Goal: Information Seeking & Learning: Learn about a topic

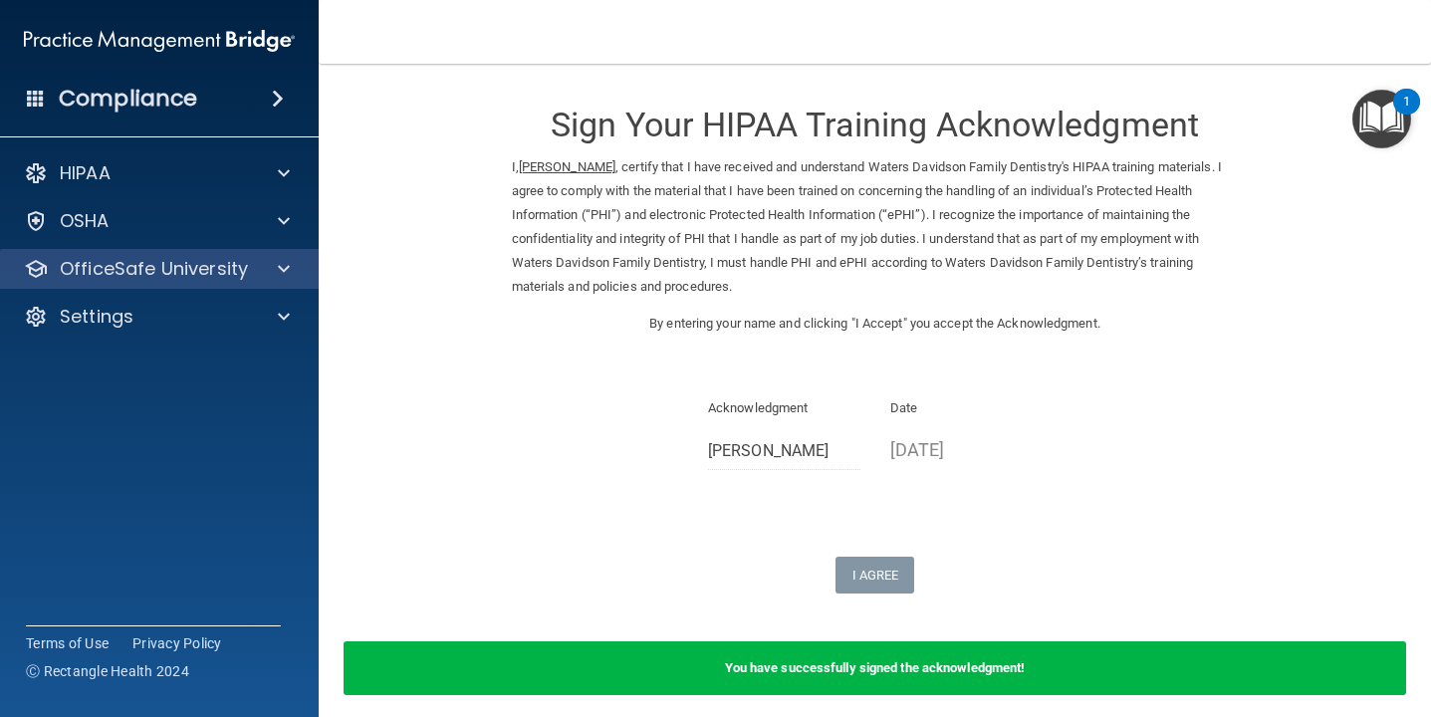
click at [227, 250] on div "OfficeSafe University" at bounding box center [160, 269] width 320 height 40
click at [250, 269] on div "OfficeSafe University" at bounding box center [132, 269] width 247 height 24
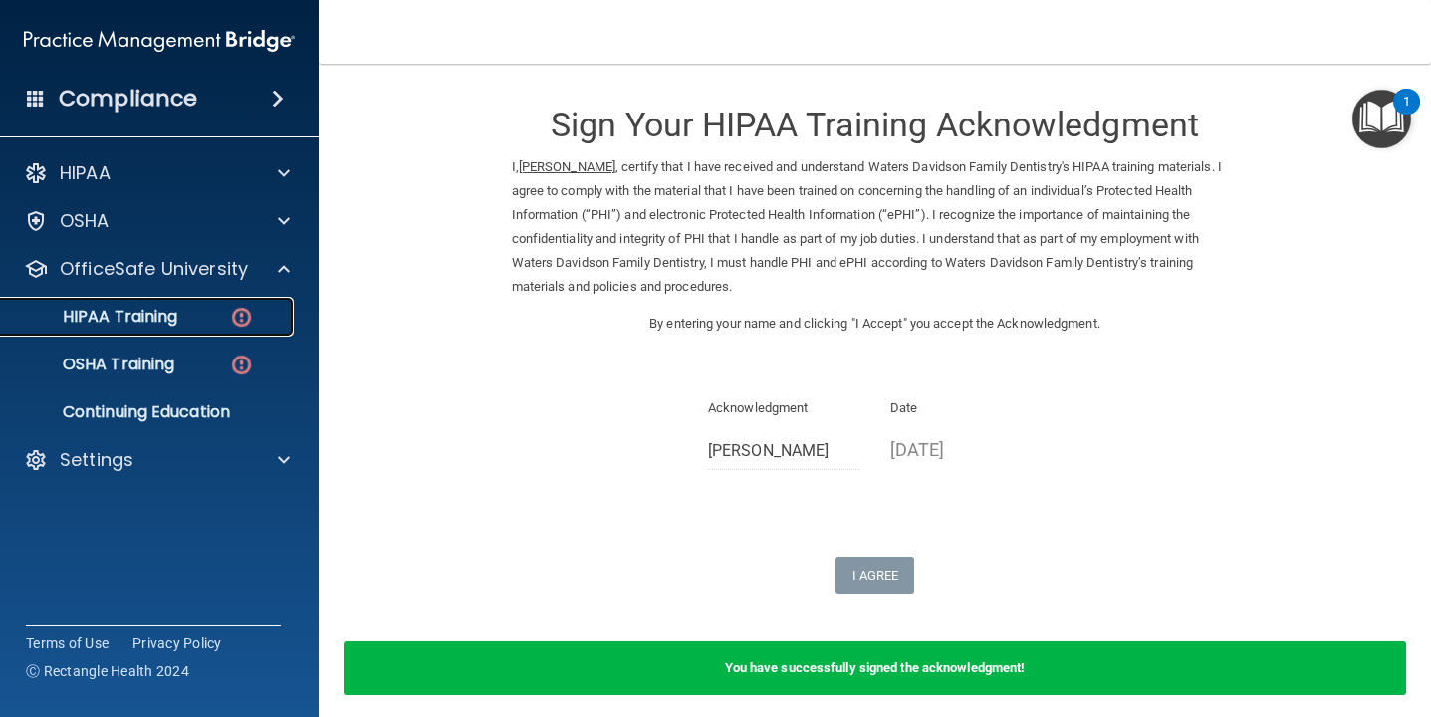
click at [222, 312] on div "HIPAA Training" at bounding box center [149, 317] width 272 height 20
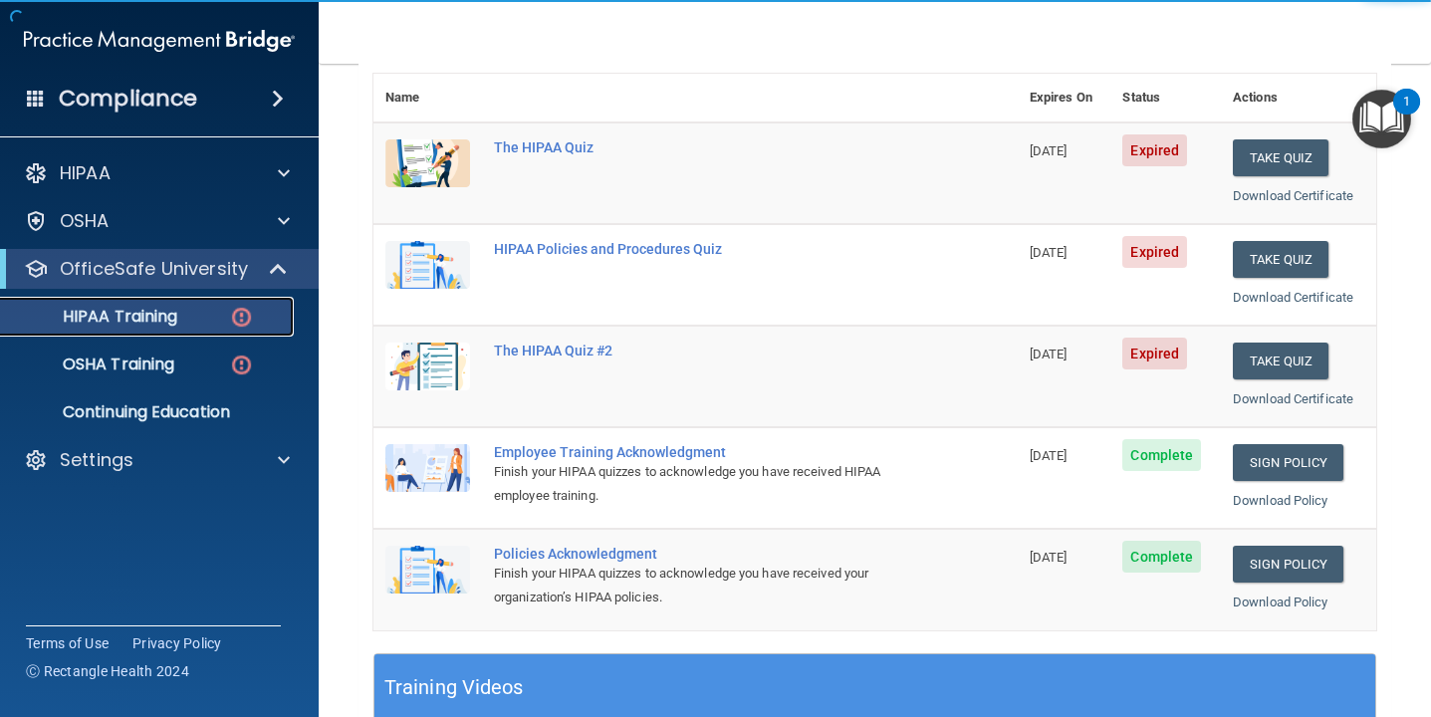
scroll to position [285, 0]
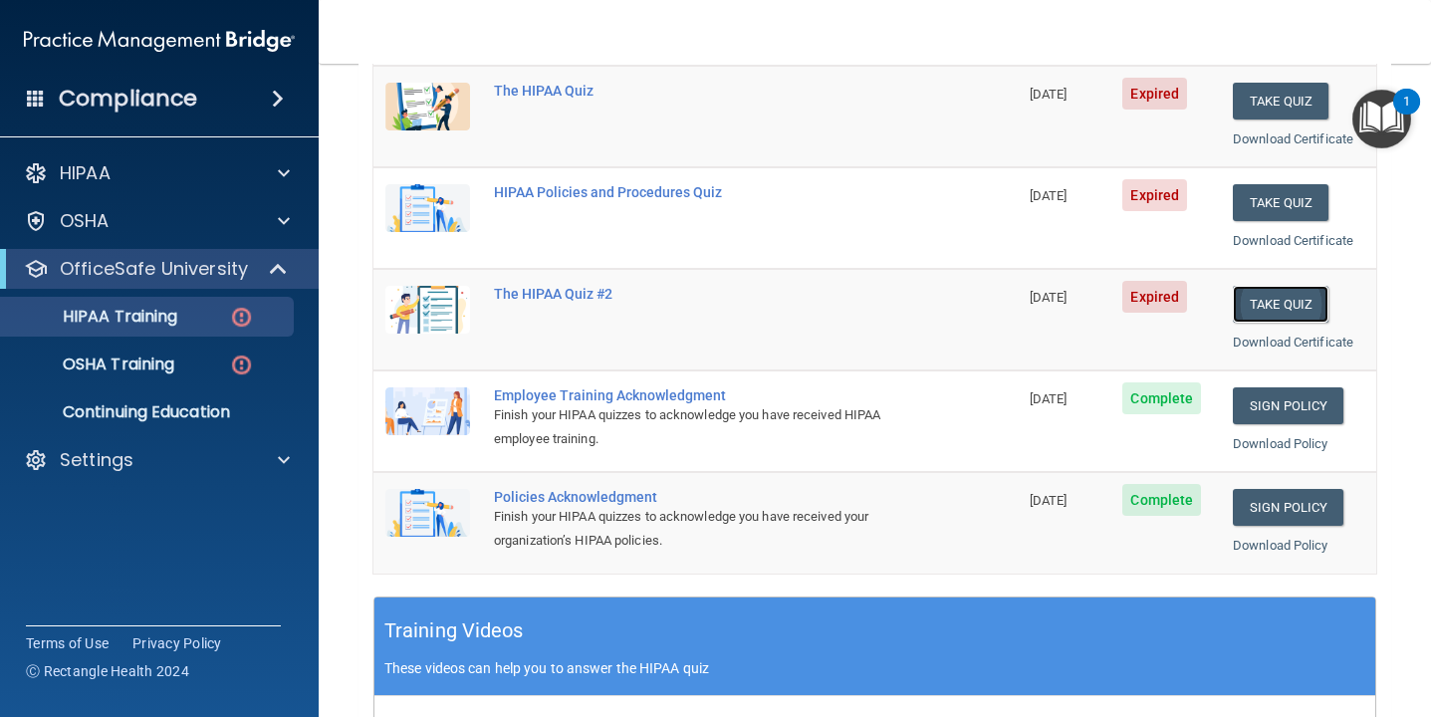
click at [1294, 298] on button "Take Quiz" at bounding box center [1280, 304] width 96 height 37
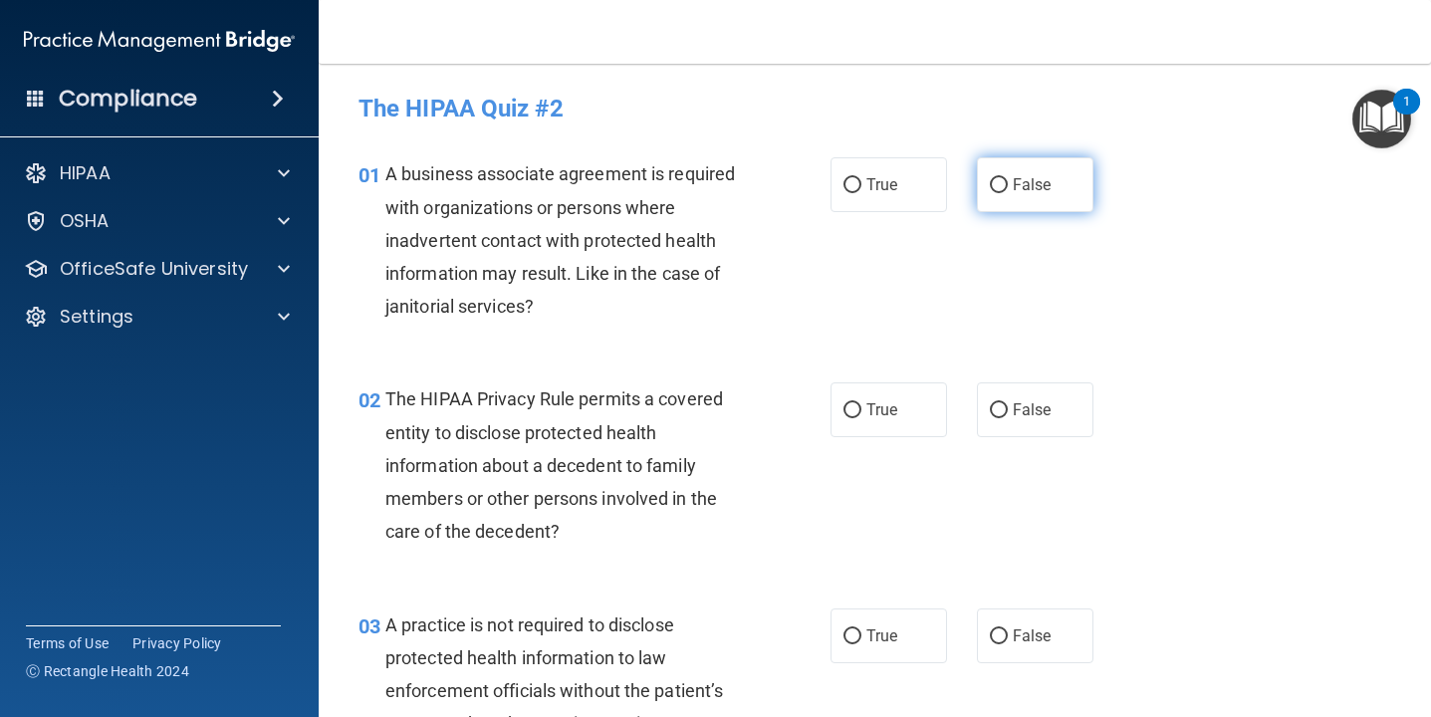
click at [1012, 186] on span "False" at bounding box center [1031, 184] width 39 height 19
click at [1007, 186] on input "False" at bounding box center [999, 185] width 18 height 15
radio input "true"
click at [878, 416] on span "True" at bounding box center [881, 409] width 31 height 19
click at [861, 416] on input "True" at bounding box center [852, 410] width 18 height 15
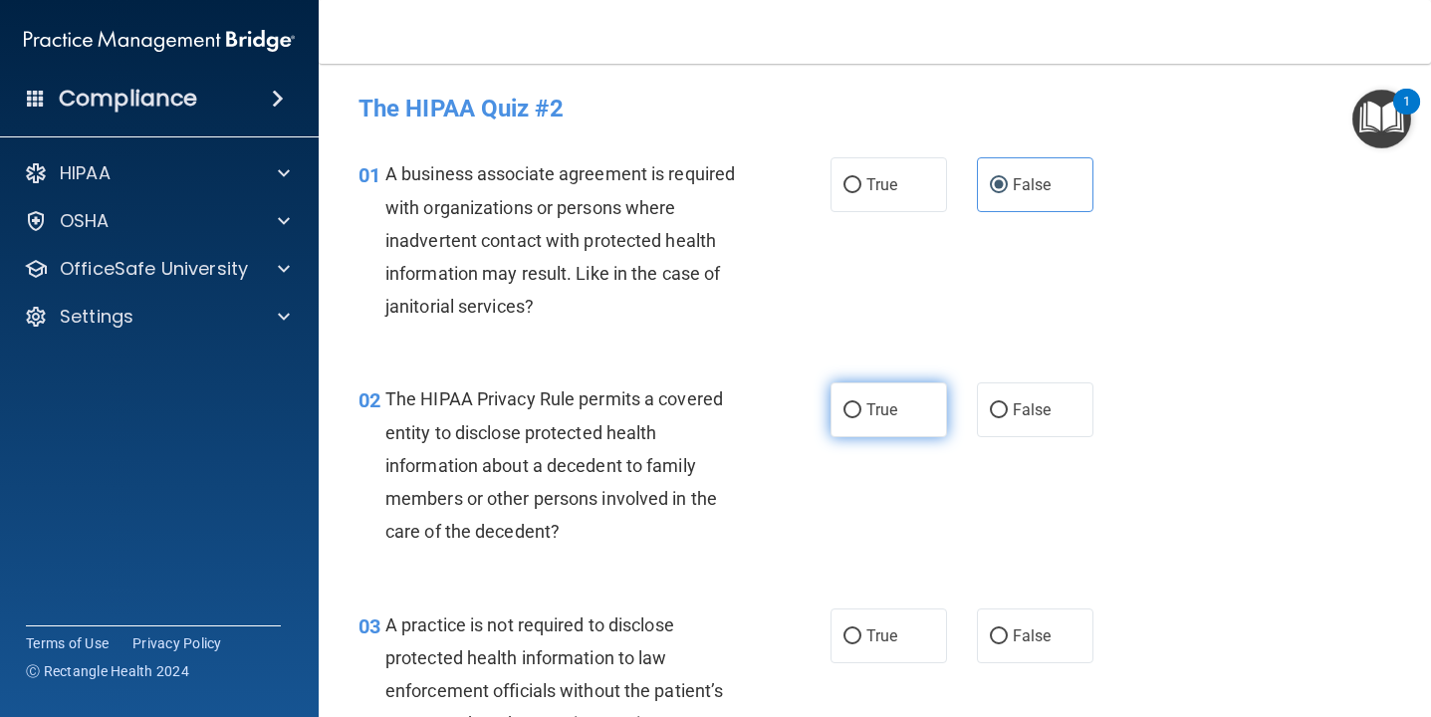
radio input "true"
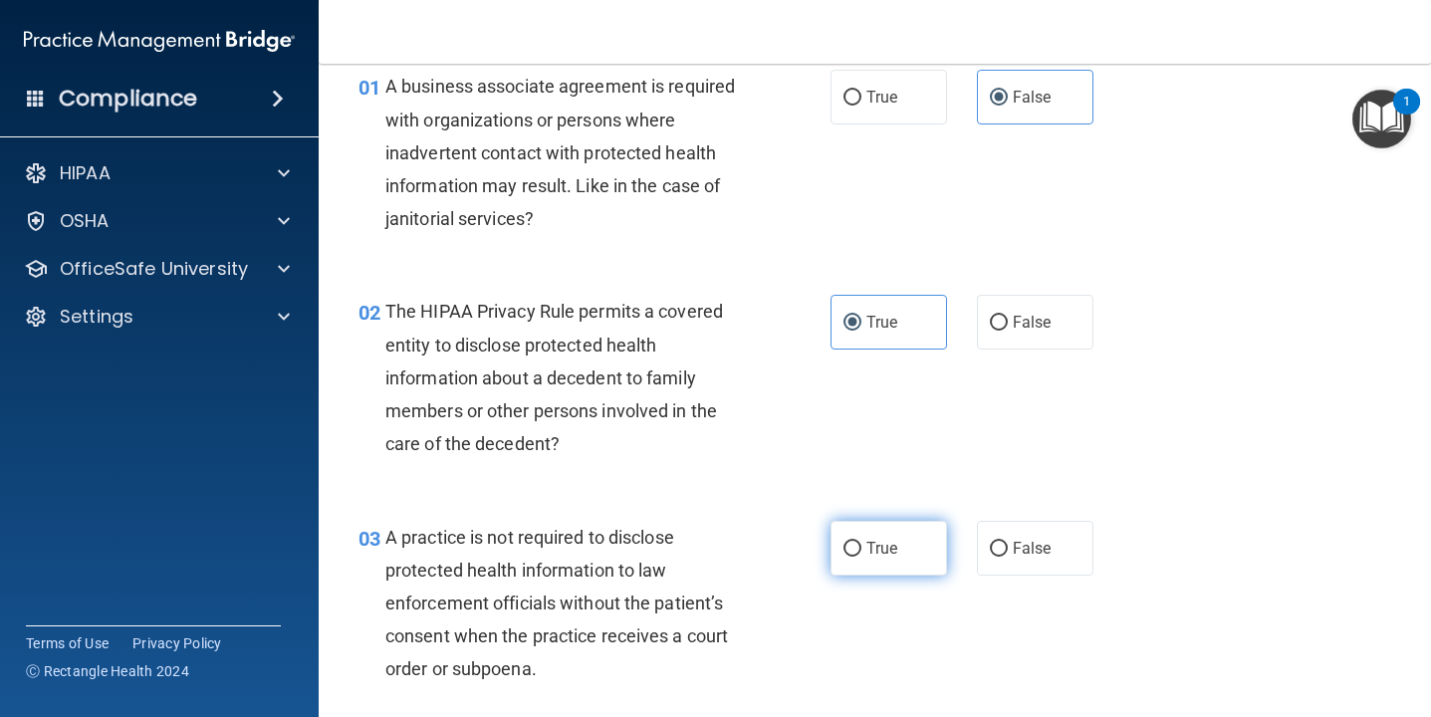
scroll to position [85, 0]
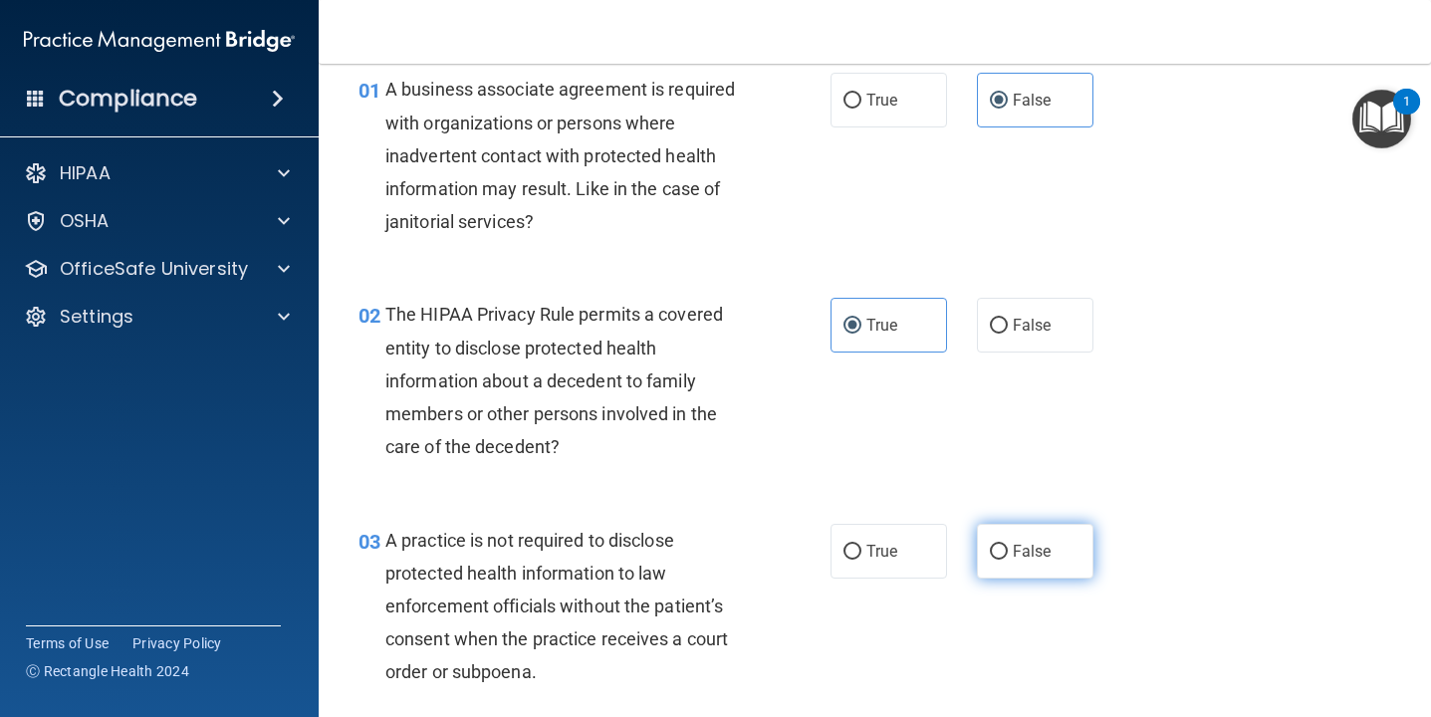
click at [1008, 551] on label "False" at bounding box center [1035, 551] width 116 height 55
click at [1007, 551] on input "False" at bounding box center [999, 552] width 18 height 15
radio input "true"
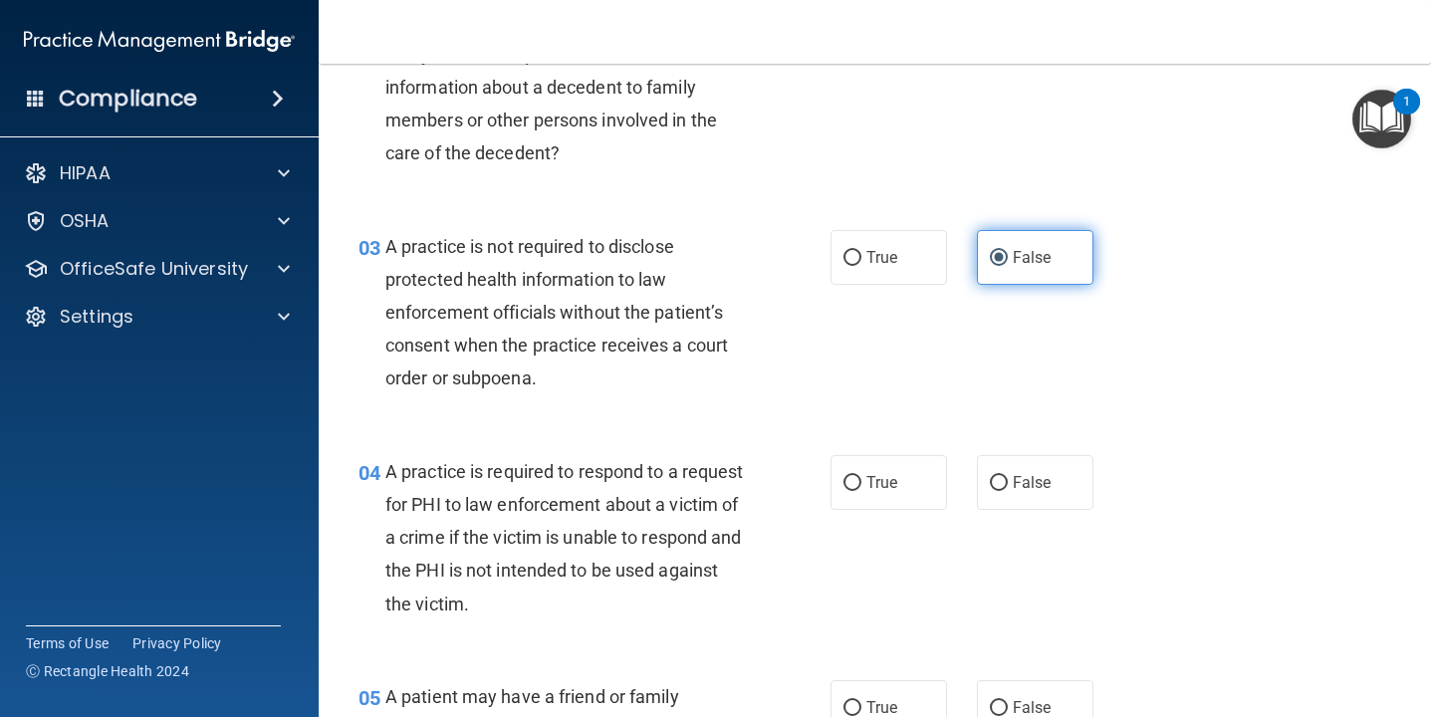
scroll to position [385, 0]
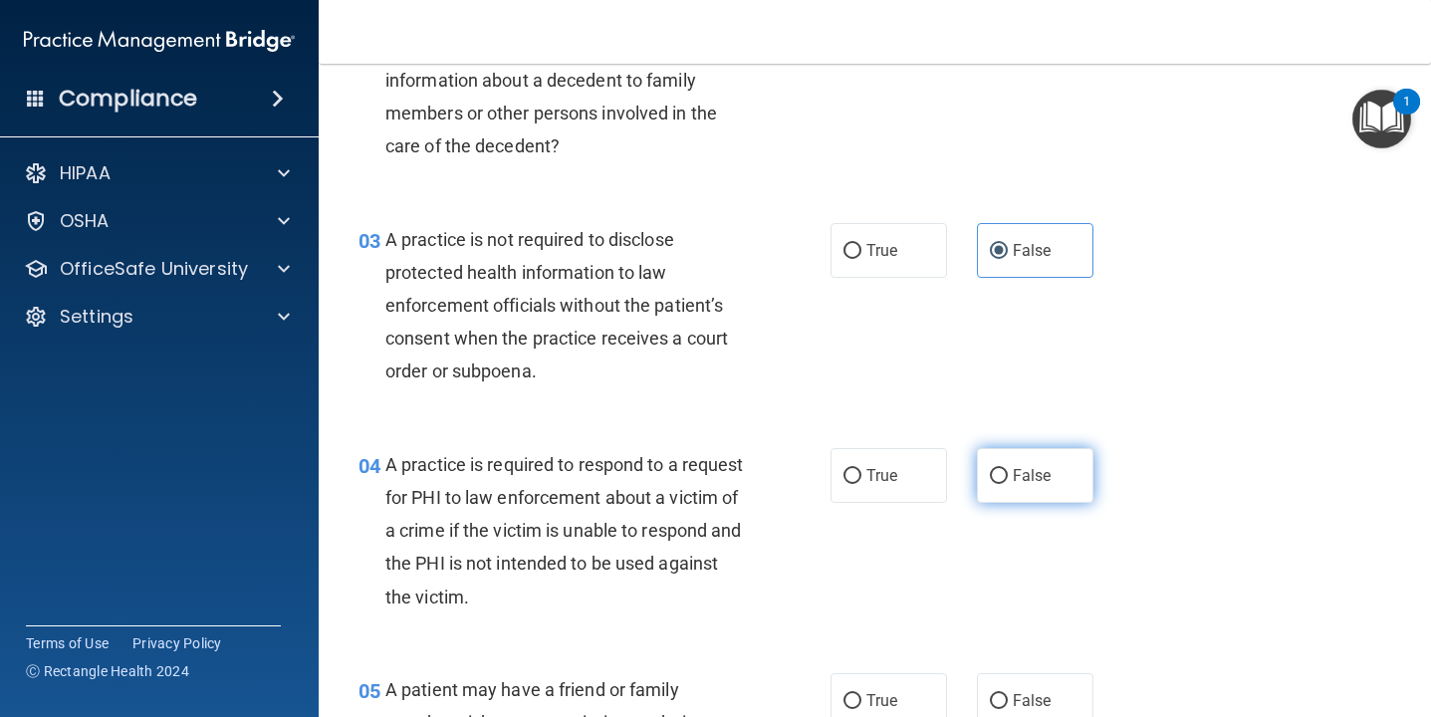
click at [998, 473] on input "False" at bounding box center [999, 476] width 18 height 15
radio input "true"
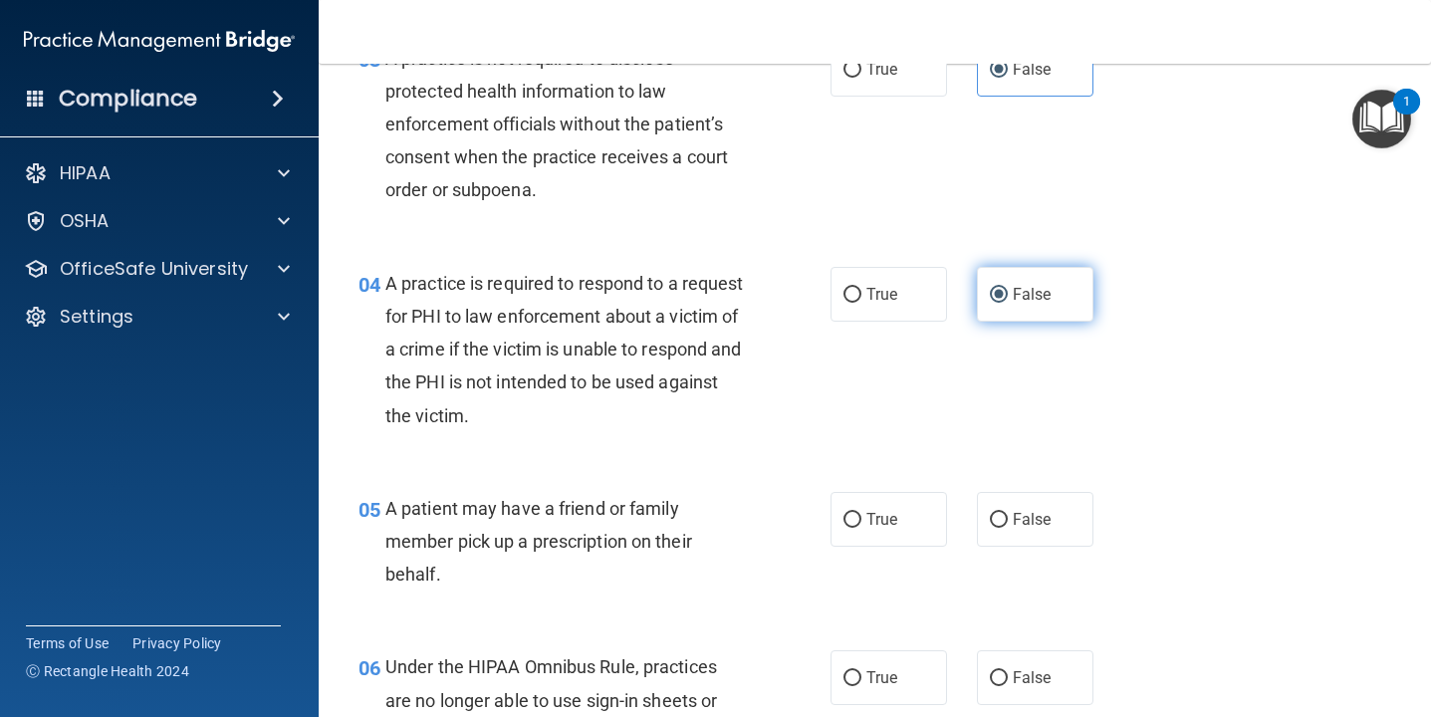
scroll to position [592, 0]
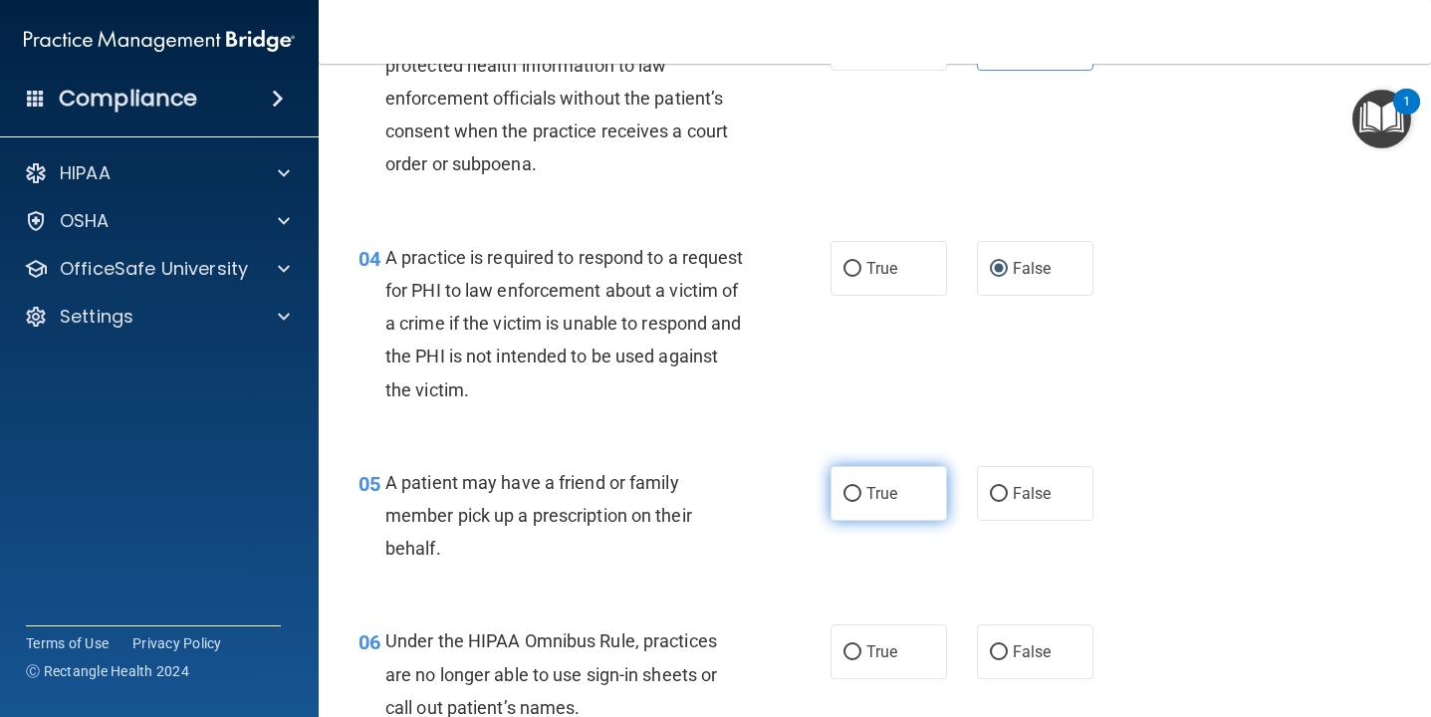
click at [847, 492] on input "True" at bounding box center [852, 494] width 18 height 15
radio input "true"
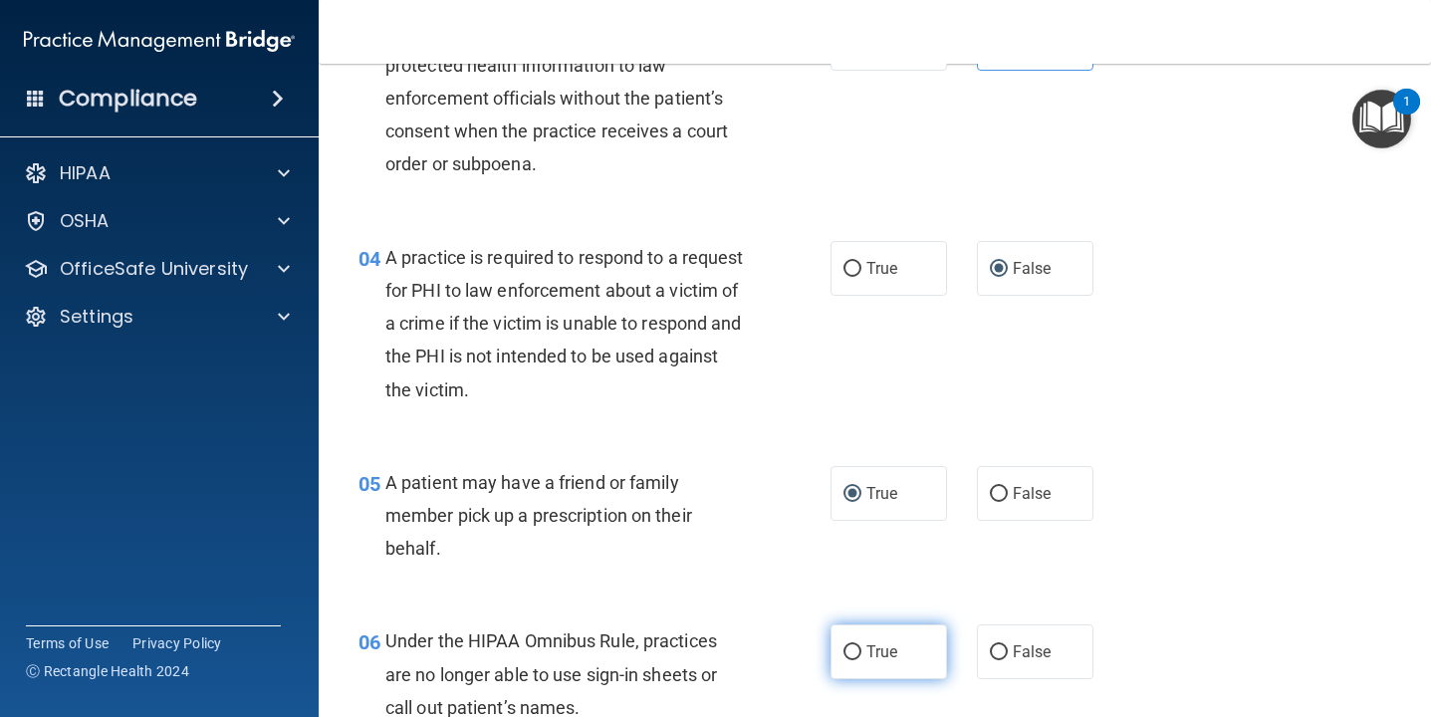
click at [847, 651] on input "True" at bounding box center [852, 652] width 18 height 15
radio input "true"
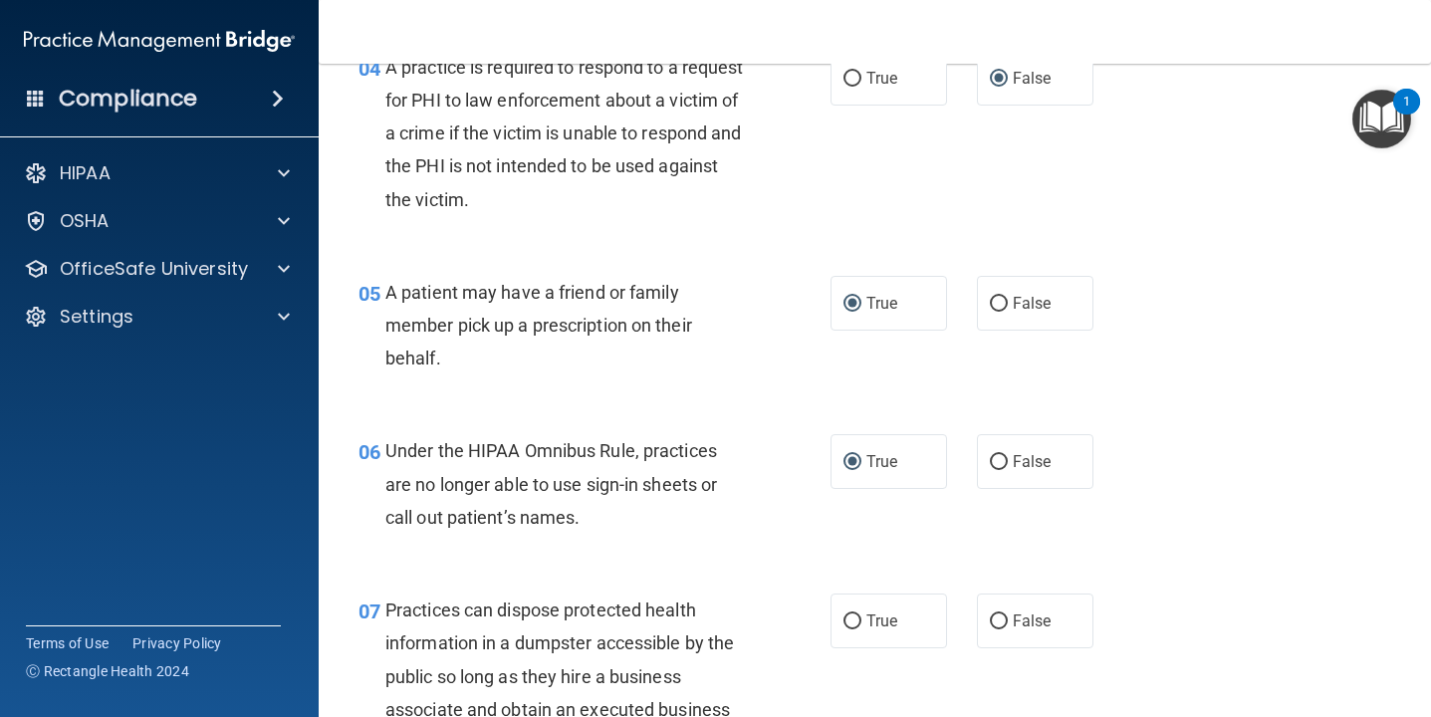
scroll to position [816, 0]
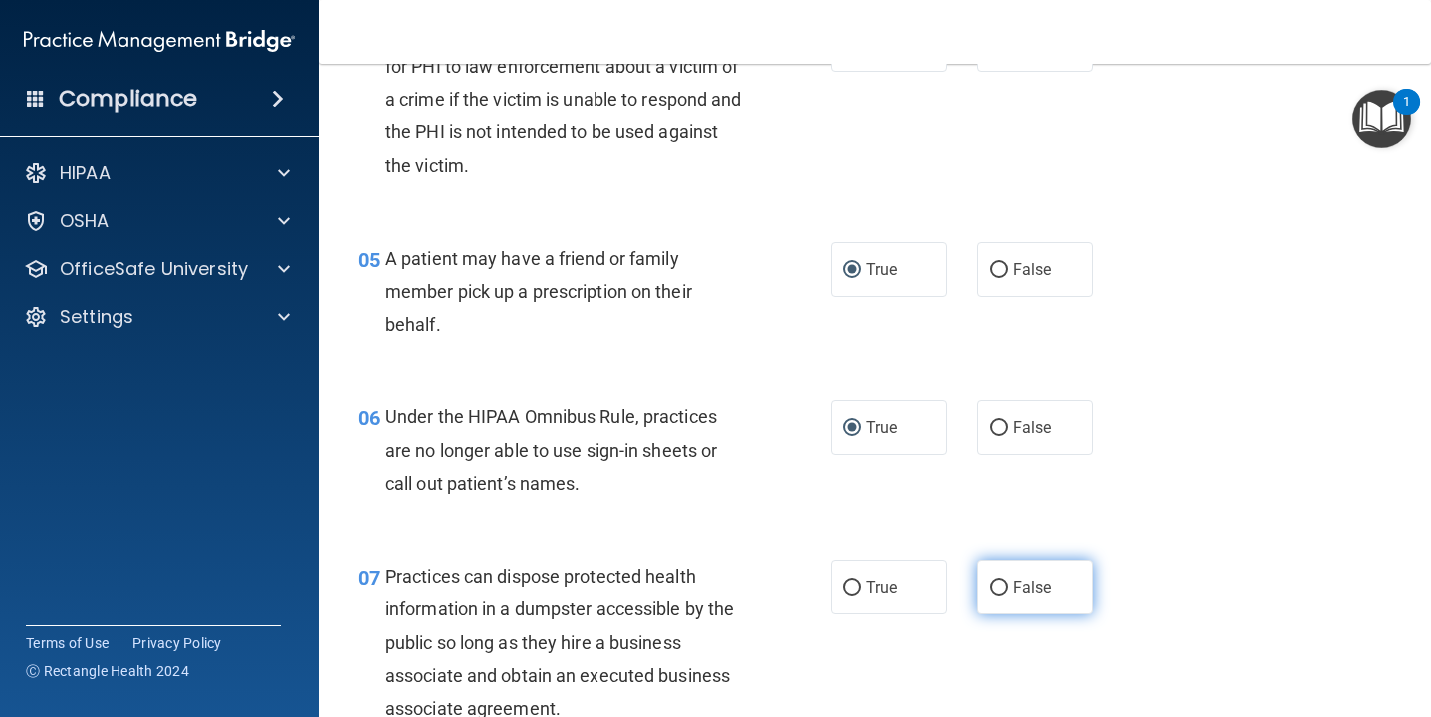
click at [996, 589] on input "False" at bounding box center [999, 587] width 18 height 15
radio input "true"
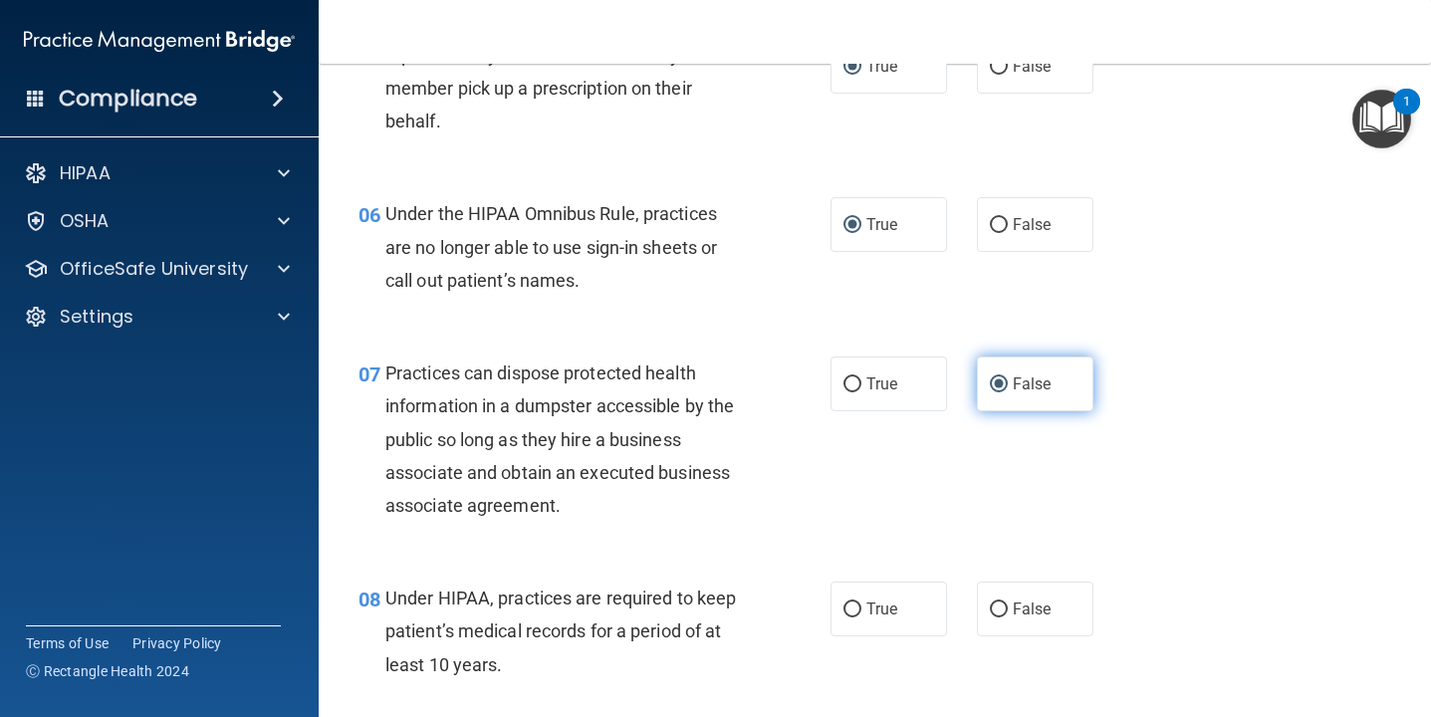
scroll to position [1020, 0]
click at [1003, 607] on input "False" at bounding box center [999, 608] width 18 height 15
radio input "true"
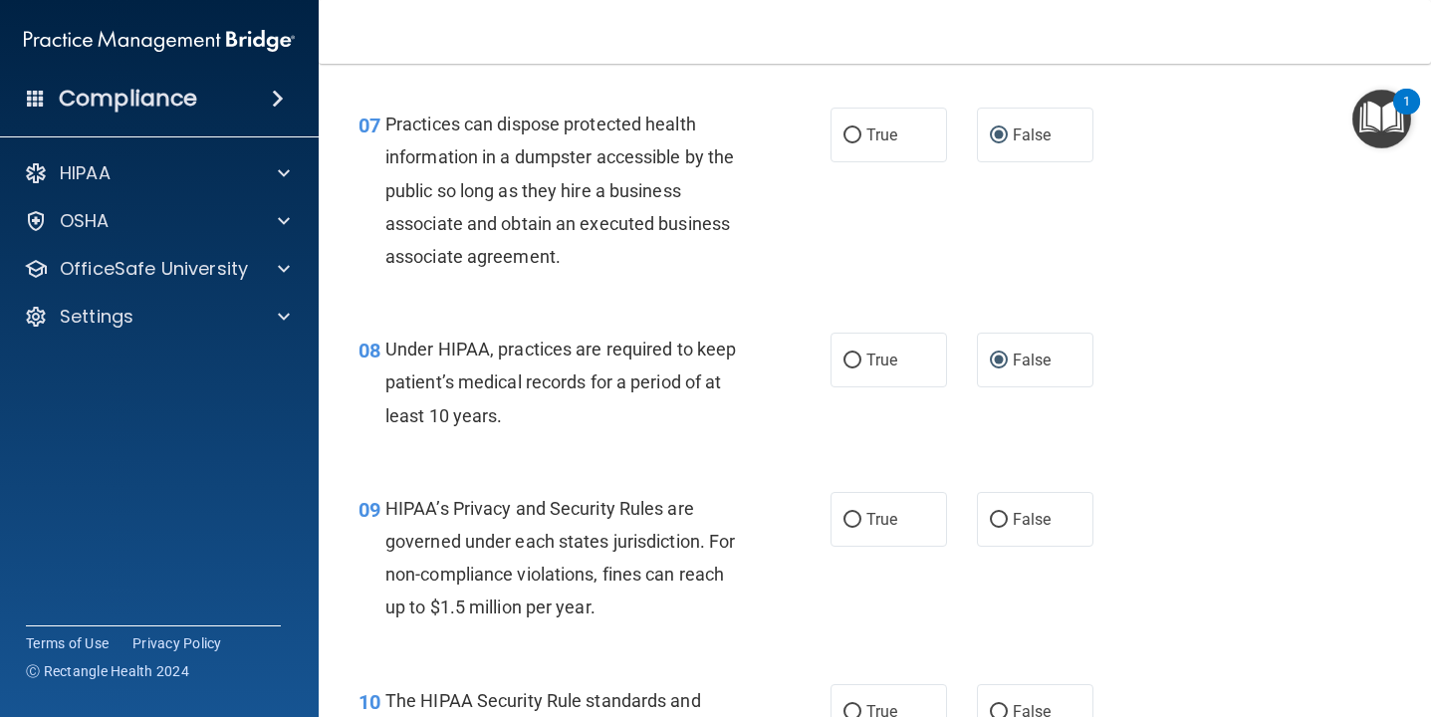
scroll to position [1290, 0]
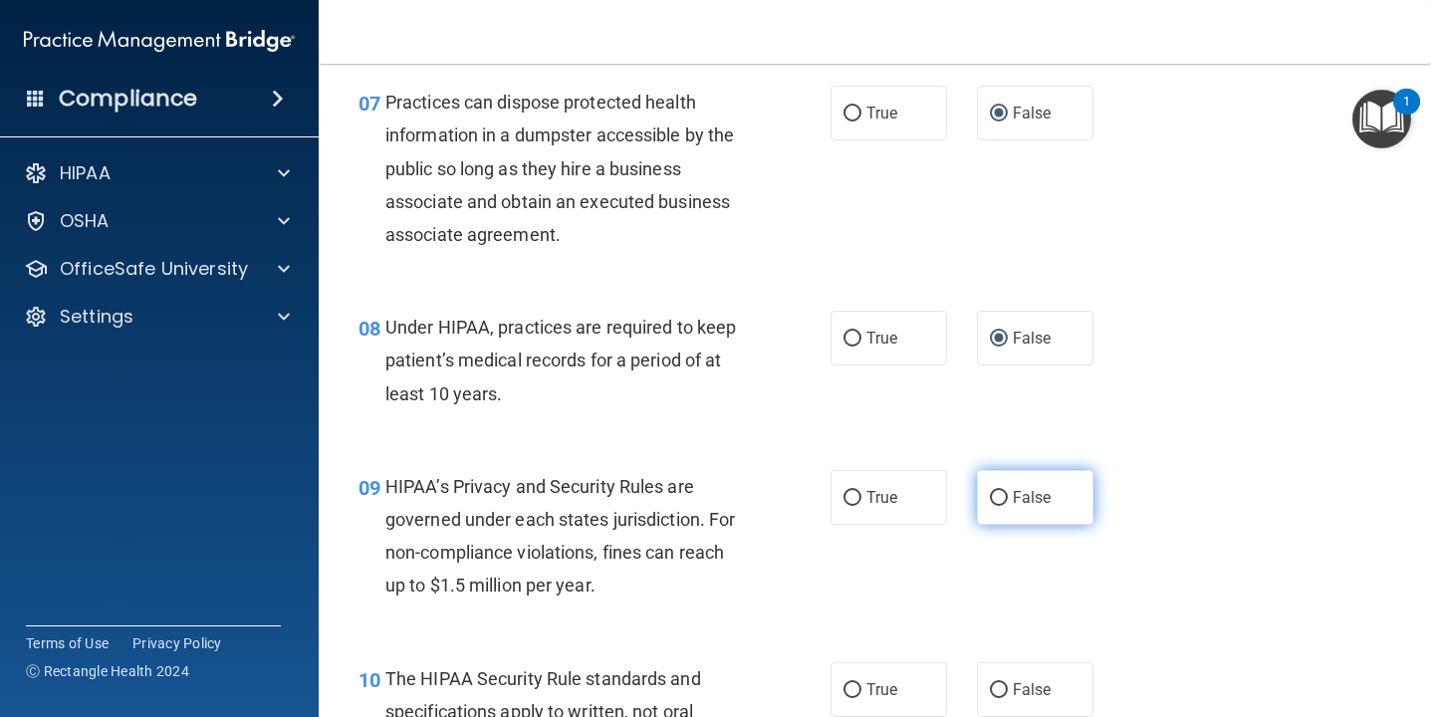
click at [1001, 498] on input "False" at bounding box center [999, 498] width 18 height 15
radio input "true"
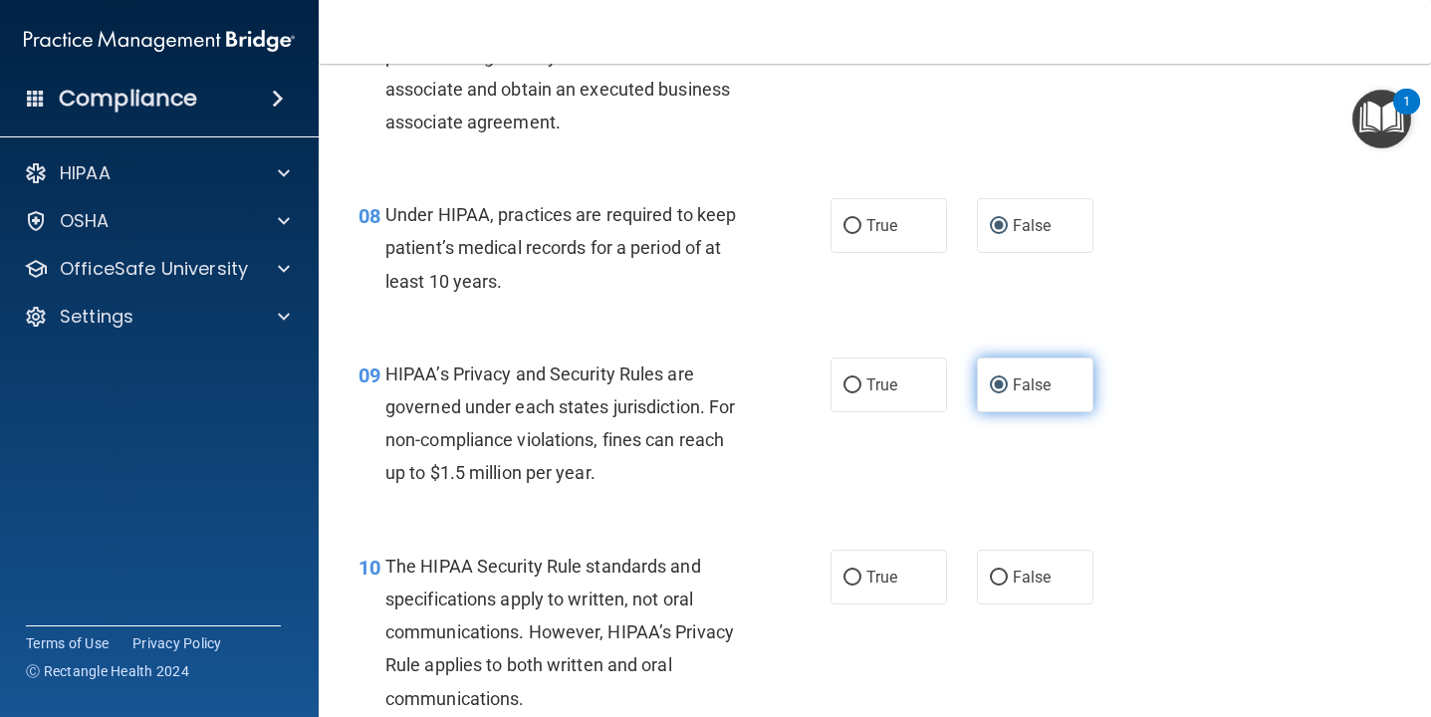
scroll to position [1451, 0]
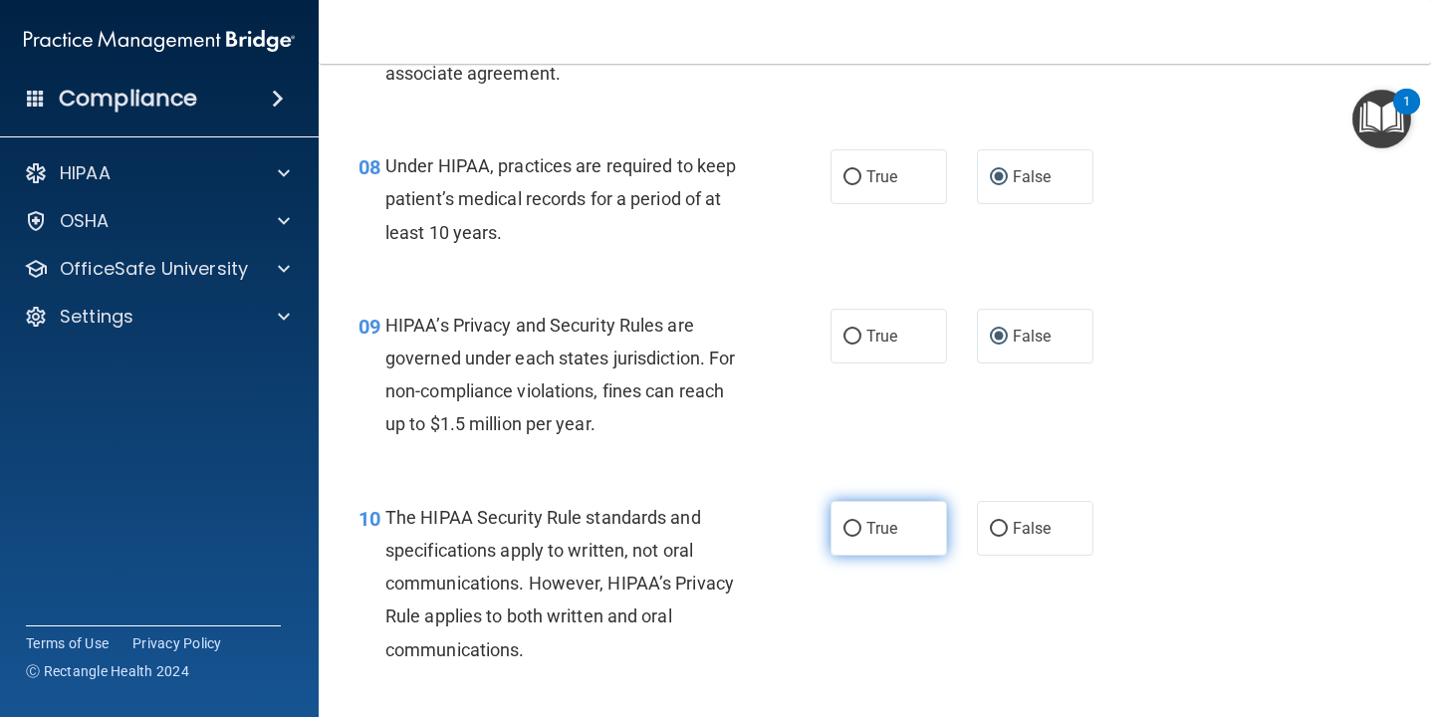
click at [852, 522] on input "True" at bounding box center [852, 529] width 18 height 15
radio input "true"
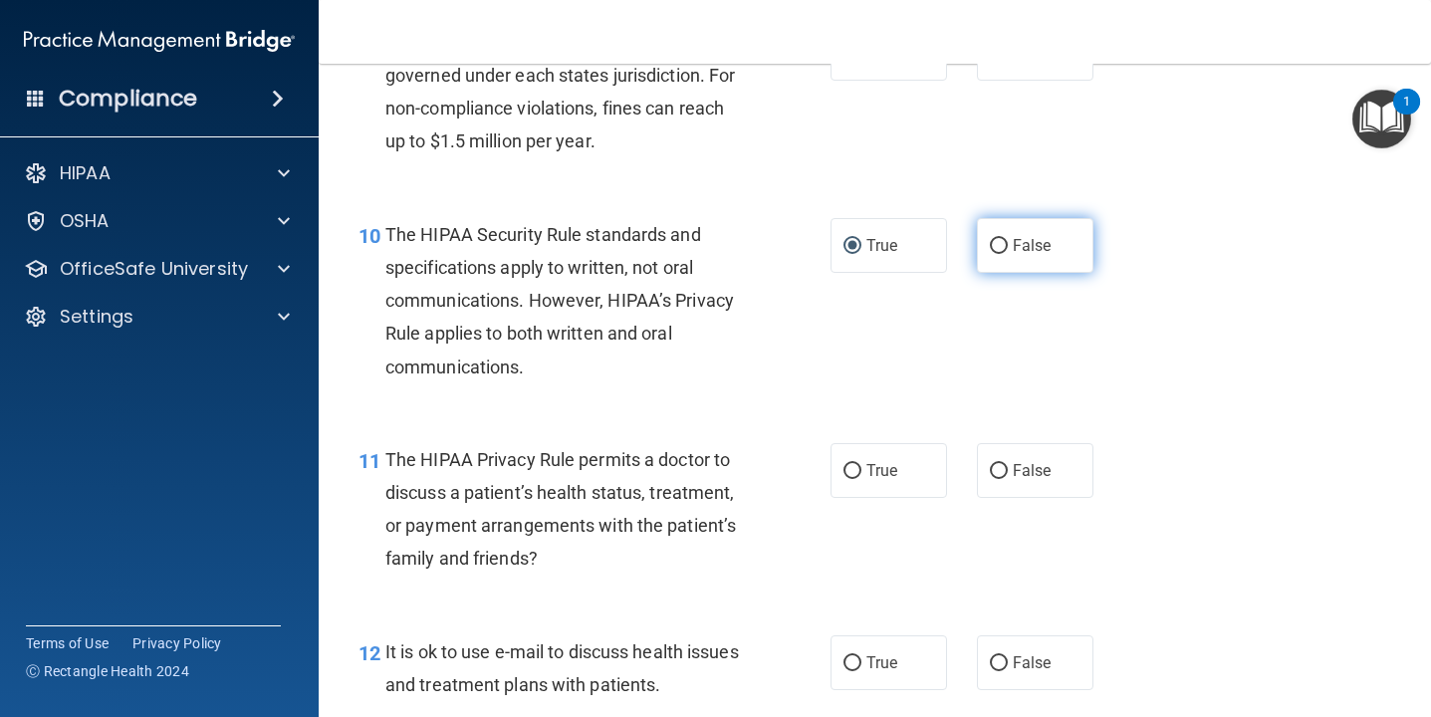
scroll to position [1948, 0]
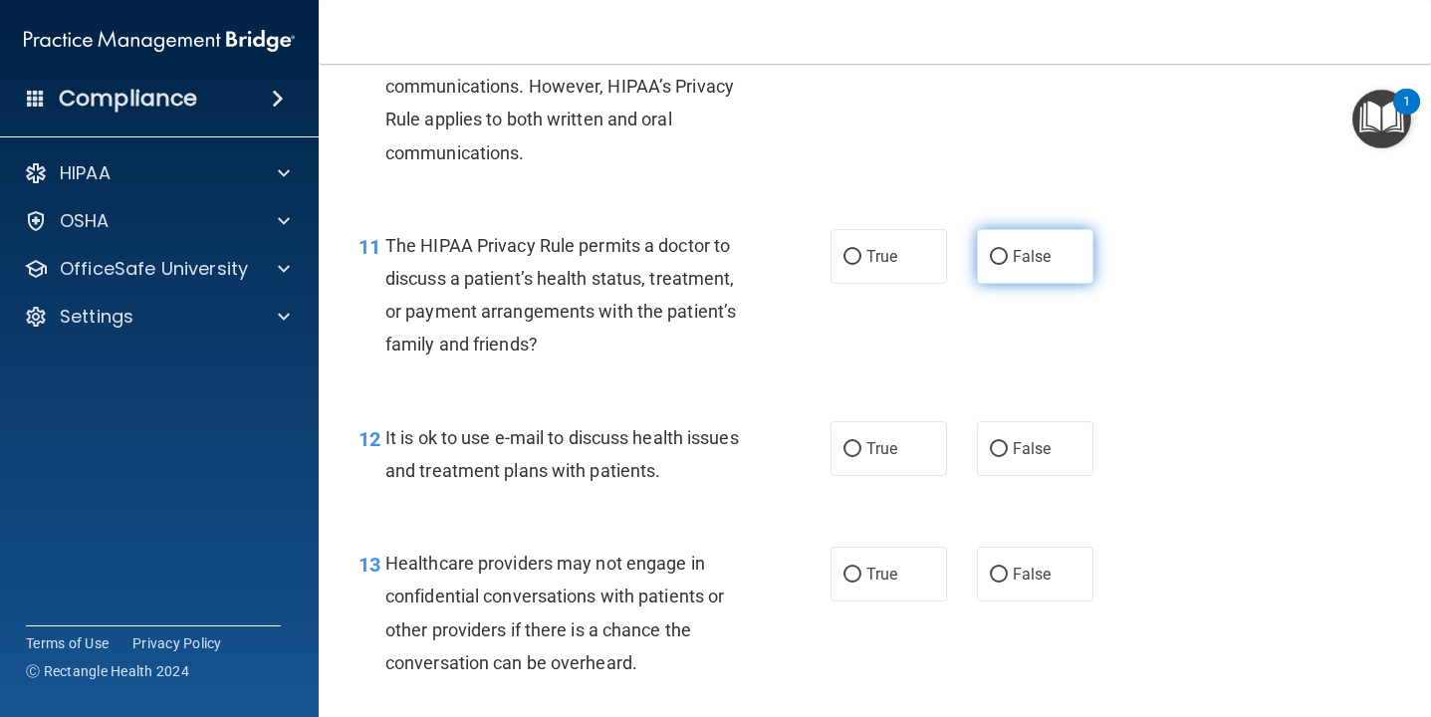
click at [1000, 258] on input "False" at bounding box center [999, 257] width 18 height 15
radio input "true"
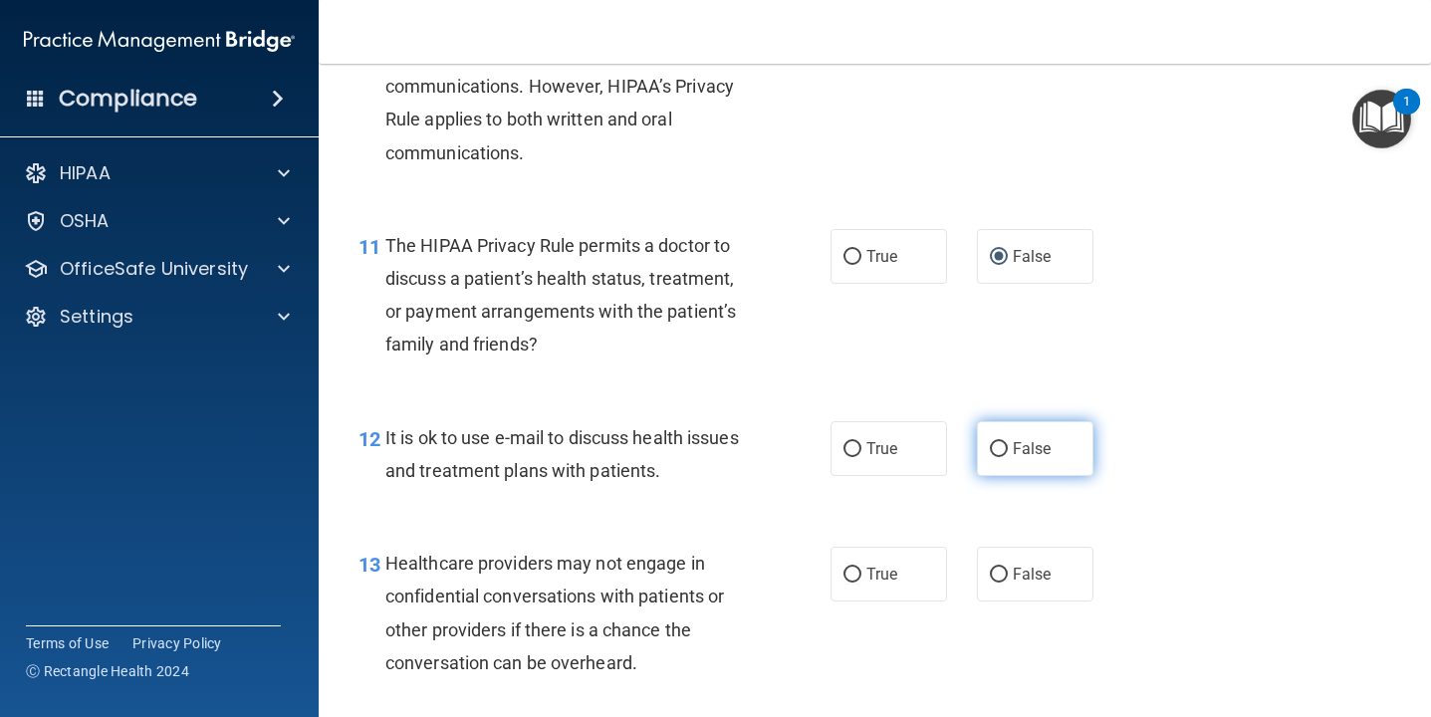
click at [1000, 451] on input "False" at bounding box center [999, 449] width 18 height 15
radio input "true"
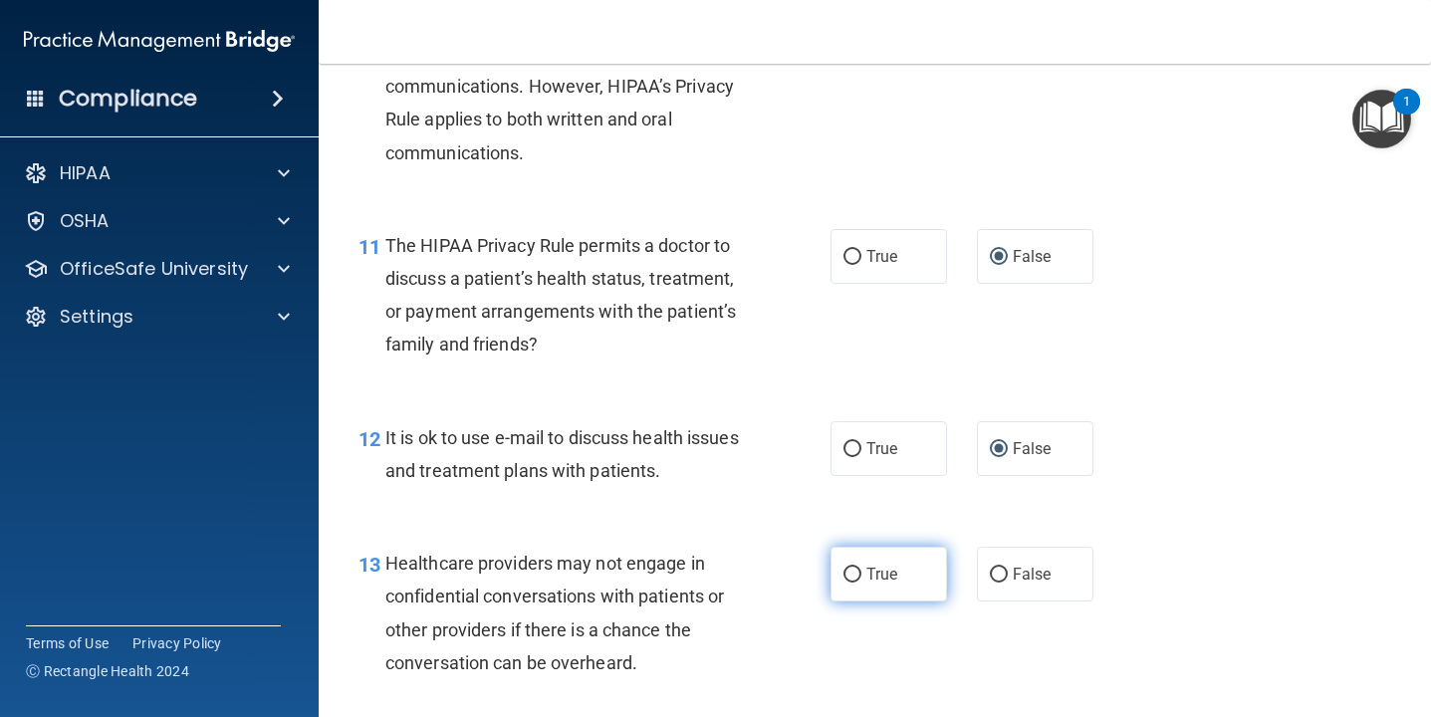
click at [855, 575] on input "True" at bounding box center [852, 574] width 18 height 15
radio input "true"
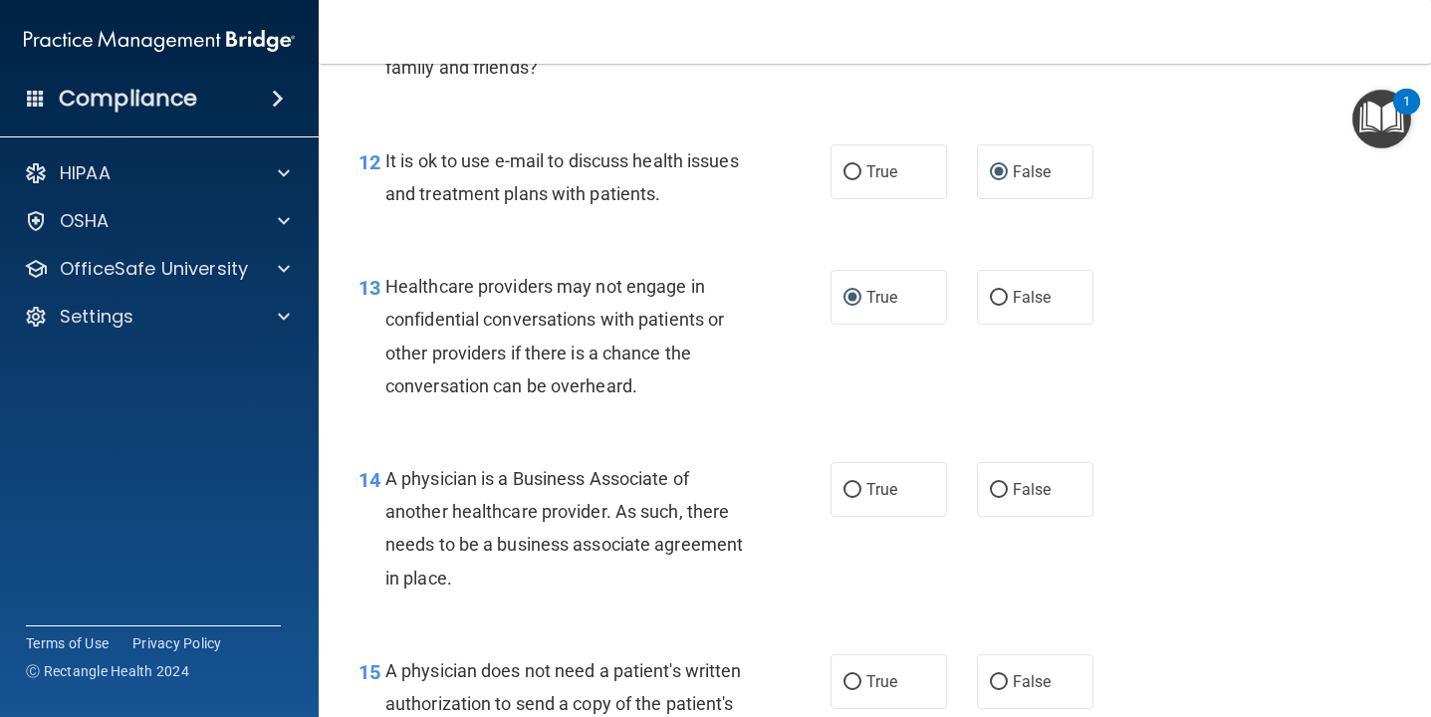
scroll to position [2223, 0]
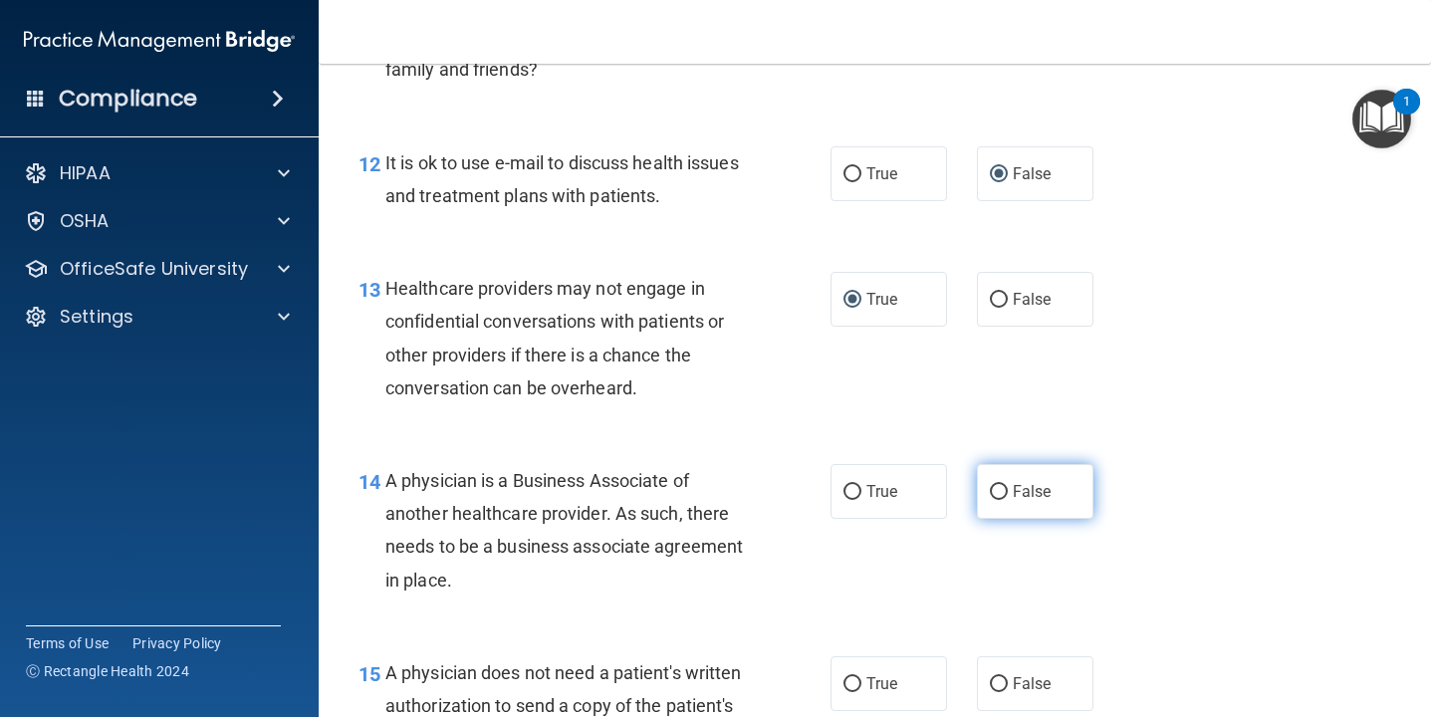
click at [1002, 497] on input "False" at bounding box center [999, 492] width 18 height 15
radio input "true"
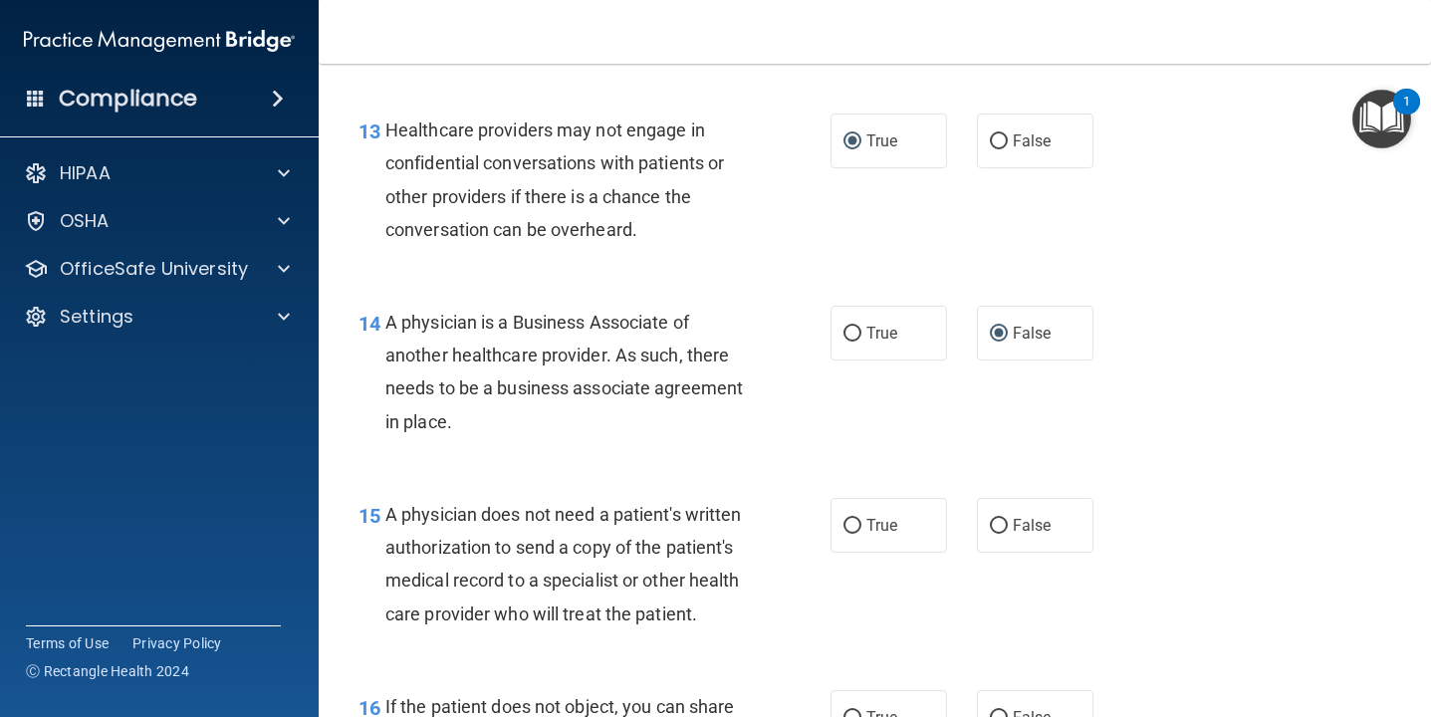
scroll to position [2383, 0]
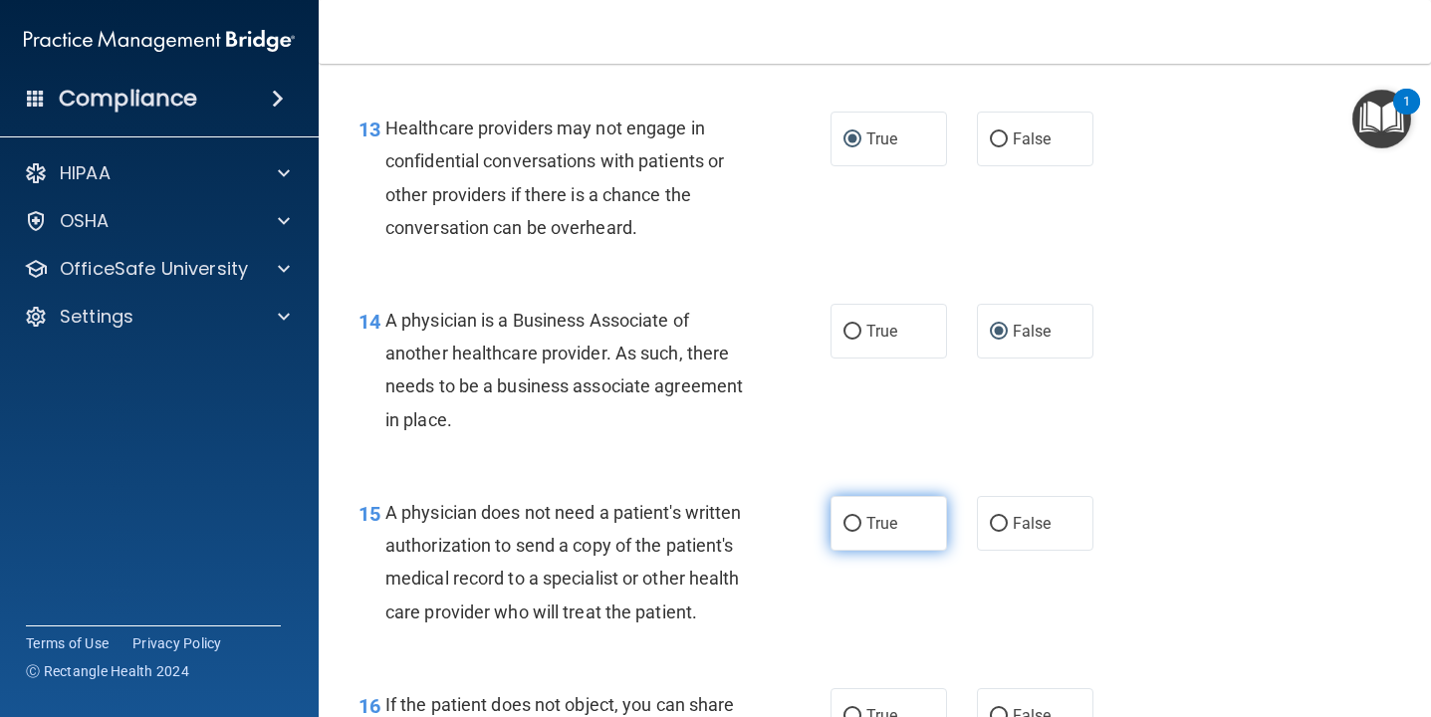
click at [852, 520] on input "True" at bounding box center [852, 524] width 18 height 15
radio input "true"
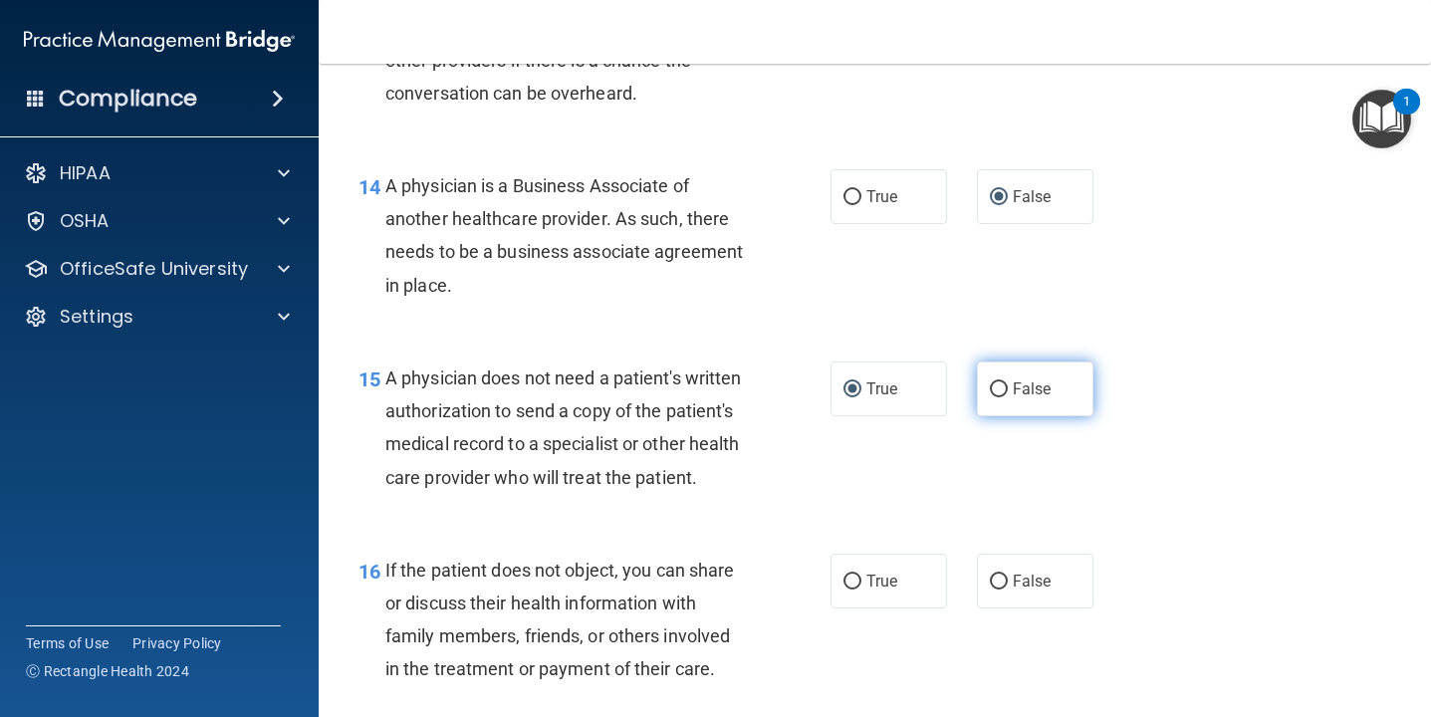
scroll to position [2527, 0]
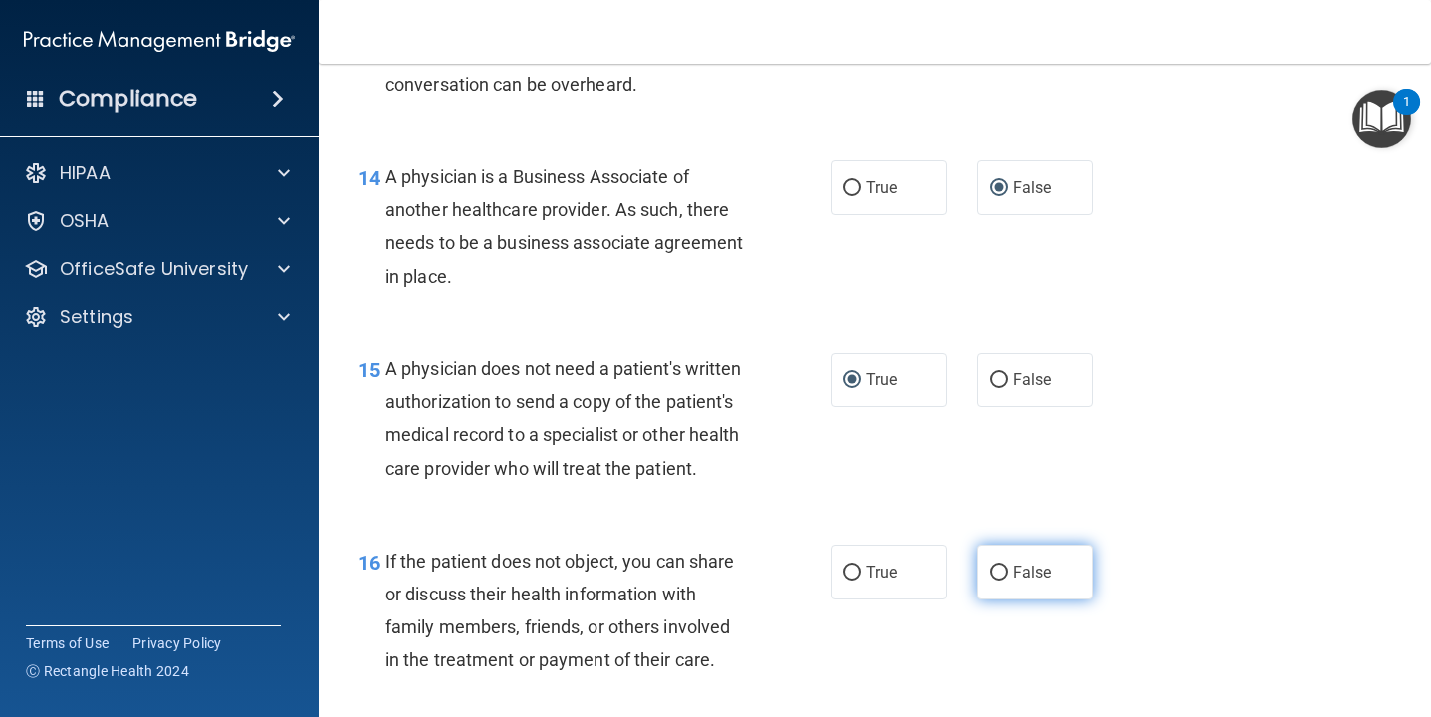
click at [1006, 571] on input "False" at bounding box center [999, 572] width 18 height 15
radio input "true"
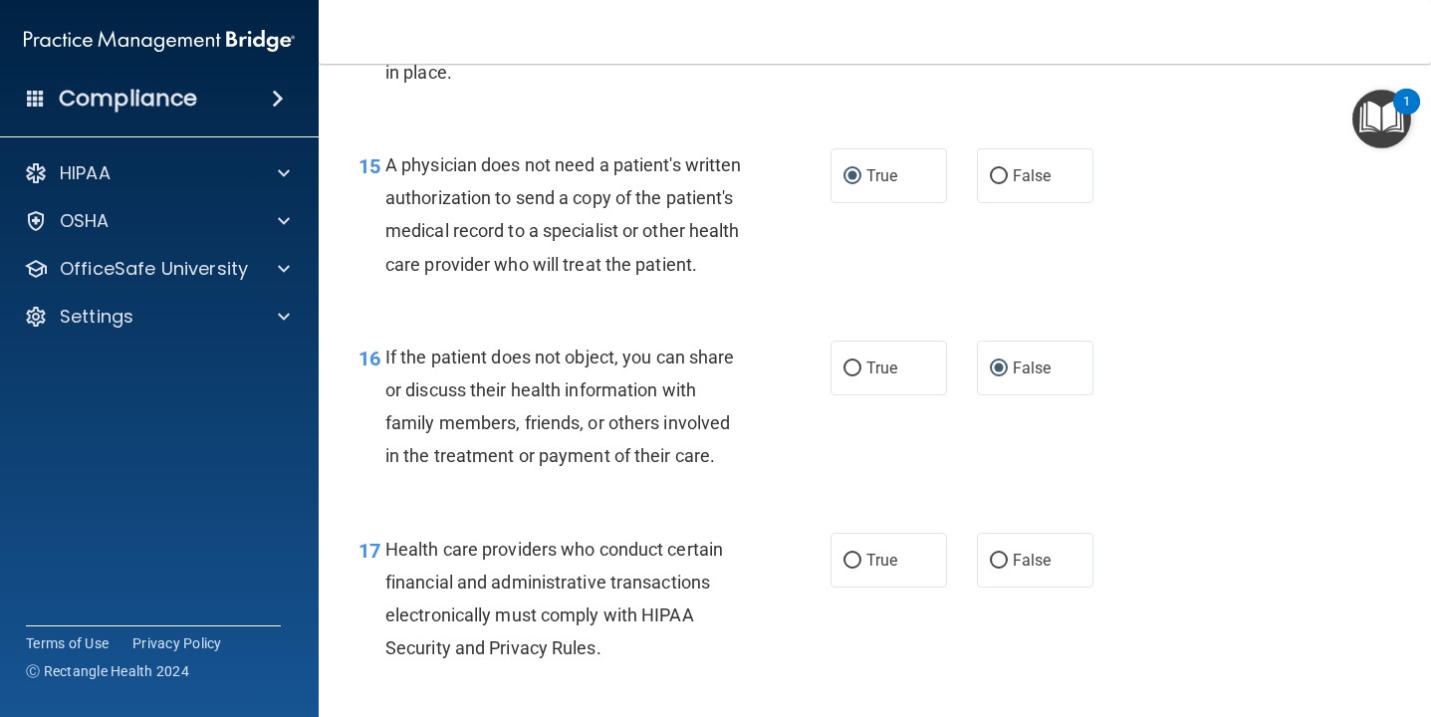
scroll to position [2804, 0]
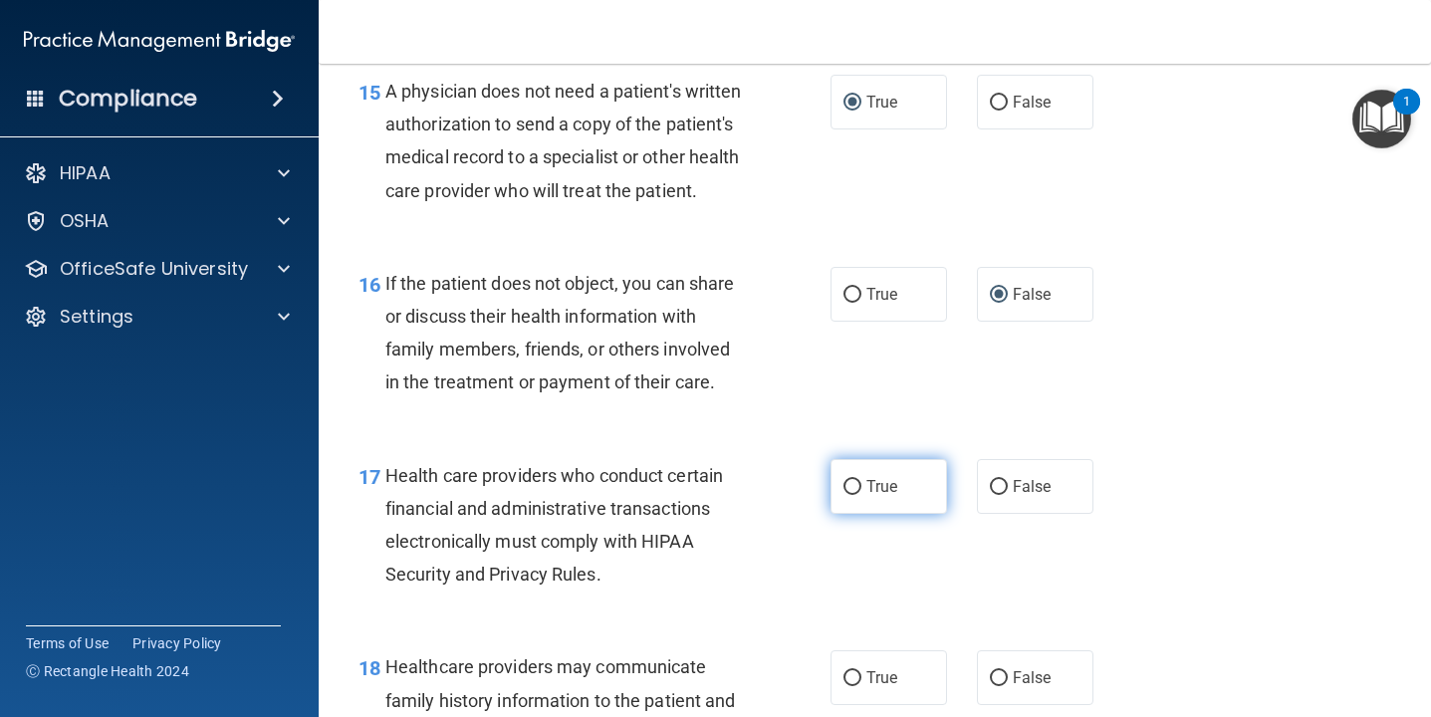
click at [852, 484] on input "True" at bounding box center [852, 487] width 18 height 15
radio input "true"
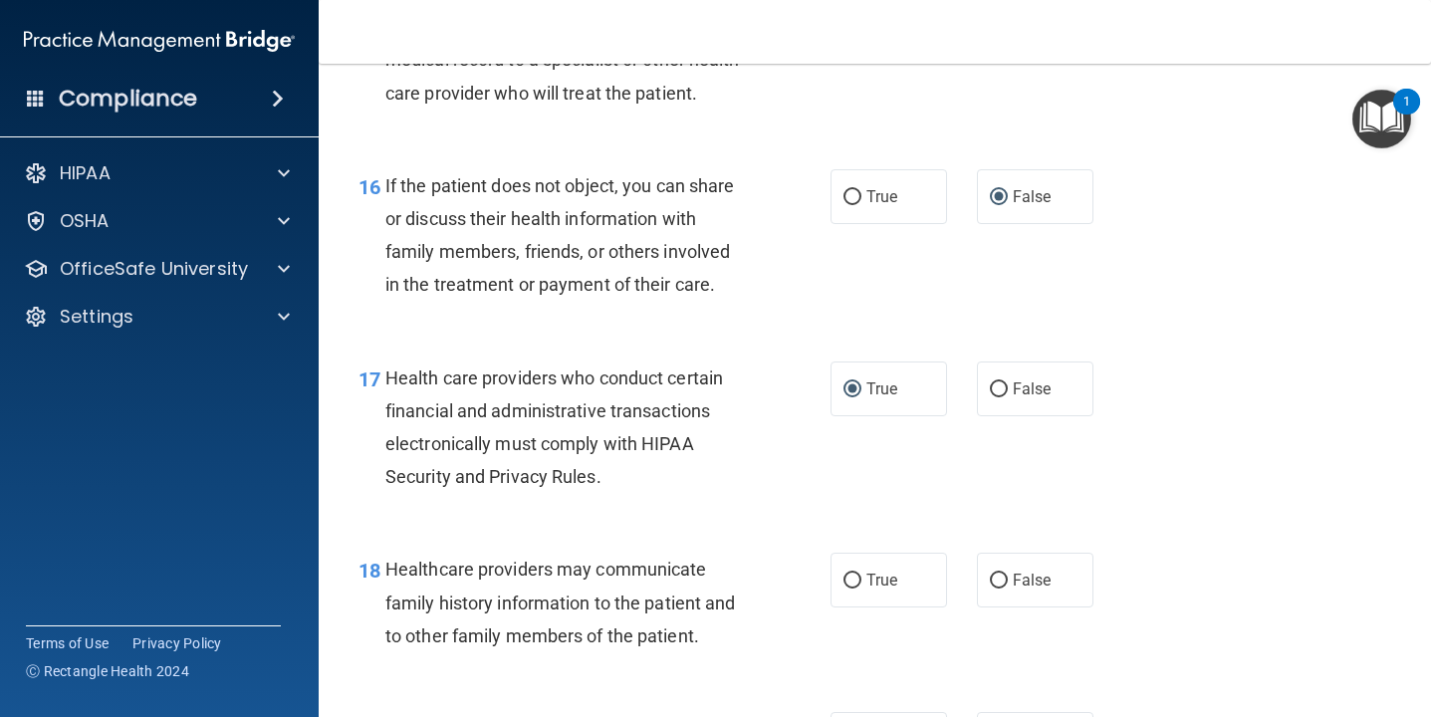
scroll to position [2904, 0]
click at [1002, 575] on input "False" at bounding box center [999, 578] width 18 height 15
radio input "true"
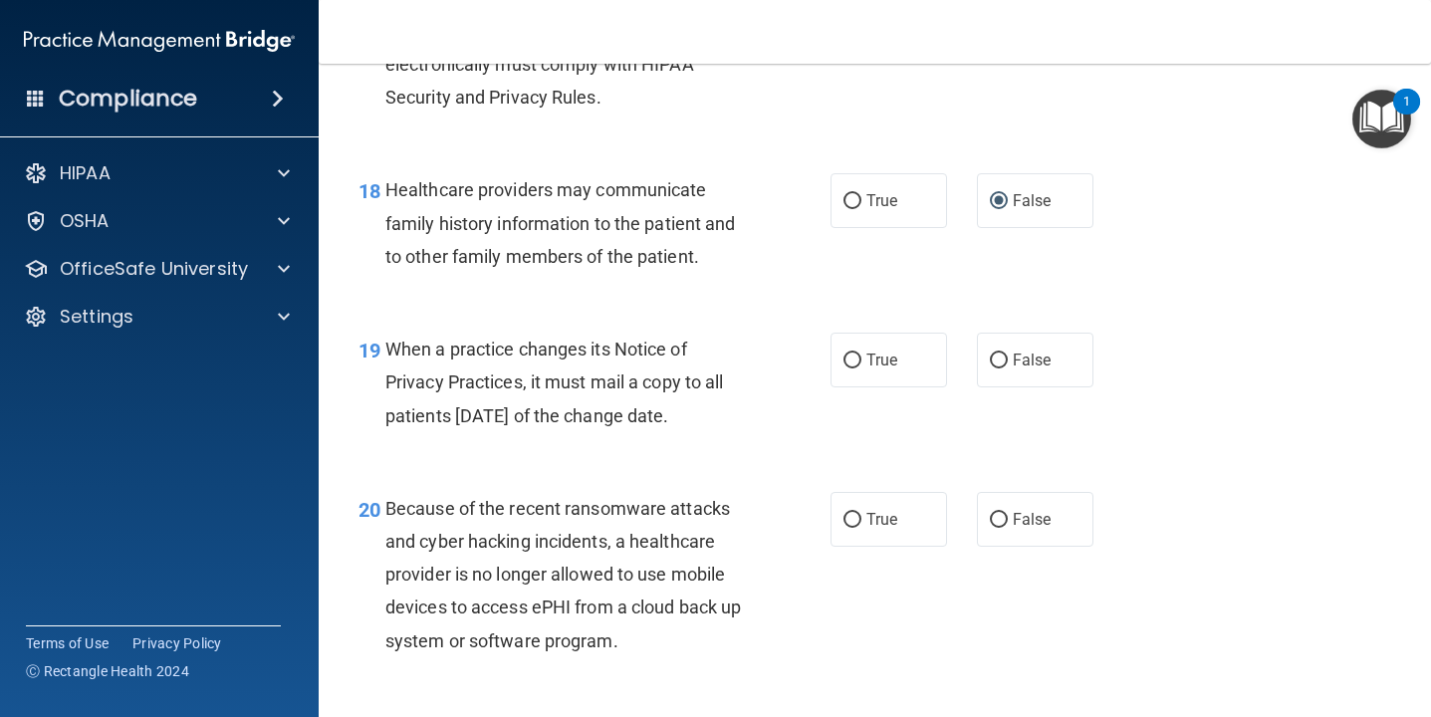
scroll to position [3320, 0]
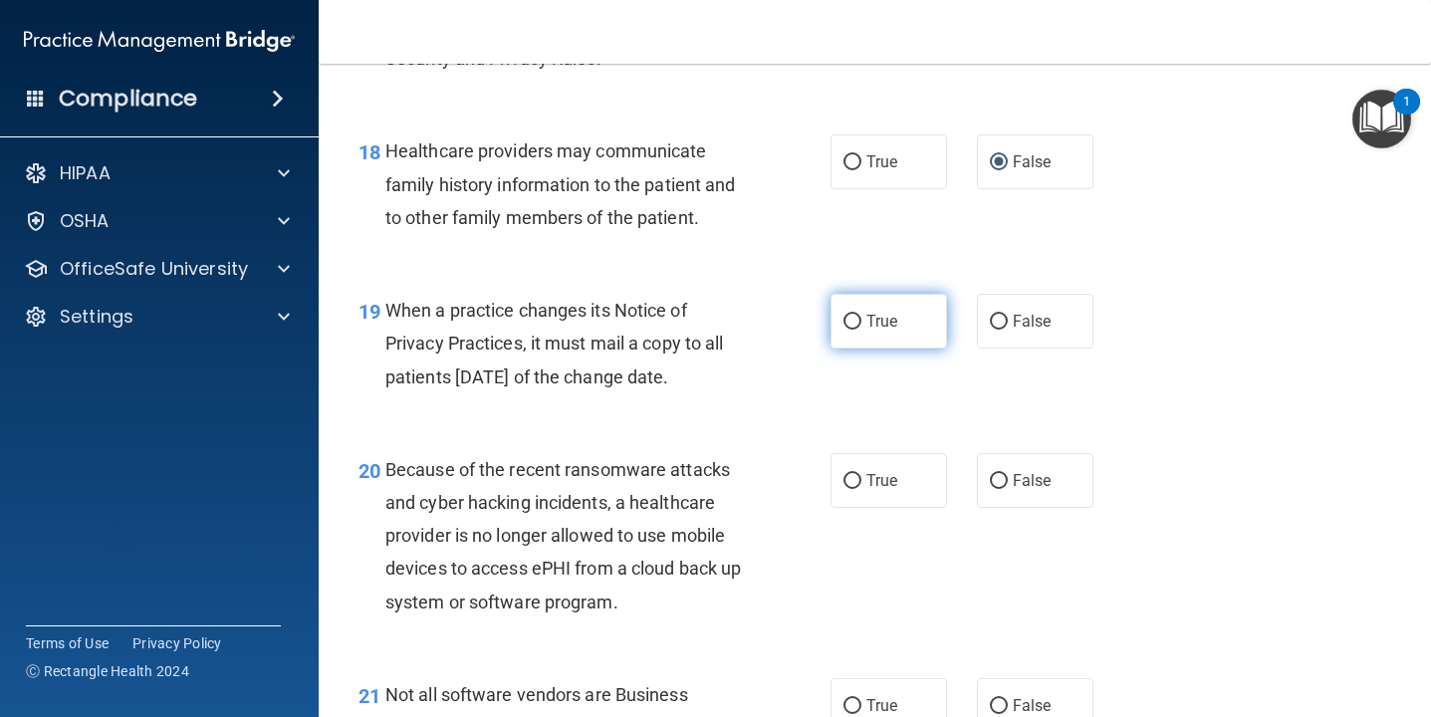
click at [854, 320] on input "True" at bounding box center [852, 322] width 18 height 15
radio input "true"
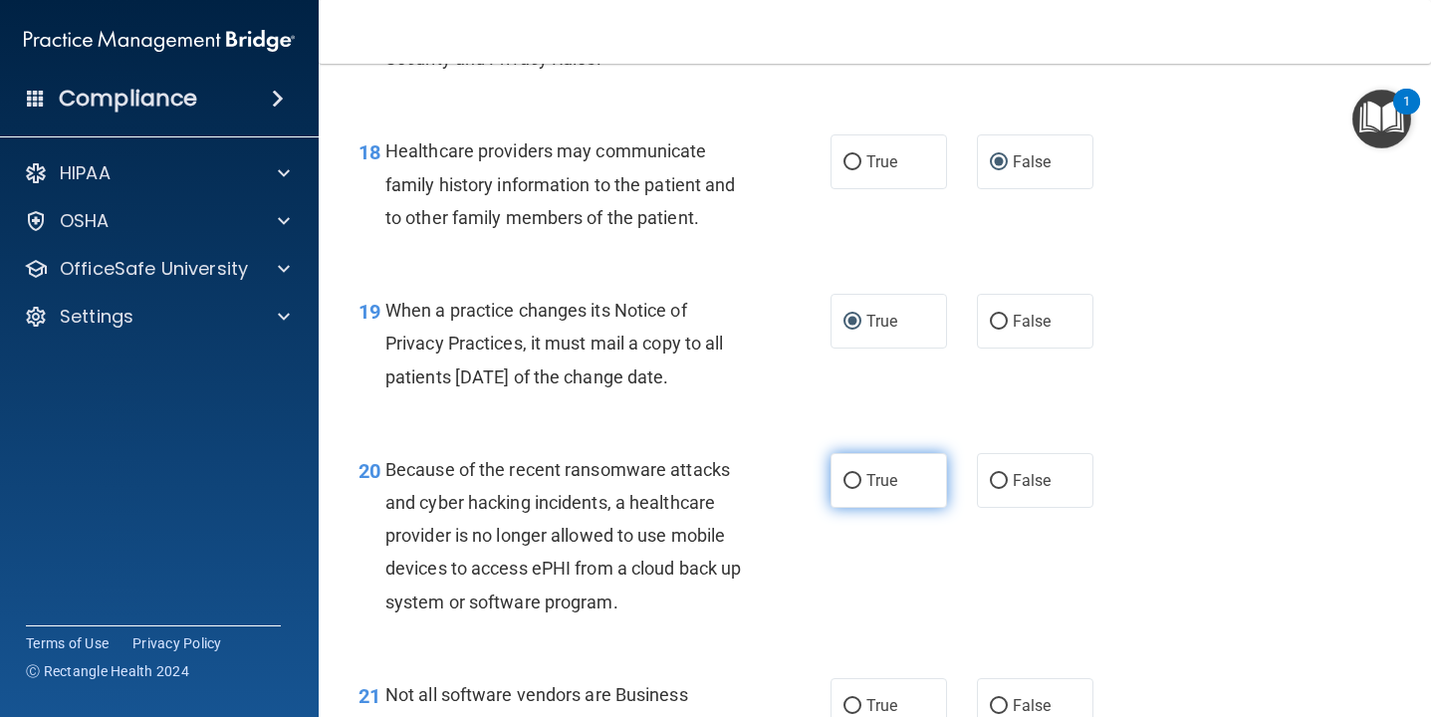
click at [850, 475] on input "True" at bounding box center [852, 481] width 18 height 15
radio input "true"
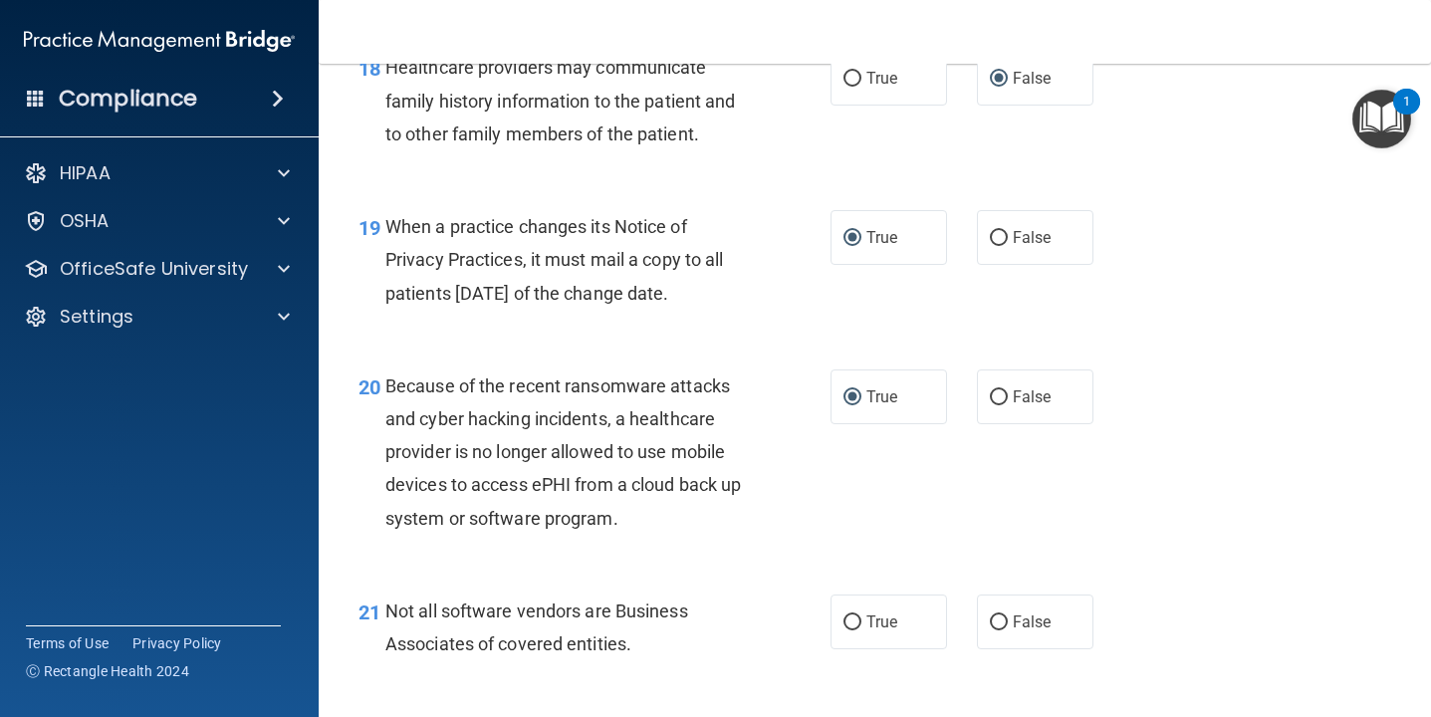
scroll to position [3450, 0]
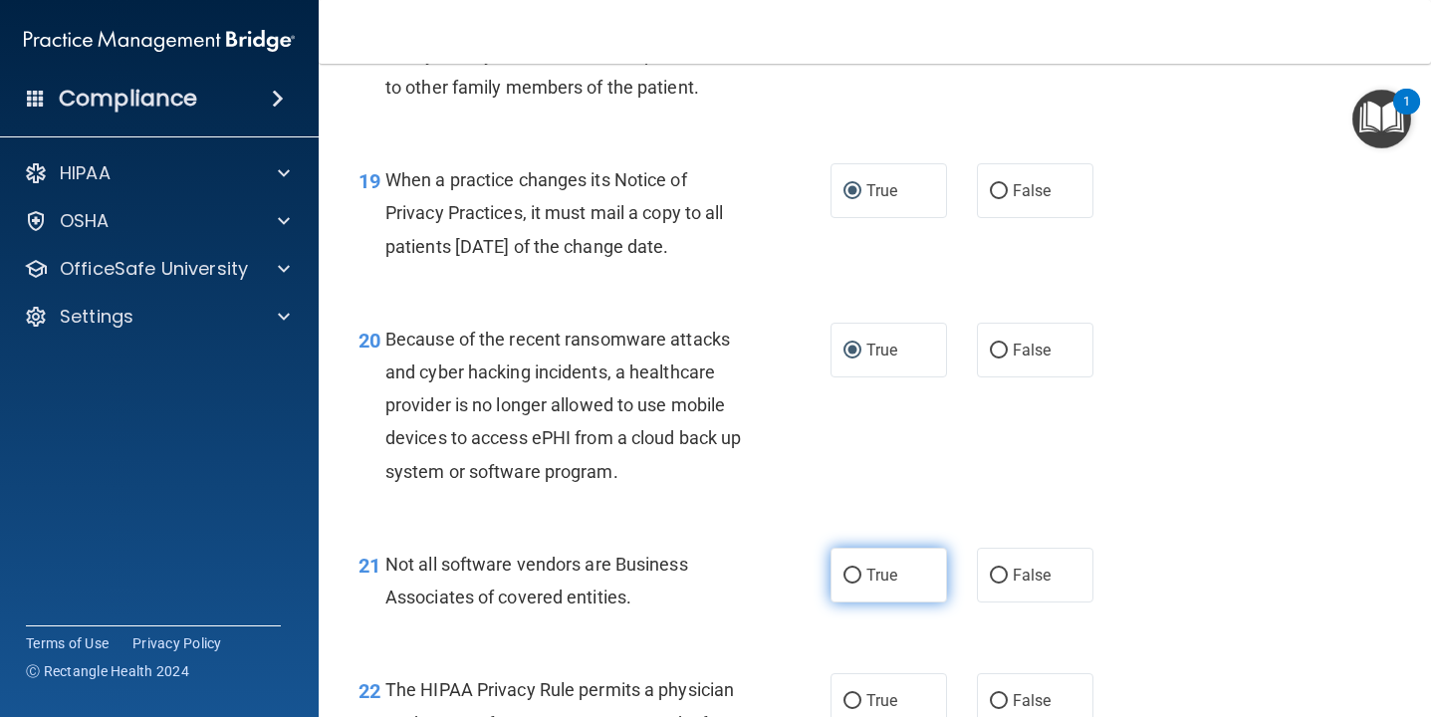
click at [857, 570] on input "True" at bounding box center [852, 575] width 18 height 15
radio input "true"
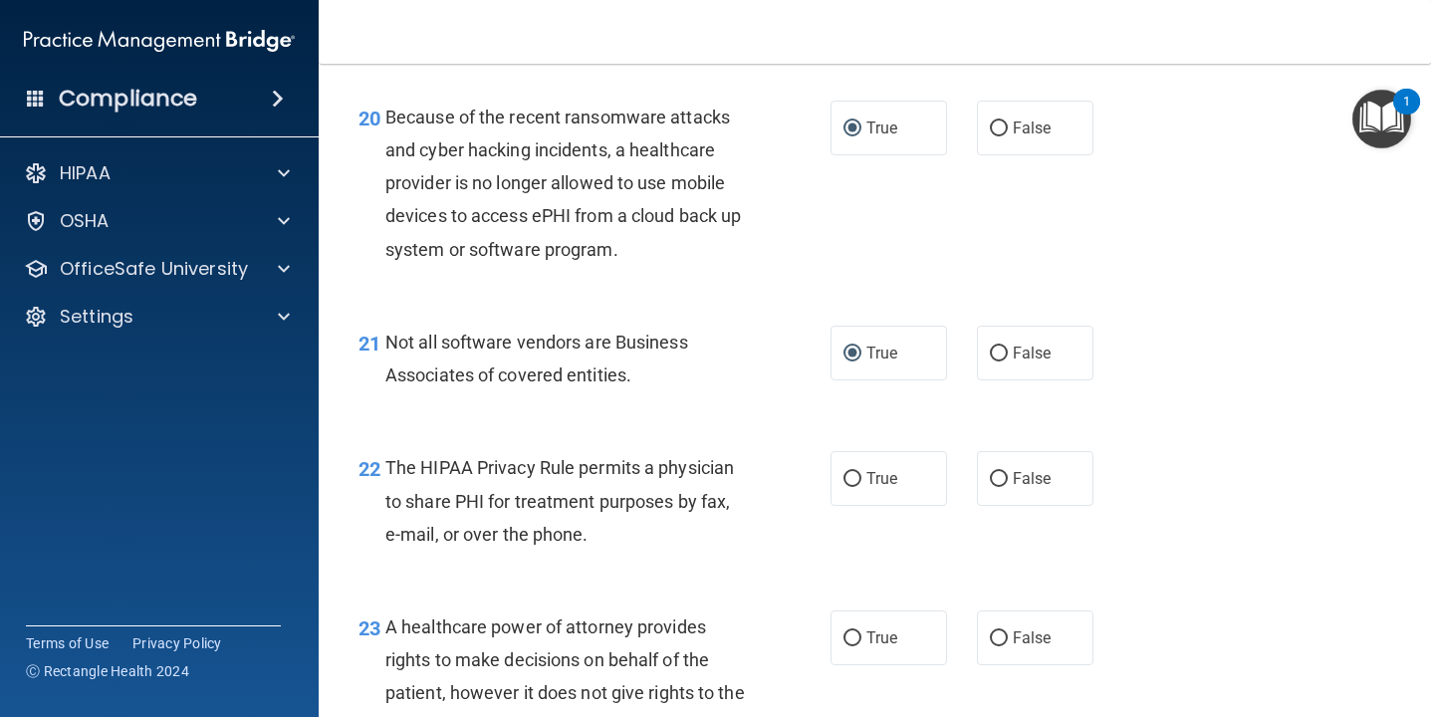
scroll to position [3676, 0]
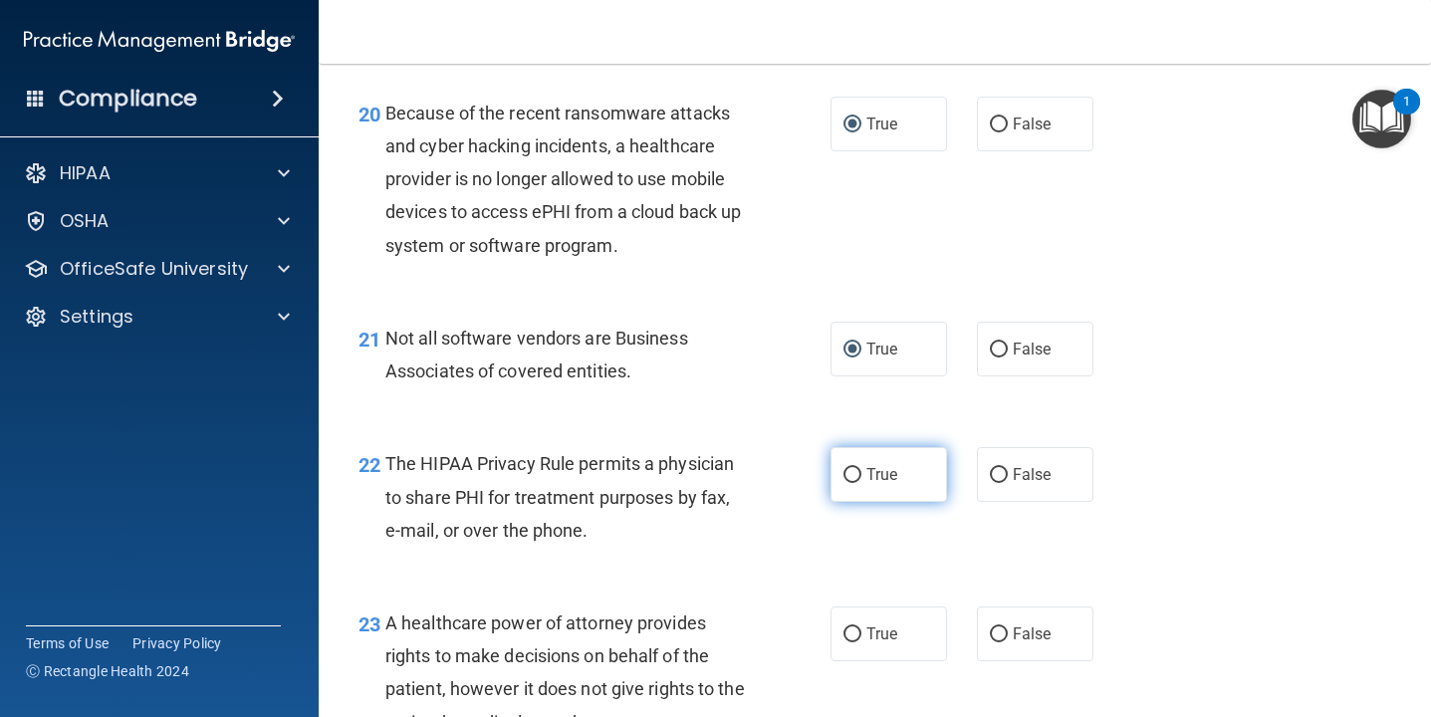
click at [851, 477] on input "True" at bounding box center [852, 475] width 18 height 15
radio input "true"
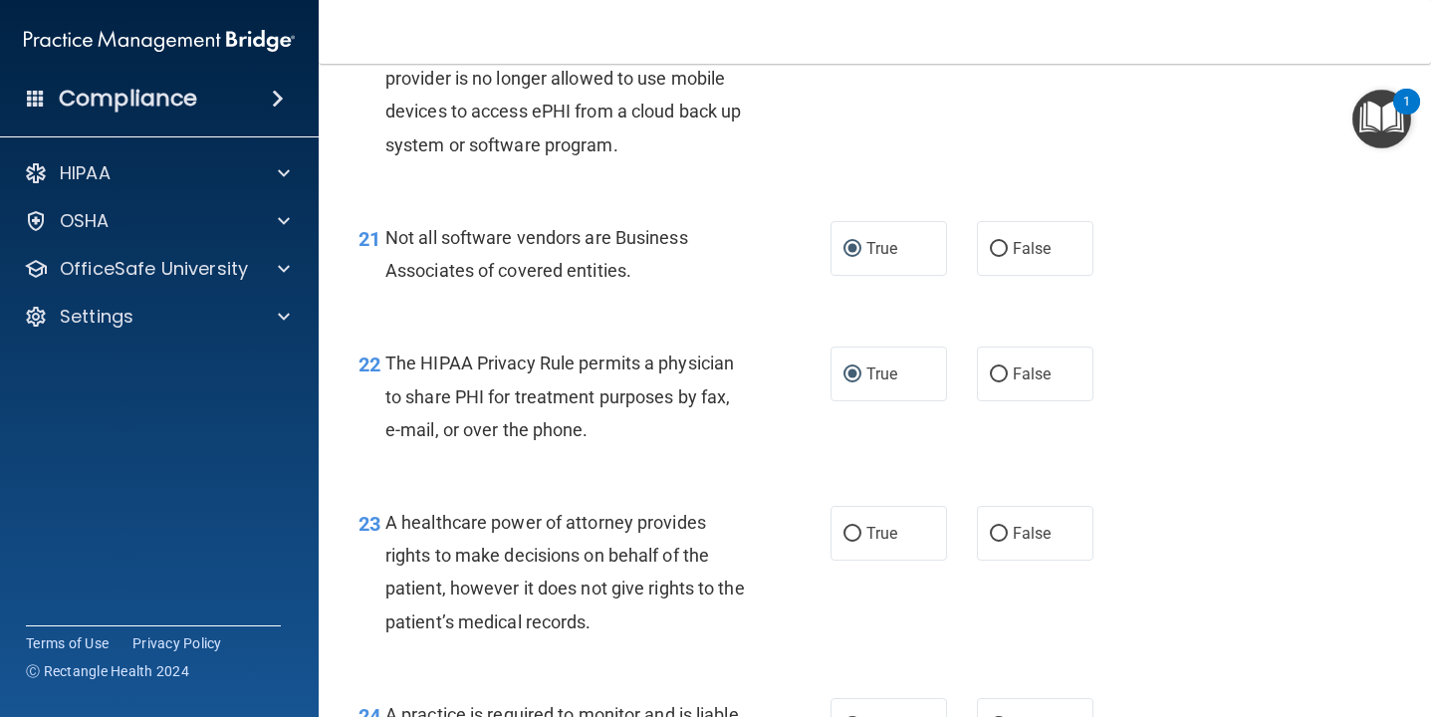
scroll to position [3780, 0]
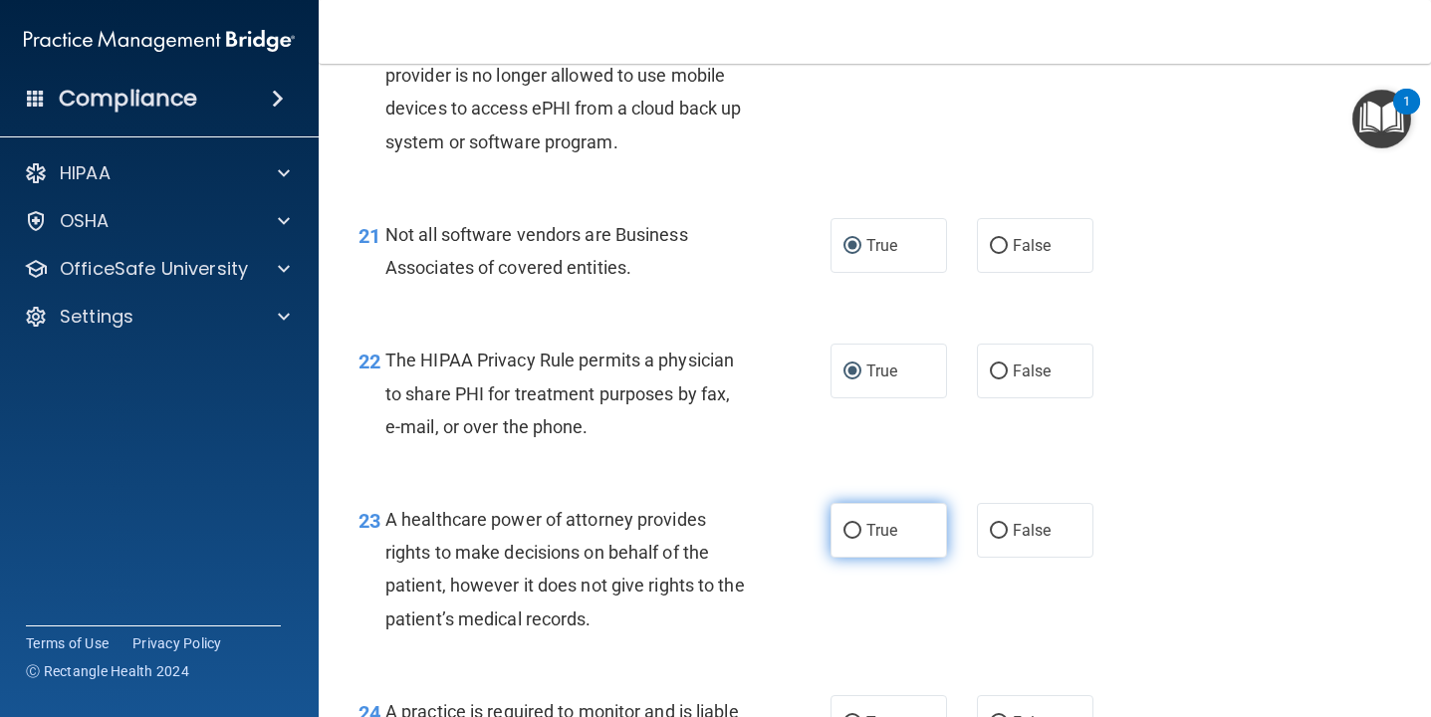
click at [853, 530] on input "True" at bounding box center [852, 531] width 18 height 15
radio input "true"
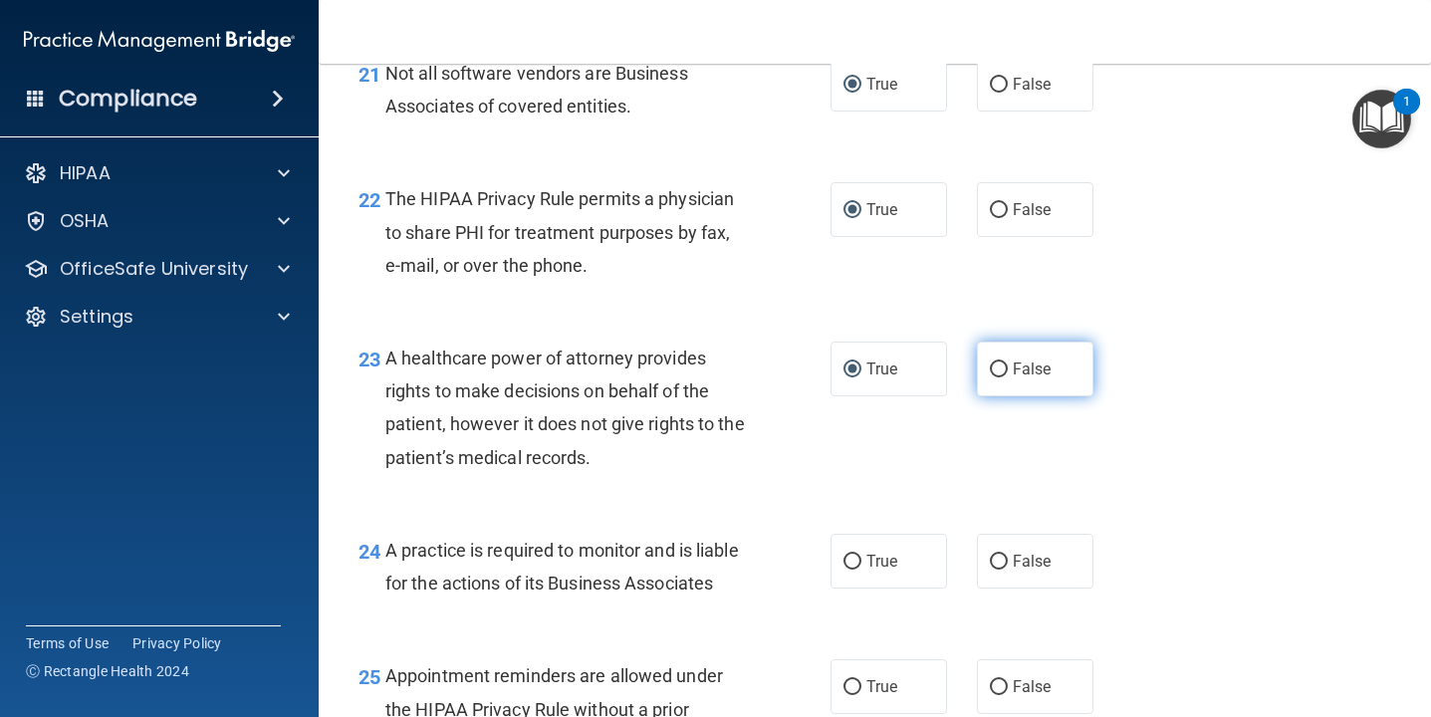
scroll to position [3944, 0]
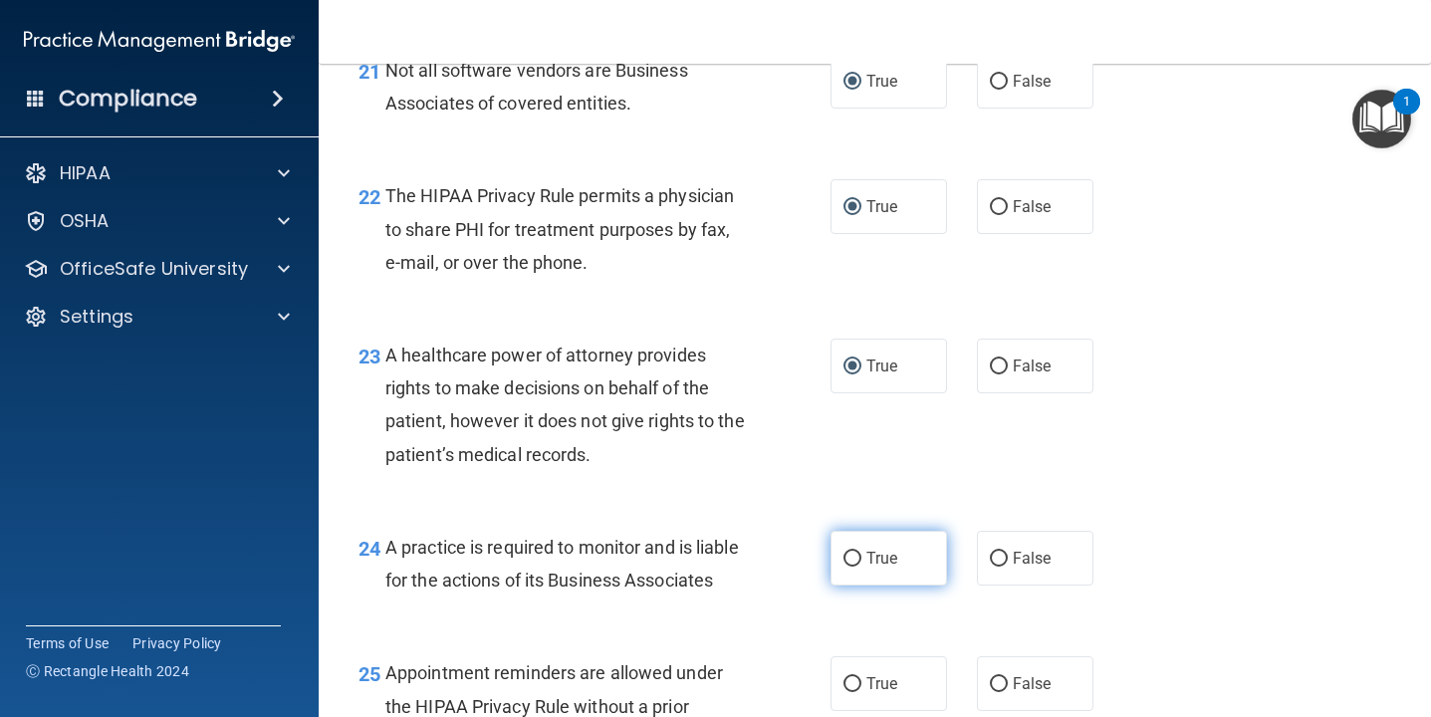
click at [856, 555] on input "True" at bounding box center [852, 559] width 18 height 15
radio input "true"
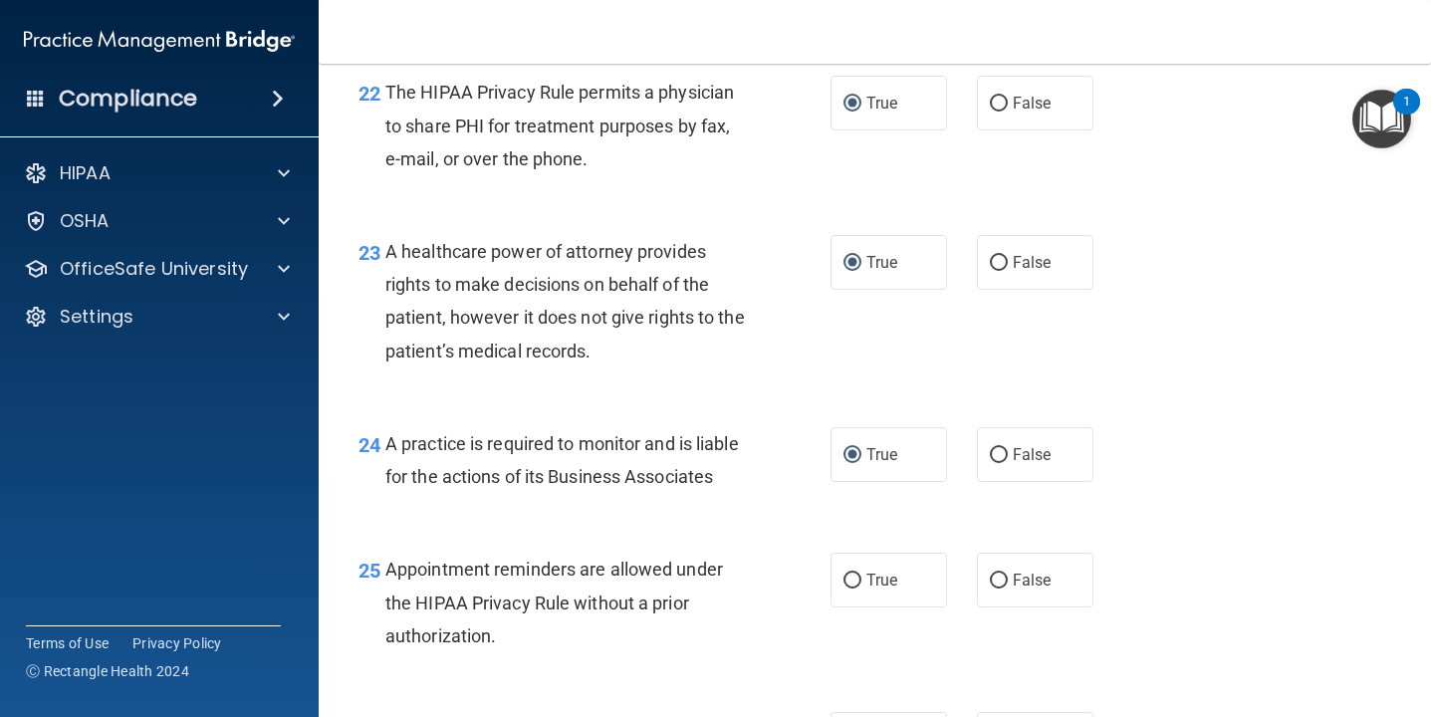
scroll to position [4053, 0]
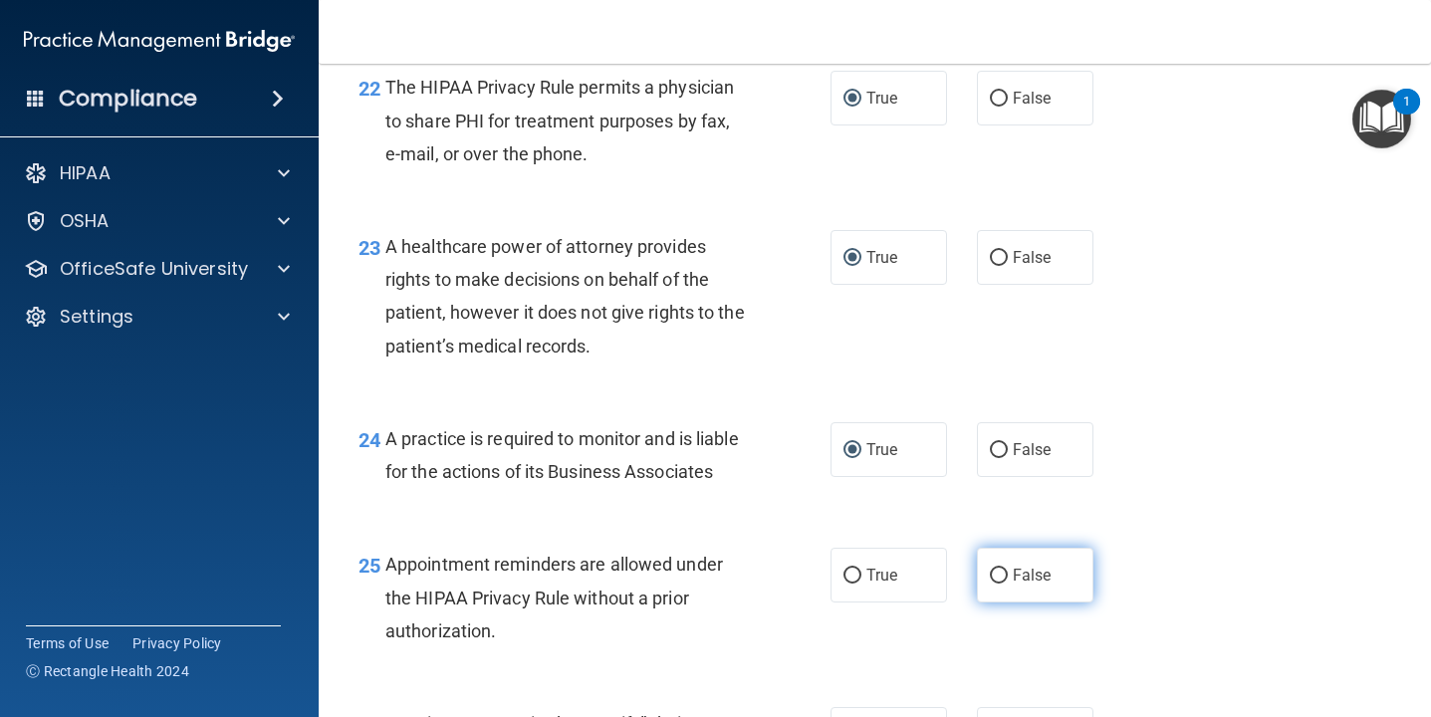
click at [1002, 574] on input "False" at bounding box center [999, 575] width 18 height 15
radio input "true"
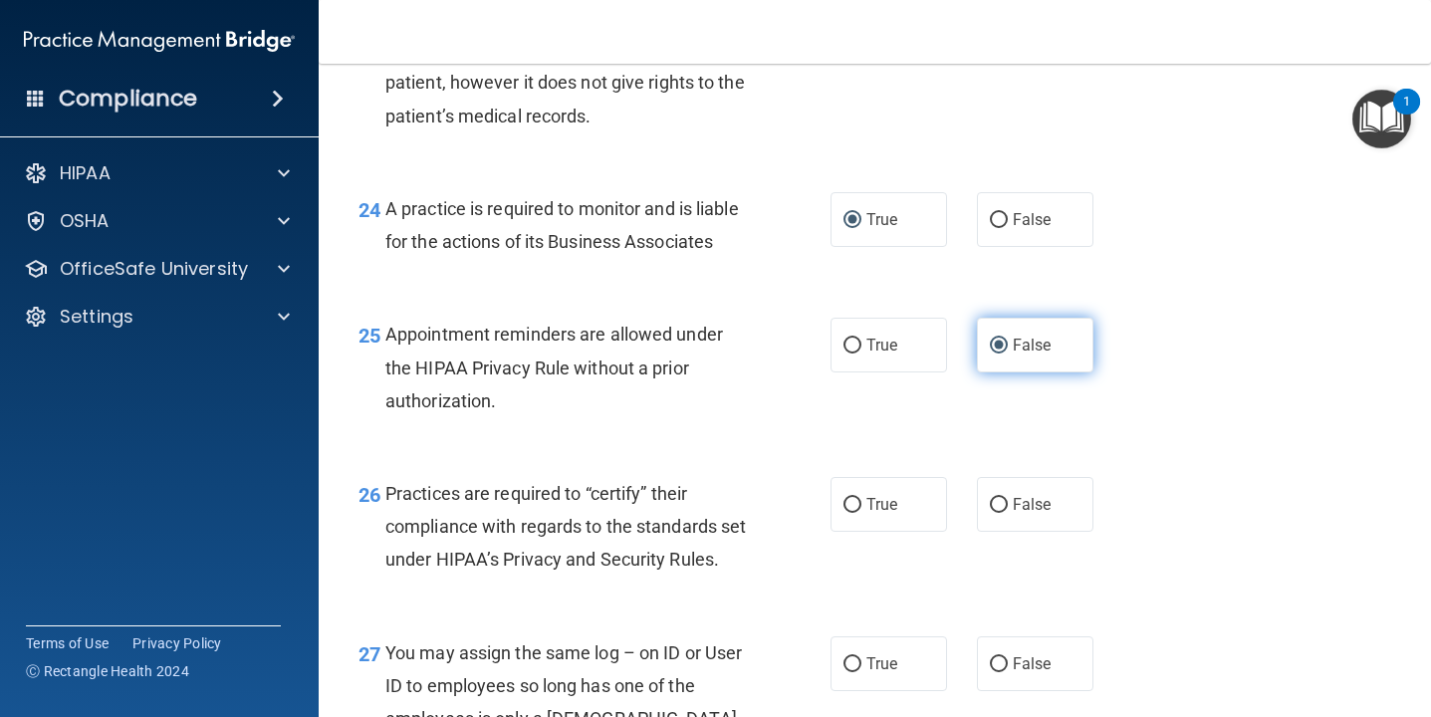
scroll to position [4337, 0]
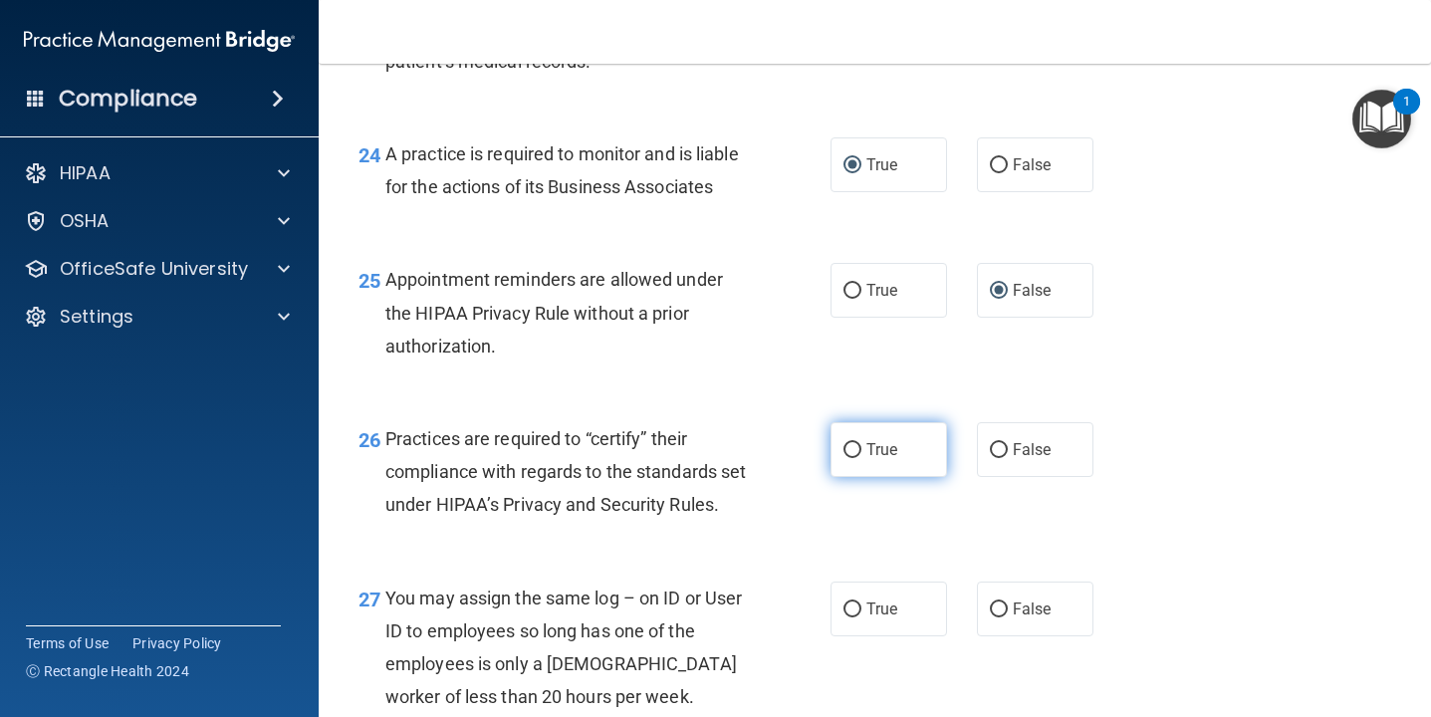
click at [855, 445] on input "True" at bounding box center [852, 450] width 18 height 15
radio input "true"
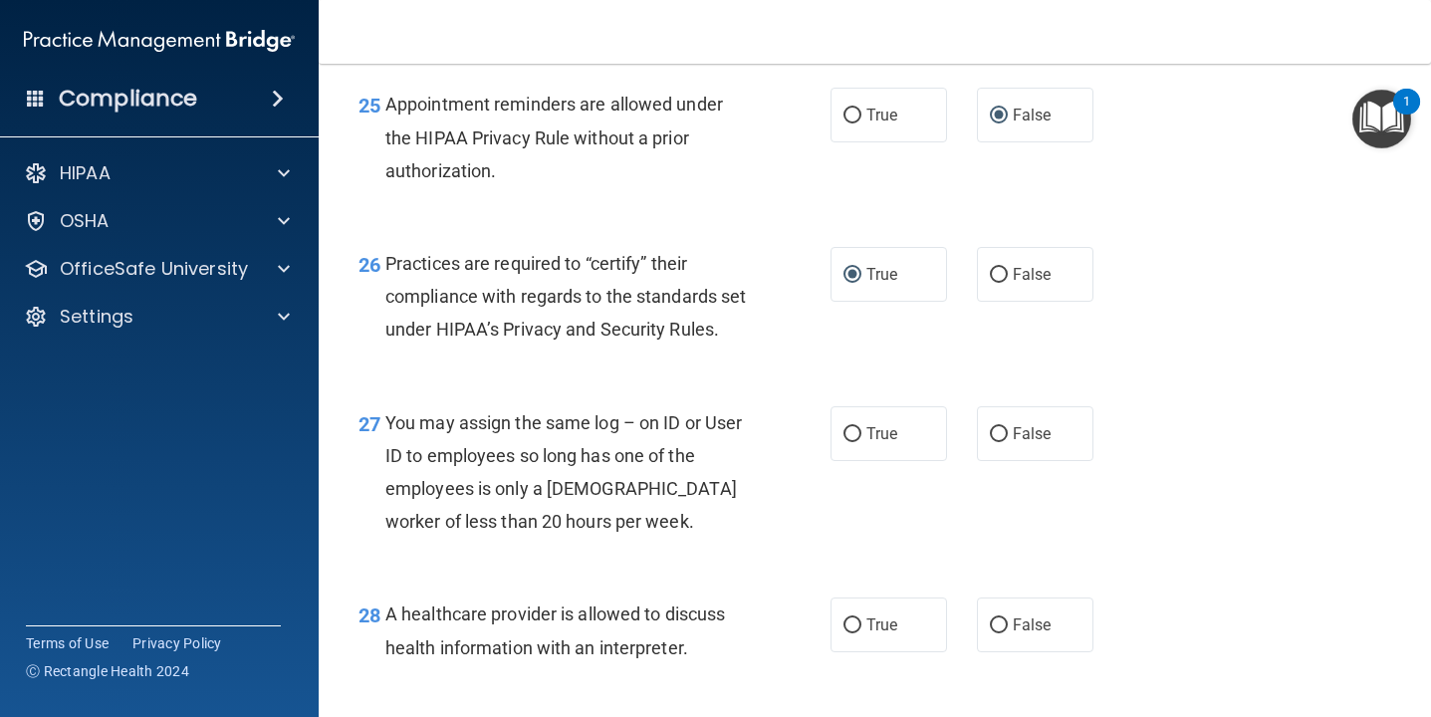
scroll to position [4582, 0]
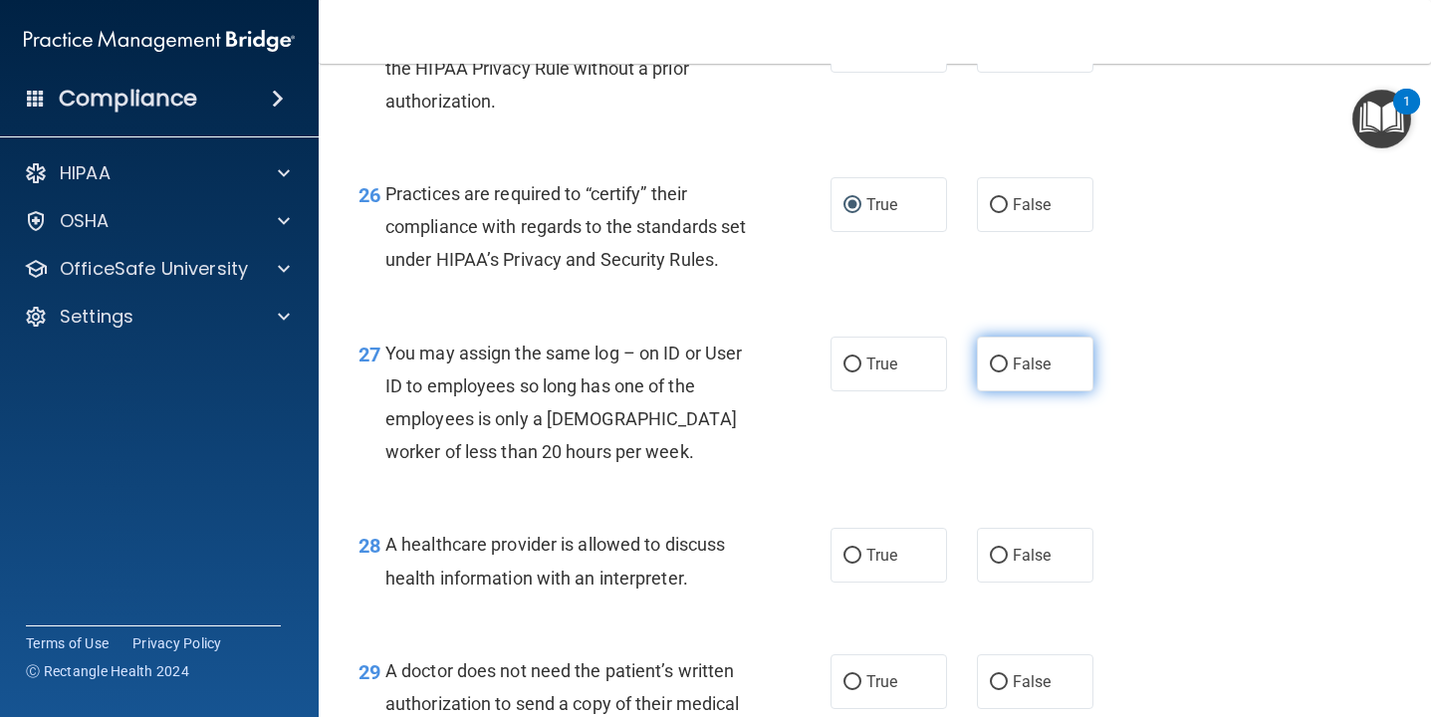
click at [997, 372] on input "False" at bounding box center [999, 364] width 18 height 15
radio input "true"
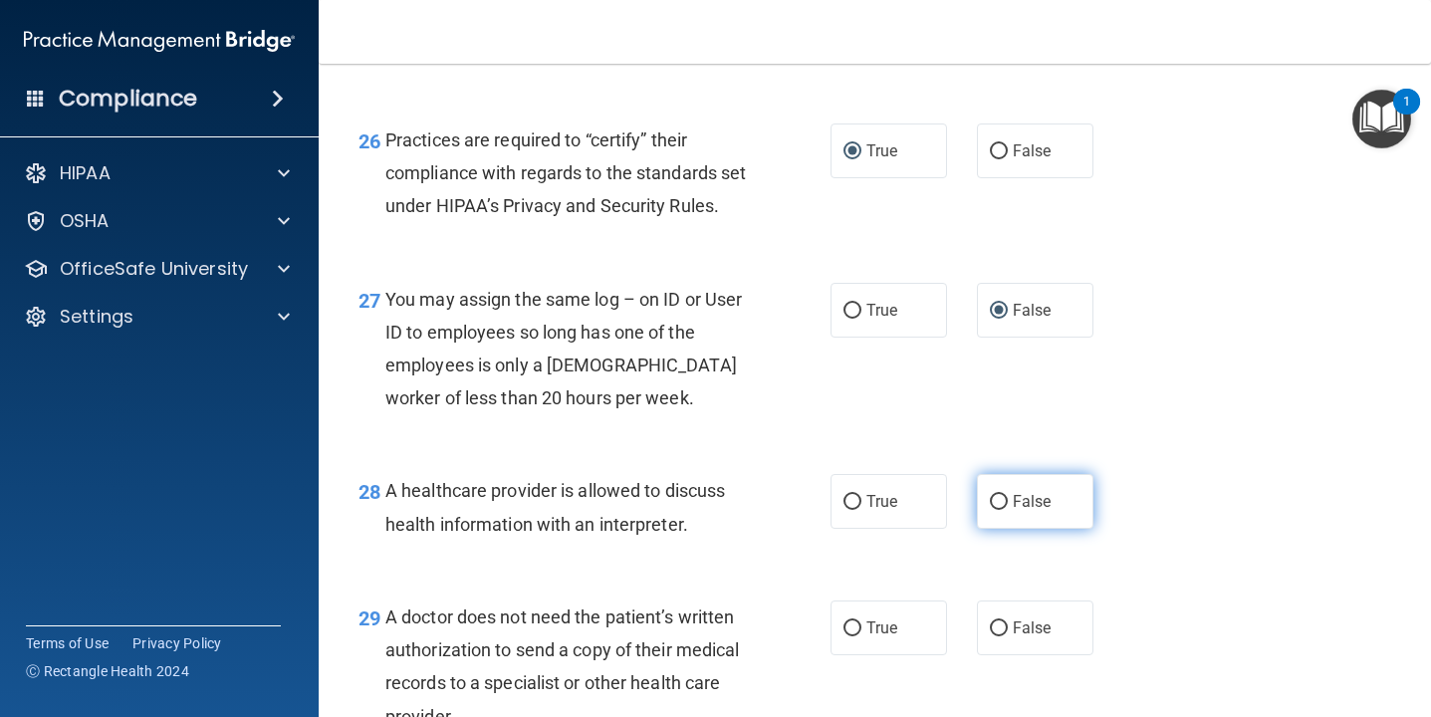
click at [1000, 510] on input "False" at bounding box center [999, 502] width 18 height 15
radio input "true"
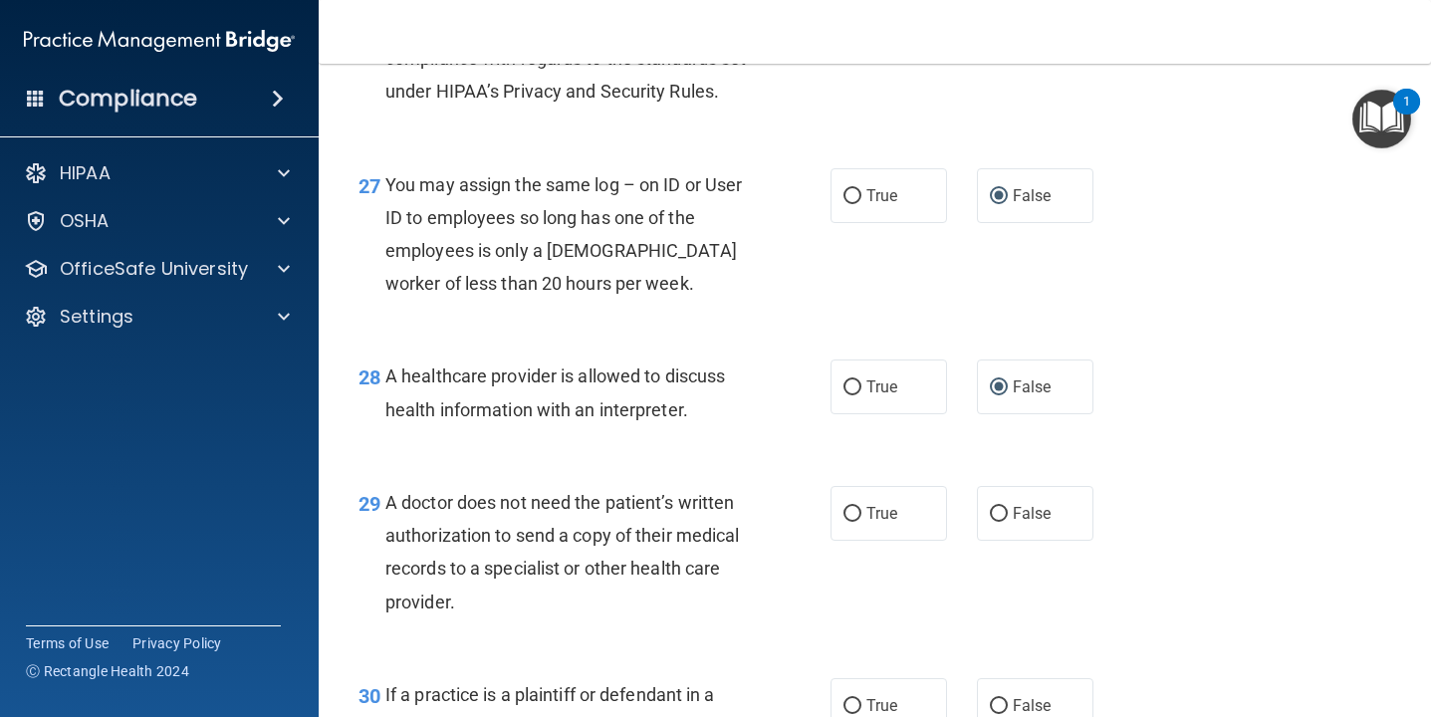
scroll to position [4753, 0]
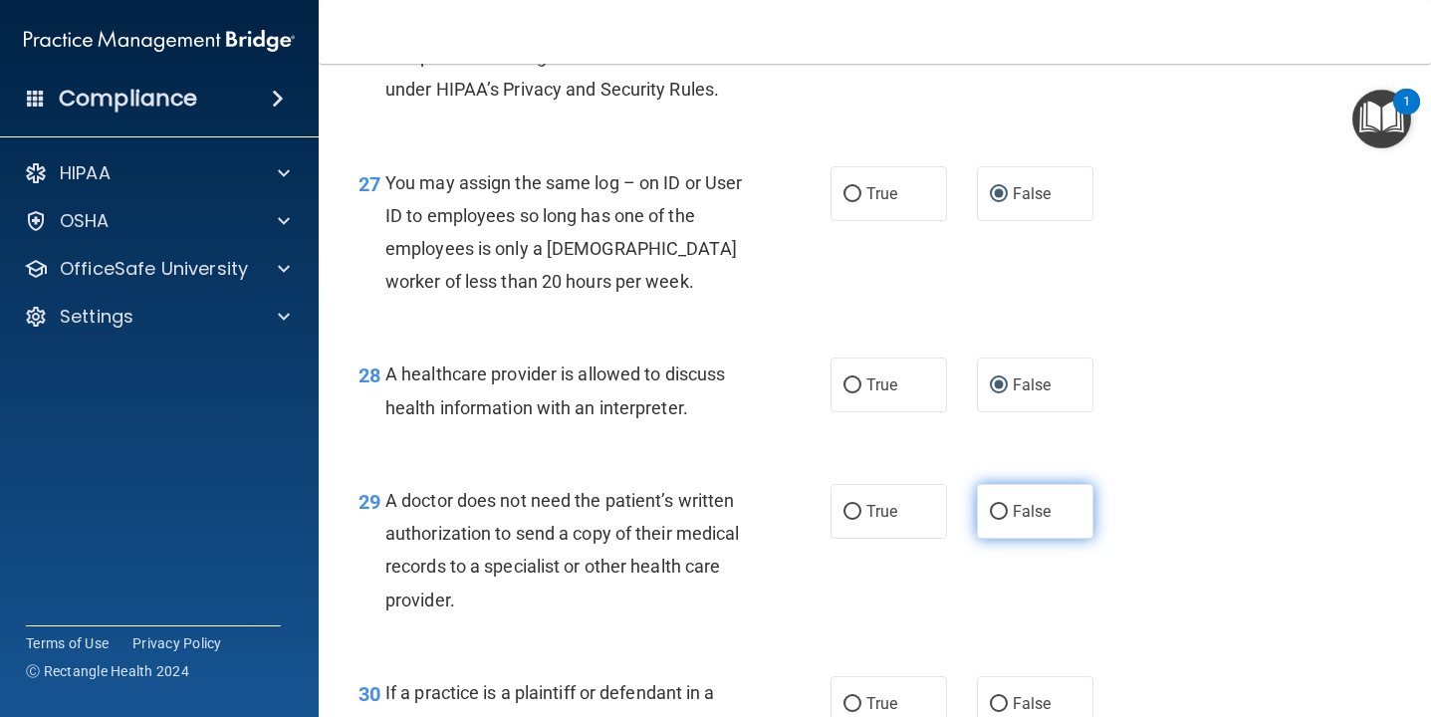
click at [995, 520] on input "False" at bounding box center [999, 512] width 18 height 15
radio input "true"
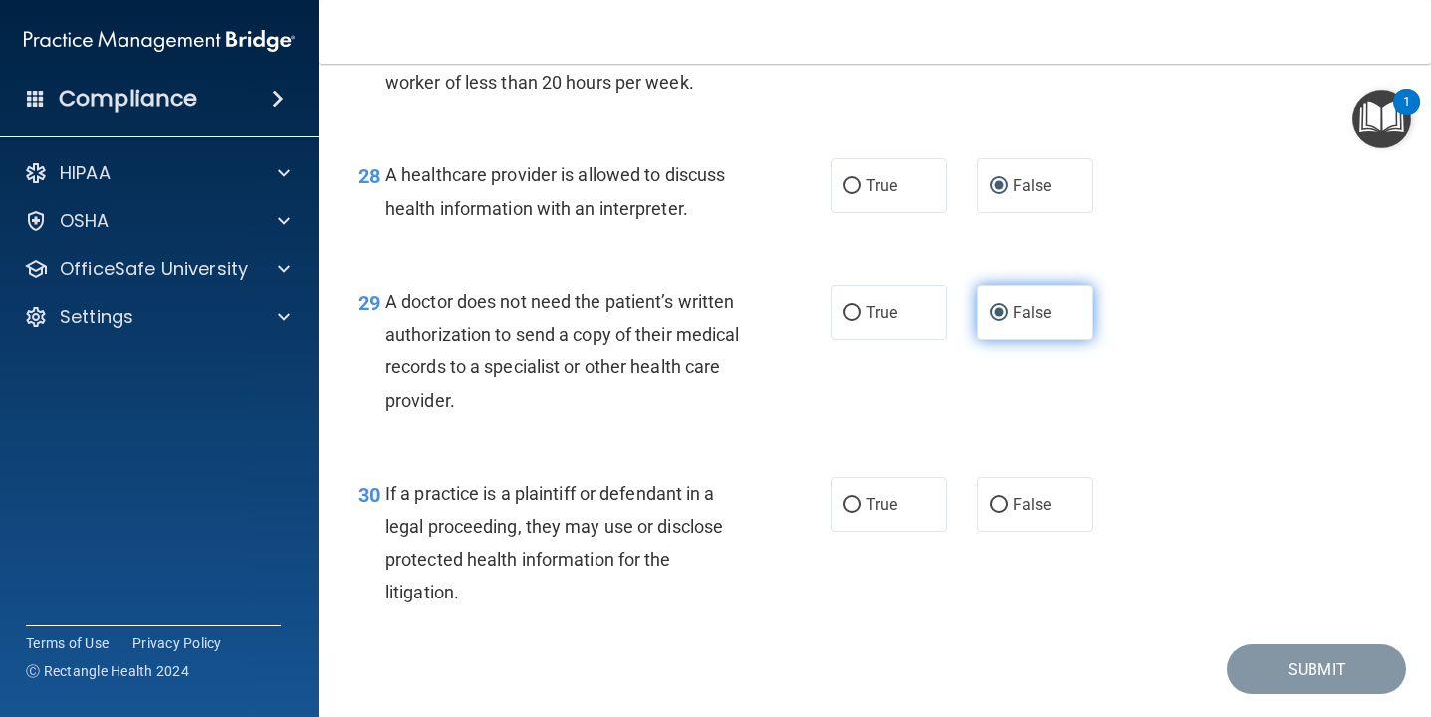
scroll to position [4959, 0]
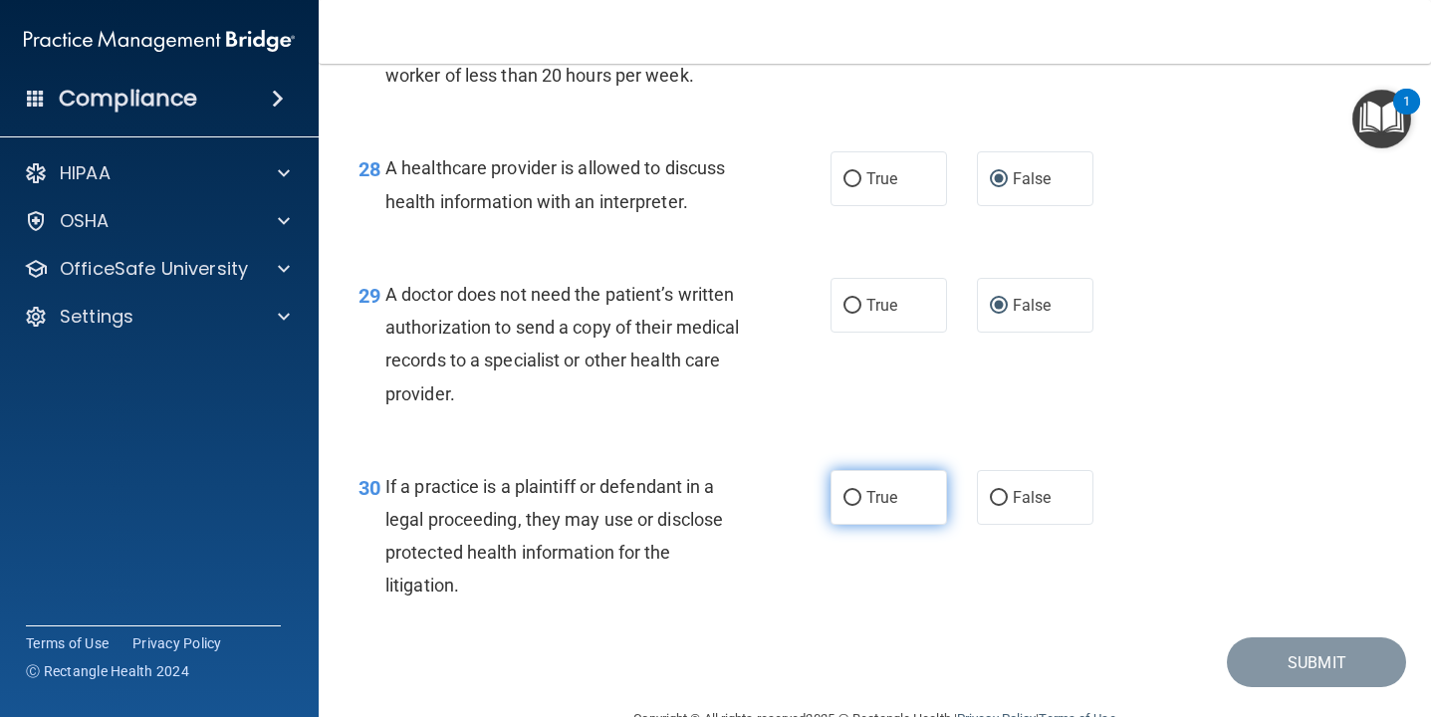
click at [857, 506] on input "True" at bounding box center [852, 498] width 18 height 15
radio input "true"
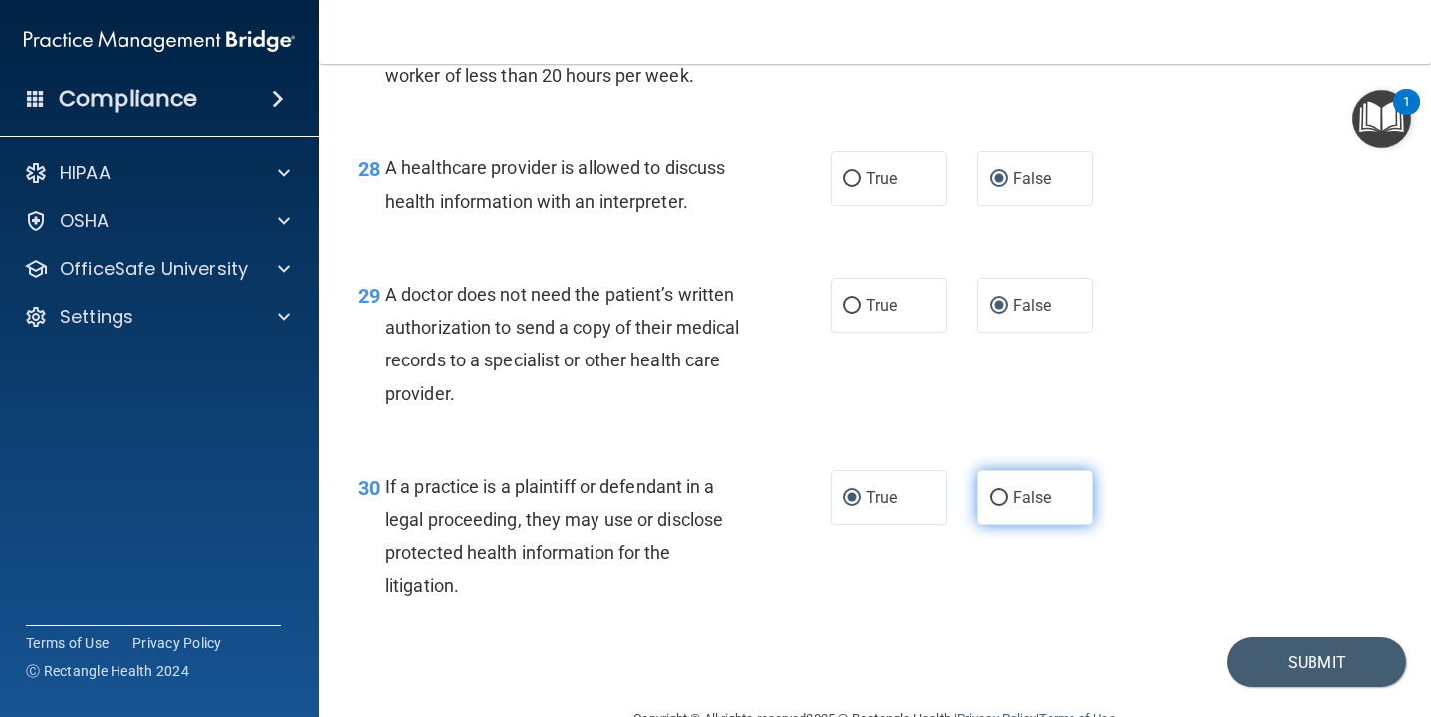
scroll to position [5042, 0]
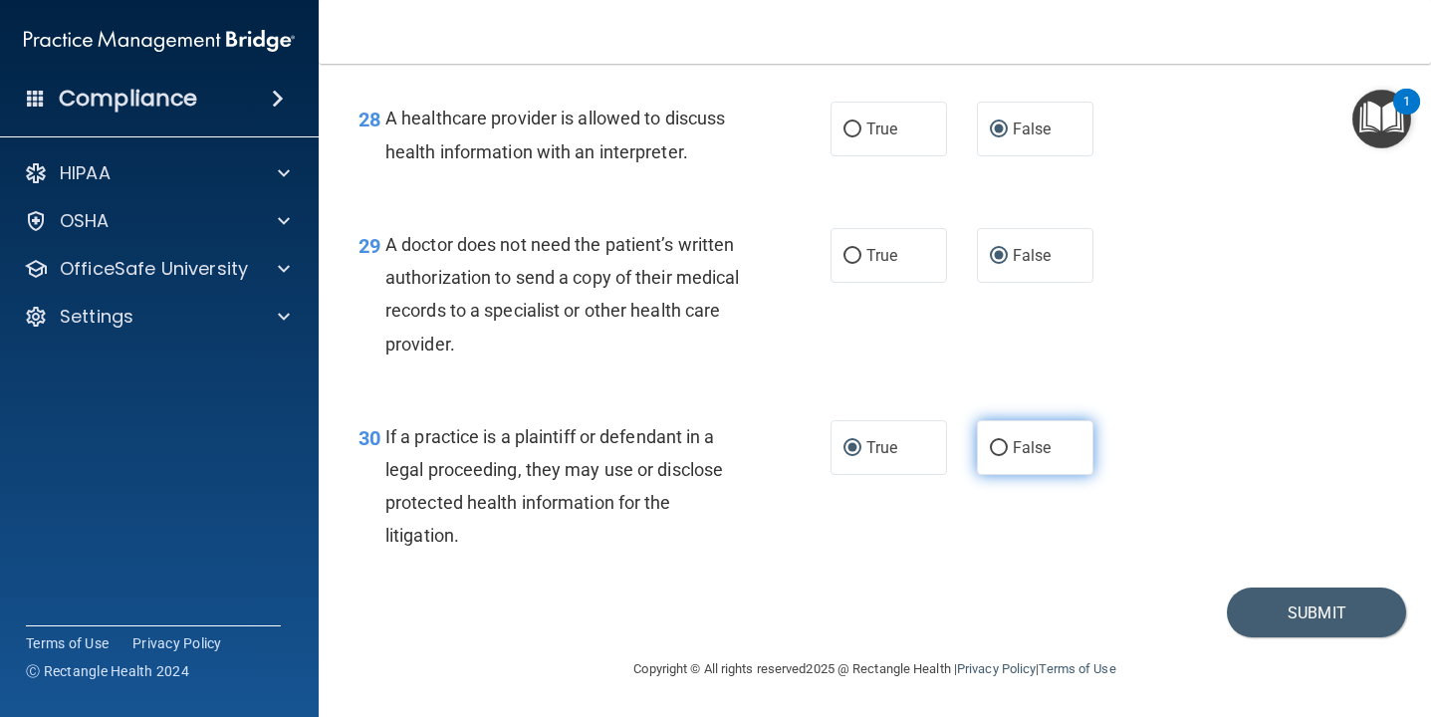
click at [1000, 441] on input "False" at bounding box center [999, 448] width 18 height 15
radio input "true"
radio input "false"
click at [1302, 620] on button "Submit" at bounding box center [1315, 612] width 179 height 51
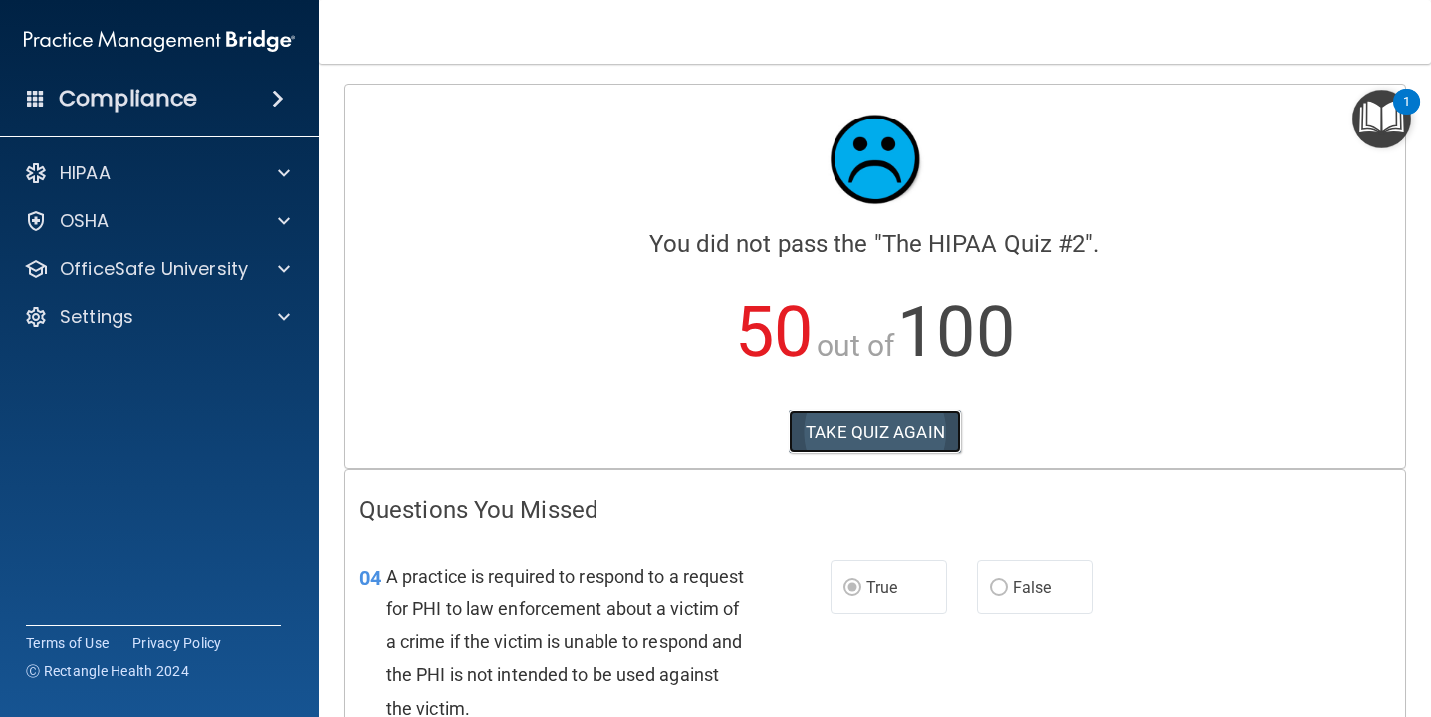
click at [931, 427] on button "TAKE QUIZ AGAIN" at bounding box center [874, 432] width 172 height 44
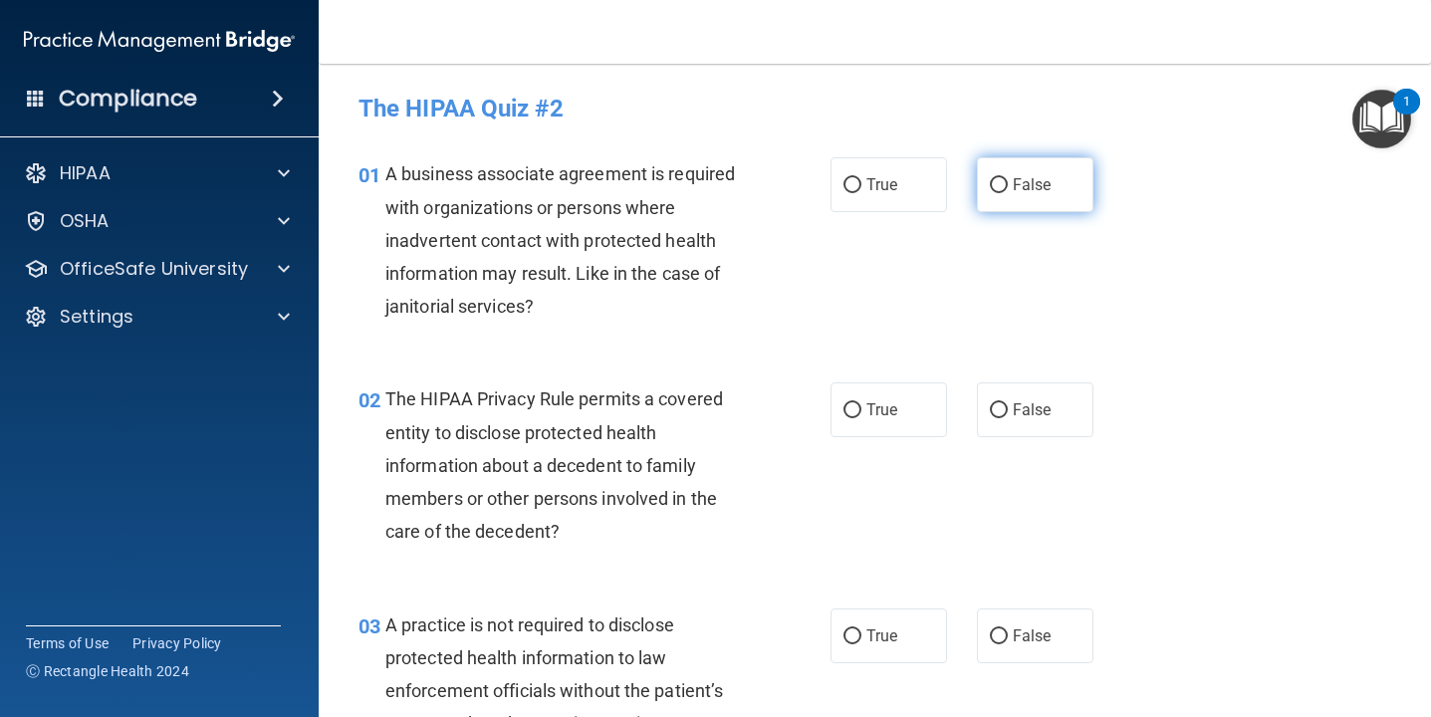
click at [995, 186] on input "False" at bounding box center [999, 185] width 18 height 15
radio input "true"
click at [999, 413] on input "False" at bounding box center [999, 410] width 18 height 15
radio input "true"
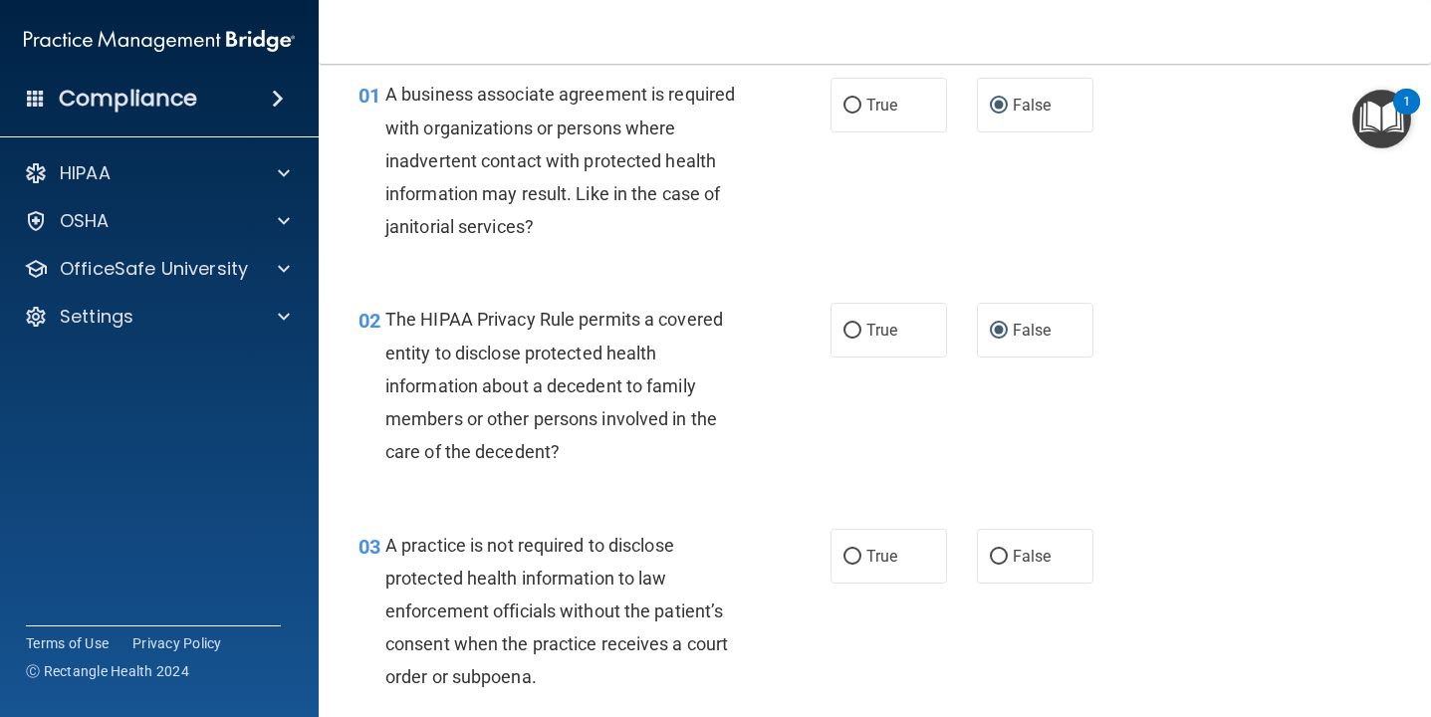
scroll to position [83, 0]
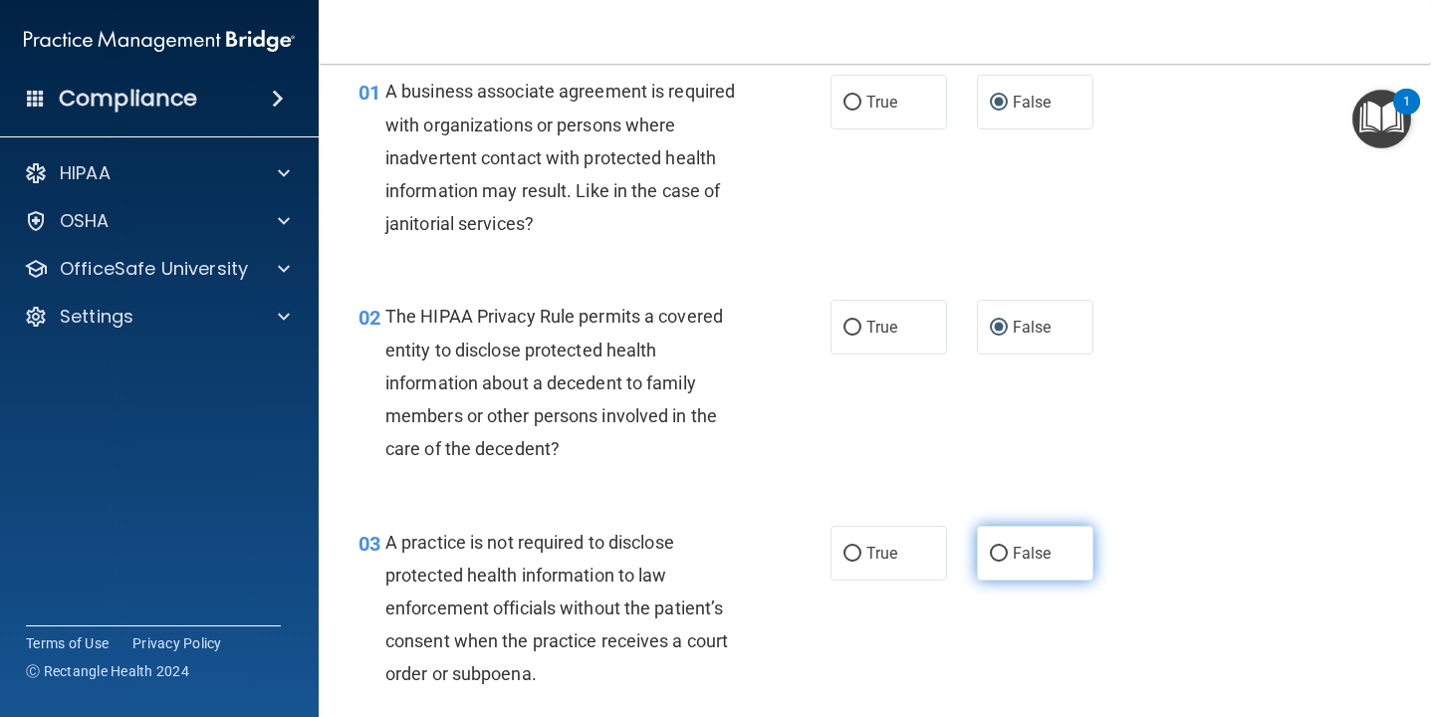
click at [995, 551] on input "False" at bounding box center [999, 554] width 18 height 15
radio input "true"
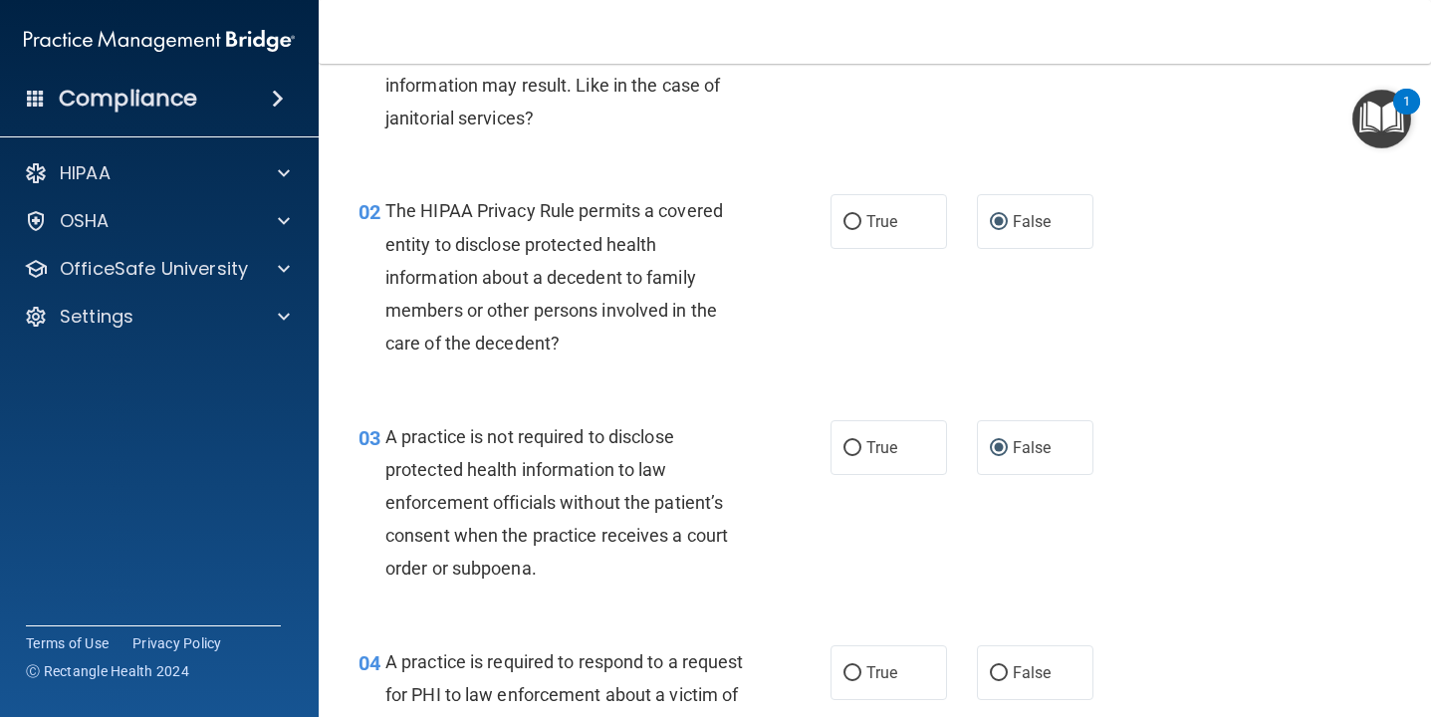
scroll to position [189, 0]
click at [853, 441] on input "True" at bounding box center [852, 447] width 18 height 15
radio input "true"
radio input "false"
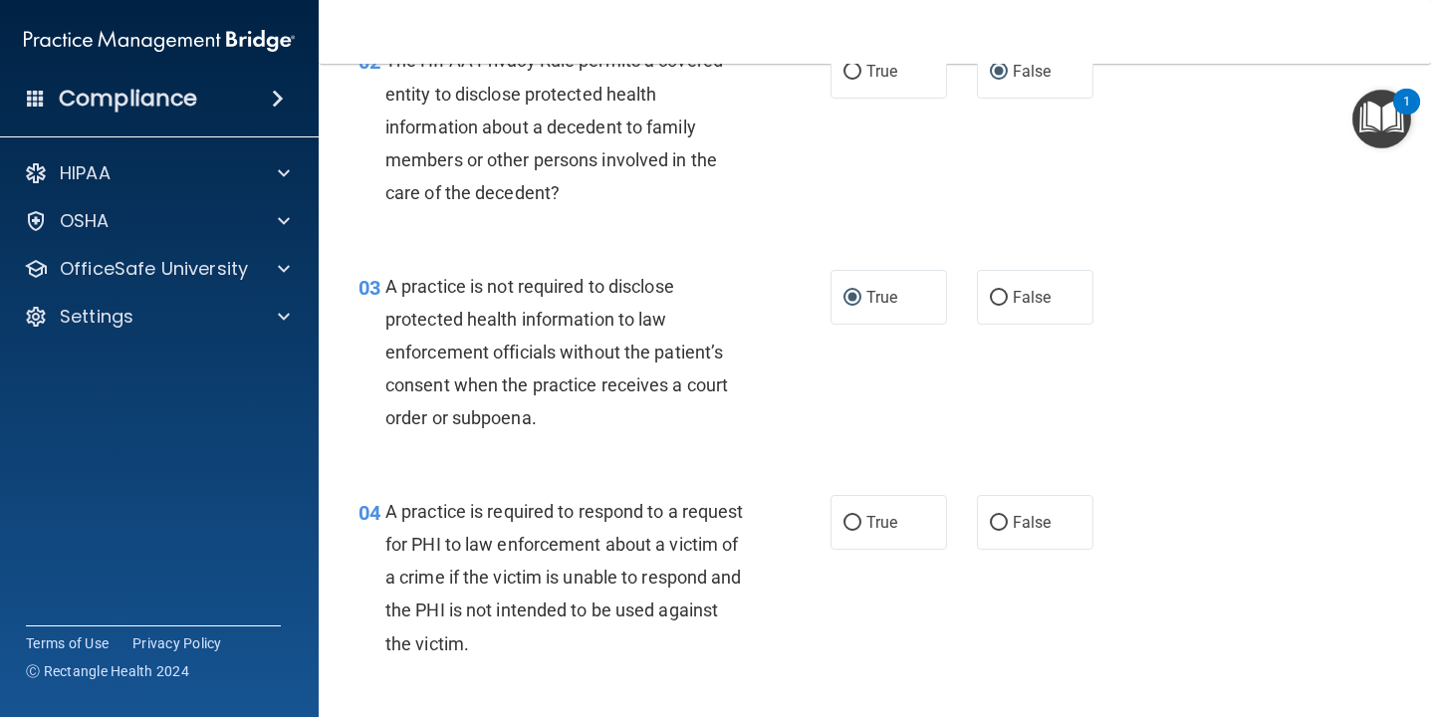
scroll to position [339, 0]
click at [848, 521] on input "True" at bounding box center [852, 522] width 18 height 15
radio input "true"
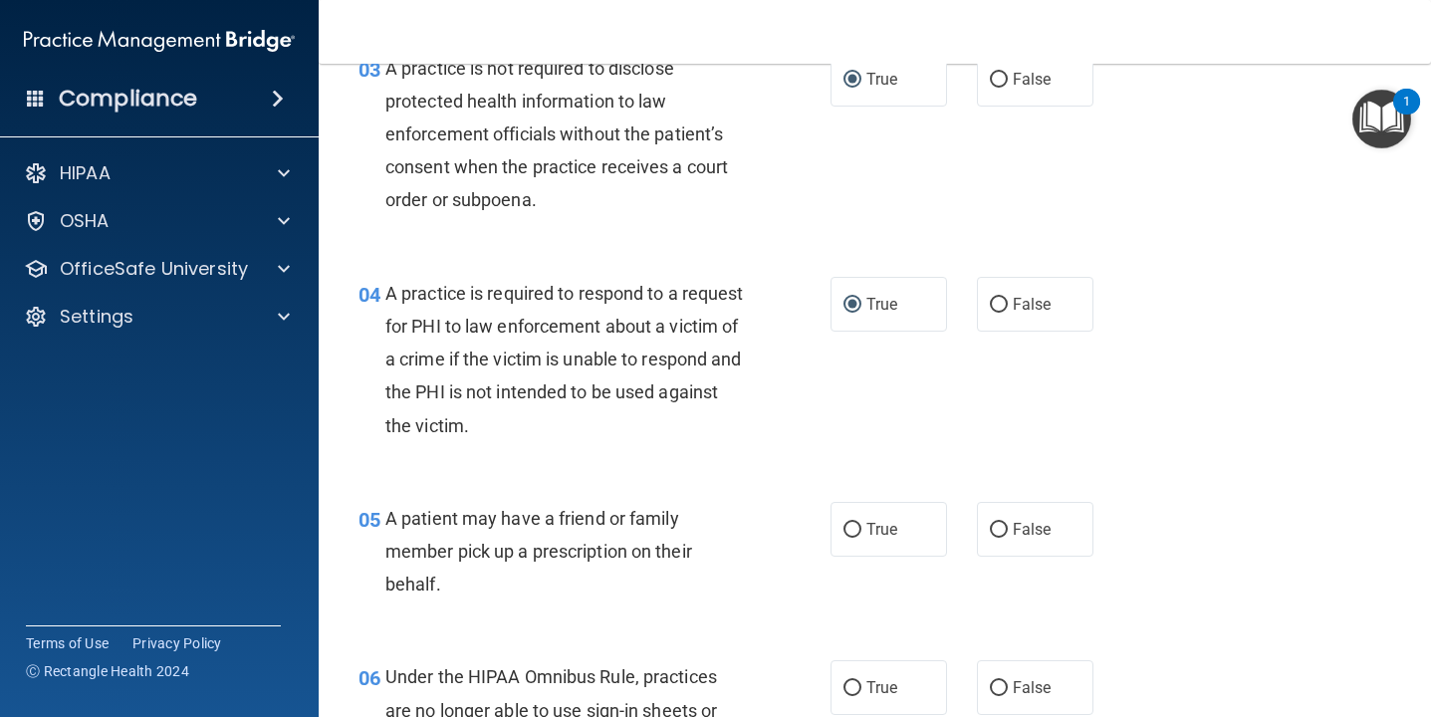
scroll to position [561, 0]
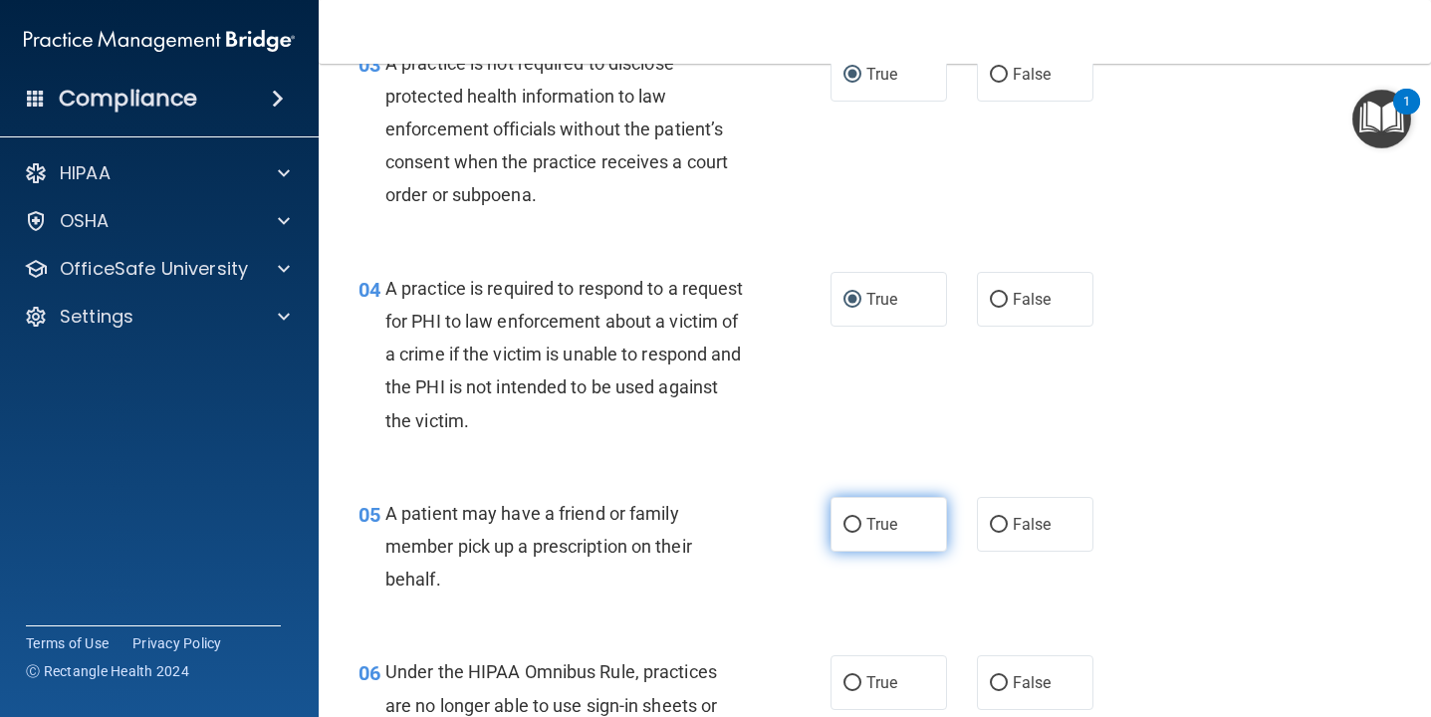
click at [854, 522] on input "True" at bounding box center [852, 525] width 18 height 15
radio input "true"
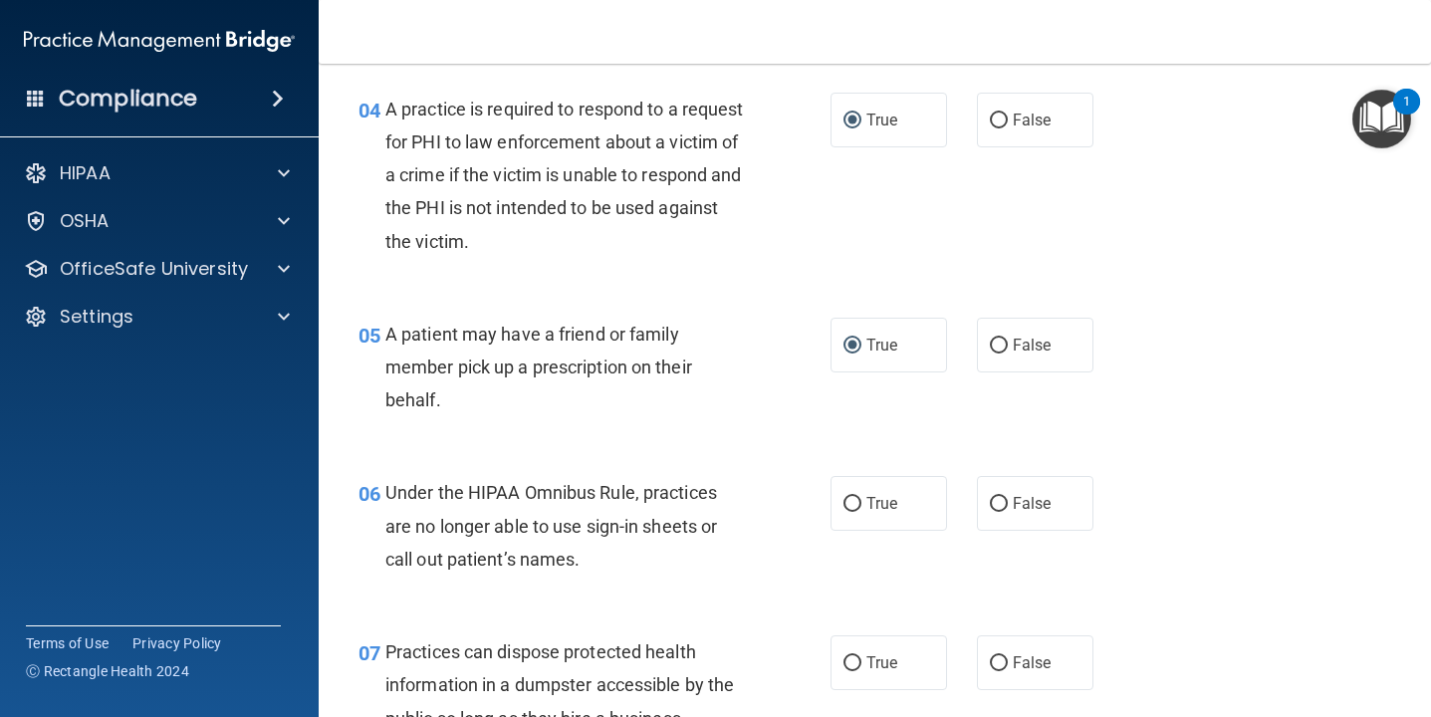
scroll to position [742, 0]
click at [999, 501] on input "False" at bounding box center [999, 503] width 18 height 15
radio input "true"
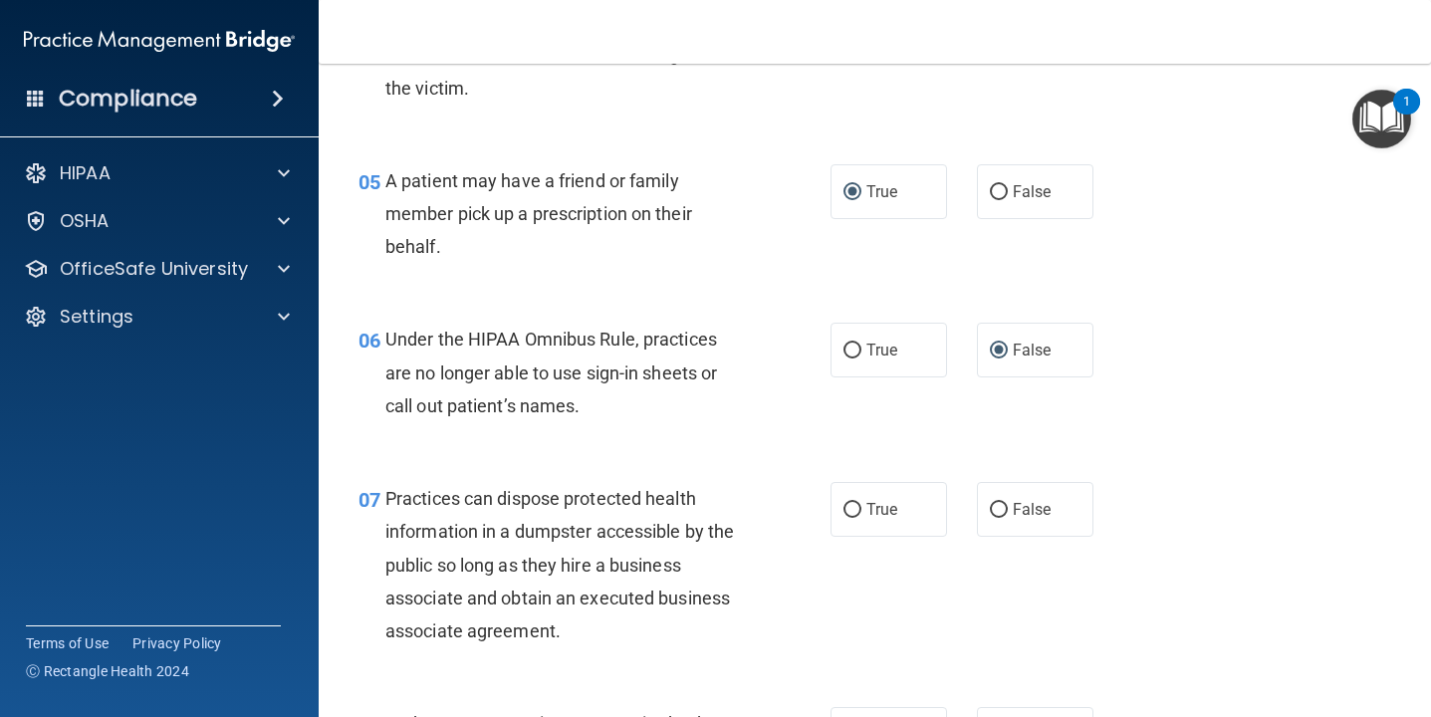
scroll to position [895, 0]
click at [994, 509] on input "False" at bounding box center [999, 509] width 18 height 15
radio input "true"
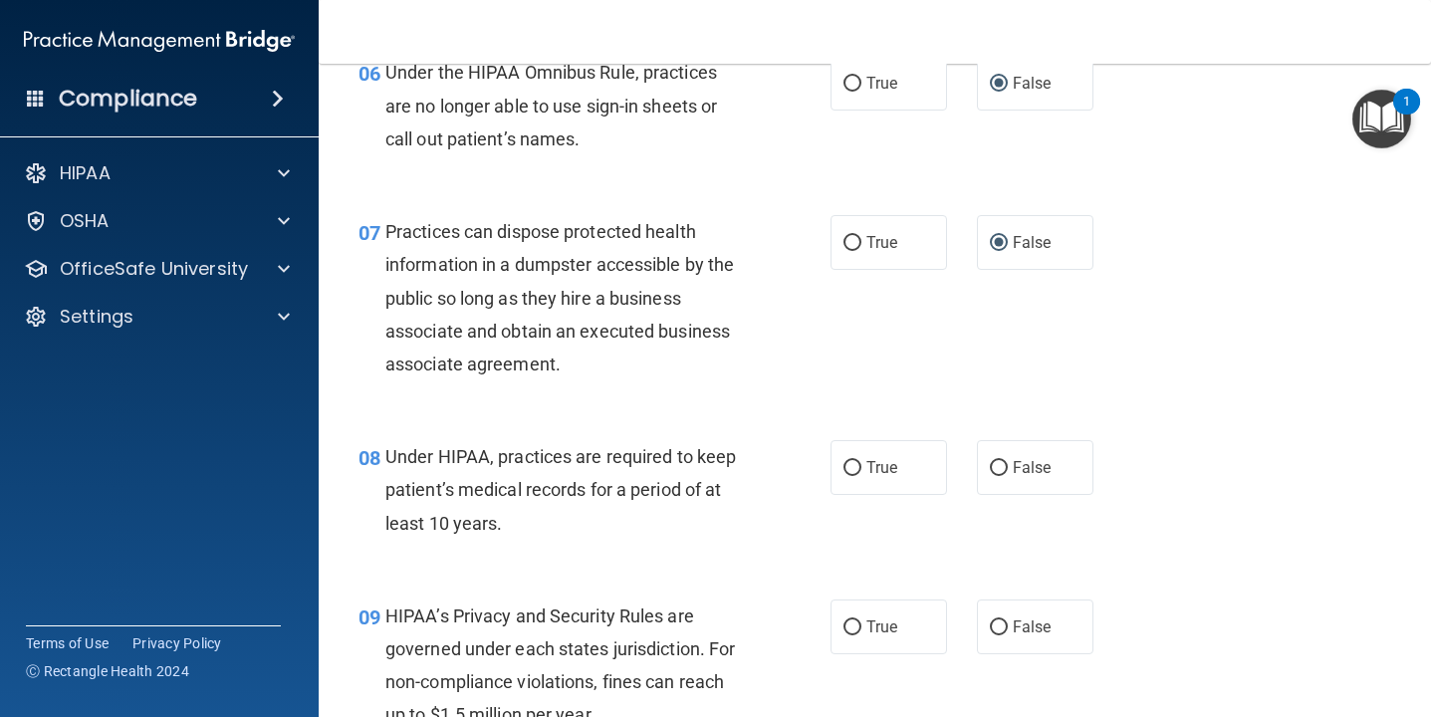
scroll to position [1161, 0]
click at [998, 465] on input "False" at bounding box center [999, 468] width 18 height 15
radio input "true"
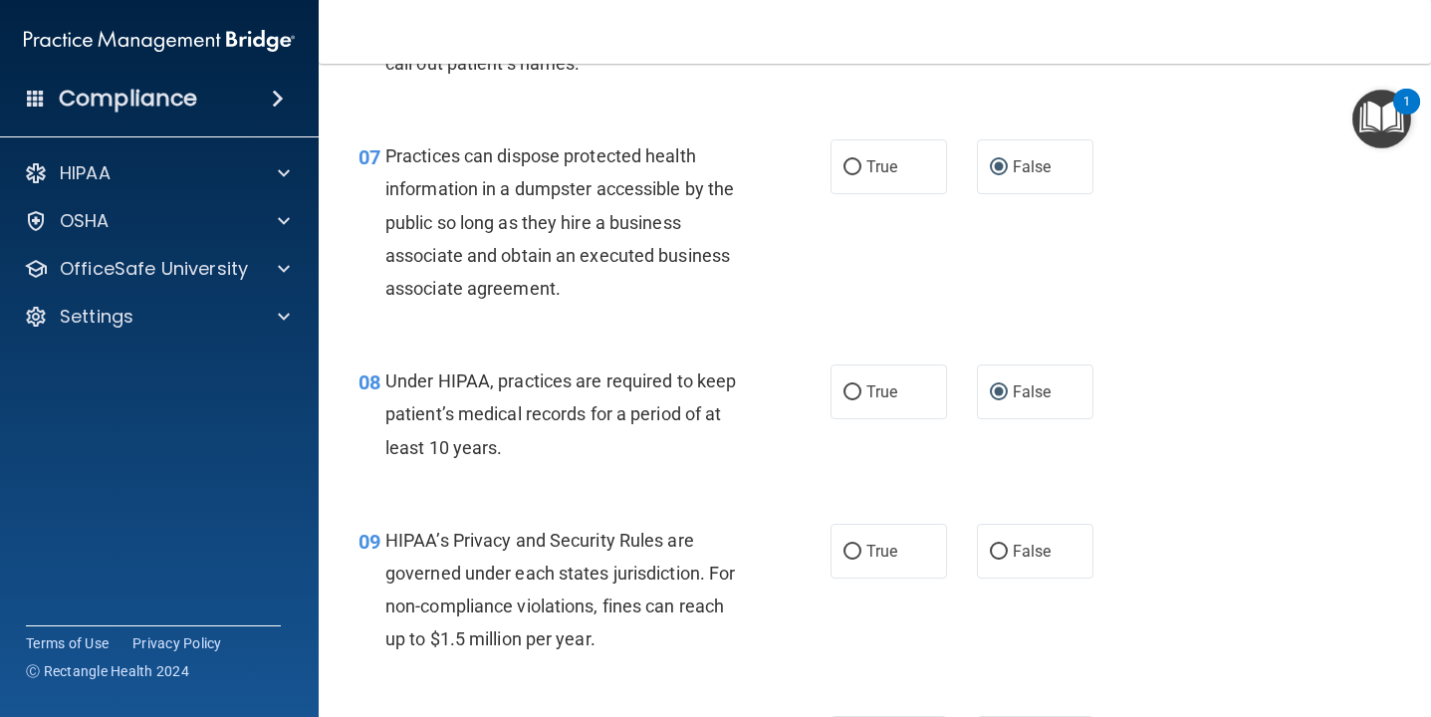
scroll to position [1255, 0]
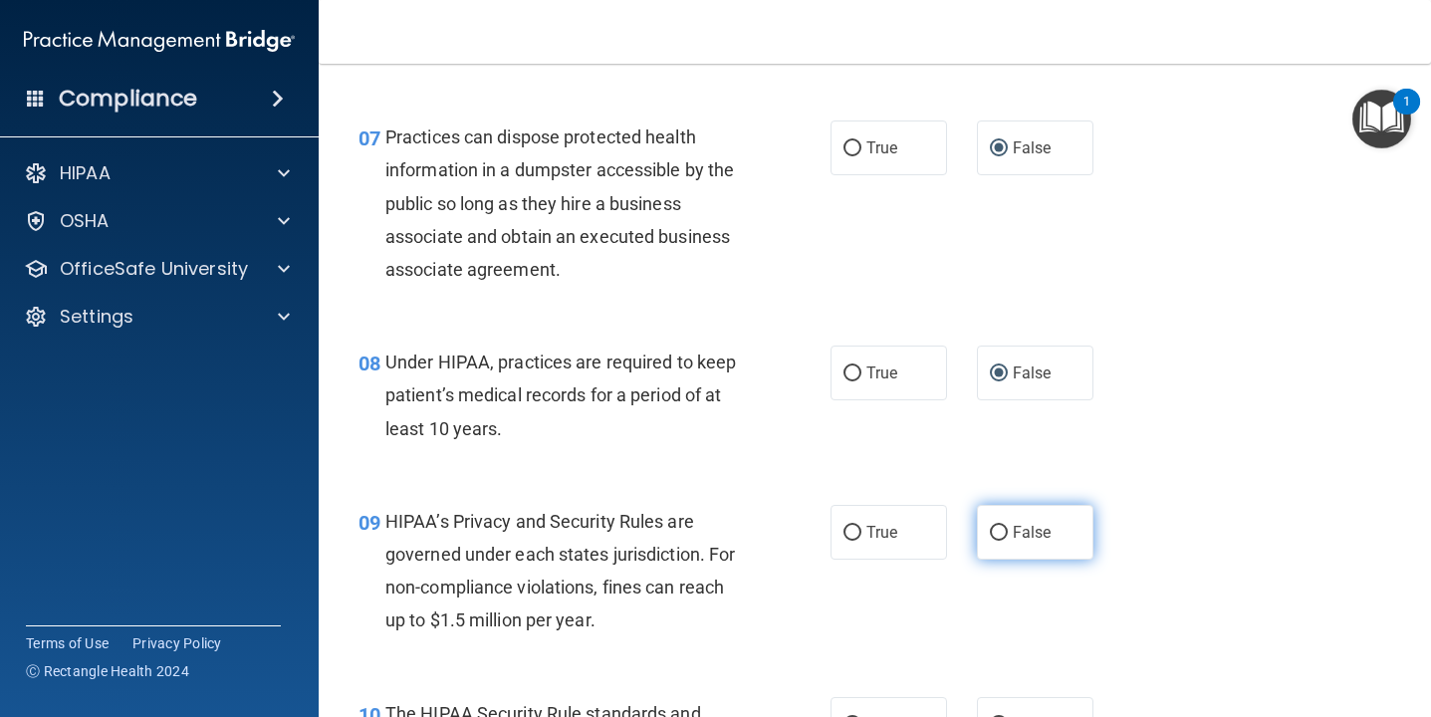
click at [1002, 535] on input "False" at bounding box center [999, 533] width 18 height 15
radio input "true"
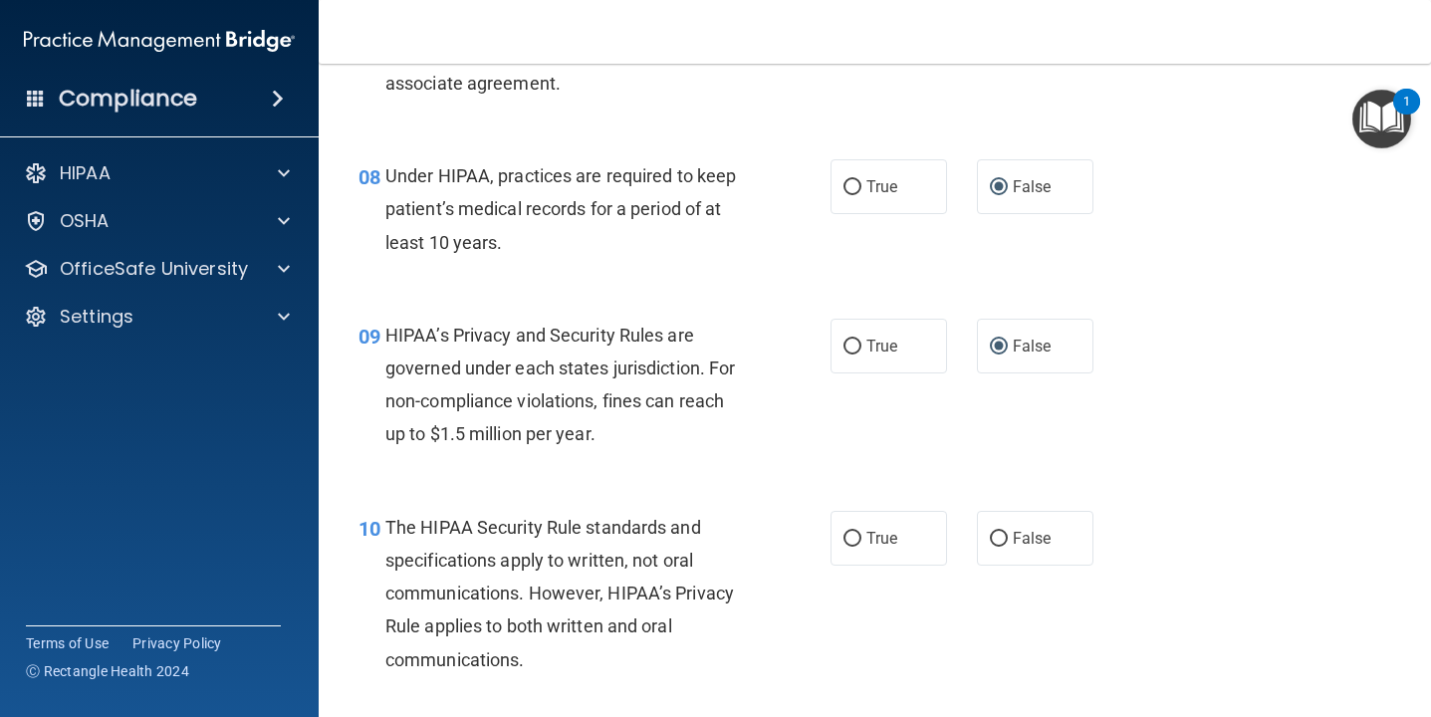
scroll to position [1448, 0]
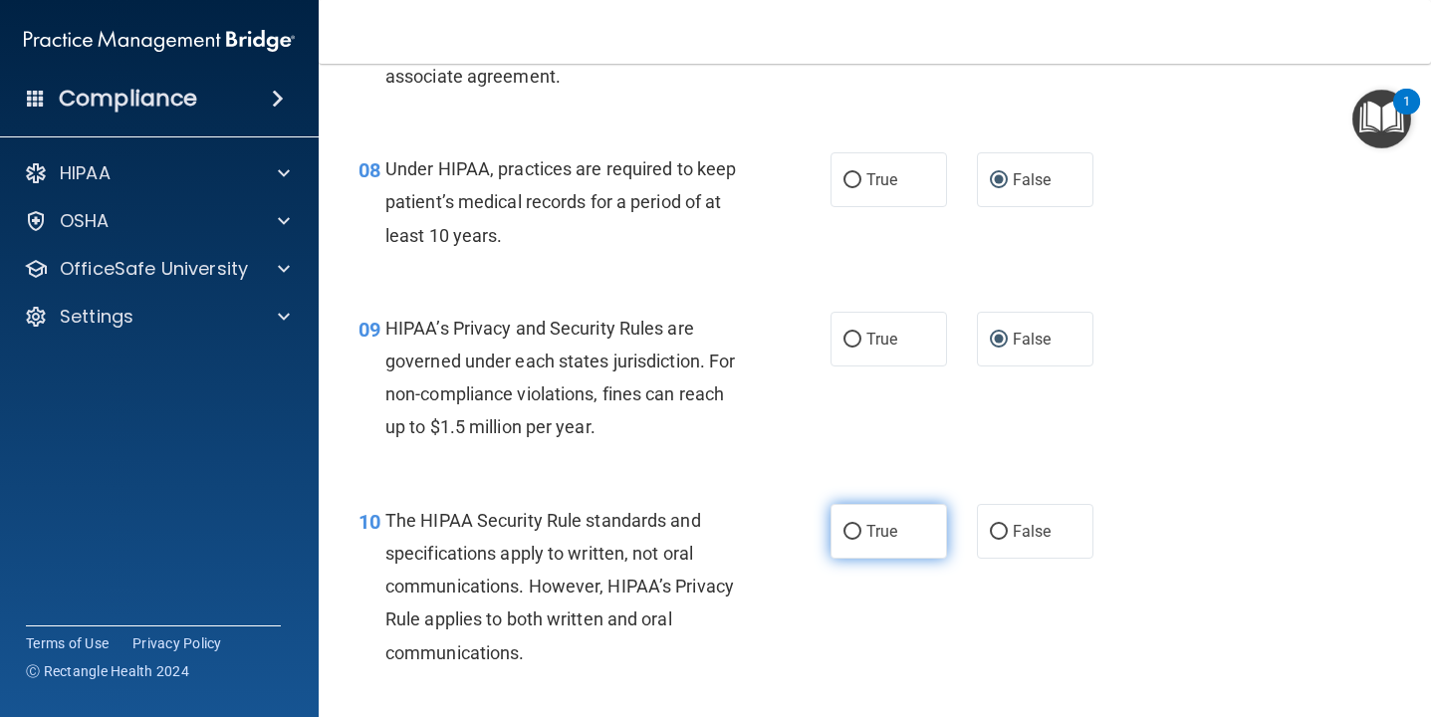
click at [849, 528] on input "True" at bounding box center [852, 532] width 18 height 15
radio input "true"
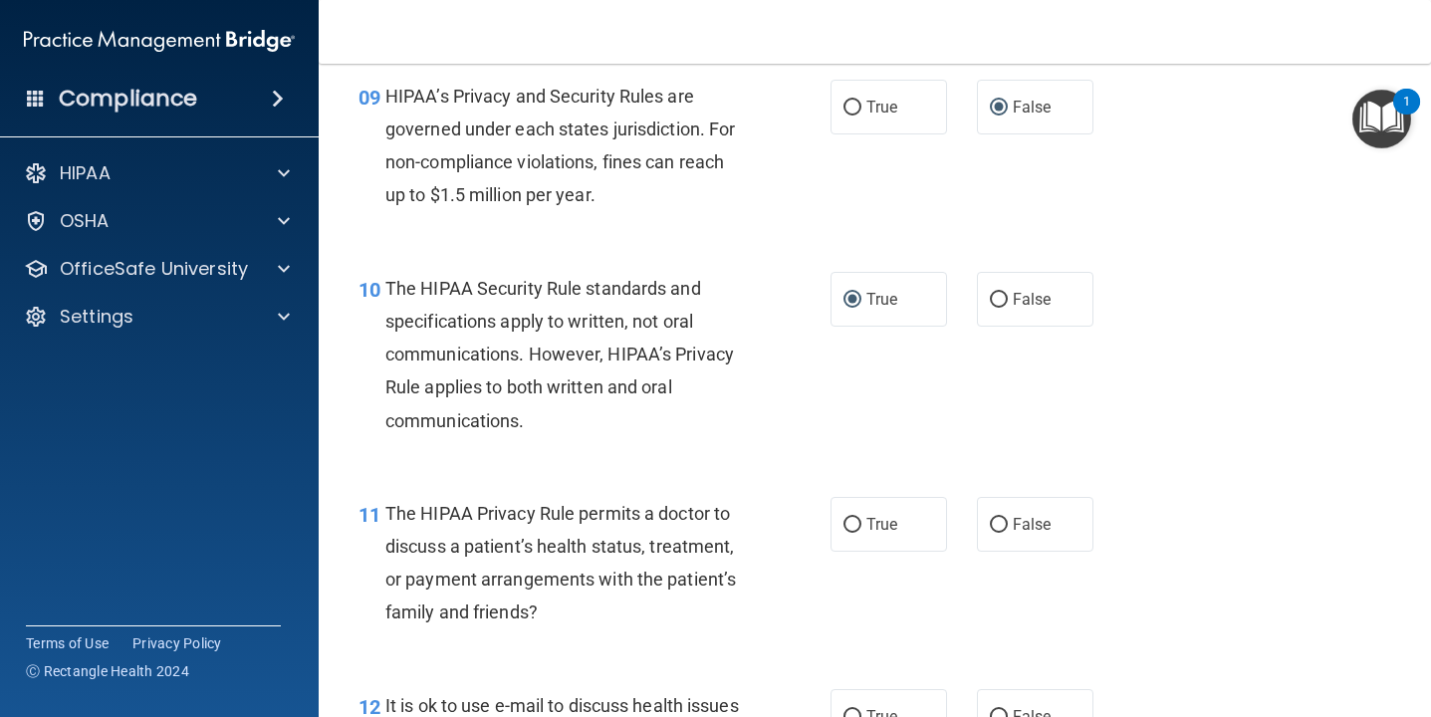
scroll to position [1686, 0]
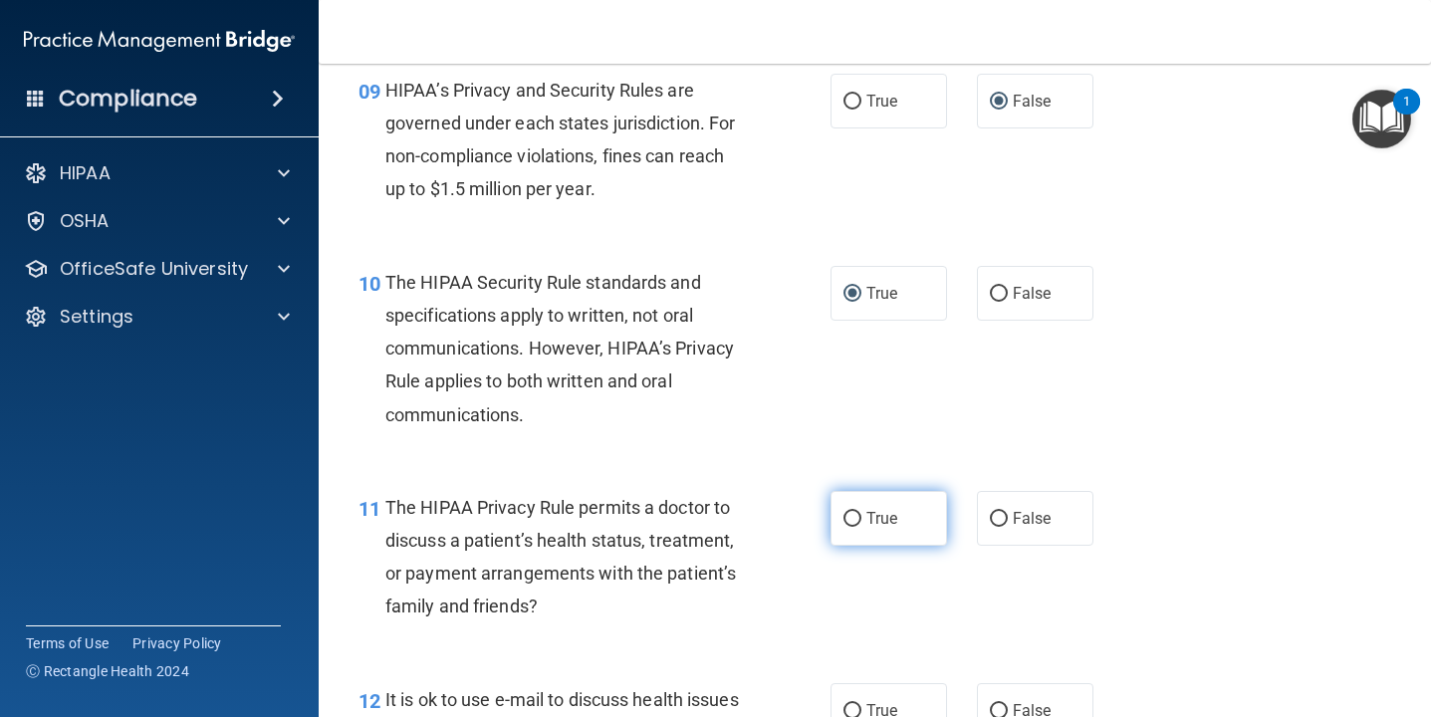
click at [856, 518] on input "True" at bounding box center [852, 519] width 18 height 15
radio input "true"
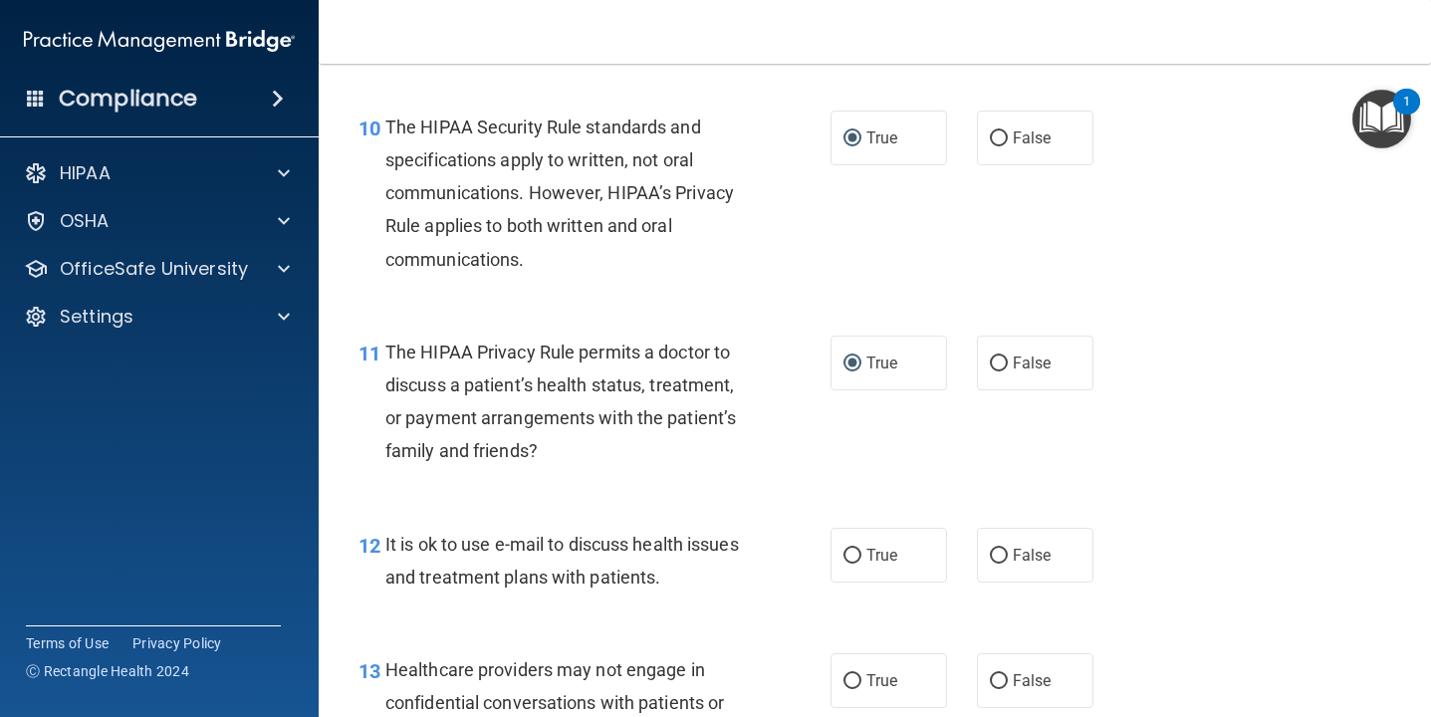
scroll to position [1847, 0]
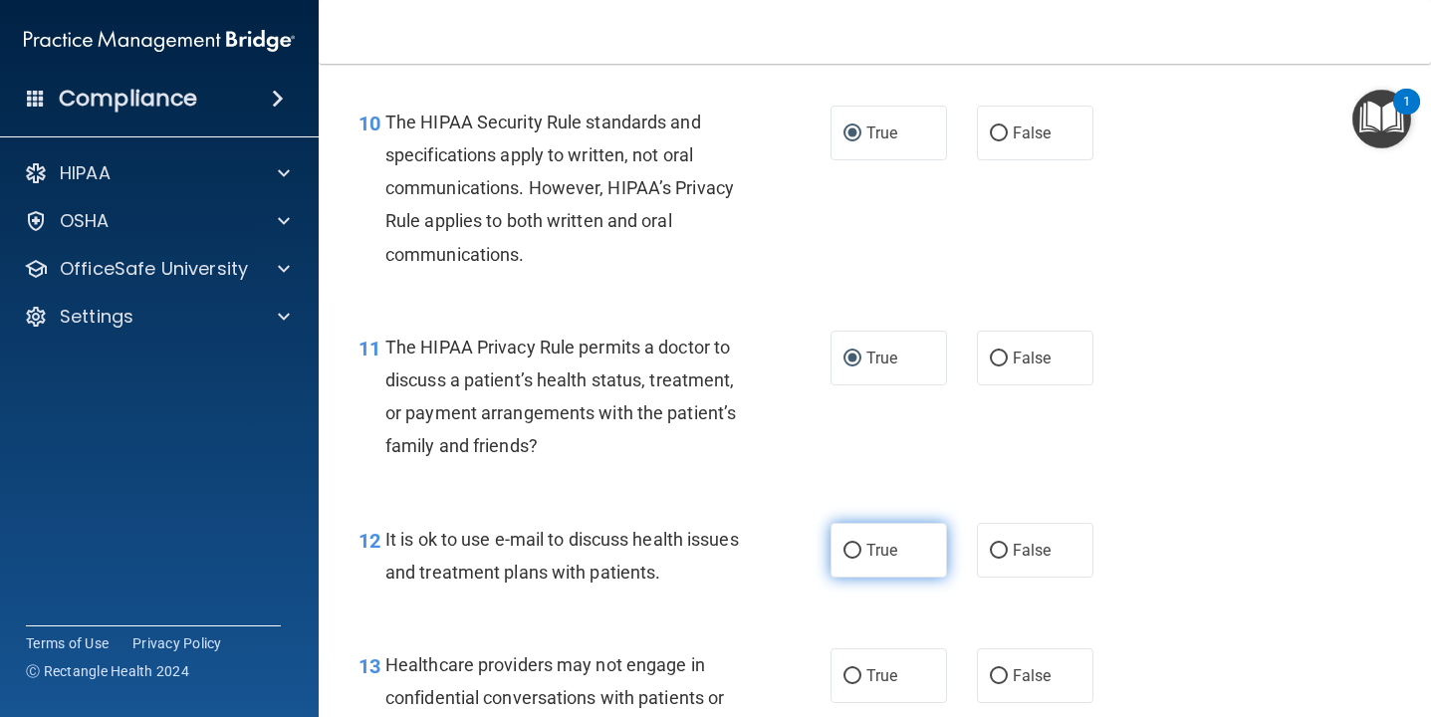
click at [851, 550] on input "True" at bounding box center [852, 551] width 18 height 15
radio input "true"
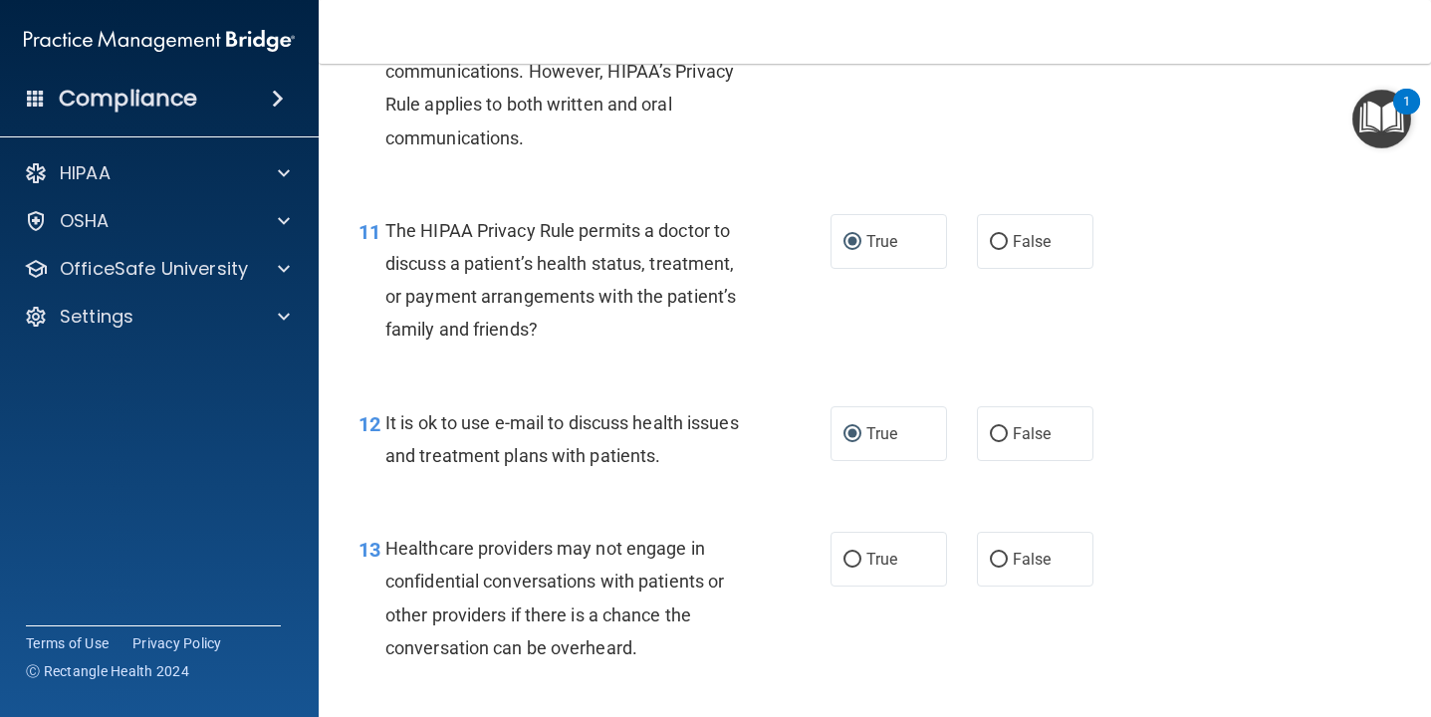
scroll to position [1964, 0]
click at [1004, 558] on input "False" at bounding box center [999, 559] width 18 height 15
radio input "true"
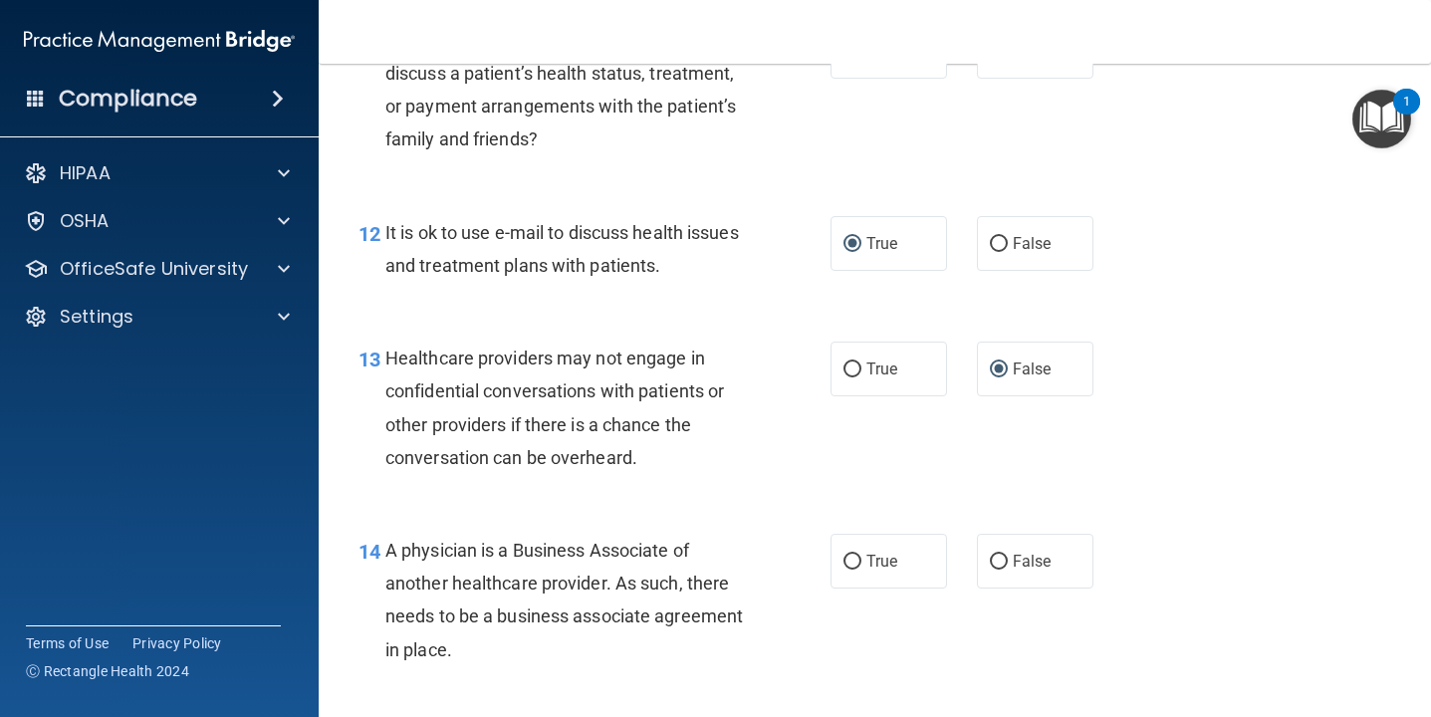
scroll to position [2155, 0]
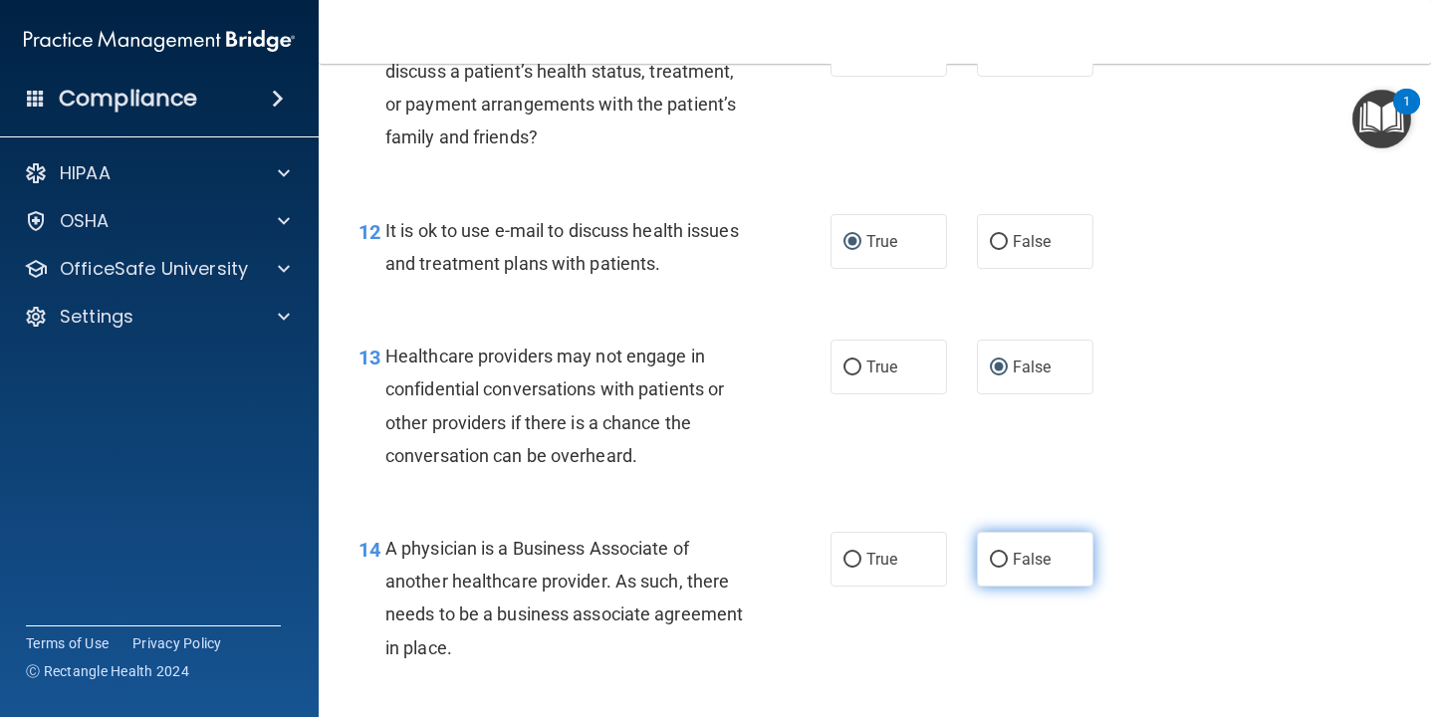
click at [1000, 563] on input "False" at bounding box center [999, 560] width 18 height 15
radio input "true"
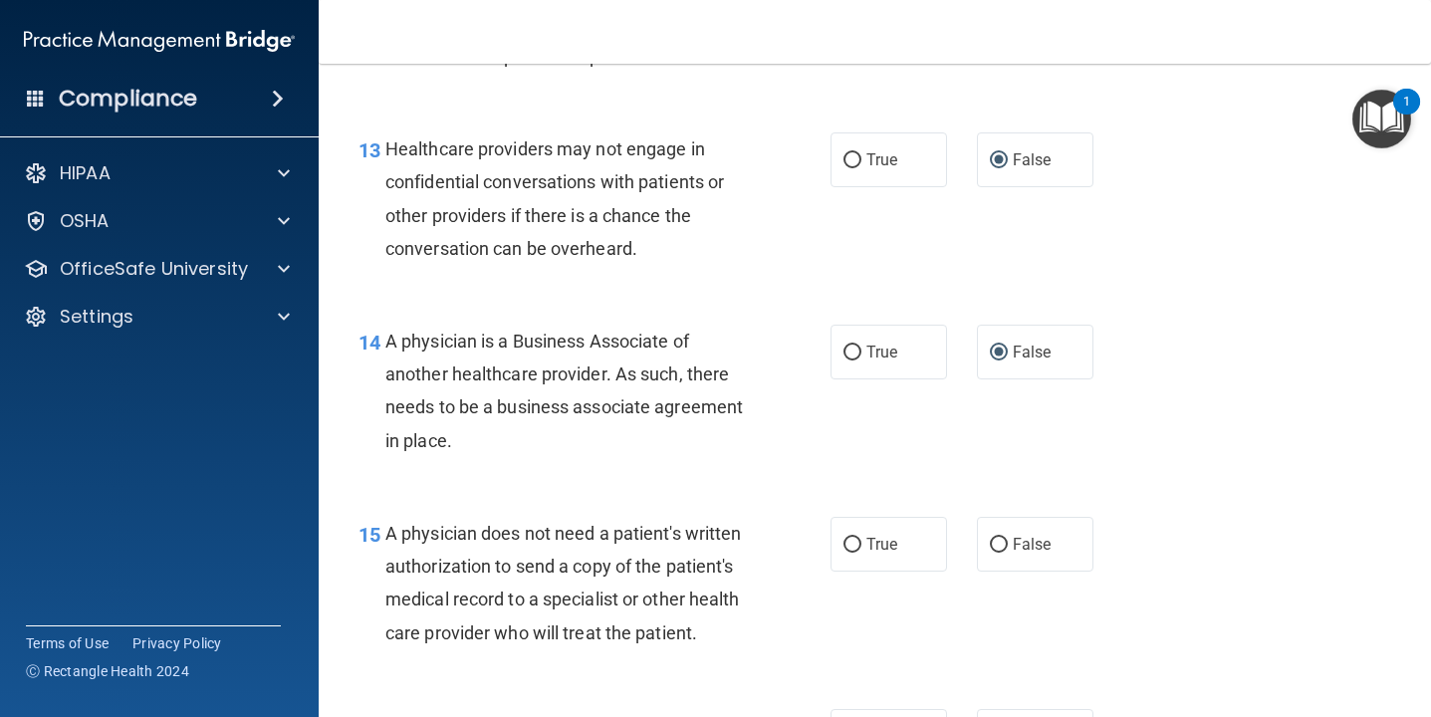
scroll to position [2387, 0]
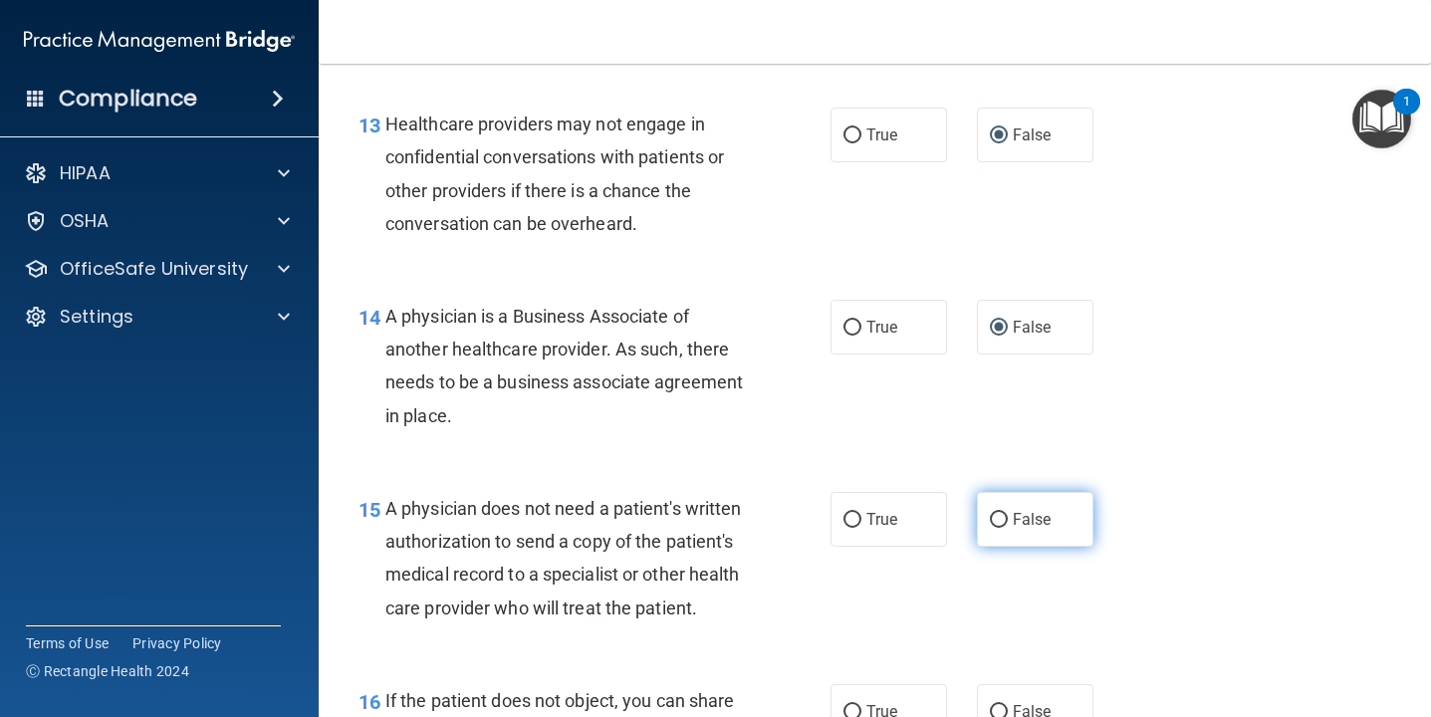
click at [998, 521] on input "False" at bounding box center [999, 520] width 18 height 15
radio input "true"
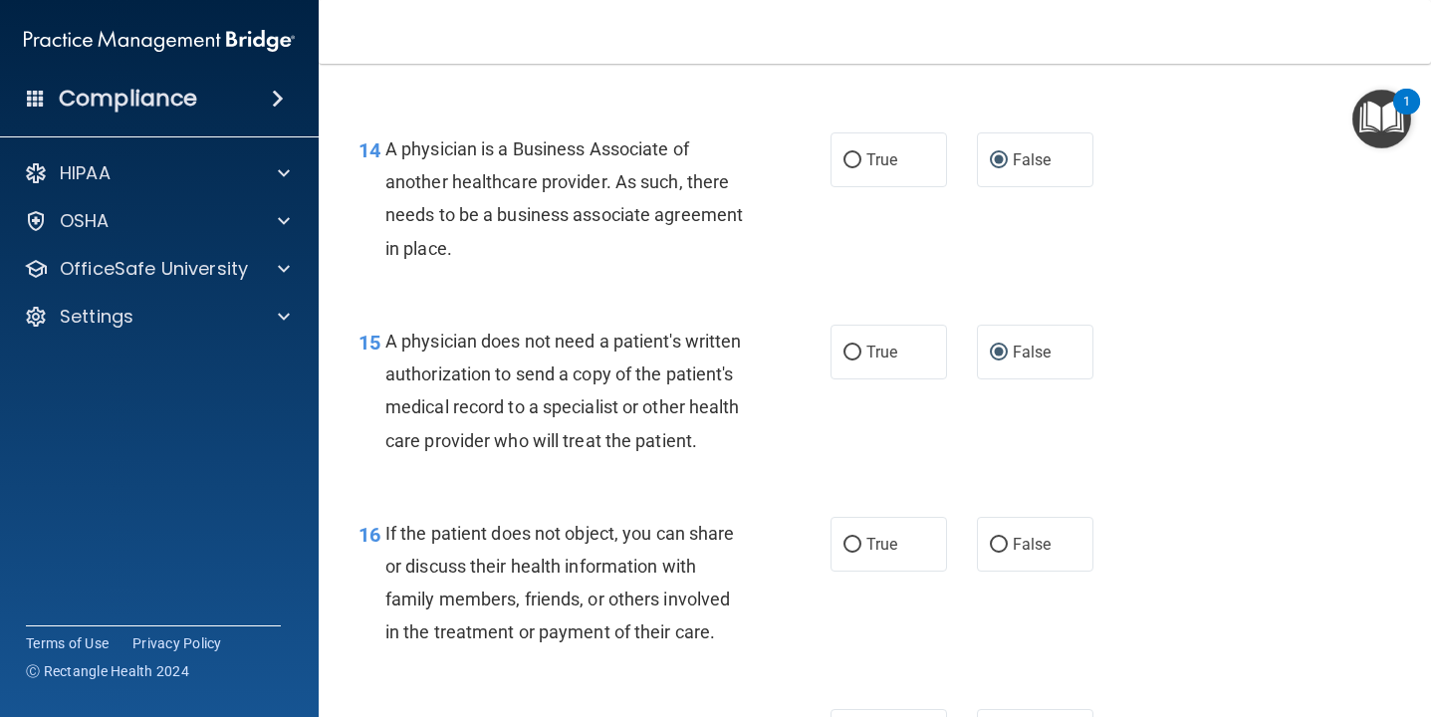
scroll to position [2553, 0]
click at [854, 542] on input "True" at bounding box center [852, 546] width 18 height 15
radio input "true"
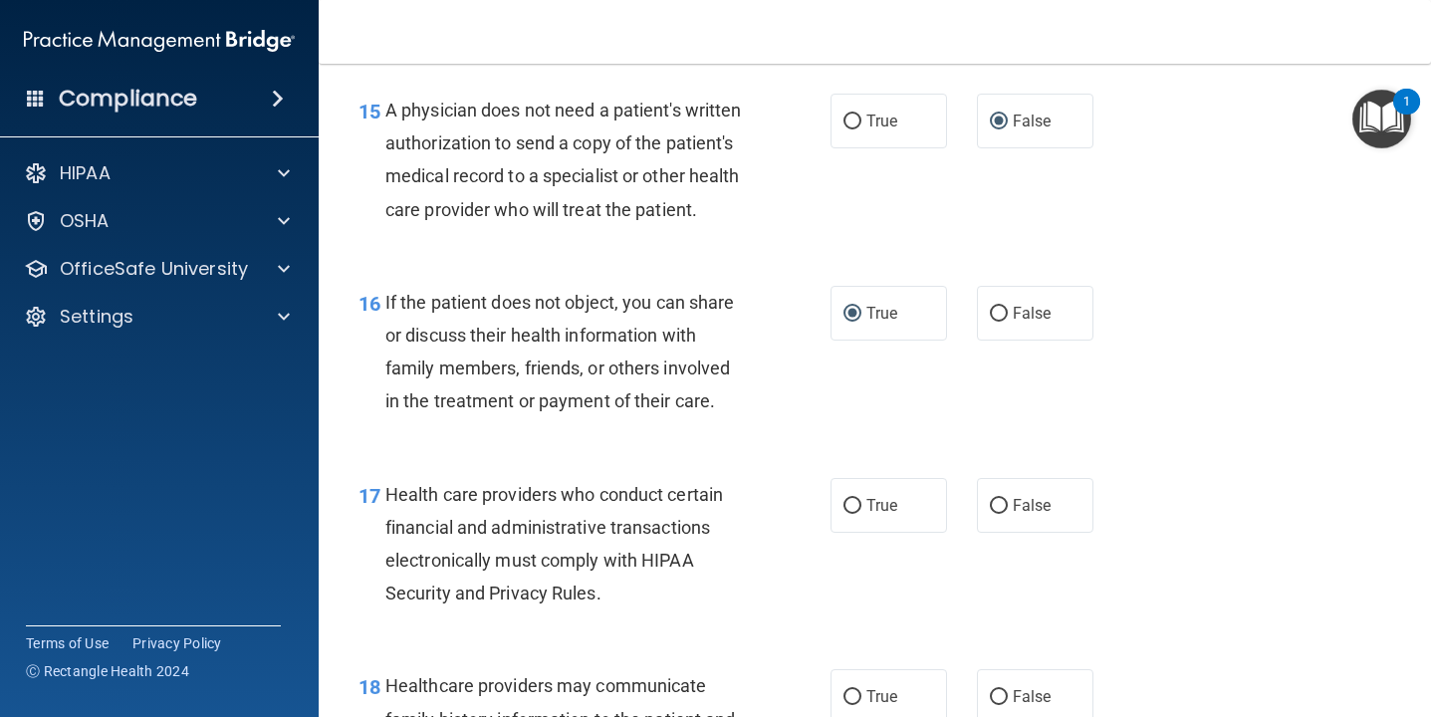
scroll to position [2786, 0]
click at [848, 504] on input "True" at bounding box center [852, 505] width 18 height 15
radio input "true"
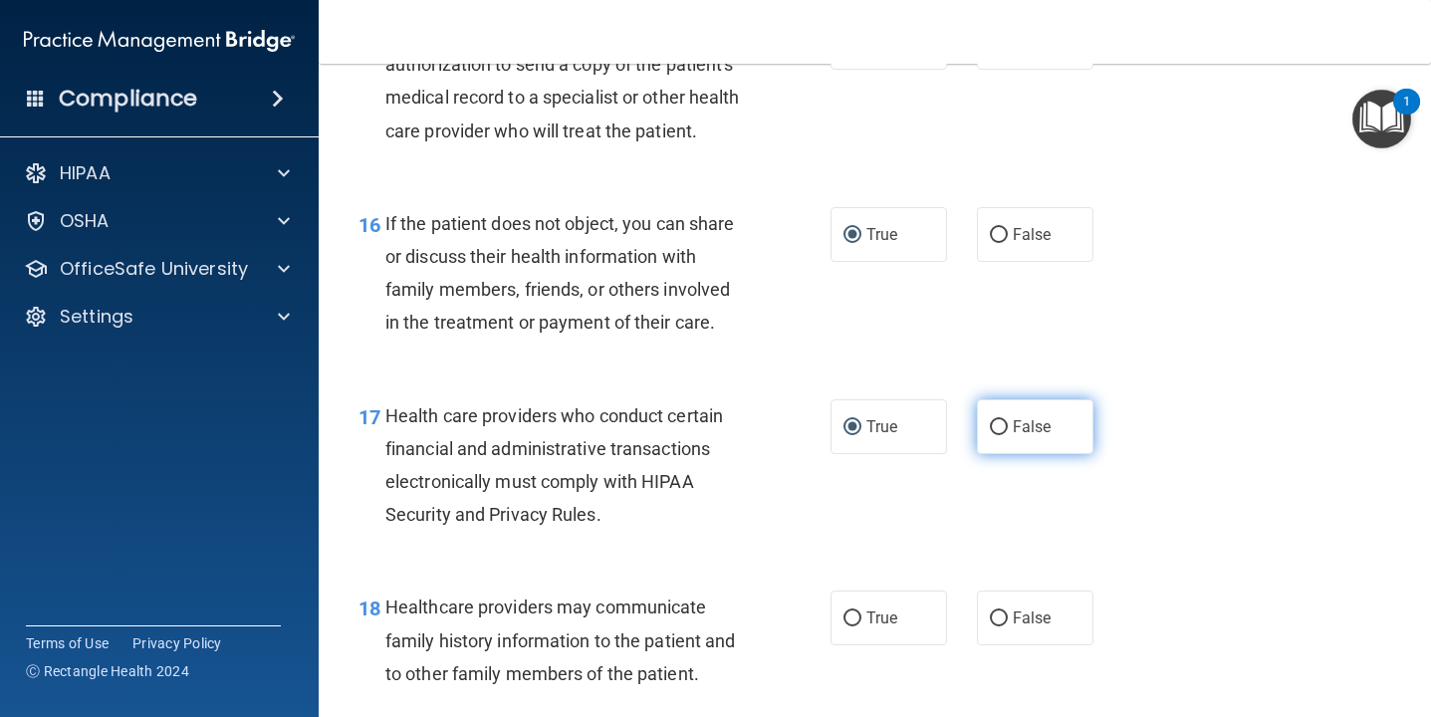
scroll to position [2885, 0]
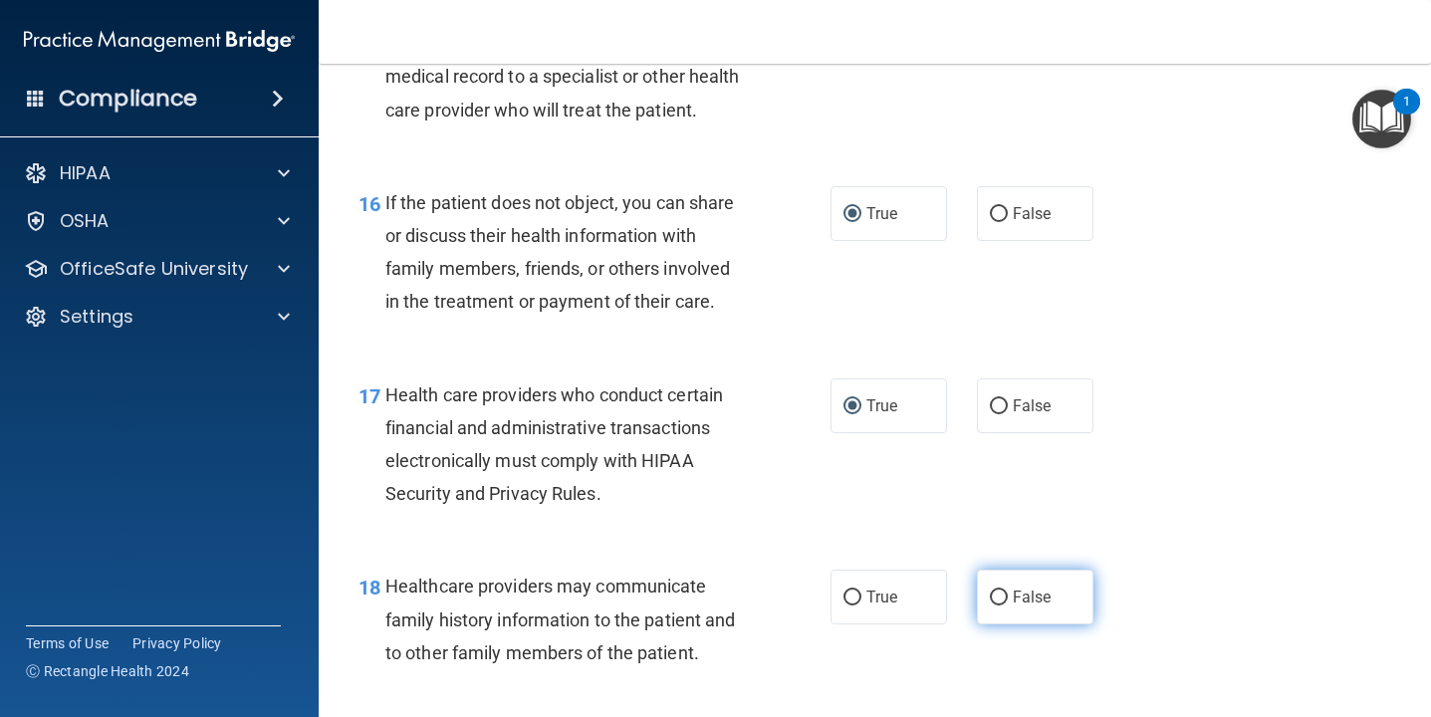
click at [1000, 596] on input "False" at bounding box center [999, 597] width 18 height 15
radio input "true"
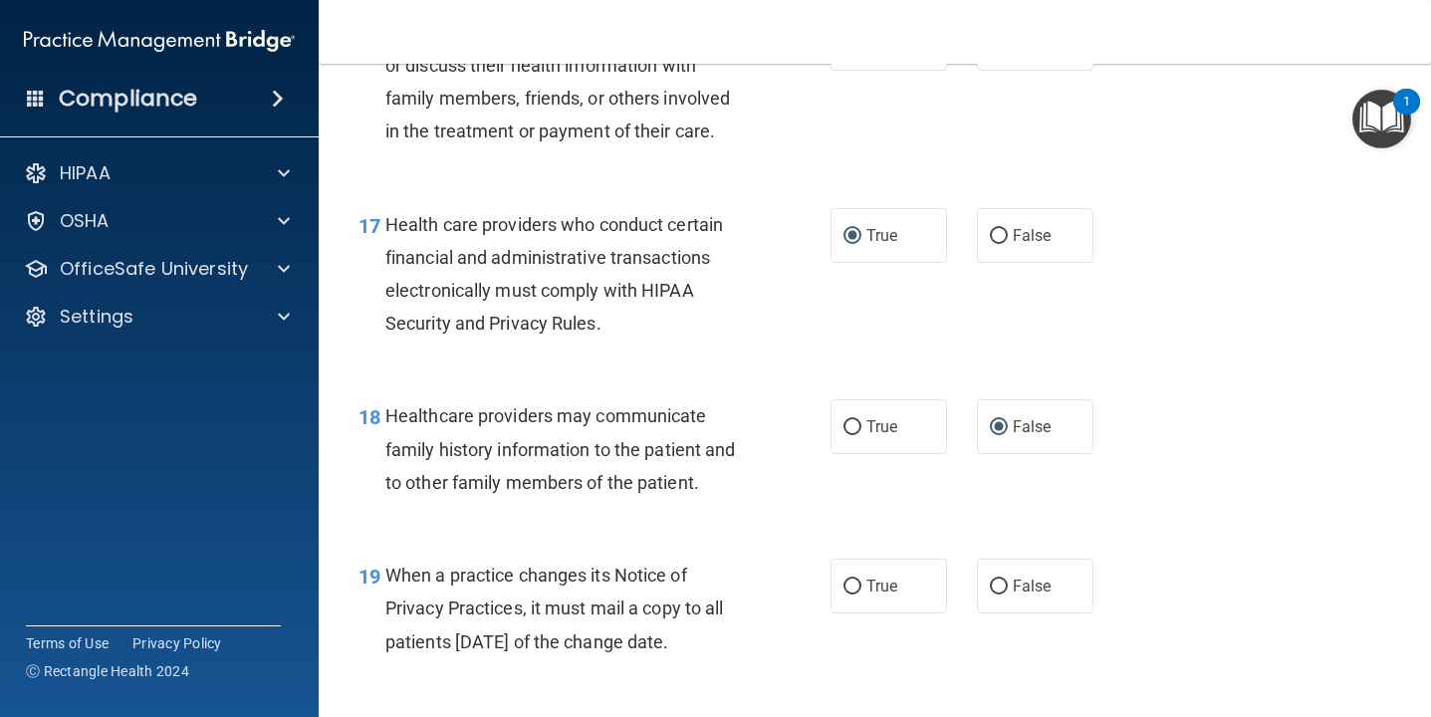
scroll to position [3061, 0]
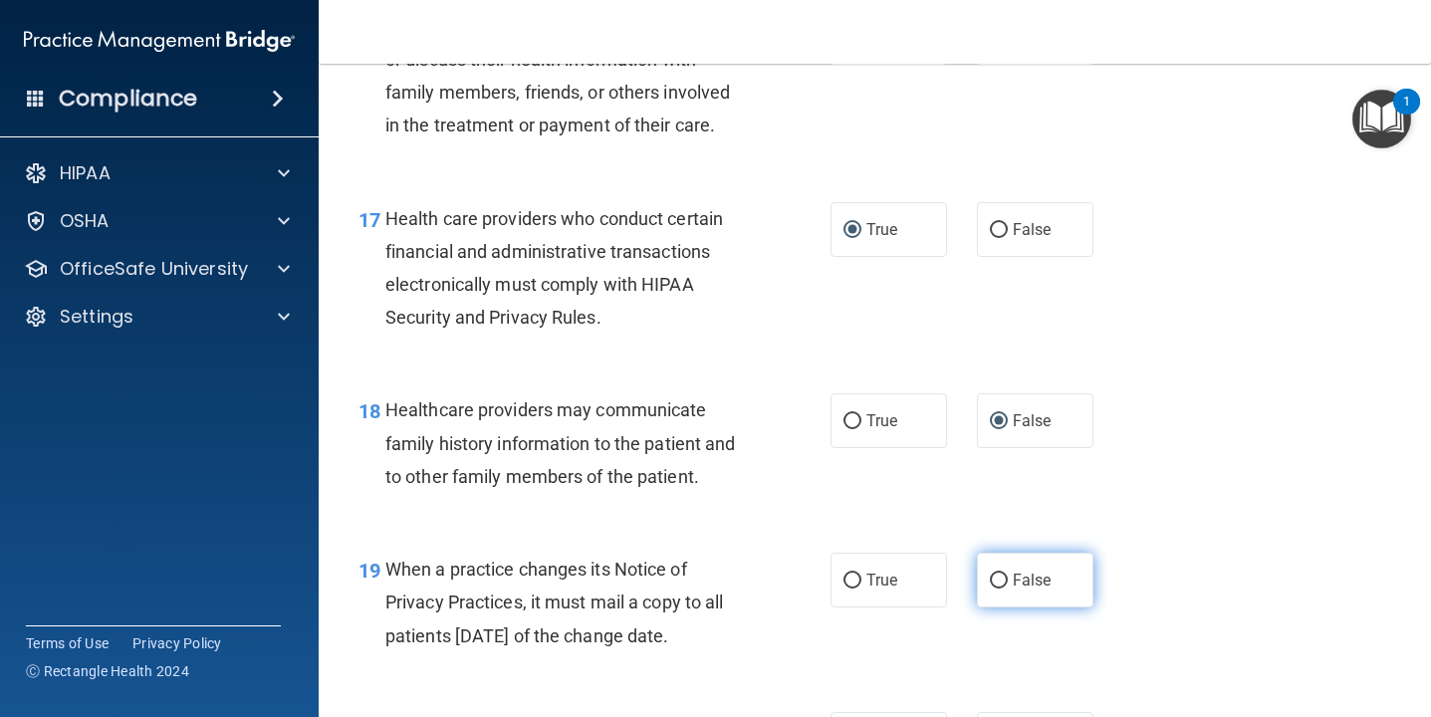
click at [996, 578] on input "False" at bounding box center [999, 580] width 18 height 15
radio input "true"
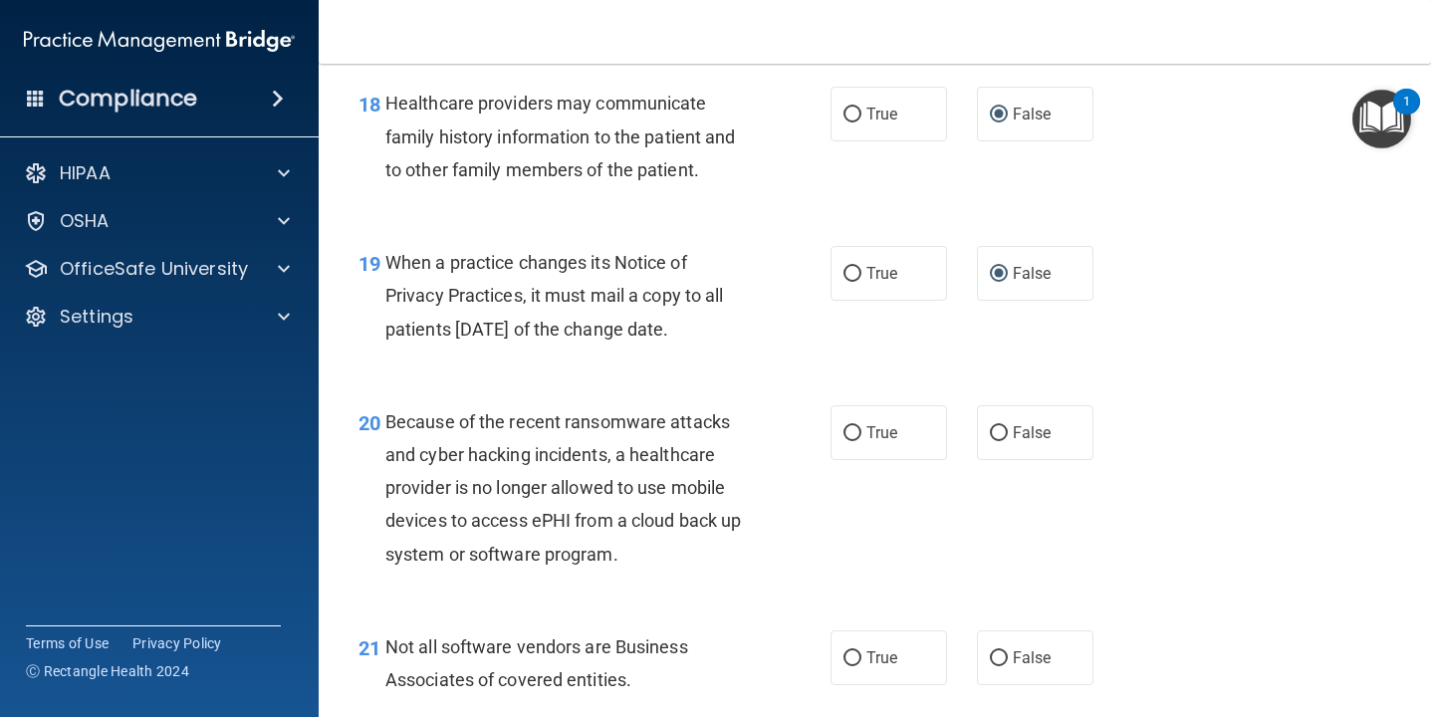
scroll to position [3371, 0]
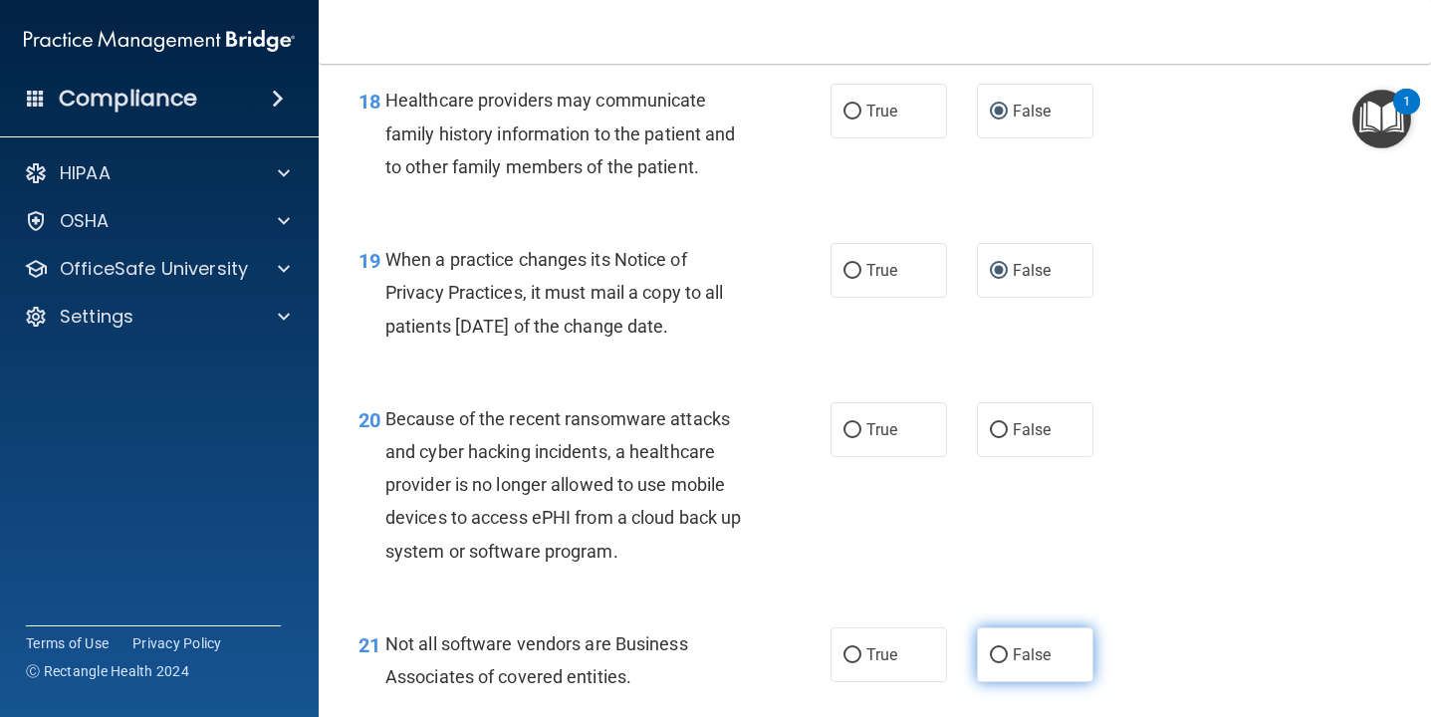
click at [999, 651] on input "False" at bounding box center [999, 655] width 18 height 15
radio input "true"
click at [995, 429] on input "False" at bounding box center [999, 430] width 18 height 15
radio input "true"
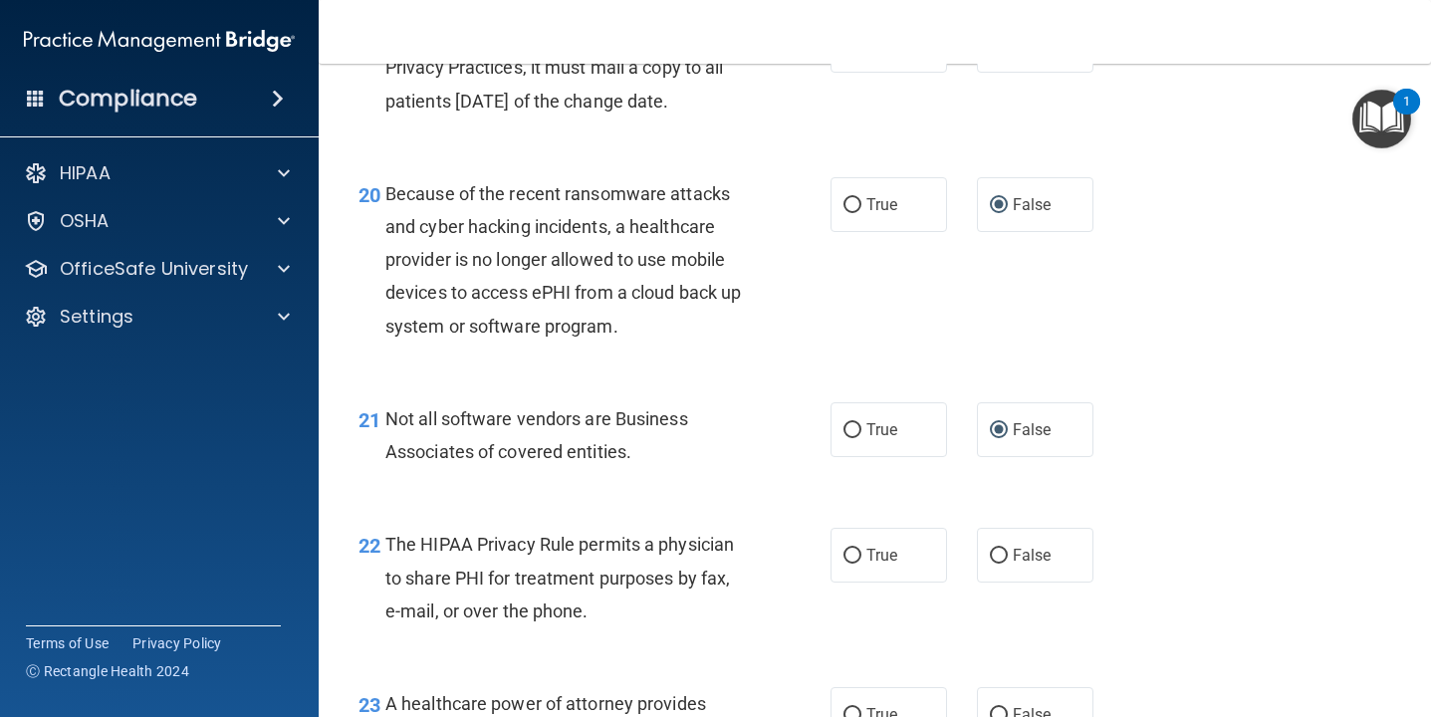
scroll to position [3597, 0]
click at [859, 429] on input "True" at bounding box center [852, 429] width 18 height 15
radio input "true"
radio input "false"
click at [1004, 555] on input "False" at bounding box center [999, 555] width 18 height 15
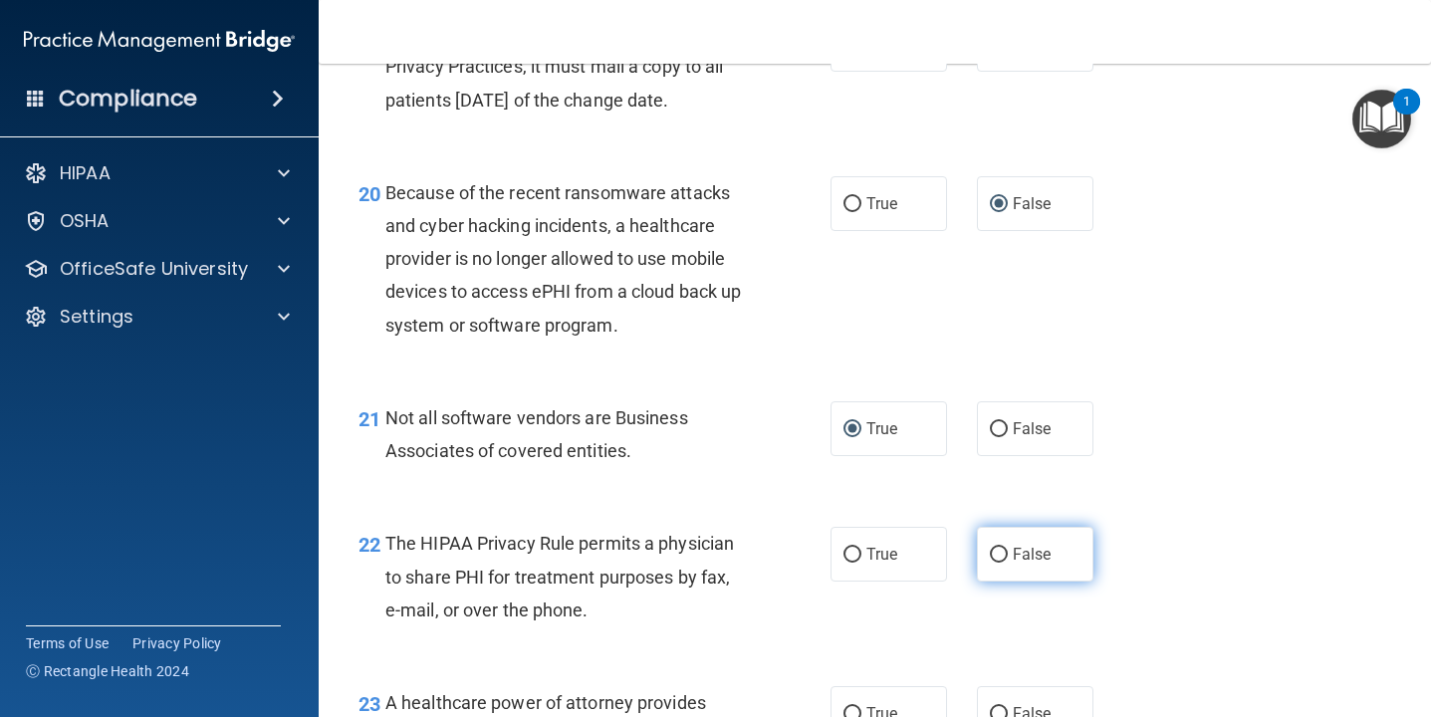
radio input "true"
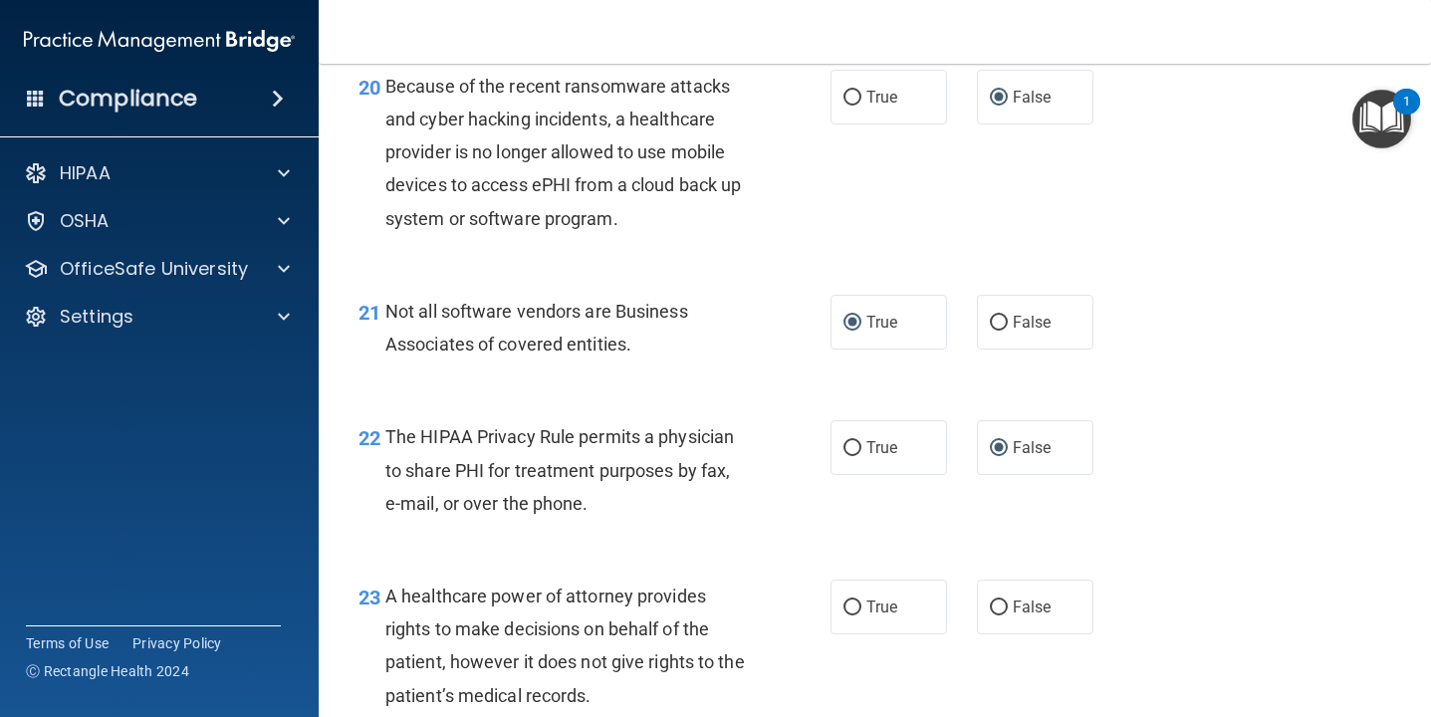
scroll to position [3716, 0]
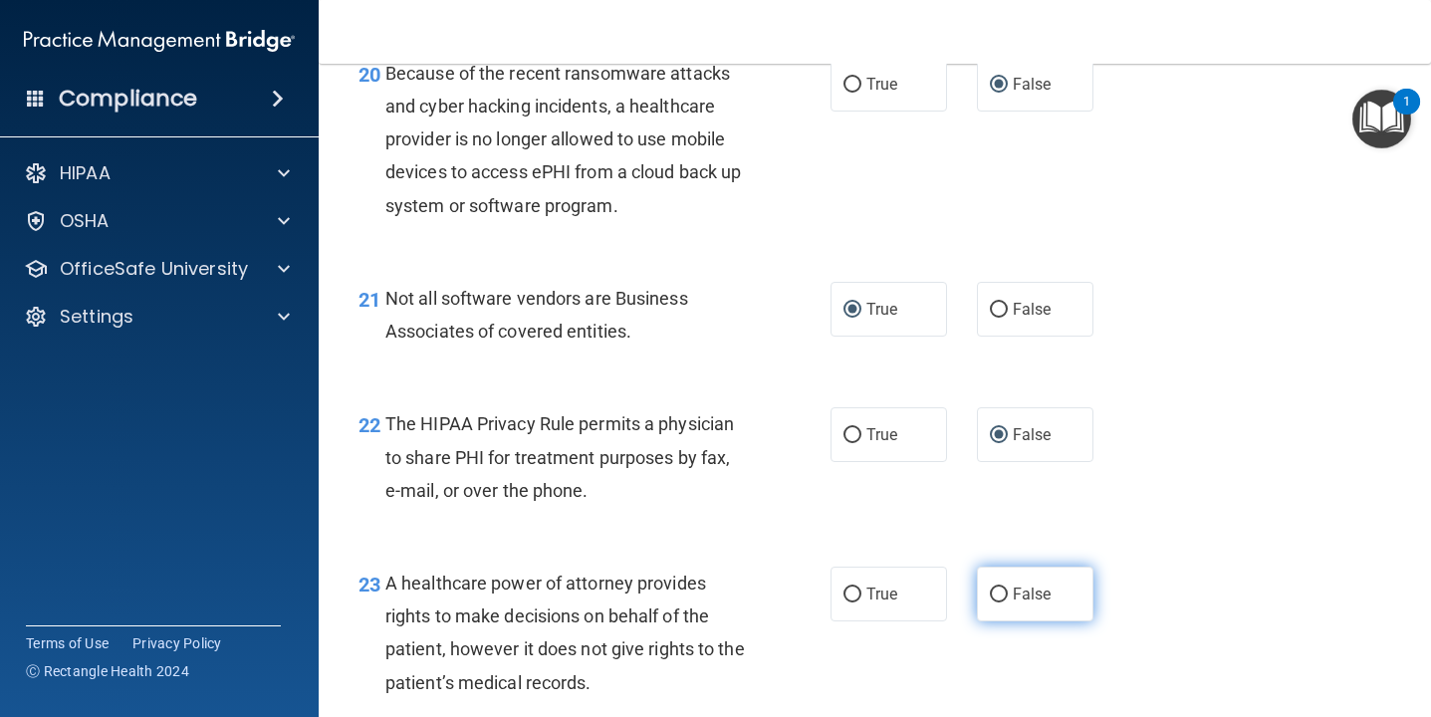
click at [996, 595] on input "False" at bounding box center [999, 594] width 18 height 15
radio input "true"
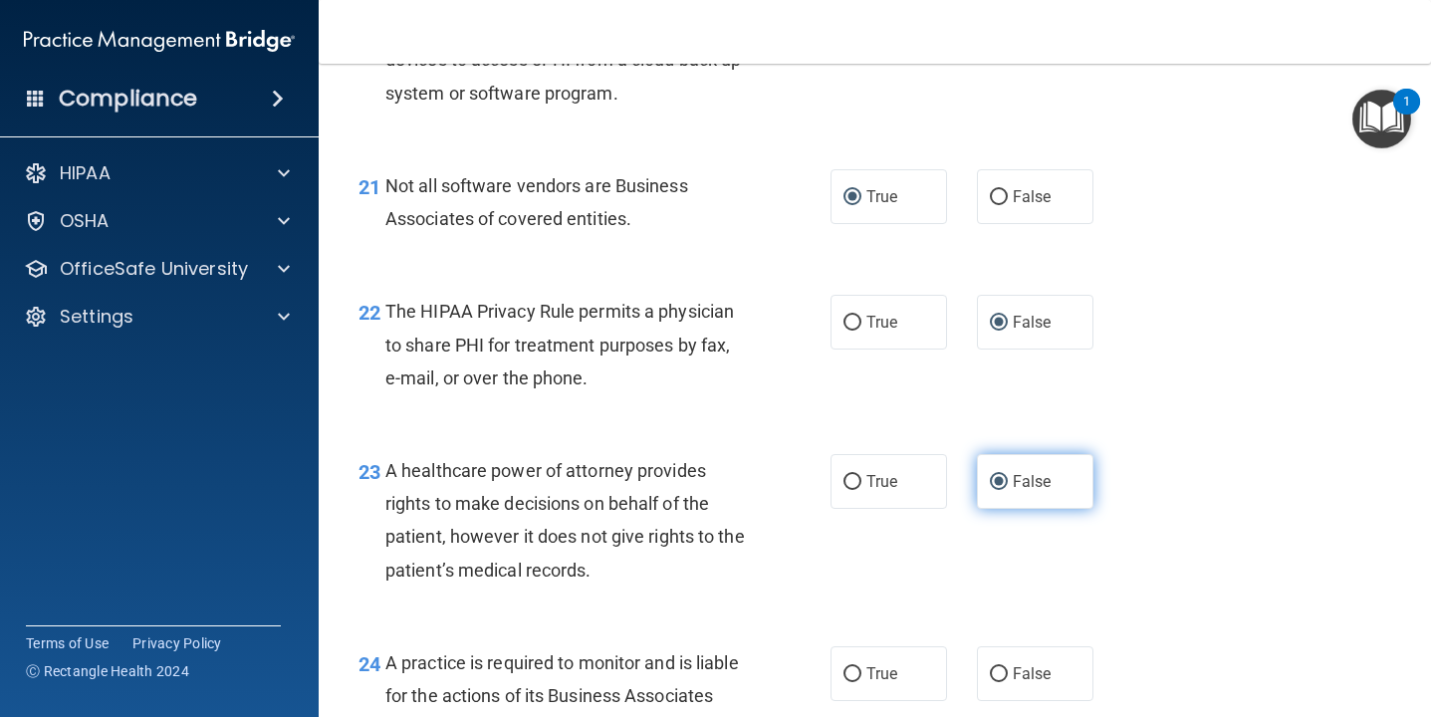
scroll to position [3844, 0]
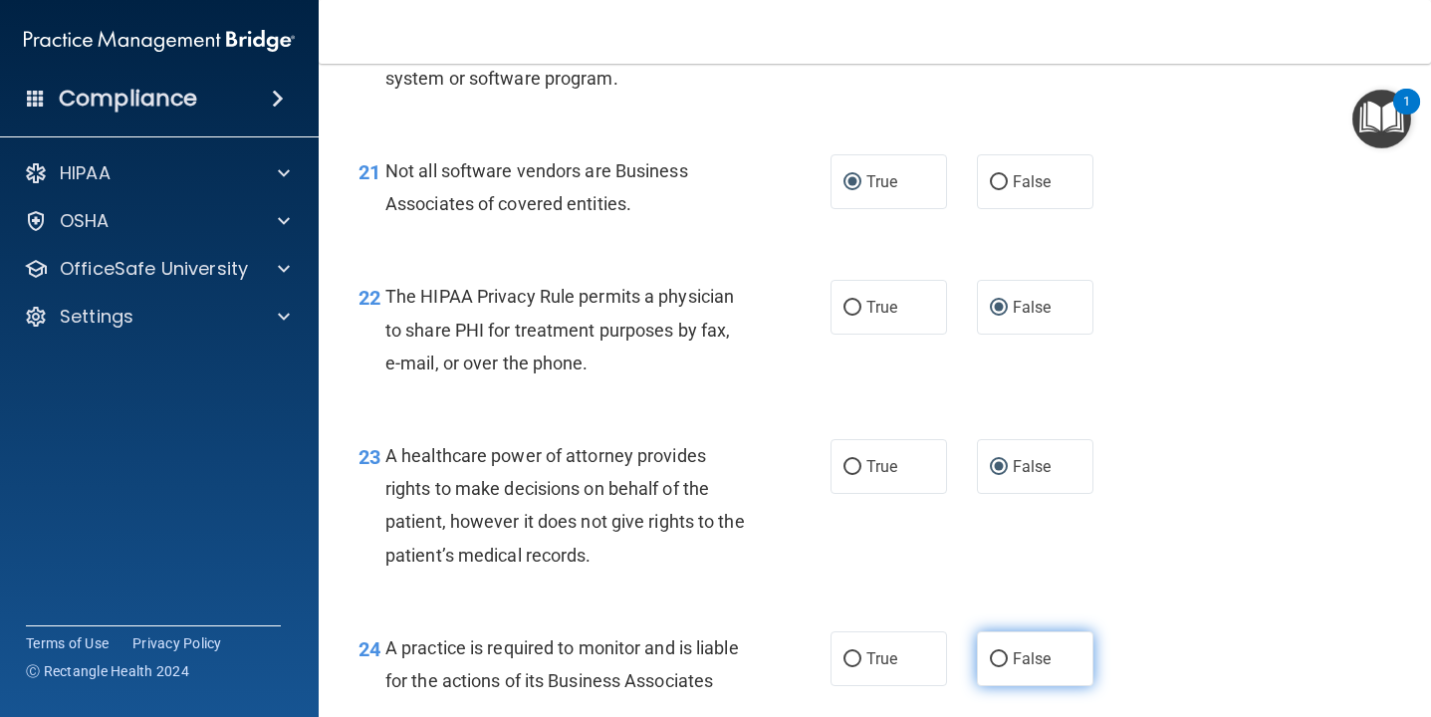
click at [995, 661] on input "False" at bounding box center [999, 659] width 18 height 15
radio input "true"
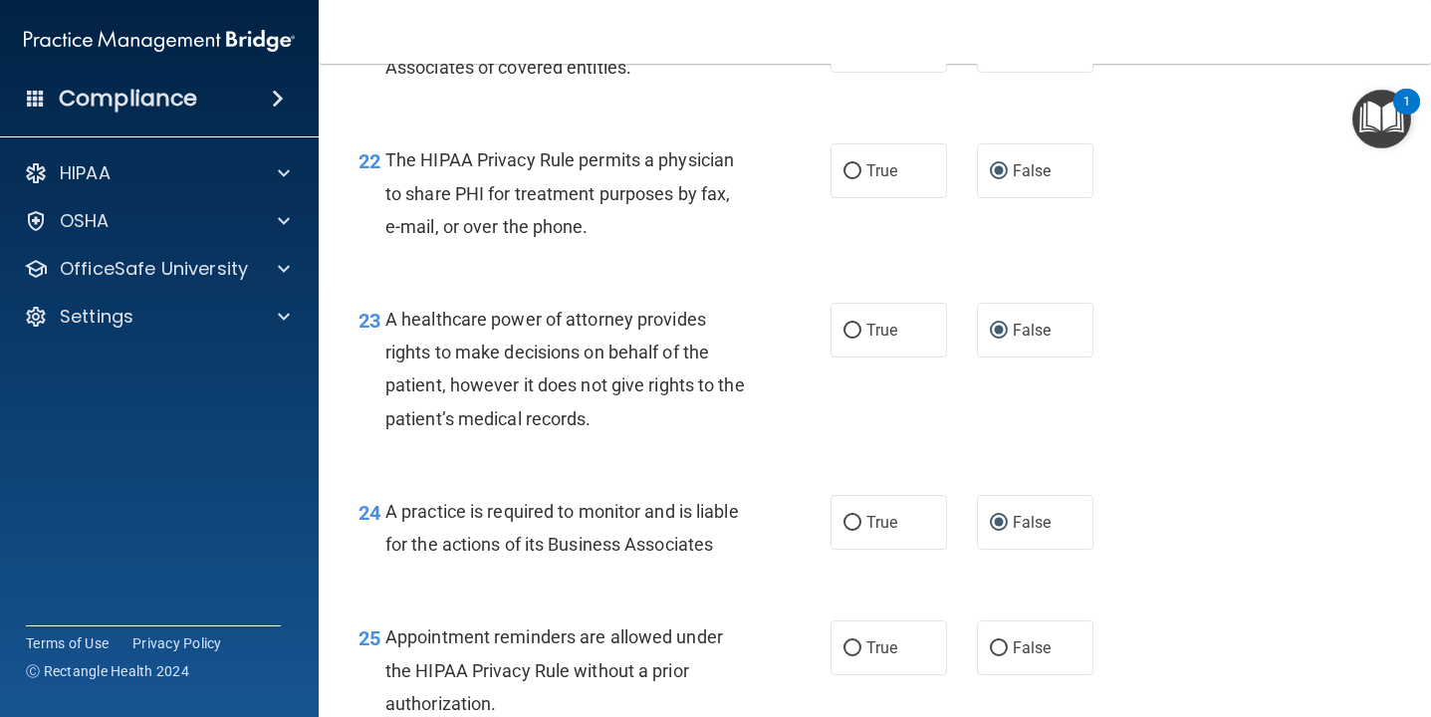
scroll to position [3980, 0]
click at [845, 646] on input "True" at bounding box center [852, 648] width 18 height 15
radio input "true"
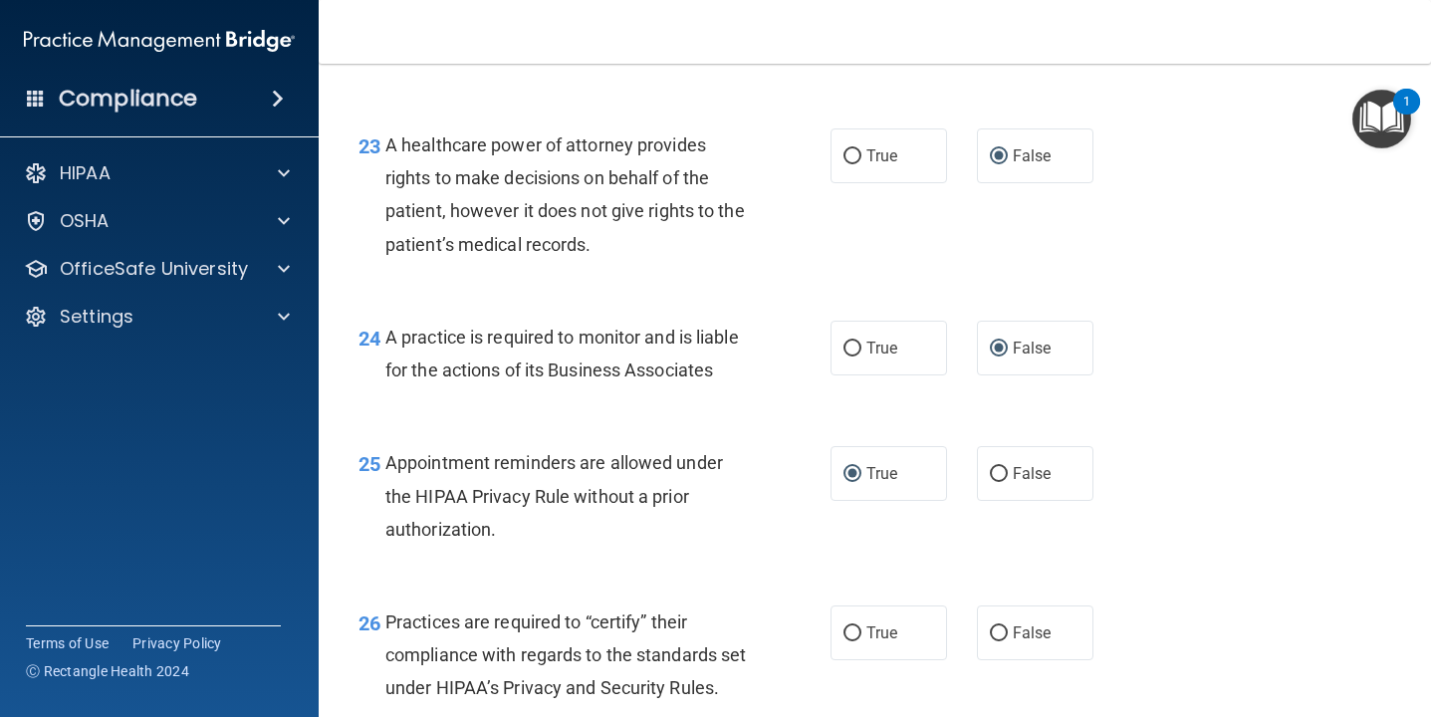
scroll to position [4185, 0]
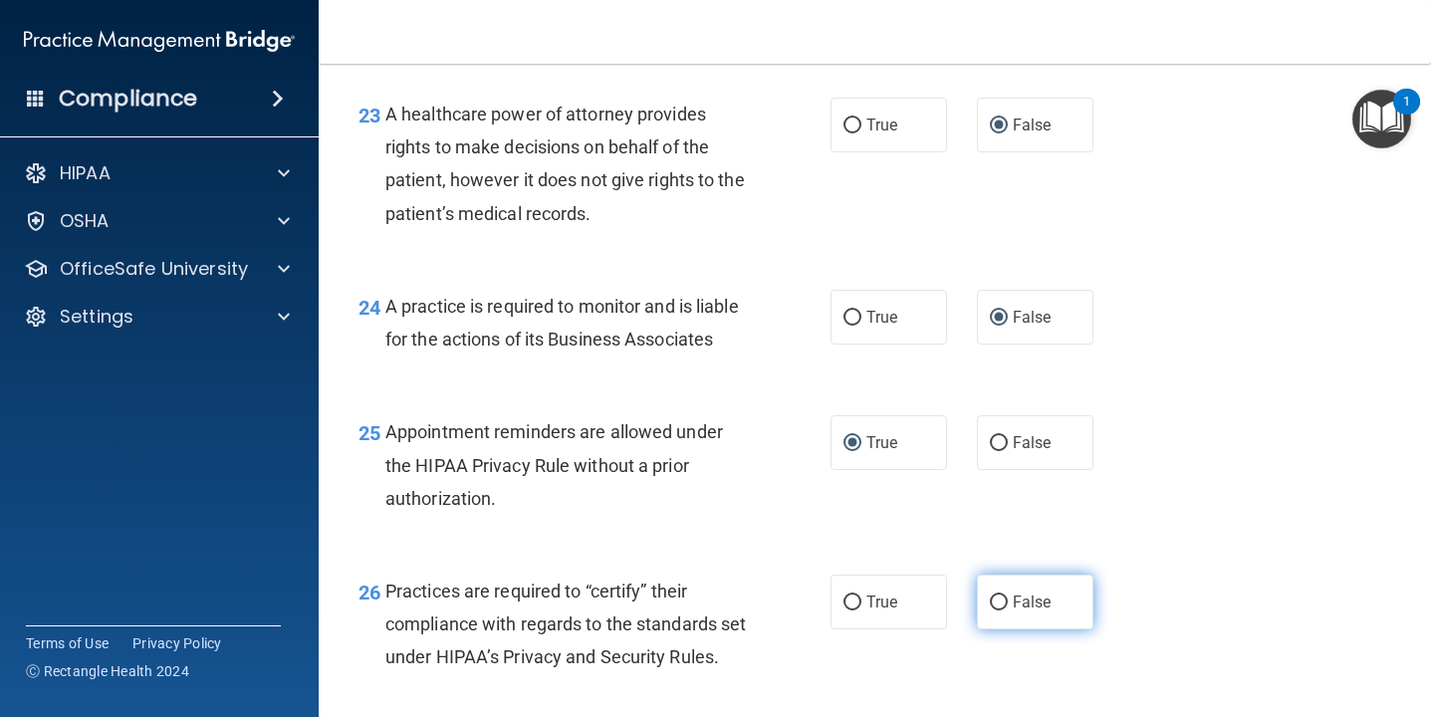
click at [994, 603] on input "False" at bounding box center [999, 602] width 18 height 15
radio input "true"
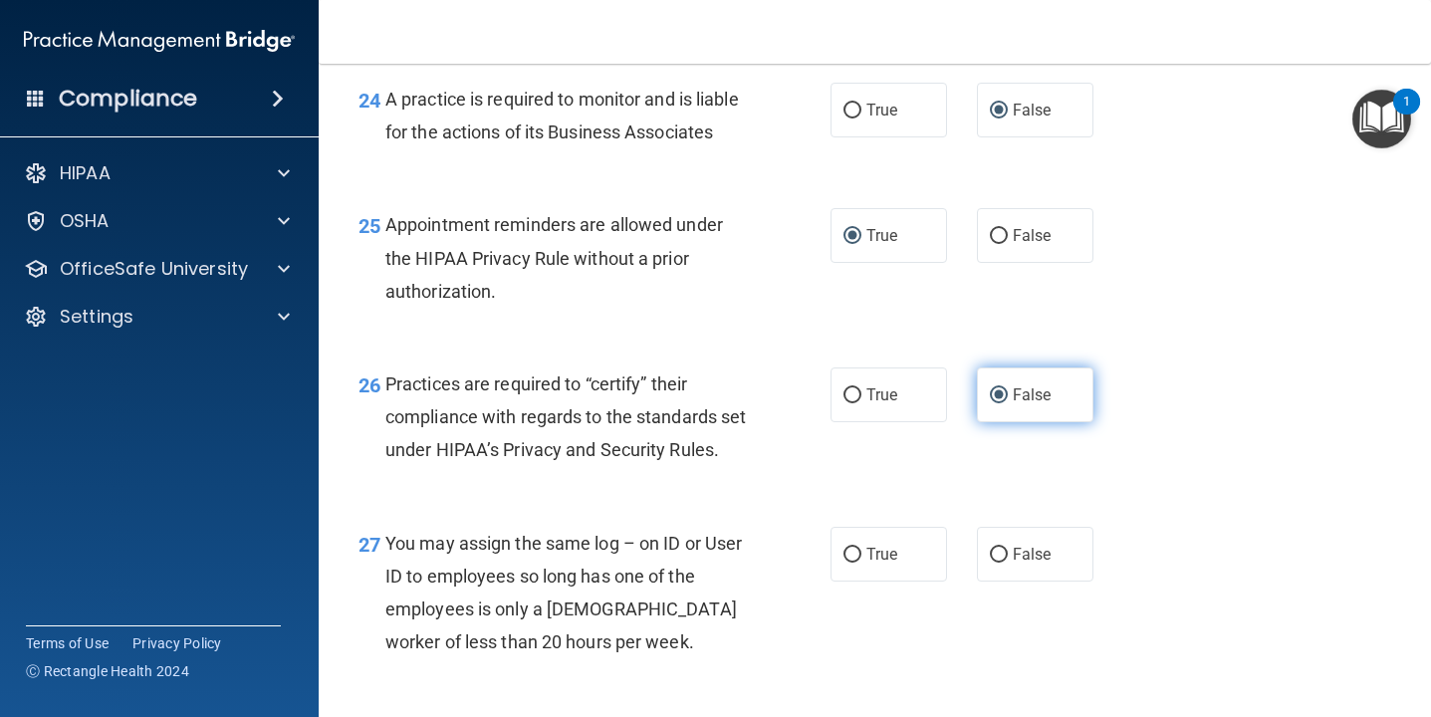
scroll to position [4394, 0]
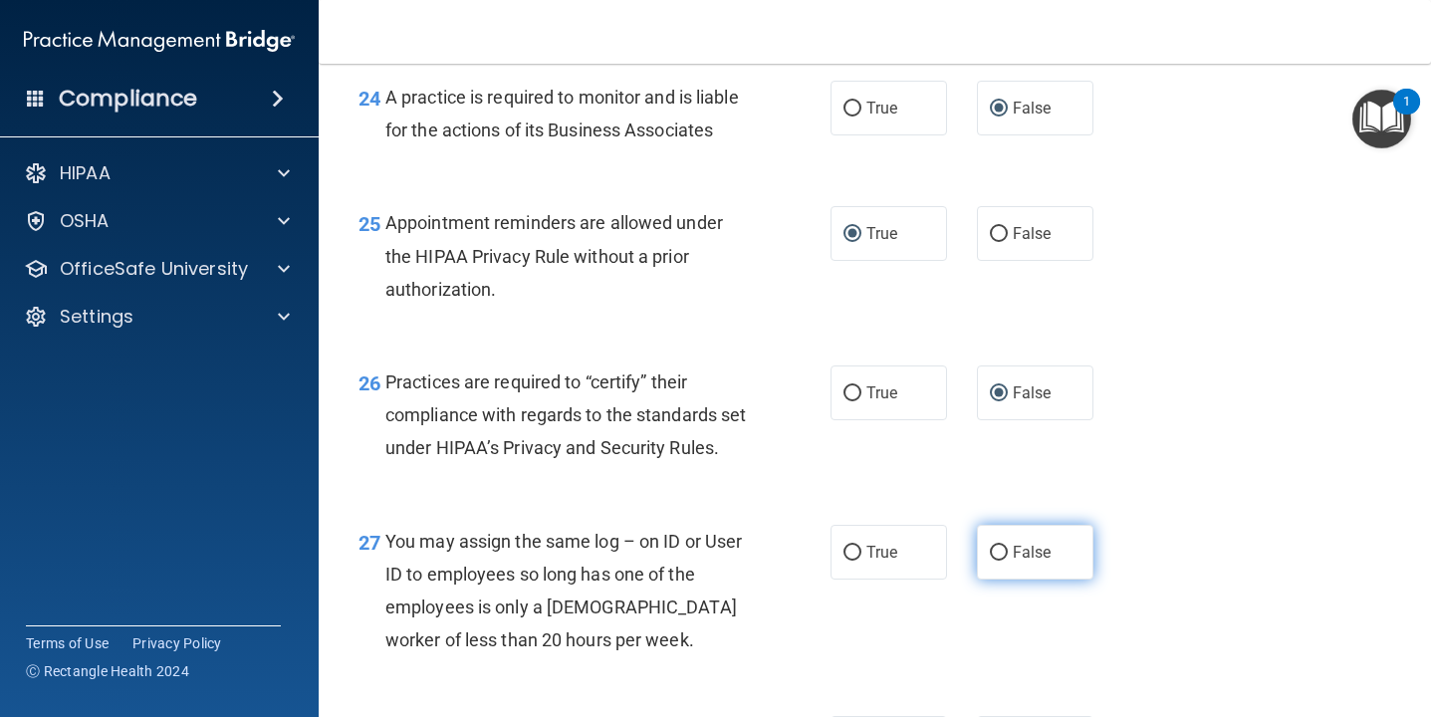
click at [997, 560] on input "False" at bounding box center [999, 553] width 18 height 15
radio input "true"
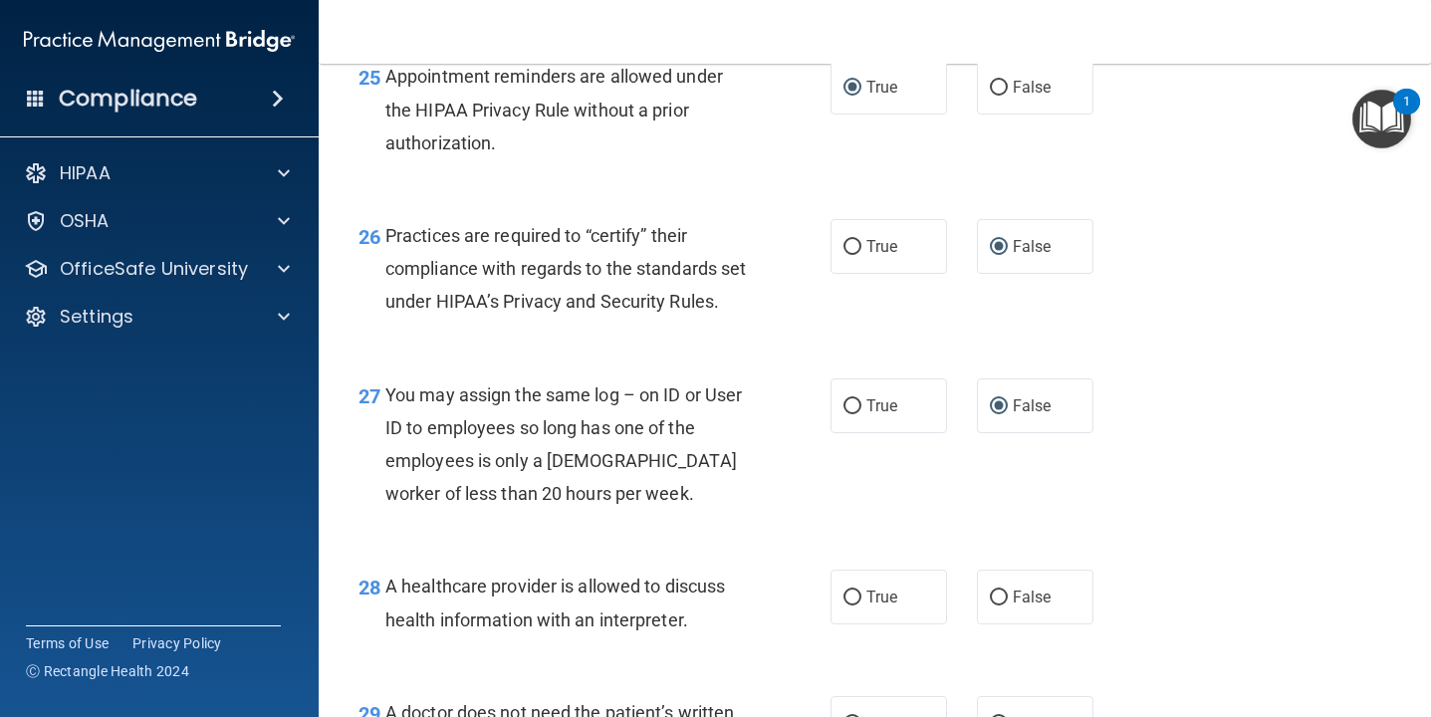
scroll to position [4543, 0]
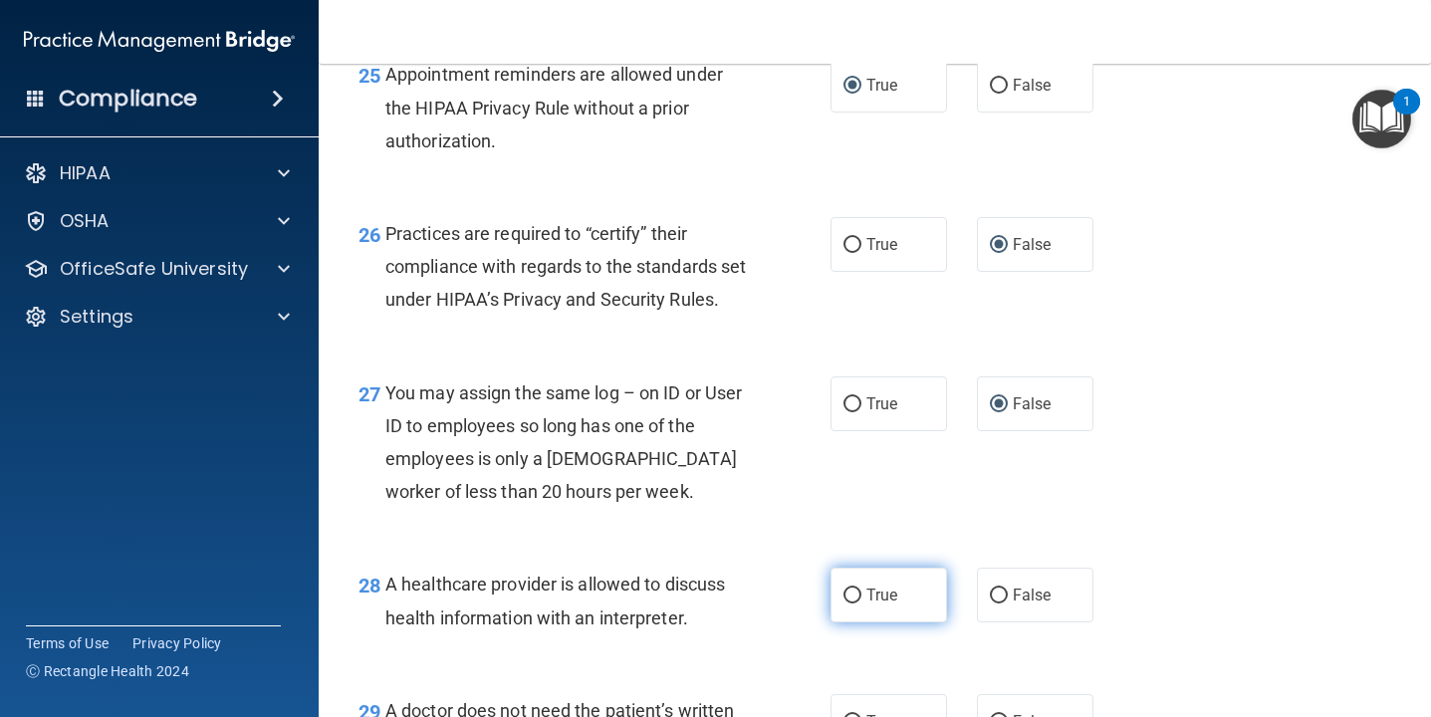
click at [858, 603] on input "True" at bounding box center [852, 595] width 18 height 15
radio input "true"
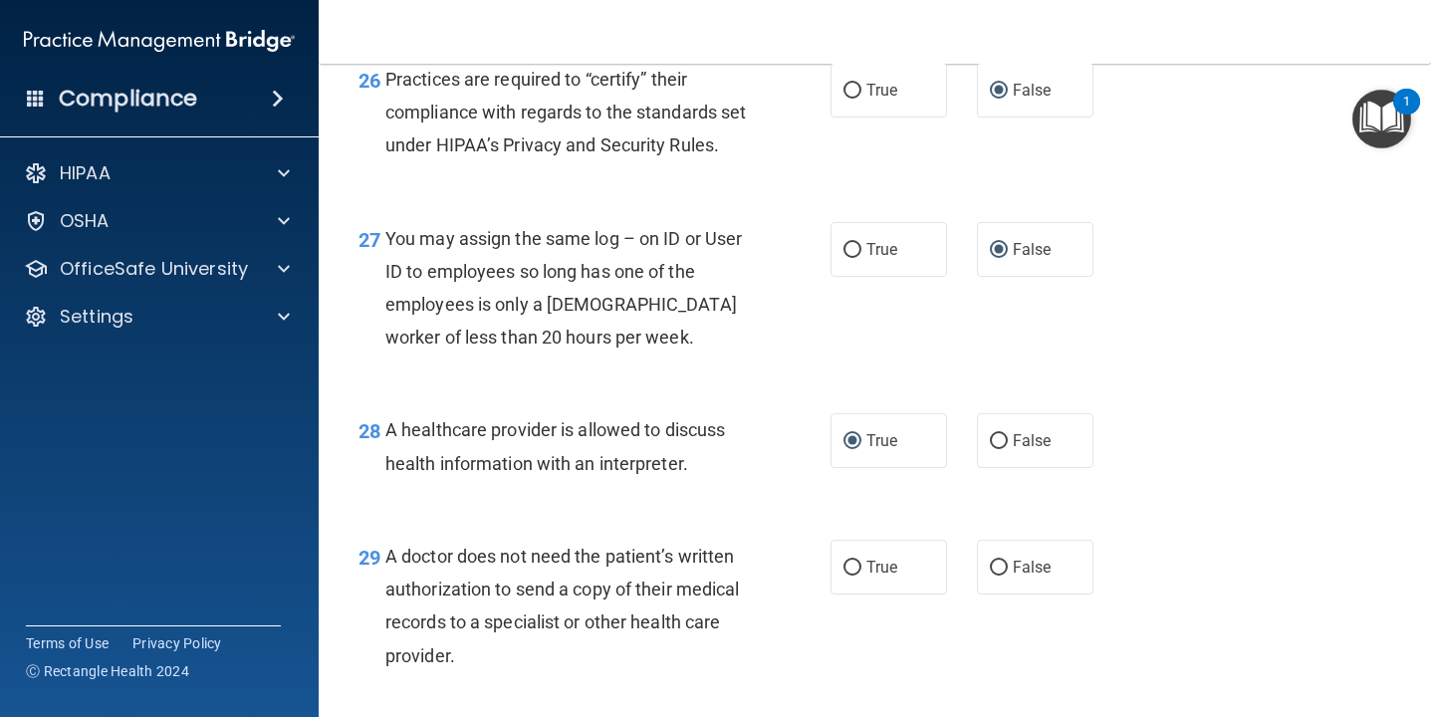
scroll to position [4697, 0]
click at [853, 575] on input "True" at bounding box center [852, 567] width 18 height 15
radio input "true"
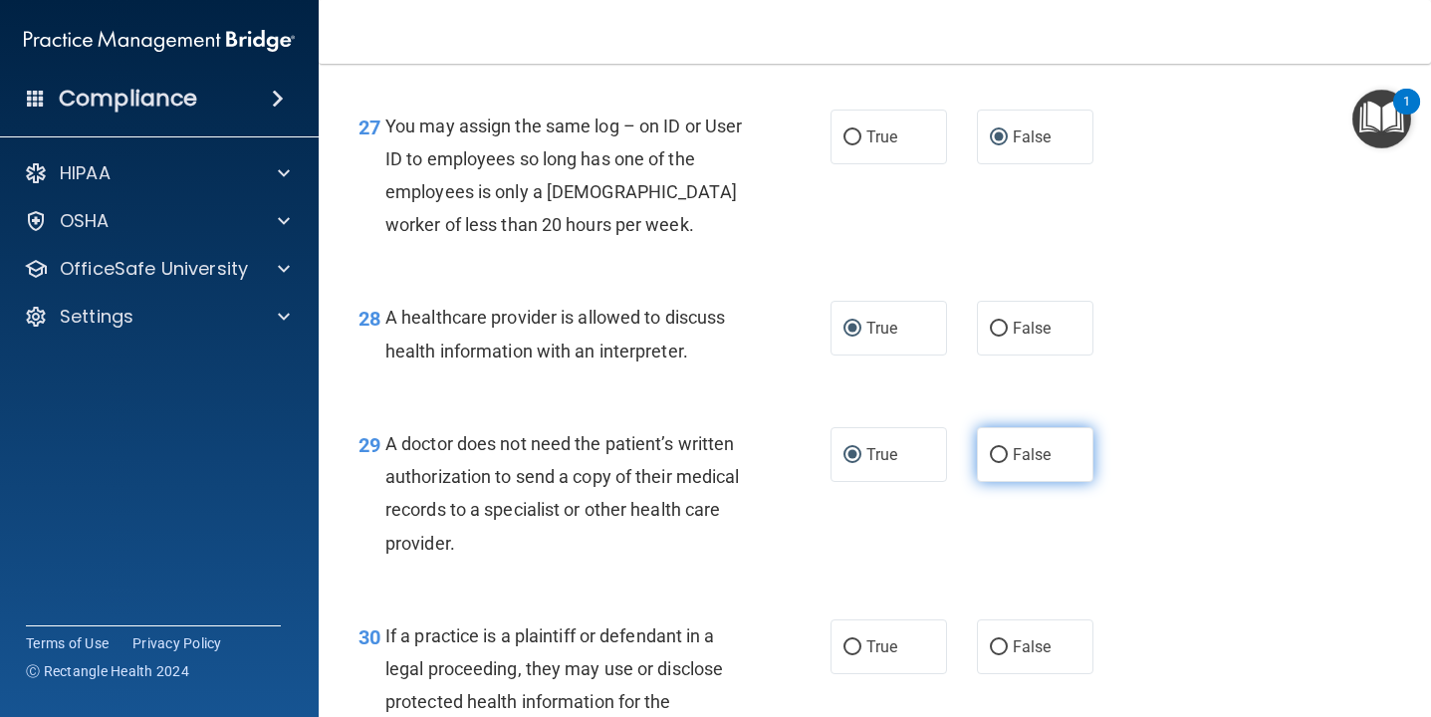
scroll to position [4808, 0]
click at [853, 656] on input "True" at bounding box center [852, 648] width 18 height 15
radio input "true"
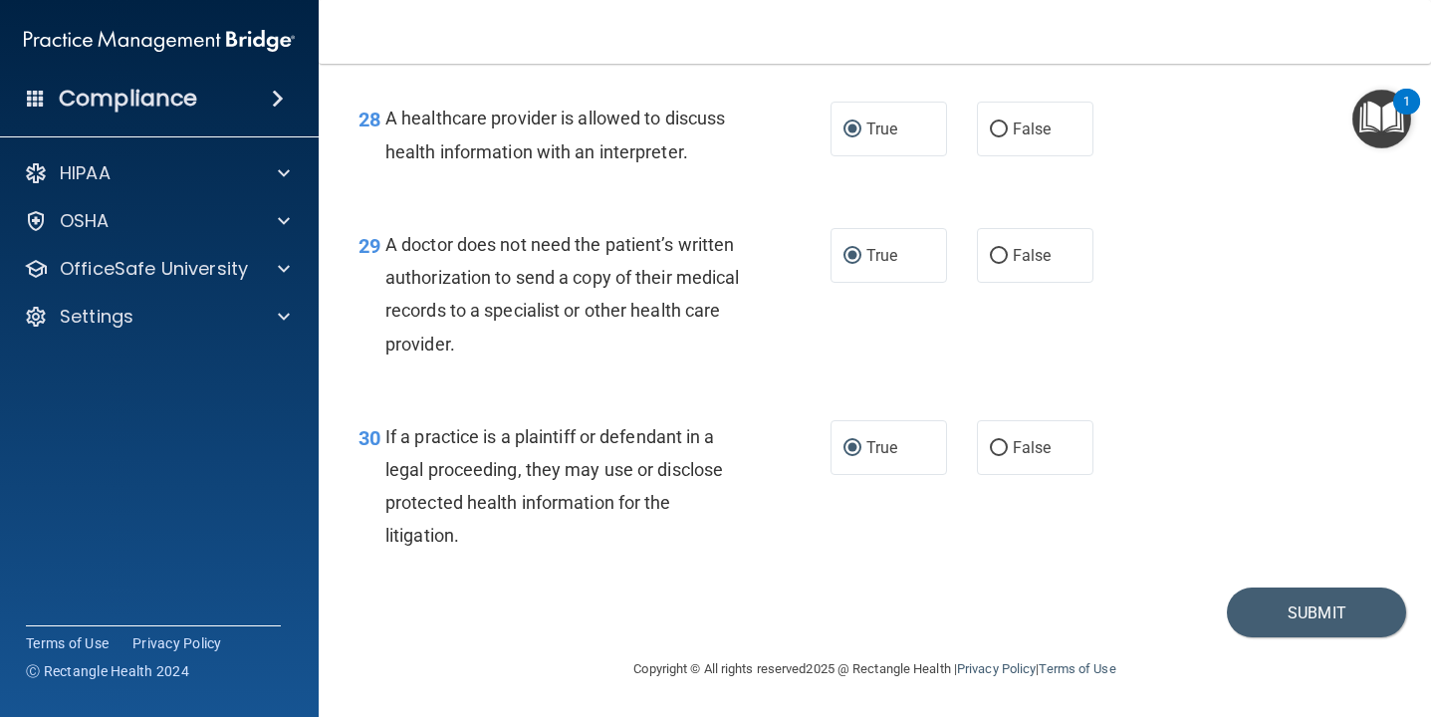
scroll to position [5016, 0]
click at [1261, 638] on button "Submit" at bounding box center [1315, 612] width 179 height 51
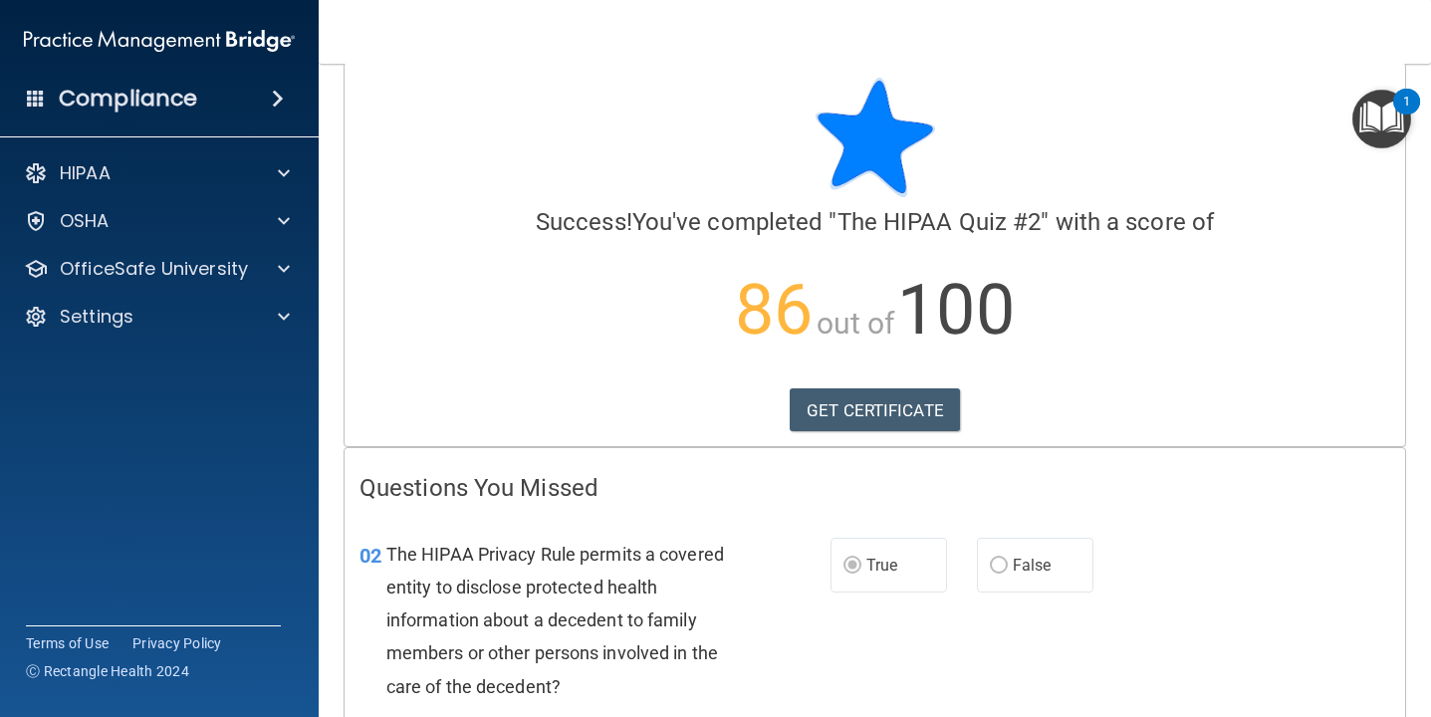
scroll to position [29, 0]
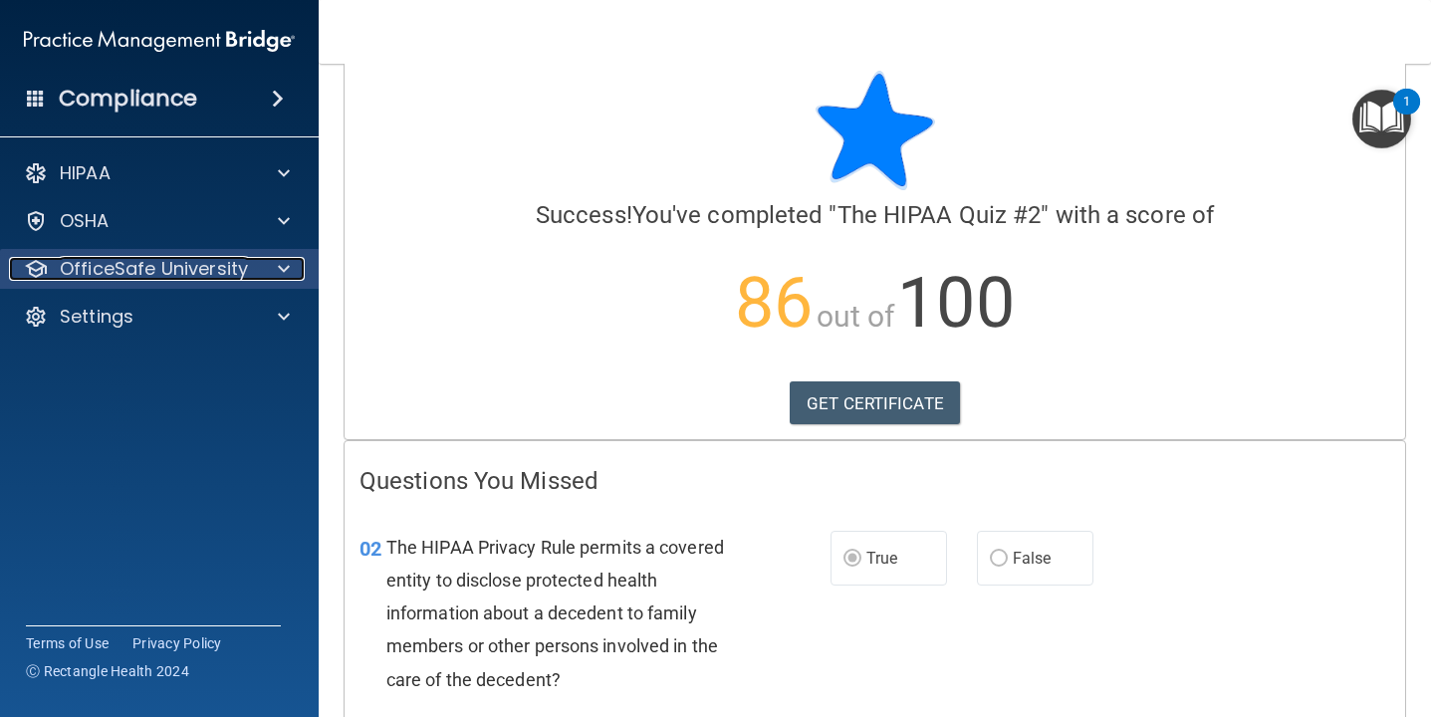
click at [276, 277] on div at bounding box center [281, 269] width 50 height 24
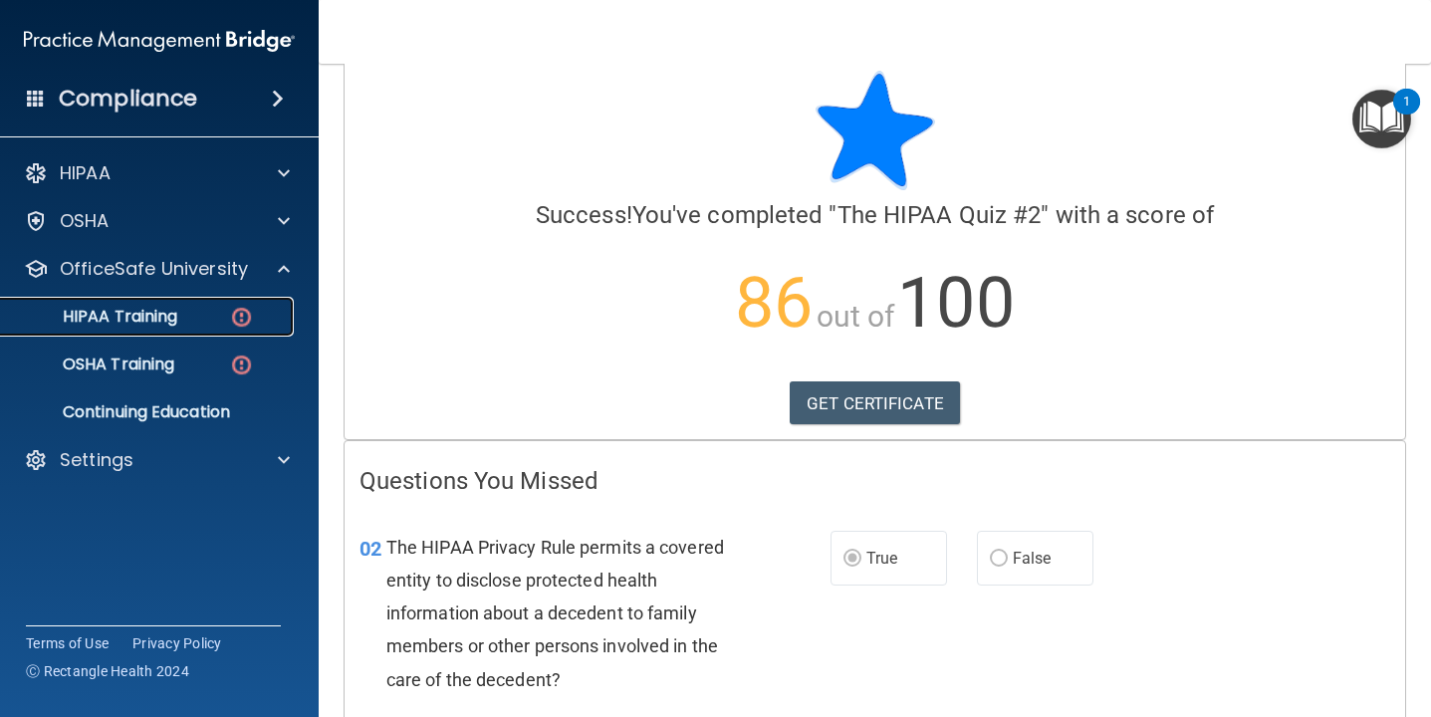
click at [245, 314] on img at bounding box center [241, 317] width 25 height 25
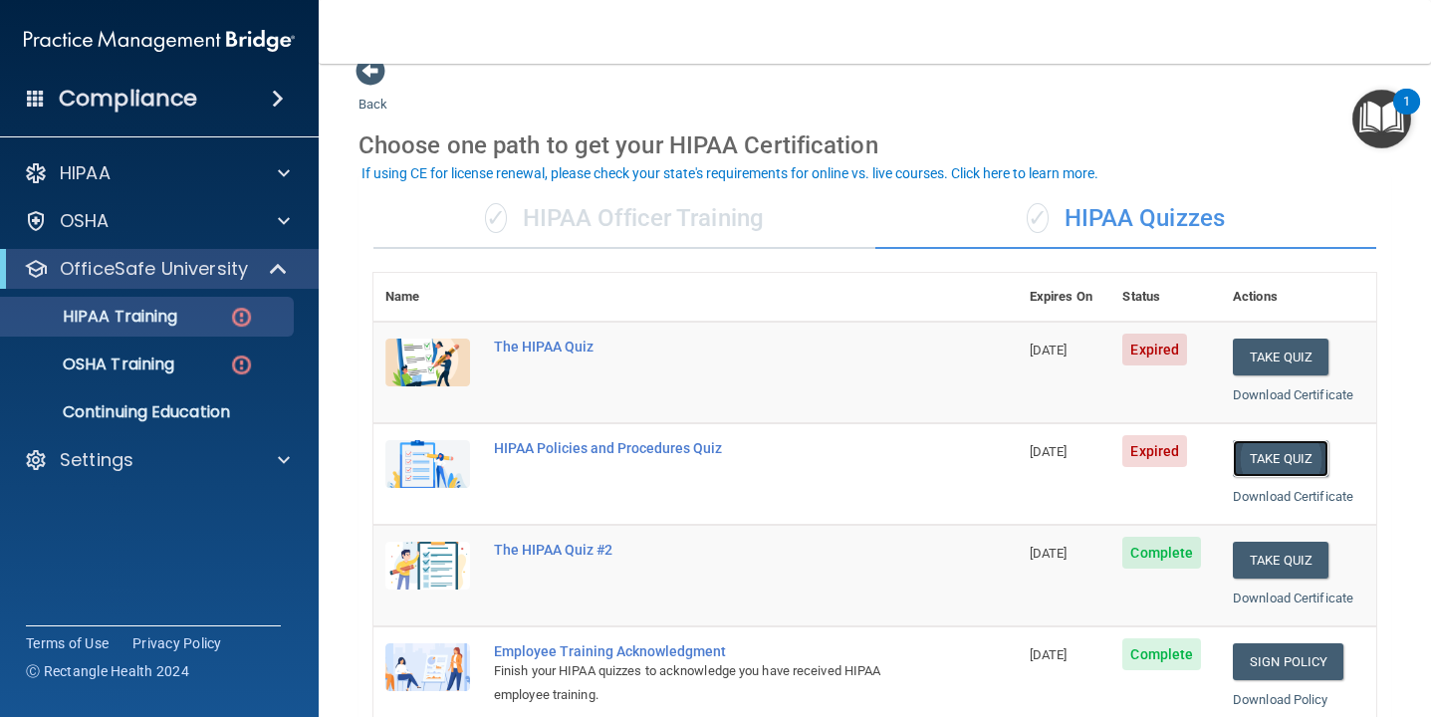
click at [1294, 457] on button "Take Quiz" at bounding box center [1280, 458] width 96 height 37
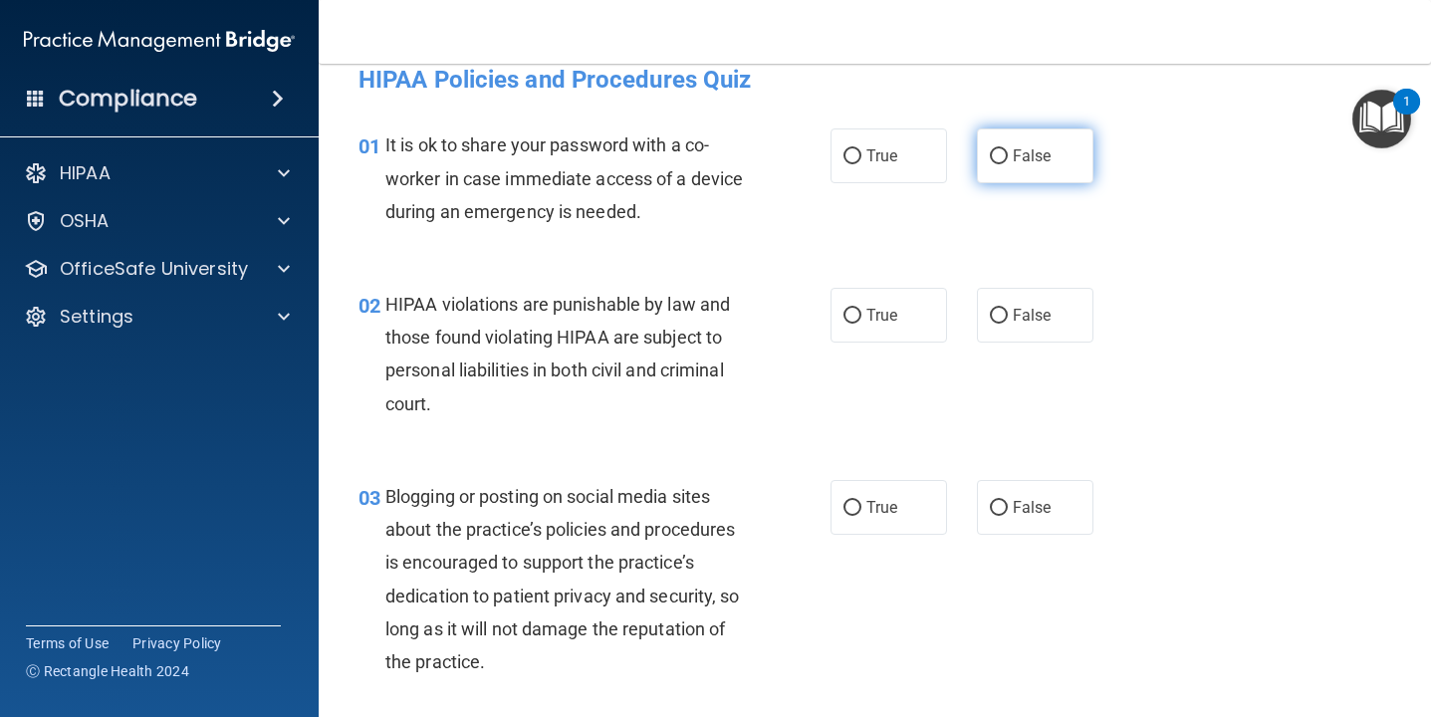
click at [1004, 152] on input "False" at bounding box center [999, 156] width 18 height 15
radio input "true"
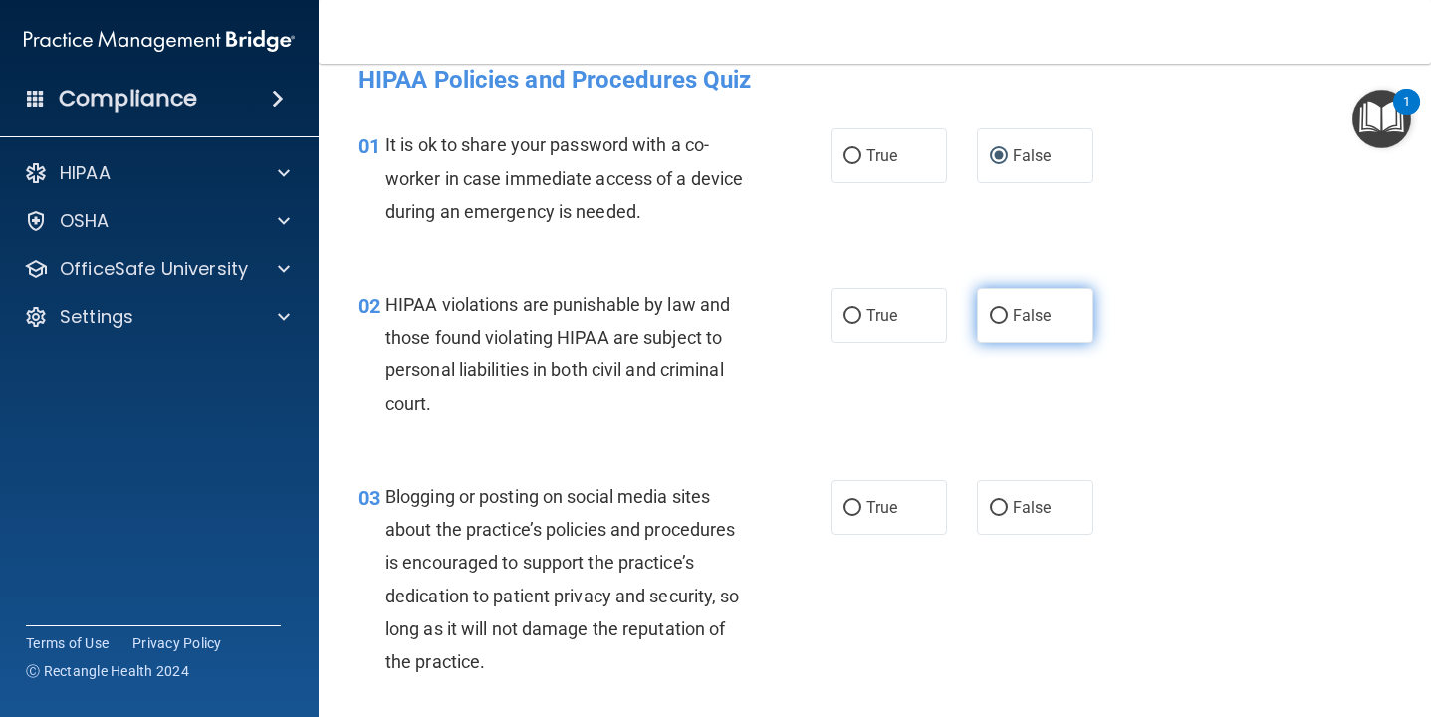
click at [1002, 310] on input "False" at bounding box center [999, 316] width 18 height 15
radio input "true"
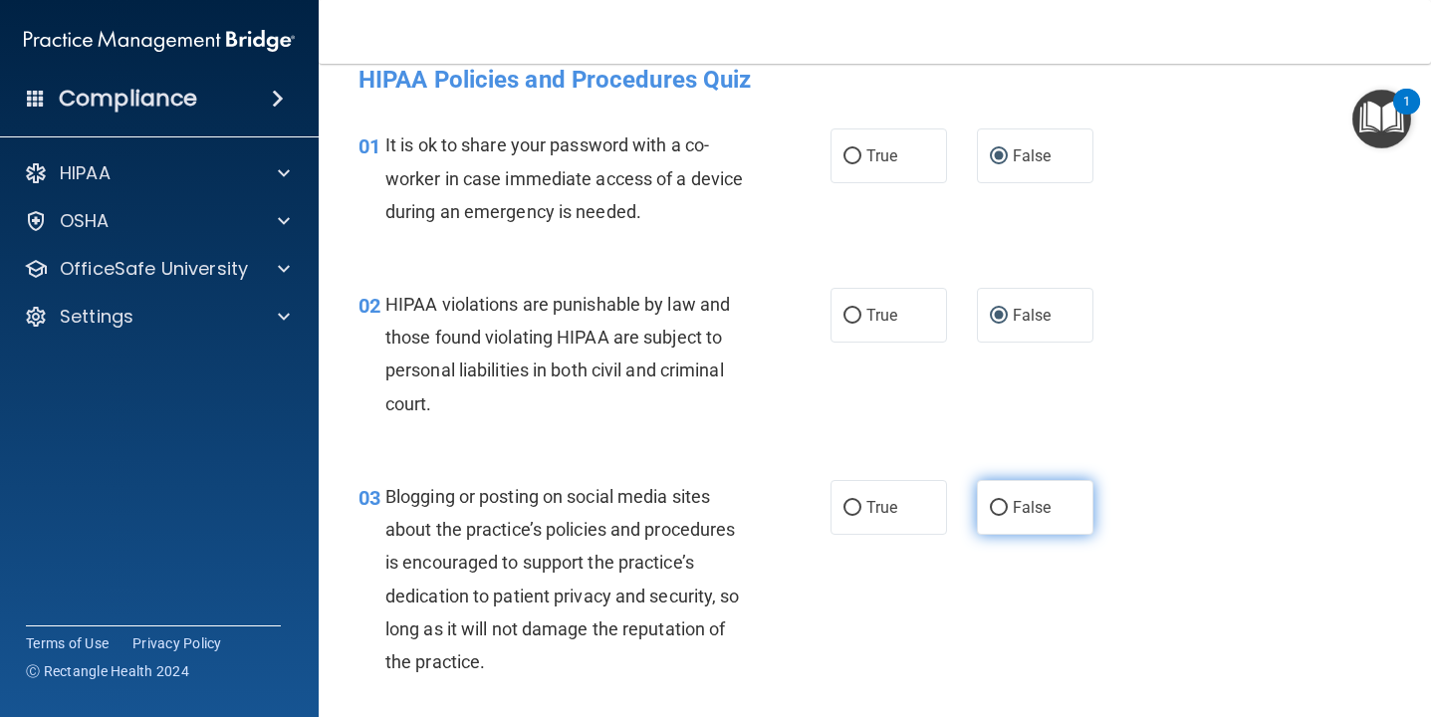
click at [998, 502] on input "False" at bounding box center [999, 508] width 18 height 15
radio input "true"
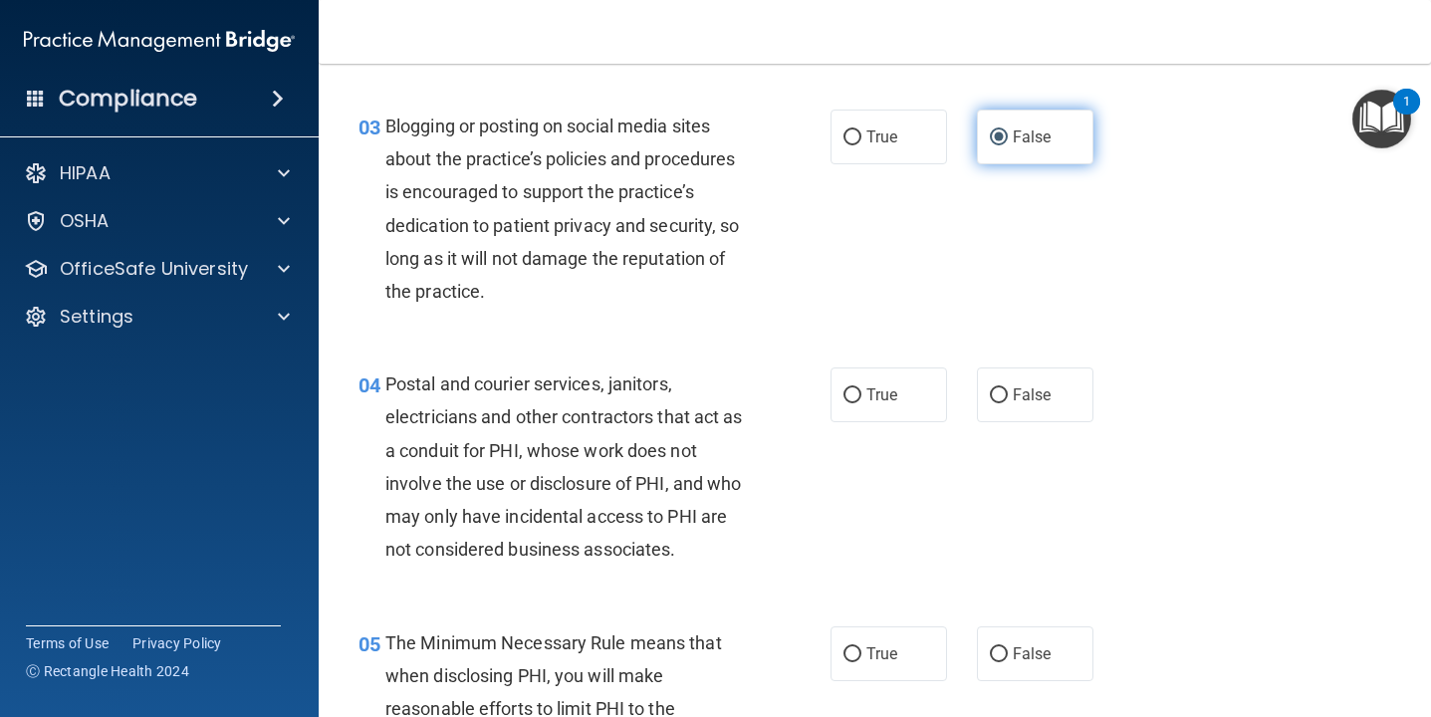
scroll to position [403, 0]
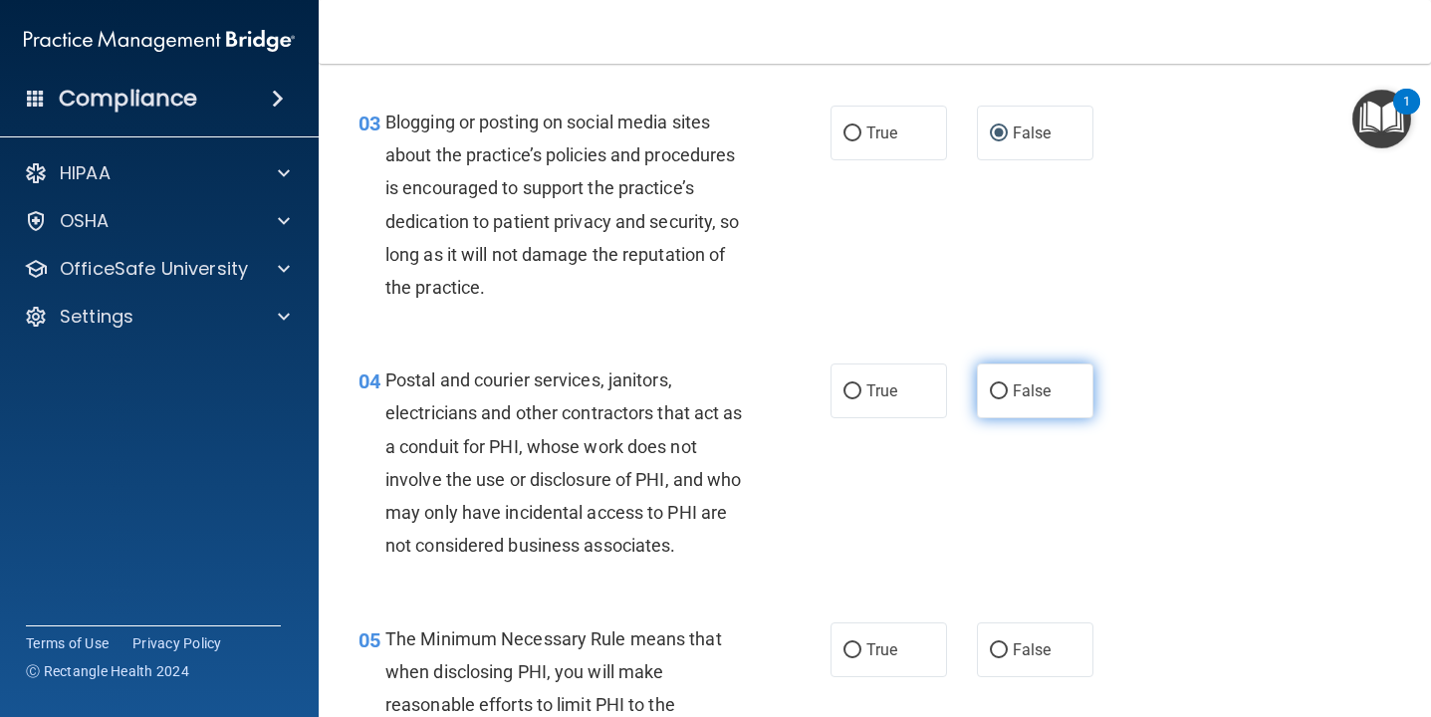
click at [993, 388] on input "False" at bounding box center [999, 391] width 18 height 15
radio input "true"
click at [849, 394] on input "True" at bounding box center [852, 391] width 18 height 15
radio input "true"
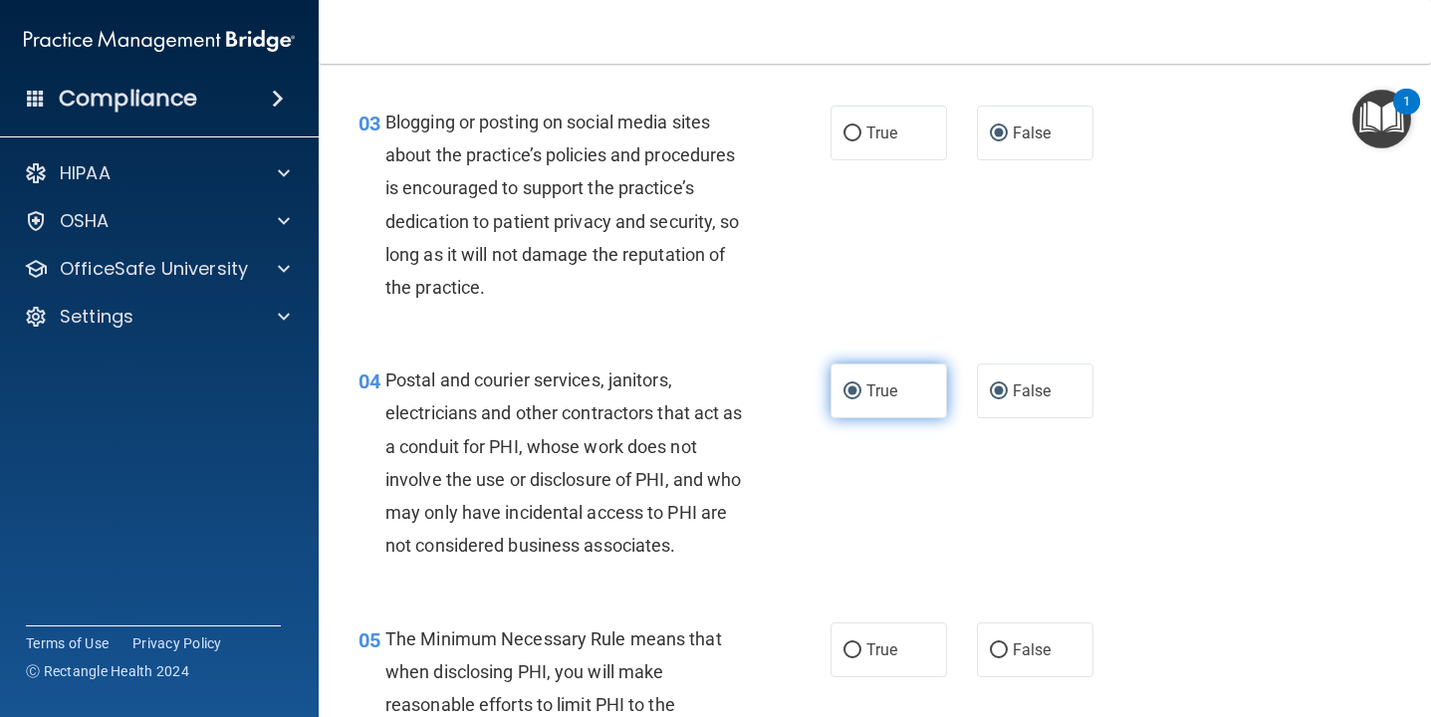
radio input "false"
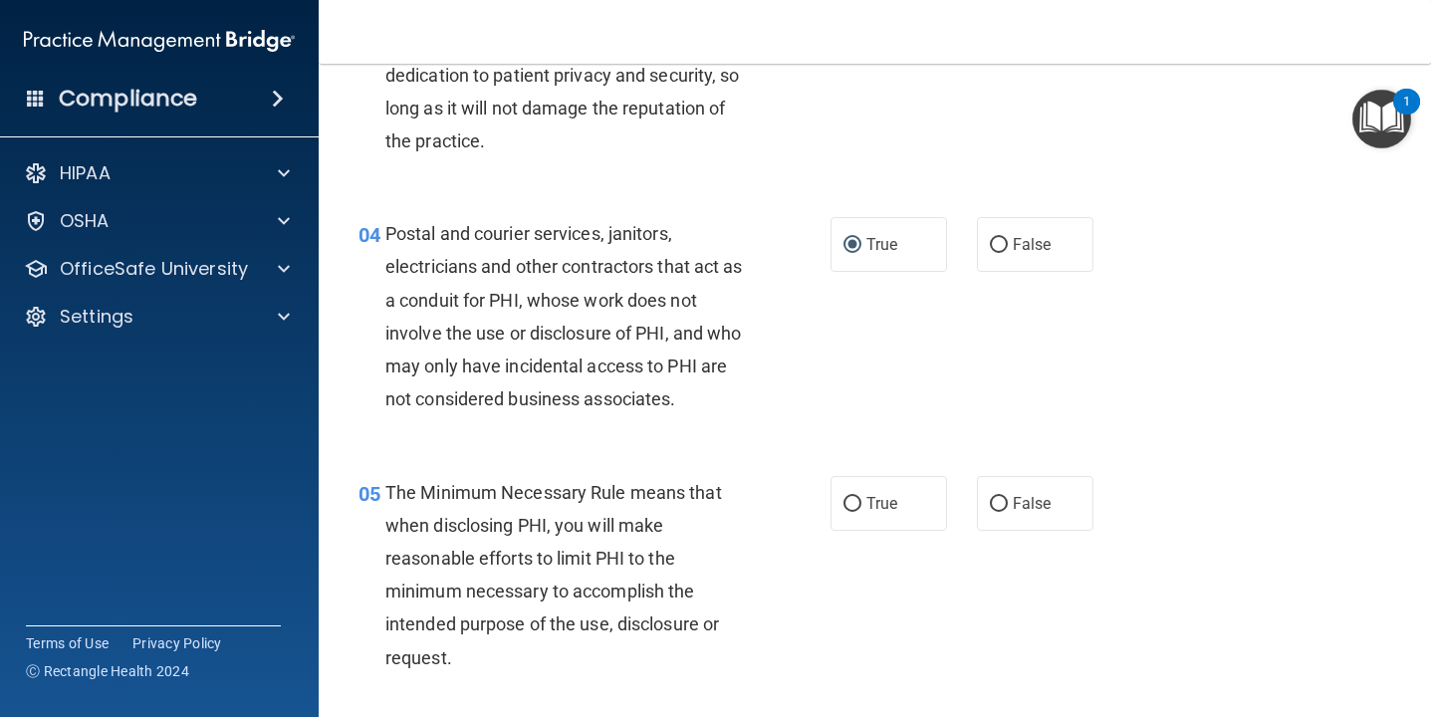
scroll to position [550, 0]
click at [855, 503] on input "True" at bounding box center [852, 504] width 18 height 15
radio input "true"
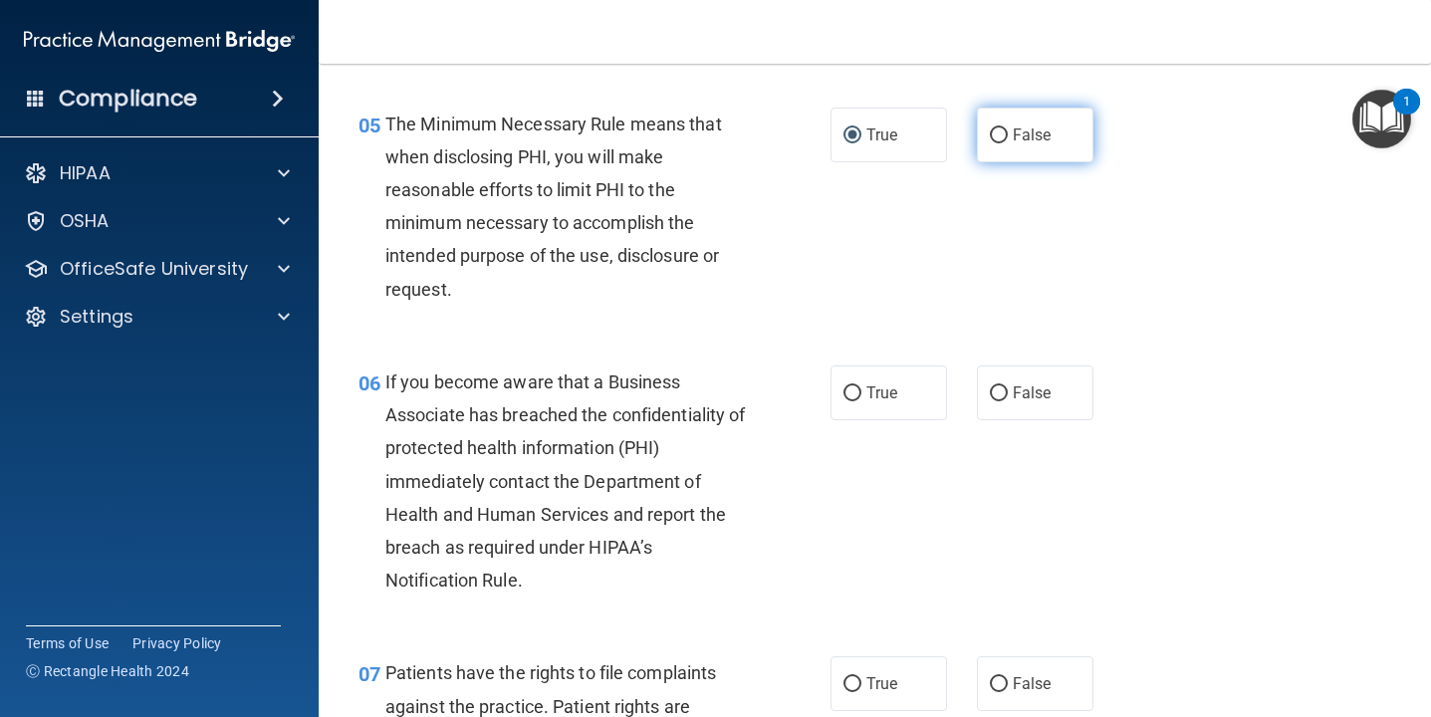
scroll to position [924, 0]
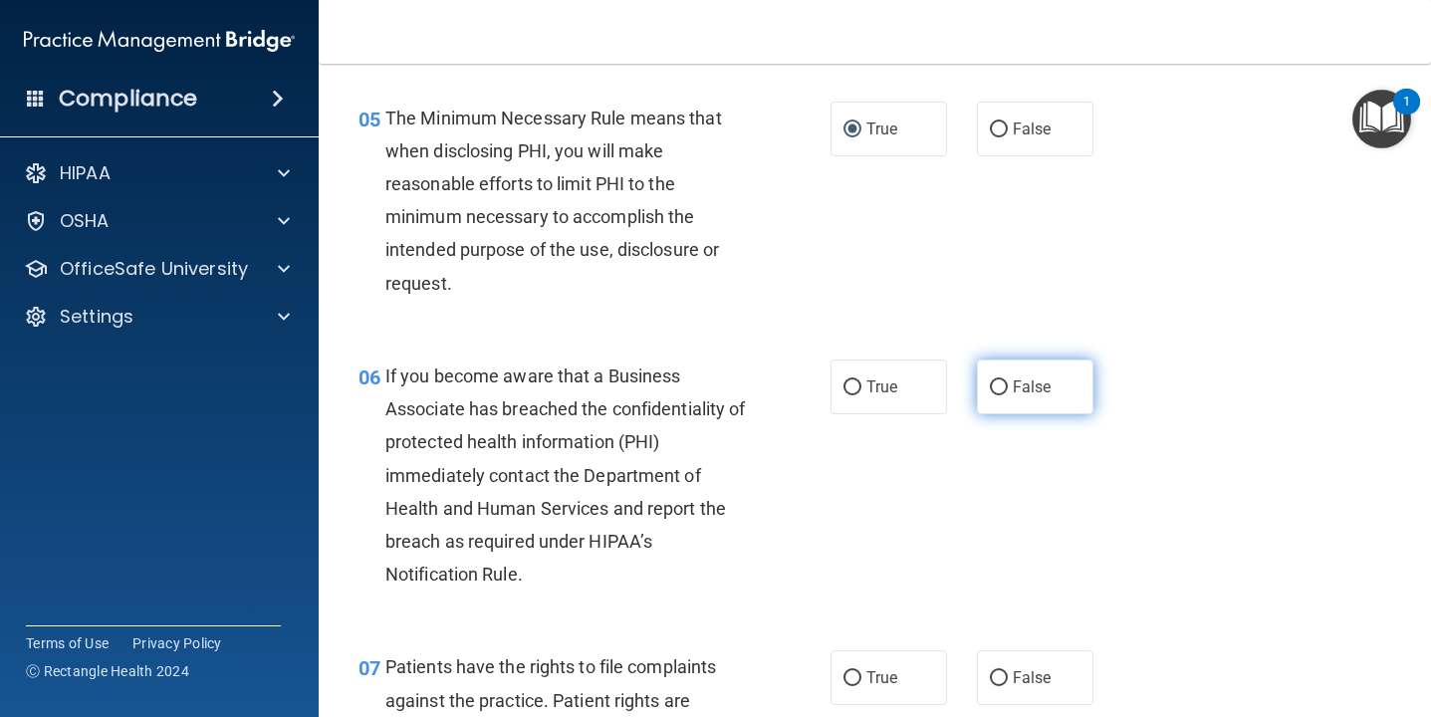
click at [999, 383] on input "False" at bounding box center [999, 387] width 18 height 15
radio input "true"
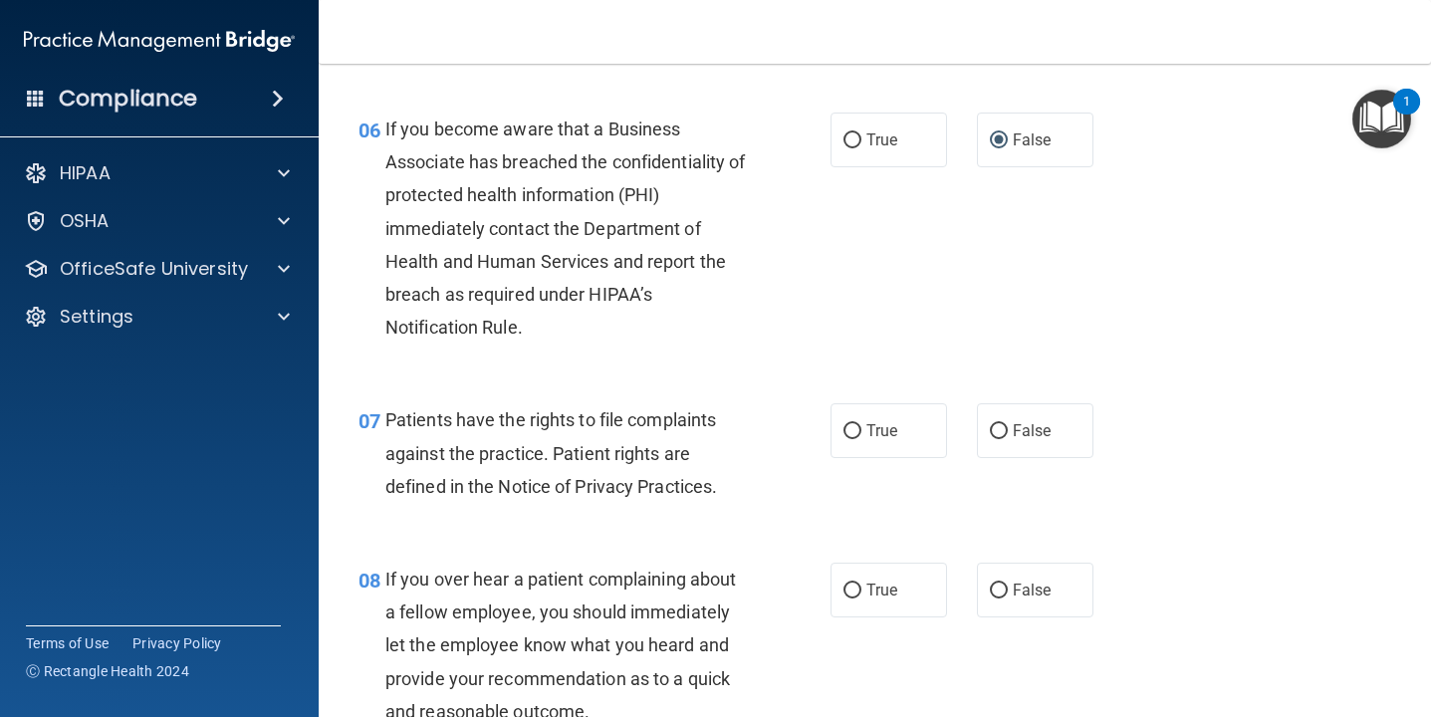
scroll to position [1184, 0]
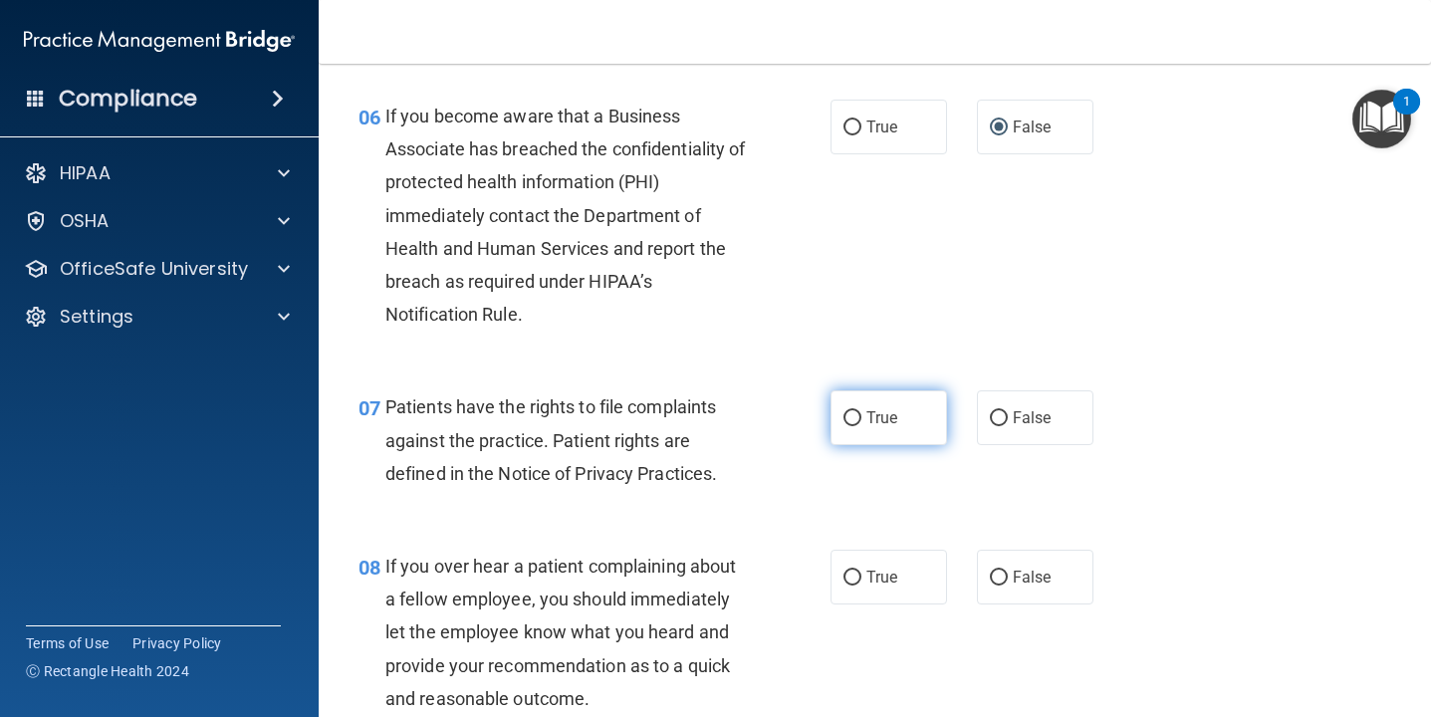
click at [851, 418] on input "True" at bounding box center [852, 418] width 18 height 15
radio input "true"
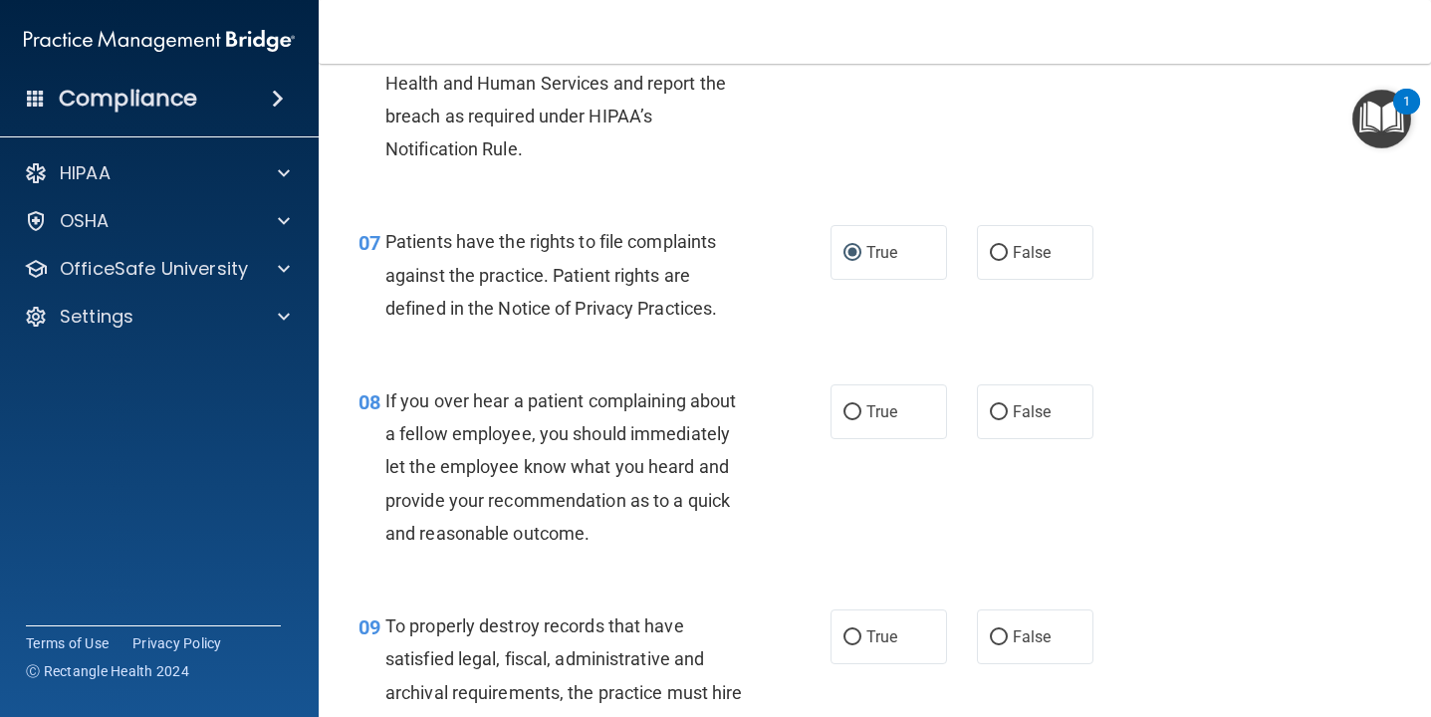
scroll to position [1353, 0]
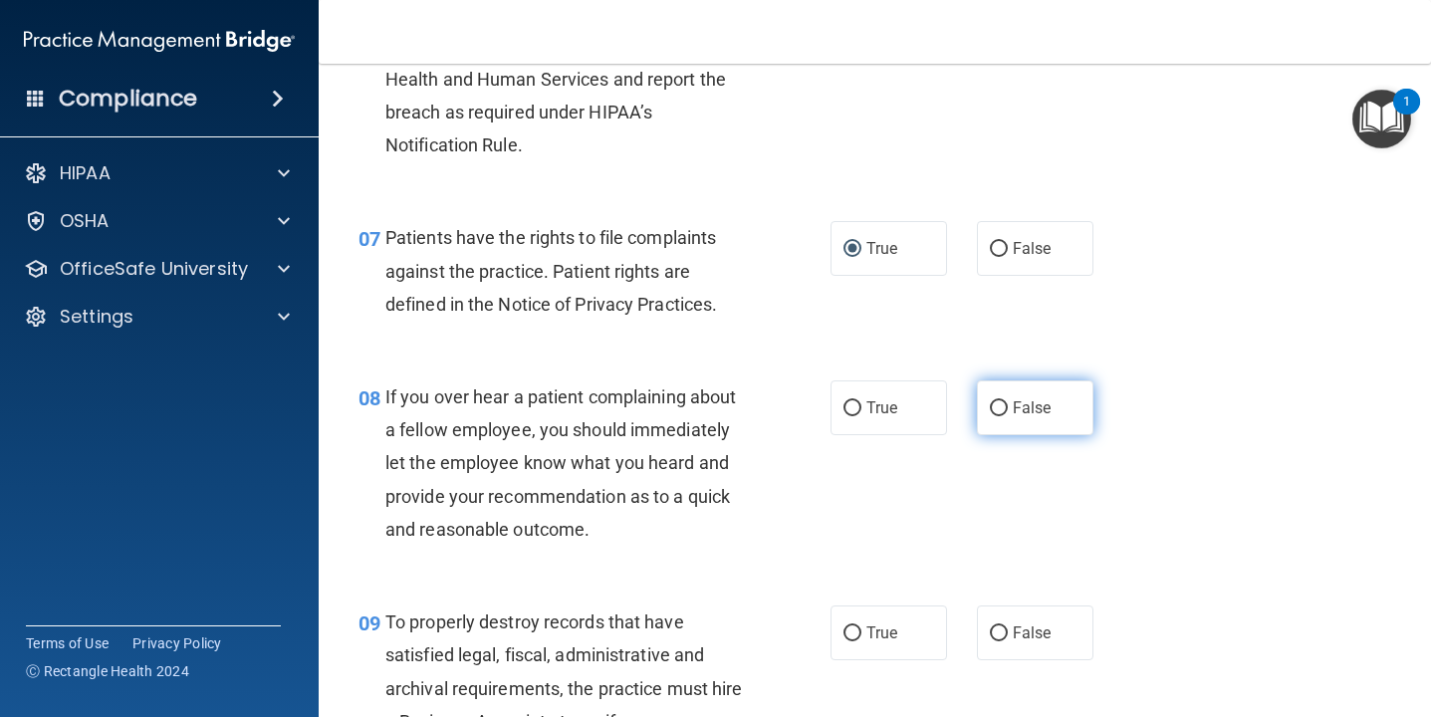
click at [996, 401] on input "False" at bounding box center [999, 408] width 18 height 15
radio input "true"
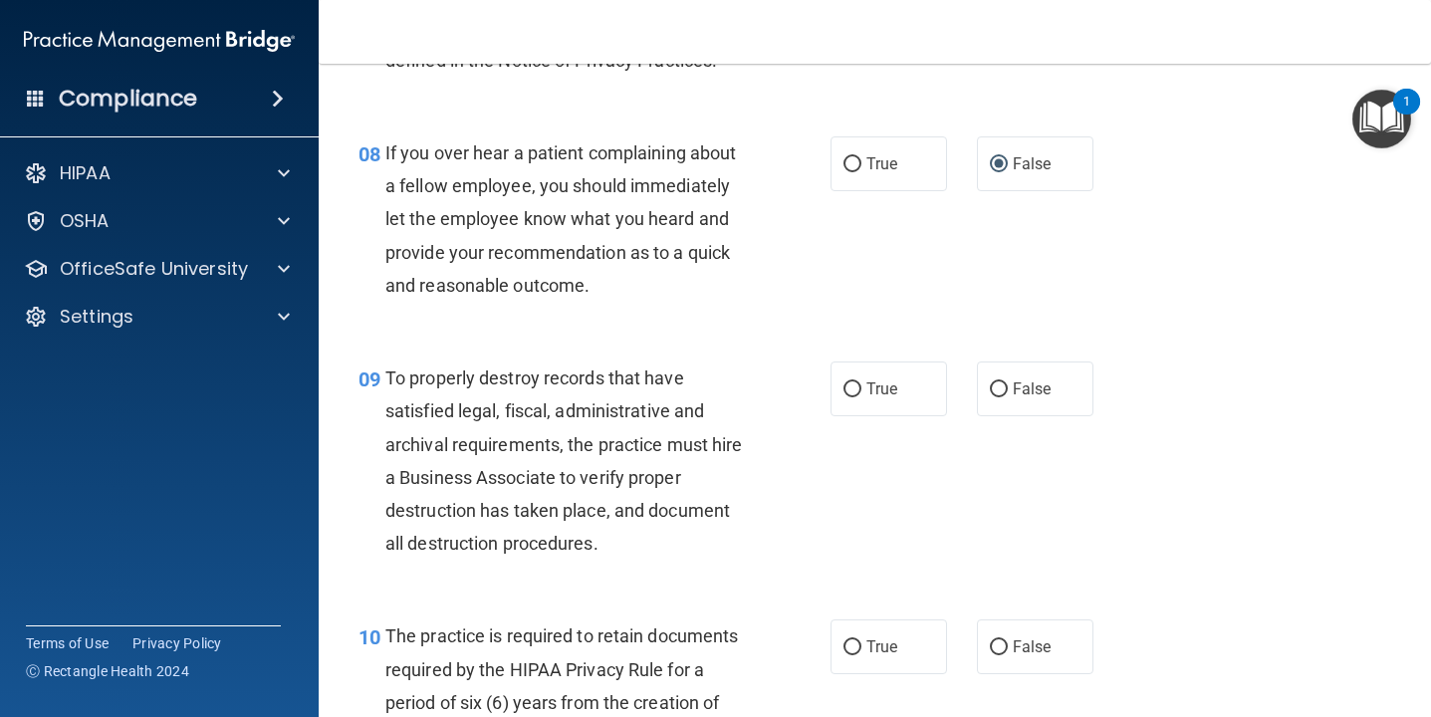
scroll to position [1600, 0]
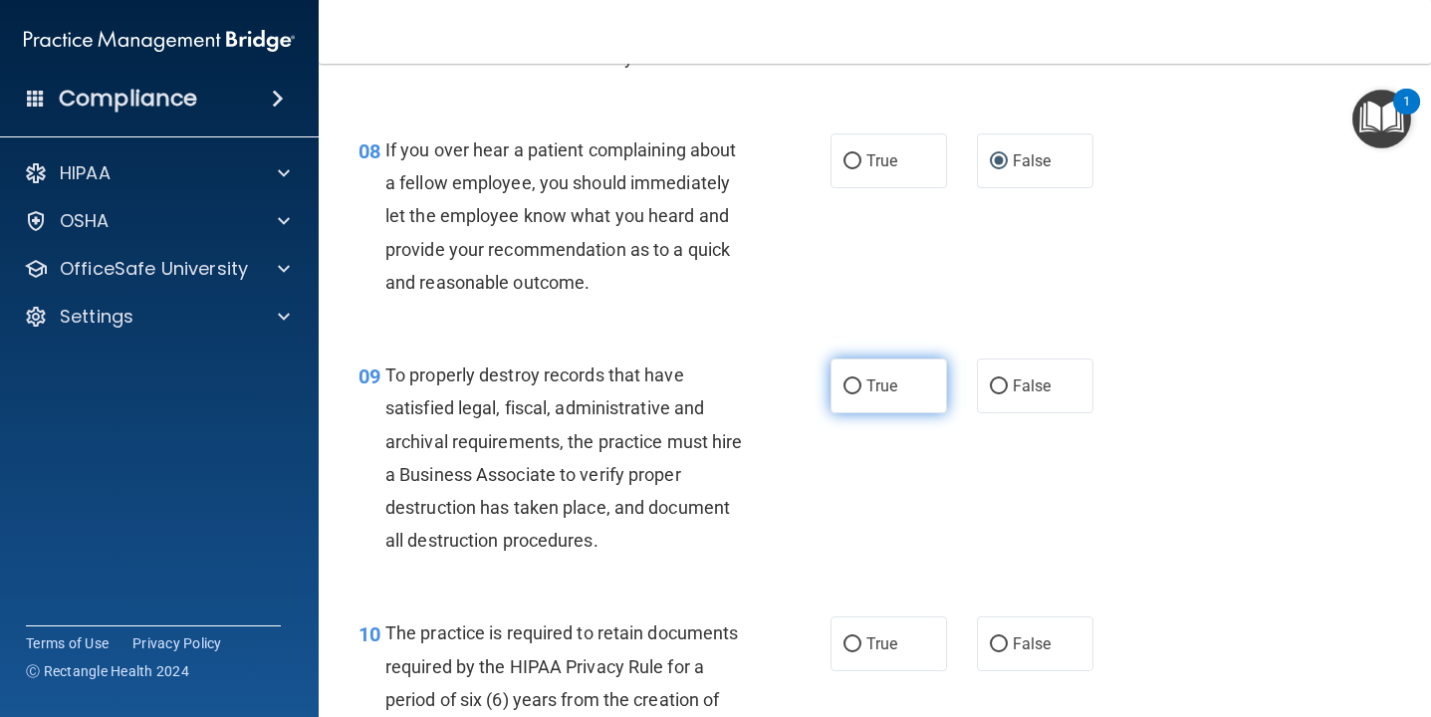
click at [855, 390] on input "True" at bounding box center [852, 386] width 18 height 15
radio input "true"
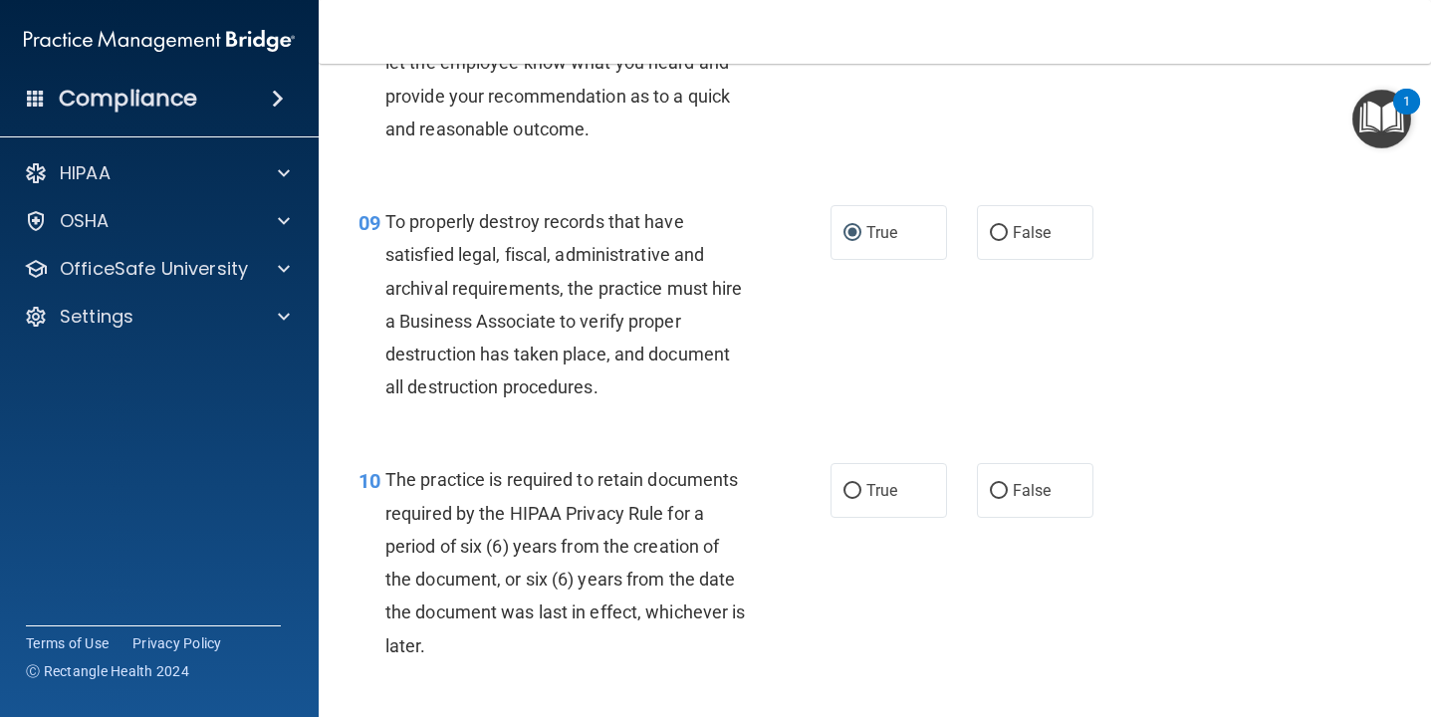
scroll to position [1760, 0]
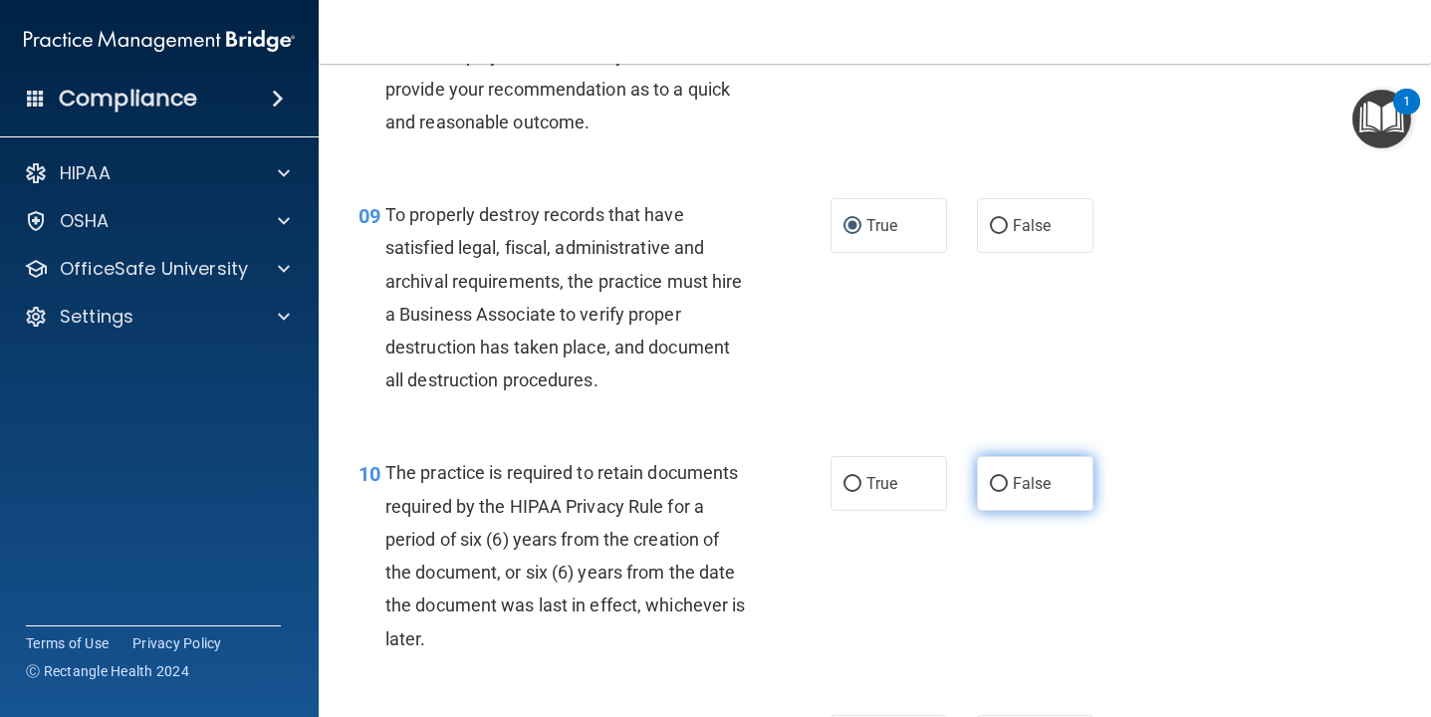
click at [997, 484] on input "False" at bounding box center [999, 484] width 18 height 15
radio input "true"
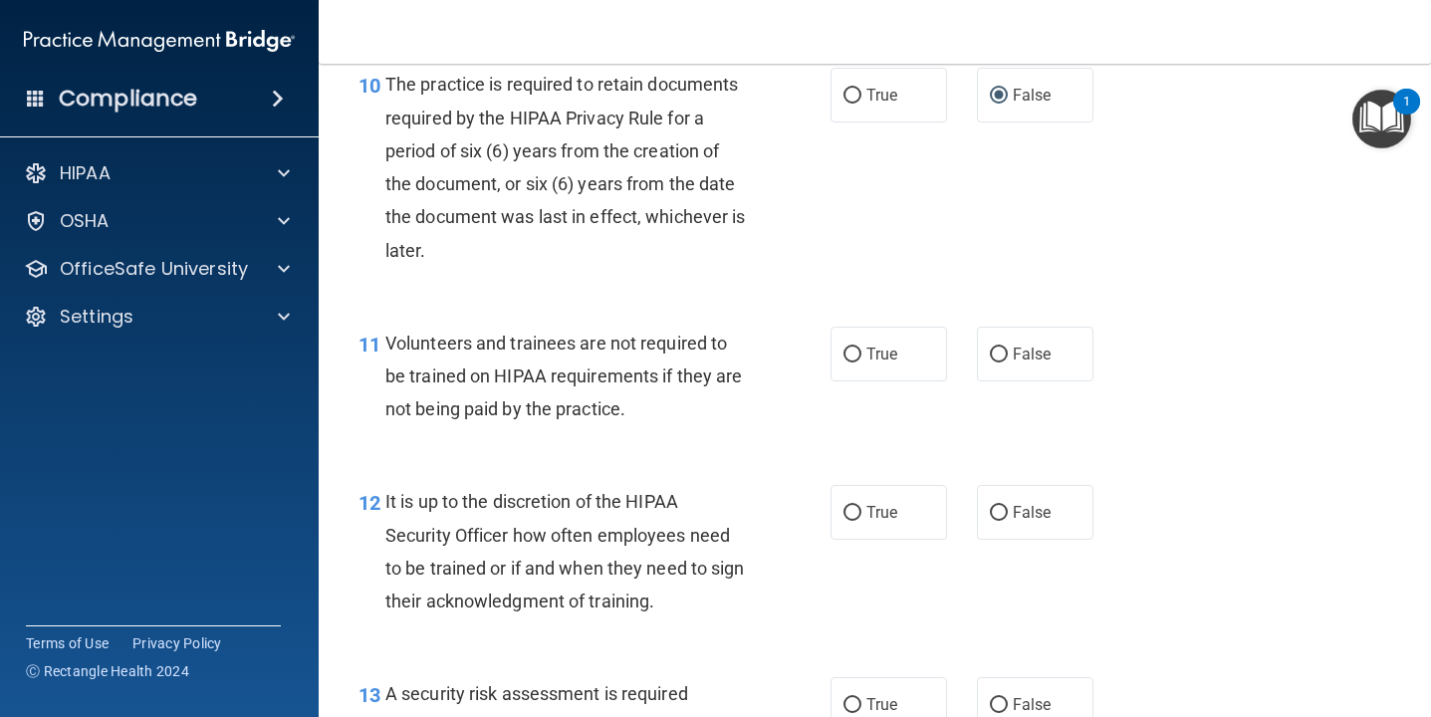
scroll to position [2149, 0]
click at [1007, 354] on label "False" at bounding box center [1035, 353] width 116 height 55
click at [1007, 354] on input "False" at bounding box center [999, 353] width 18 height 15
radio input "true"
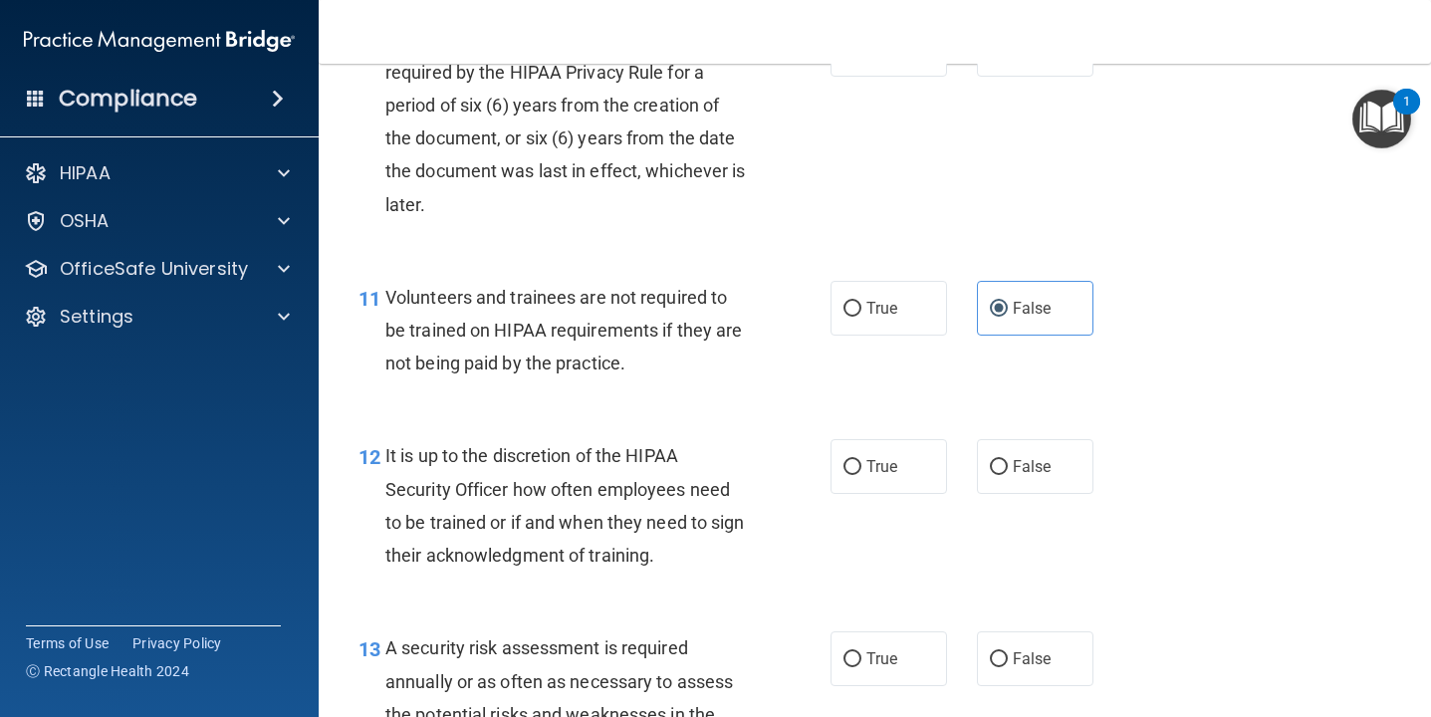
scroll to position [2191, 0]
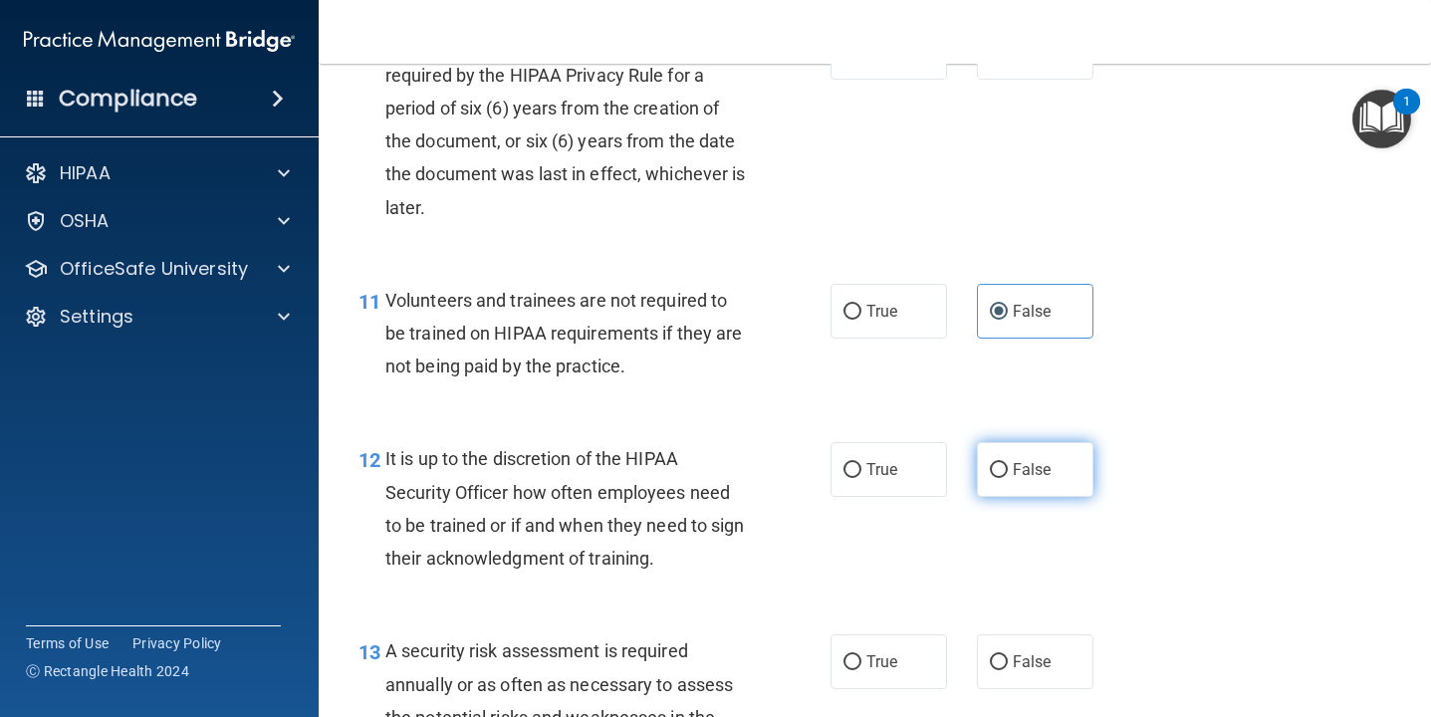
click at [998, 467] on input "False" at bounding box center [999, 470] width 18 height 15
radio input "true"
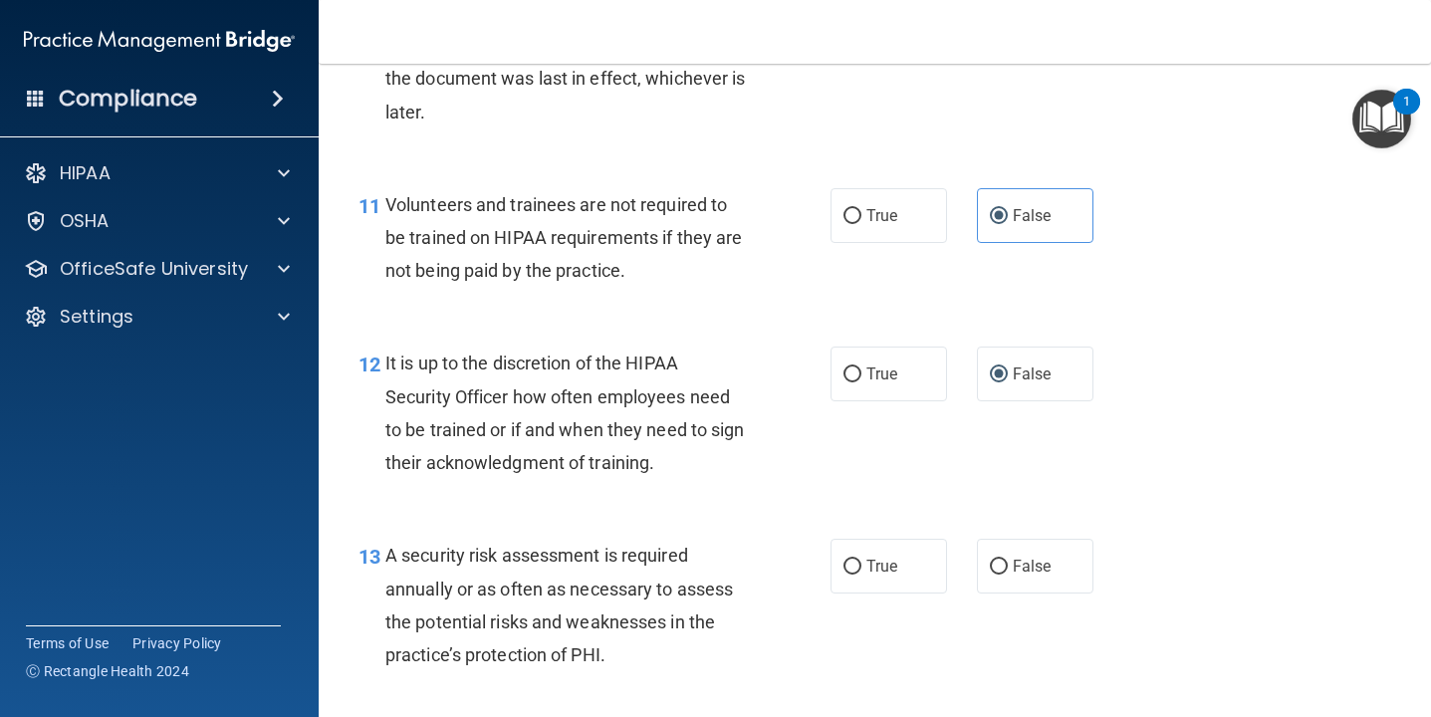
scroll to position [2335, 0]
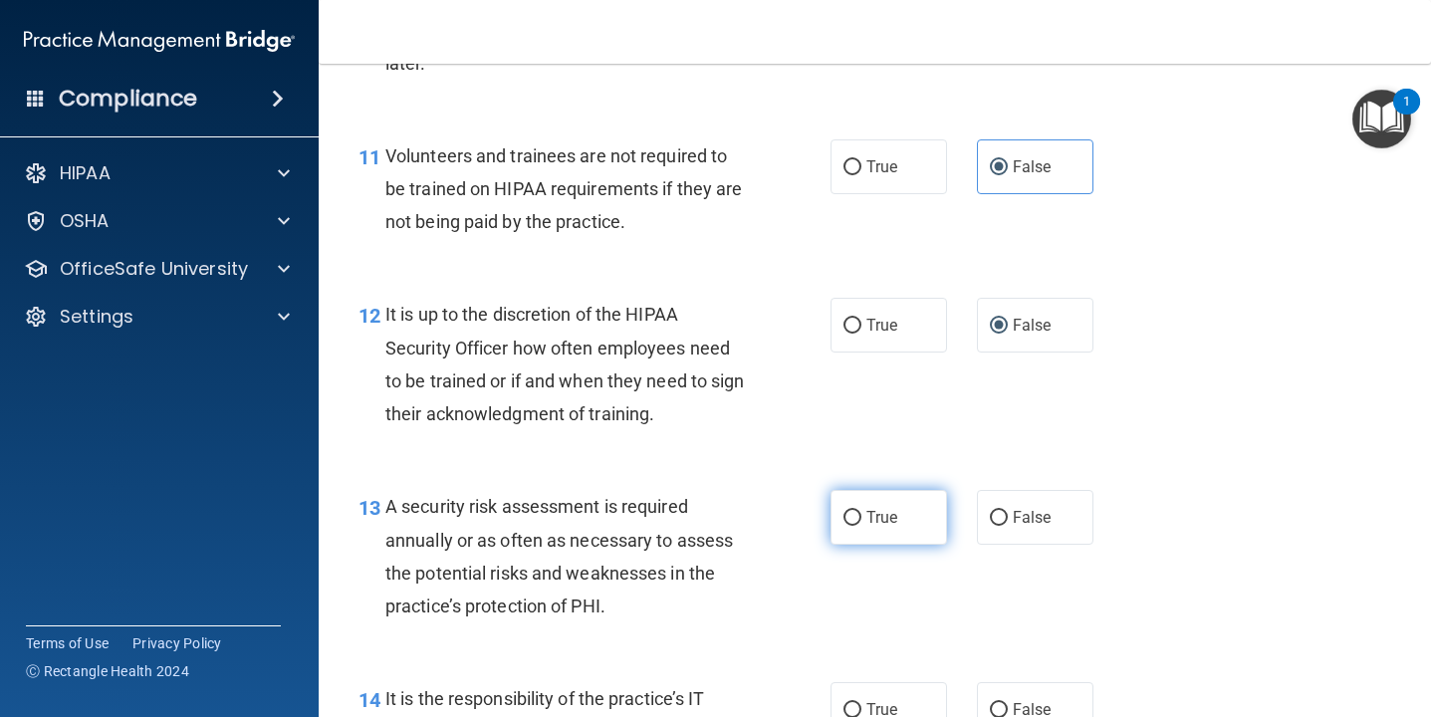
click at [851, 515] on input "True" at bounding box center [852, 518] width 18 height 15
radio input "true"
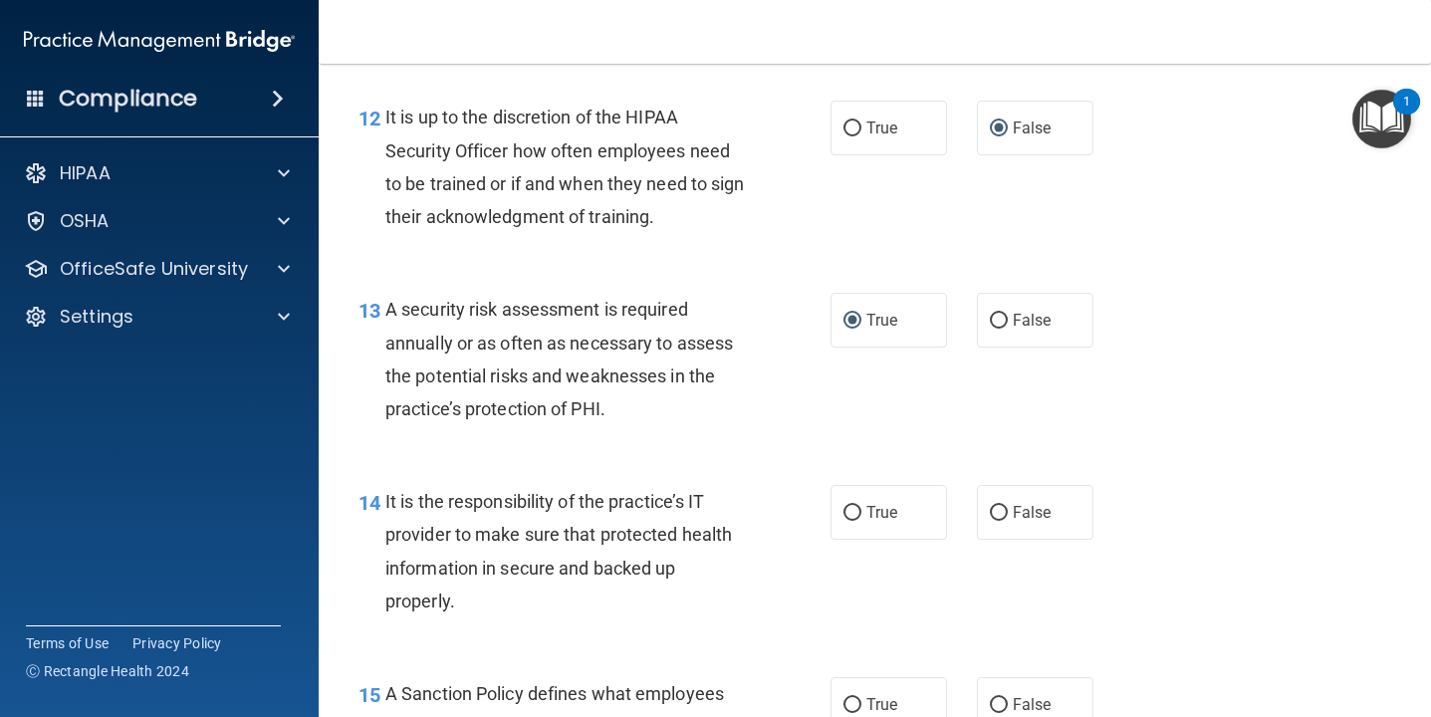
scroll to position [2535, 0]
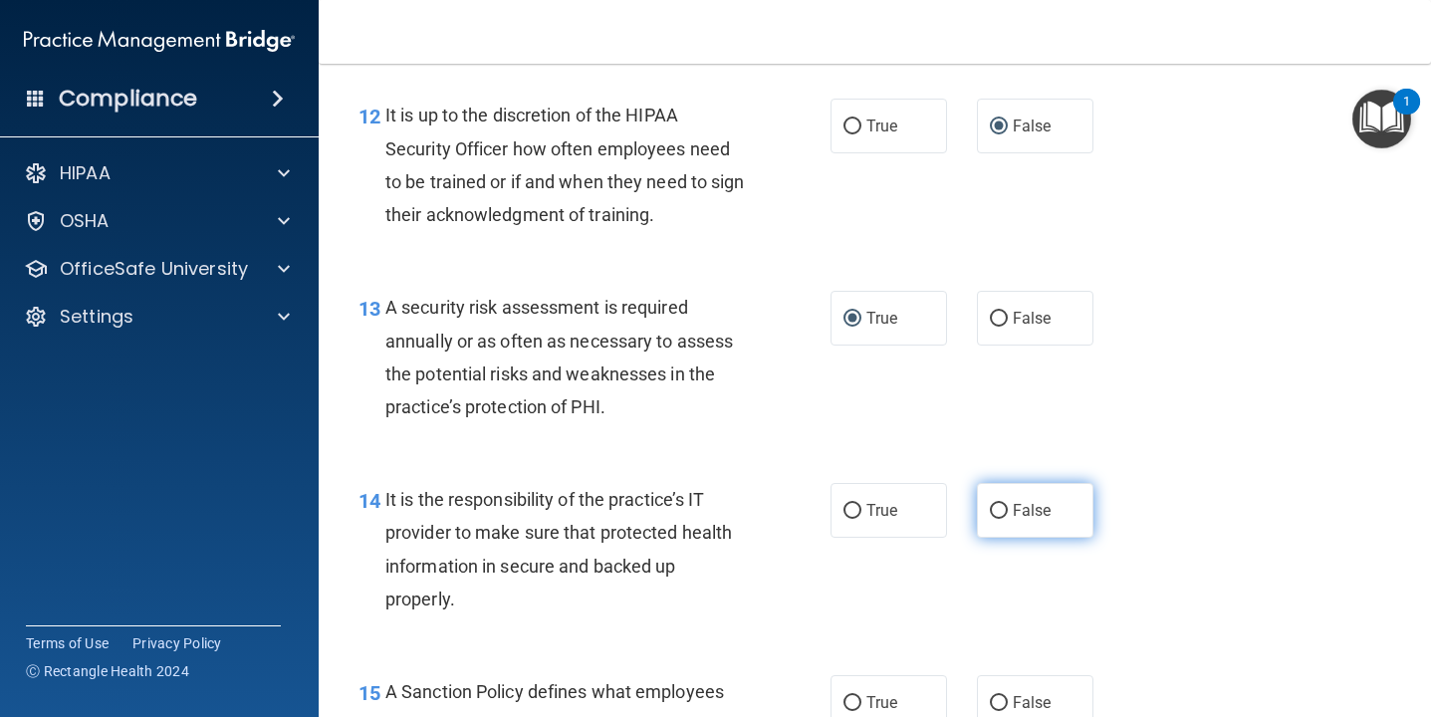
click at [996, 504] on input "False" at bounding box center [999, 511] width 18 height 15
radio input "true"
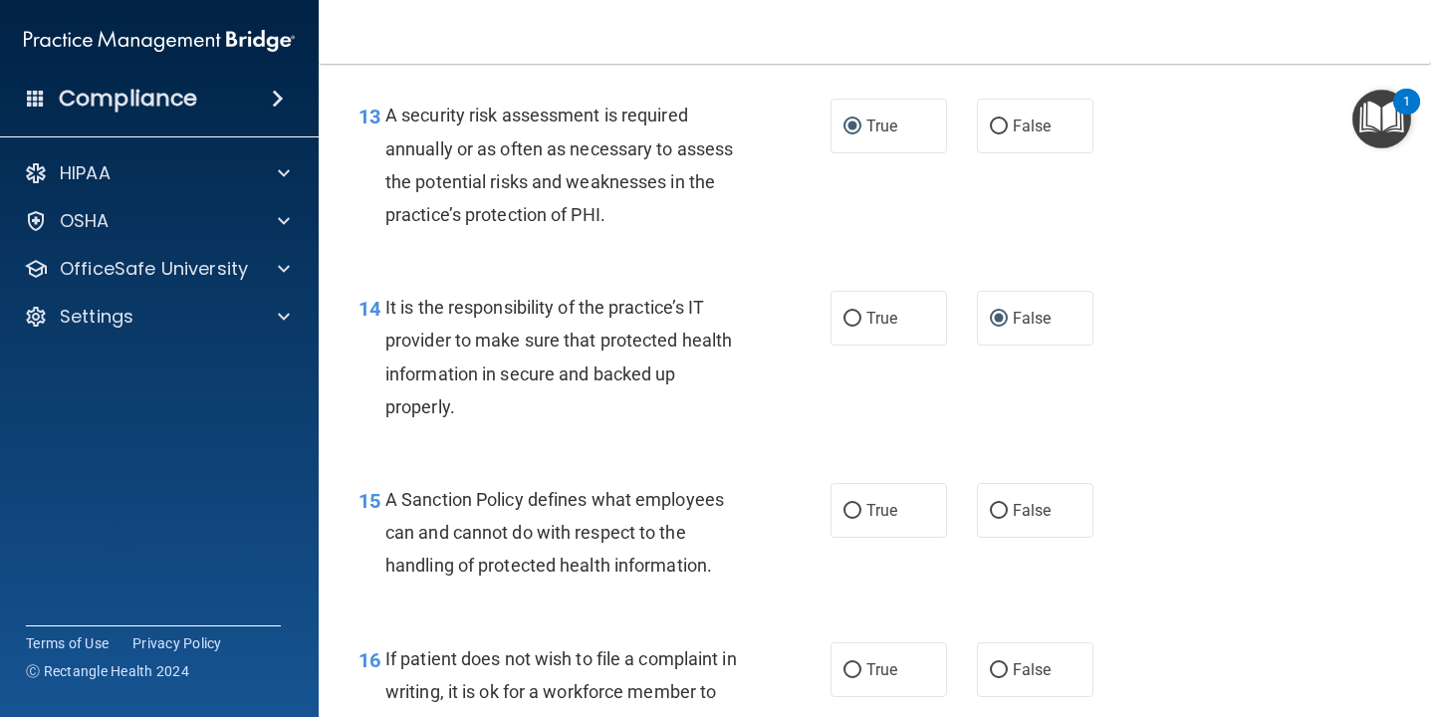
scroll to position [2725, 0]
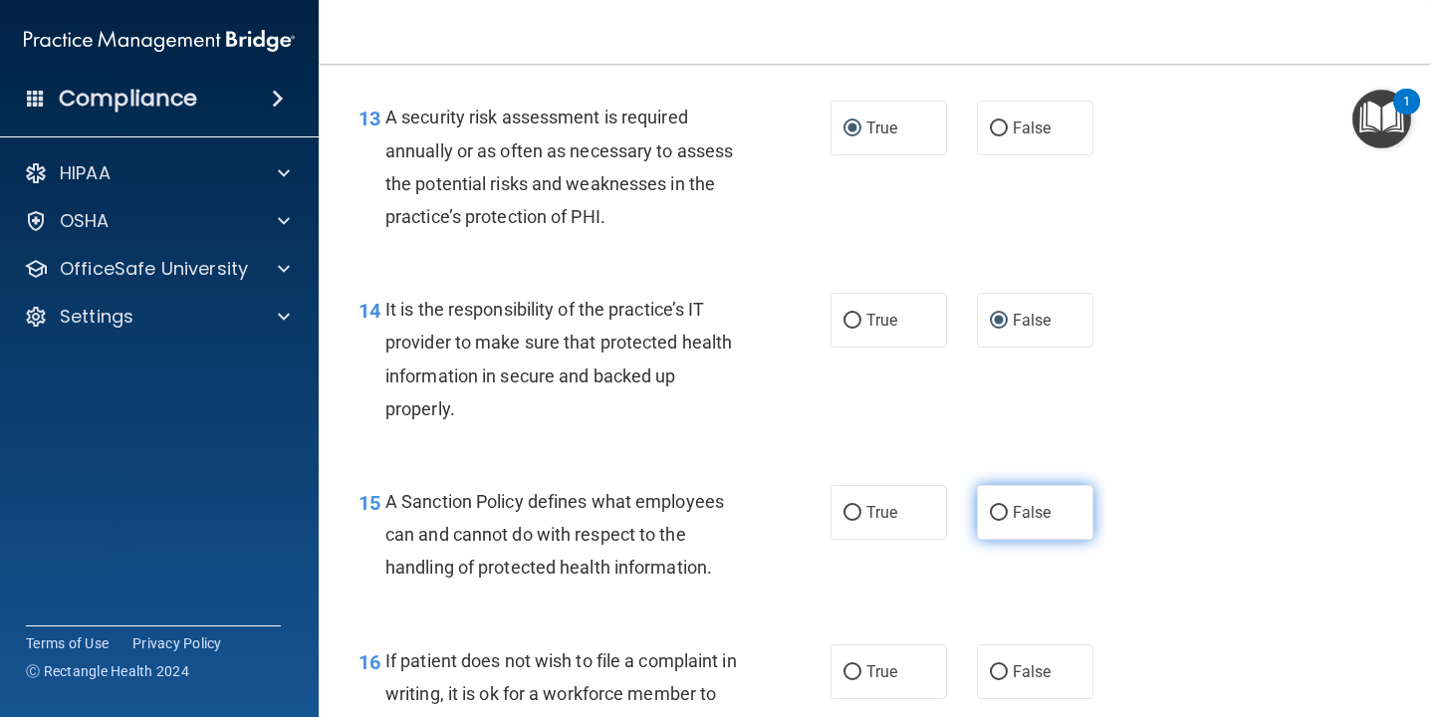
click at [998, 511] on input "False" at bounding box center [999, 513] width 18 height 15
radio input "true"
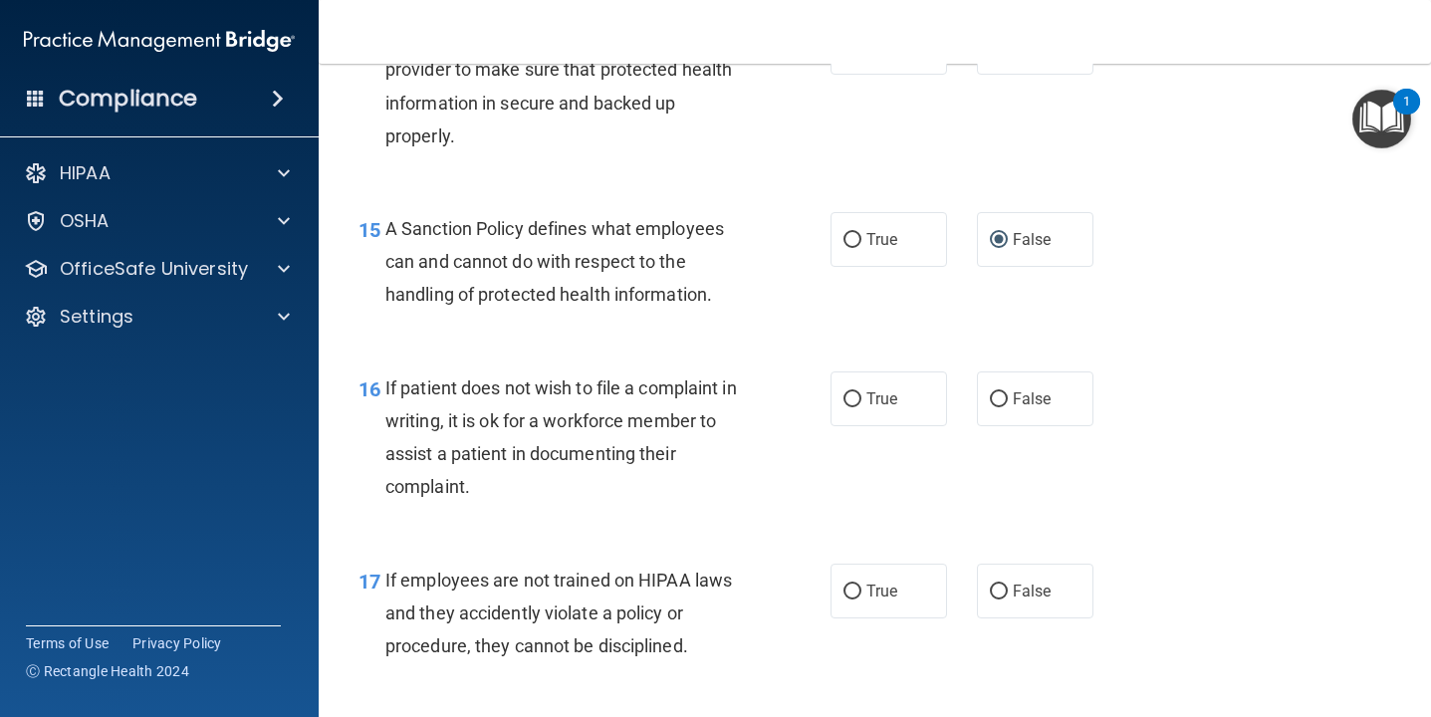
scroll to position [3023, 0]
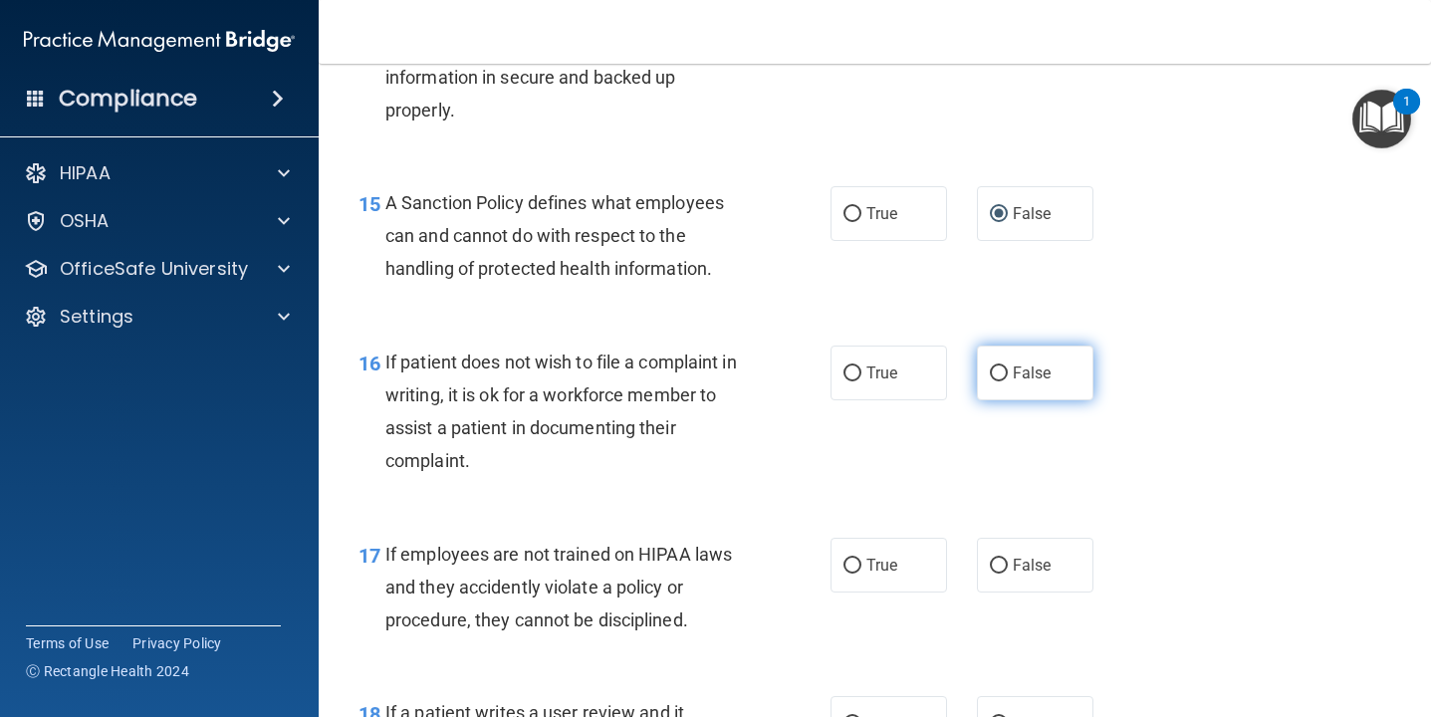
click at [998, 375] on input "False" at bounding box center [999, 373] width 18 height 15
radio input "true"
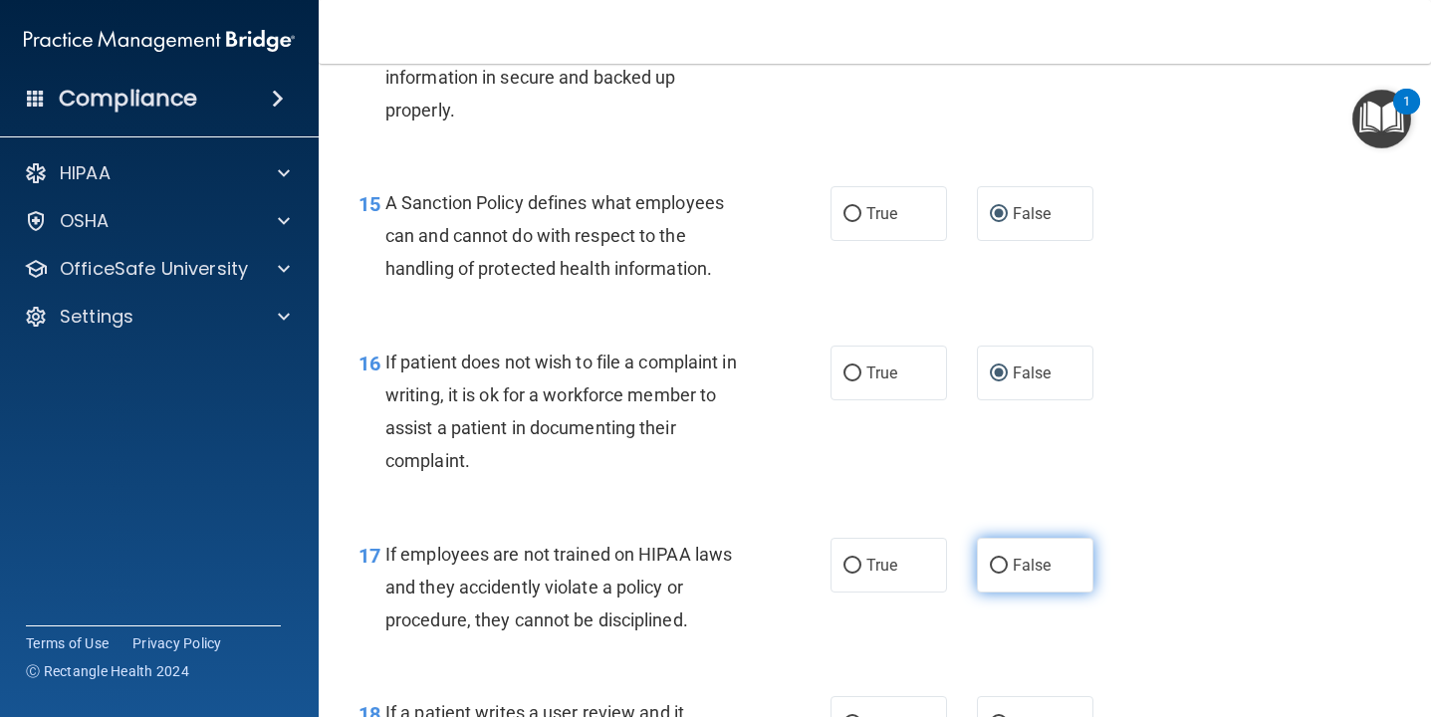
click at [1000, 565] on input "False" at bounding box center [999, 565] width 18 height 15
radio input "true"
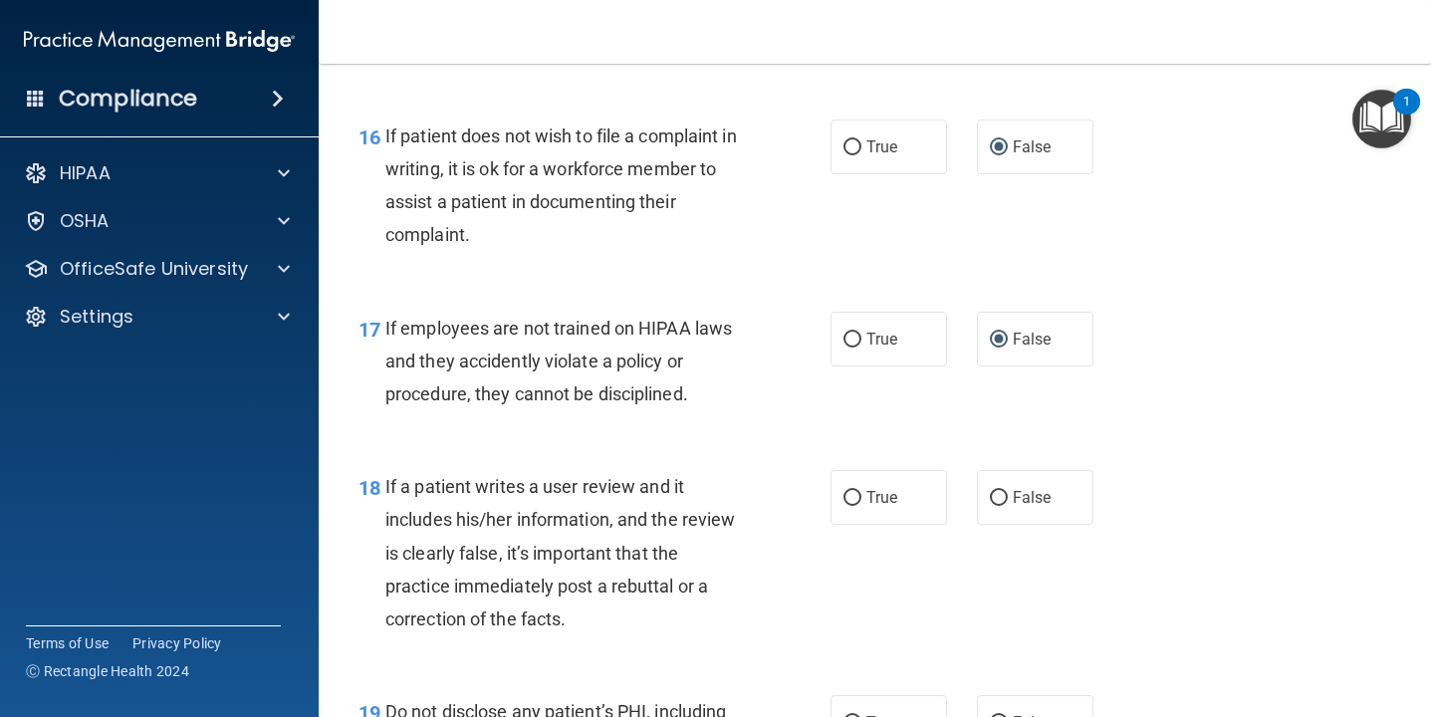
scroll to position [3252, 0]
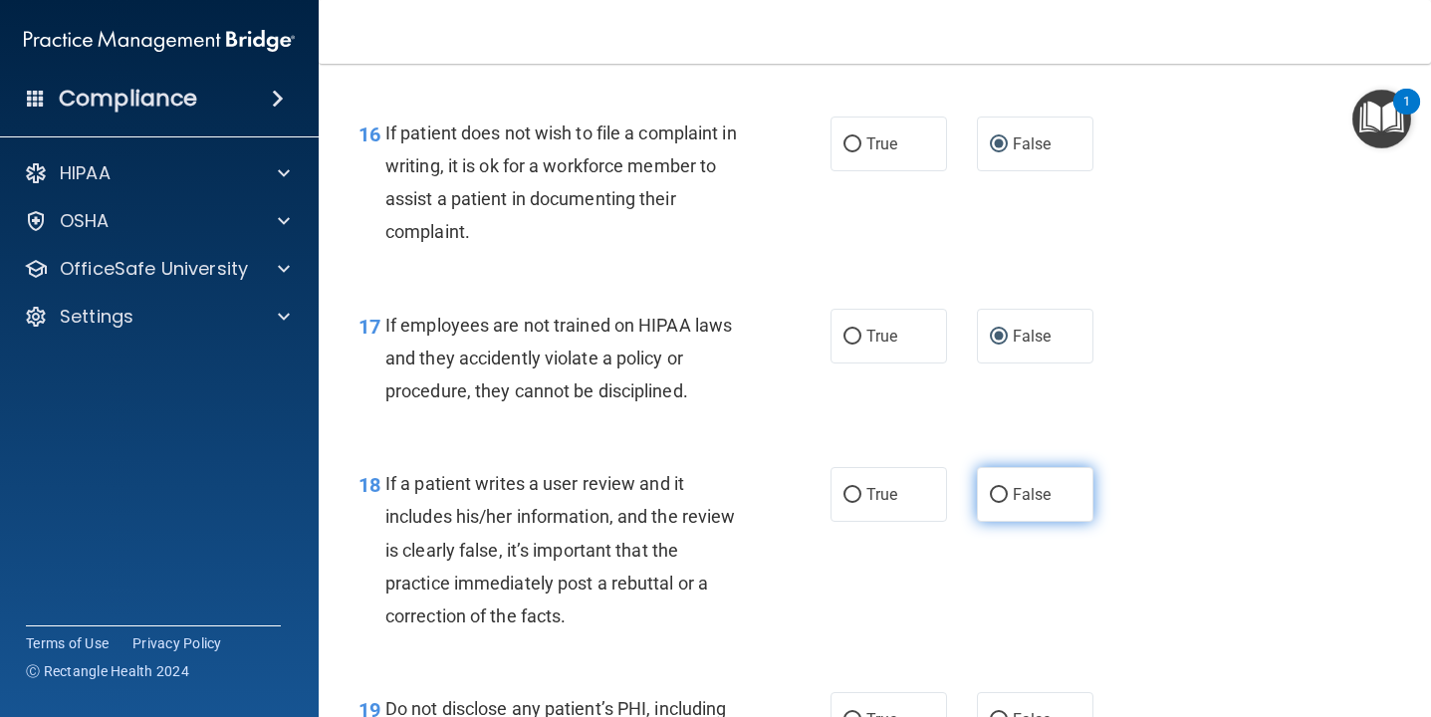
click at [998, 498] on input "False" at bounding box center [999, 495] width 18 height 15
radio input "true"
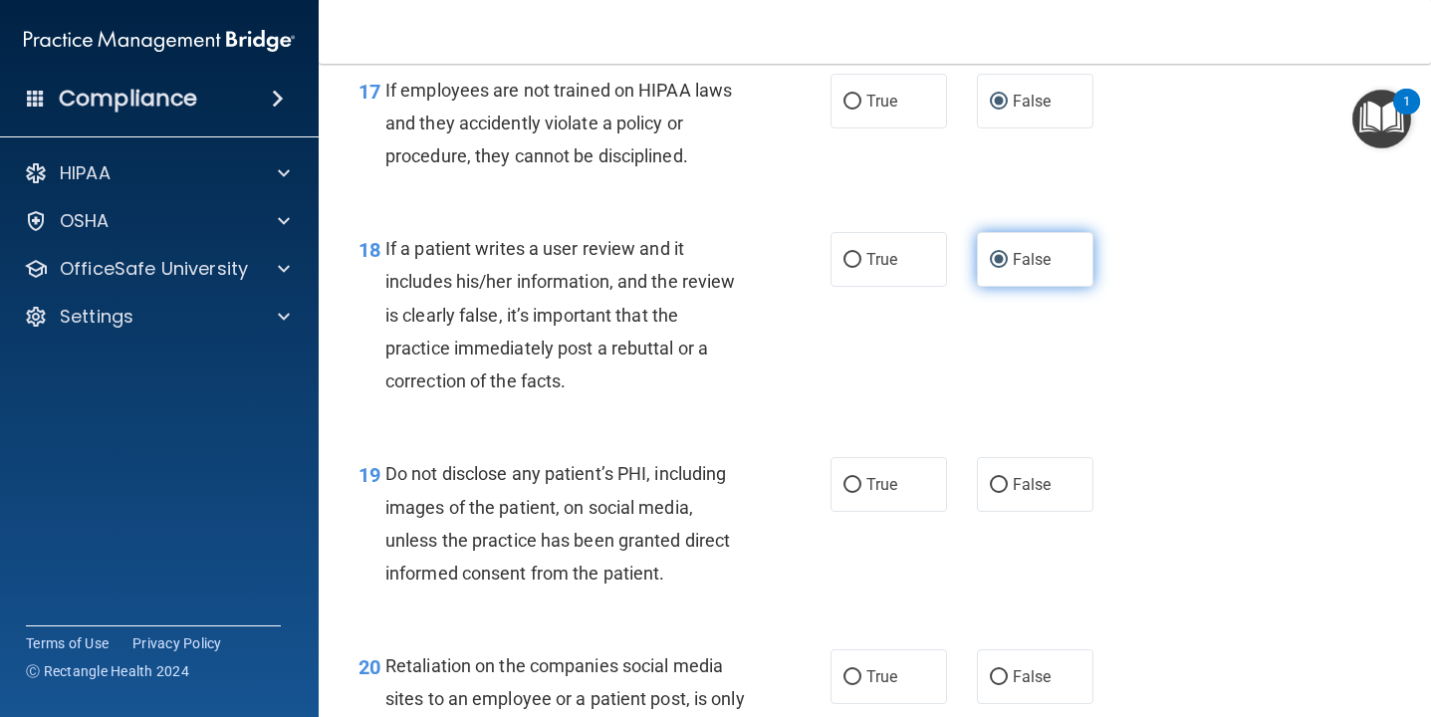
scroll to position [3624, 0]
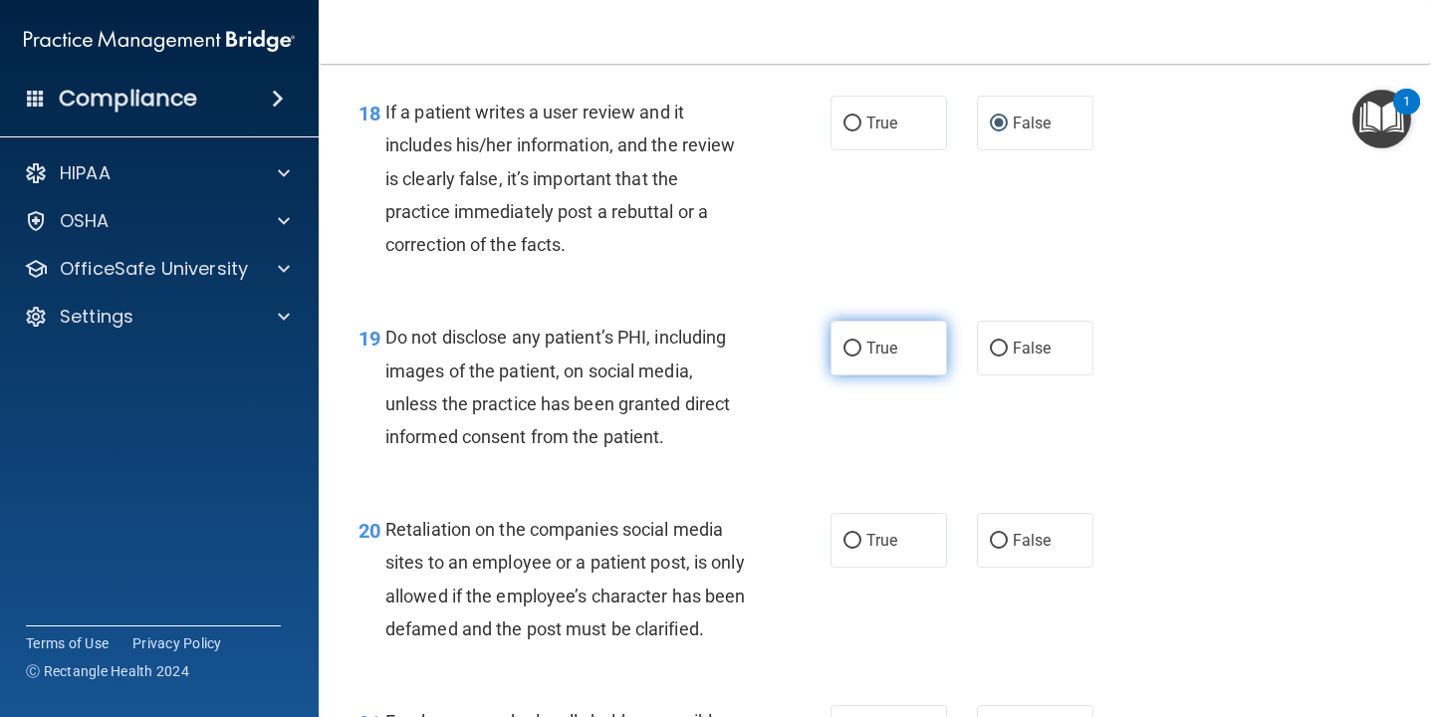
click at [851, 353] on input "True" at bounding box center [852, 348] width 18 height 15
radio input "true"
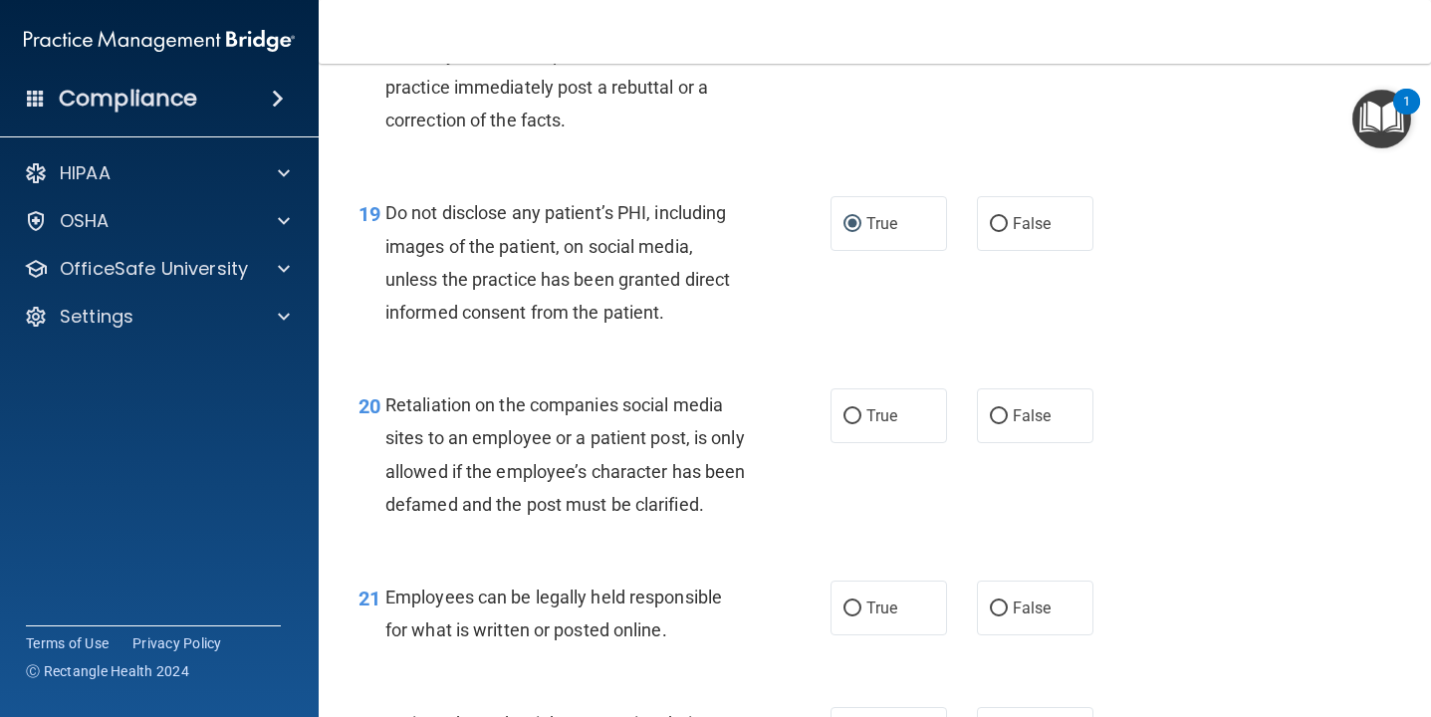
scroll to position [3751, 0]
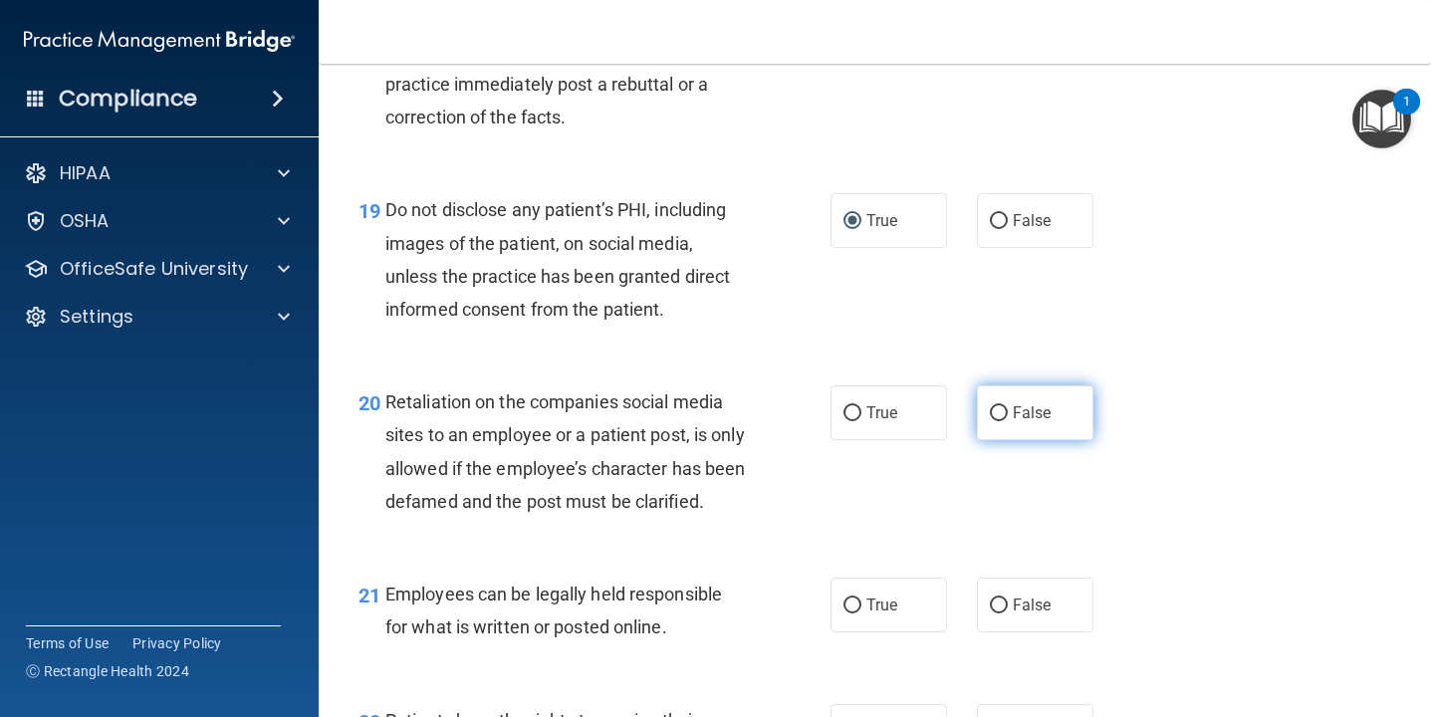
click at [1004, 410] on input "False" at bounding box center [999, 413] width 18 height 15
radio input "true"
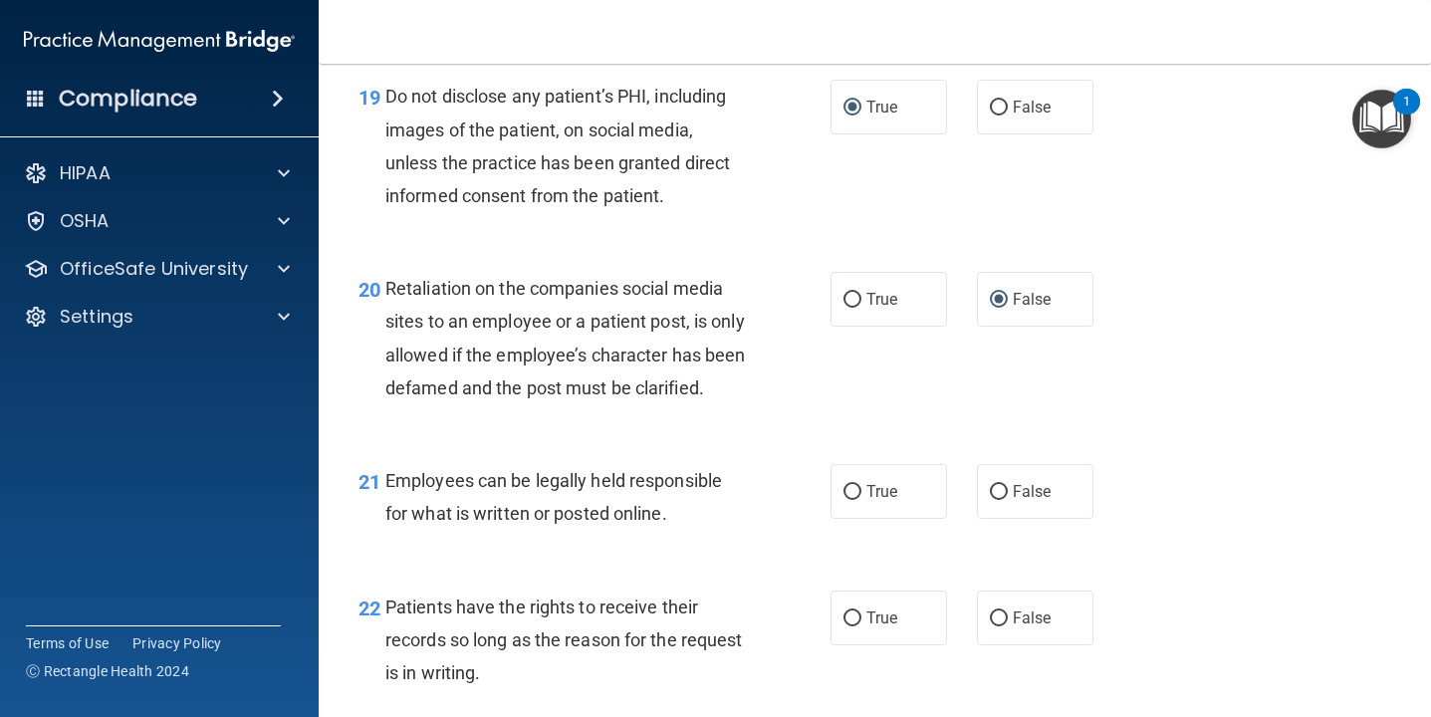
scroll to position [3876, 0]
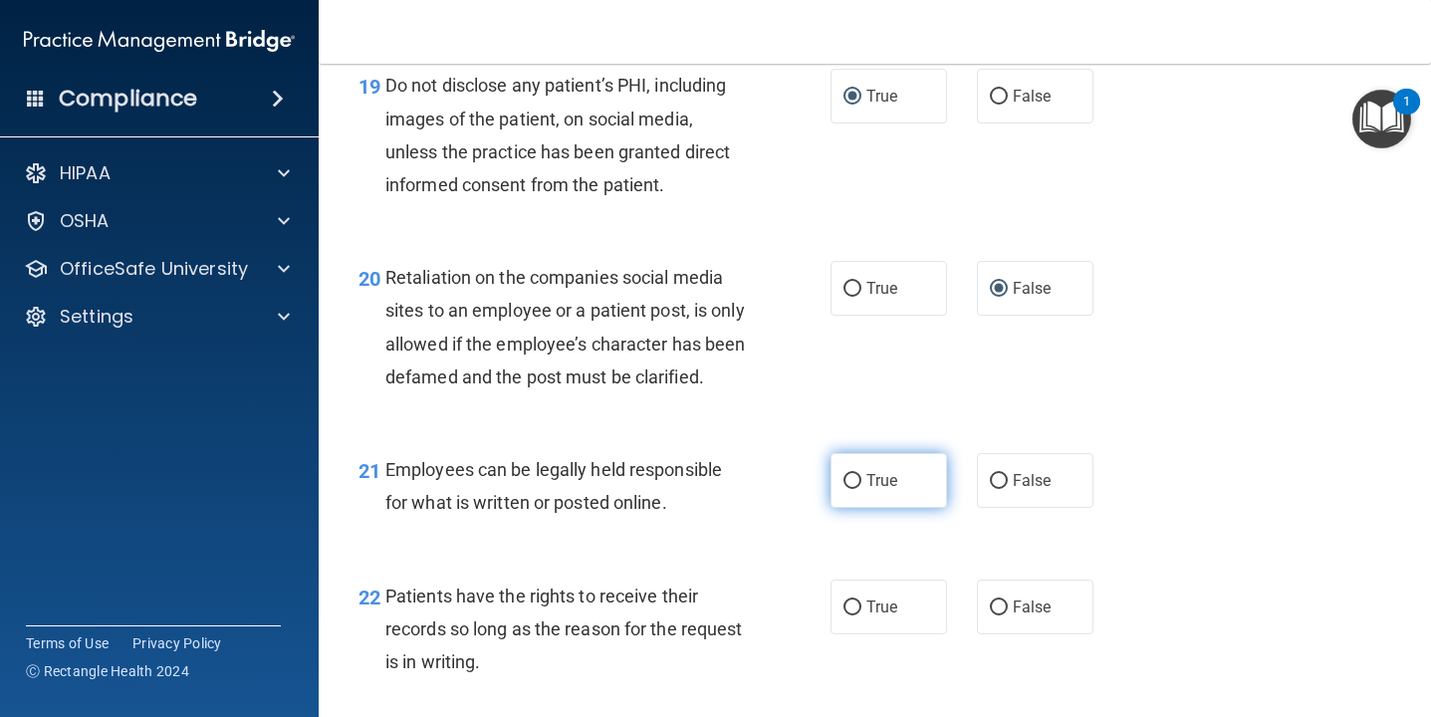
click at [851, 489] on input "True" at bounding box center [852, 481] width 18 height 15
radio input "true"
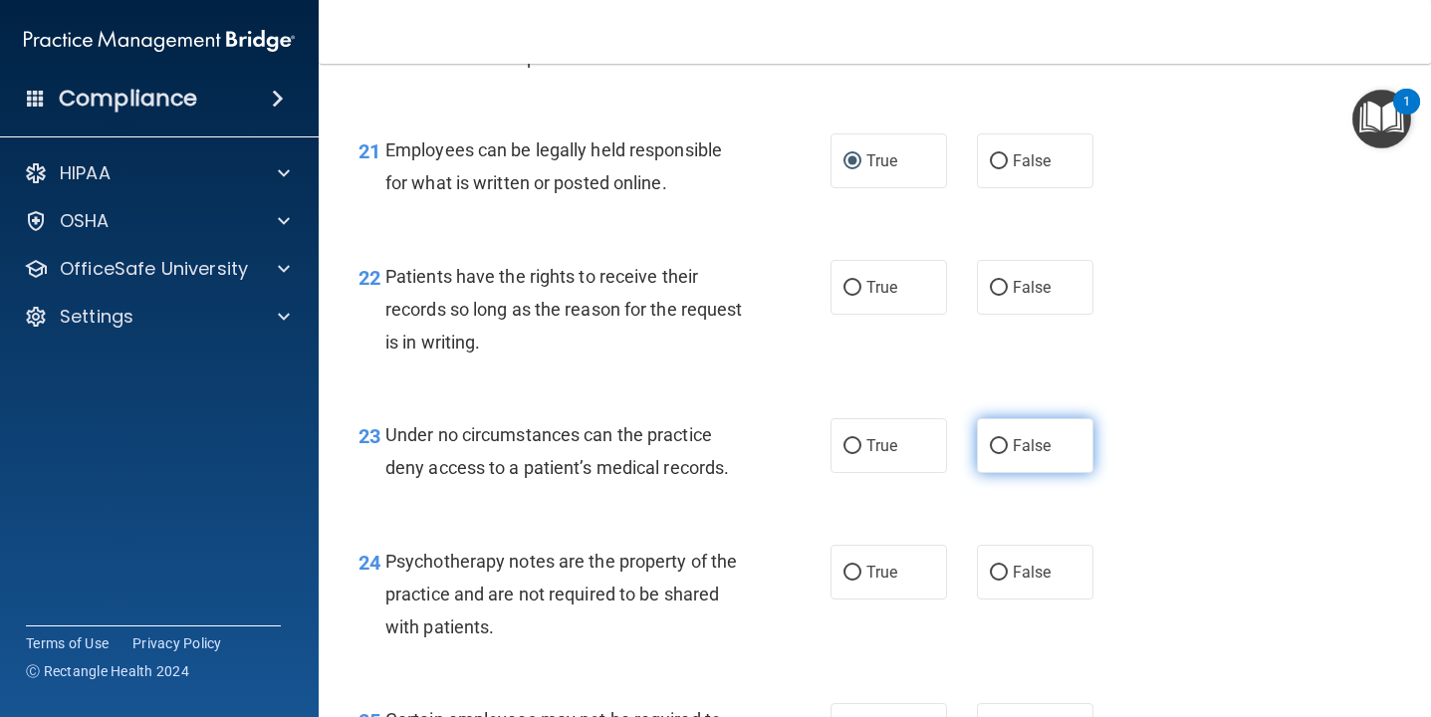
scroll to position [4196, 0]
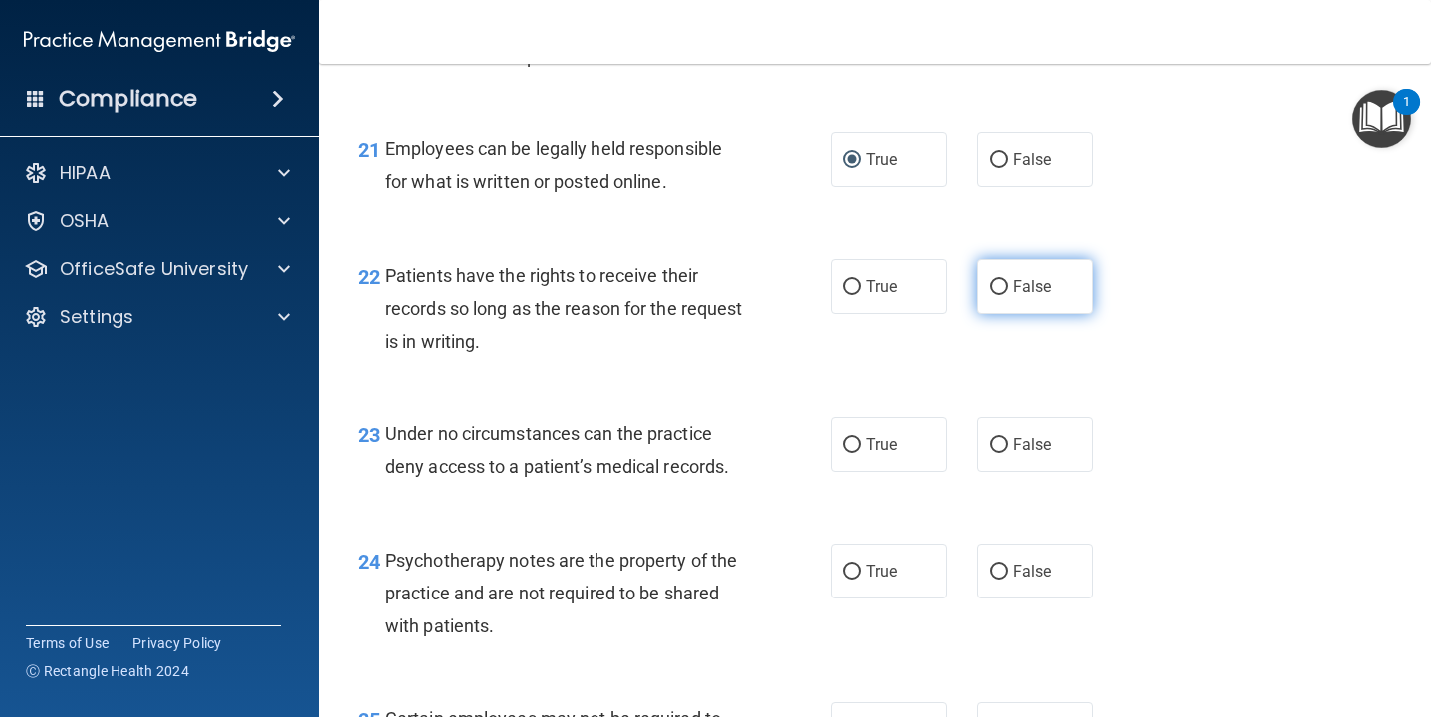
click at [1001, 295] on input "False" at bounding box center [999, 287] width 18 height 15
radio input "true"
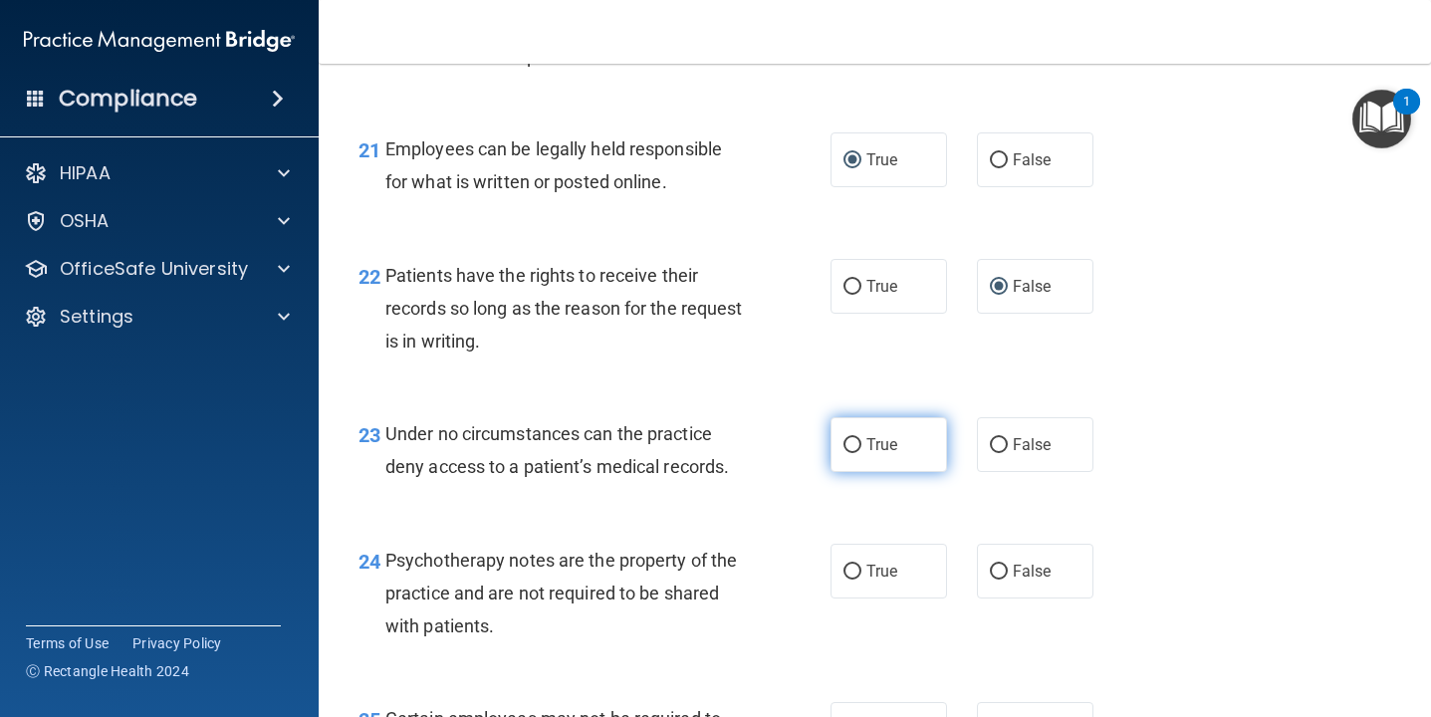
click at [849, 453] on input "True" at bounding box center [852, 445] width 18 height 15
radio input "true"
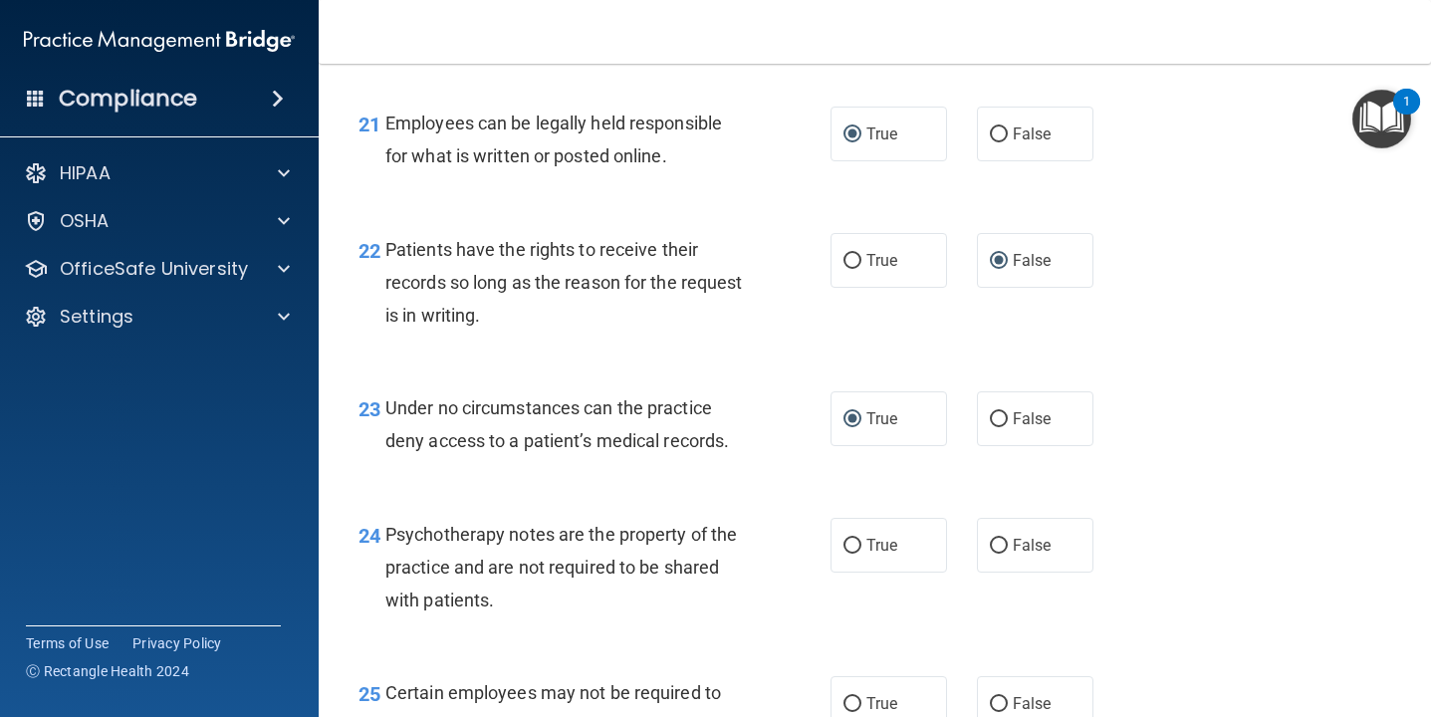
scroll to position [4230, 0]
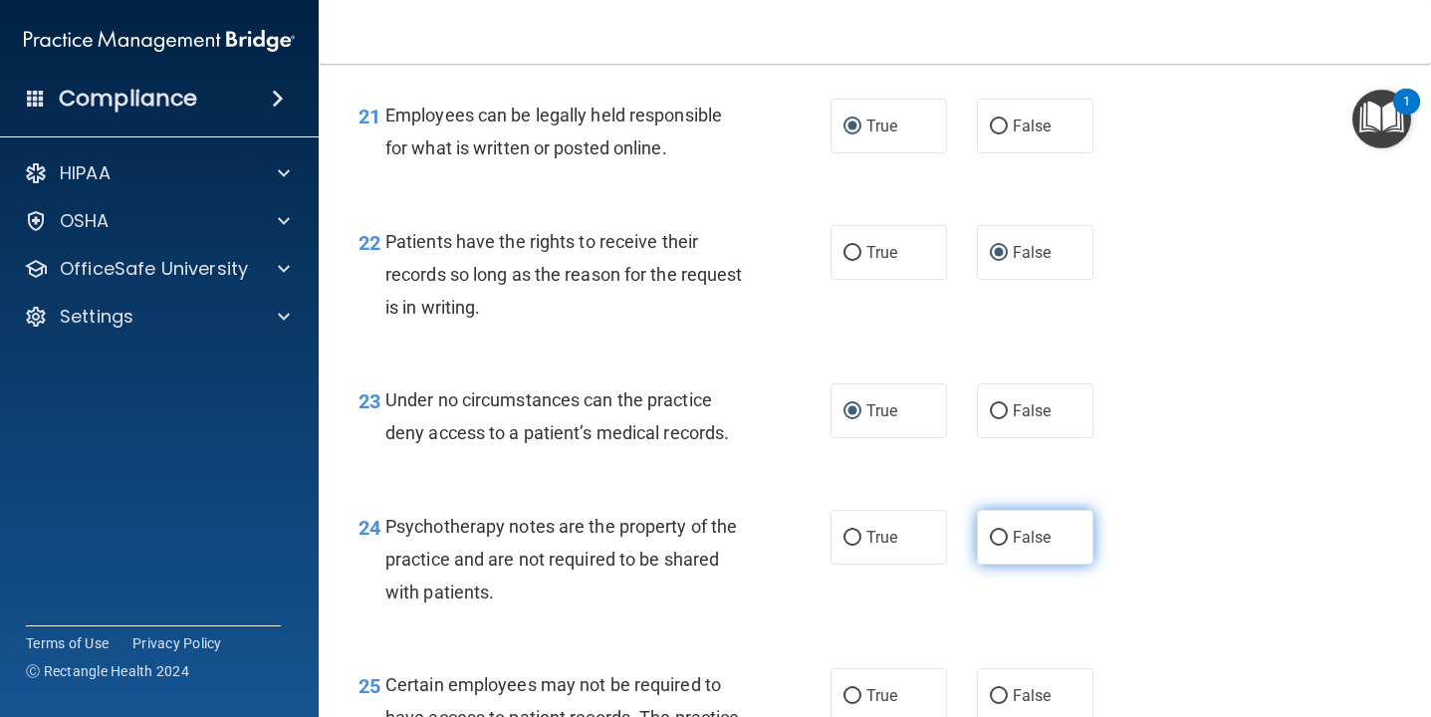
click at [1002, 546] on input "False" at bounding box center [999, 538] width 18 height 15
radio input "true"
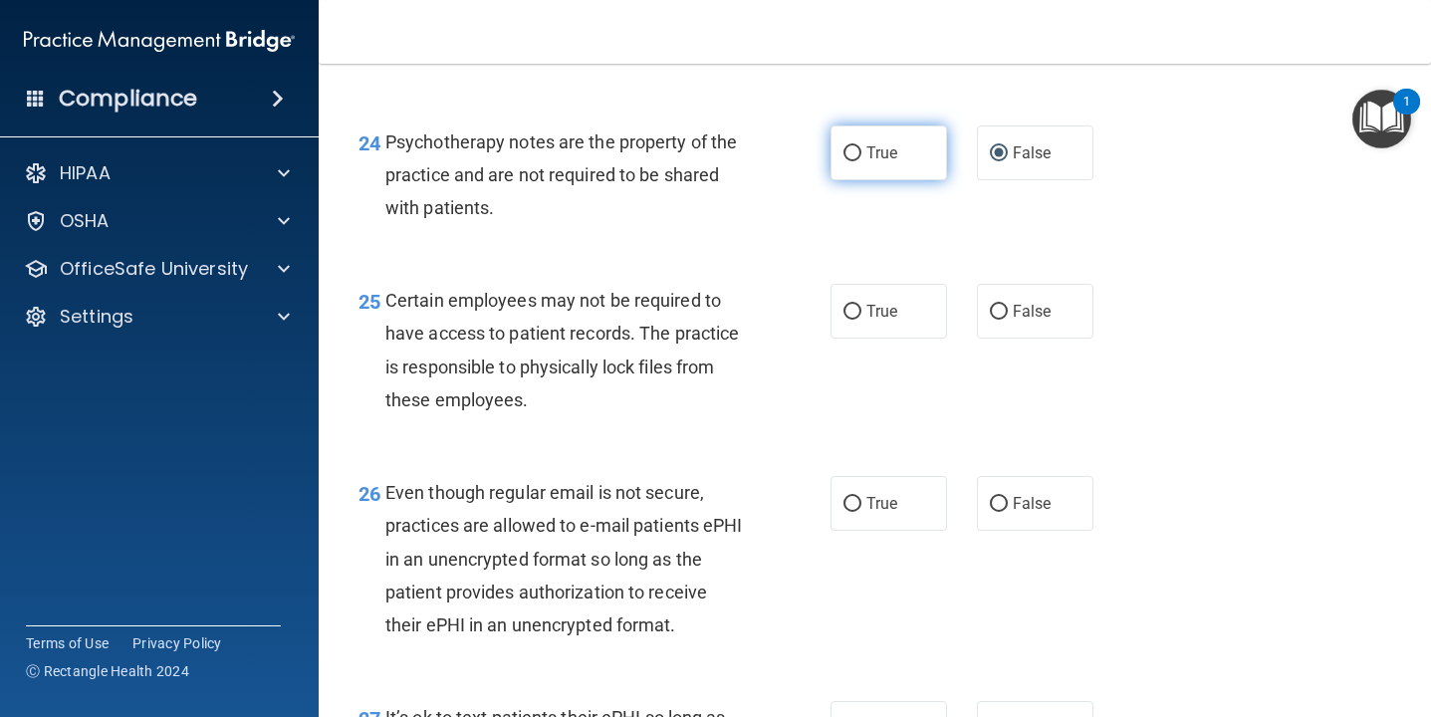
click at [855, 161] on input "True" at bounding box center [852, 153] width 18 height 15
radio input "true"
radio input "false"
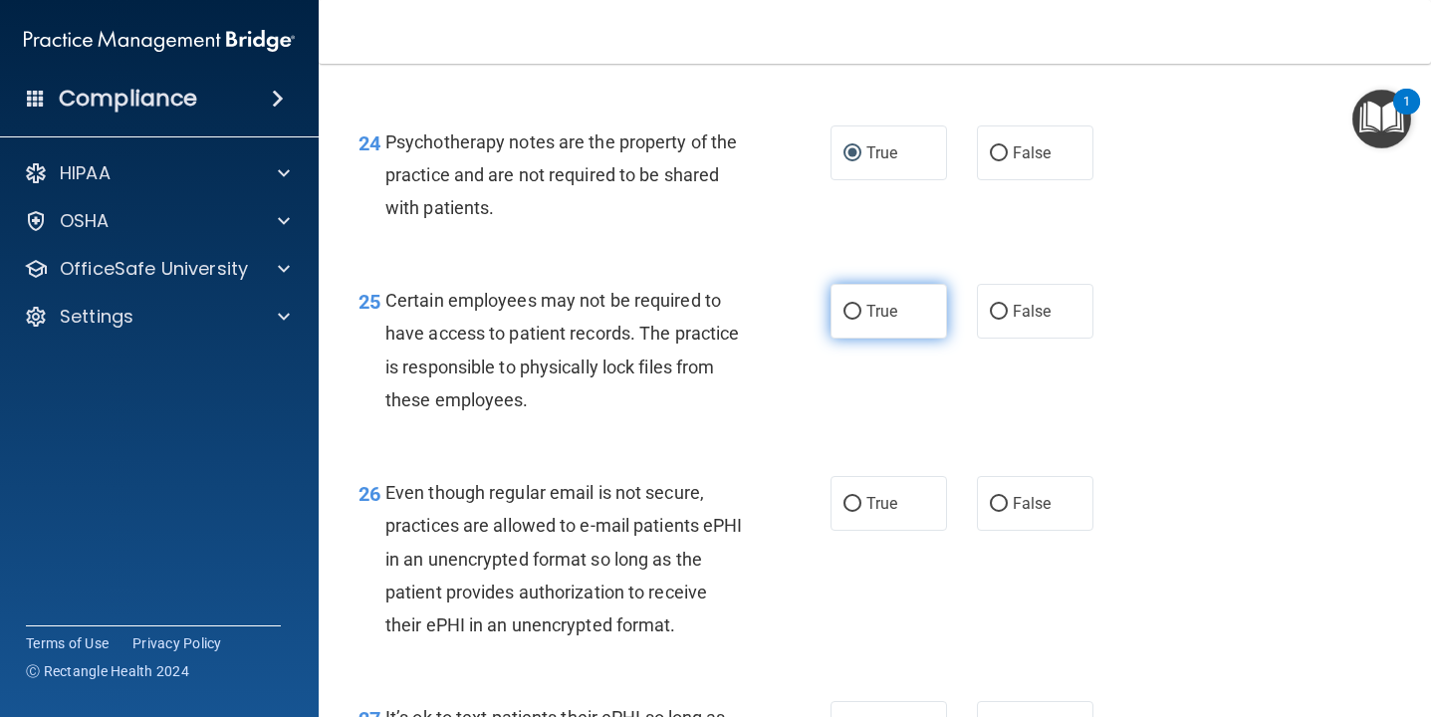
click at [859, 320] on input "True" at bounding box center [852, 312] width 18 height 15
radio input "true"
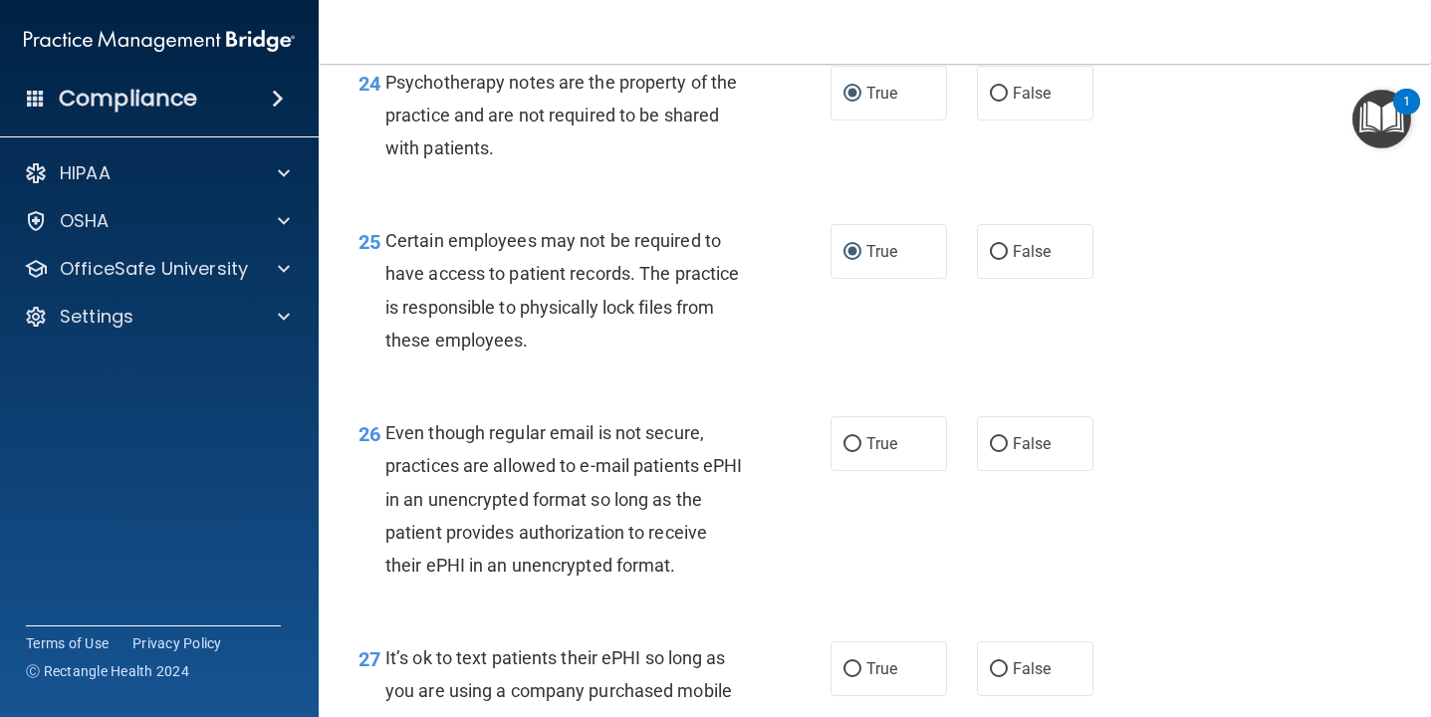
scroll to position [4692, 0]
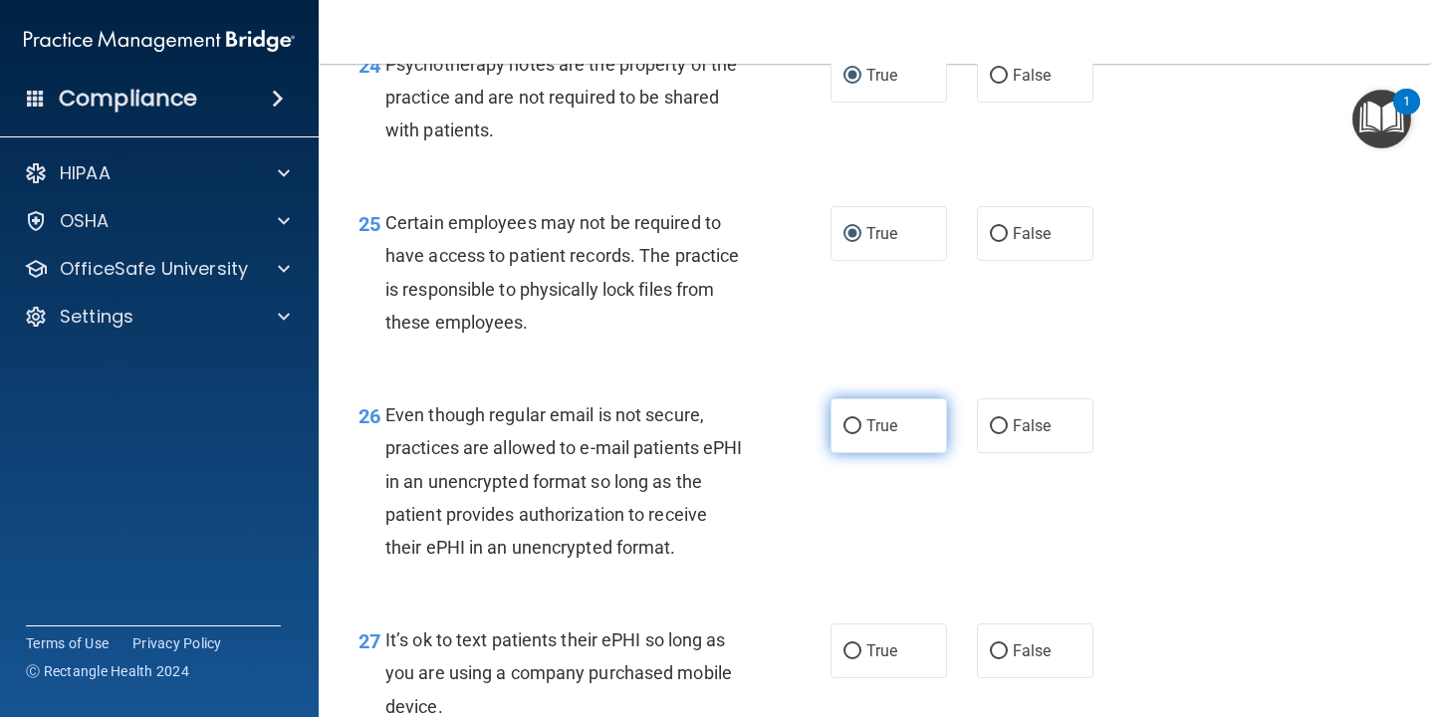
click at [850, 434] on input "True" at bounding box center [852, 426] width 18 height 15
radio input "true"
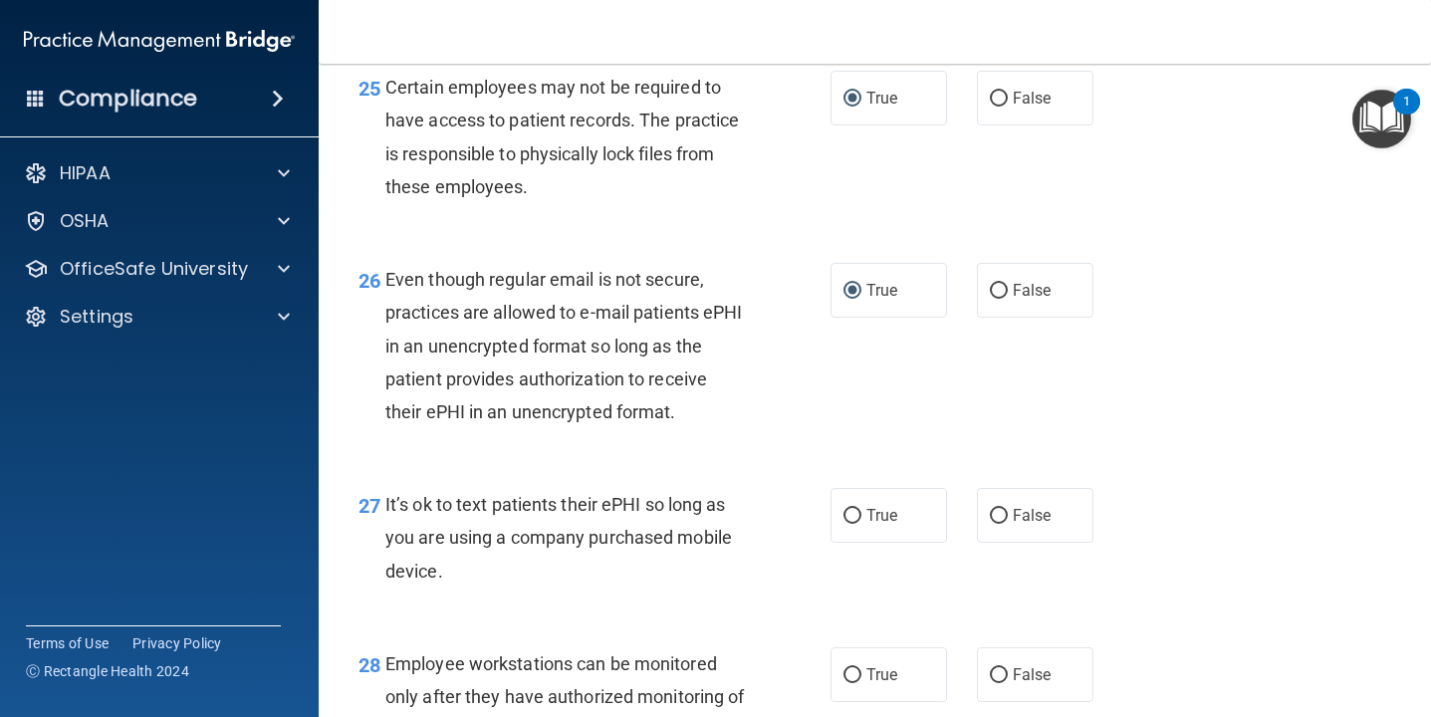
scroll to position [4838, 0]
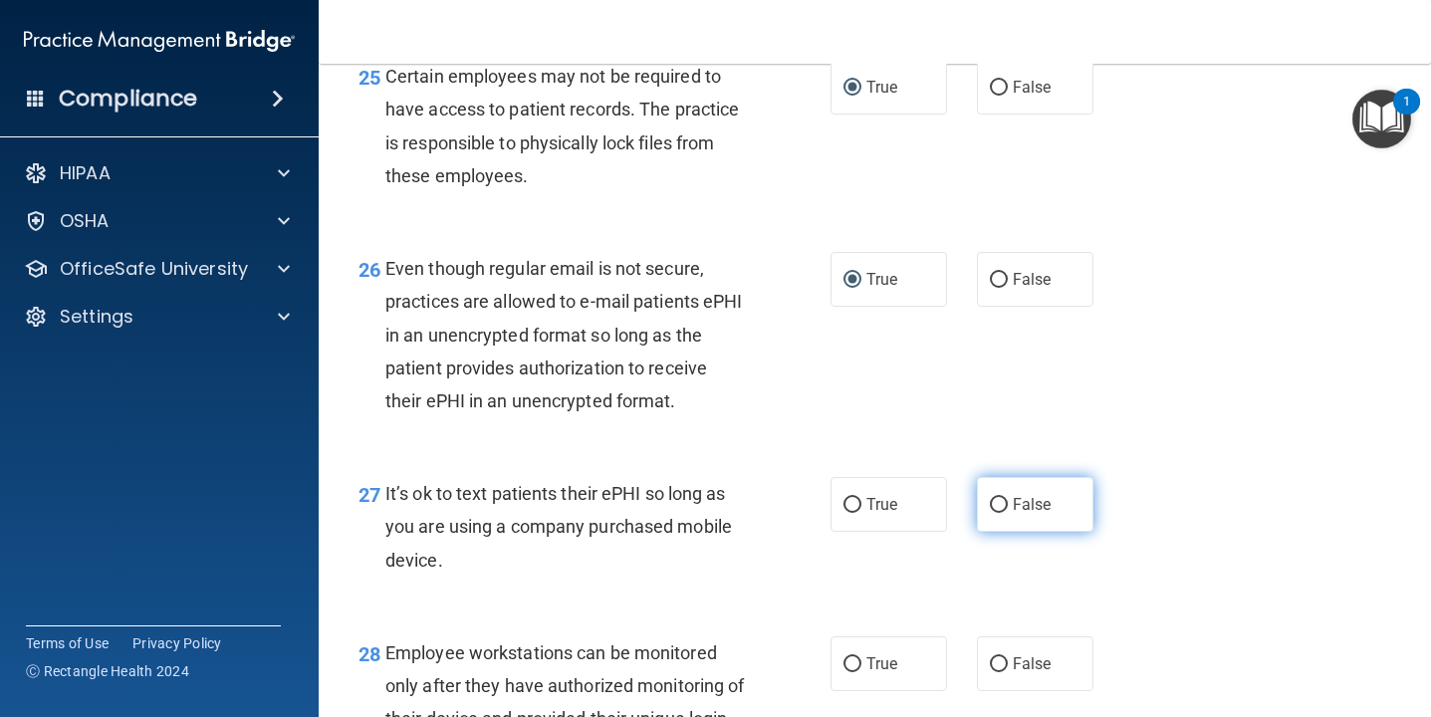
click at [993, 513] on input "False" at bounding box center [999, 505] width 18 height 15
radio input "true"
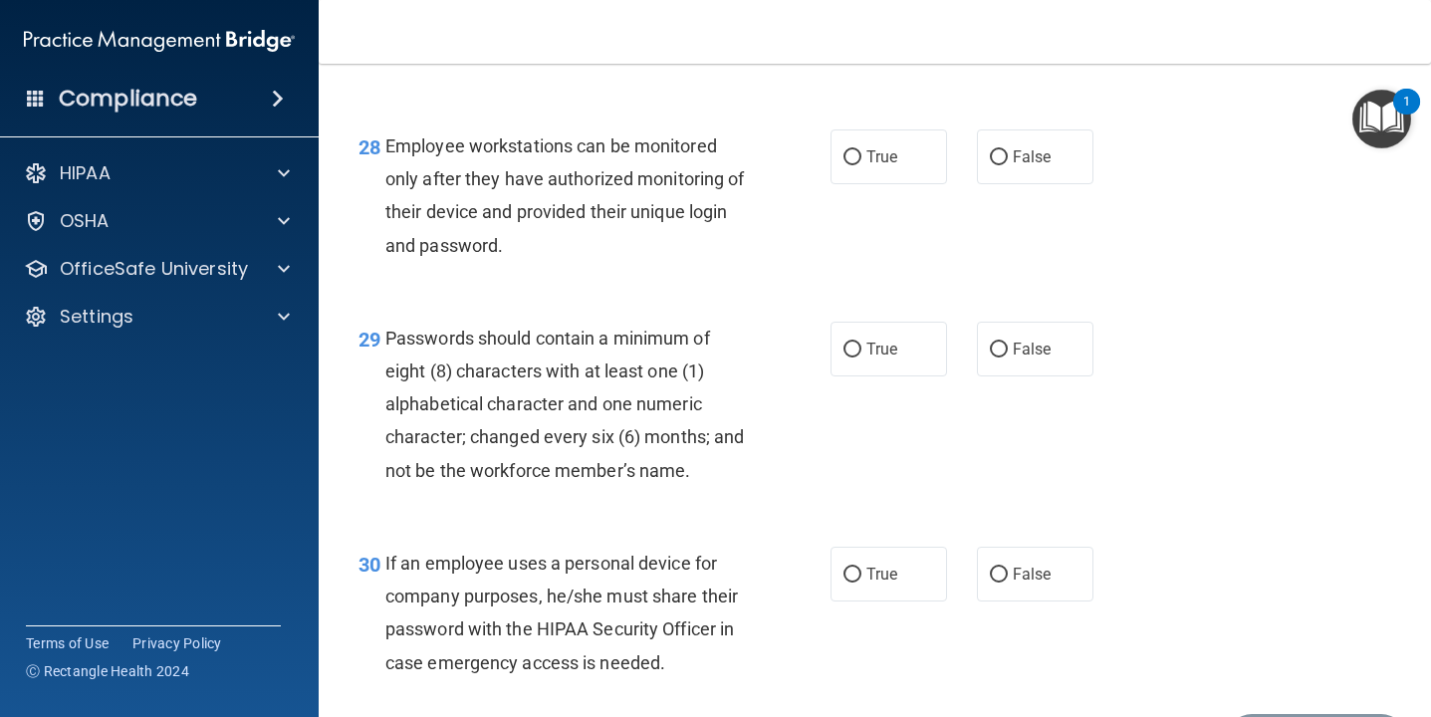
scroll to position [5342, 0]
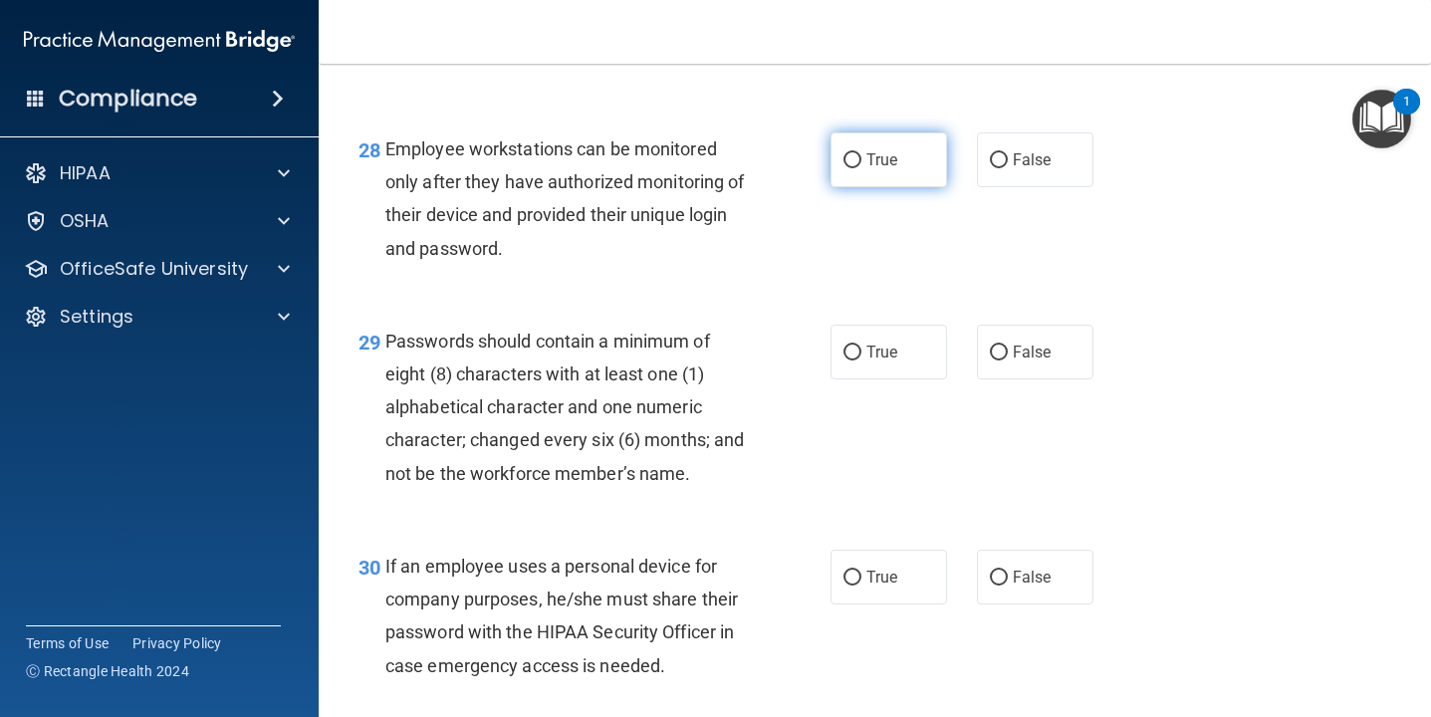
click at [854, 168] on input "True" at bounding box center [852, 160] width 18 height 15
radio input "true"
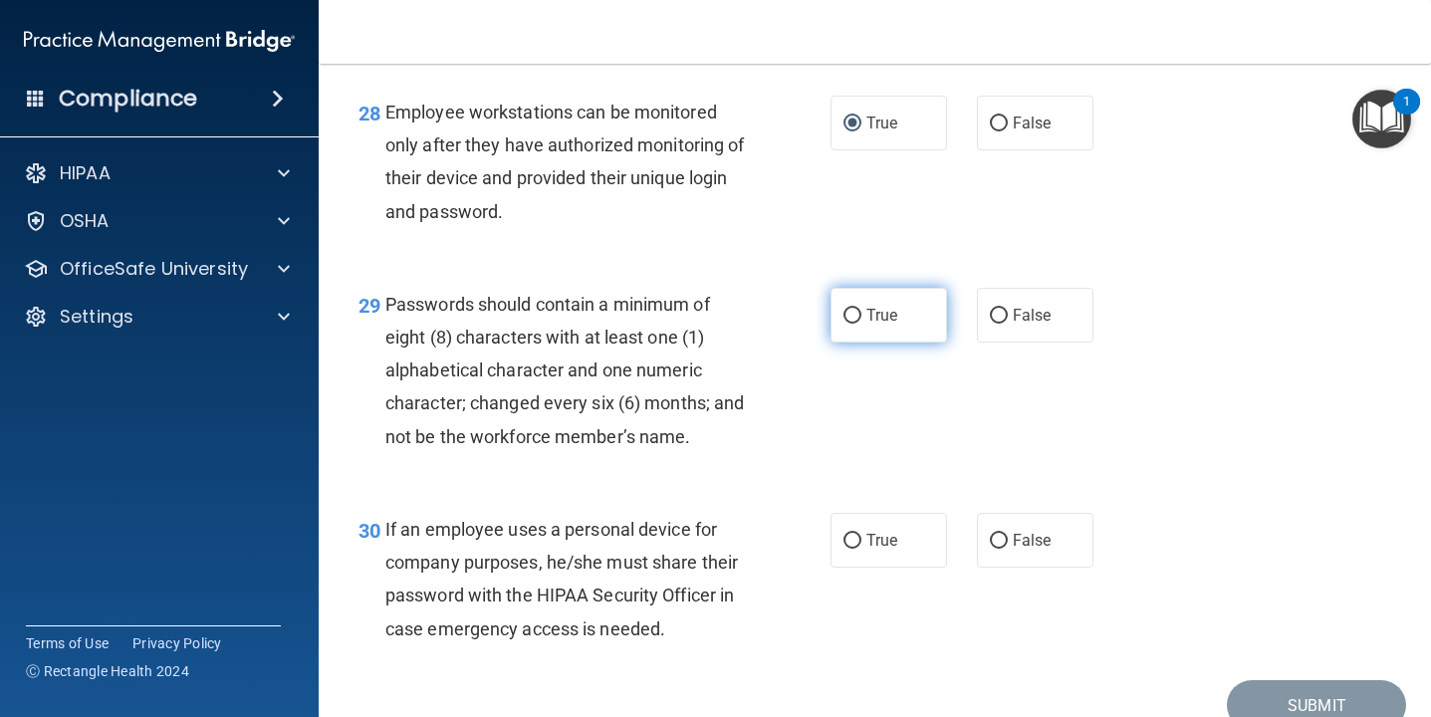
click at [849, 324] on input "True" at bounding box center [852, 316] width 18 height 15
radio input "true"
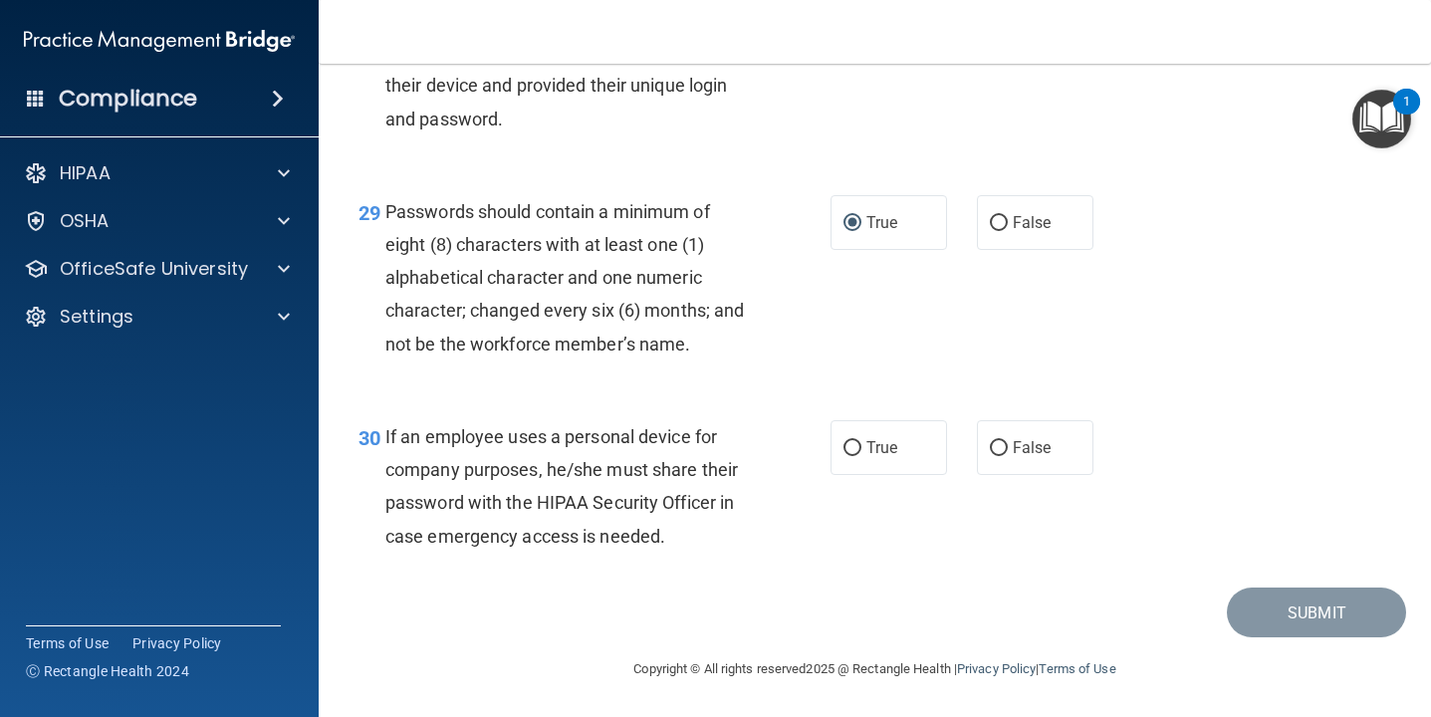
scroll to position [5470, 0]
click at [997, 457] on input "False" at bounding box center [999, 449] width 18 height 15
radio input "true"
click at [1328, 639] on button "Submit" at bounding box center [1315, 613] width 179 height 51
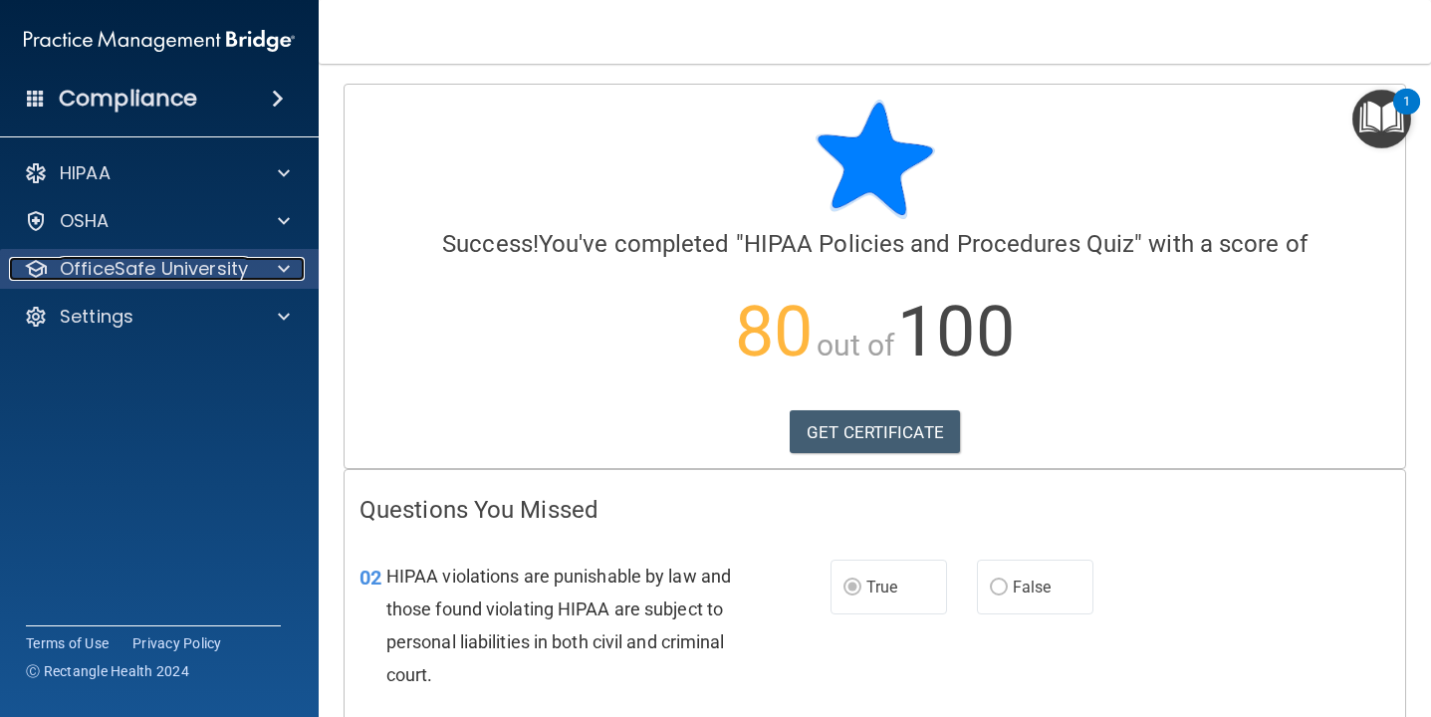
click at [277, 279] on div at bounding box center [281, 269] width 50 height 24
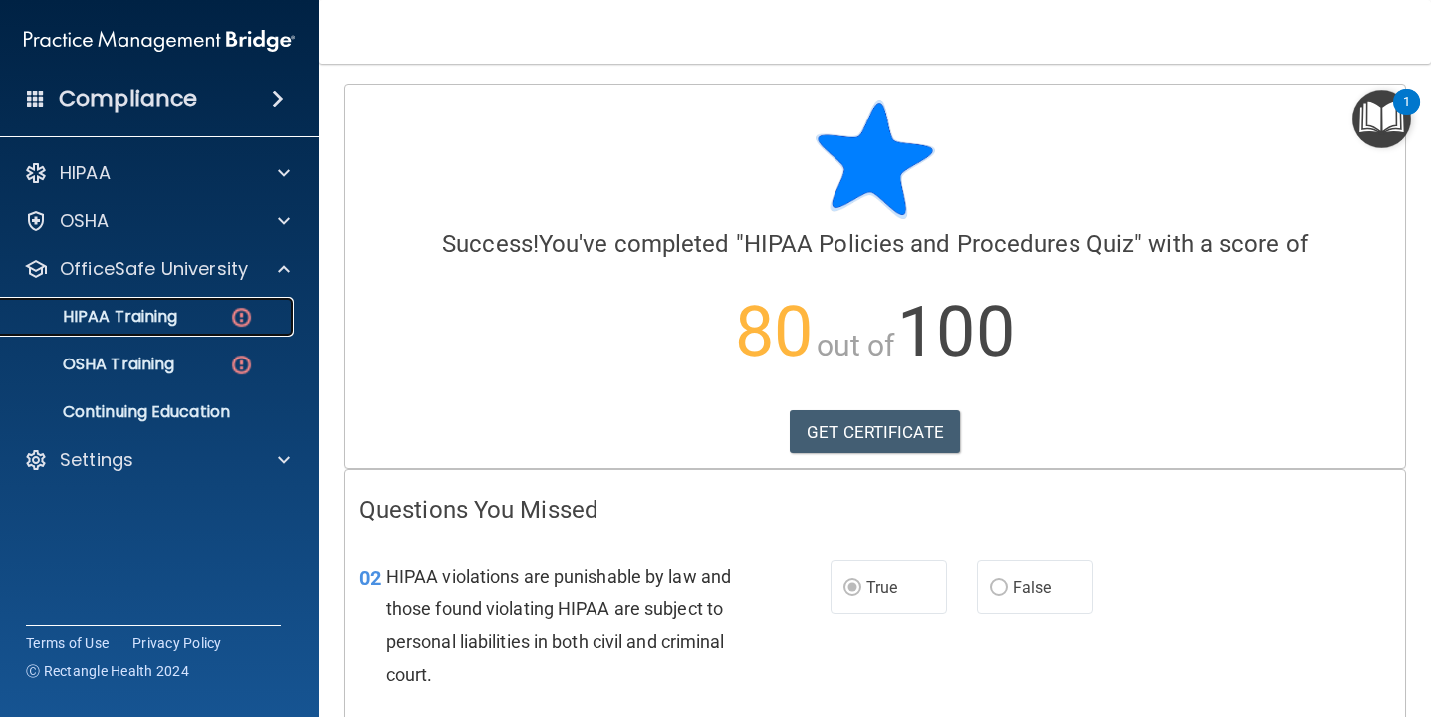
click at [214, 327] on link "HIPAA Training" at bounding box center [137, 317] width 314 height 40
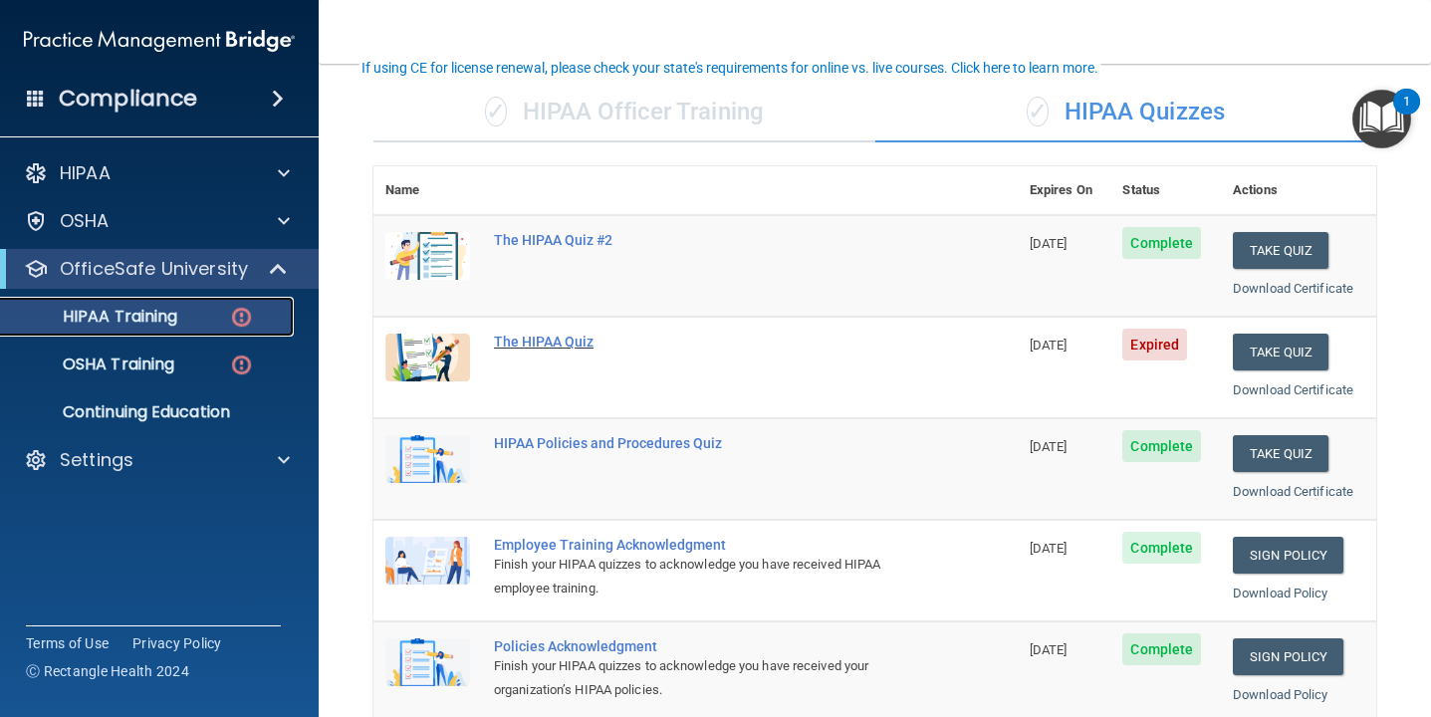
scroll to position [134, 0]
click at [1280, 348] on button "Take Quiz" at bounding box center [1280, 352] width 96 height 37
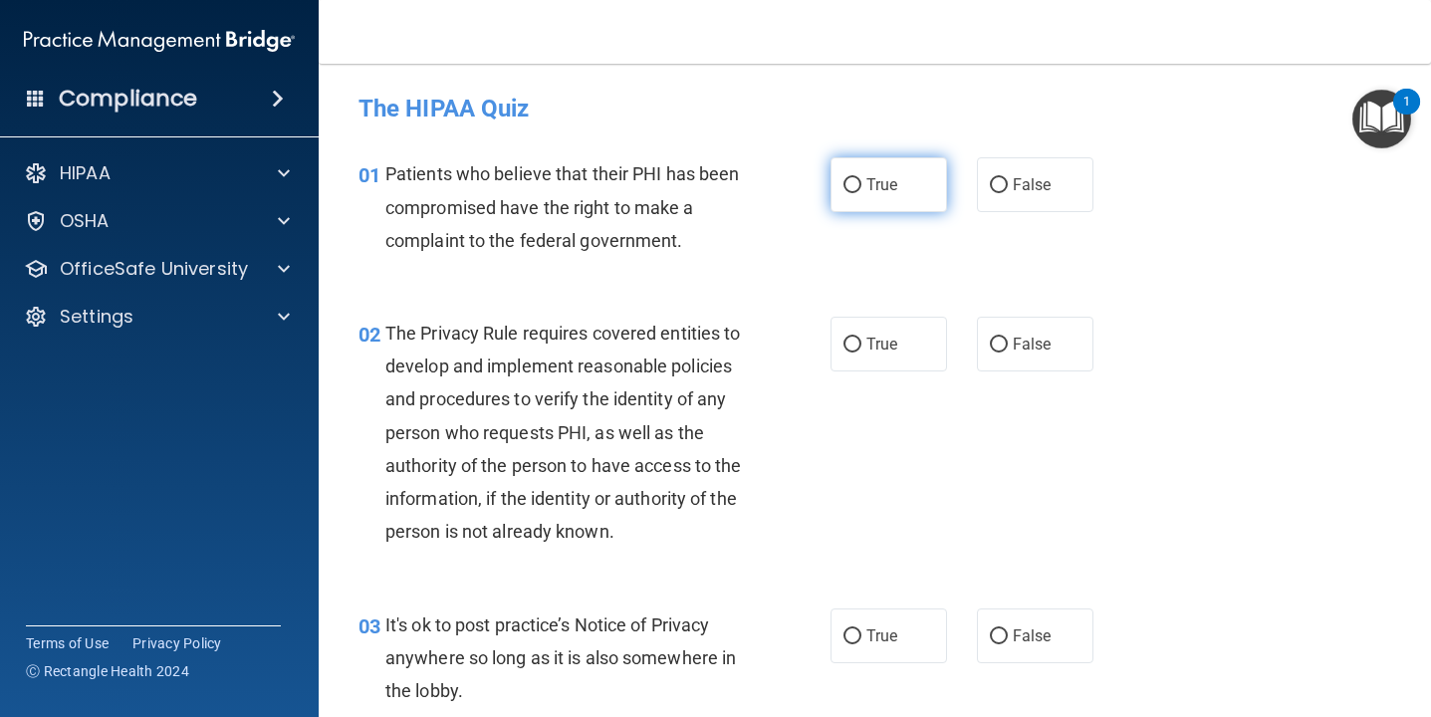
click at [852, 183] on input "True" at bounding box center [852, 185] width 18 height 15
radio input "true"
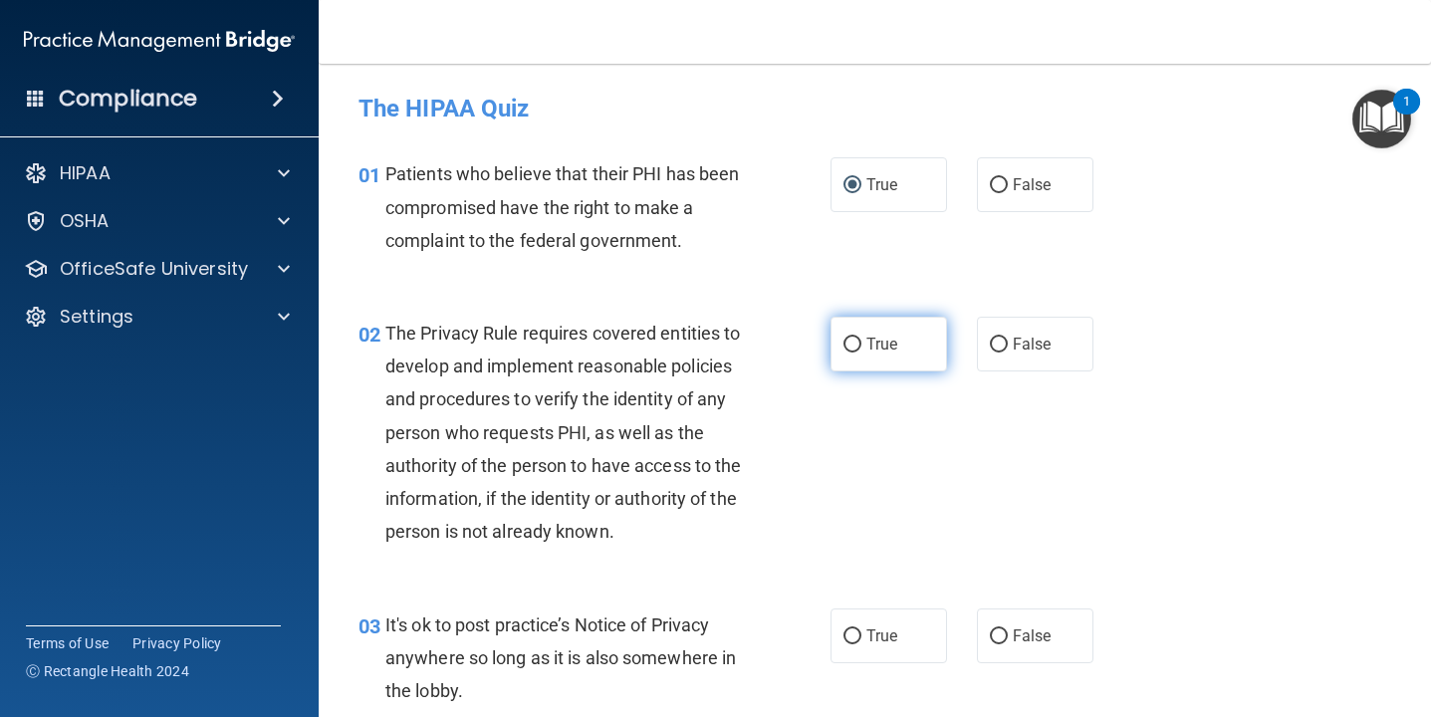
click at [853, 344] on input "True" at bounding box center [852, 344] width 18 height 15
radio input "true"
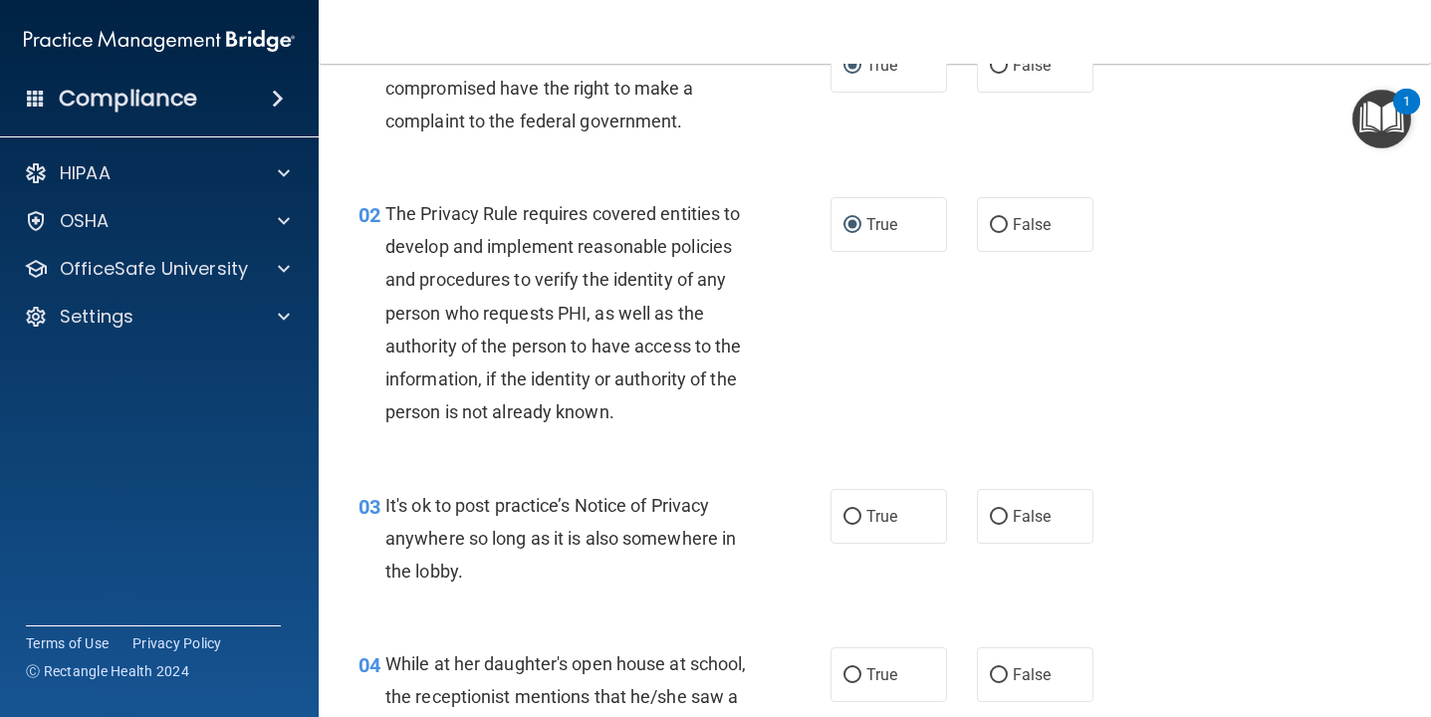
scroll to position [186, 0]
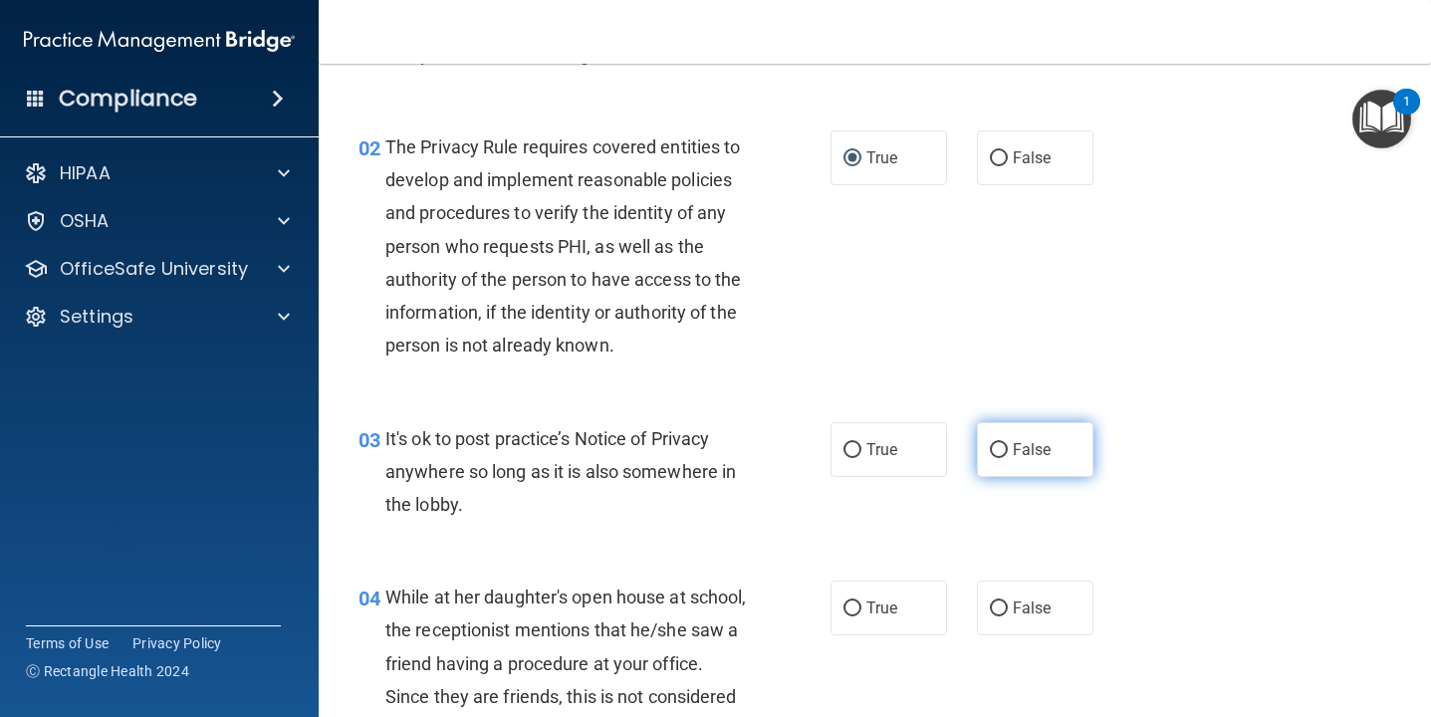
click at [1000, 451] on input "False" at bounding box center [999, 450] width 18 height 15
radio input "true"
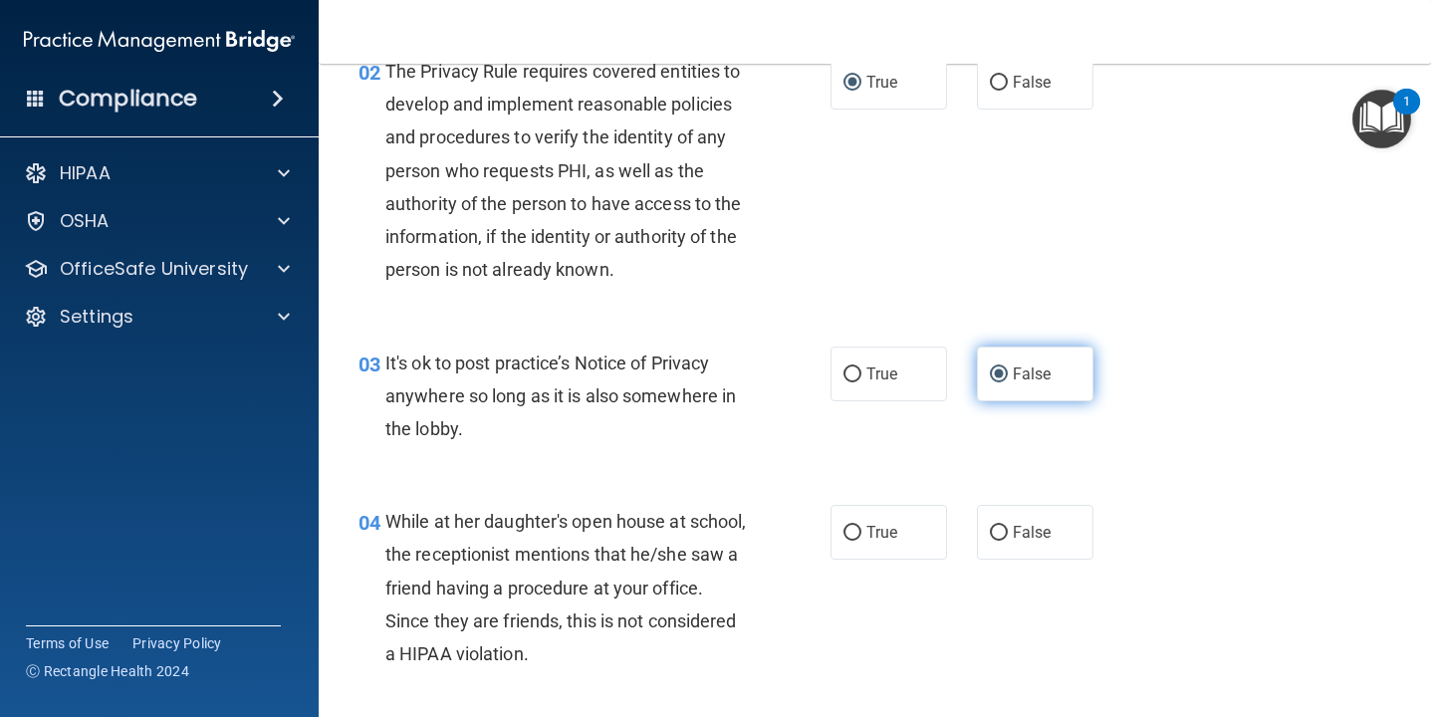
scroll to position [310, 0]
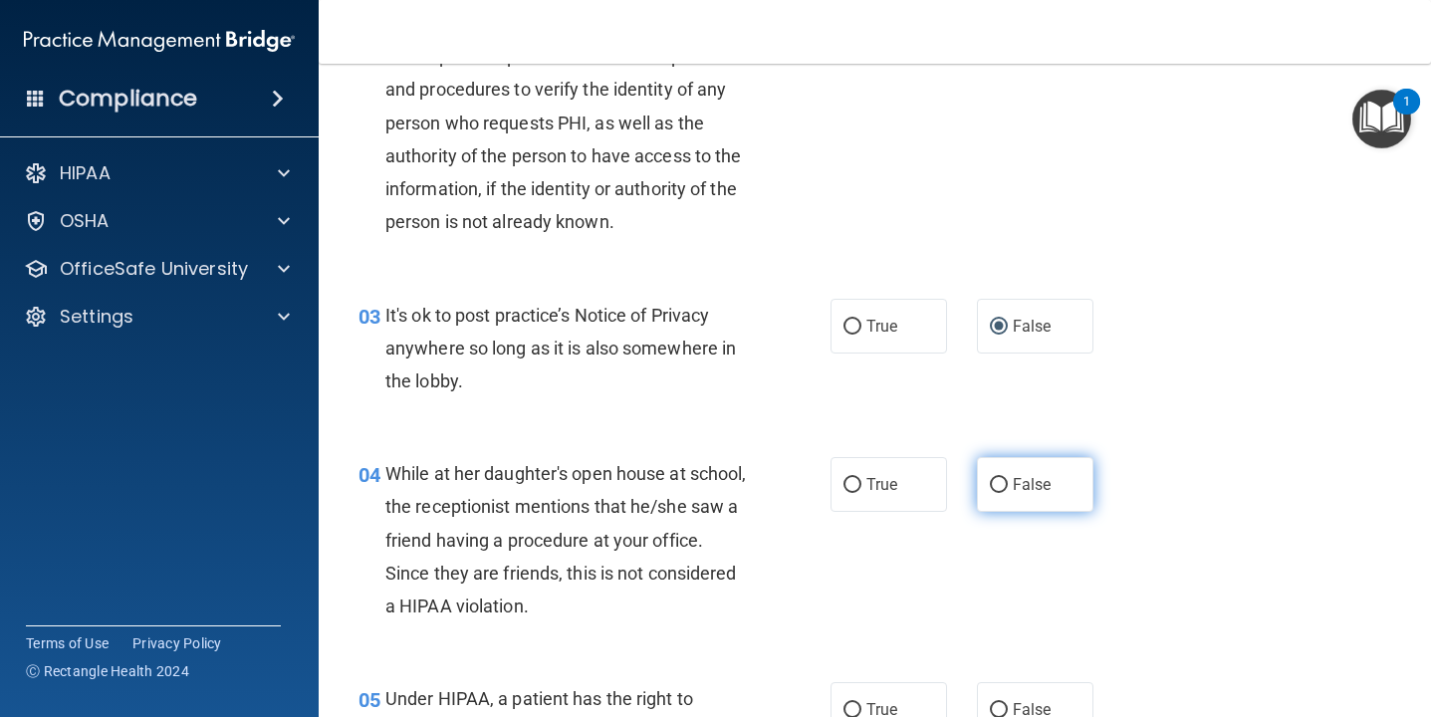
click at [998, 485] on input "False" at bounding box center [999, 485] width 18 height 15
radio input "true"
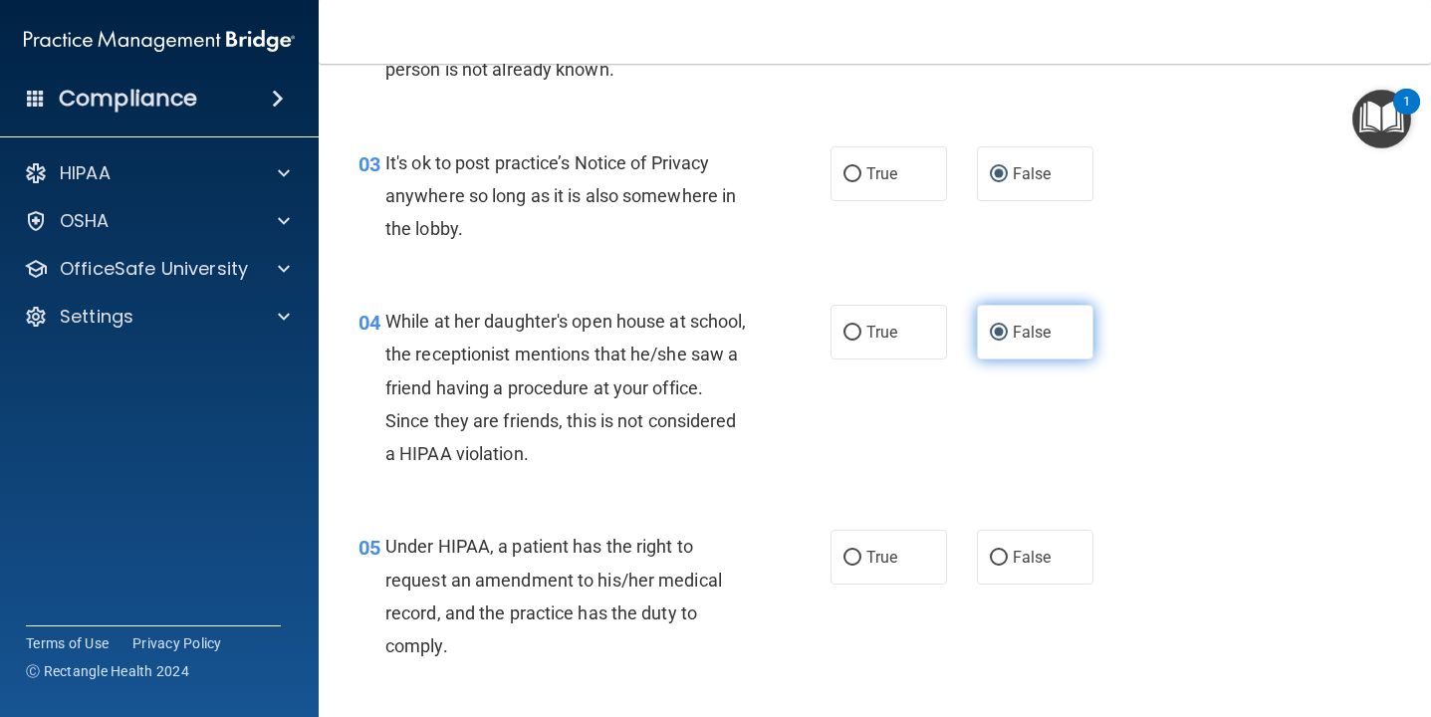
scroll to position [502, 0]
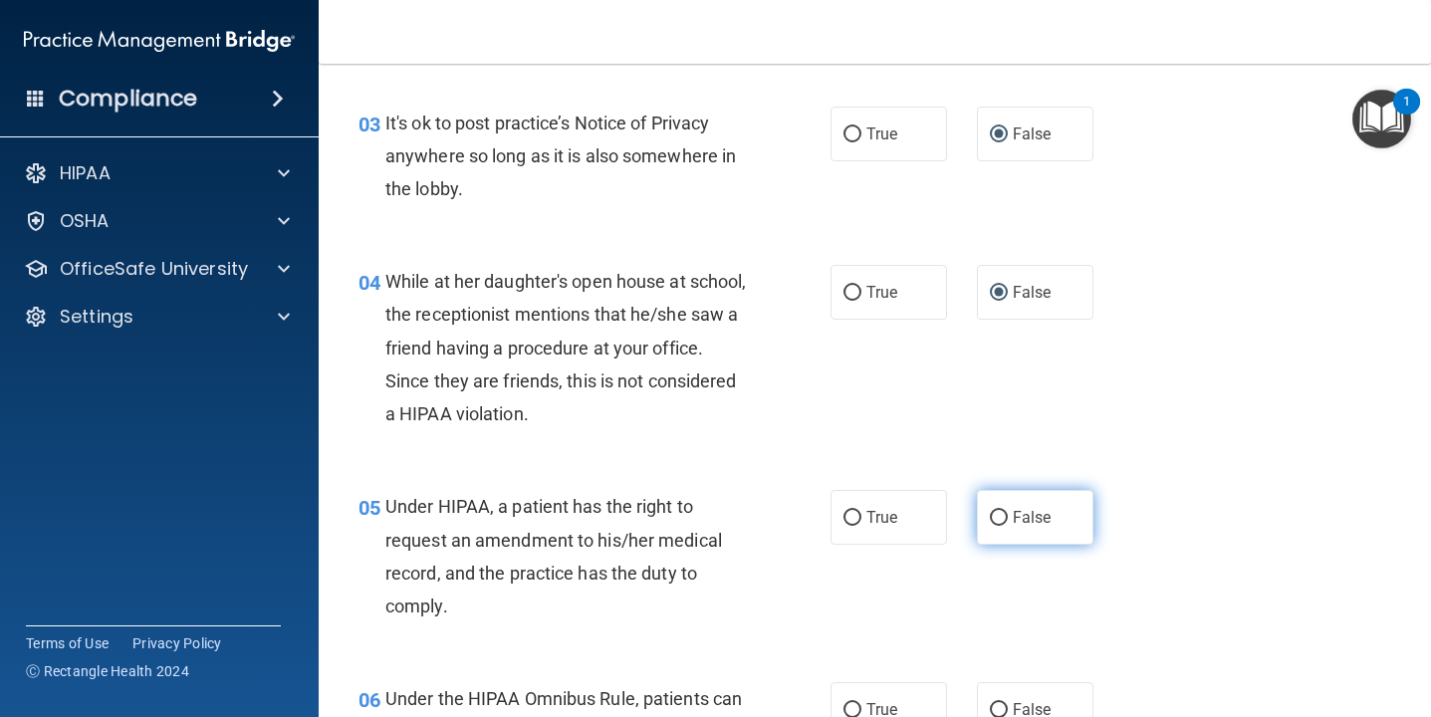
click at [997, 517] on input "False" at bounding box center [999, 518] width 18 height 15
radio input "true"
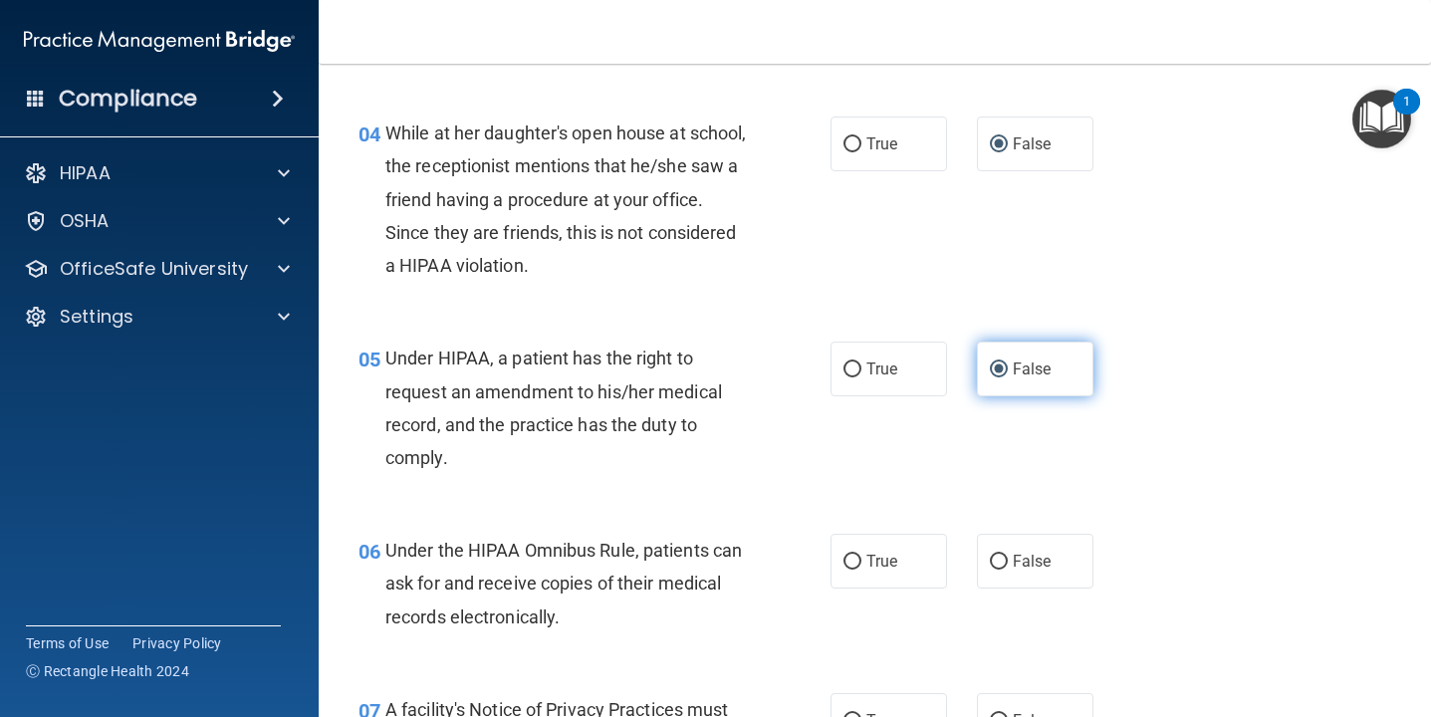
scroll to position [662, 0]
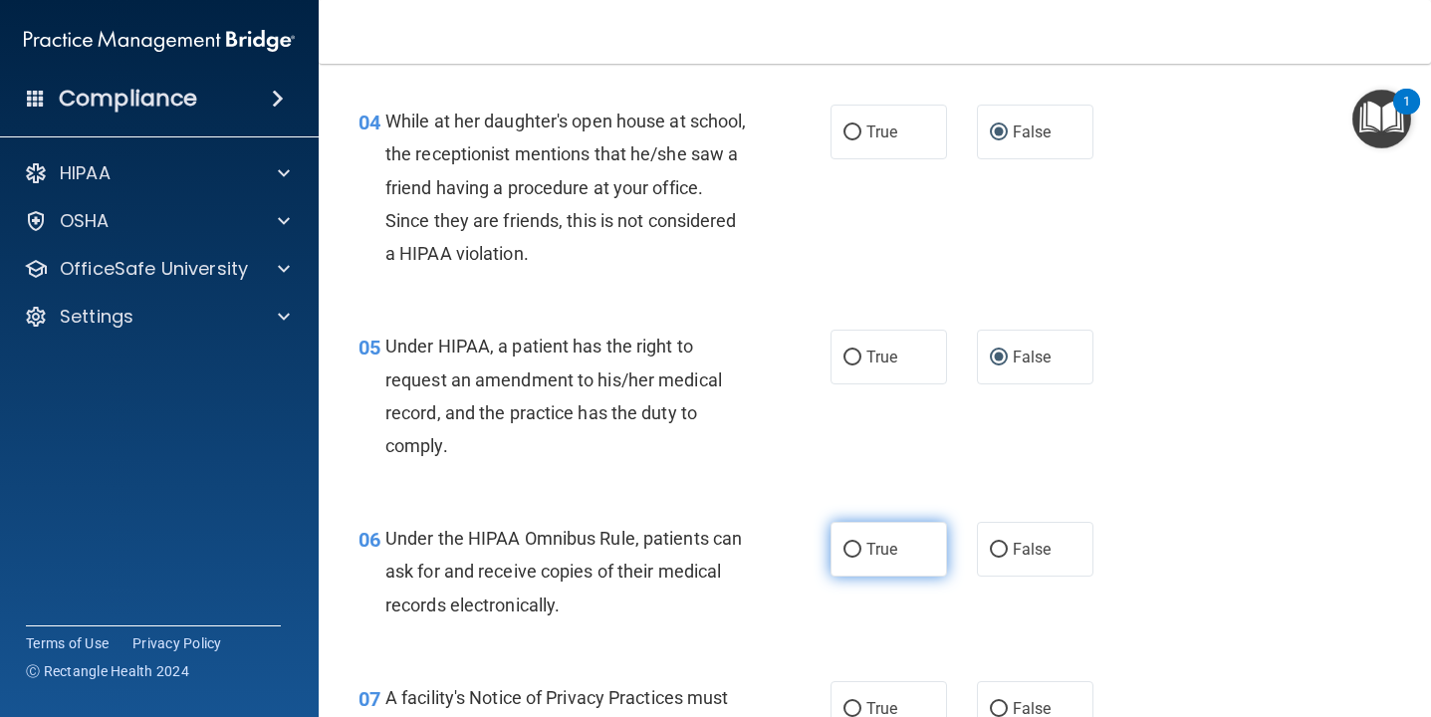
click at [851, 552] on input "True" at bounding box center [852, 550] width 18 height 15
radio input "true"
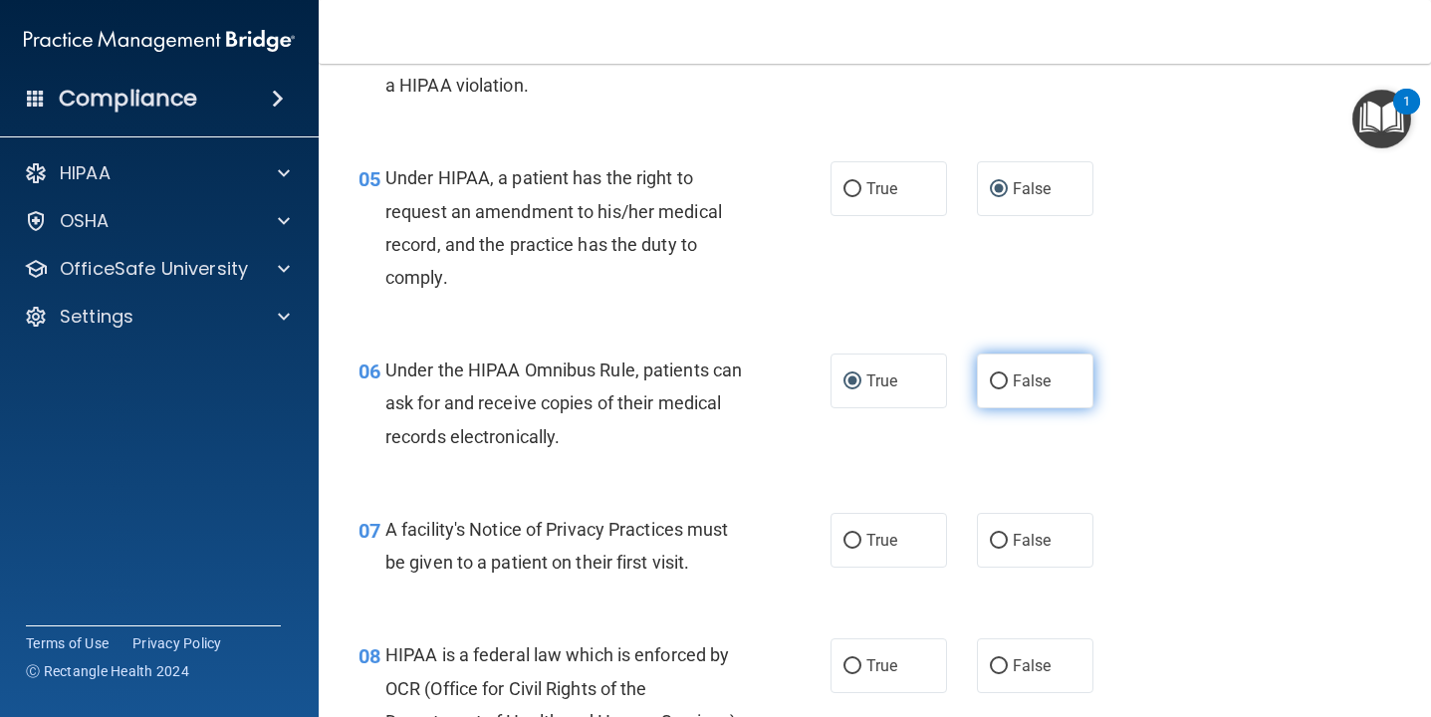
scroll to position [832, 0]
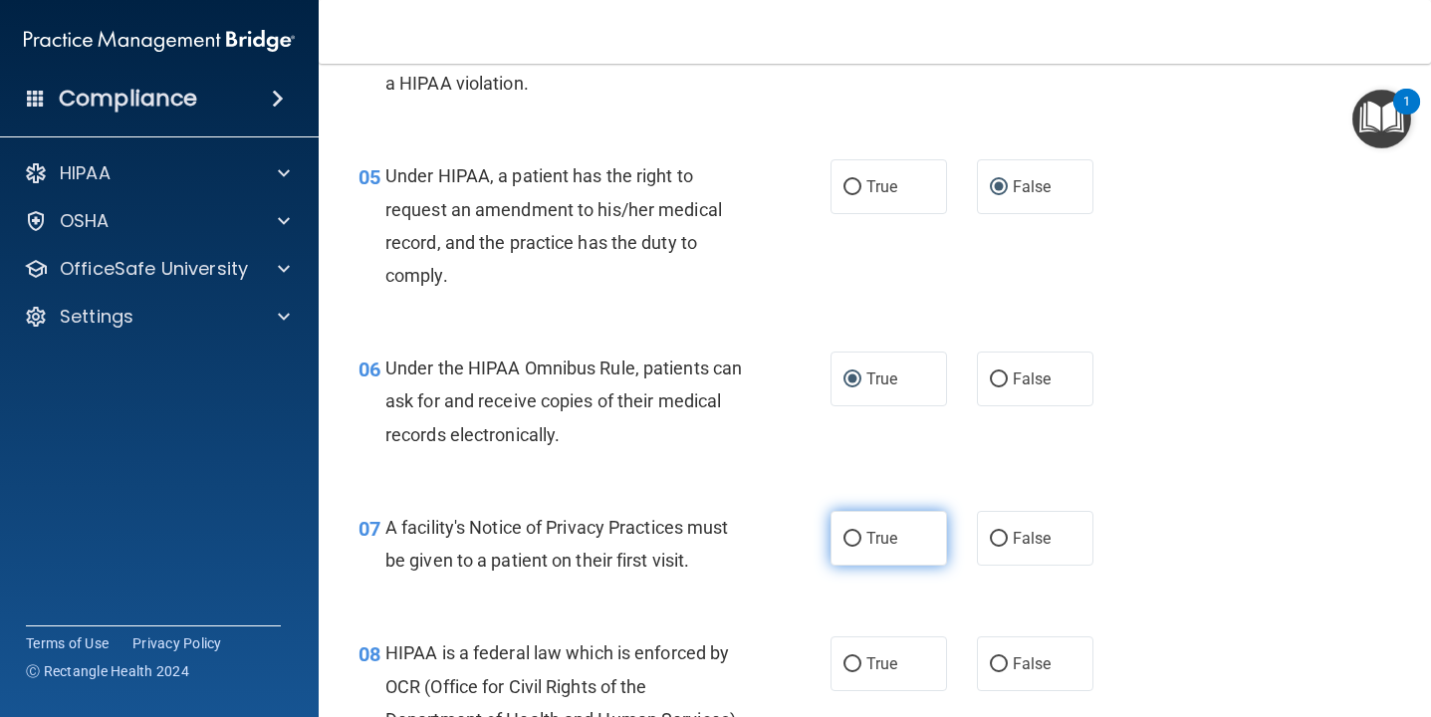
click at [854, 535] on input "True" at bounding box center [852, 539] width 18 height 15
radio input "true"
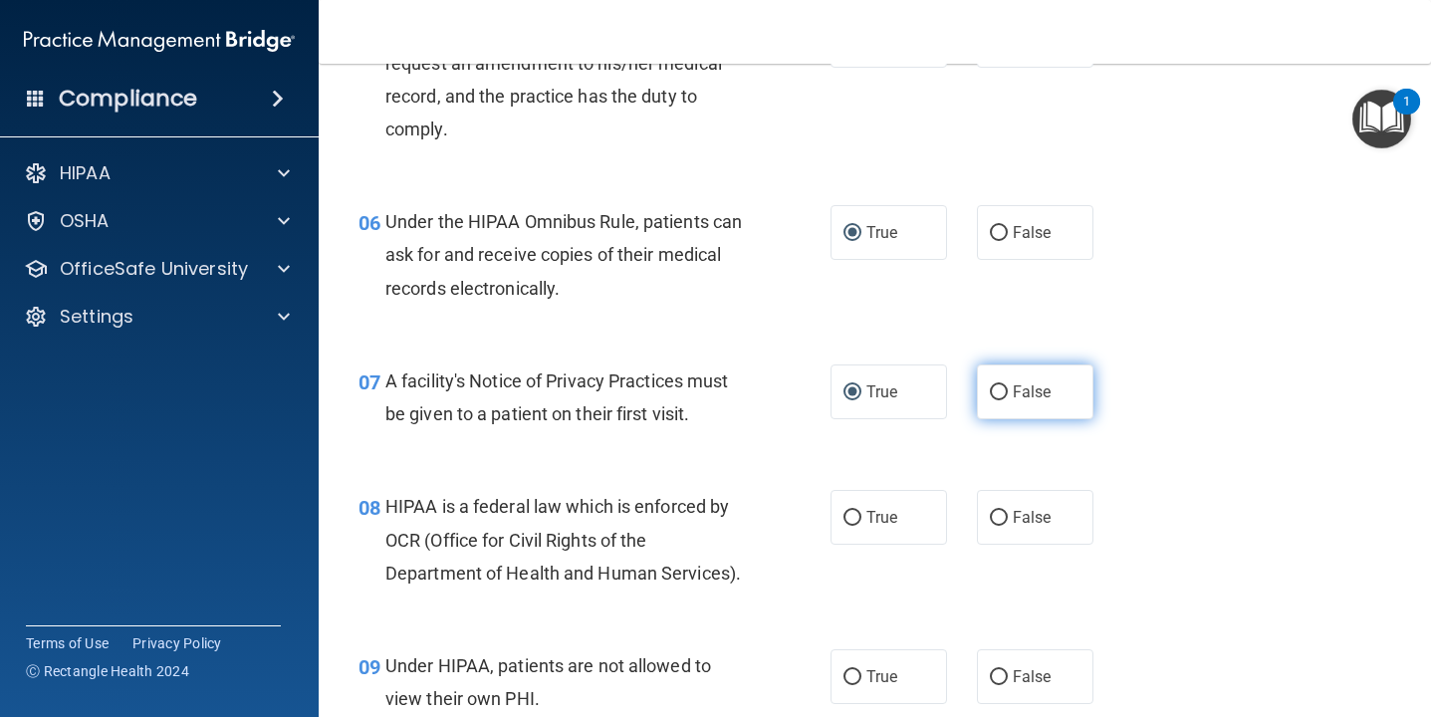
scroll to position [994, 0]
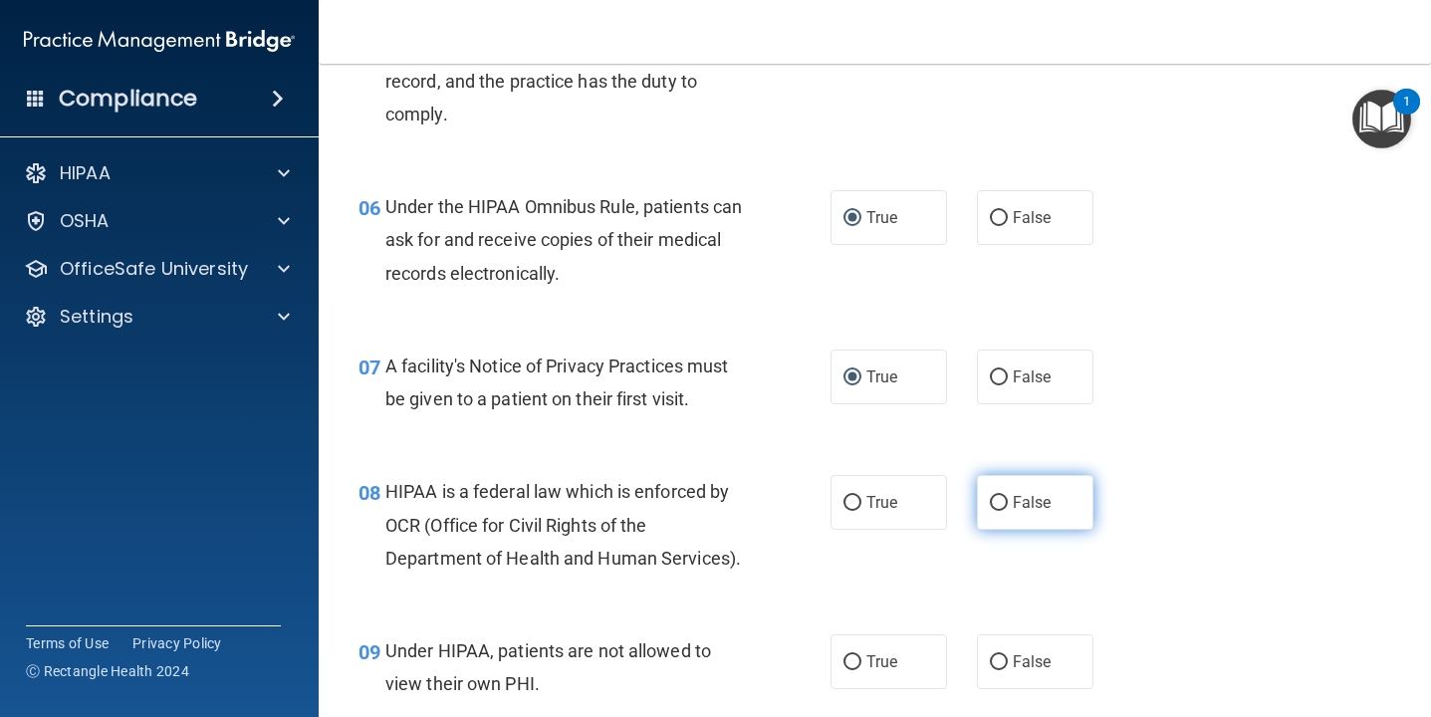
click at [1001, 504] on input "False" at bounding box center [999, 503] width 18 height 15
radio input "true"
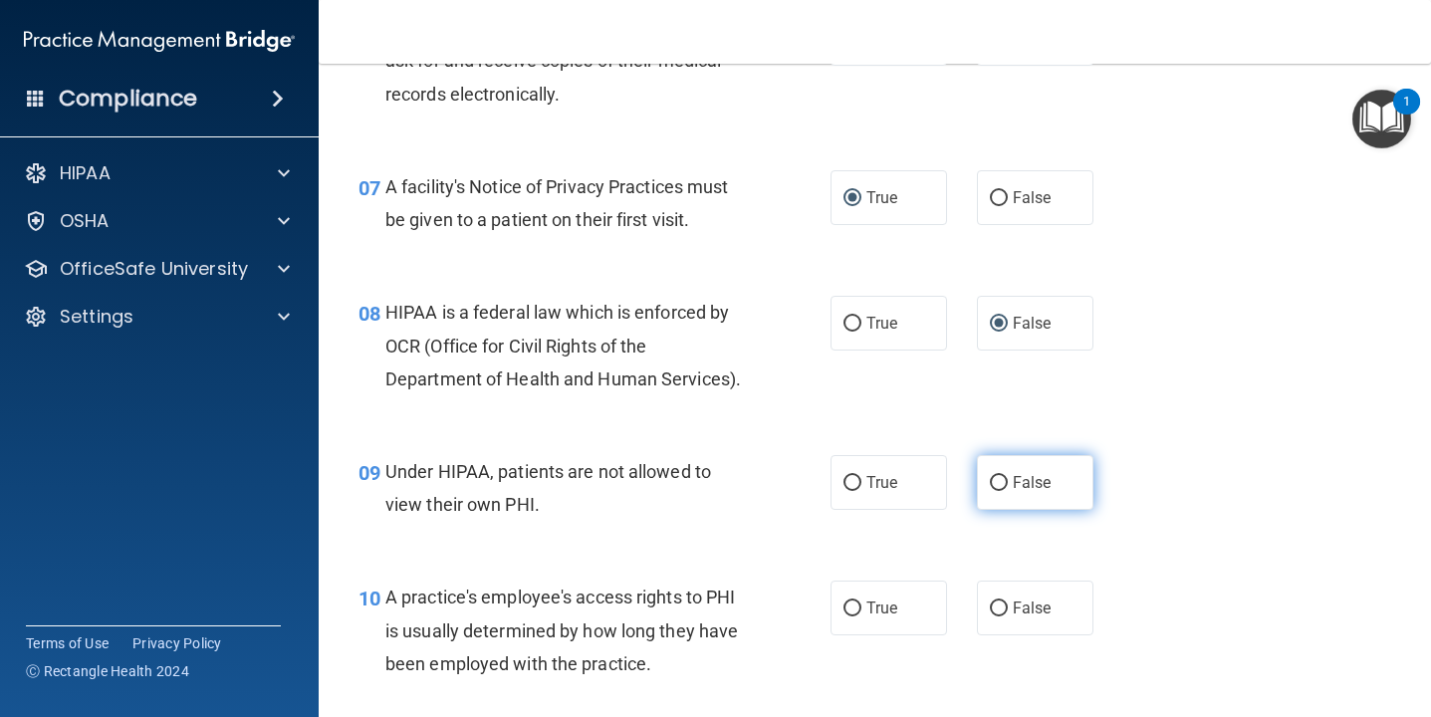
scroll to position [1176, 0]
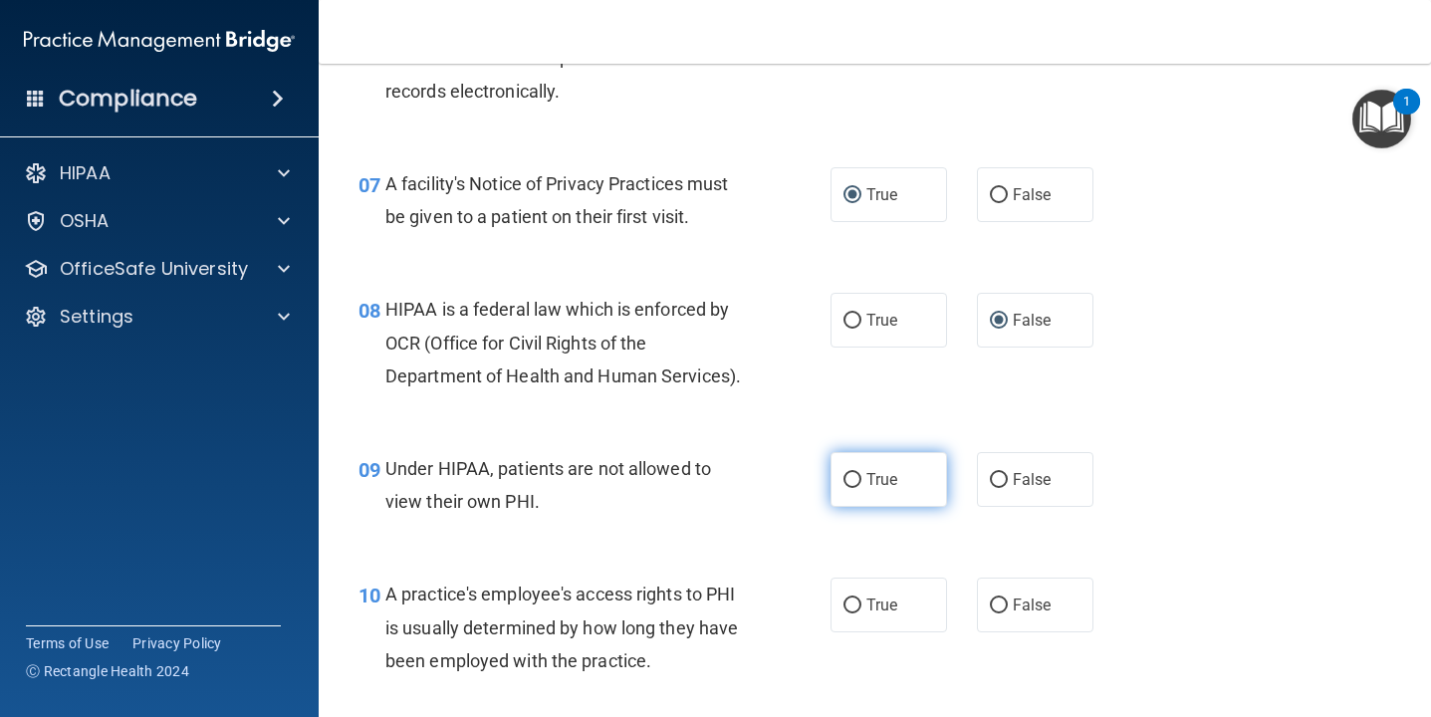
click at [854, 476] on input "True" at bounding box center [852, 480] width 18 height 15
radio input "true"
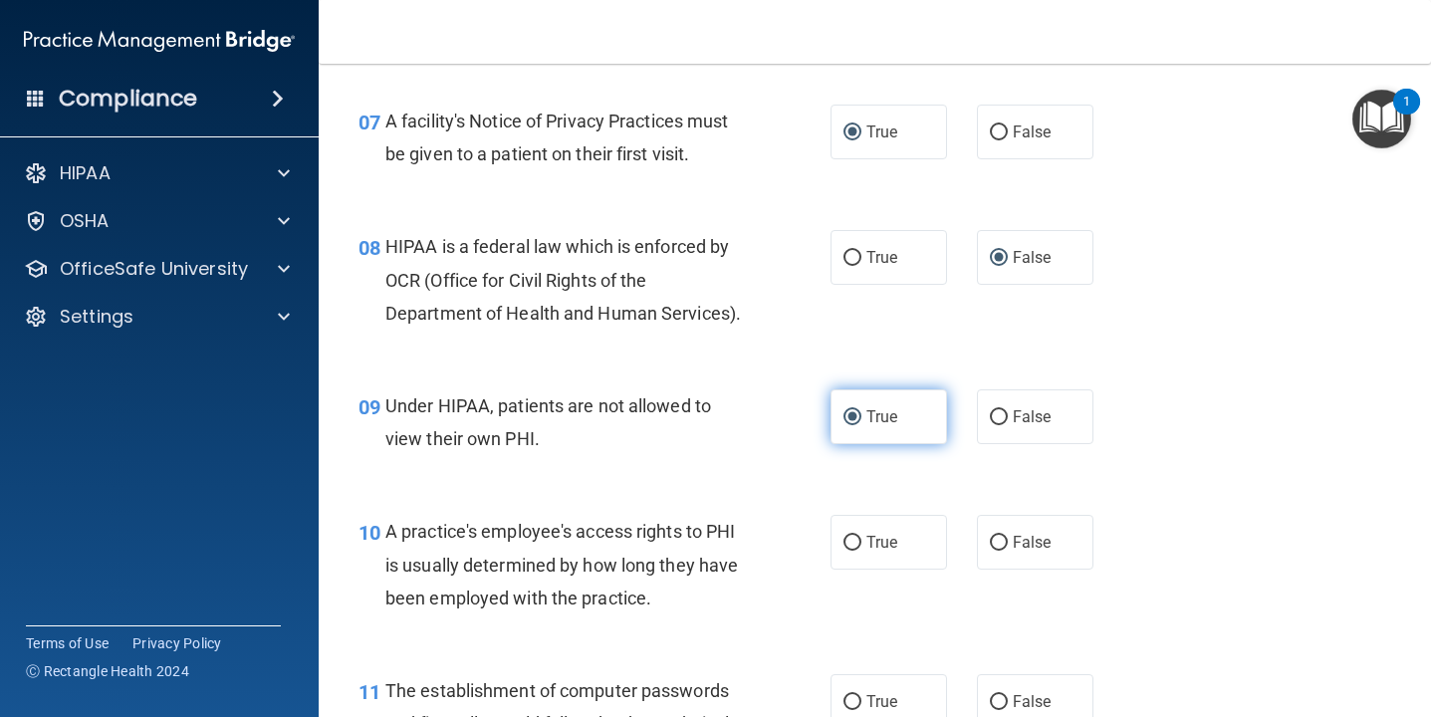
scroll to position [1239, 0]
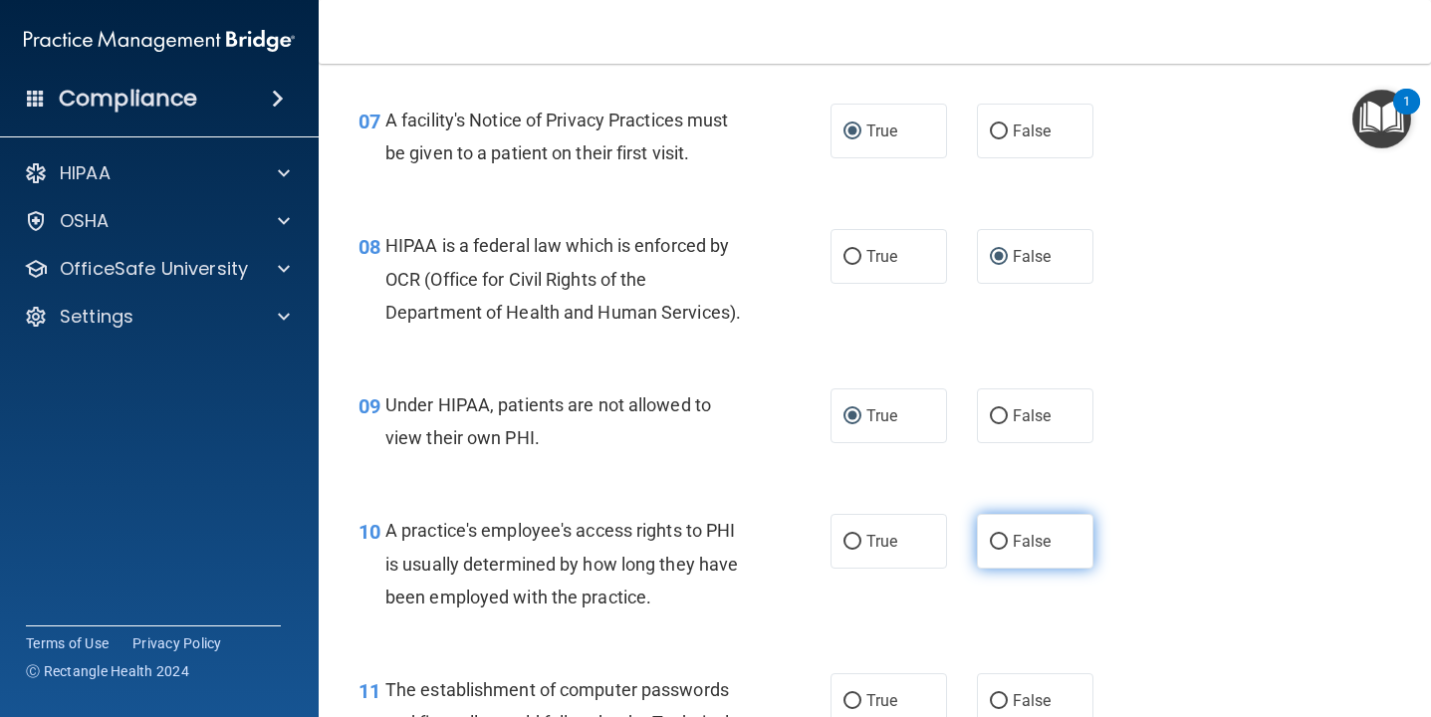
click at [1000, 543] on input "False" at bounding box center [999, 542] width 18 height 15
radio input "true"
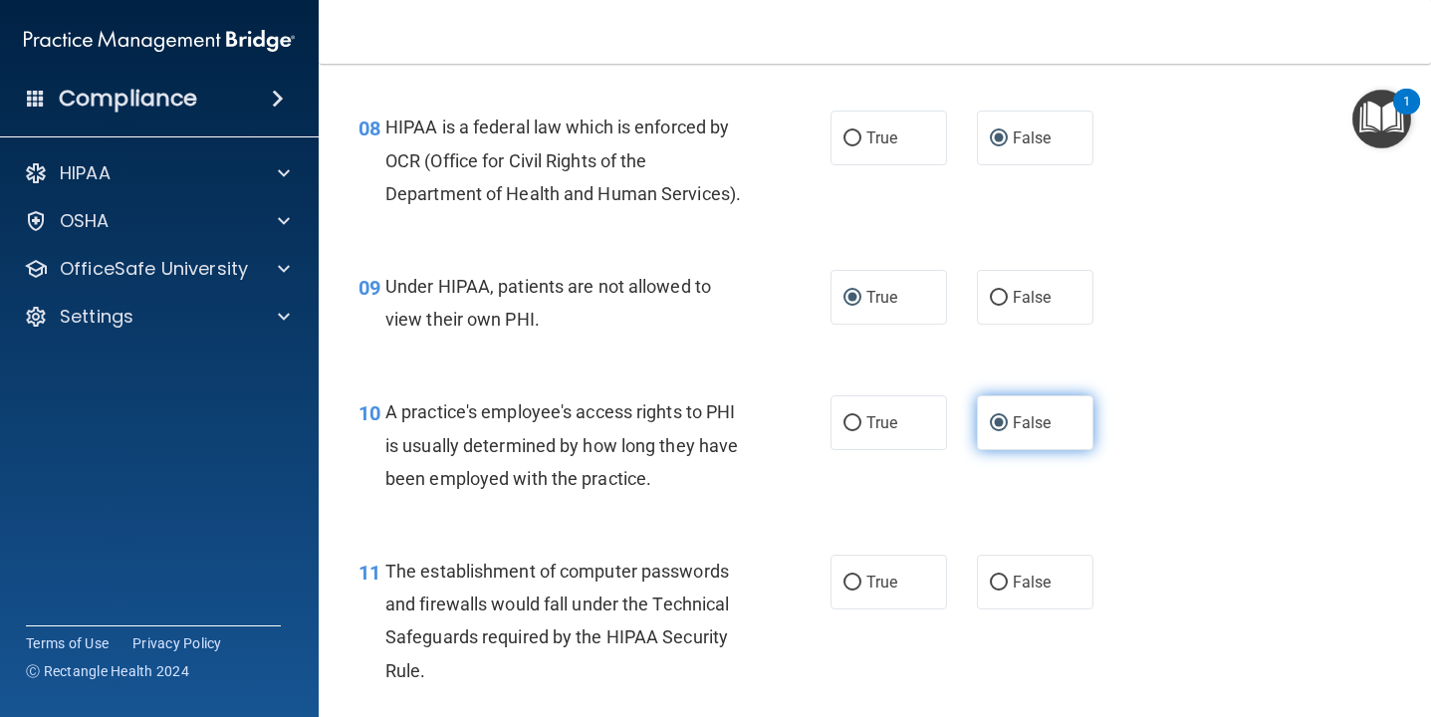
scroll to position [1377, 0]
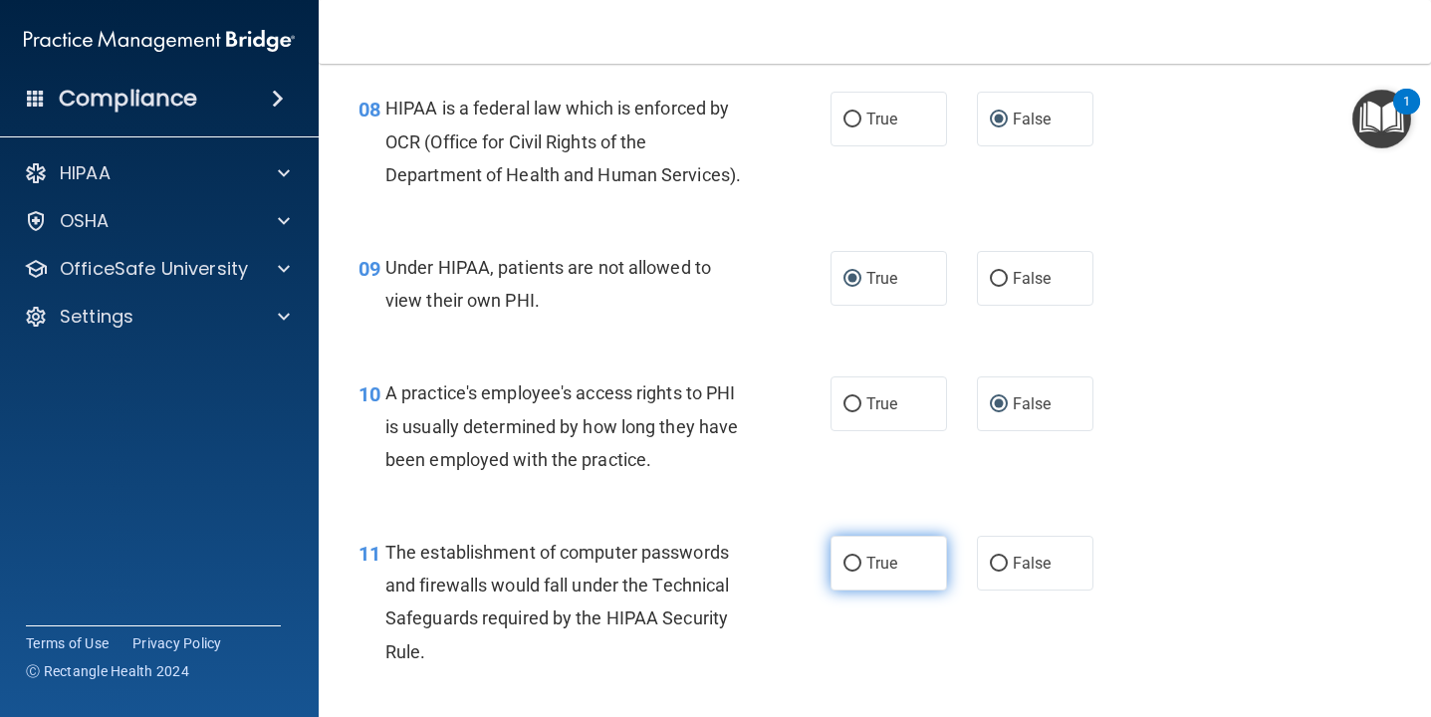
click at [855, 559] on input "True" at bounding box center [852, 563] width 18 height 15
radio input "true"
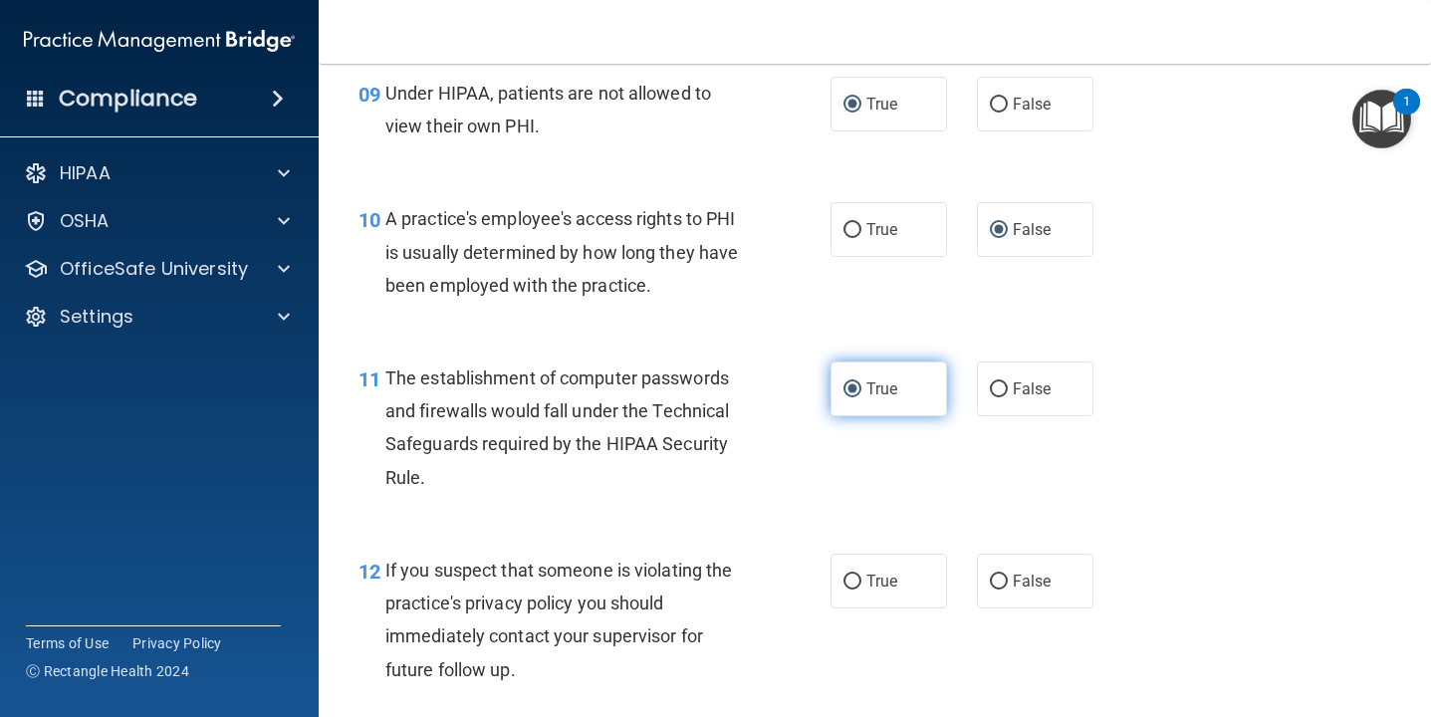
scroll to position [1553, 0]
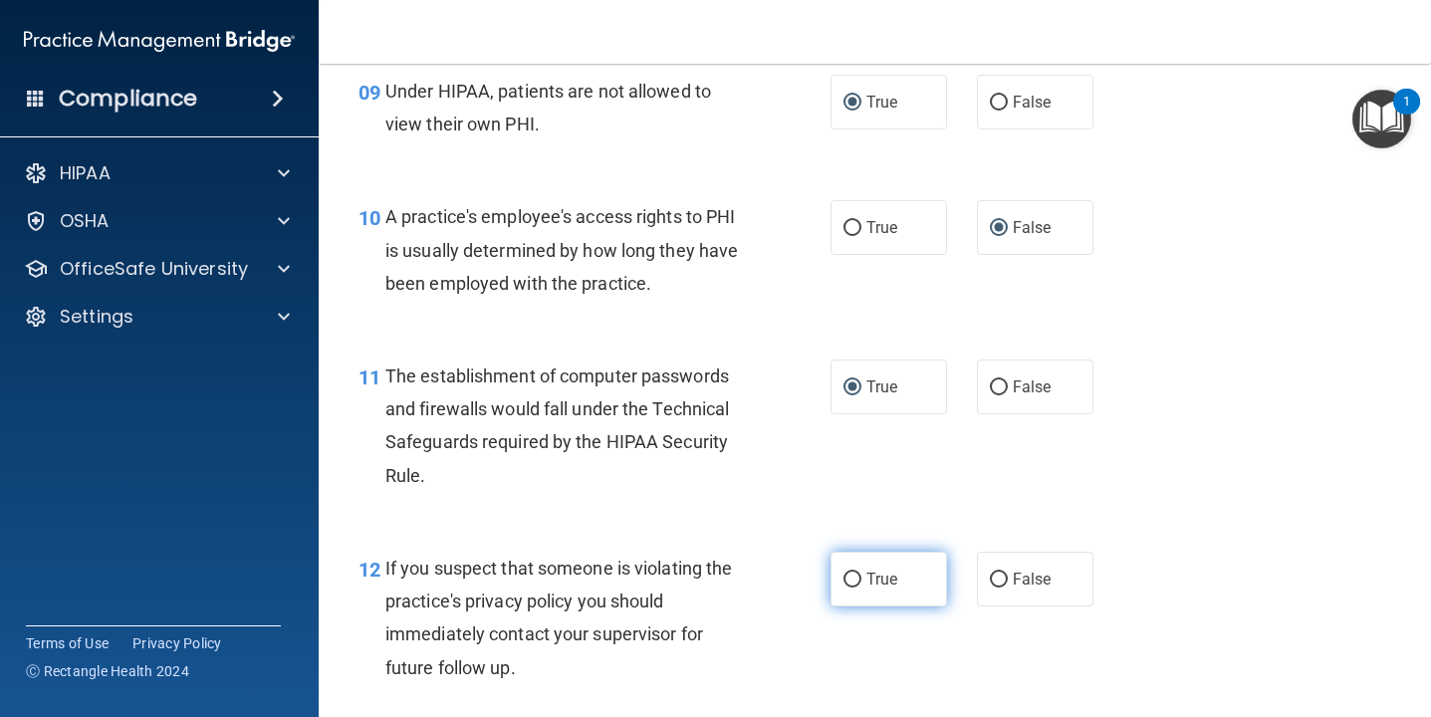
click at [852, 576] on input "True" at bounding box center [852, 579] width 18 height 15
radio input "true"
click at [999, 578] on input "False" at bounding box center [999, 579] width 18 height 15
radio input "true"
radio input "false"
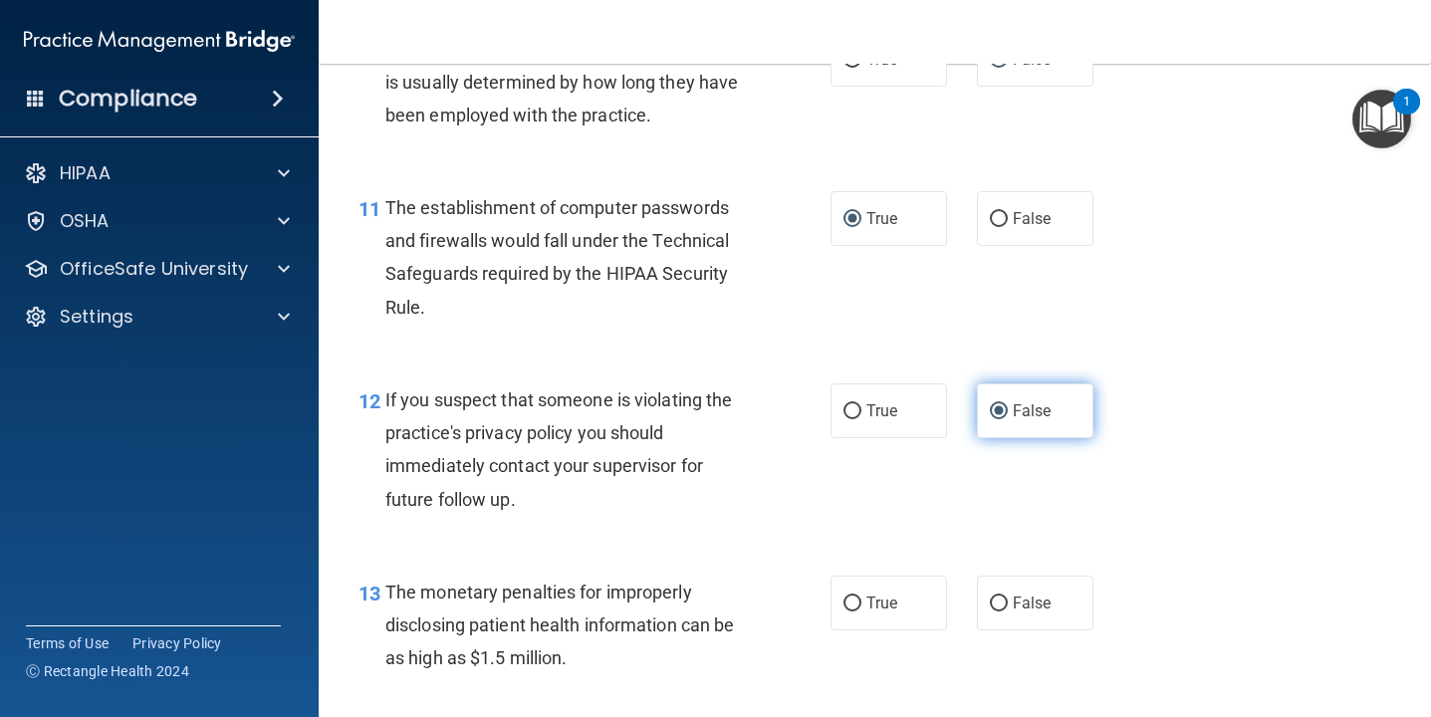
scroll to position [1724, 0]
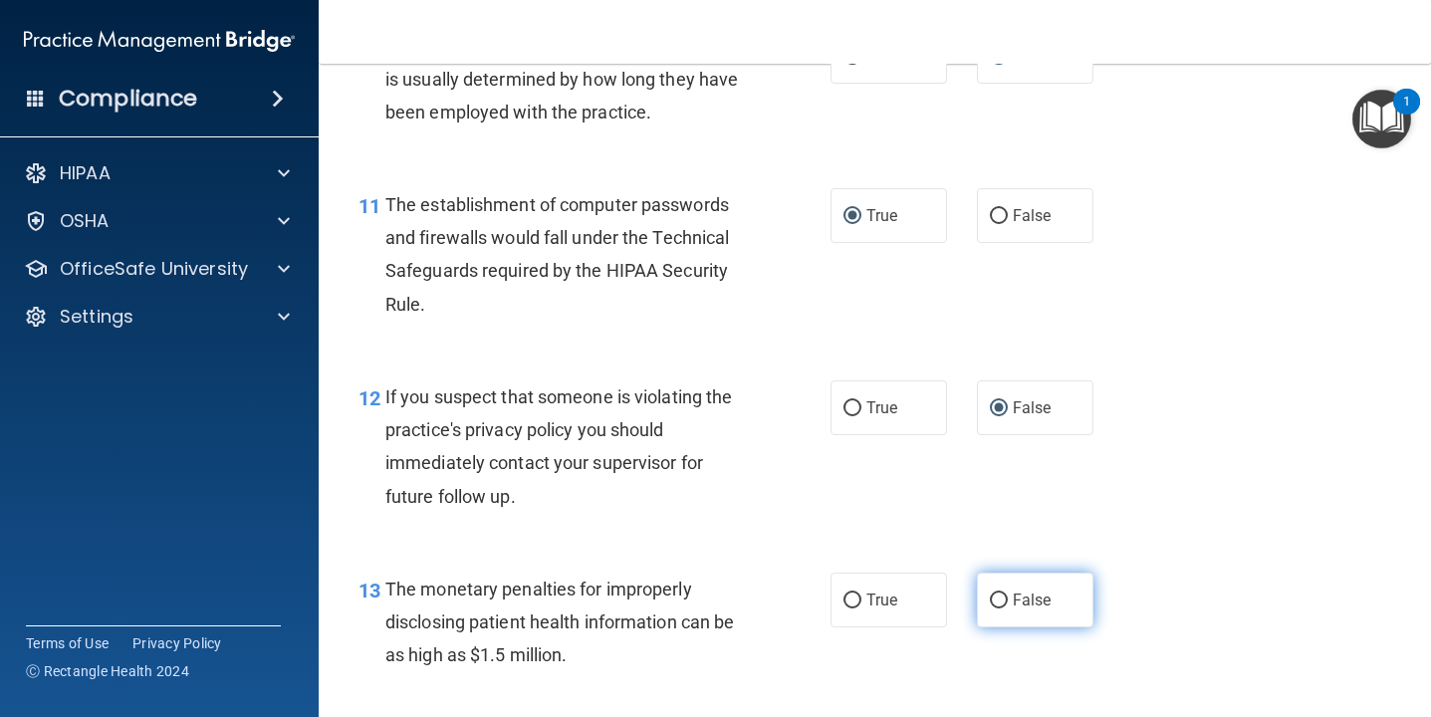
click at [992, 598] on input "False" at bounding box center [999, 600] width 18 height 15
radio input "true"
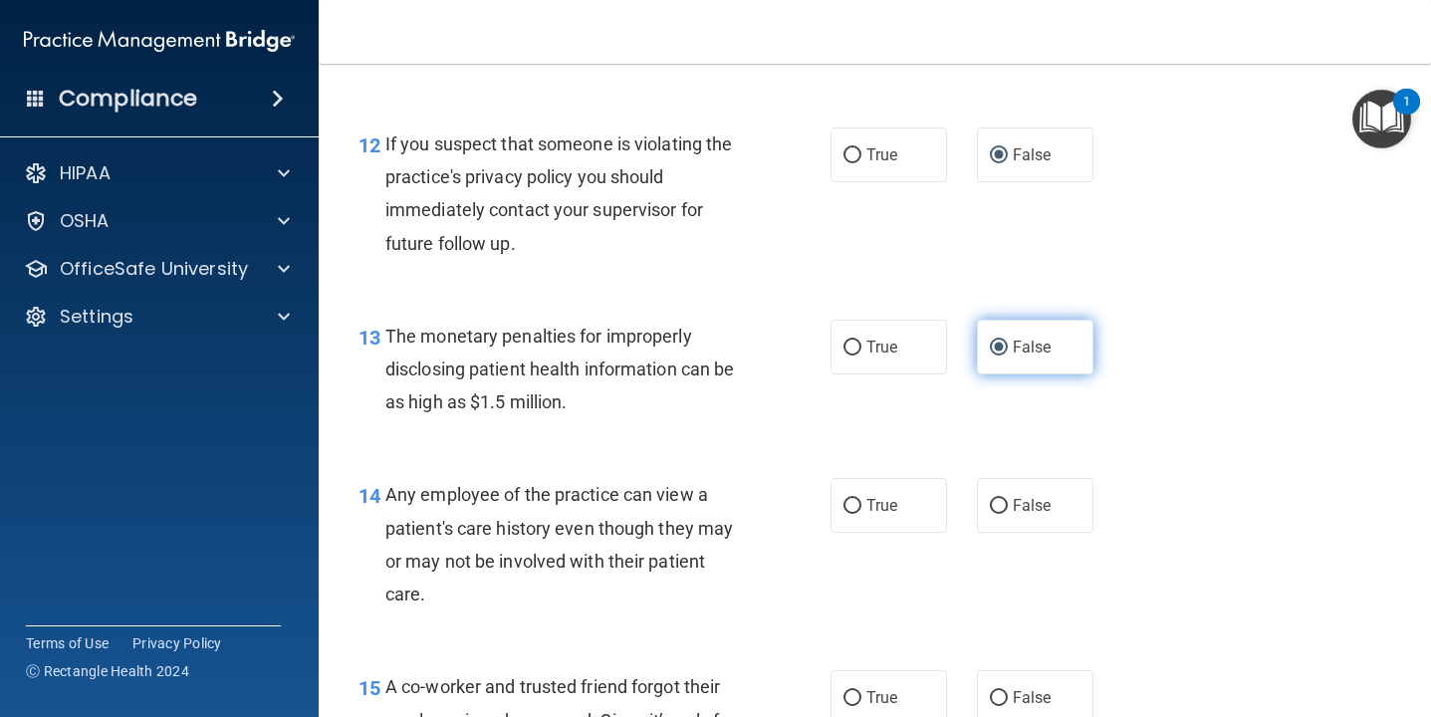
scroll to position [1976, 0]
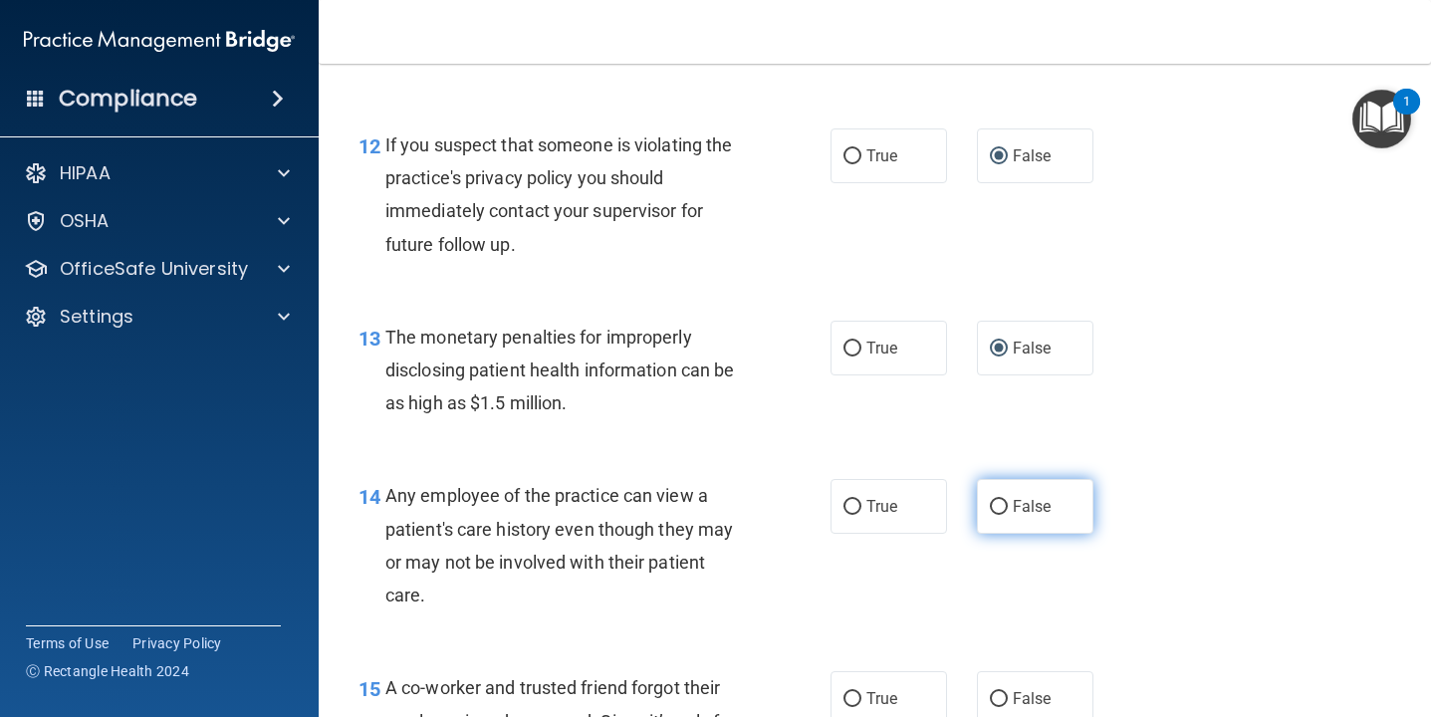
click at [998, 501] on input "False" at bounding box center [999, 507] width 18 height 15
radio input "true"
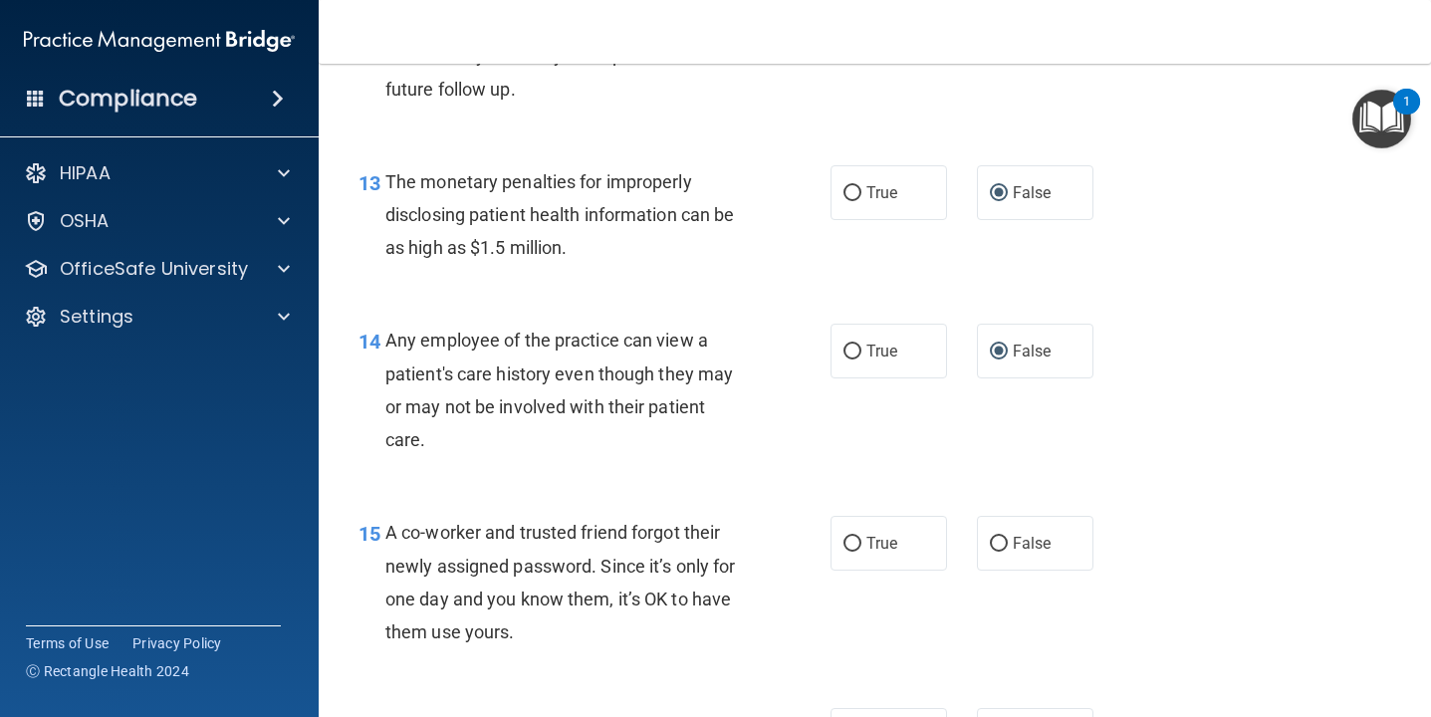
scroll to position [2133, 0]
click at [997, 539] on input "False" at bounding box center [999, 542] width 18 height 15
radio input "true"
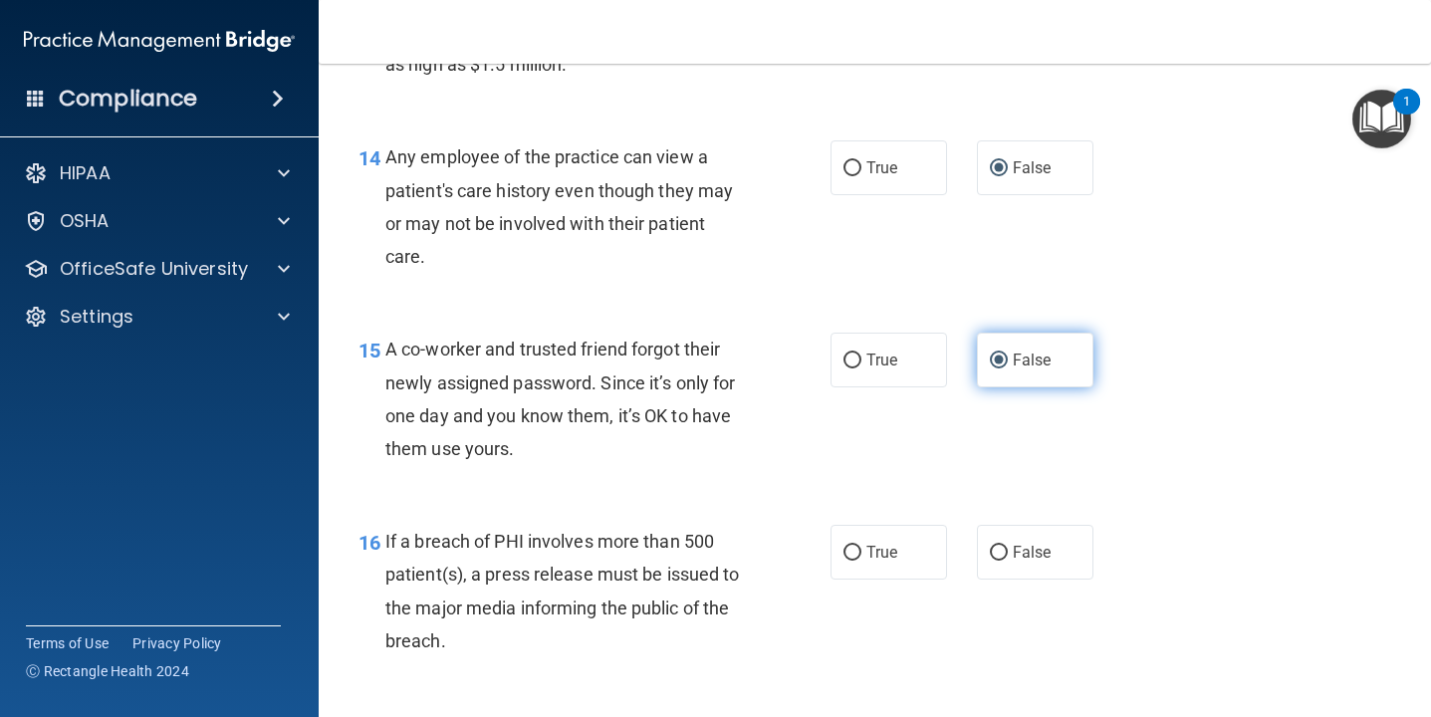
scroll to position [2328, 0]
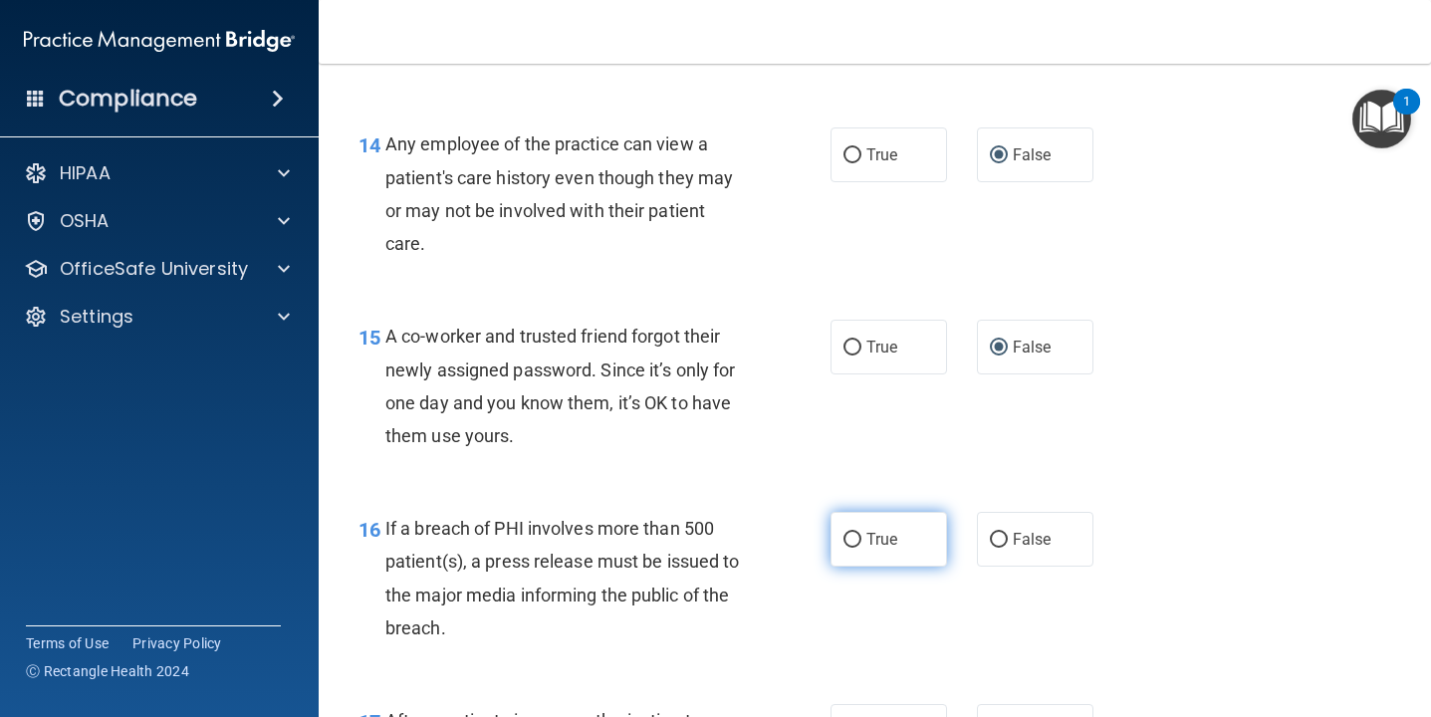
click at [854, 540] on input "True" at bounding box center [852, 540] width 18 height 15
radio input "true"
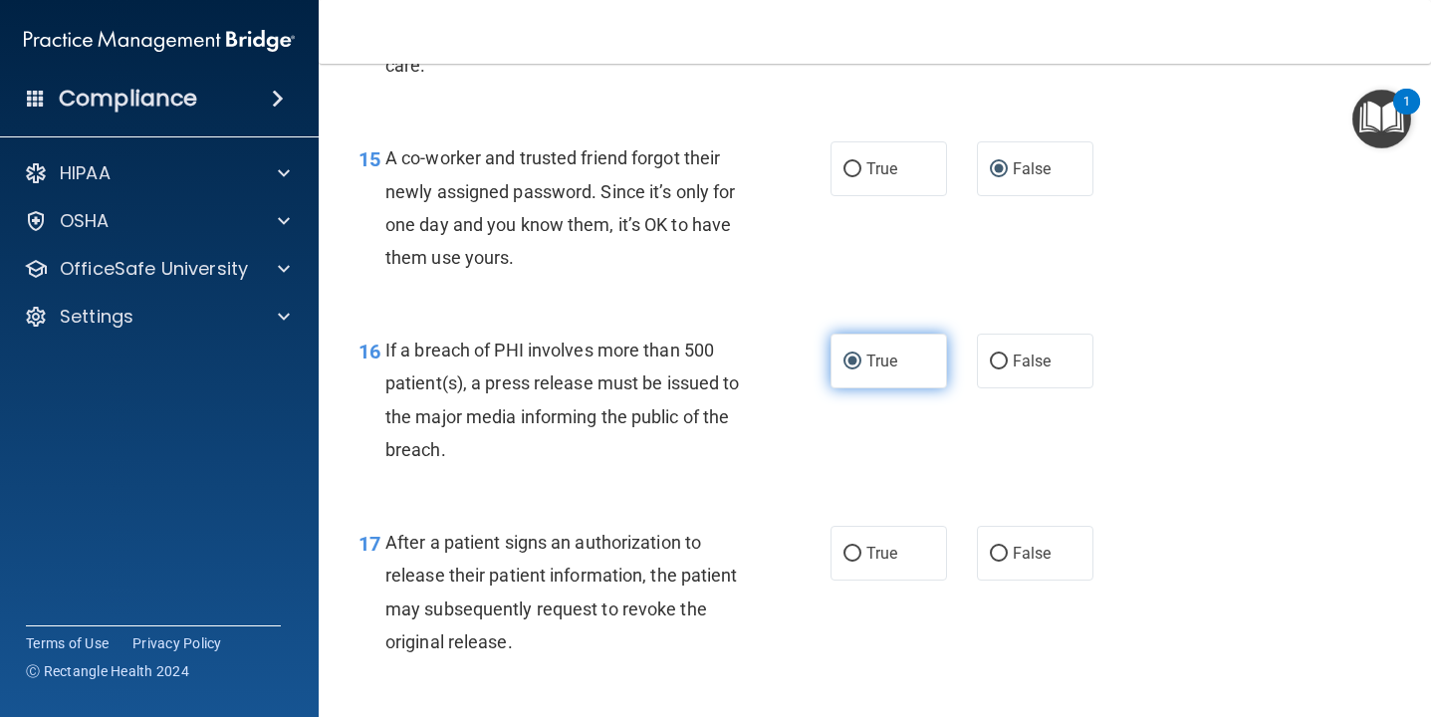
scroll to position [2509, 0]
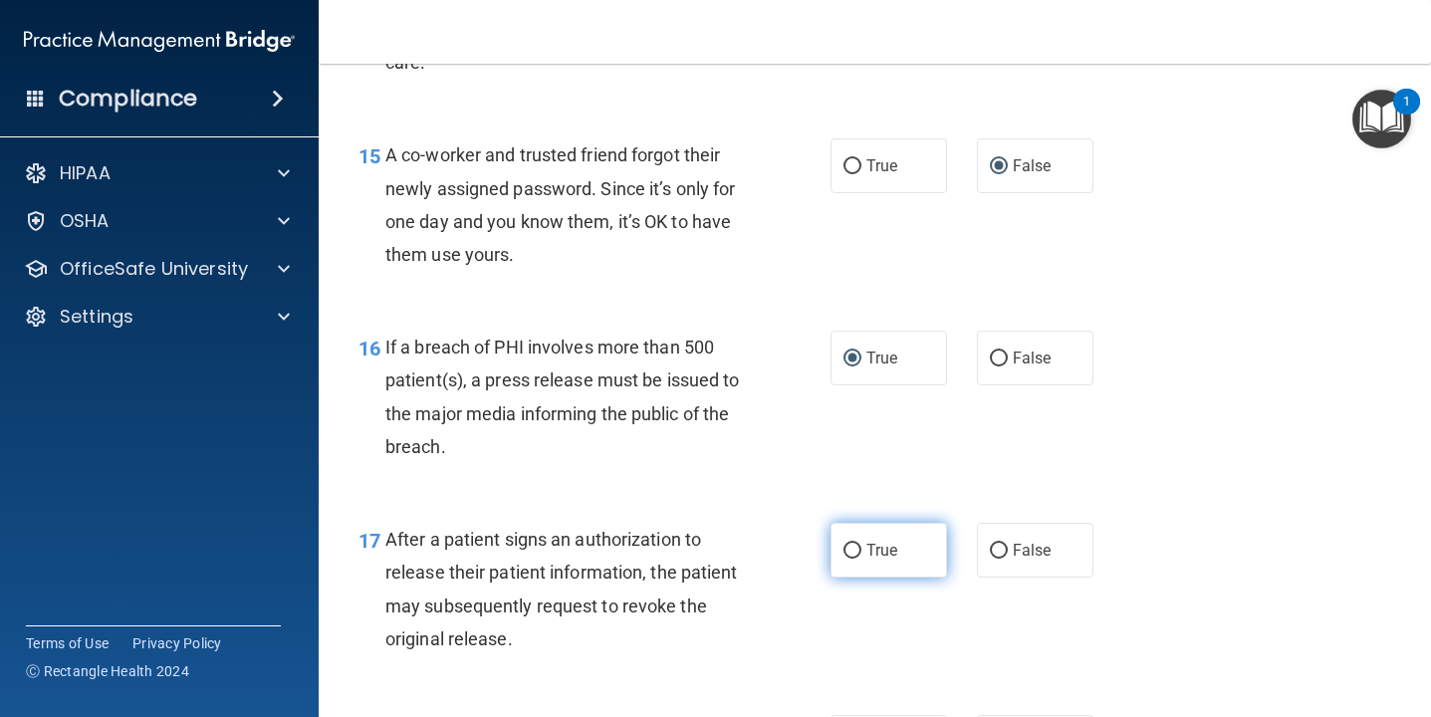
click at [855, 547] on input "True" at bounding box center [852, 551] width 18 height 15
radio input "true"
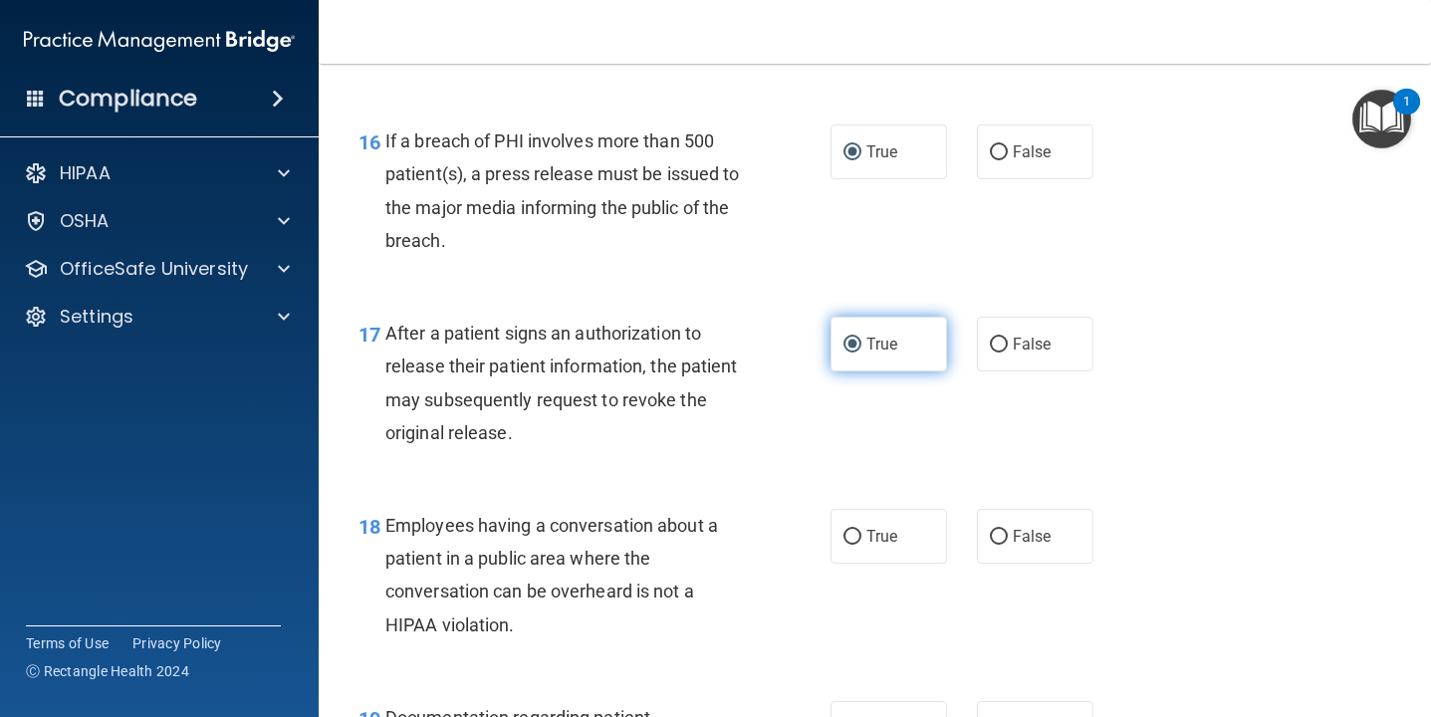
scroll to position [2718, 0]
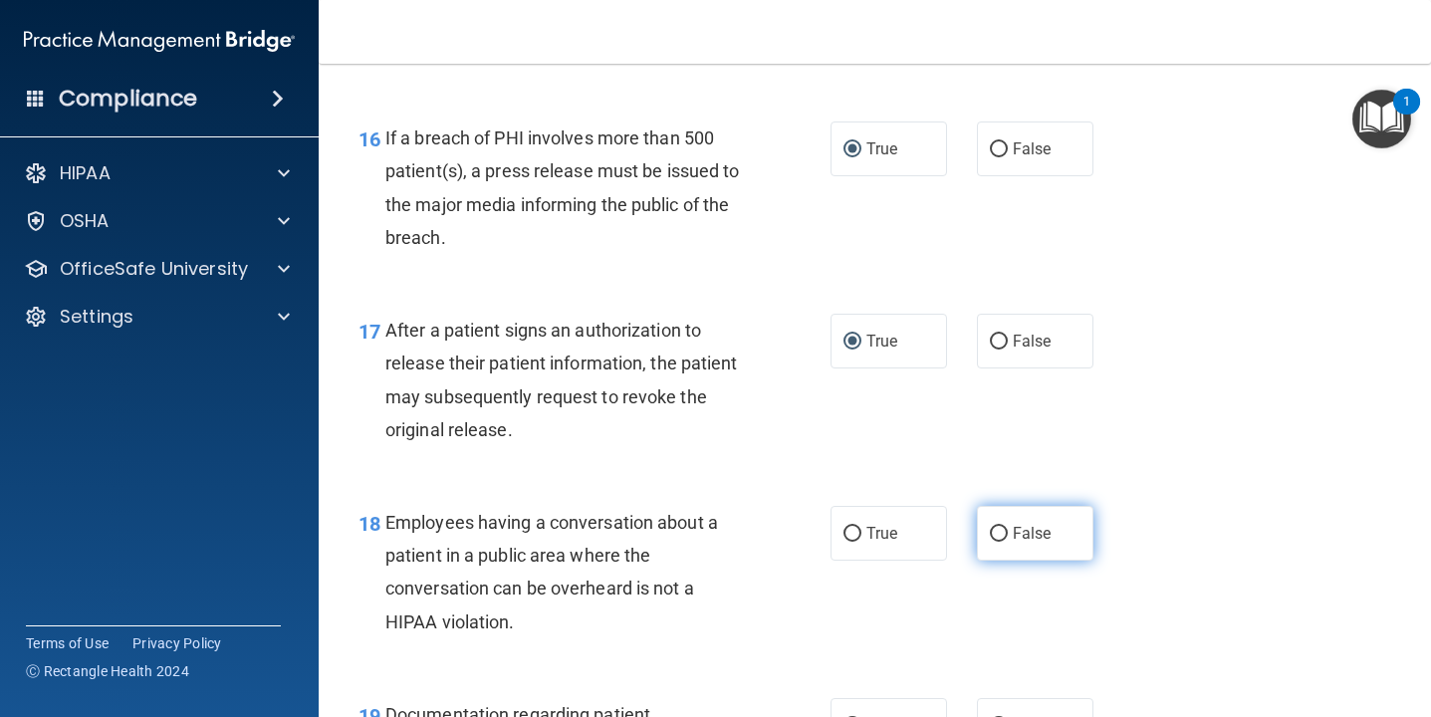
click at [1000, 529] on input "False" at bounding box center [999, 534] width 18 height 15
radio input "true"
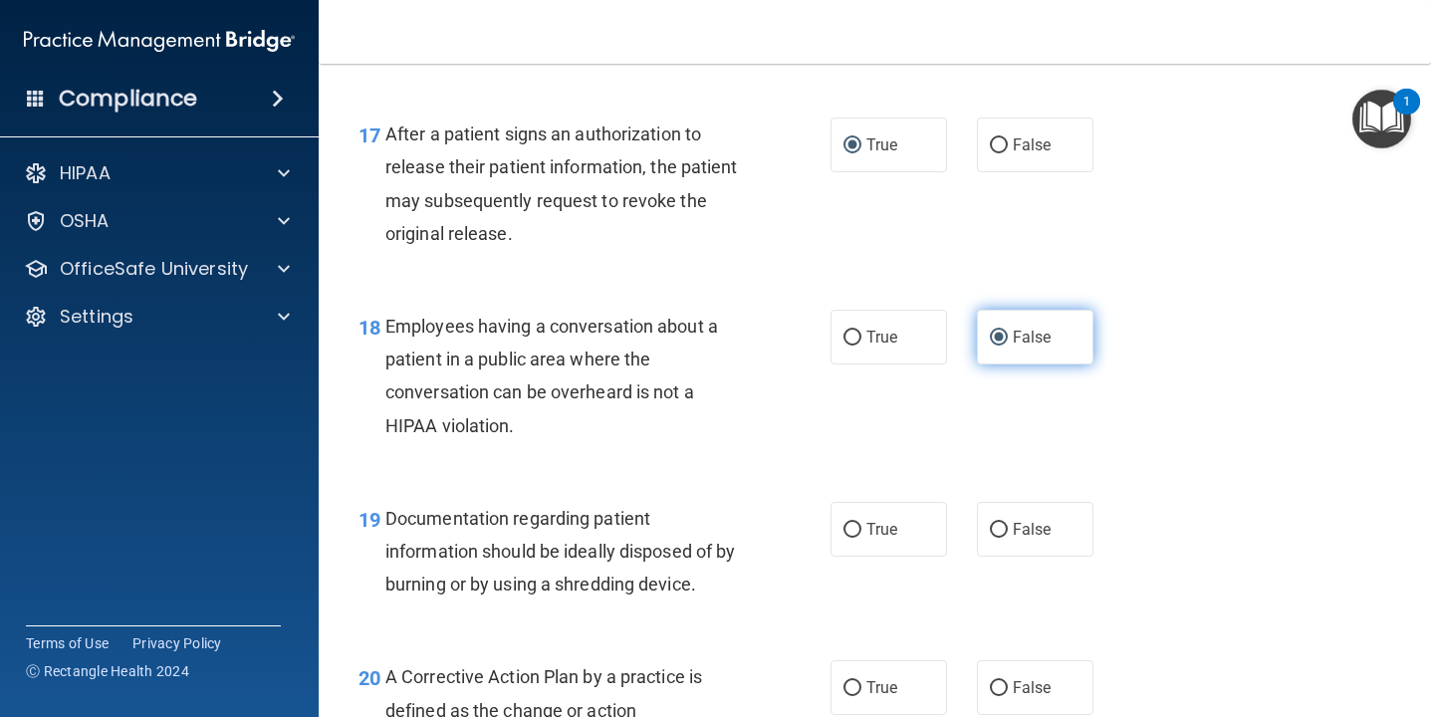
scroll to position [2924, 0]
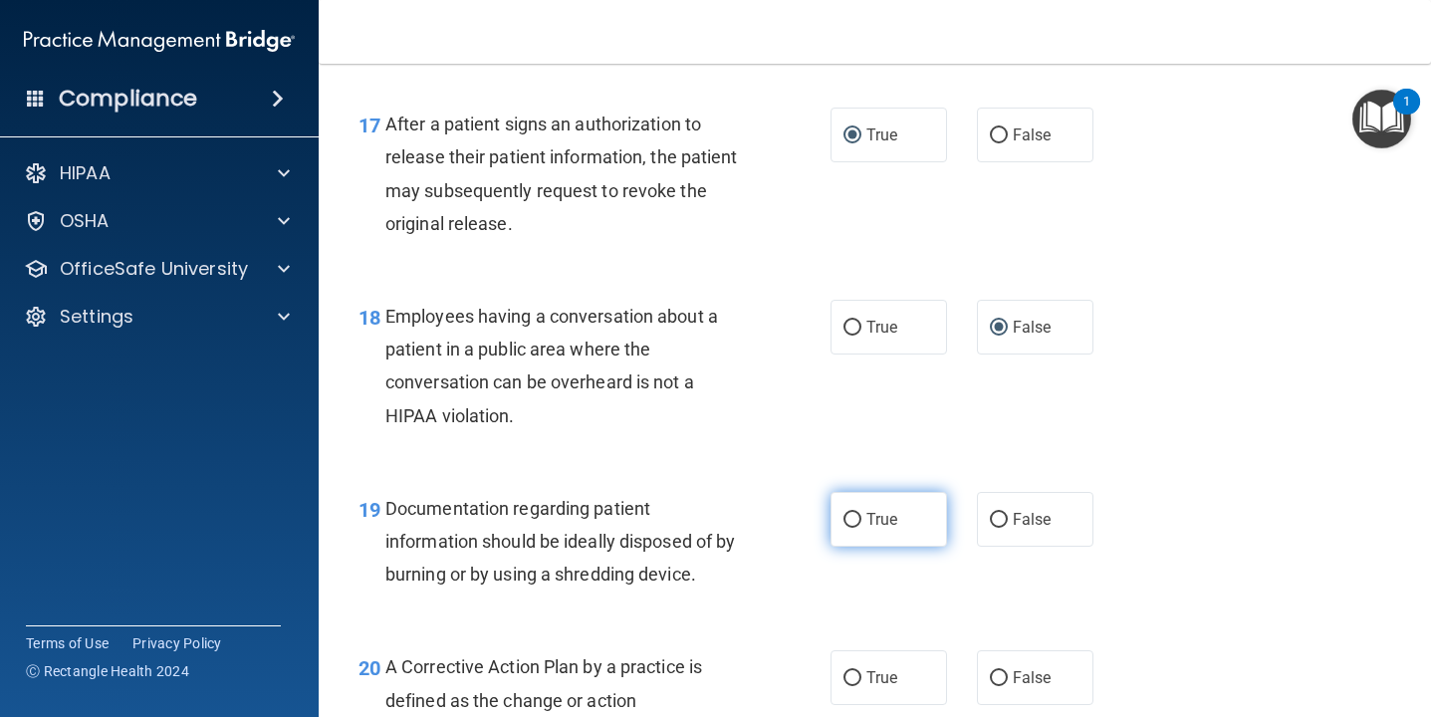
click at [853, 519] on input "True" at bounding box center [852, 520] width 18 height 15
radio input "true"
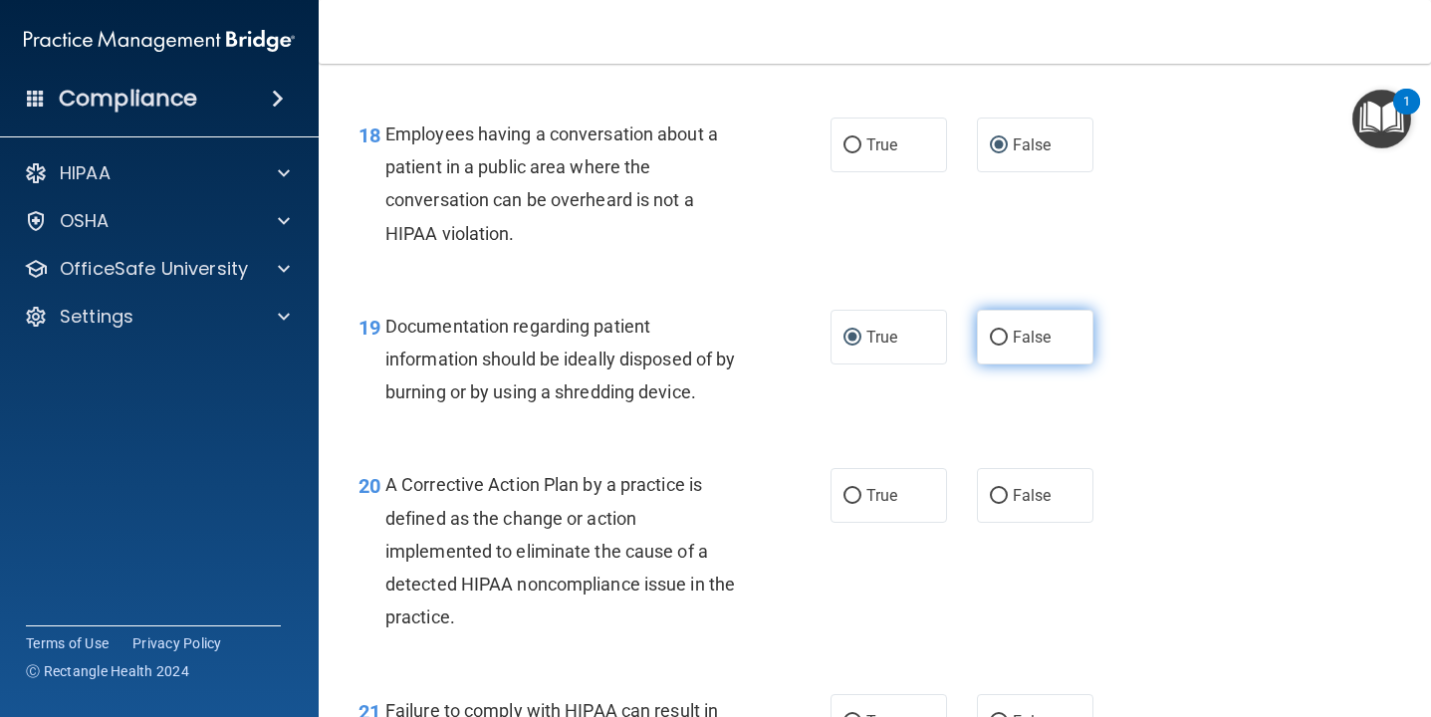
scroll to position [3108, 0]
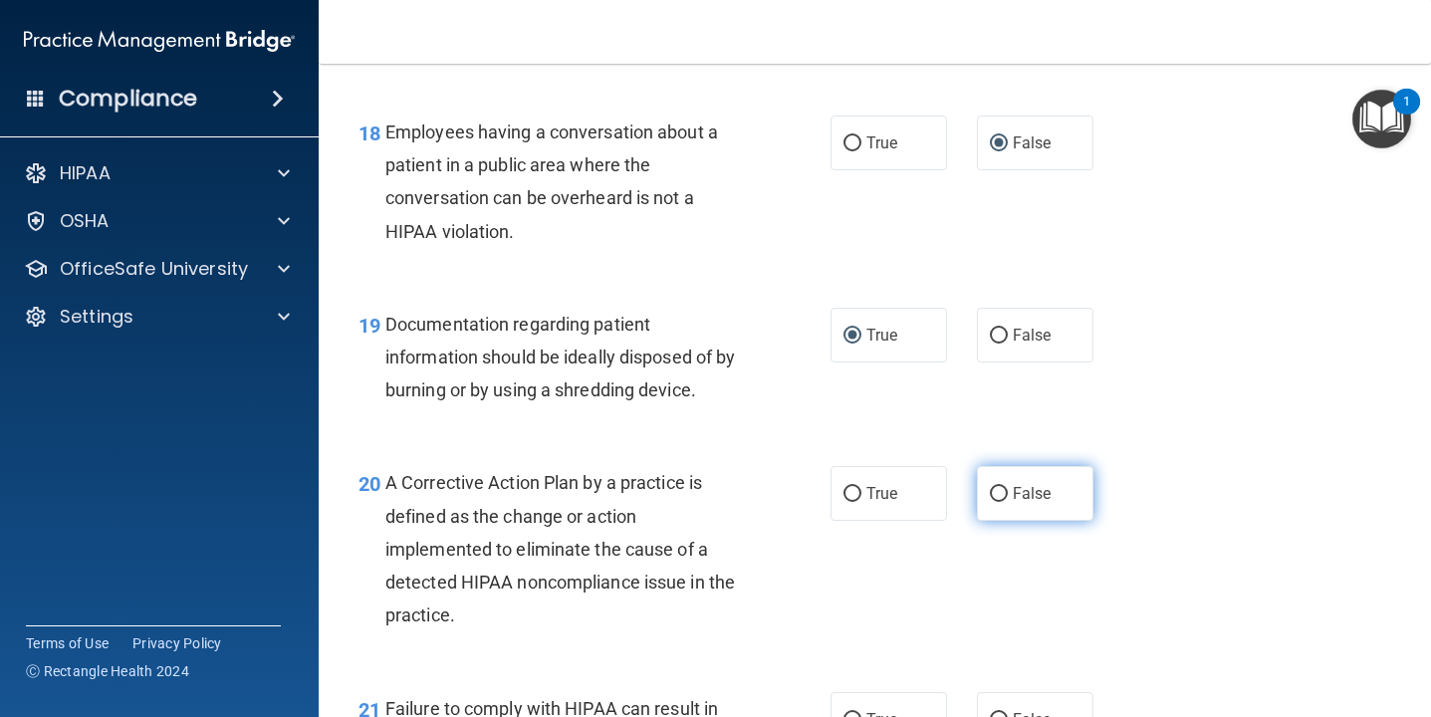
click at [1001, 487] on input "False" at bounding box center [999, 494] width 18 height 15
radio input "true"
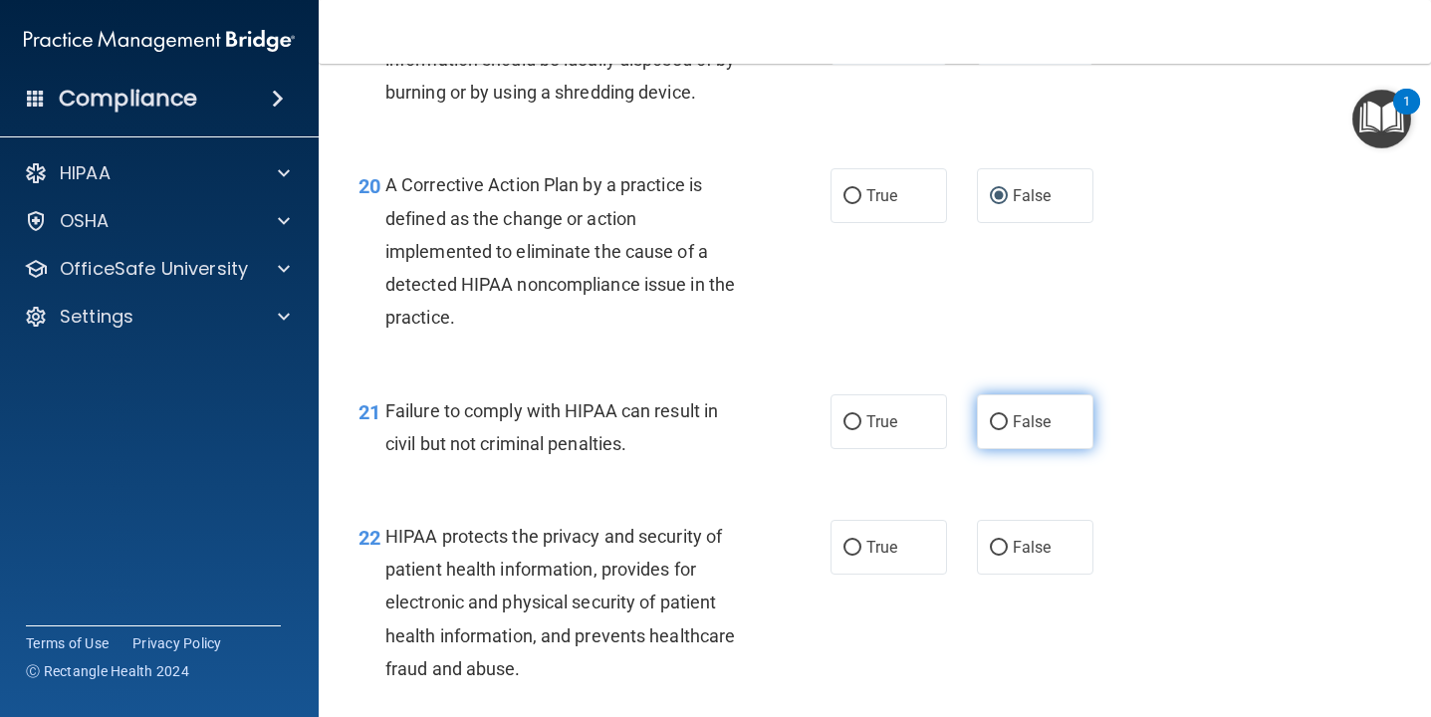
scroll to position [3408, 0]
click at [995, 422] on input "False" at bounding box center [999, 420] width 18 height 15
radio input "true"
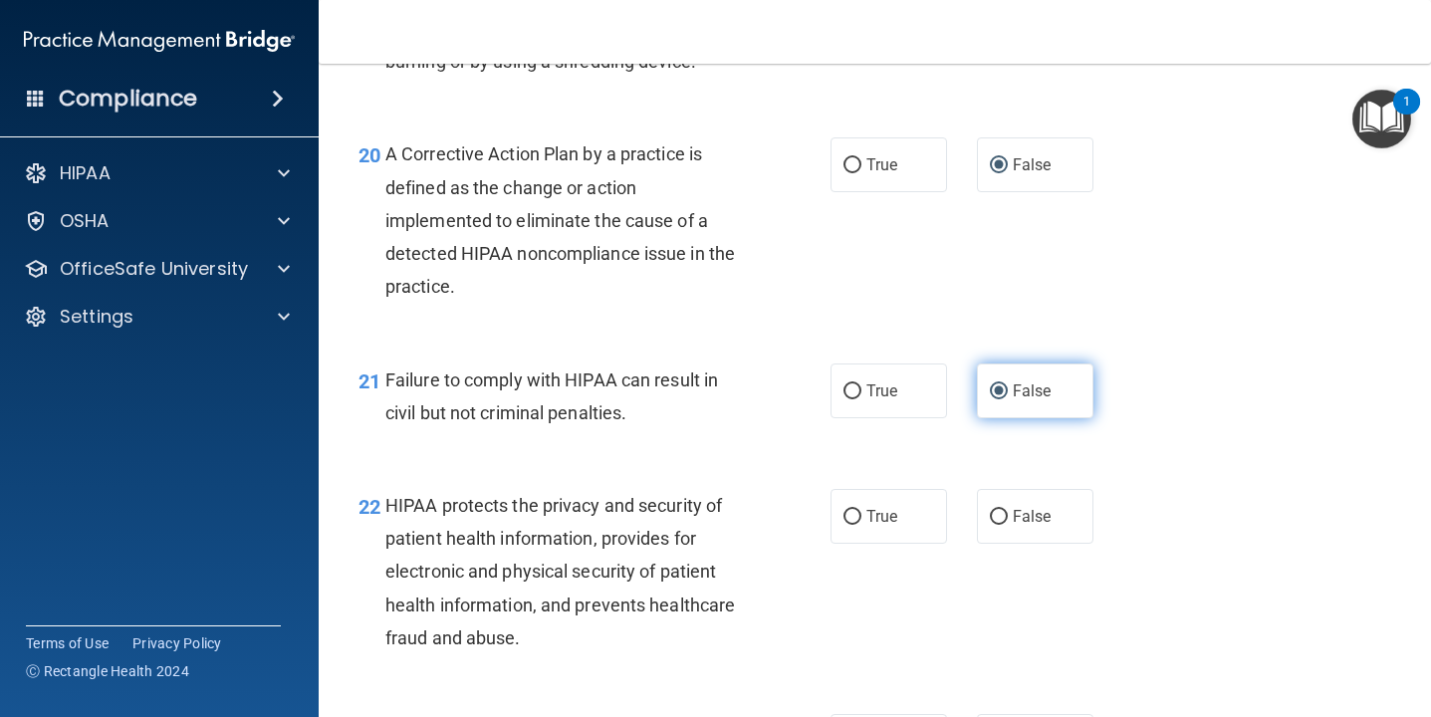
scroll to position [3437, 0]
click at [846, 511] on input "True" at bounding box center [852, 516] width 18 height 15
radio input "true"
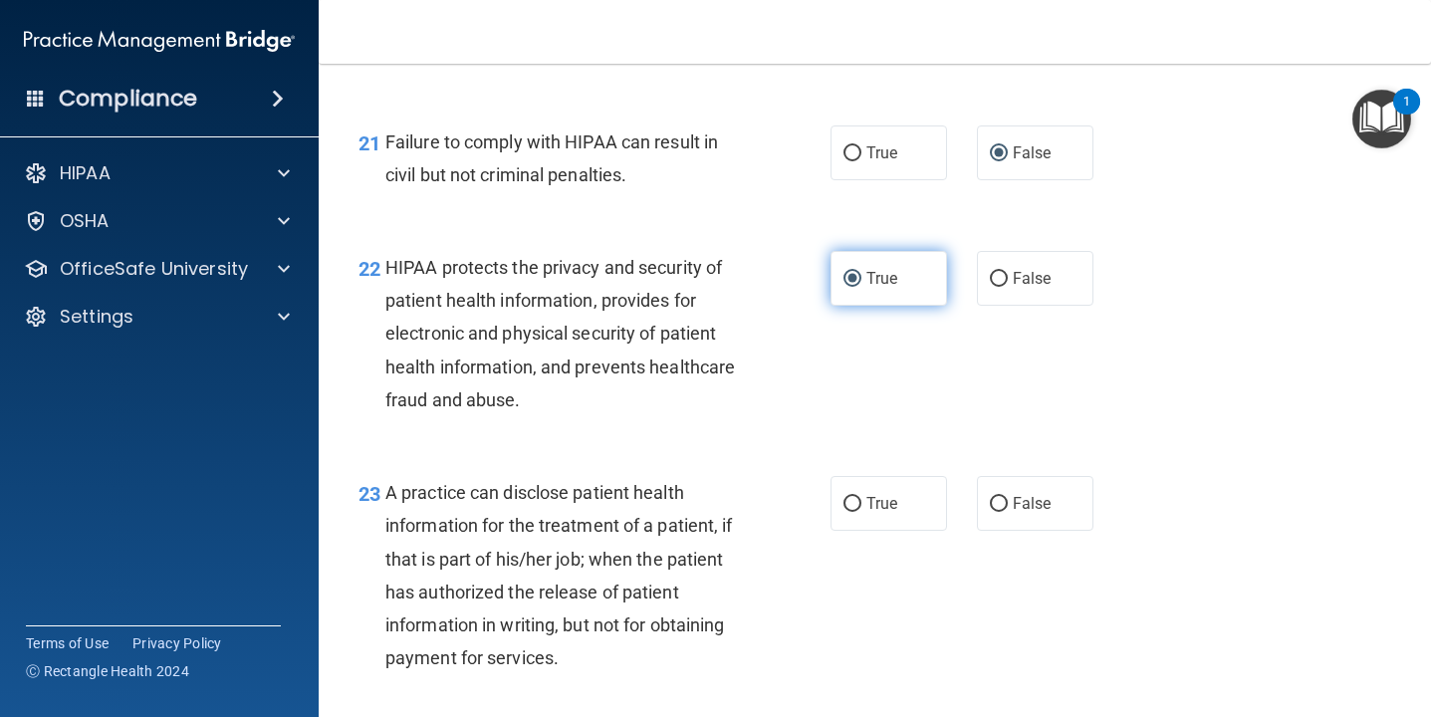
scroll to position [3675, 0]
click at [849, 500] on input "True" at bounding box center [852, 503] width 18 height 15
radio input "true"
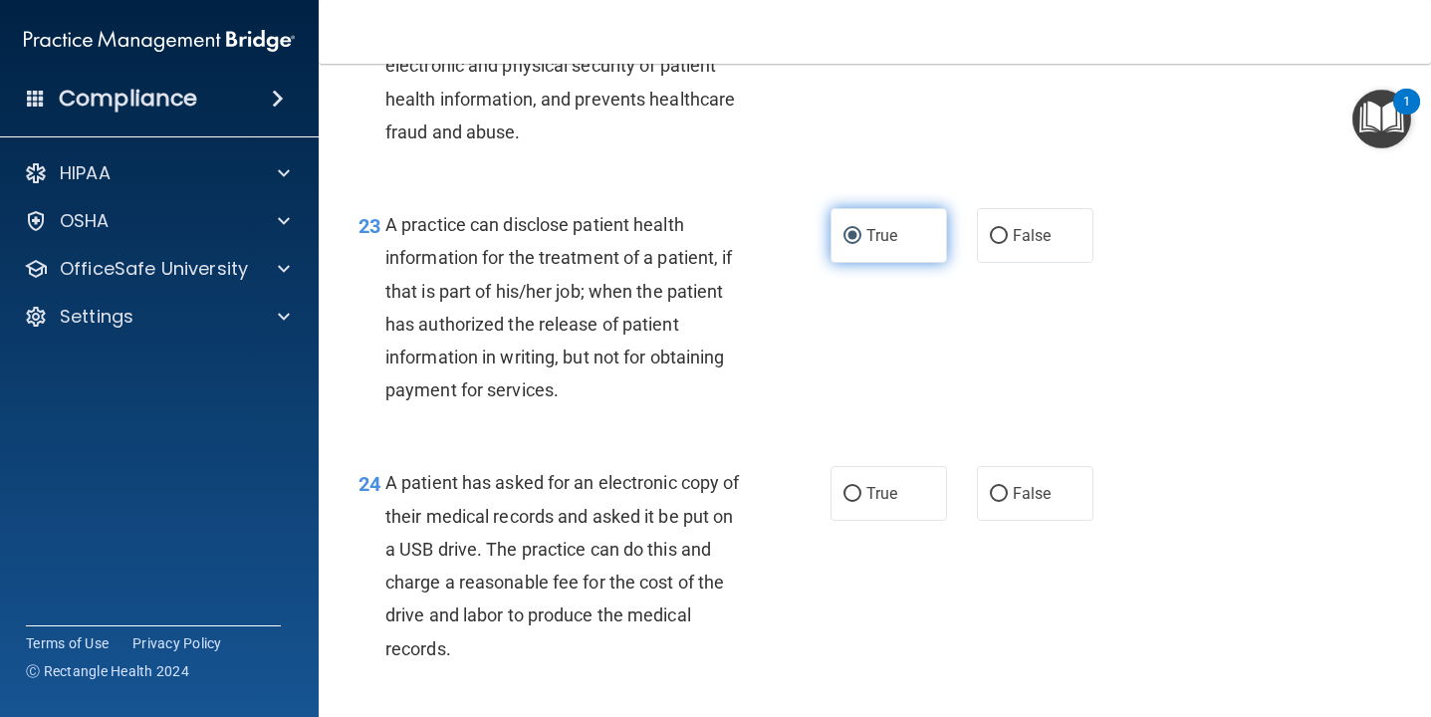
scroll to position [3948, 0]
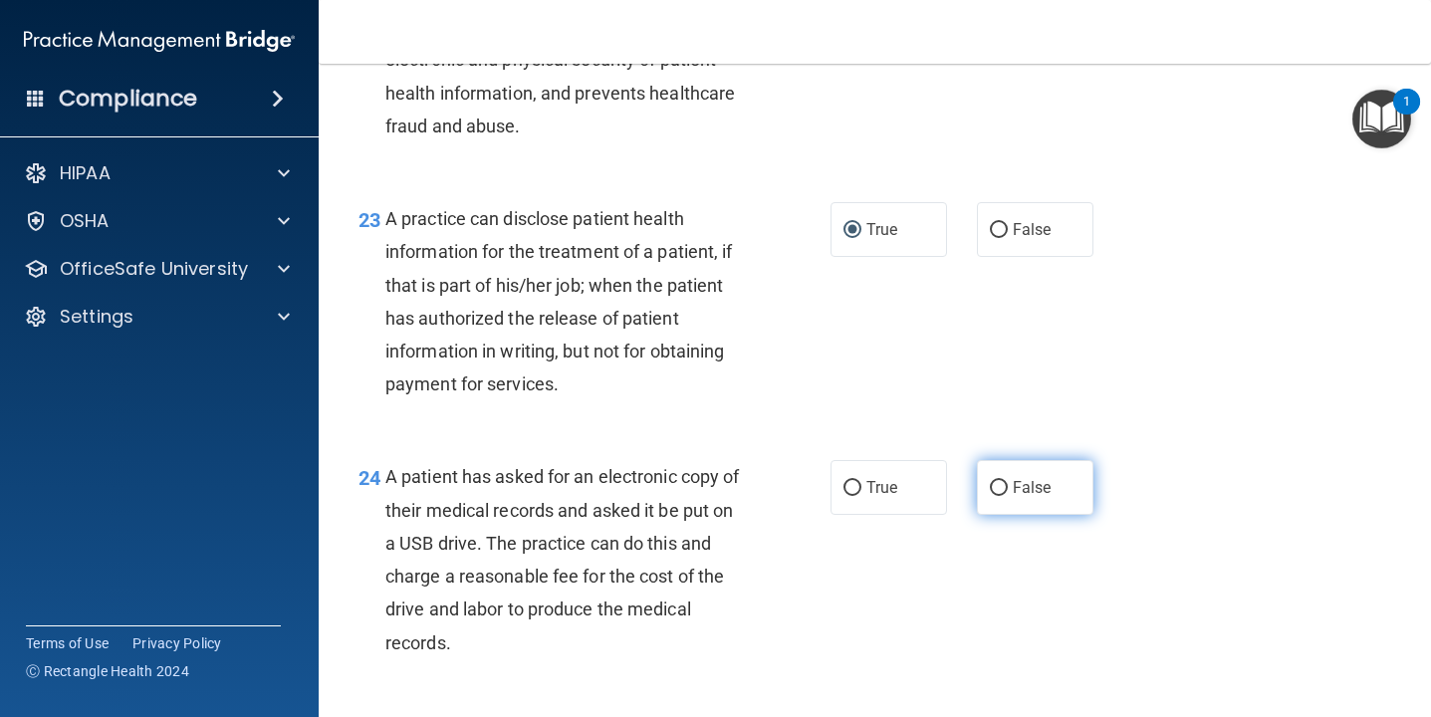
click at [993, 487] on input "False" at bounding box center [999, 488] width 18 height 15
radio input "true"
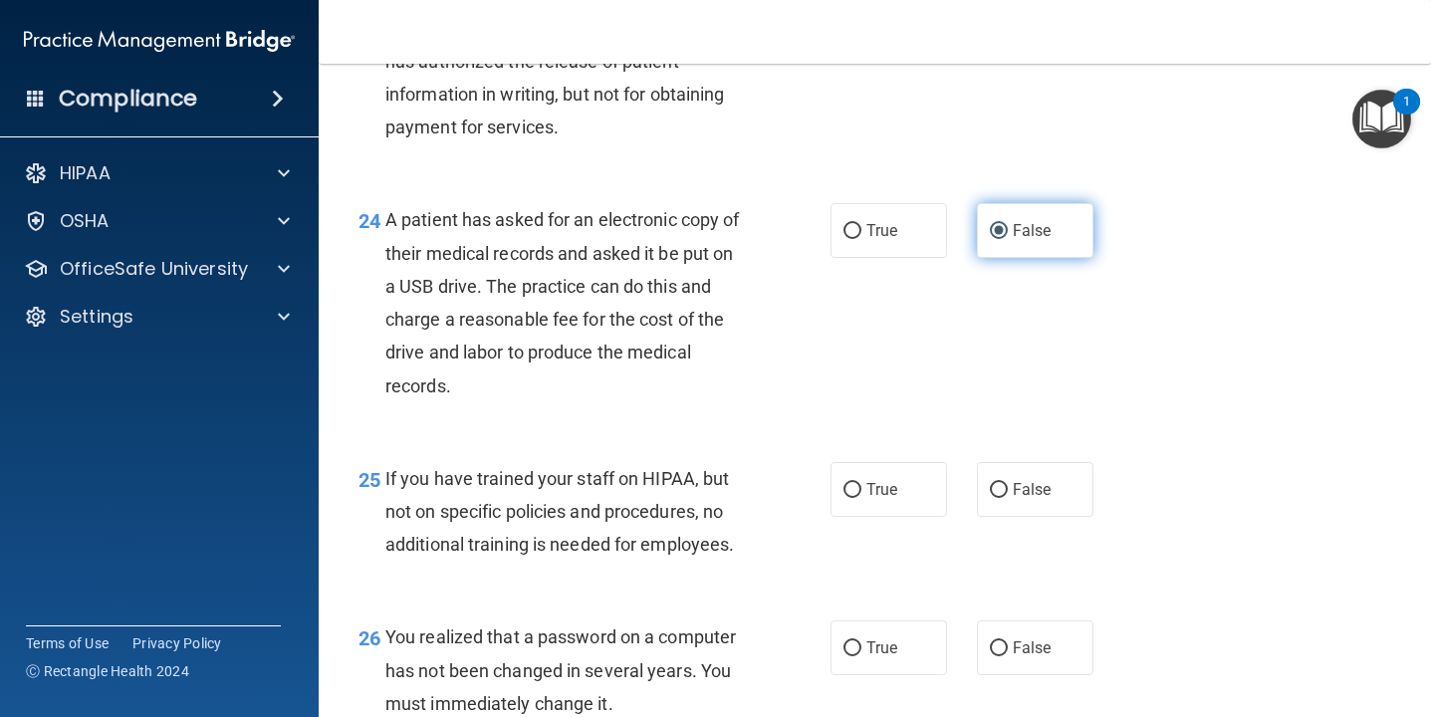
scroll to position [4207, 0]
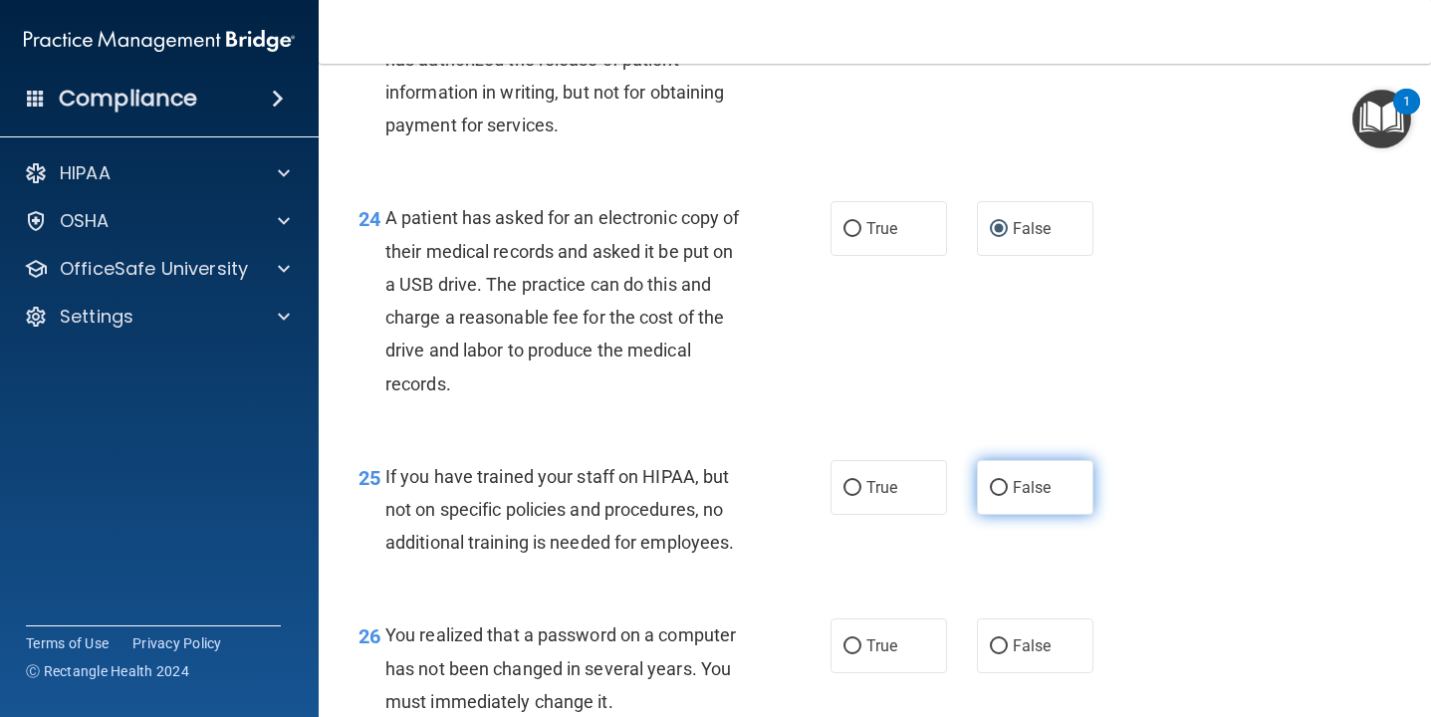
click at [1000, 482] on input "False" at bounding box center [999, 488] width 18 height 15
radio input "true"
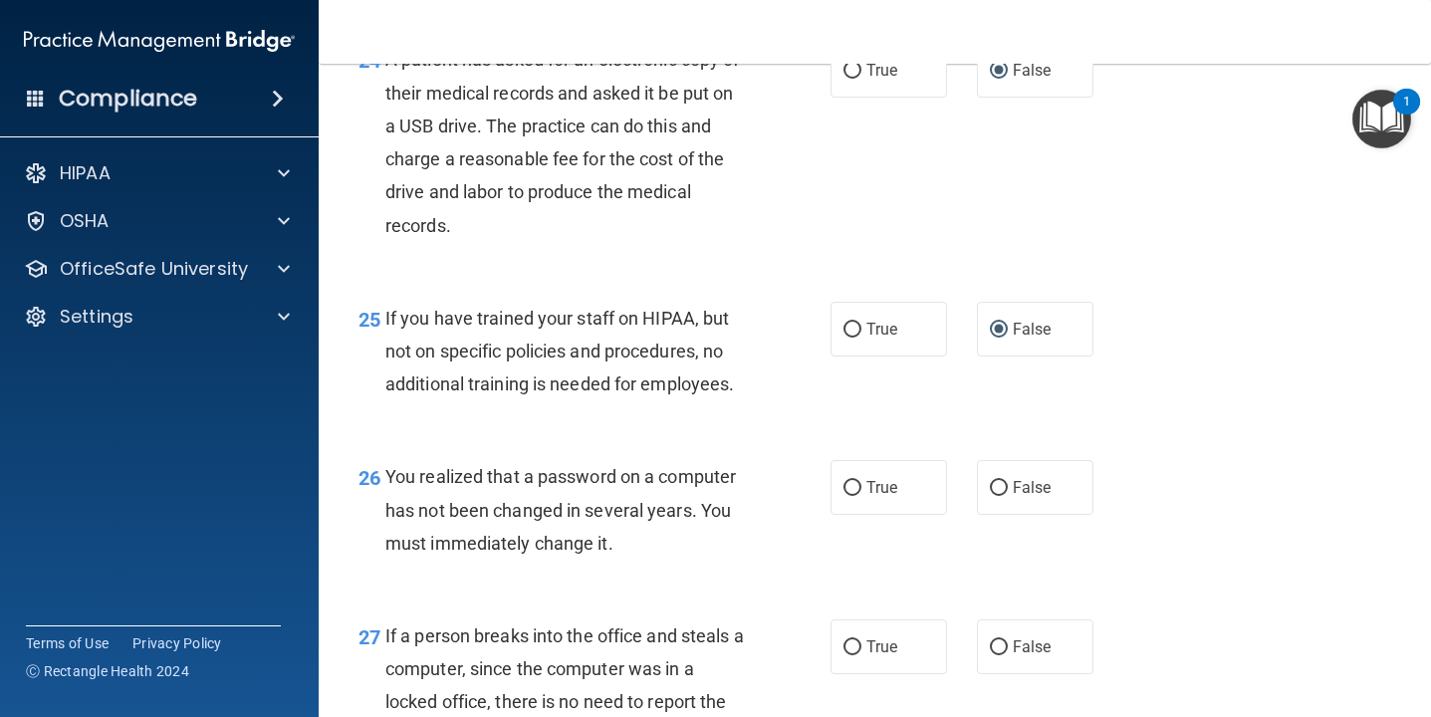
scroll to position [4386, 0]
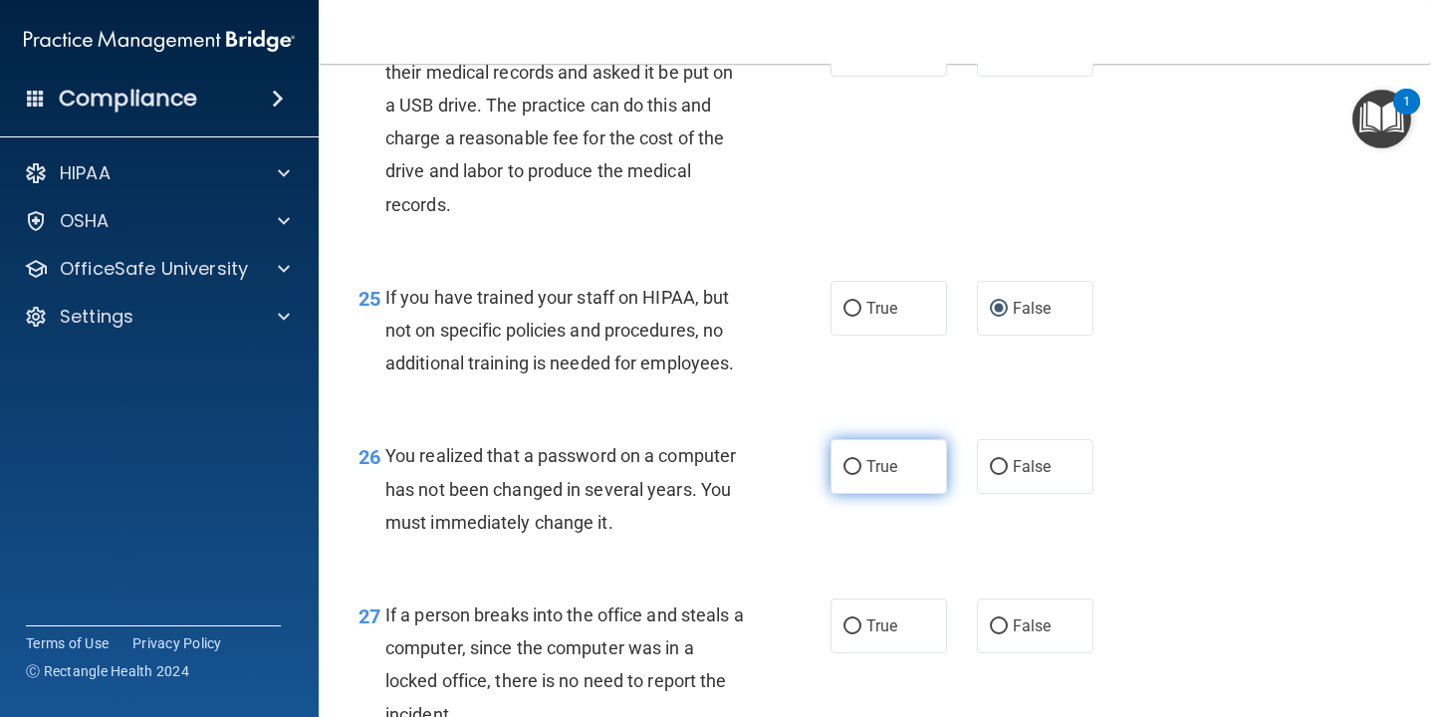
click at [851, 465] on input "True" at bounding box center [852, 467] width 18 height 15
radio input "true"
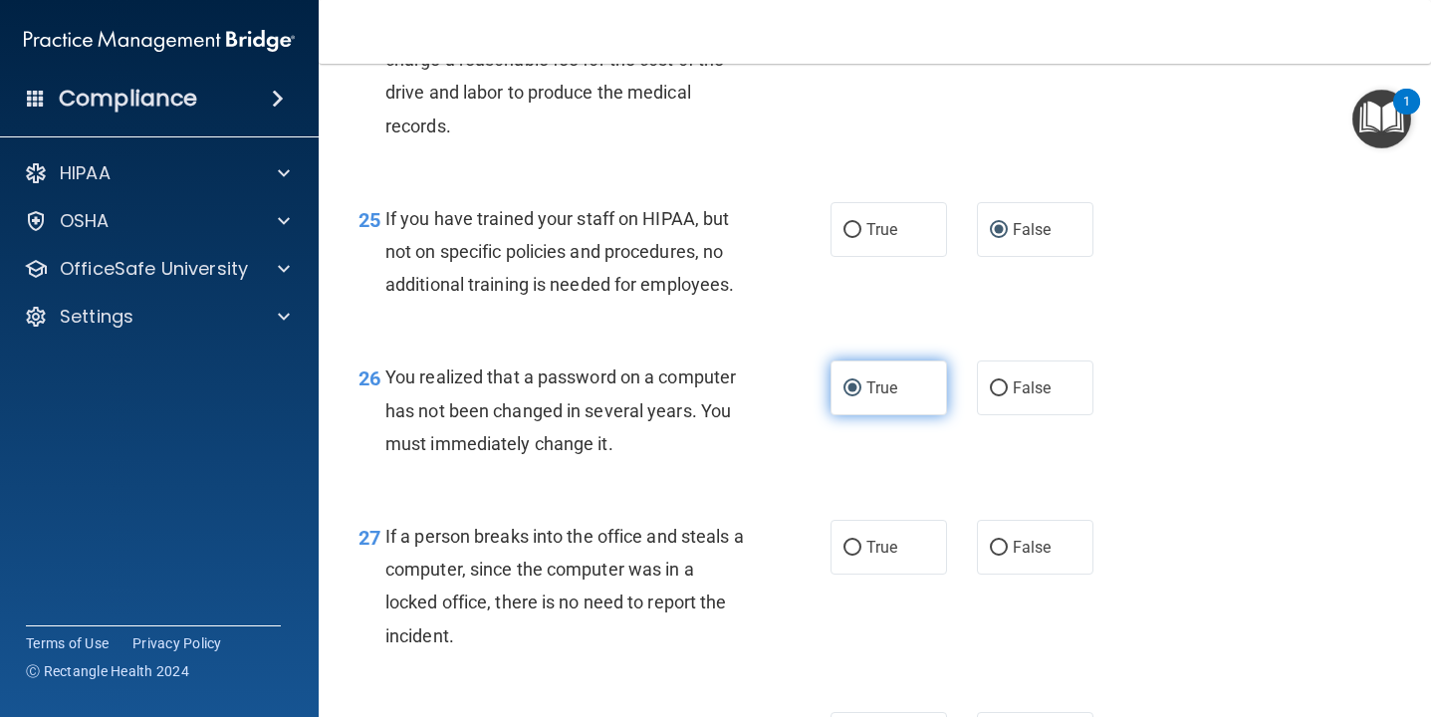
scroll to position [4466, 0]
click at [994, 548] on input "False" at bounding box center [999, 547] width 18 height 15
radio input "true"
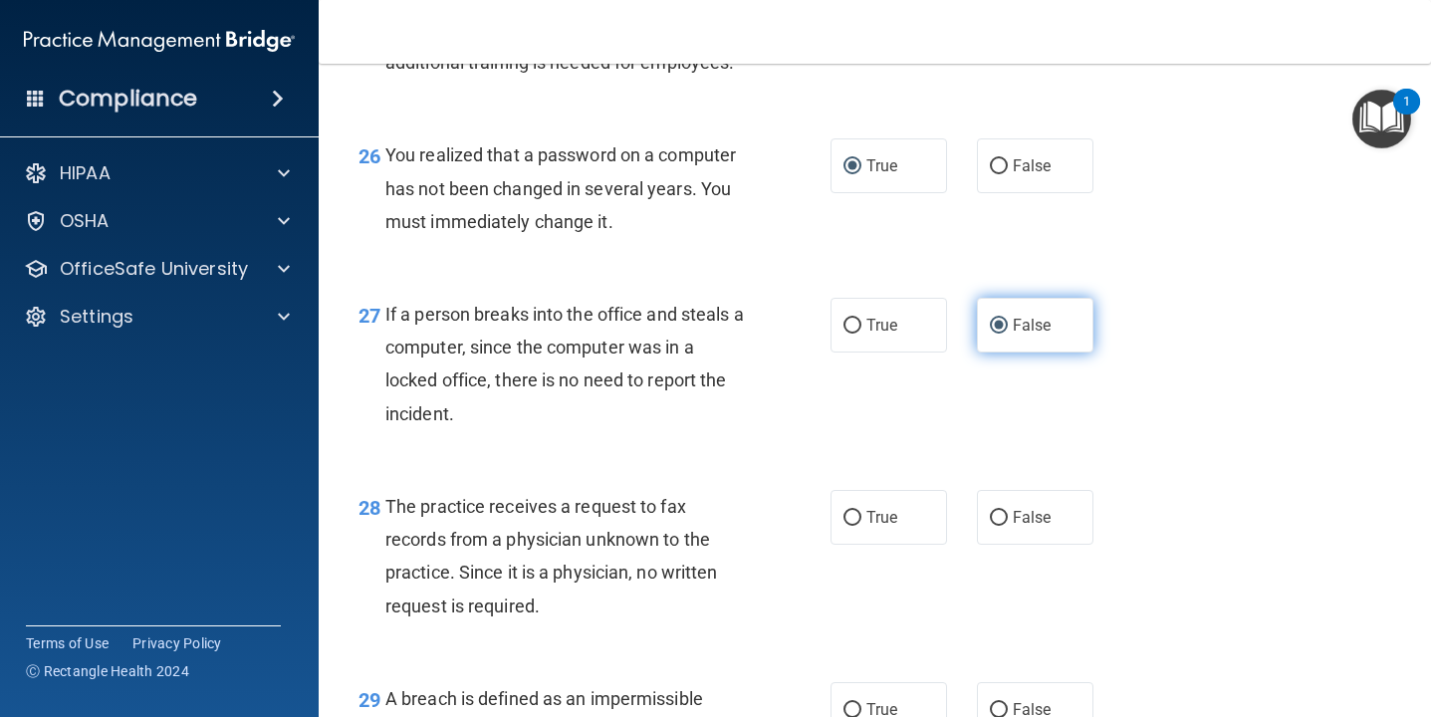
scroll to position [4690, 0]
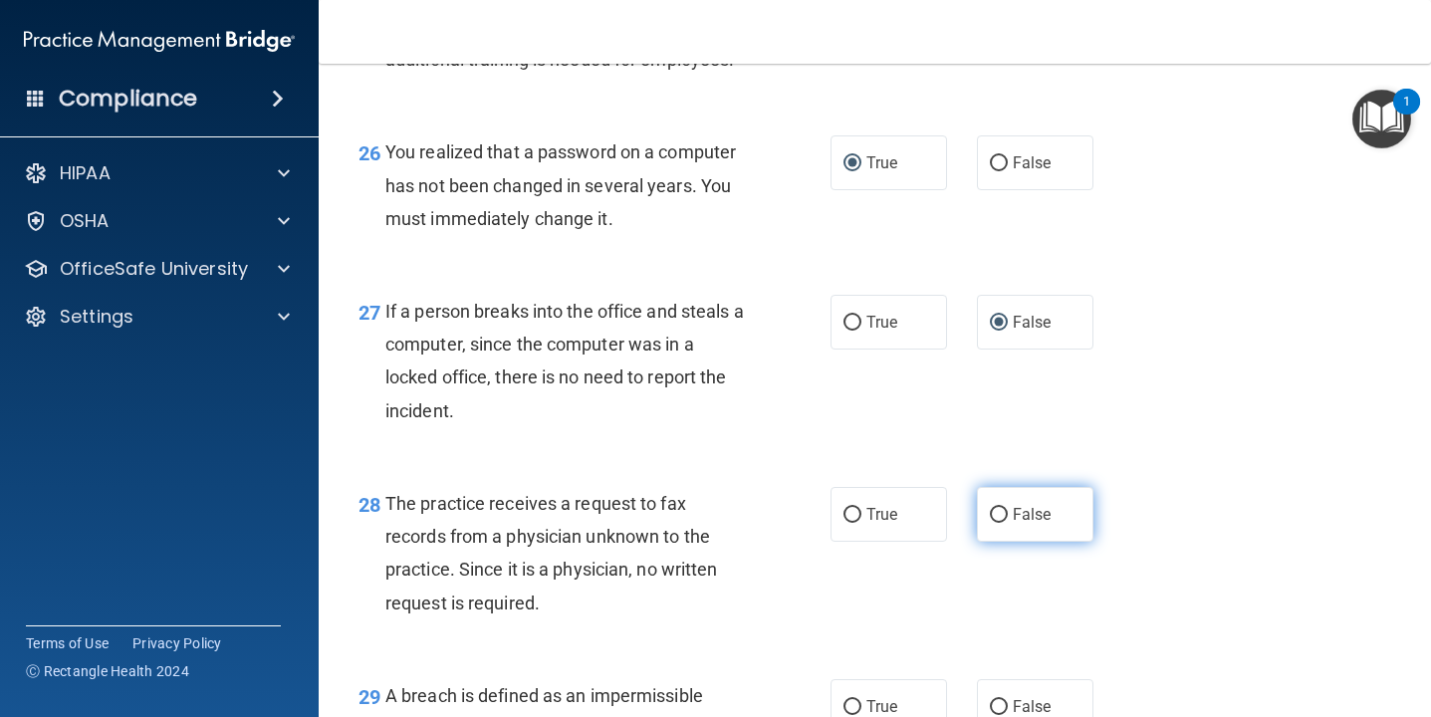
click at [1002, 516] on input "False" at bounding box center [999, 515] width 18 height 15
radio input "true"
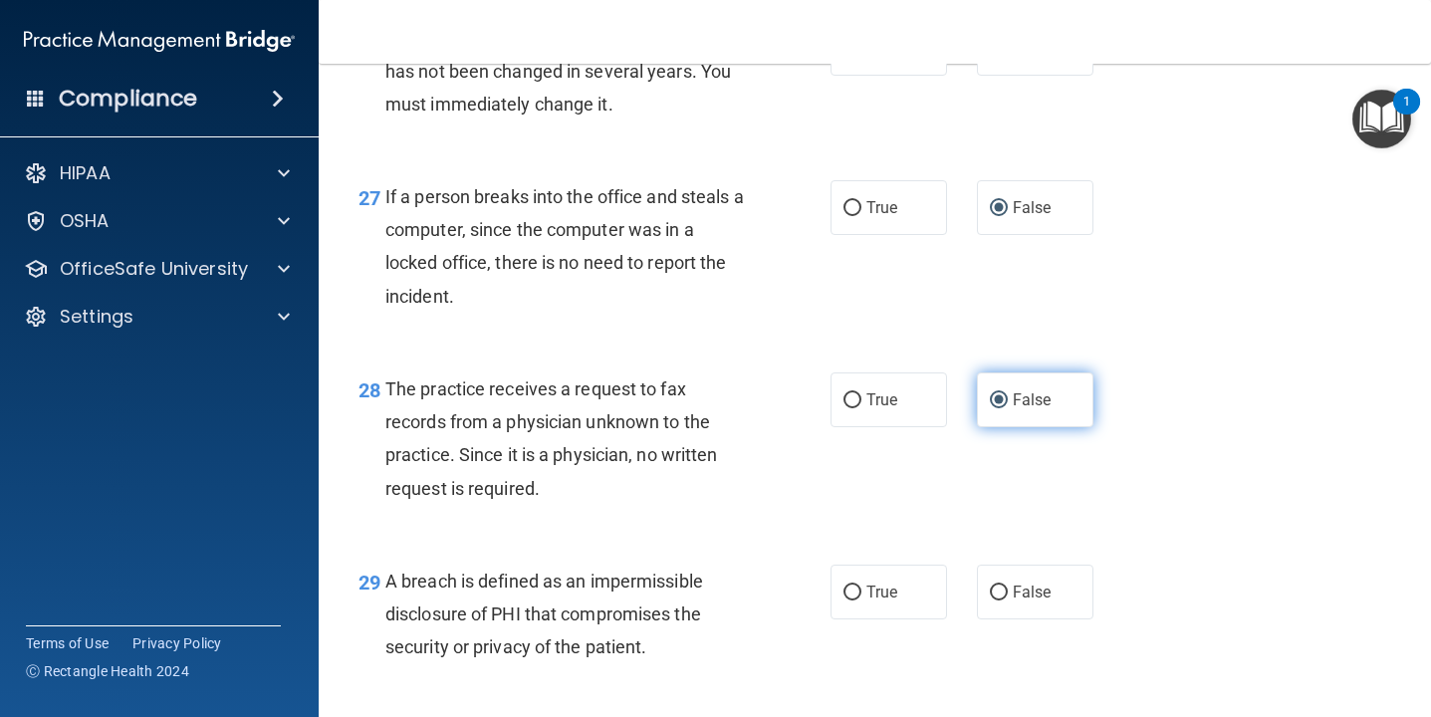
scroll to position [4811, 0]
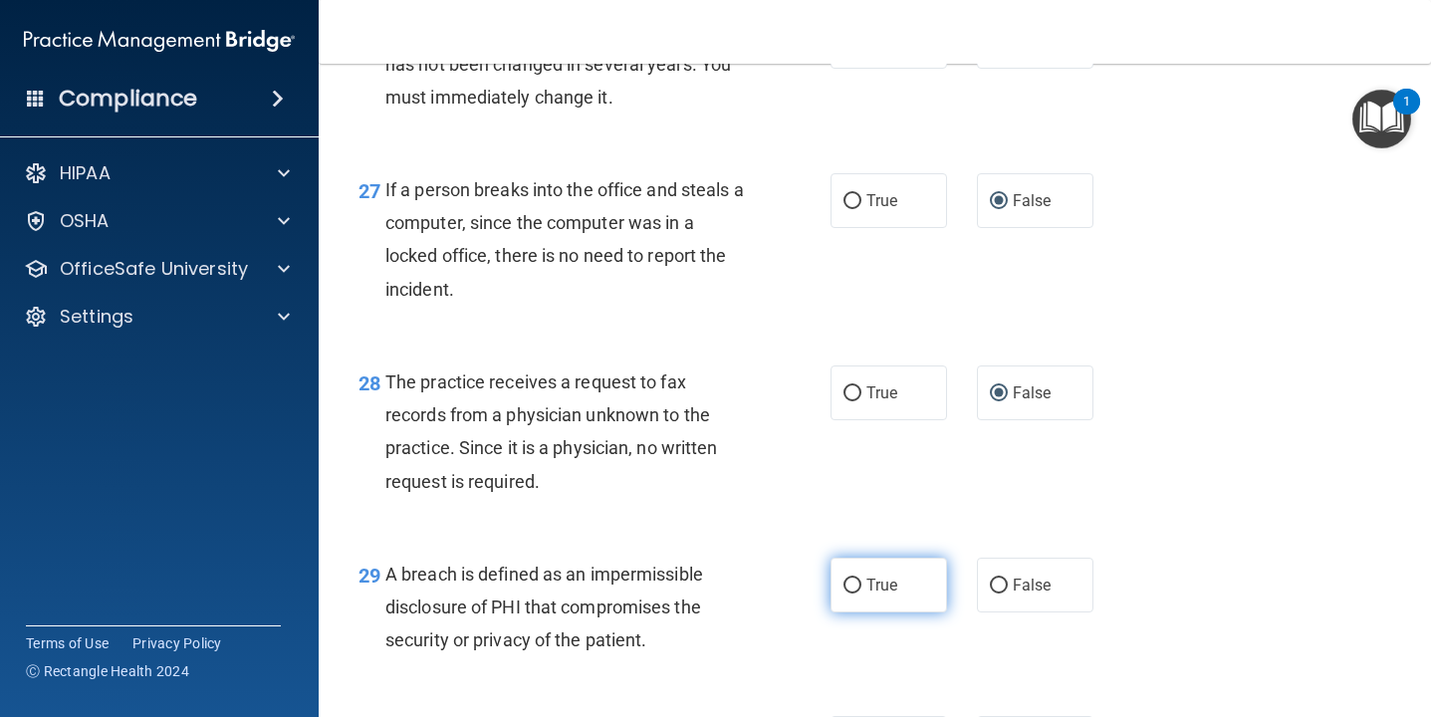
click at [849, 586] on input "True" at bounding box center [852, 585] width 18 height 15
radio input "true"
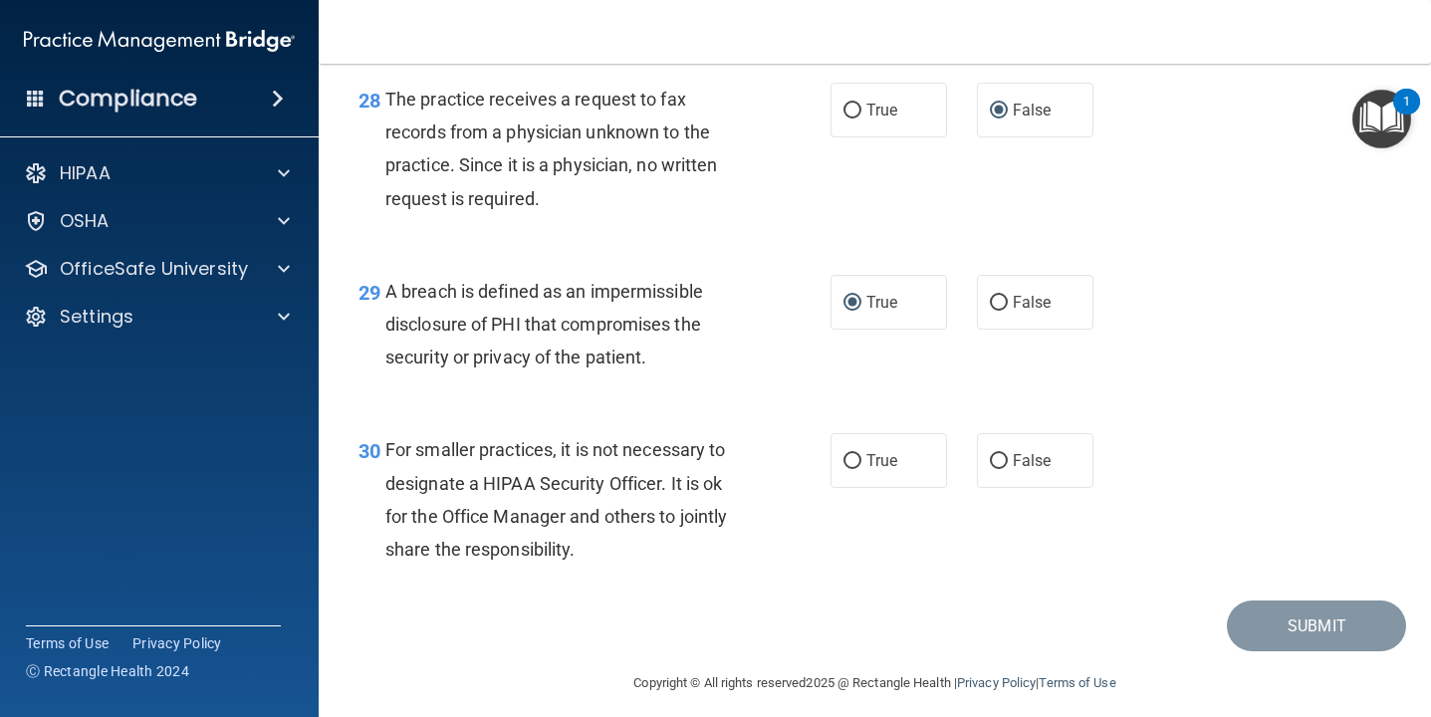
scroll to position [5109, 0]
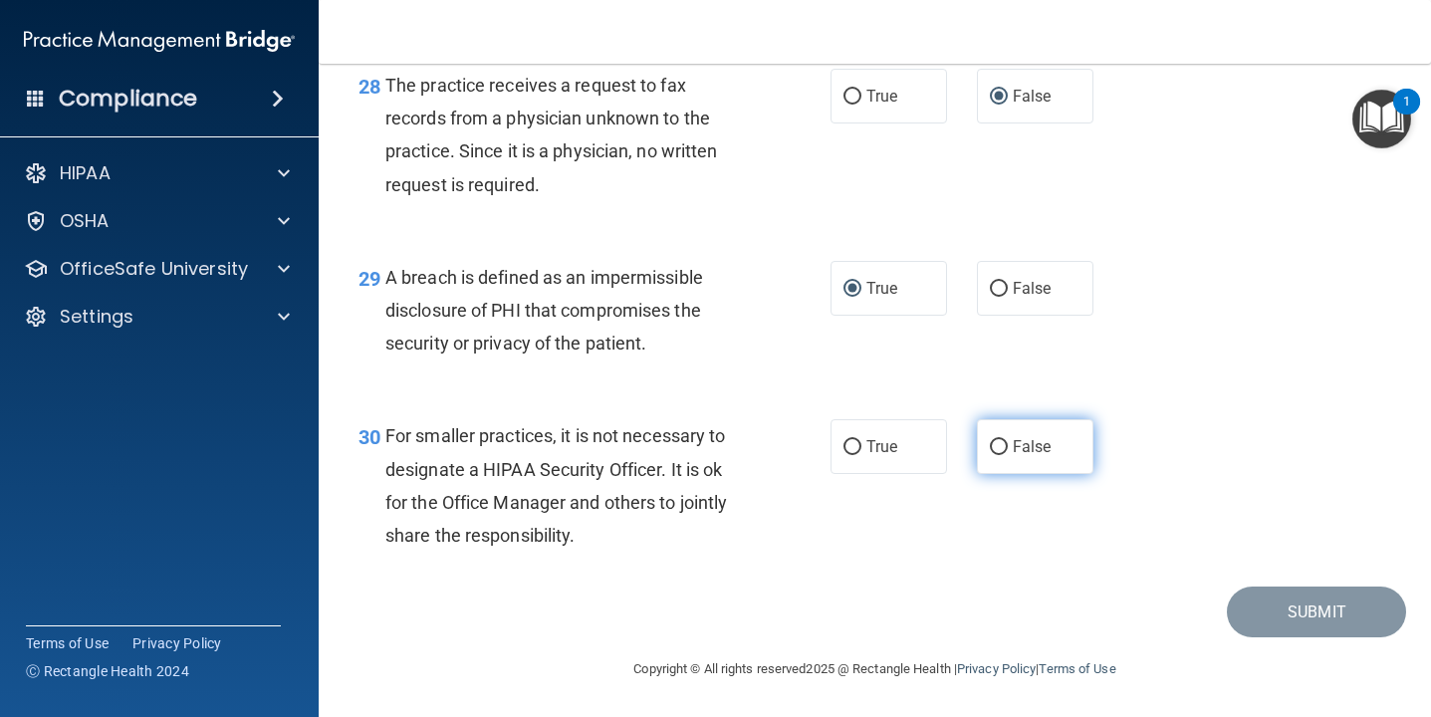
click at [1004, 446] on input "False" at bounding box center [999, 447] width 18 height 15
radio input "true"
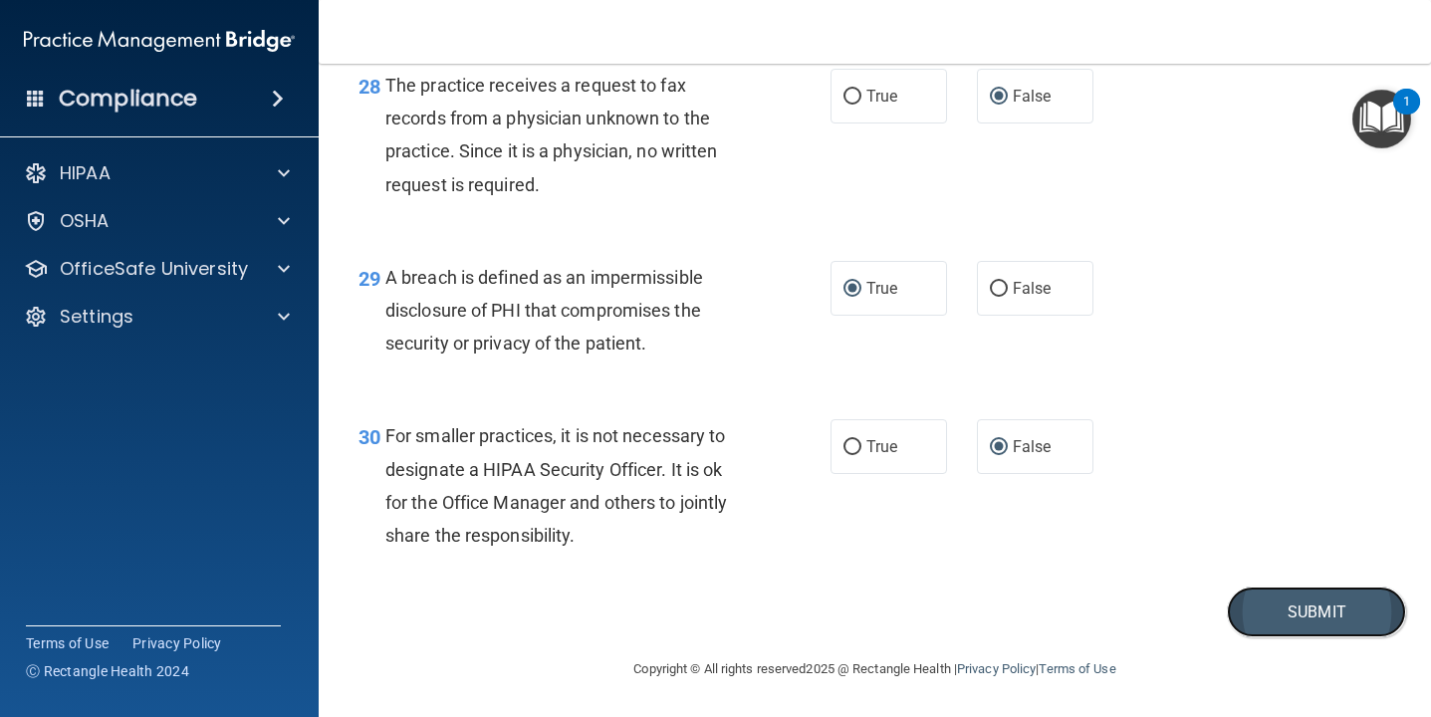
click at [1264, 611] on button "Submit" at bounding box center [1315, 611] width 179 height 51
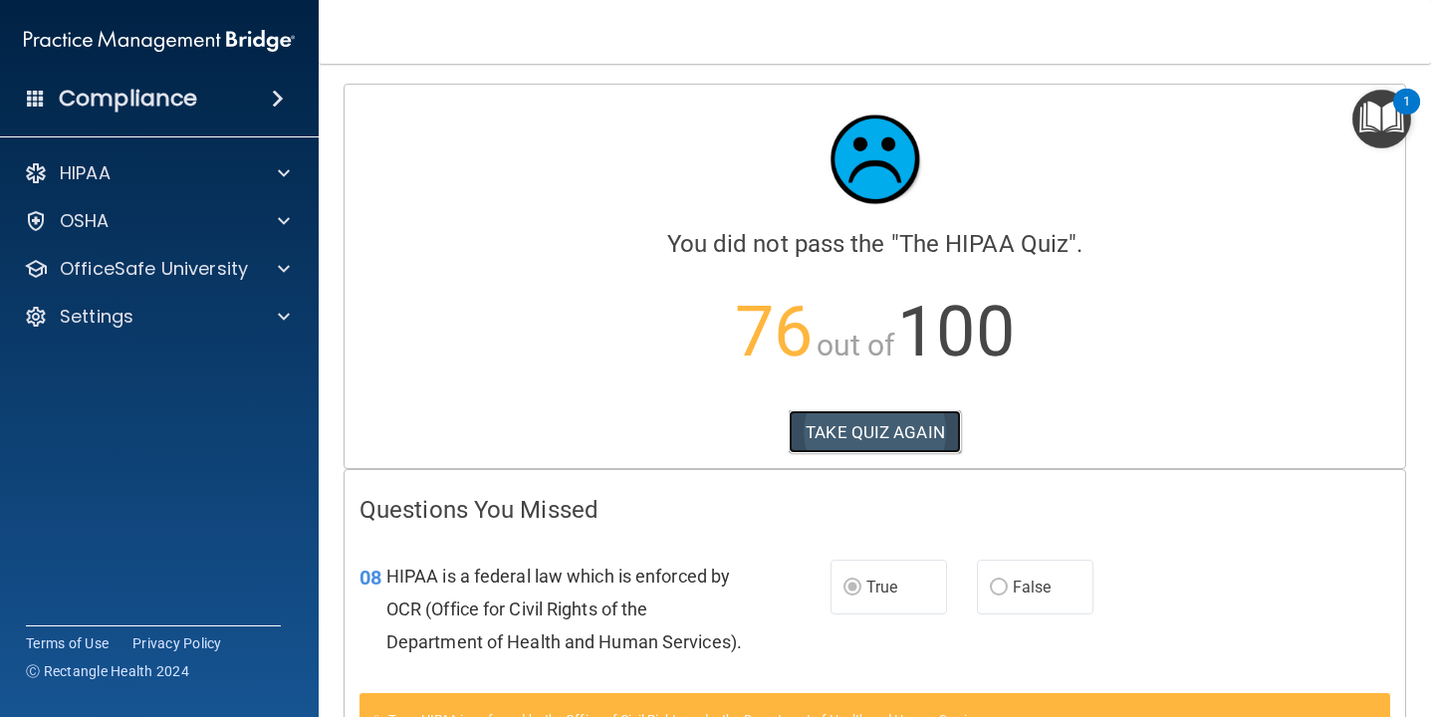
click at [939, 435] on button "TAKE QUIZ AGAIN" at bounding box center [874, 432] width 172 height 44
click at [873, 427] on button "TAKE QUIZ AGAIN" at bounding box center [874, 432] width 172 height 44
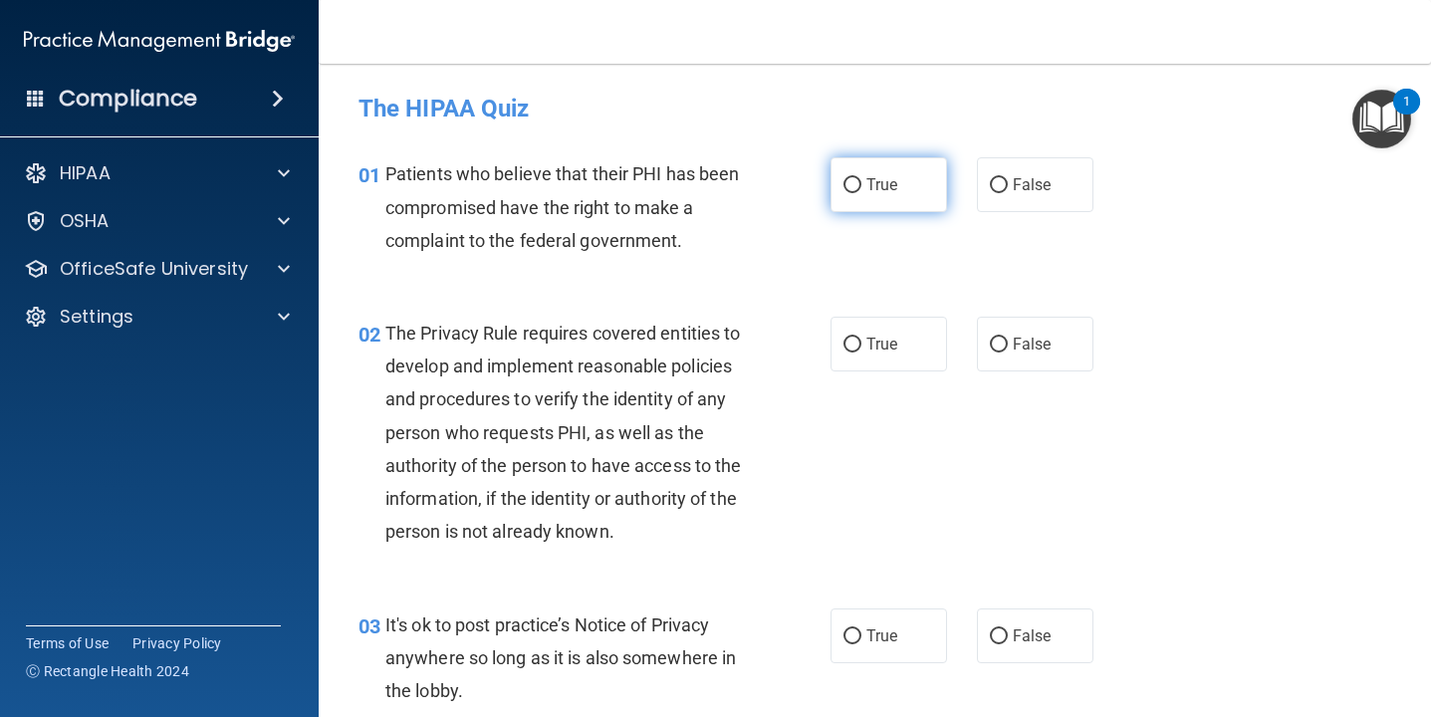
click at [853, 180] on input "True" at bounding box center [852, 185] width 18 height 15
radio input "true"
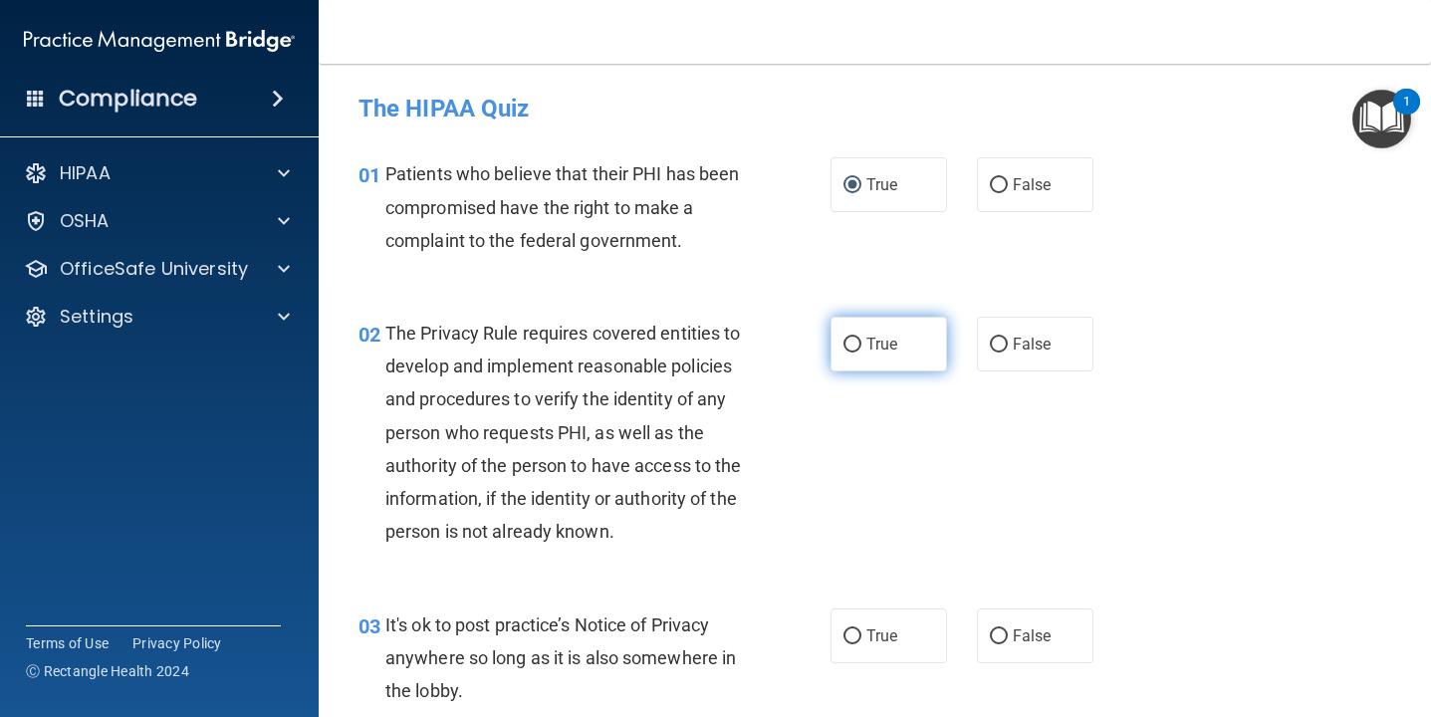
click at [847, 339] on input "True" at bounding box center [852, 344] width 18 height 15
radio input "true"
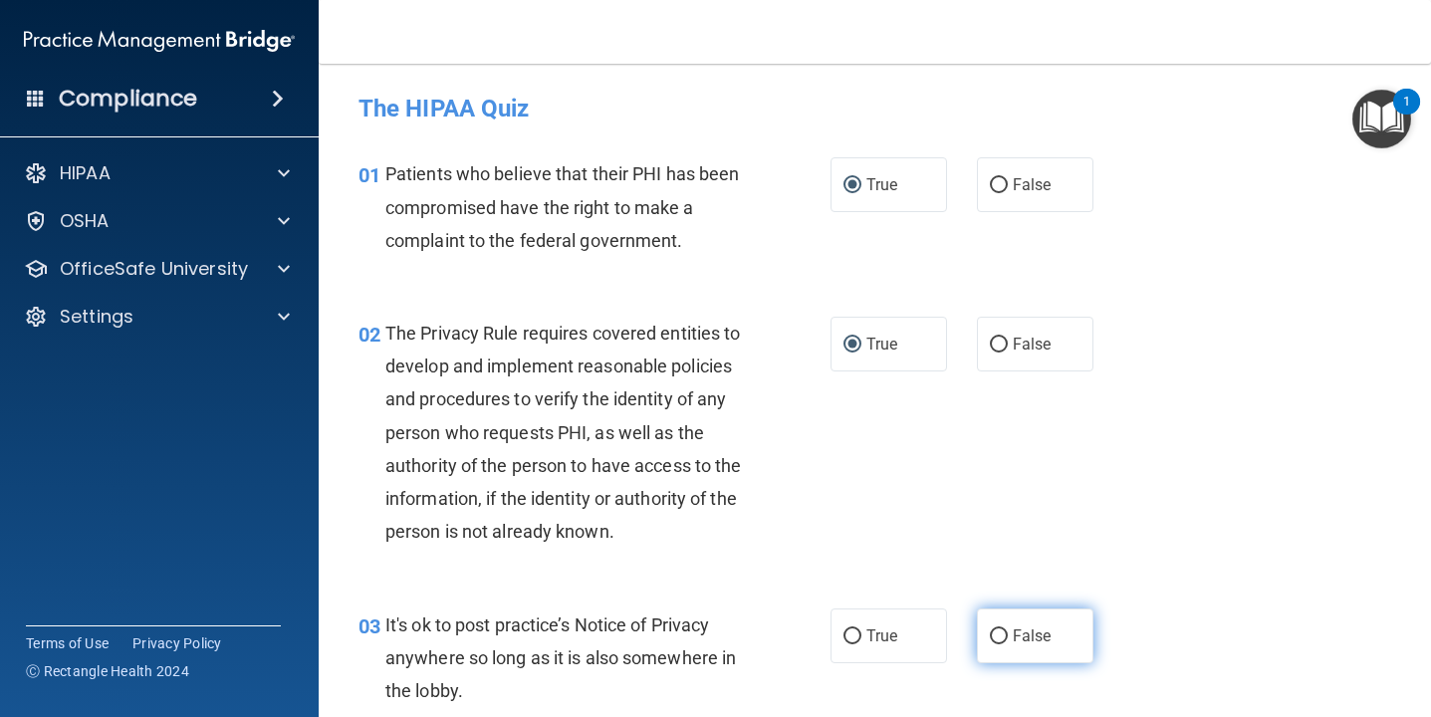
click at [999, 633] on input "False" at bounding box center [999, 636] width 18 height 15
radio input "true"
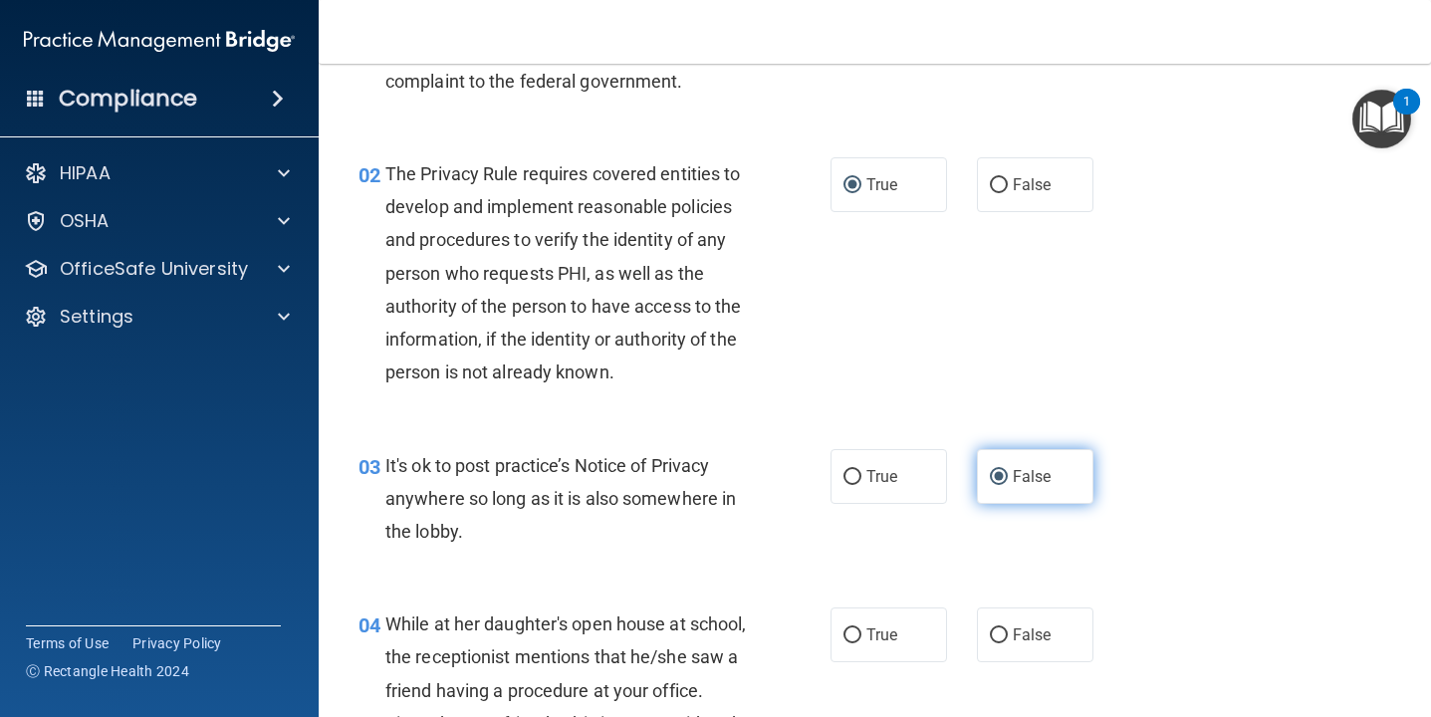
scroll to position [163, 0]
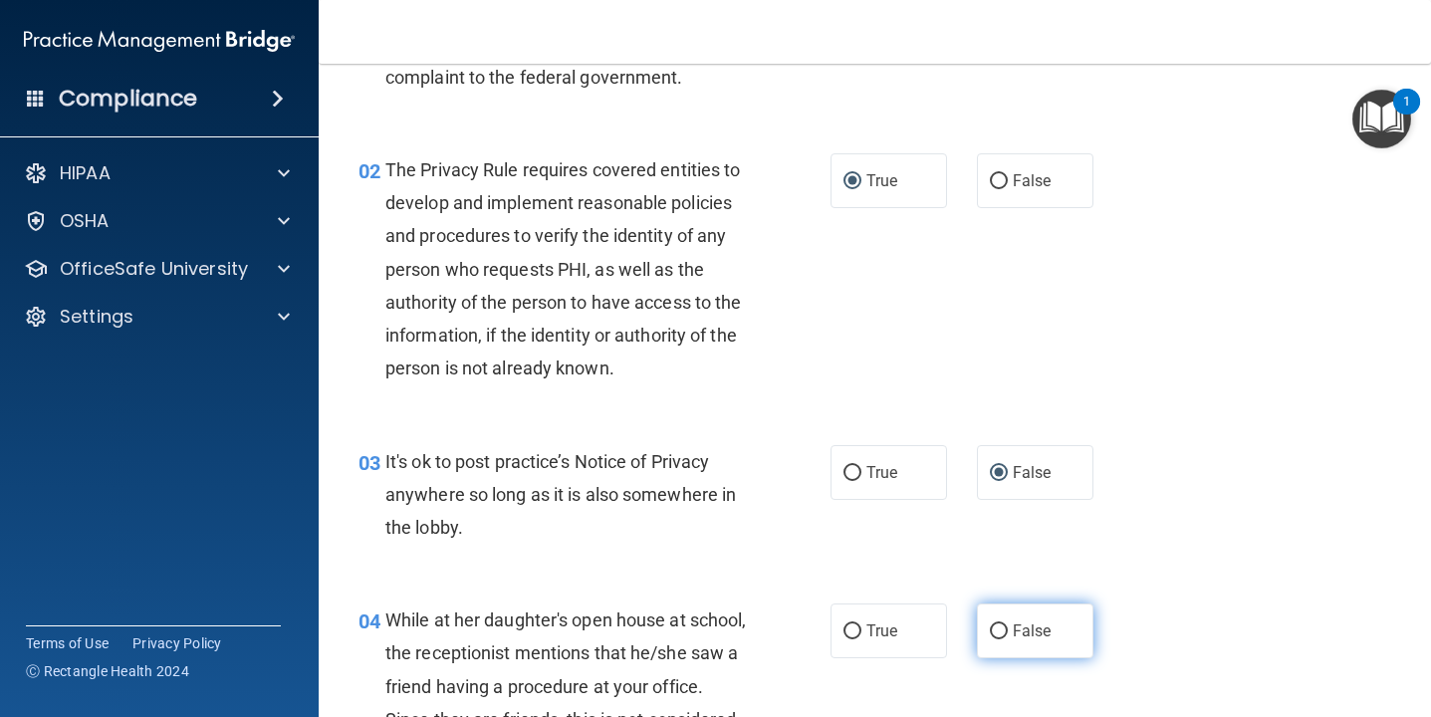
click at [995, 628] on input "False" at bounding box center [999, 631] width 18 height 15
radio input "true"
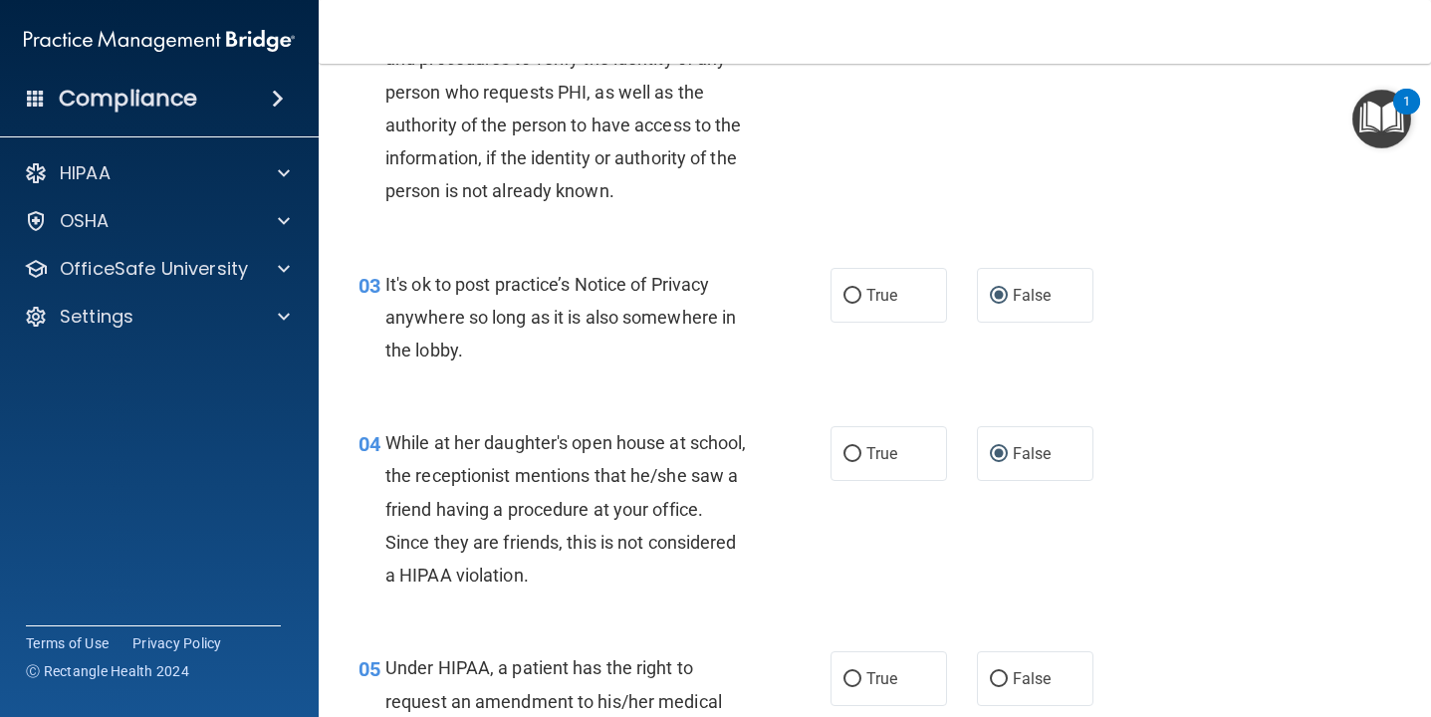
scroll to position [359, 0]
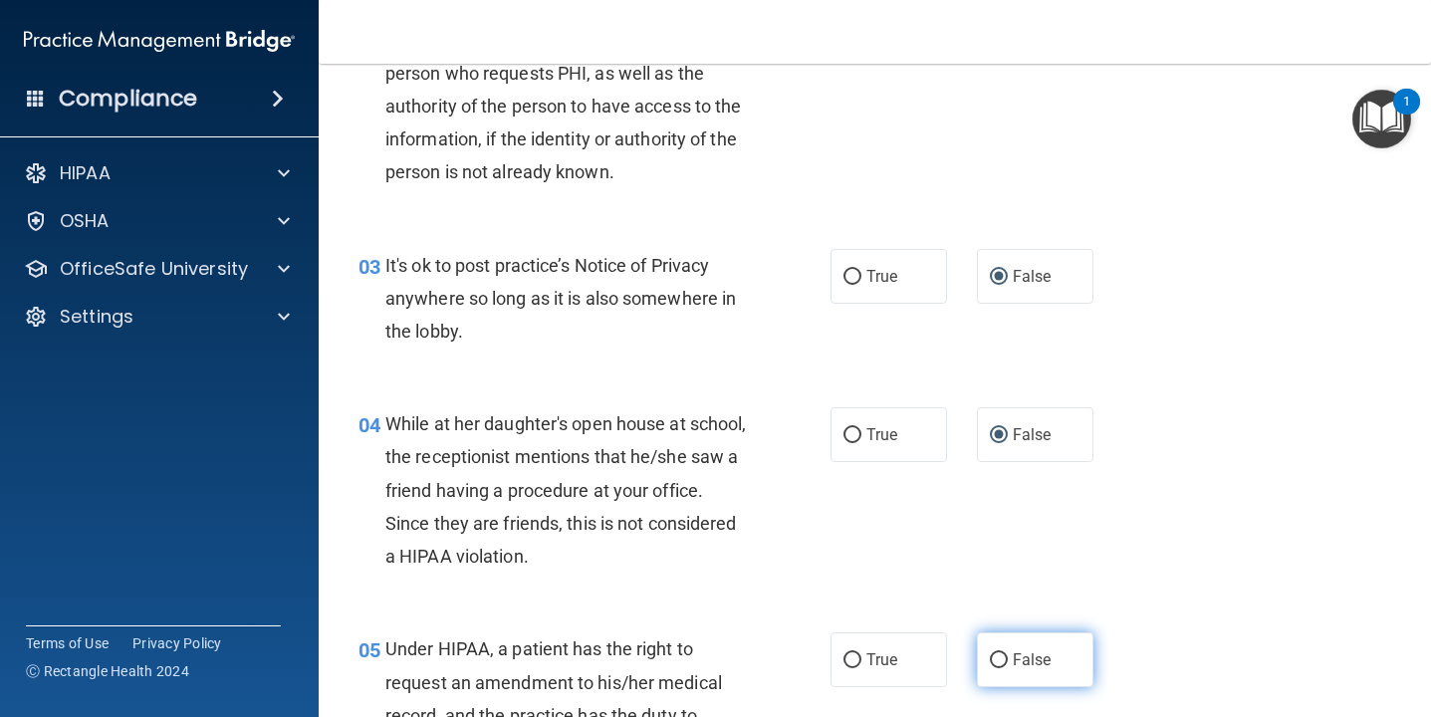
click at [1001, 653] on input "False" at bounding box center [999, 660] width 18 height 15
radio input "true"
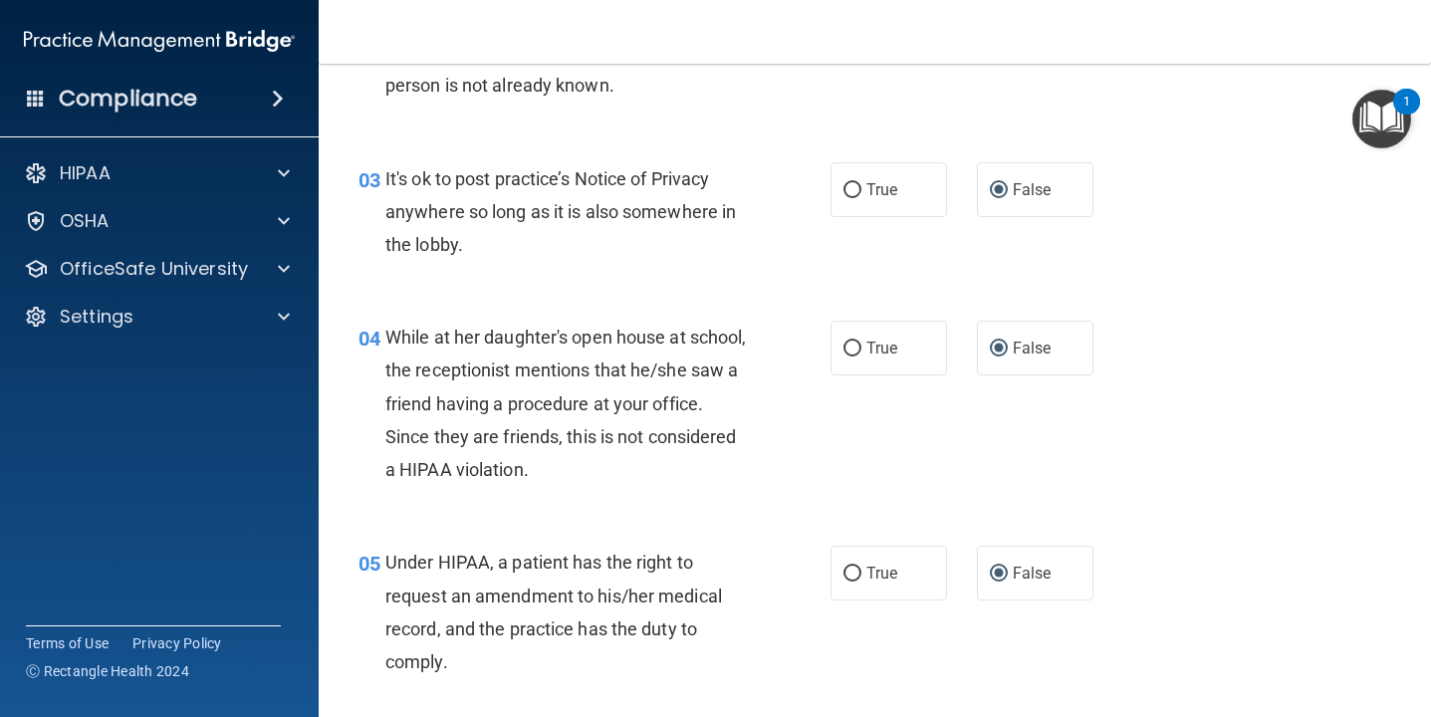
scroll to position [456, 0]
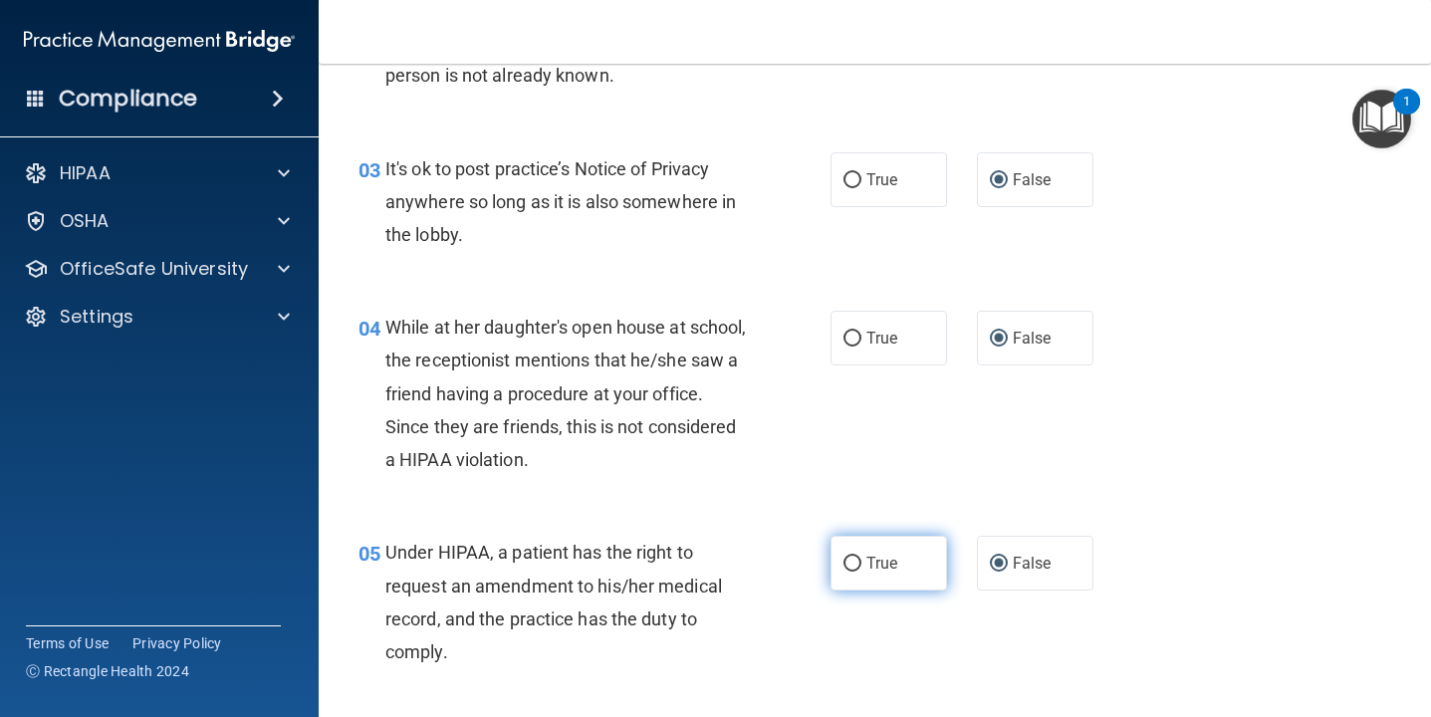
click at [858, 563] on input "True" at bounding box center [852, 563] width 18 height 15
radio input "true"
click at [1001, 562] on input "False" at bounding box center [999, 563] width 18 height 15
radio input "true"
radio input "false"
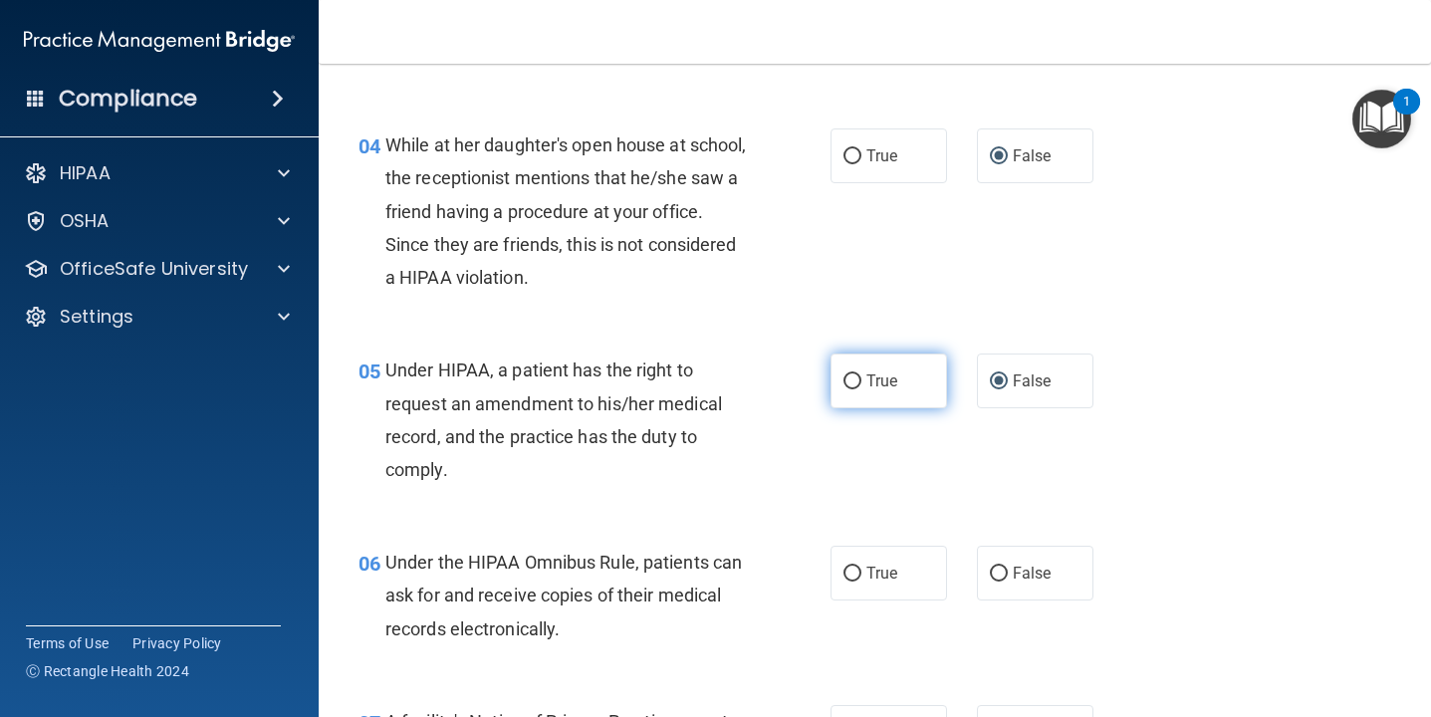
scroll to position [642, 0]
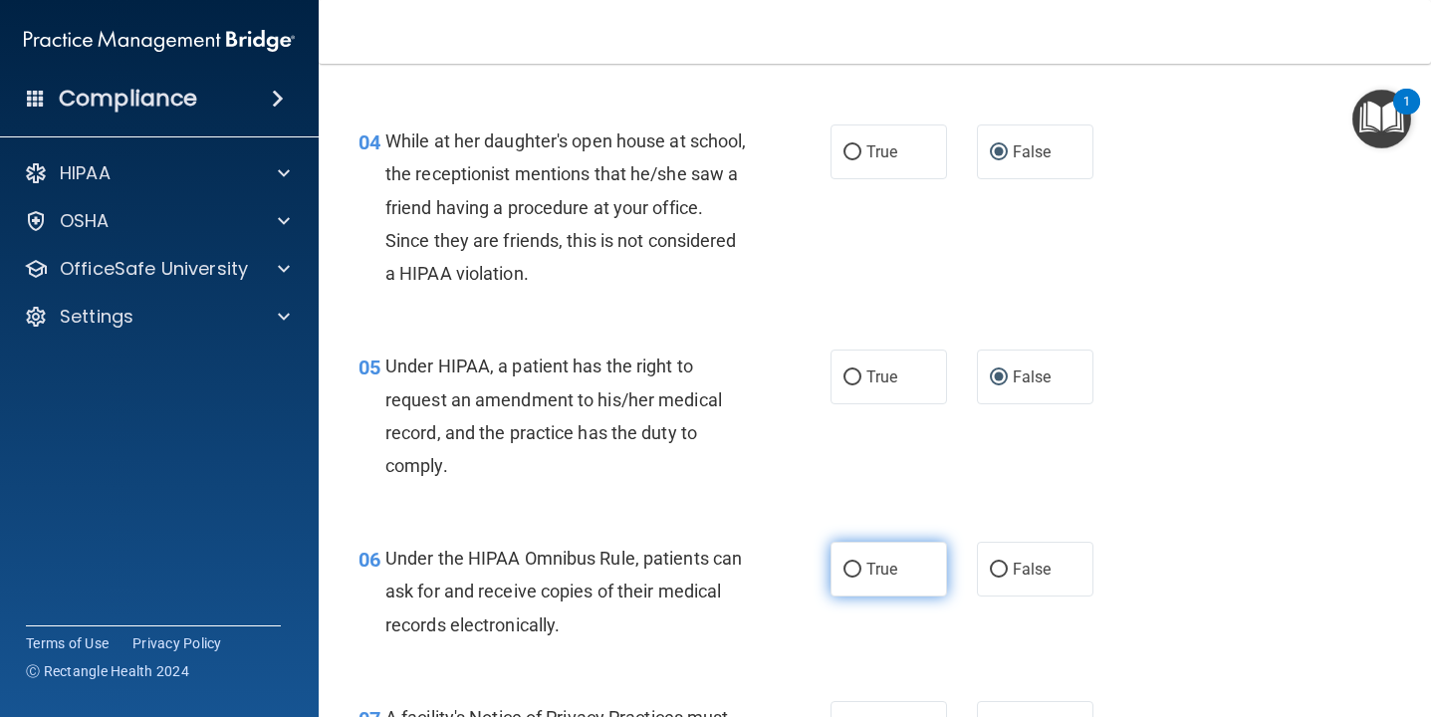
click at [849, 568] on input "True" at bounding box center [852, 569] width 18 height 15
radio input "true"
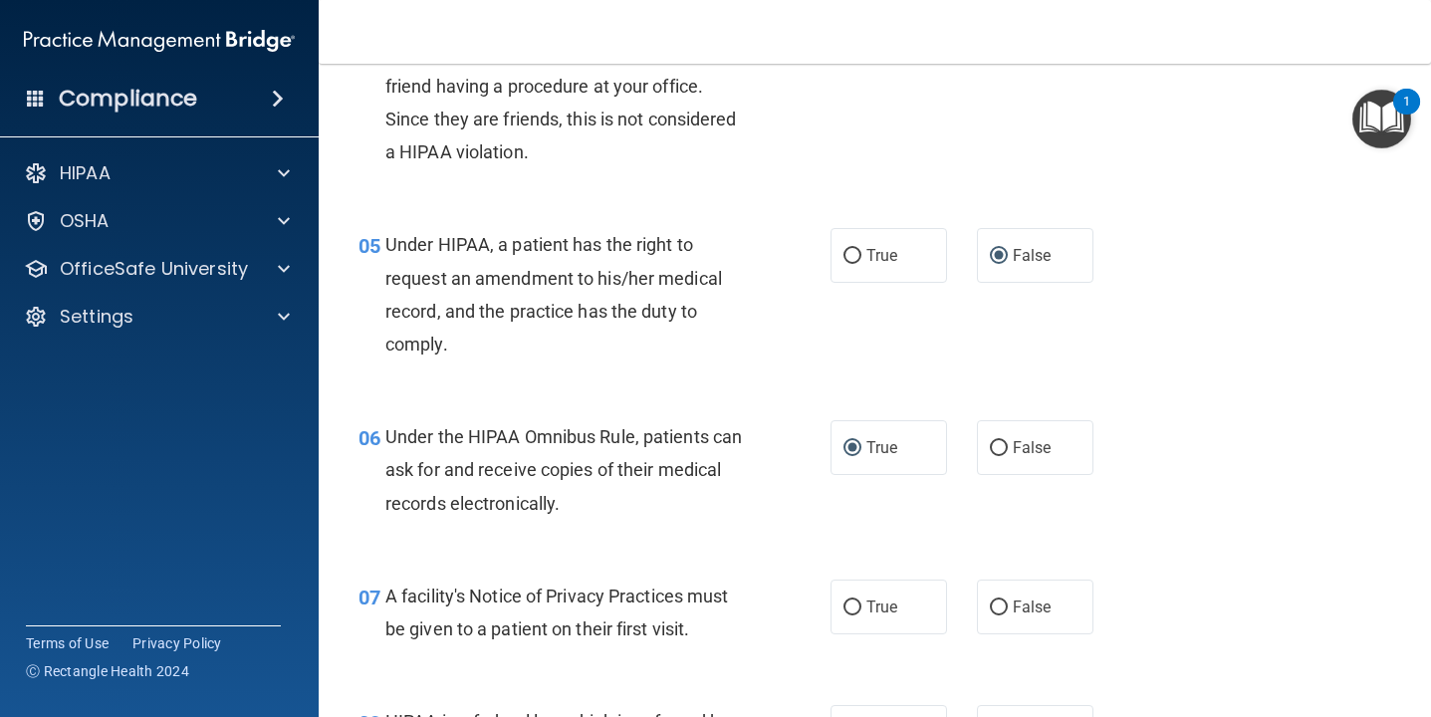
scroll to position [767, 0]
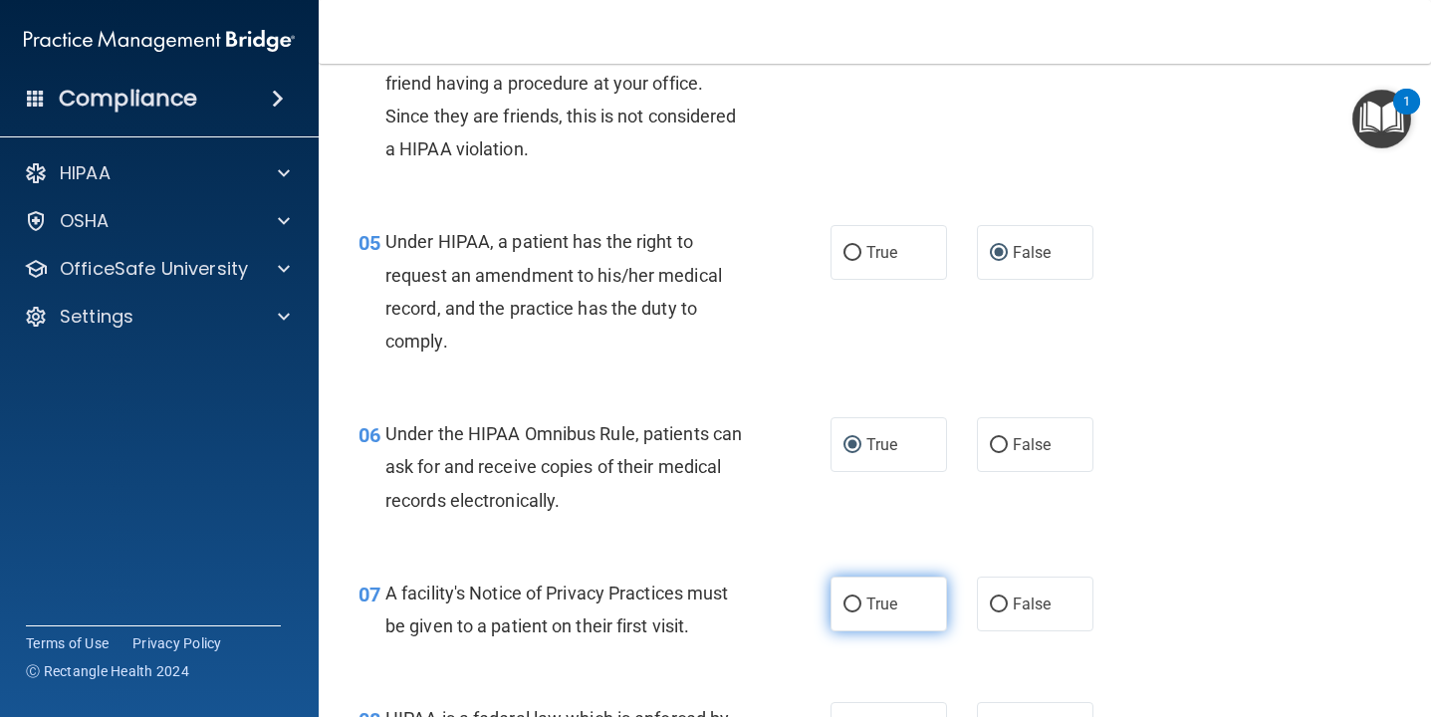
click at [851, 602] on input "True" at bounding box center [852, 604] width 18 height 15
radio input "true"
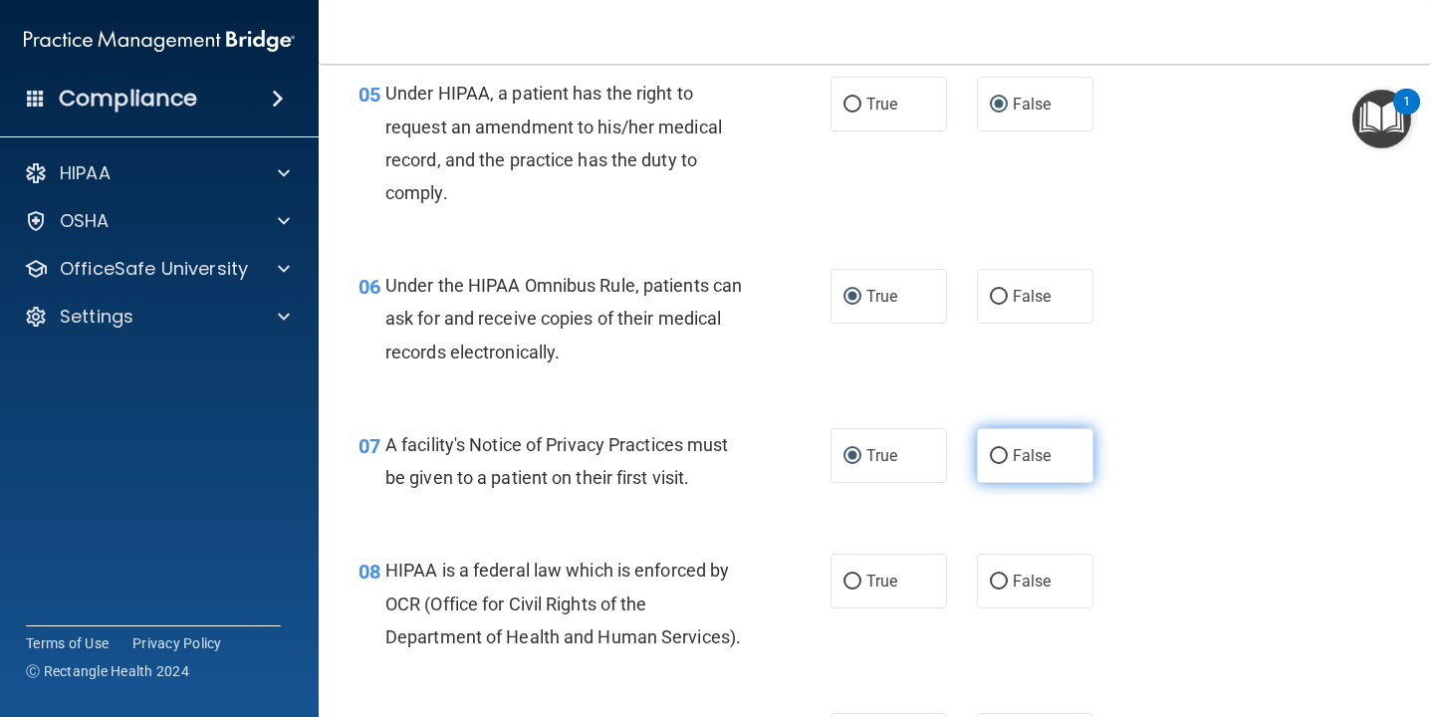
scroll to position [918, 0]
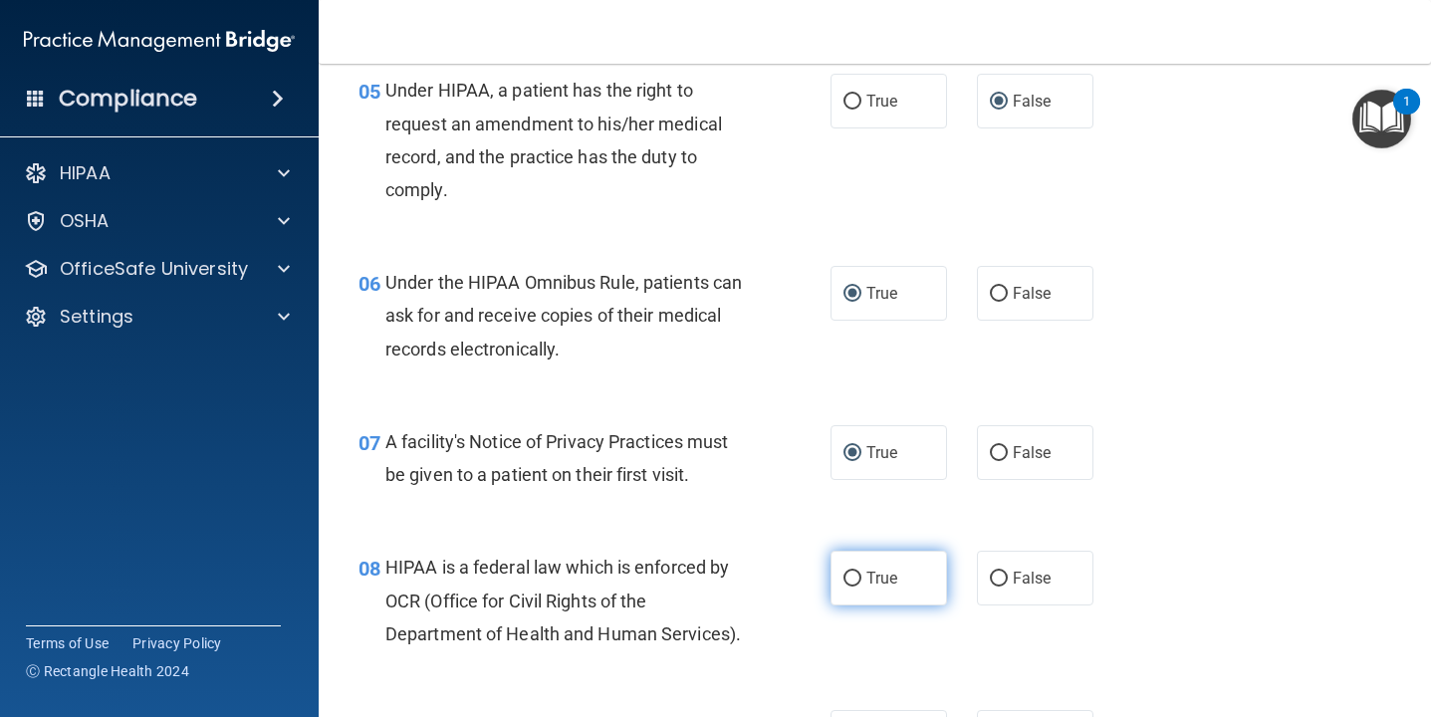
click at [853, 577] on input "True" at bounding box center [852, 578] width 18 height 15
radio input "true"
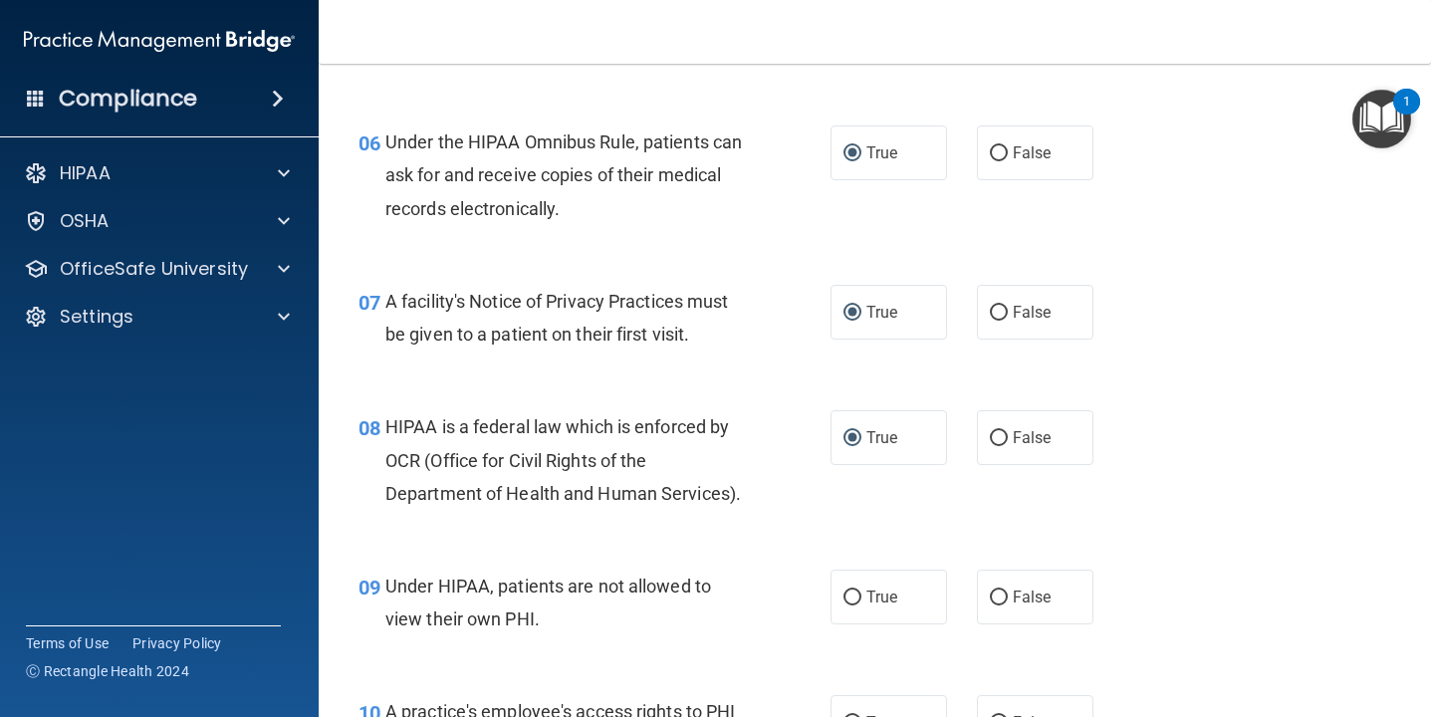
scroll to position [1061, 0]
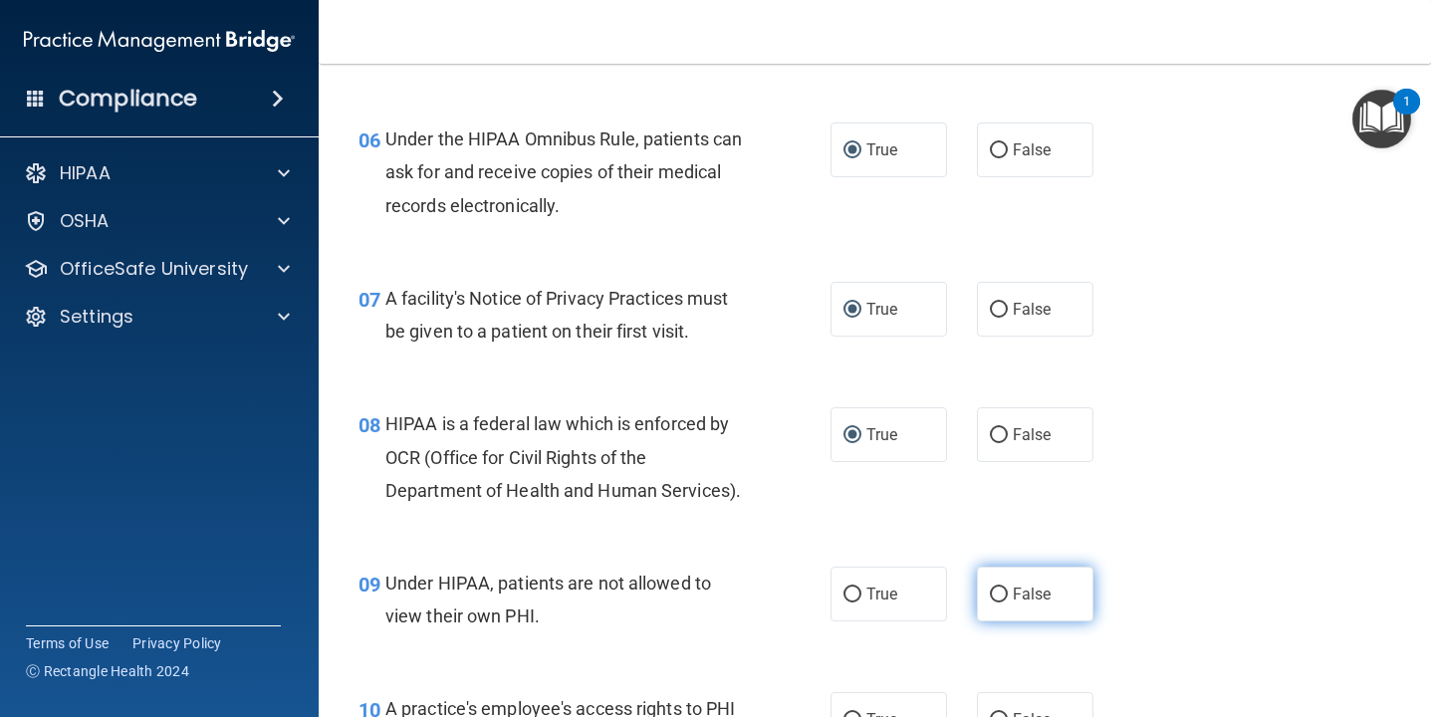
click at [1002, 590] on input "False" at bounding box center [999, 594] width 18 height 15
radio input "true"
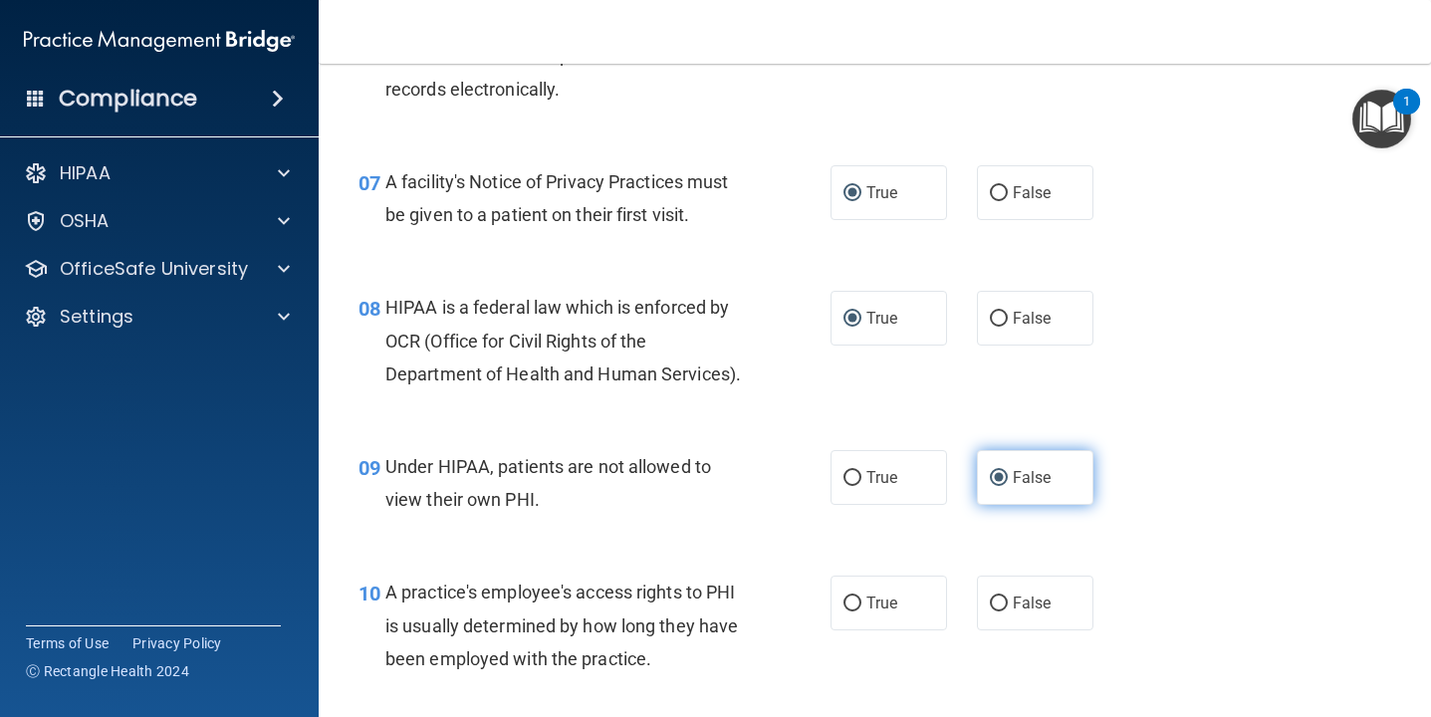
scroll to position [1208, 0]
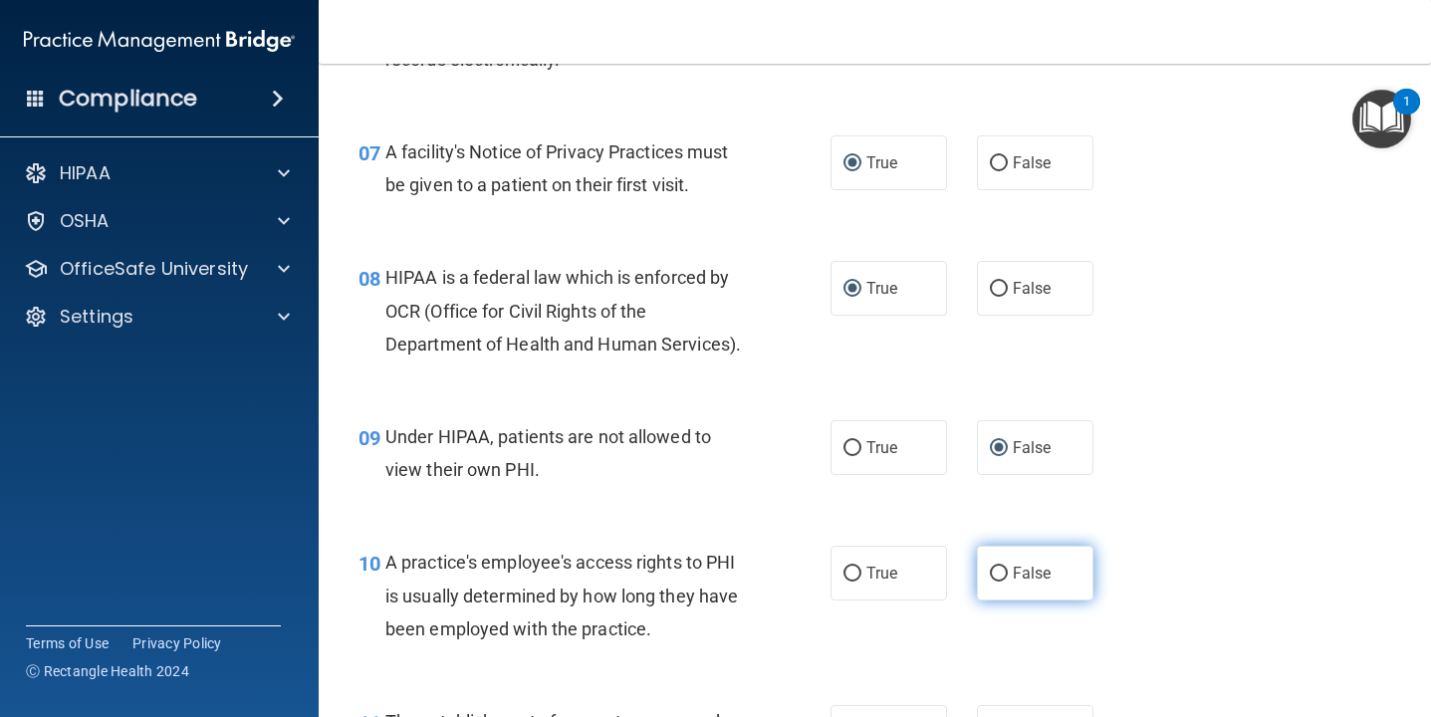
click at [999, 575] on input "False" at bounding box center [999, 573] width 18 height 15
radio input "true"
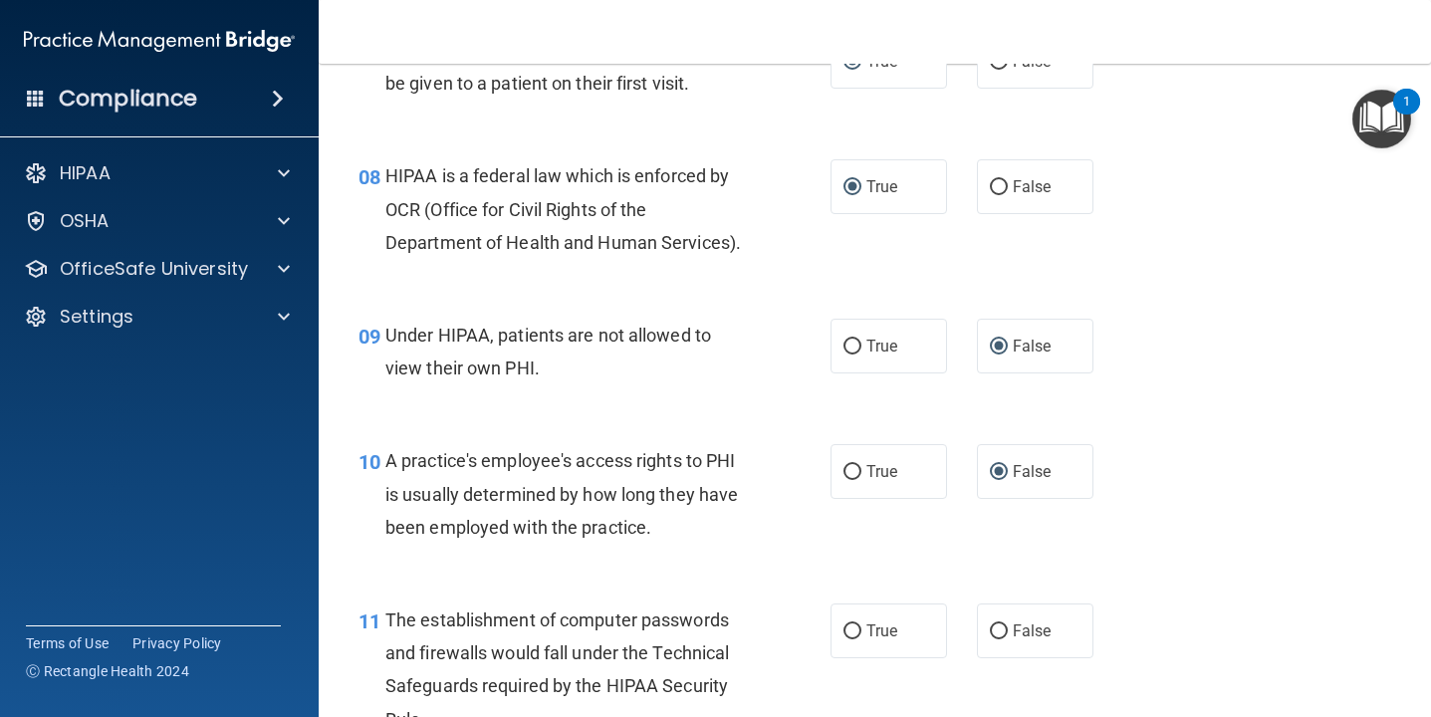
scroll to position [1350, 0]
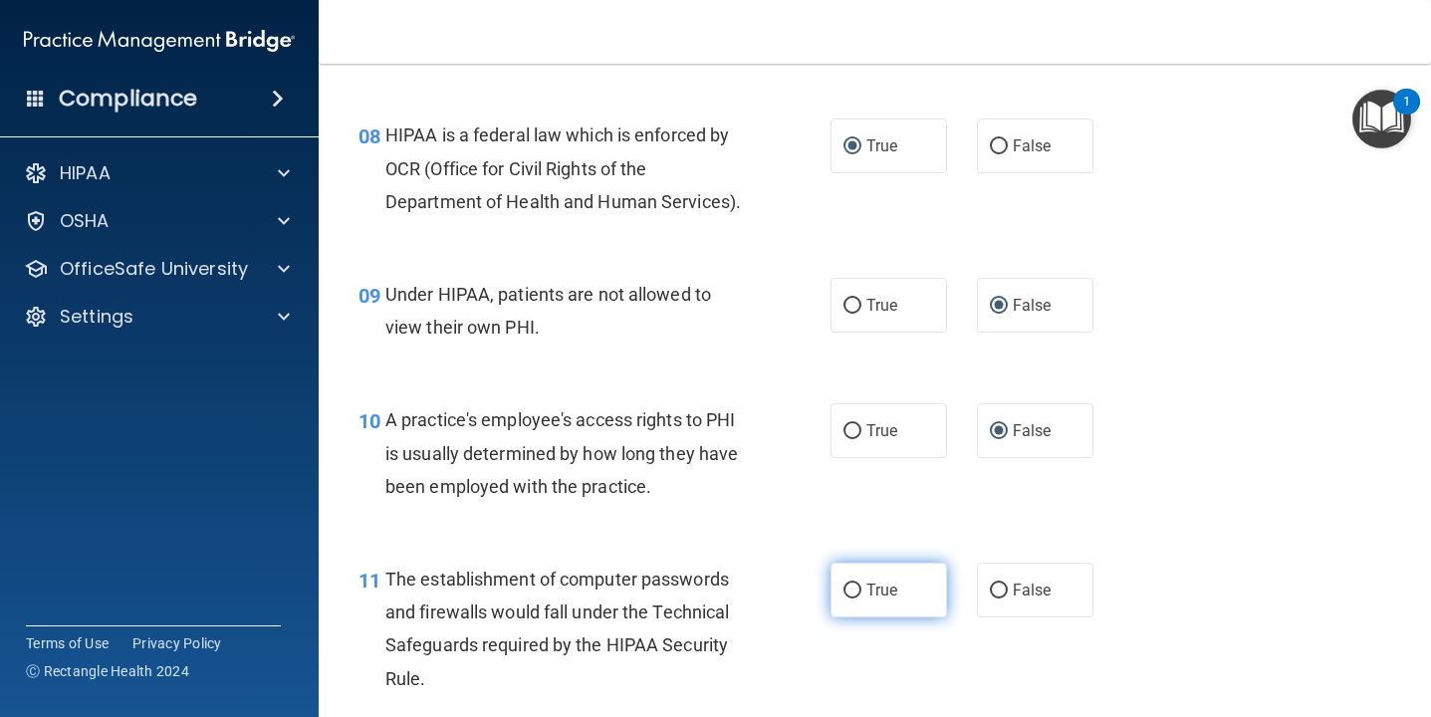
click at [854, 589] on input "True" at bounding box center [852, 590] width 18 height 15
radio input "true"
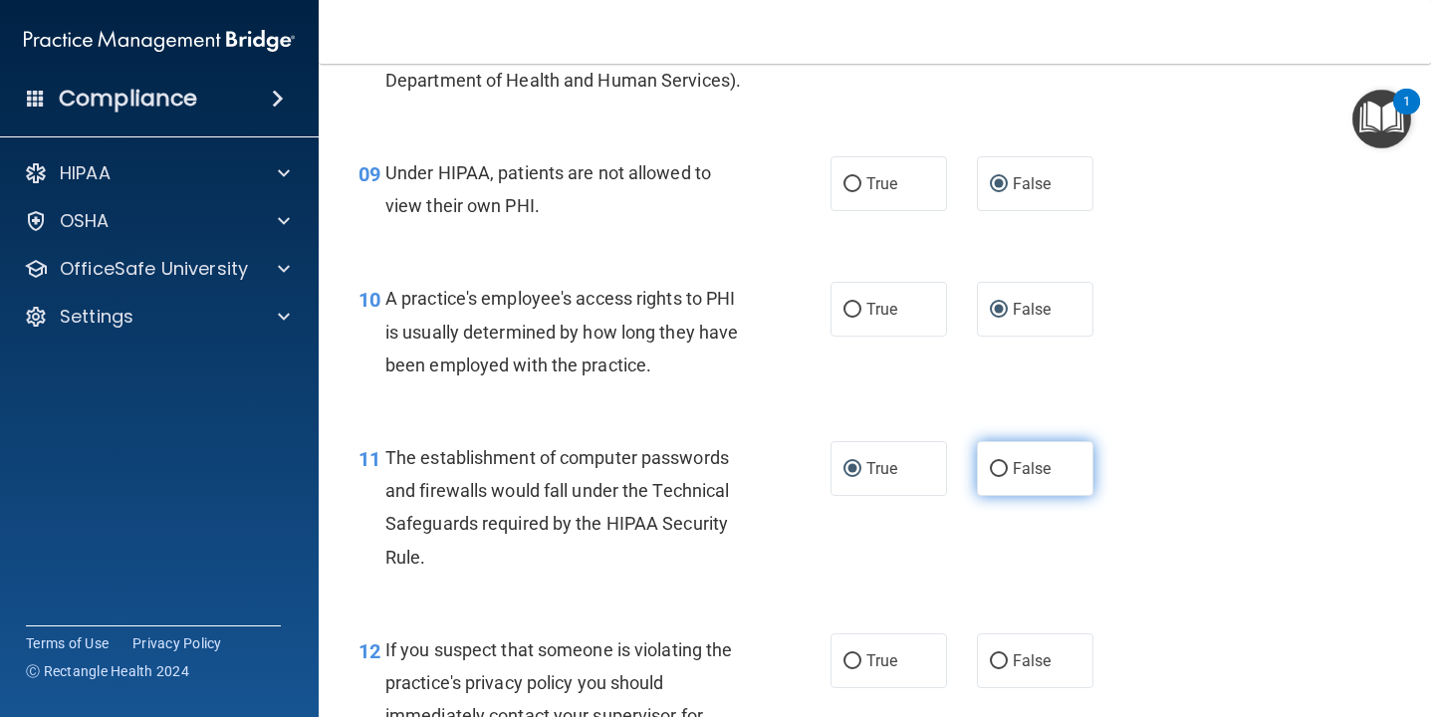
scroll to position [1473, 0]
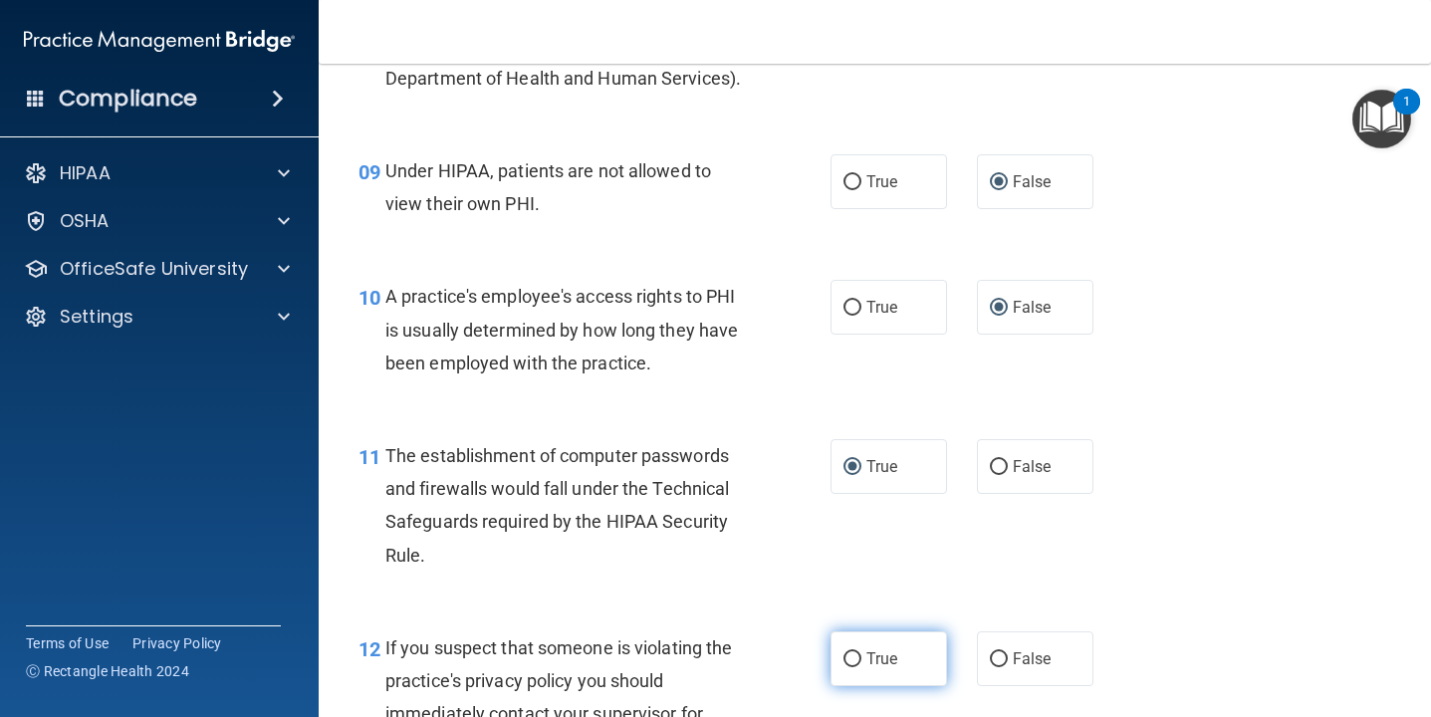
click at [852, 653] on input "True" at bounding box center [852, 659] width 18 height 15
radio input "true"
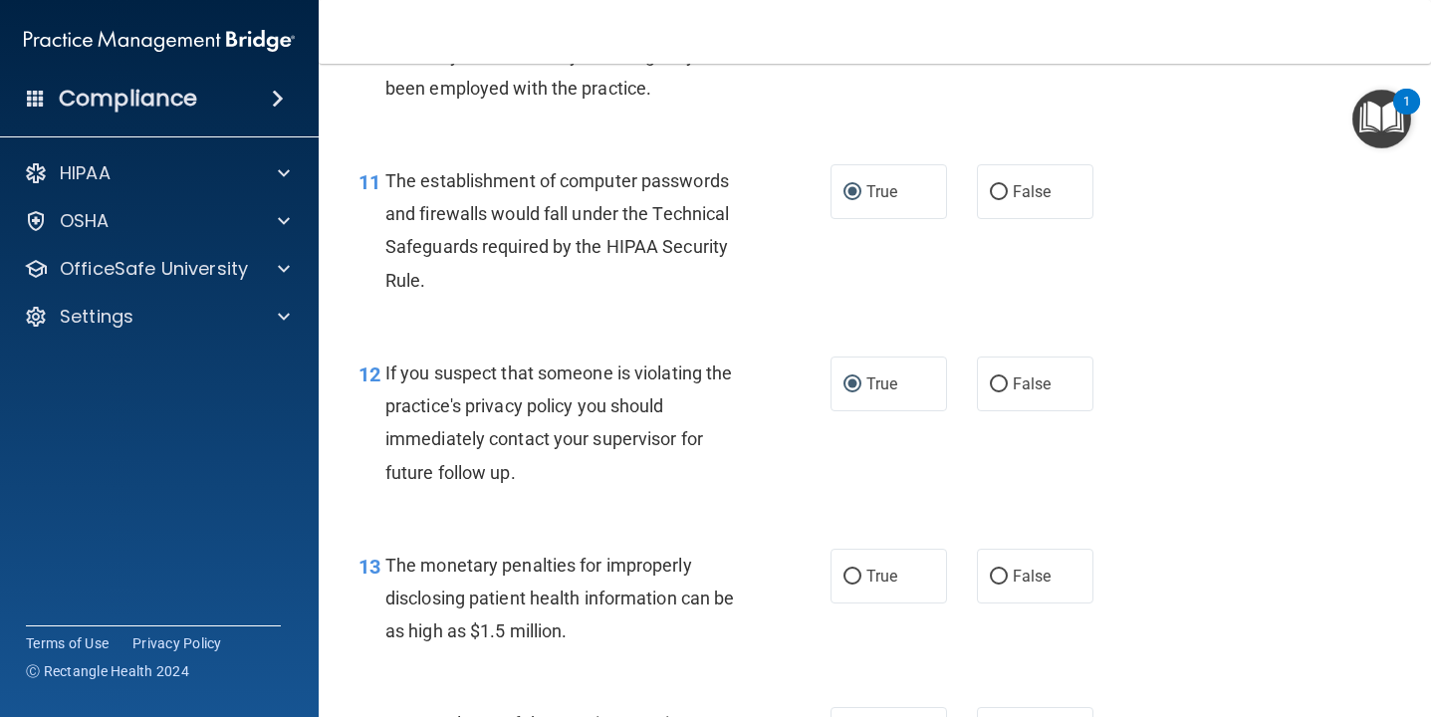
scroll to position [1750, 0]
click at [854, 571] on input "True" at bounding box center [852, 574] width 18 height 15
radio input "true"
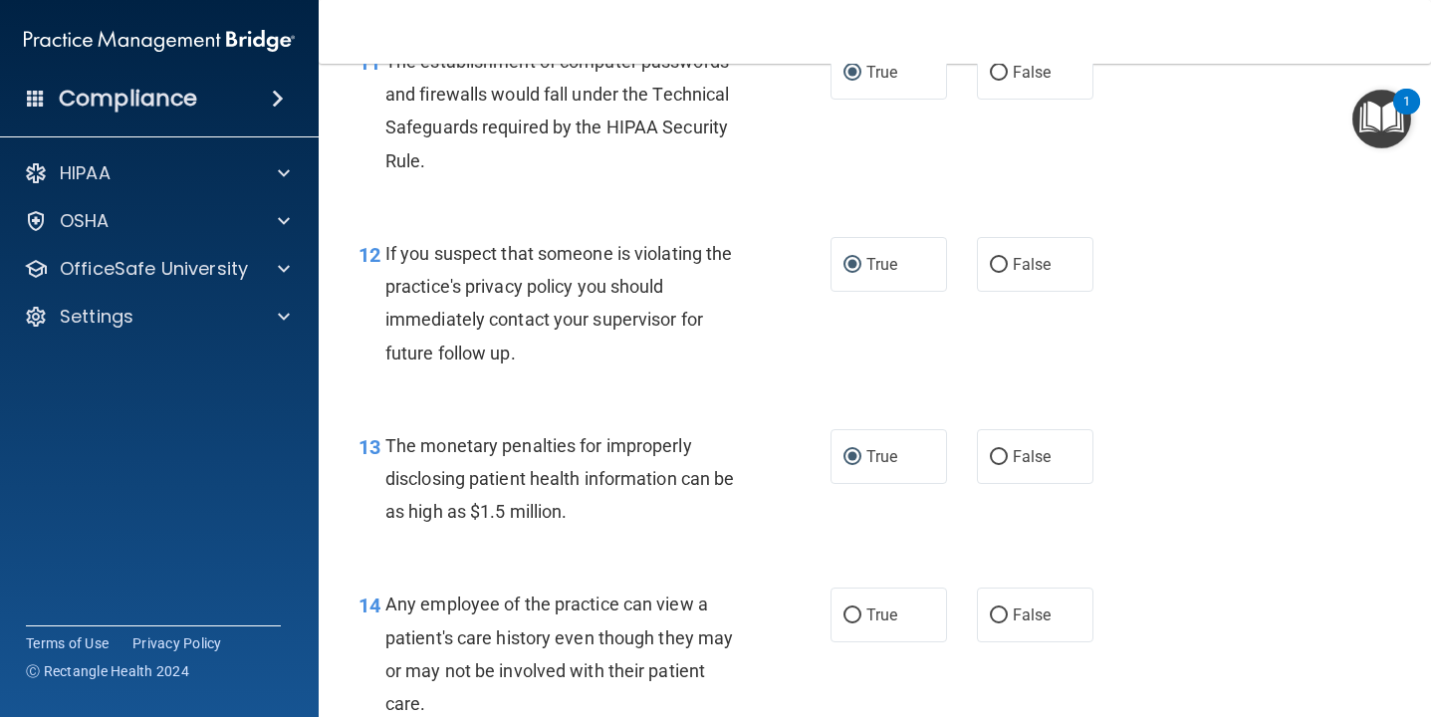
scroll to position [1878, 0]
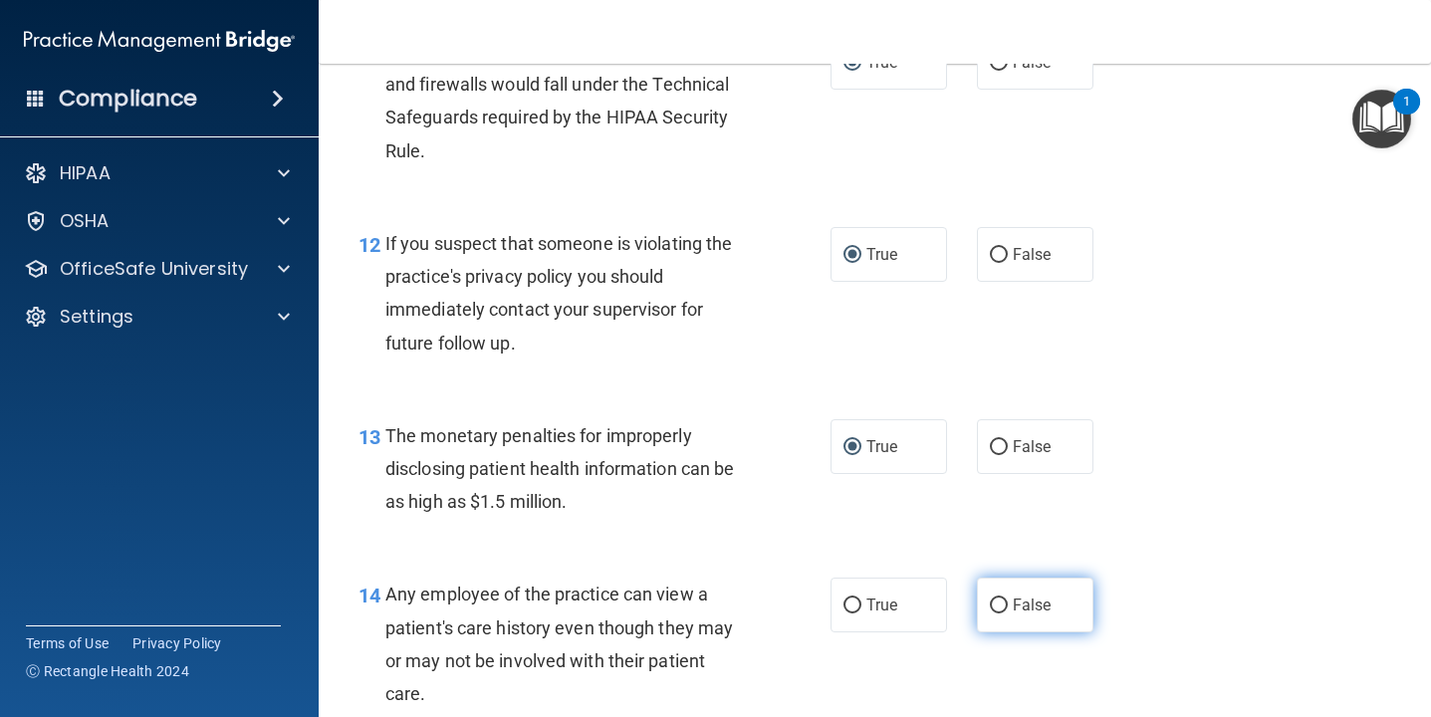
click at [998, 606] on input "False" at bounding box center [999, 605] width 18 height 15
radio input "true"
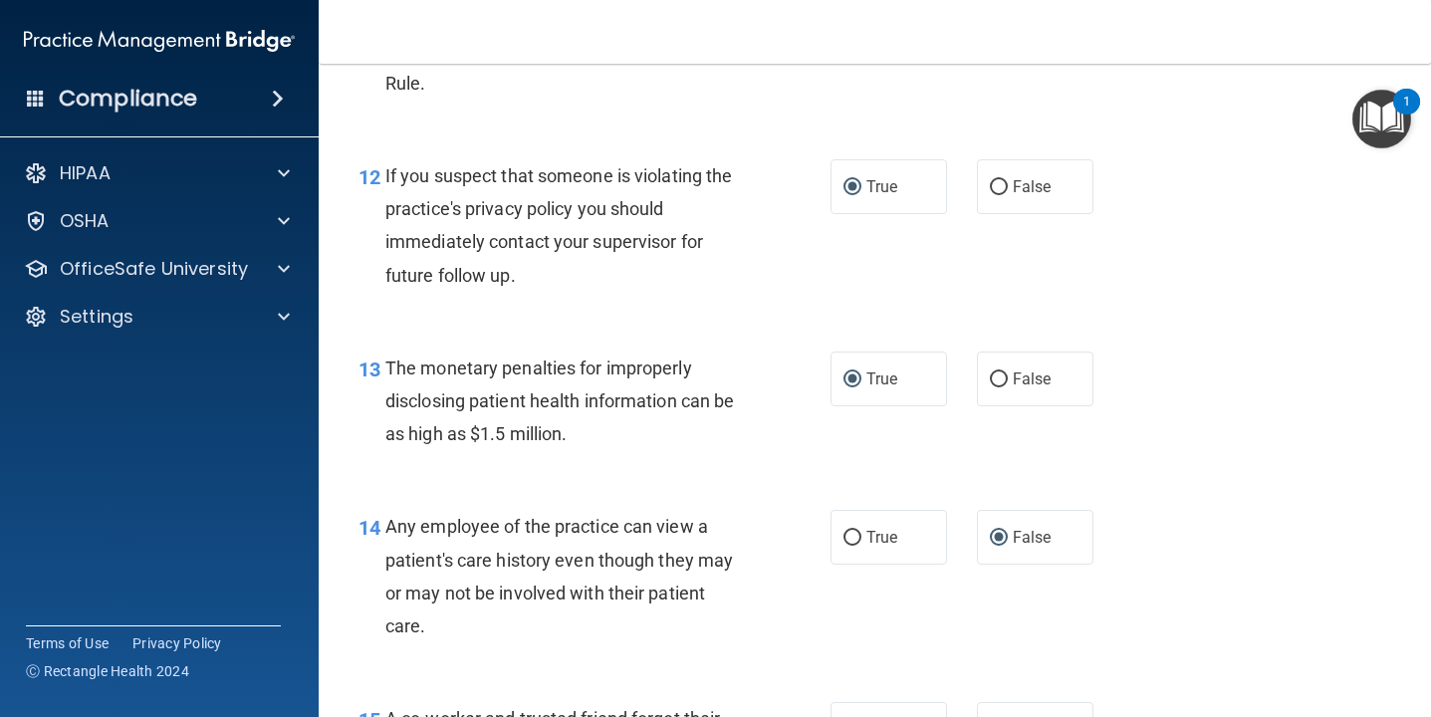
scroll to position [2040, 0]
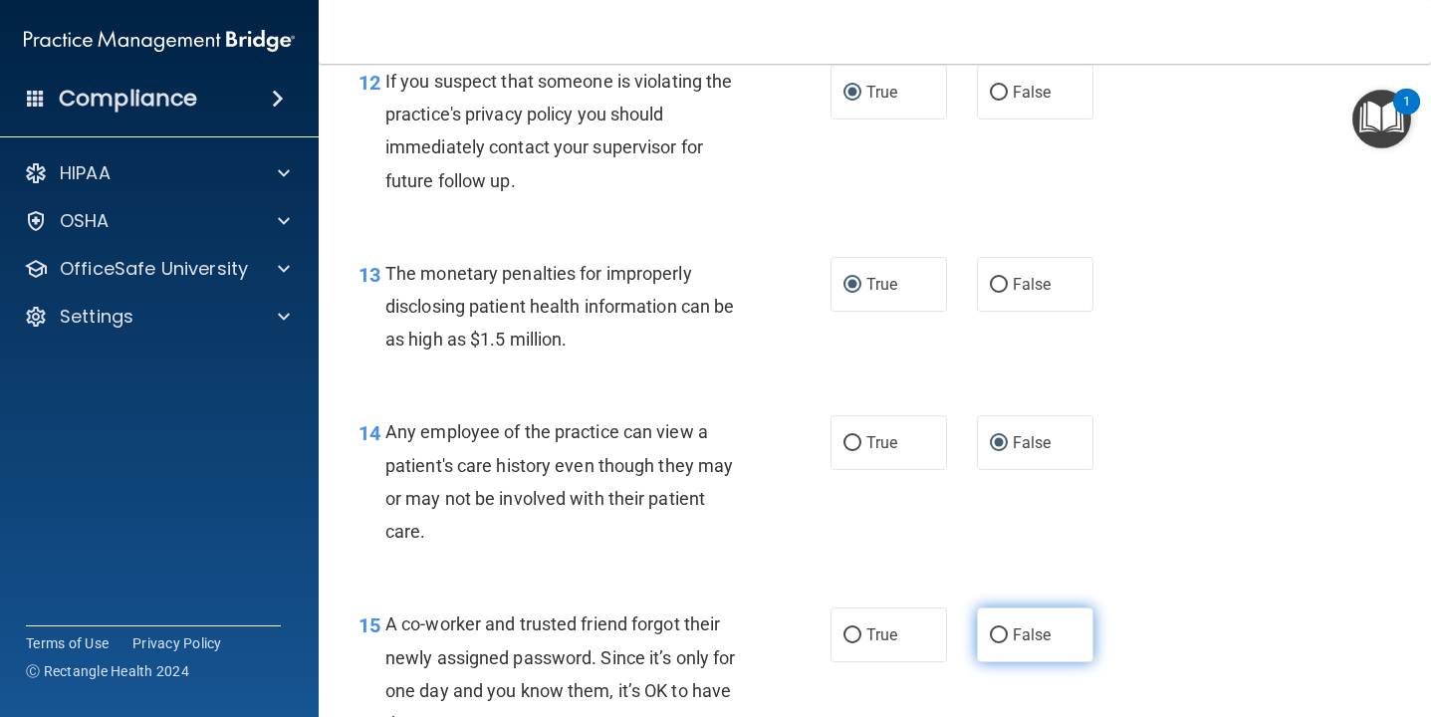
click at [1002, 635] on input "False" at bounding box center [999, 635] width 18 height 15
radio input "true"
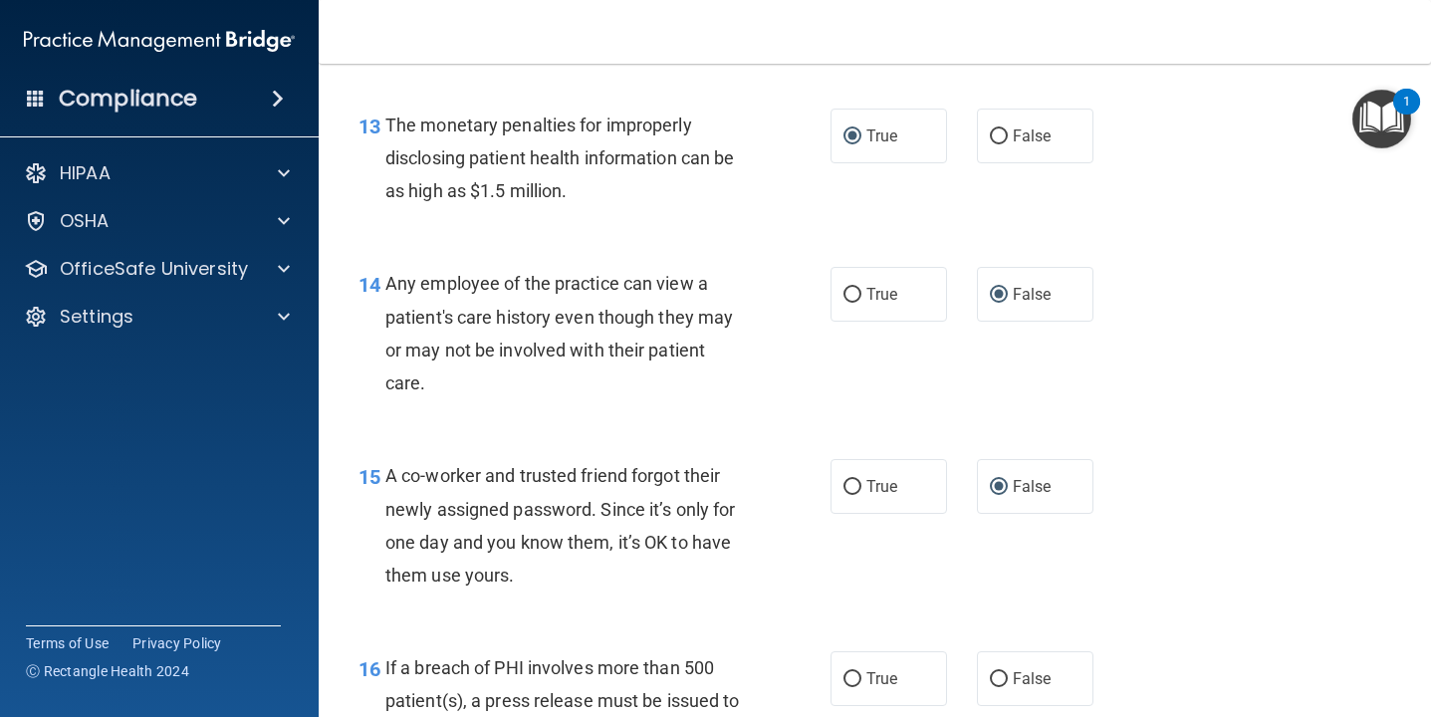
scroll to position [2234, 0]
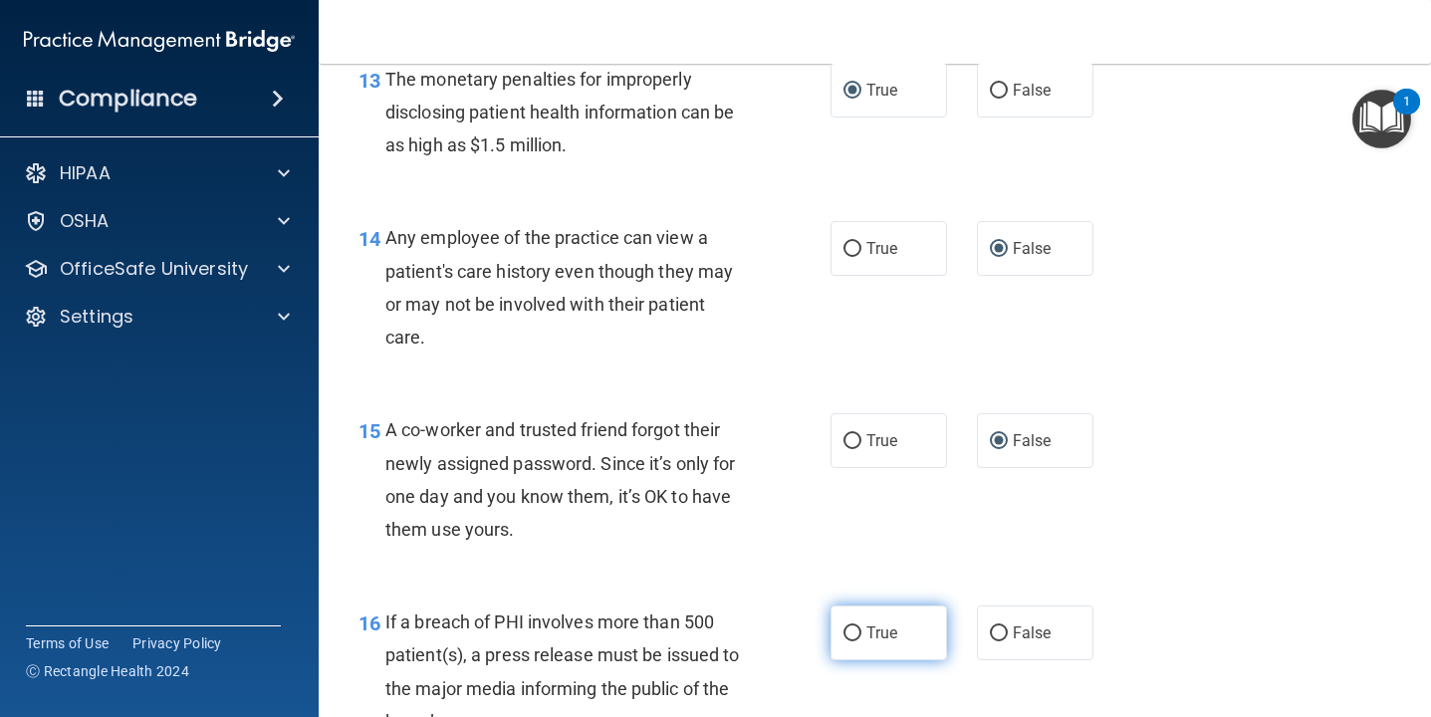
click at [854, 637] on input "True" at bounding box center [852, 633] width 18 height 15
radio input "true"
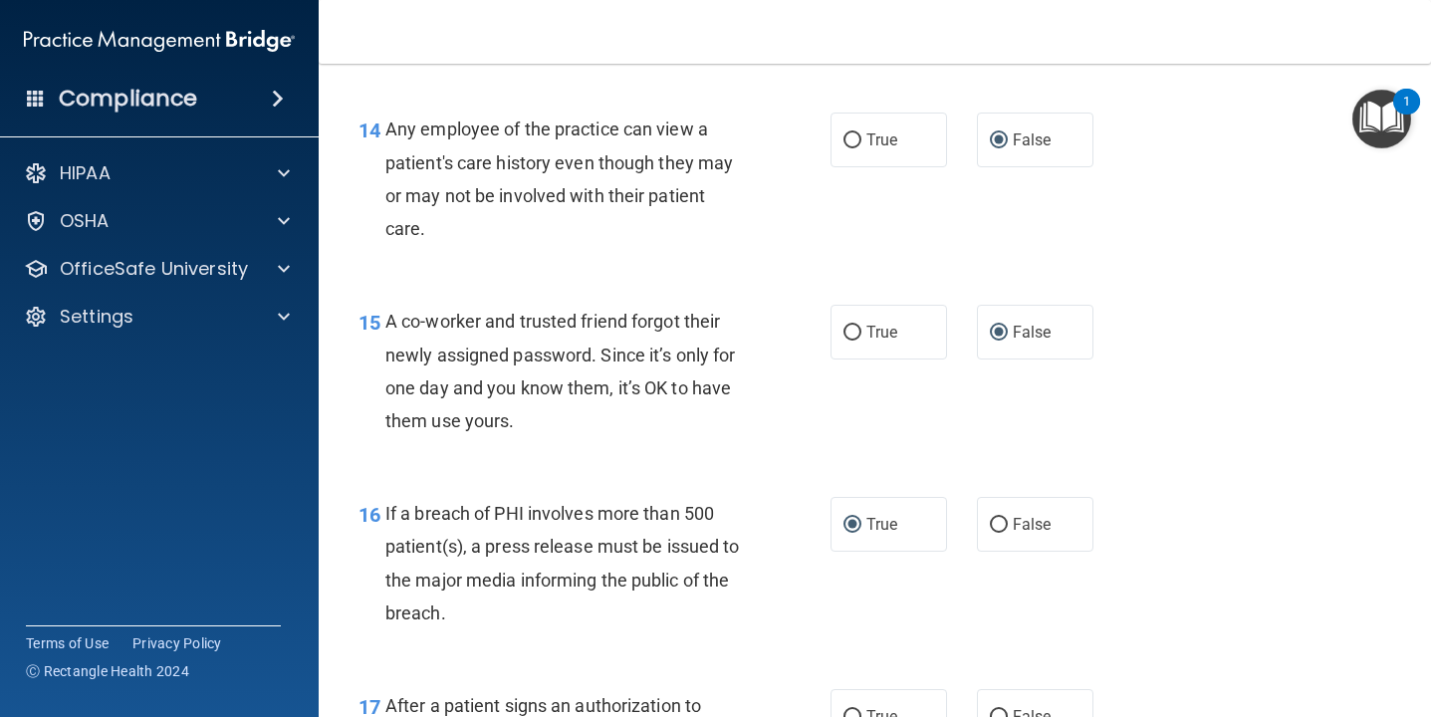
scroll to position [2486, 0]
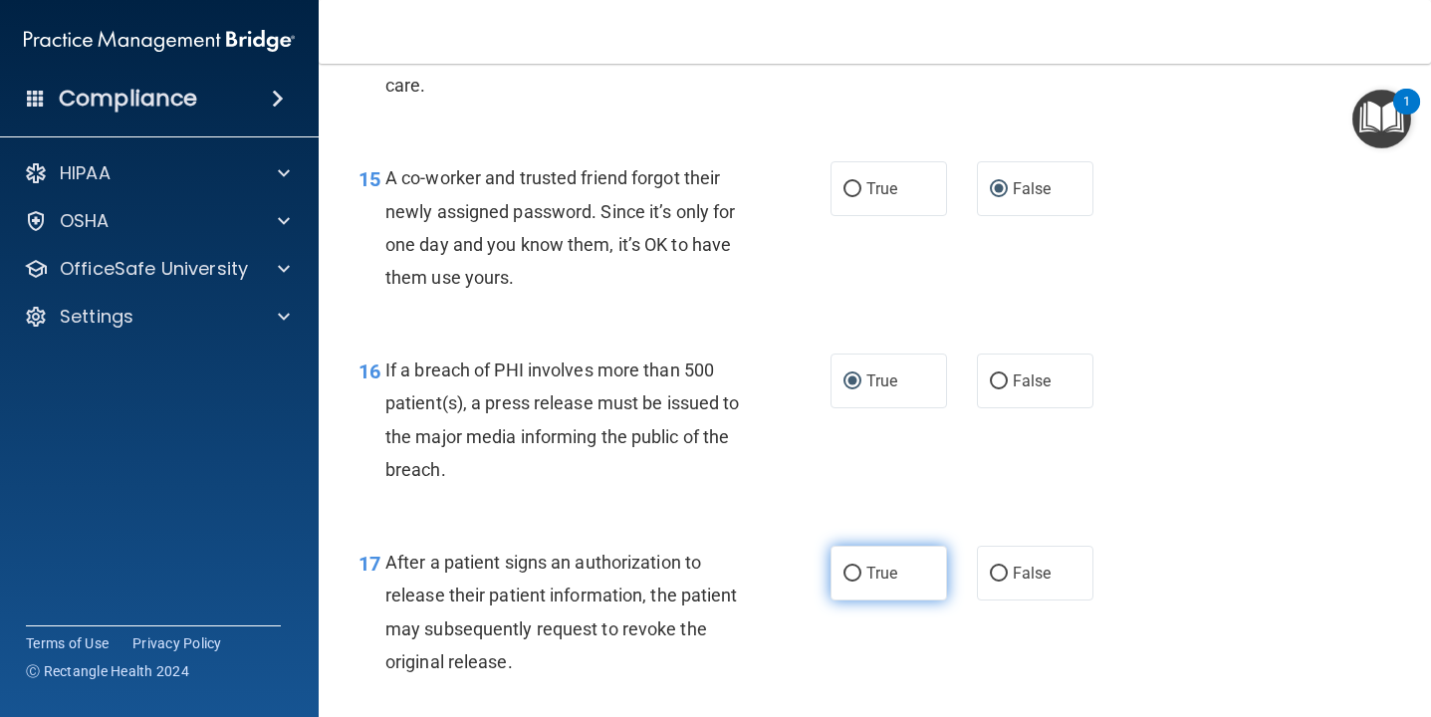
click at [851, 575] on input "True" at bounding box center [852, 573] width 18 height 15
radio input "true"
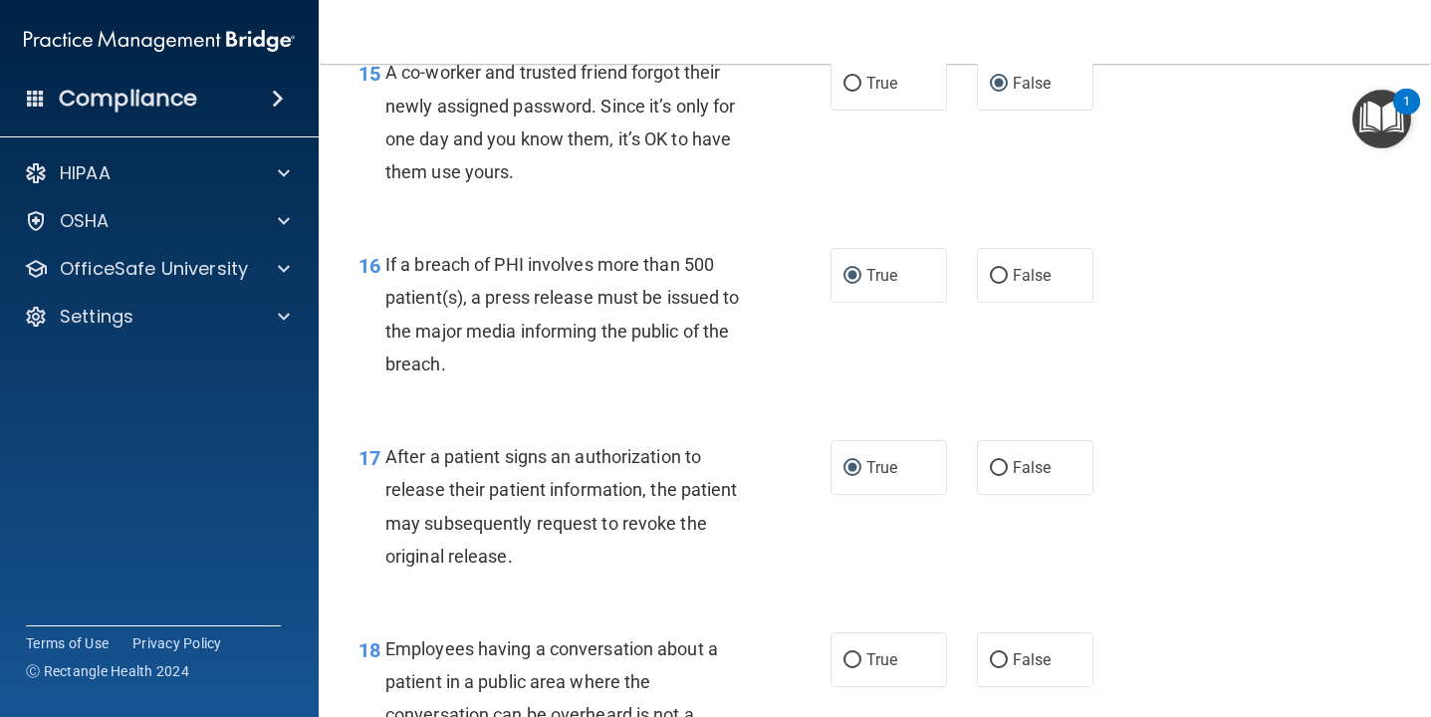
scroll to position [2597, 0]
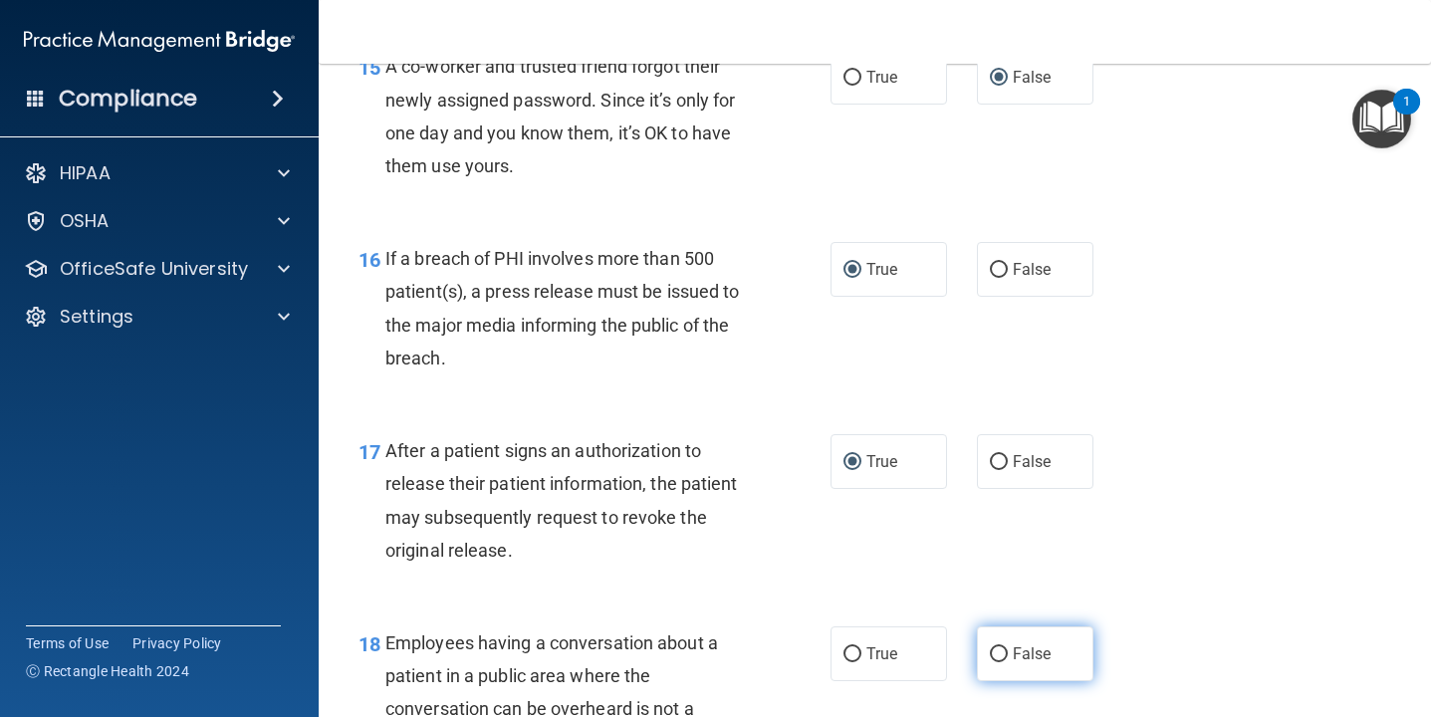
click at [1002, 656] on input "False" at bounding box center [999, 654] width 18 height 15
radio input "true"
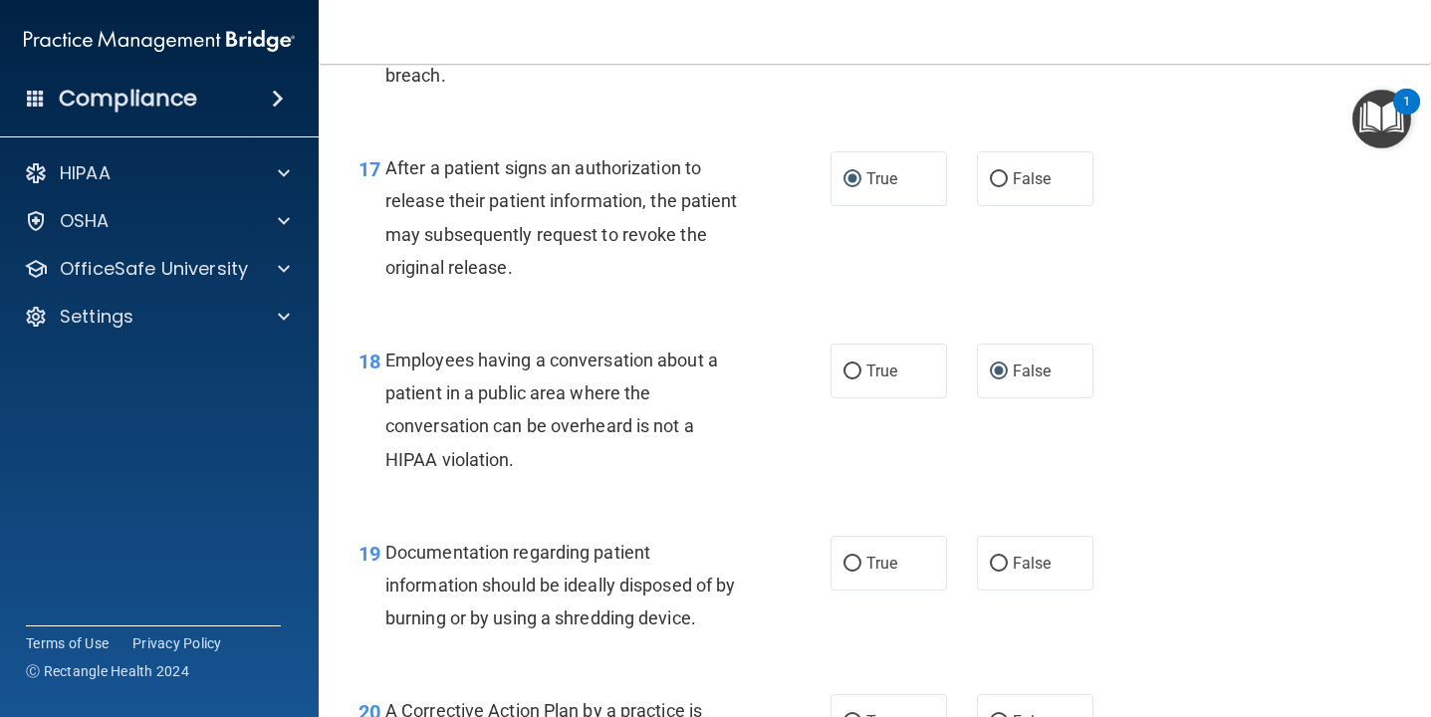
scroll to position [2886, 0]
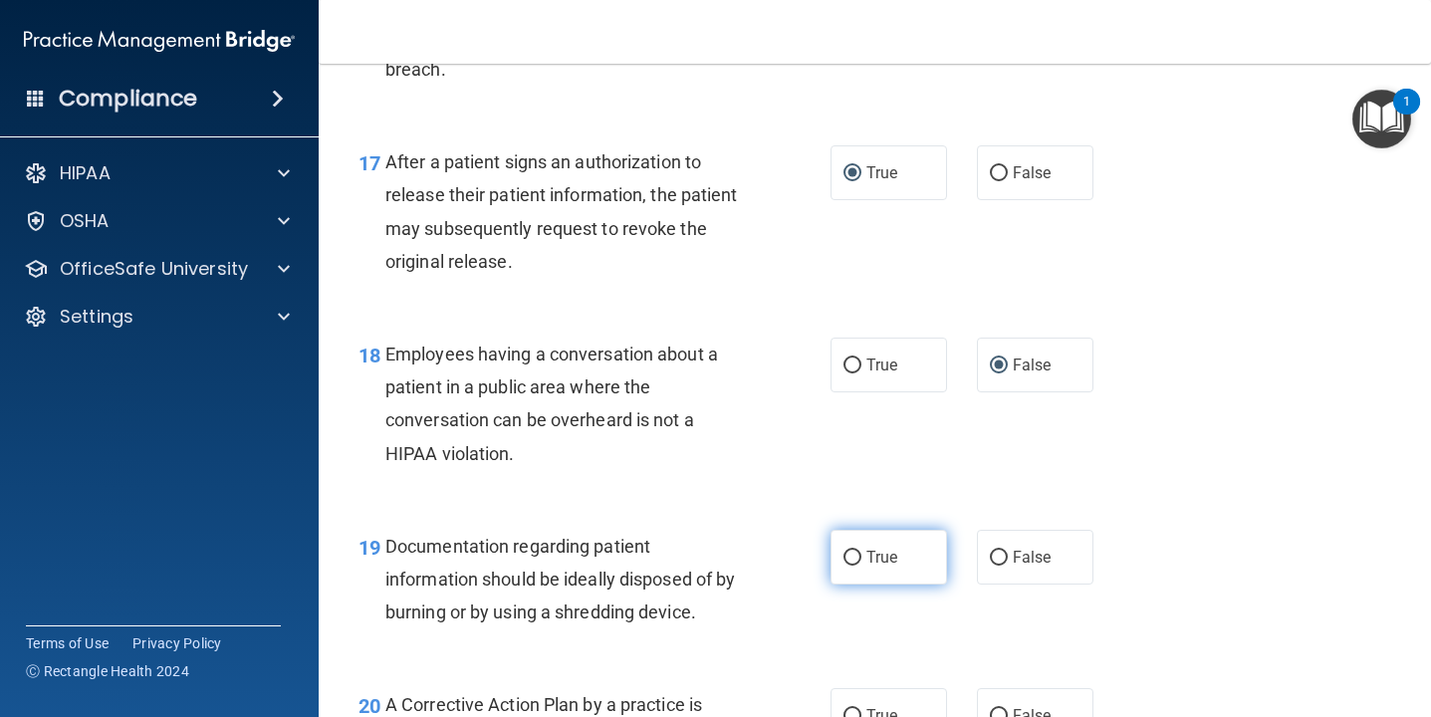
click at [845, 559] on input "True" at bounding box center [852, 558] width 18 height 15
radio input "true"
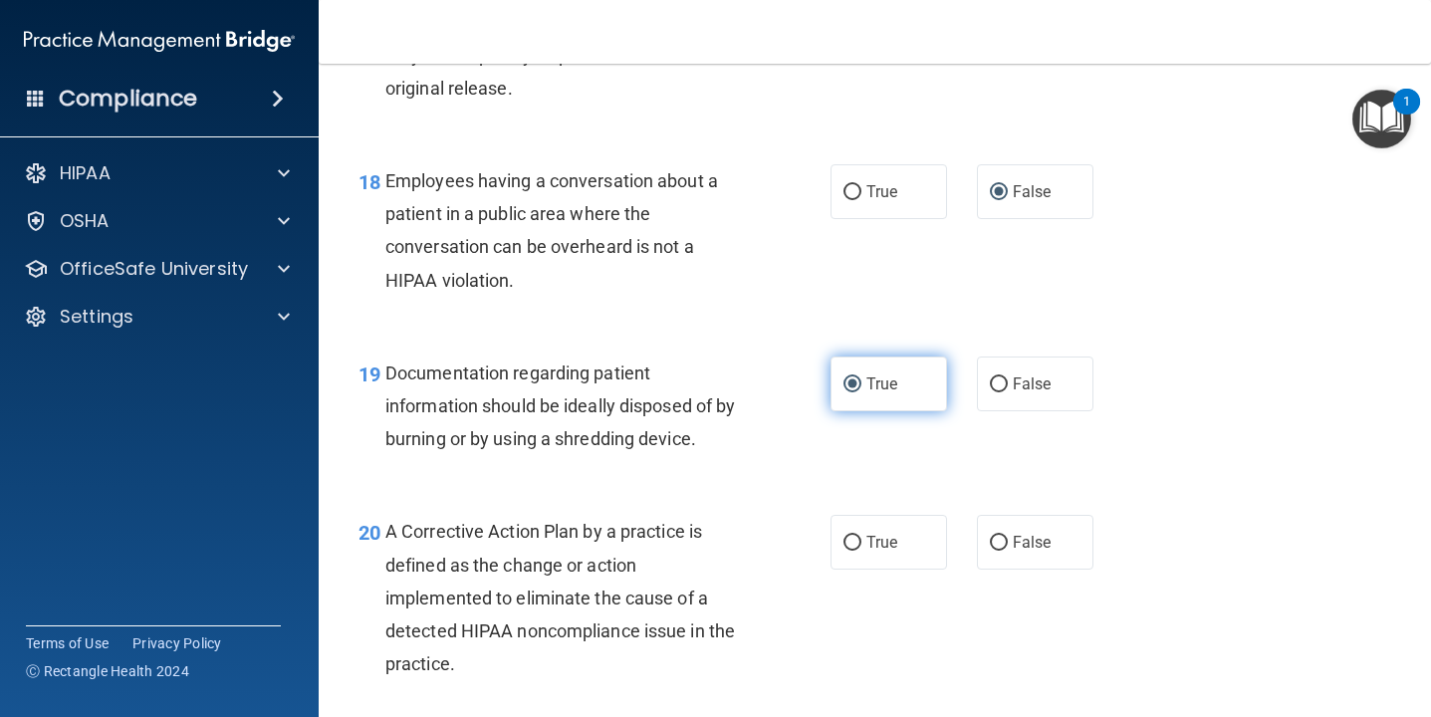
scroll to position [3081, 0]
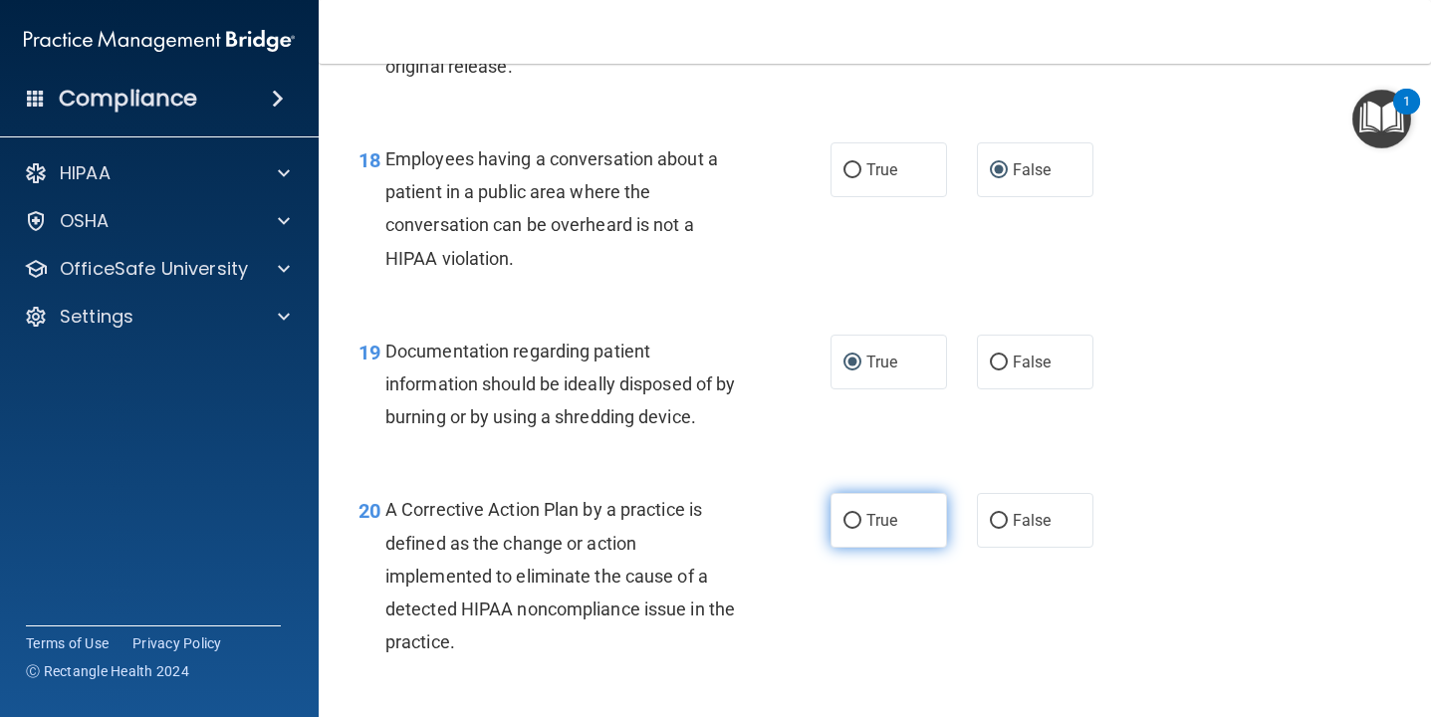
click at [849, 519] on input "True" at bounding box center [852, 521] width 18 height 15
radio input "true"
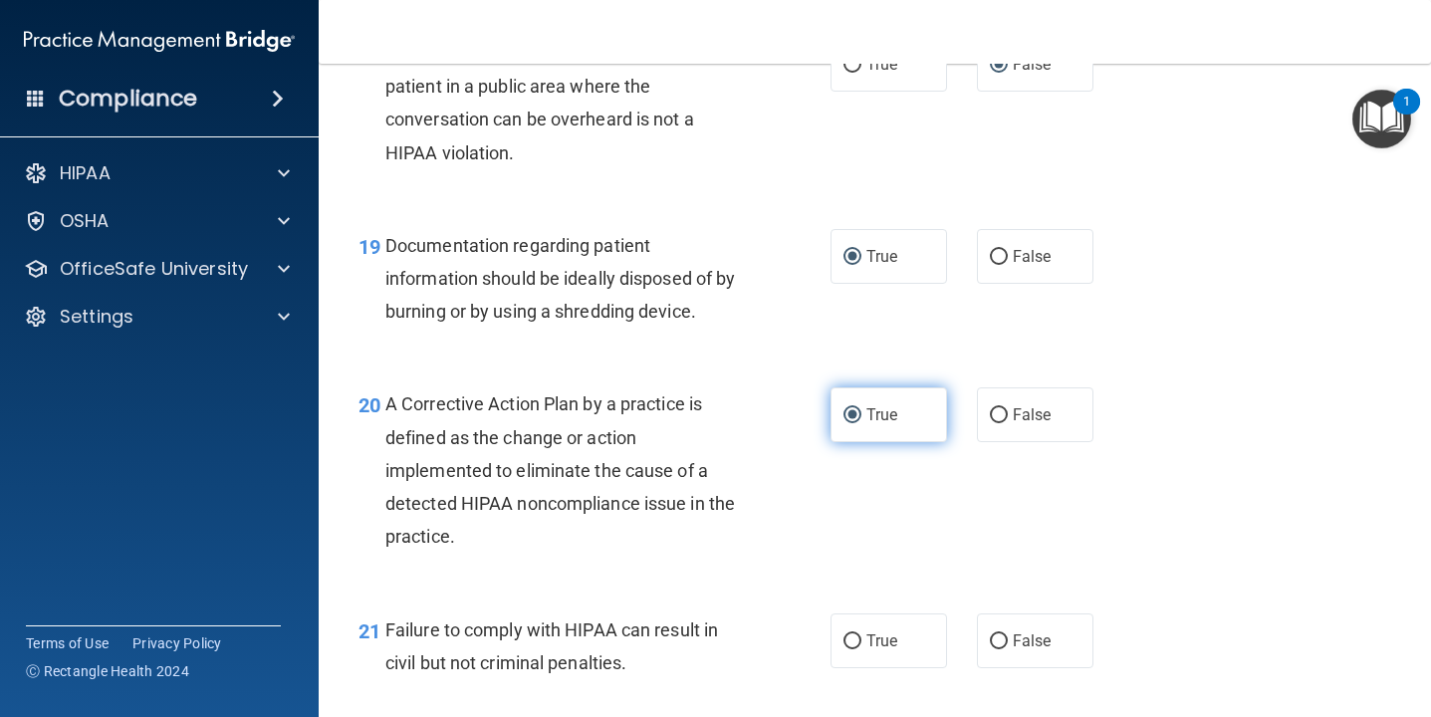
scroll to position [3195, 0]
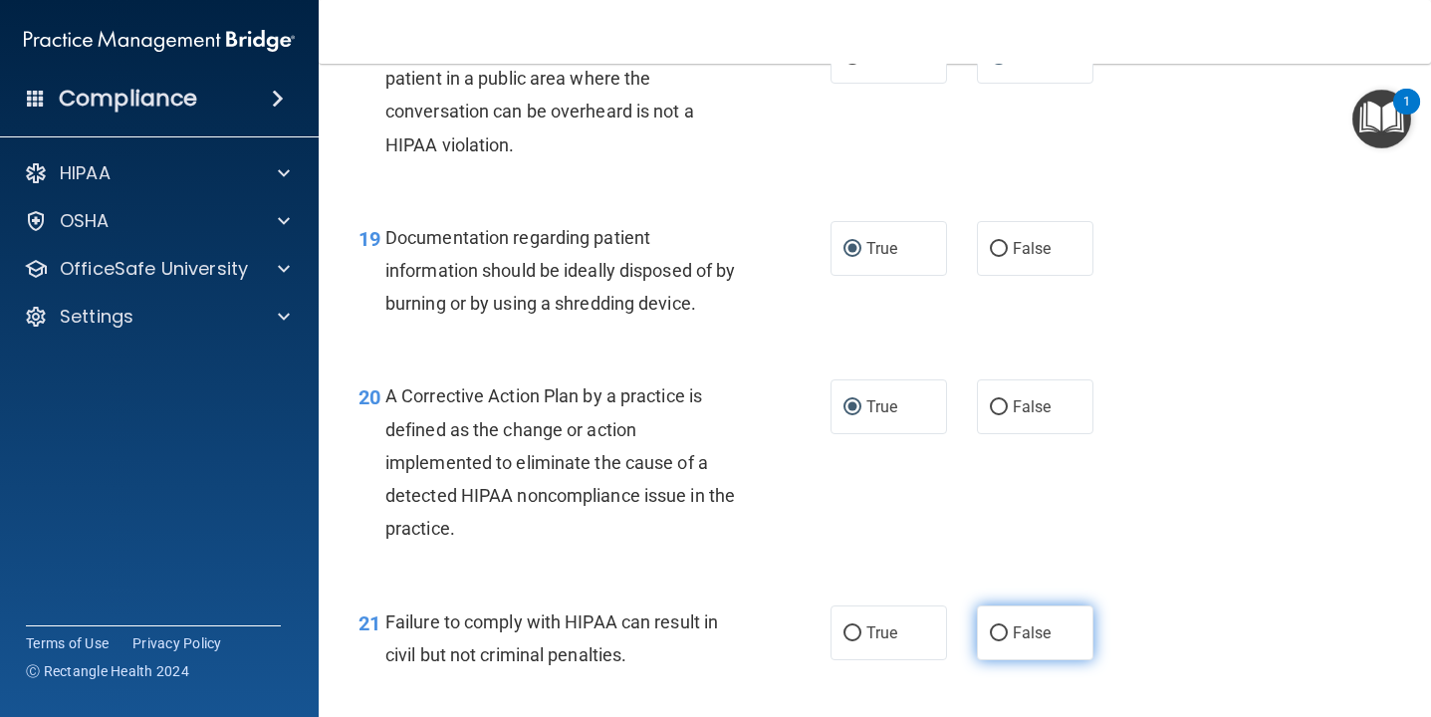
click at [997, 629] on input "False" at bounding box center [999, 633] width 18 height 15
radio input "true"
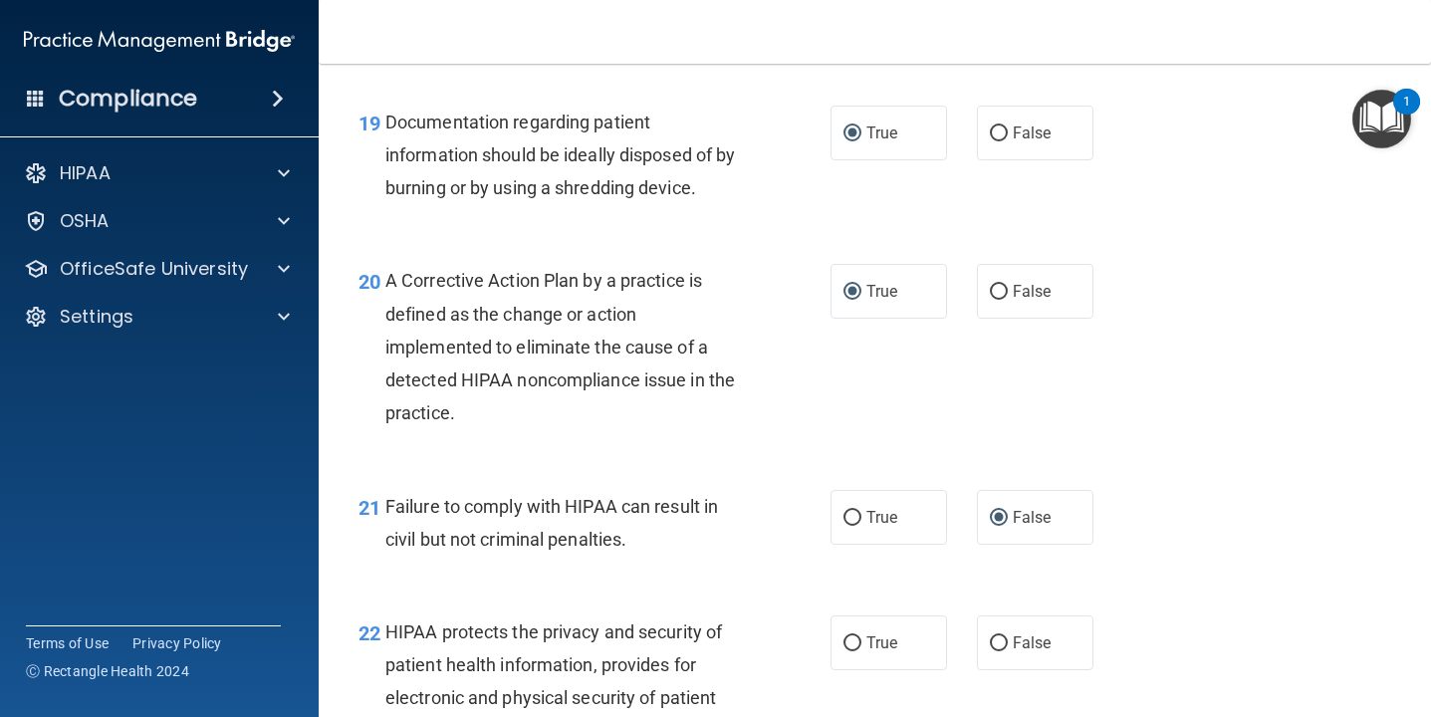
scroll to position [3312, 0]
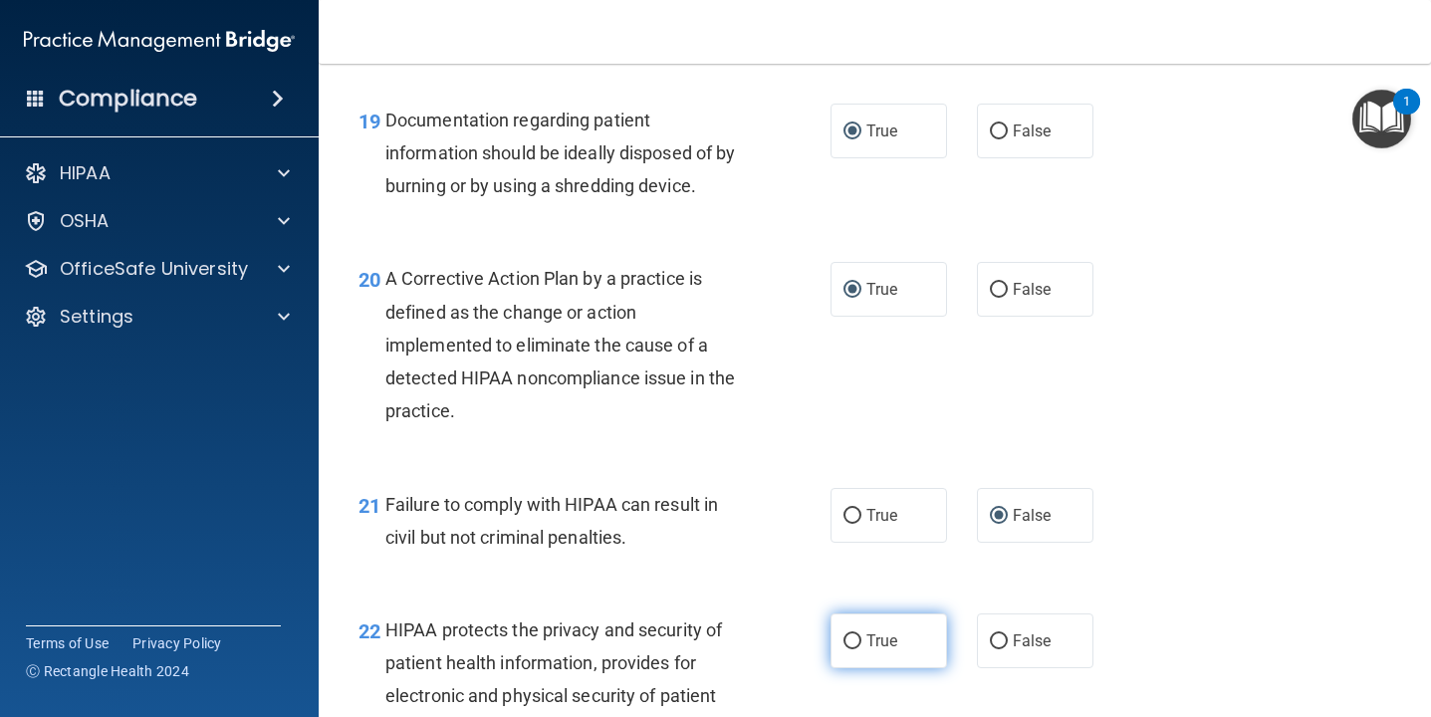
click at [850, 643] on input "True" at bounding box center [852, 641] width 18 height 15
radio input "true"
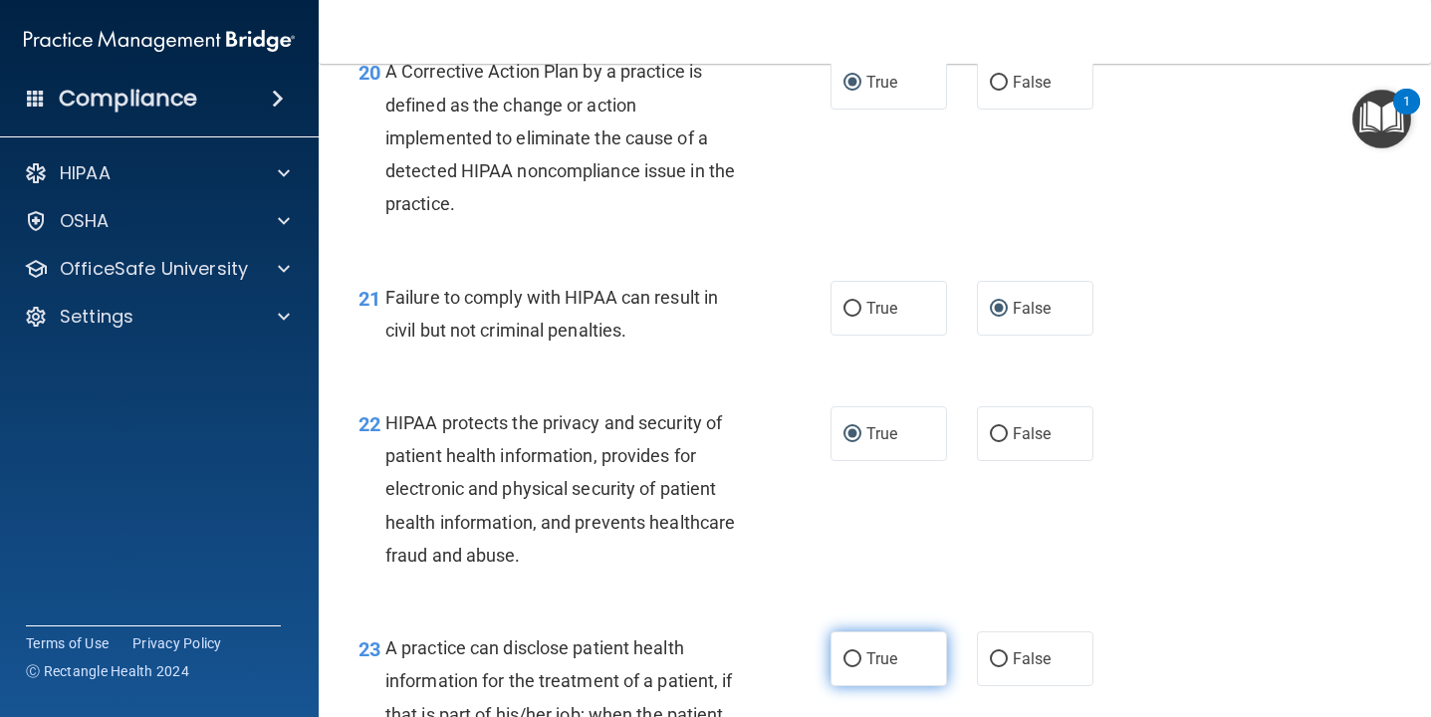
scroll to position [3523, 0]
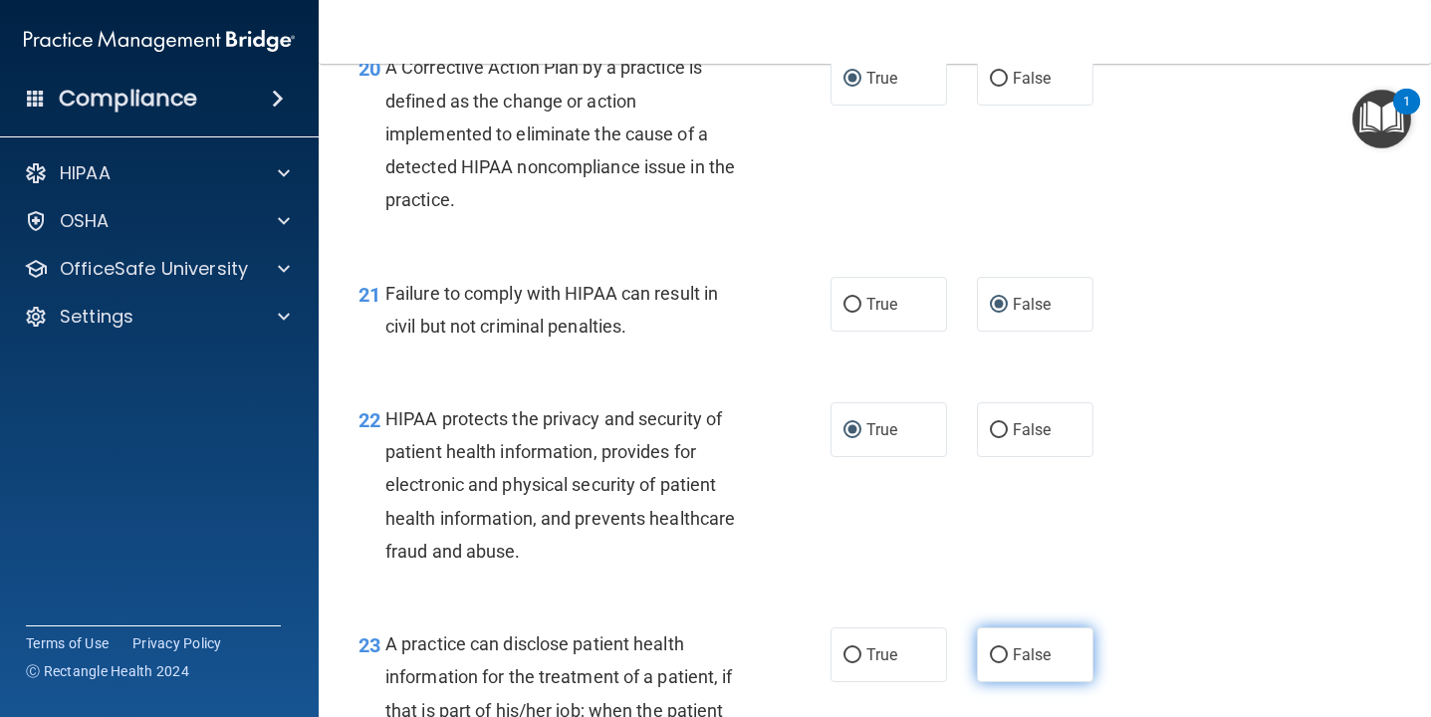
click at [995, 662] on input "False" at bounding box center [999, 655] width 18 height 15
radio input "true"
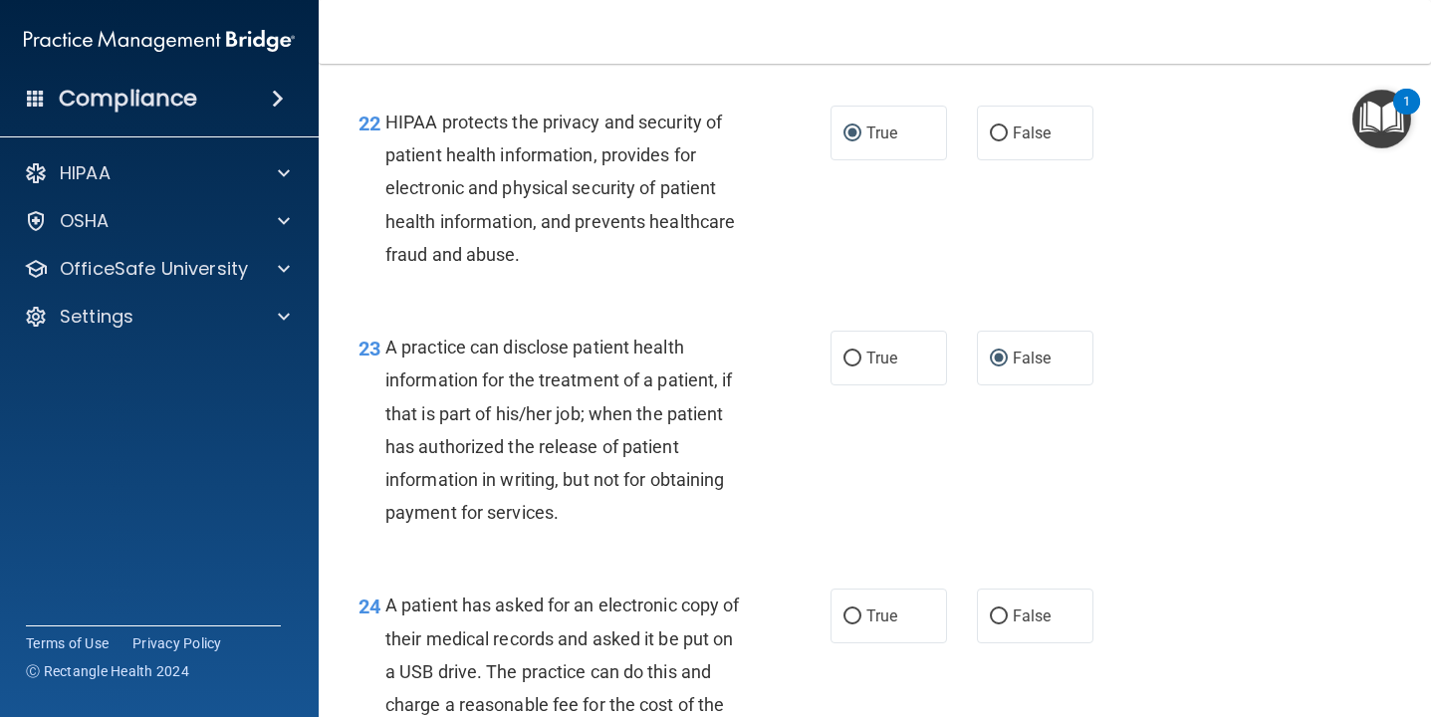
scroll to position [3830, 0]
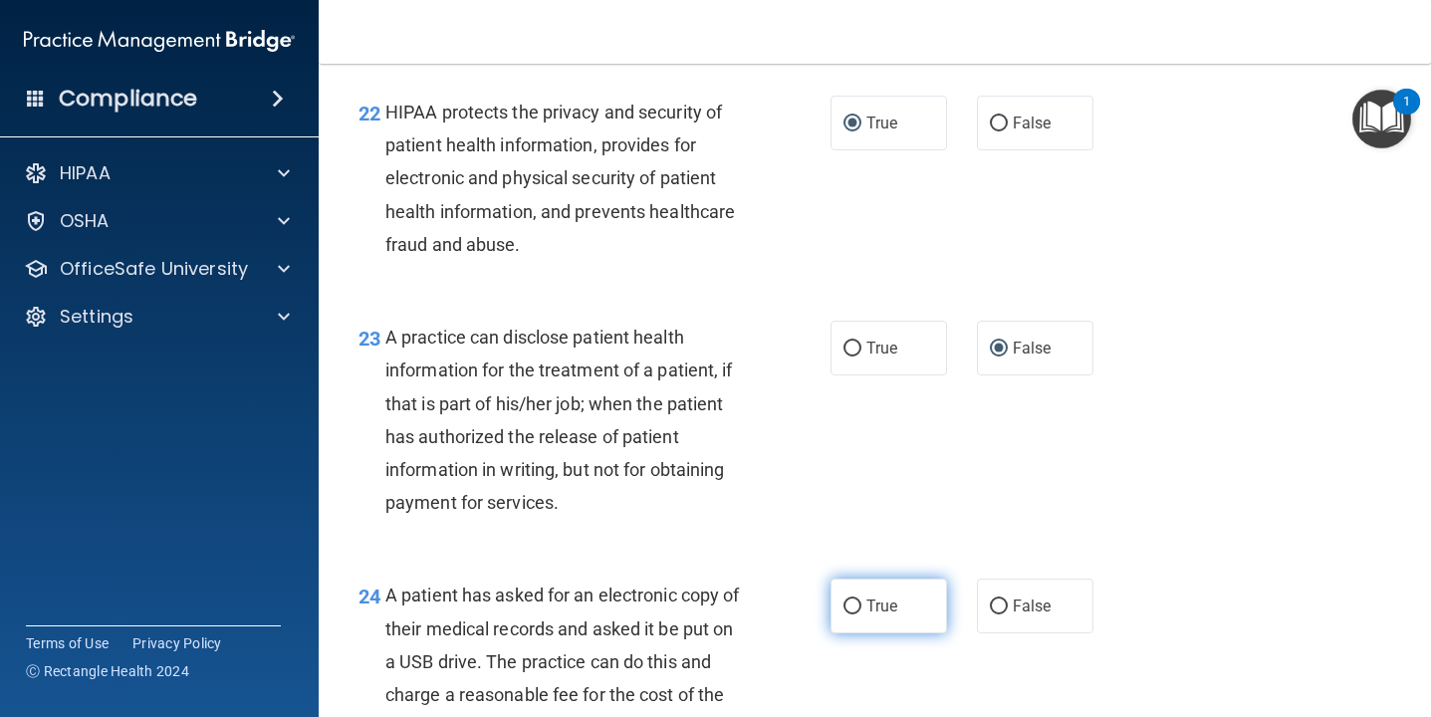
click at [854, 603] on input "True" at bounding box center [852, 606] width 18 height 15
radio input "true"
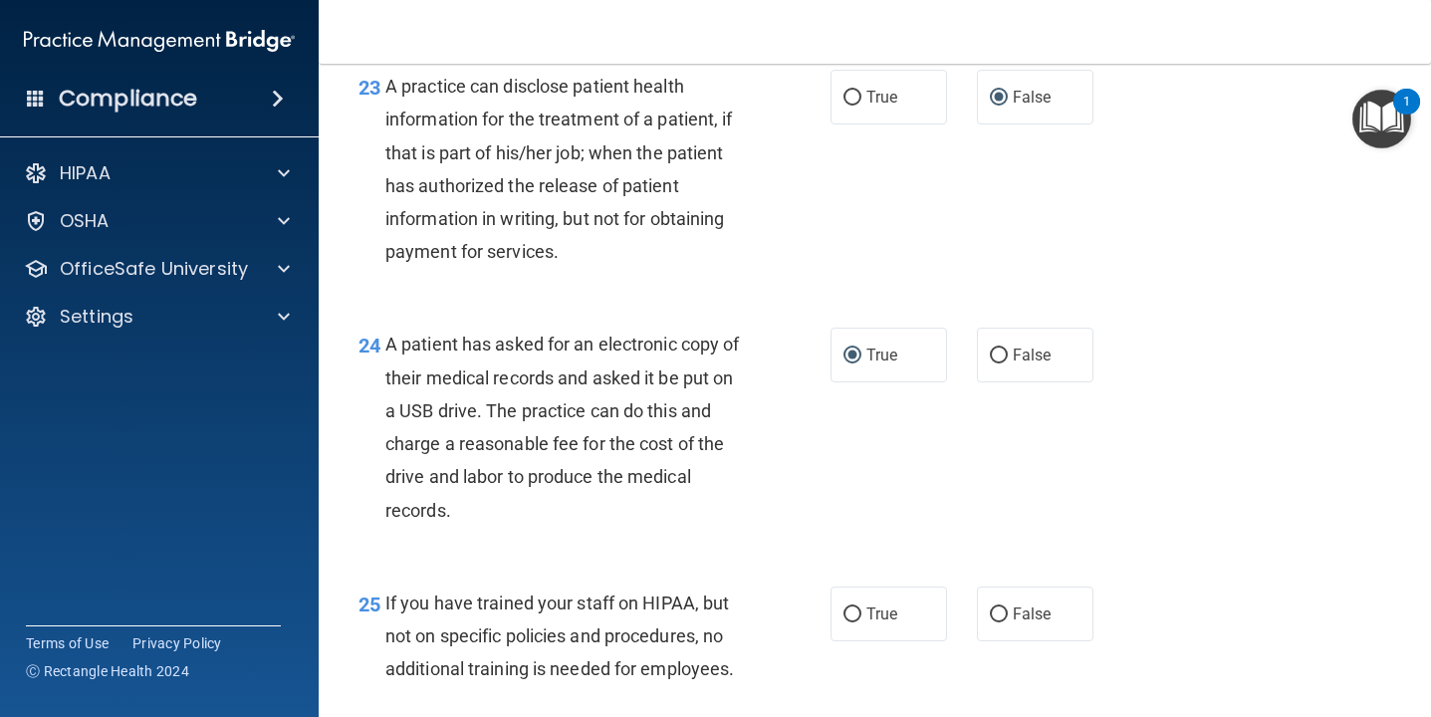
scroll to position [4083, 0]
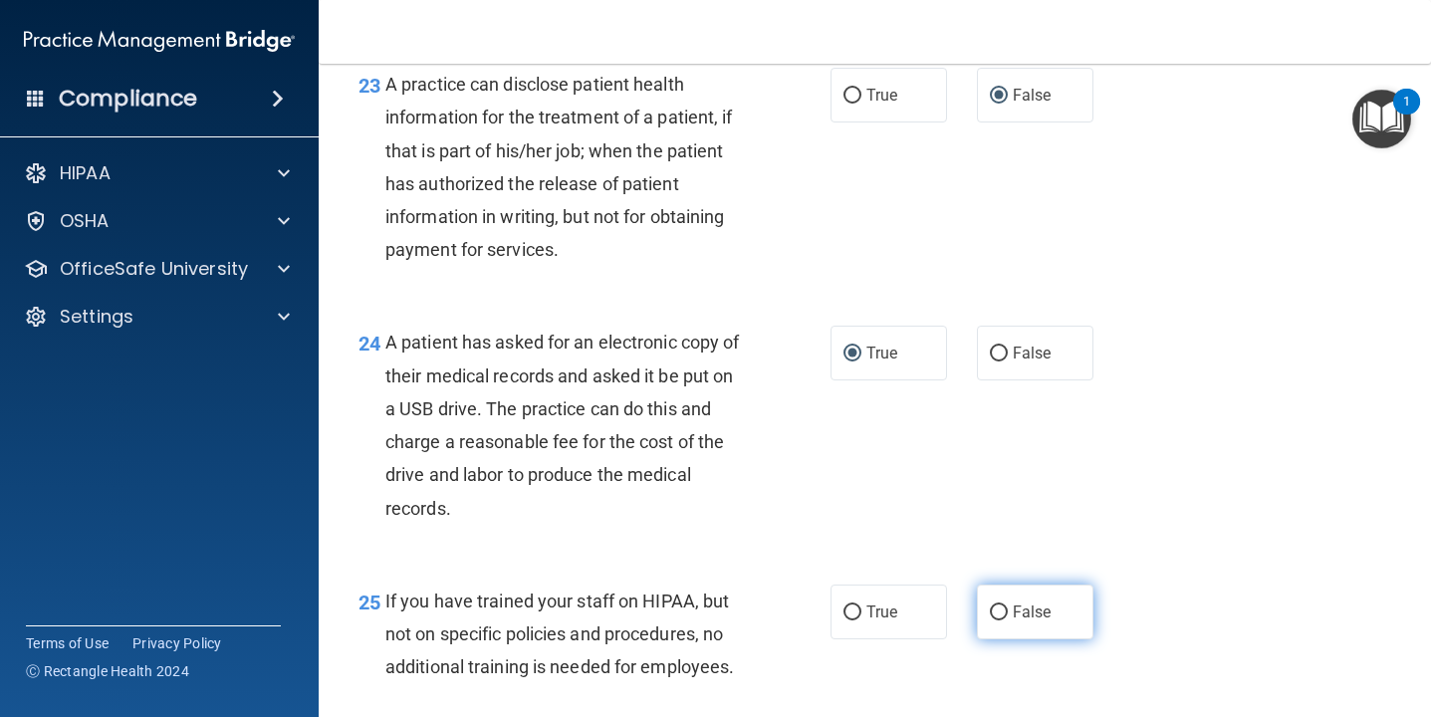
click at [1000, 614] on input "False" at bounding box center [999, 612] width 18 height 15
radio input "true"
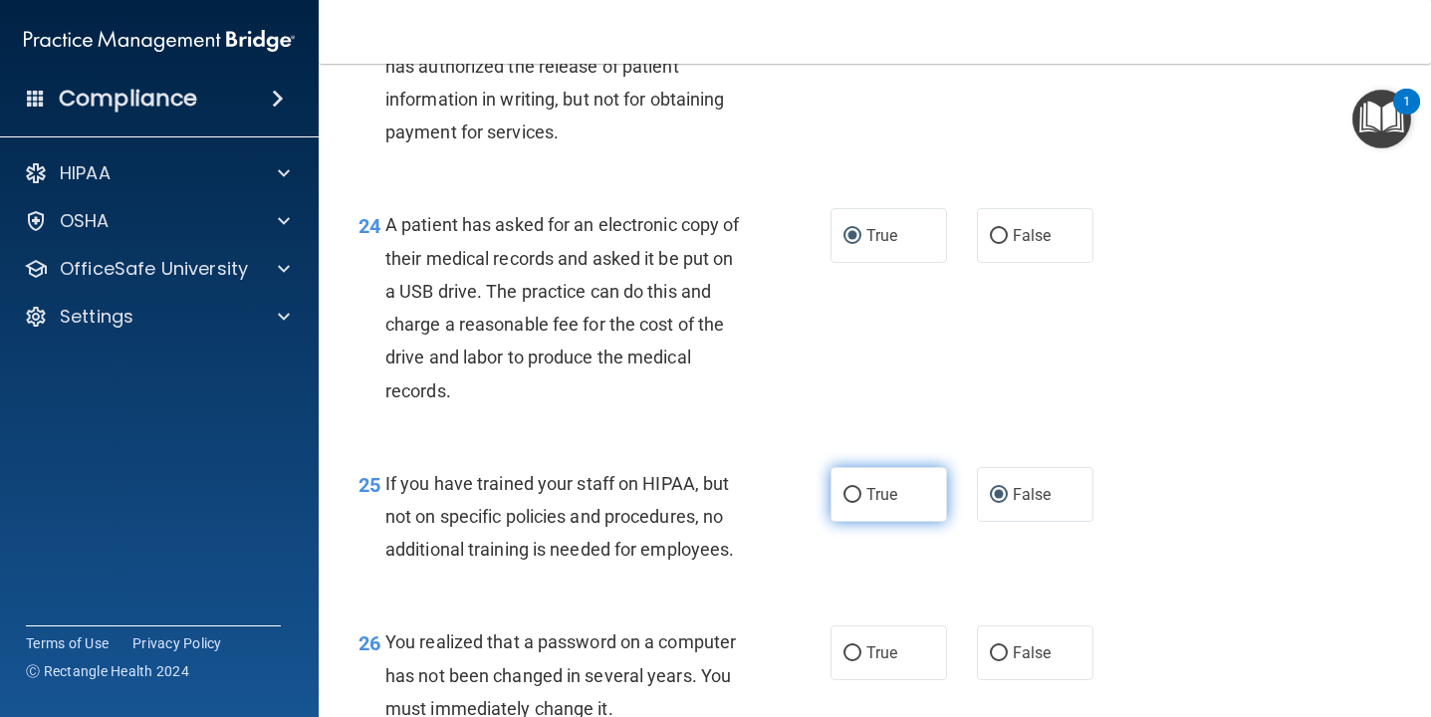
scroll to position [4202, 0]
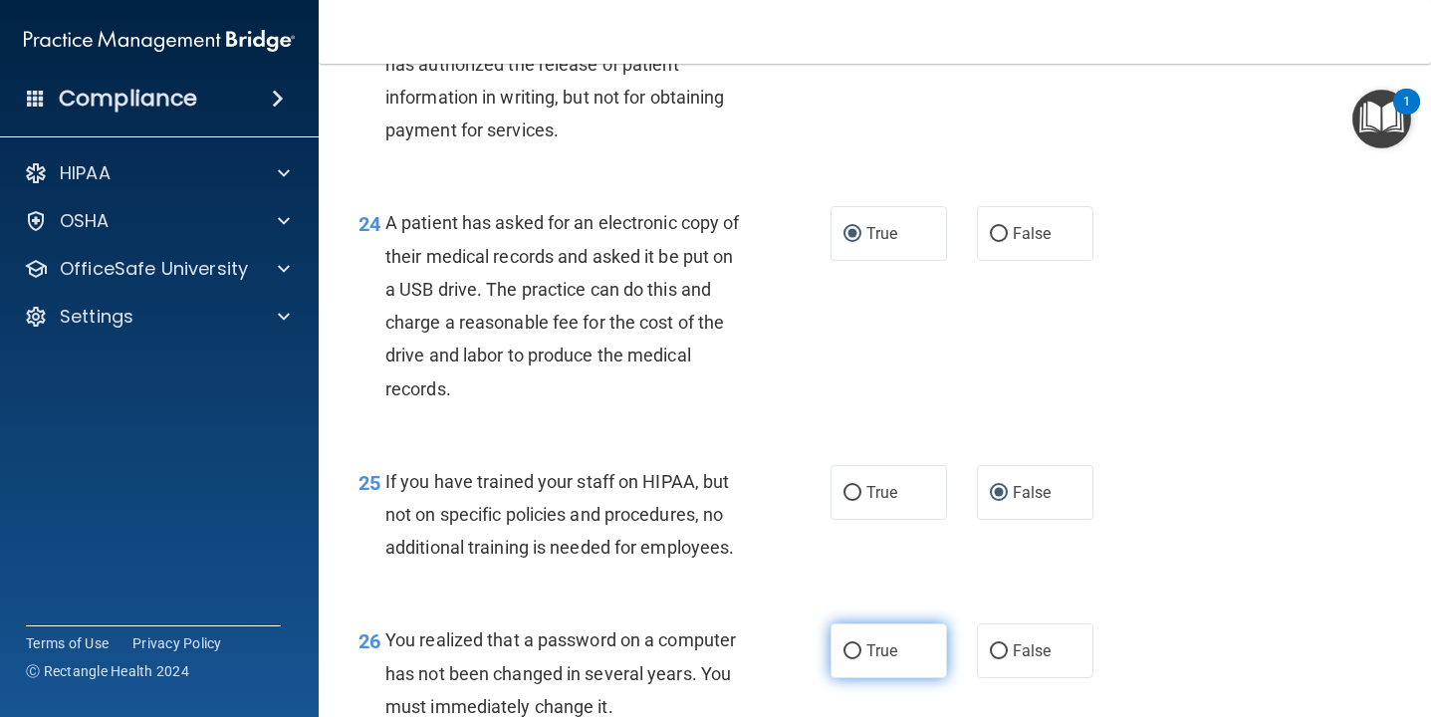
click at [844, 650] on input "True" at bounding box center [852, 651] width 18 height 15
radio input "true"
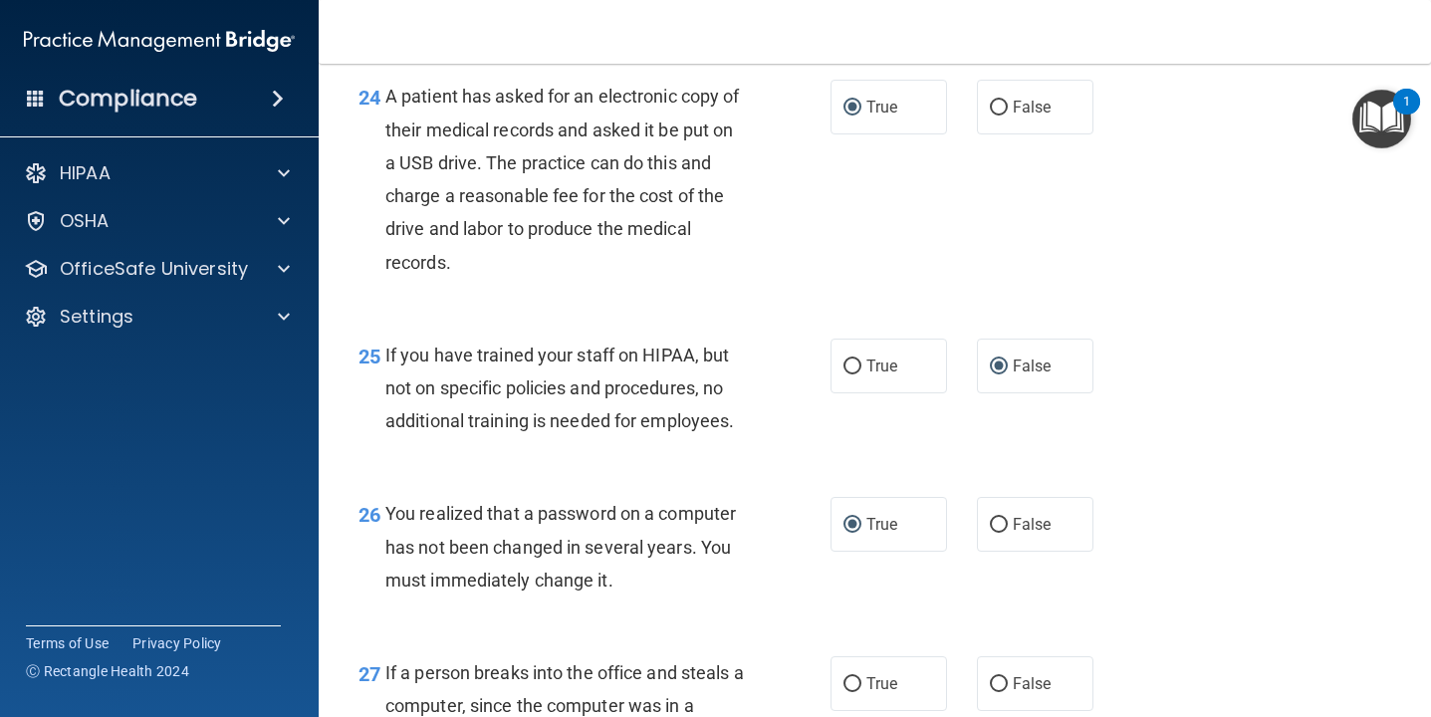
scroll to position [4372, 0]
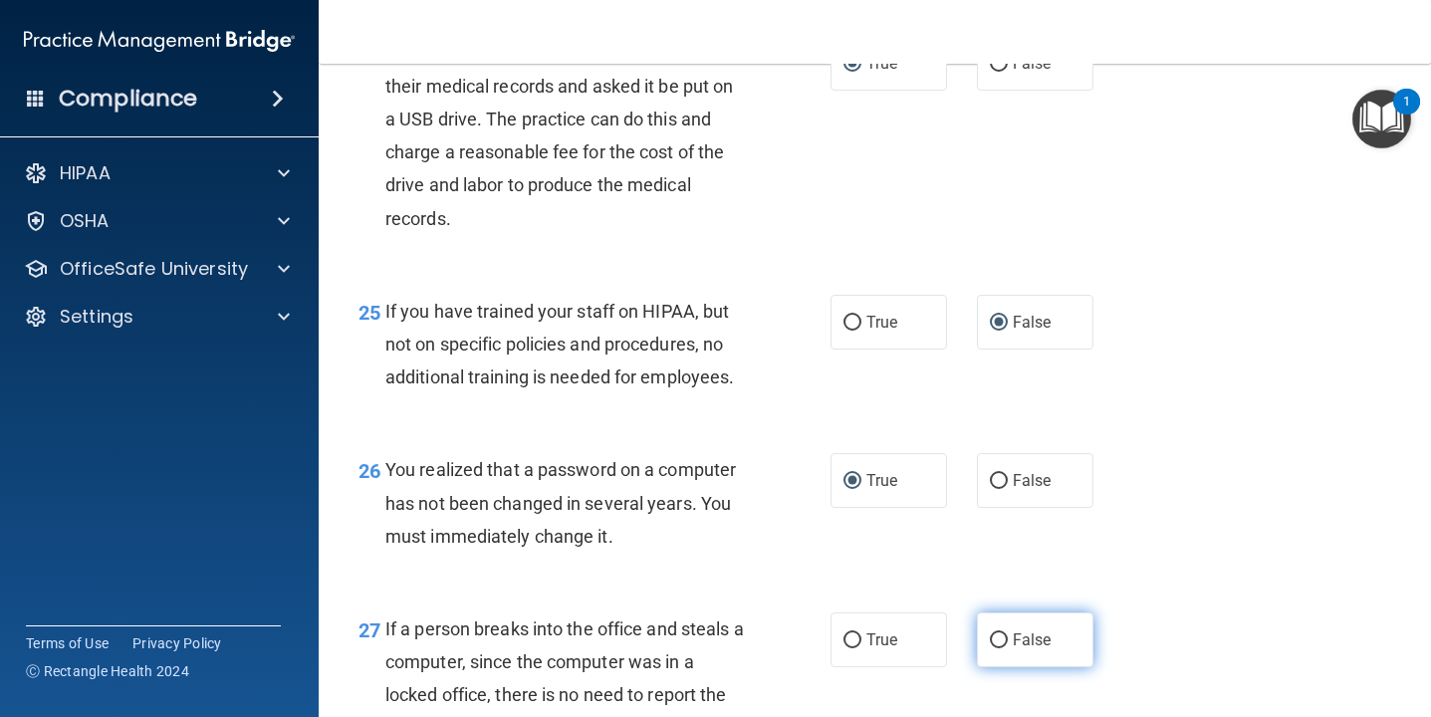
click at [998, 641] on input "False" at bounding box center [999, 640] width 18 height 15
radio input "true"
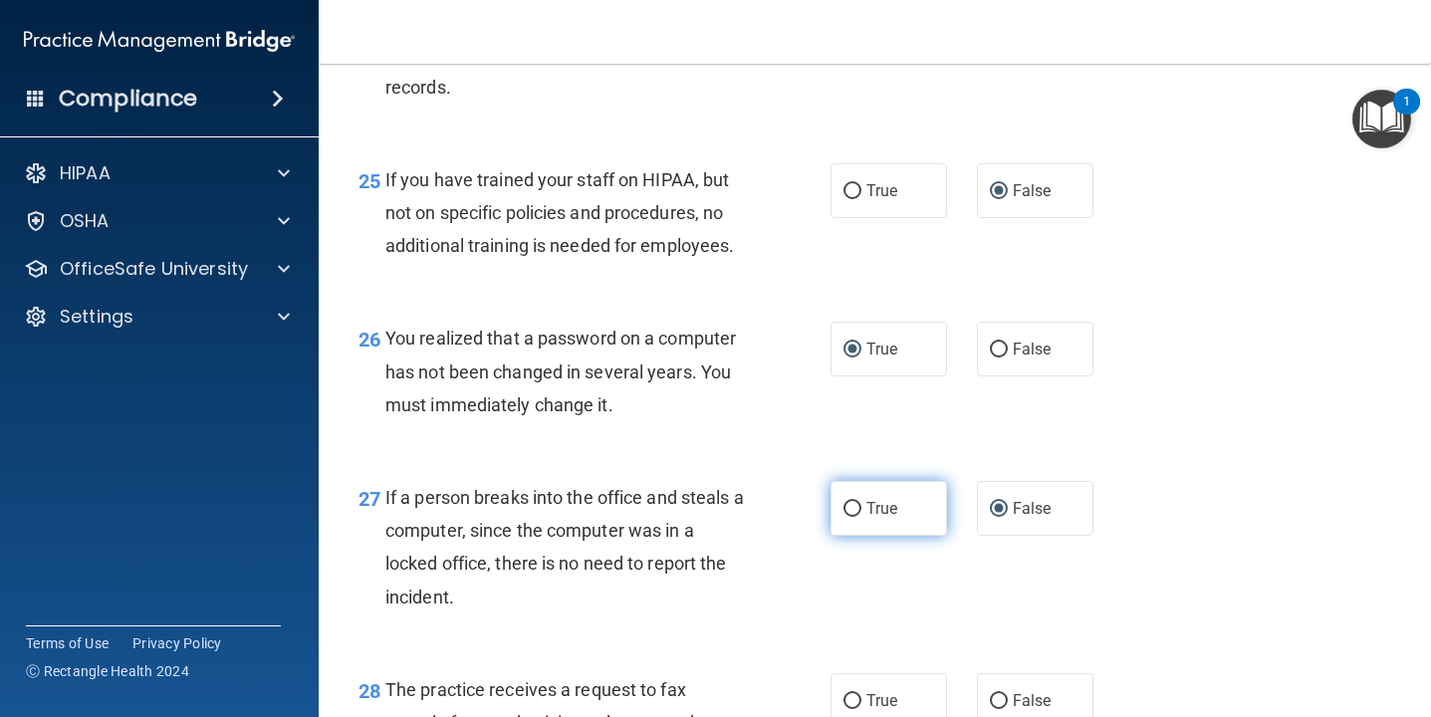
scroll to position [4588, 0]
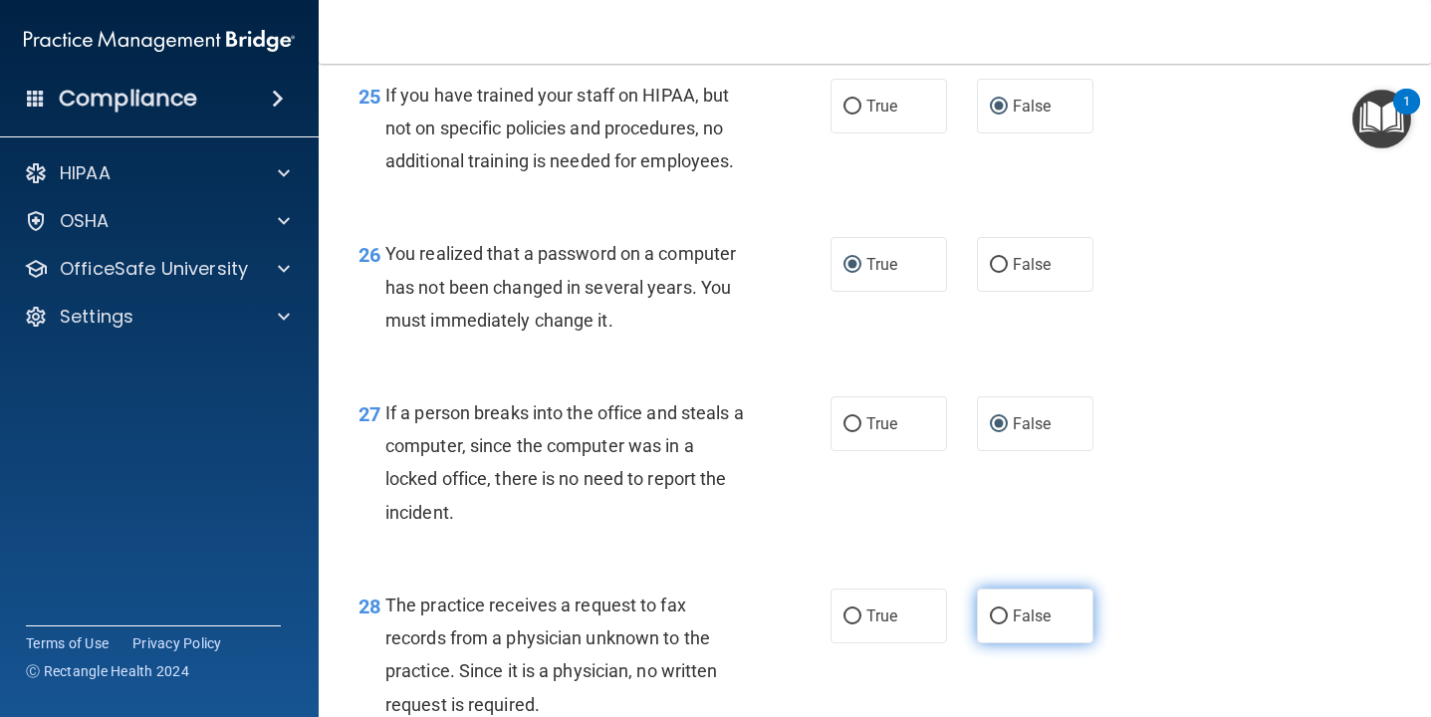
click at [1008, 619] on label "False" at bounding box center [1035, 615] width 116 height 55
click at [1007, 619] on input "False" at bounding box center [999, 616] width 18 height 15
radio input "true"
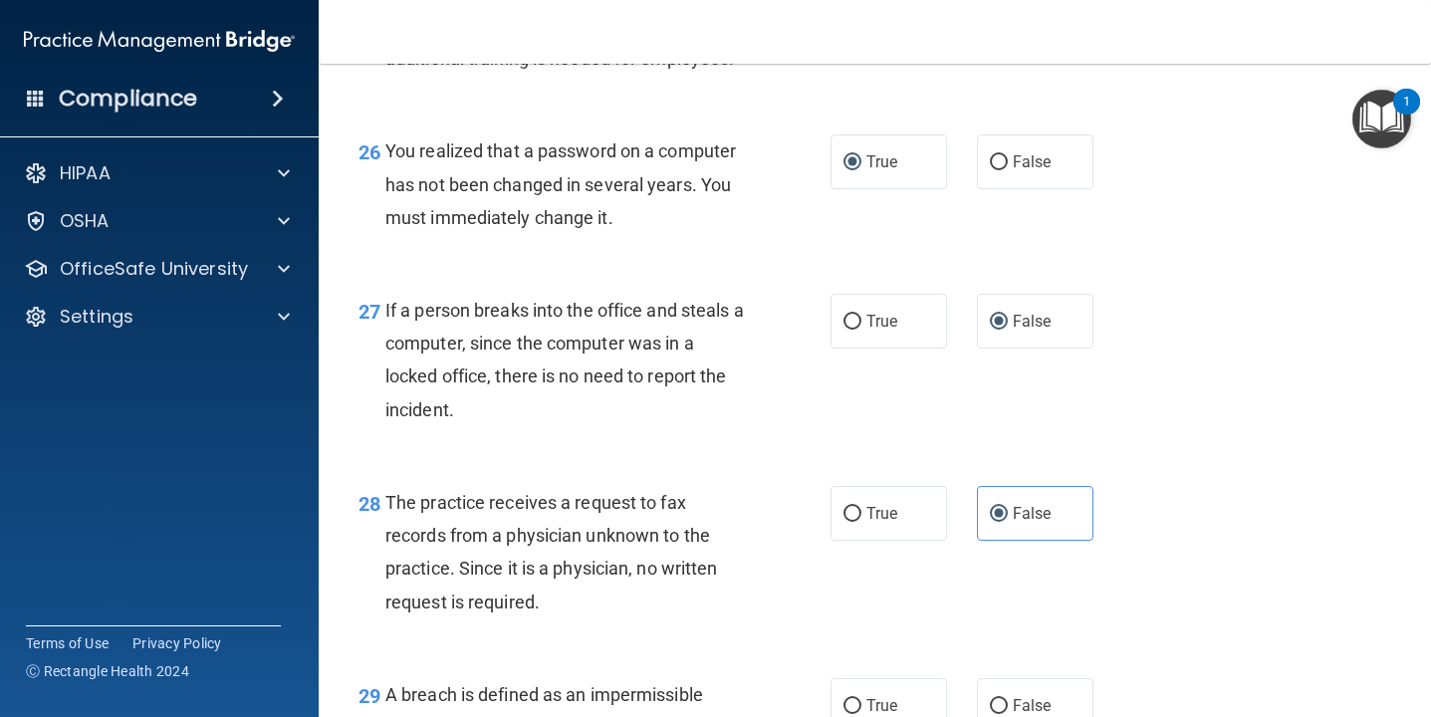
scroll to position [4824, 0]
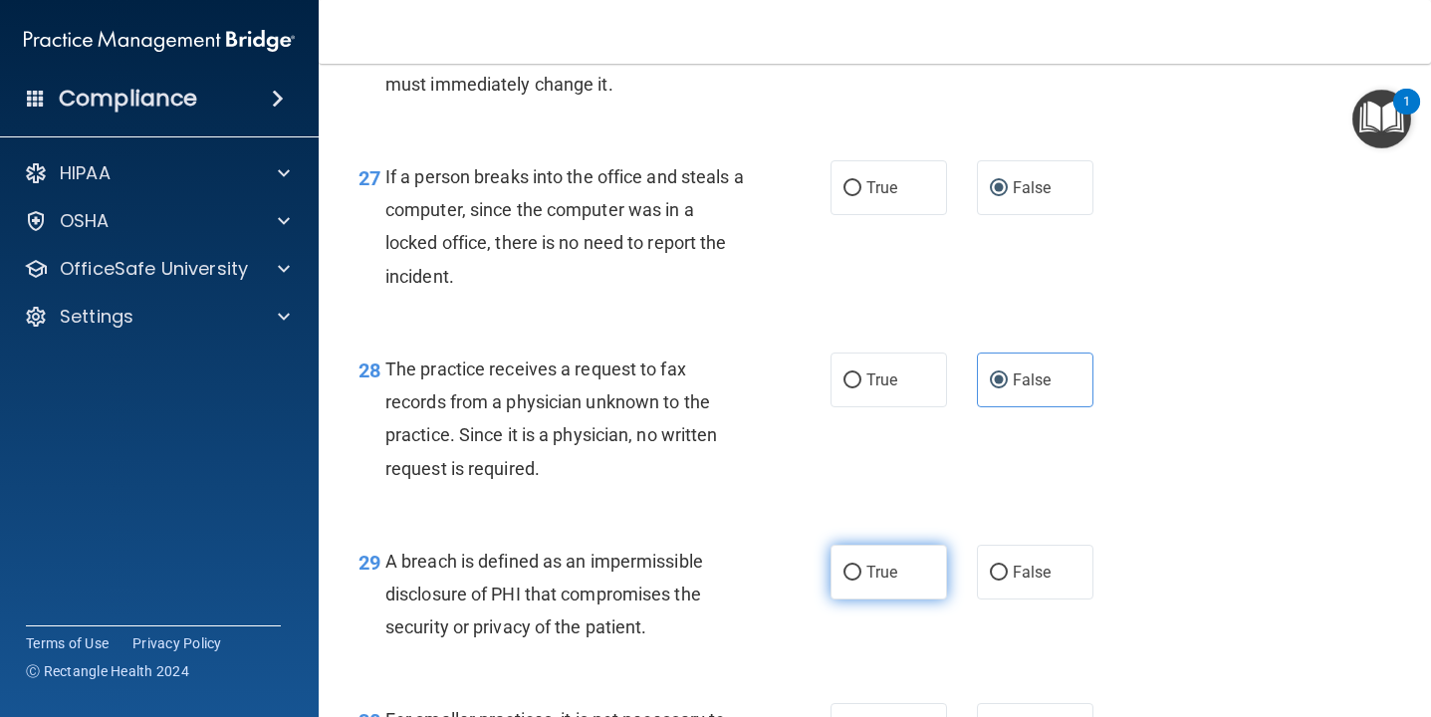
click at [852, 577] on input "True" at bounding box center [852, 572] width 18 height 15
radio input "true"
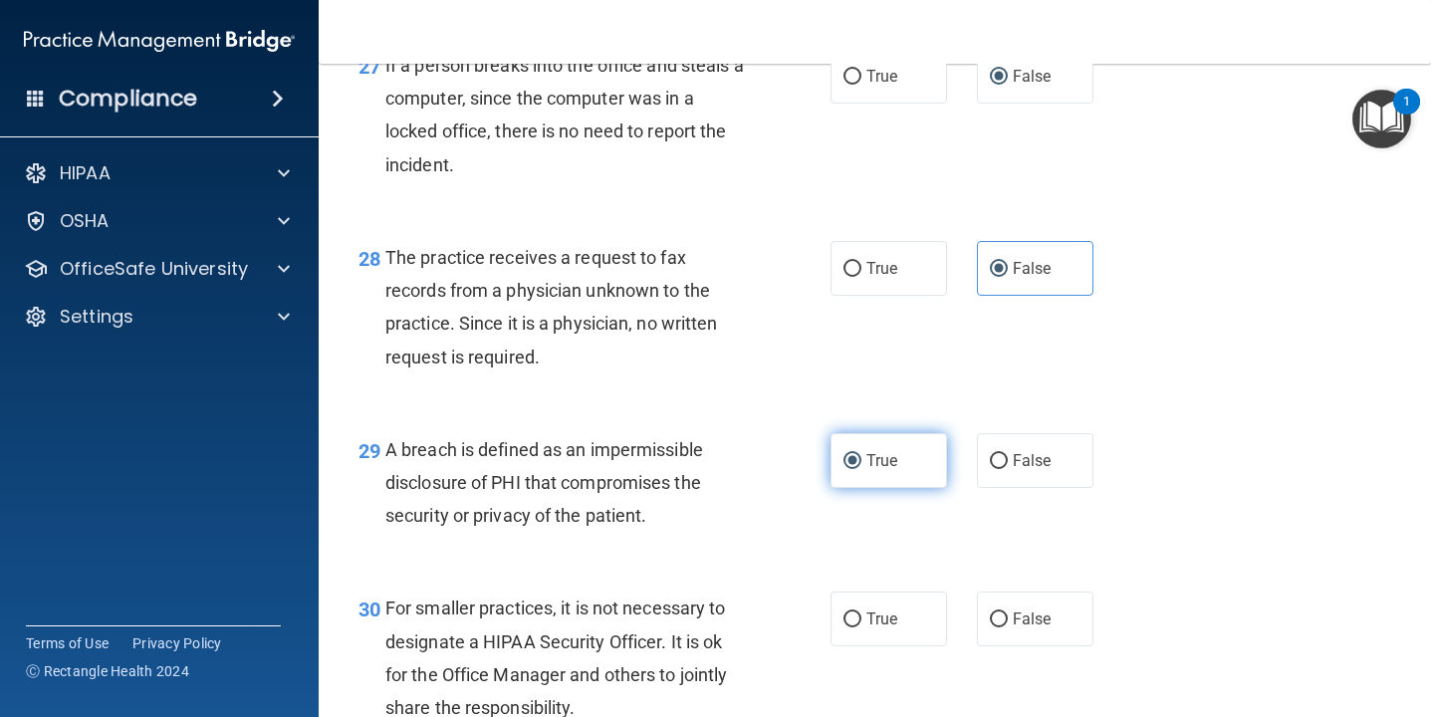
scroll to position [4942, 0]
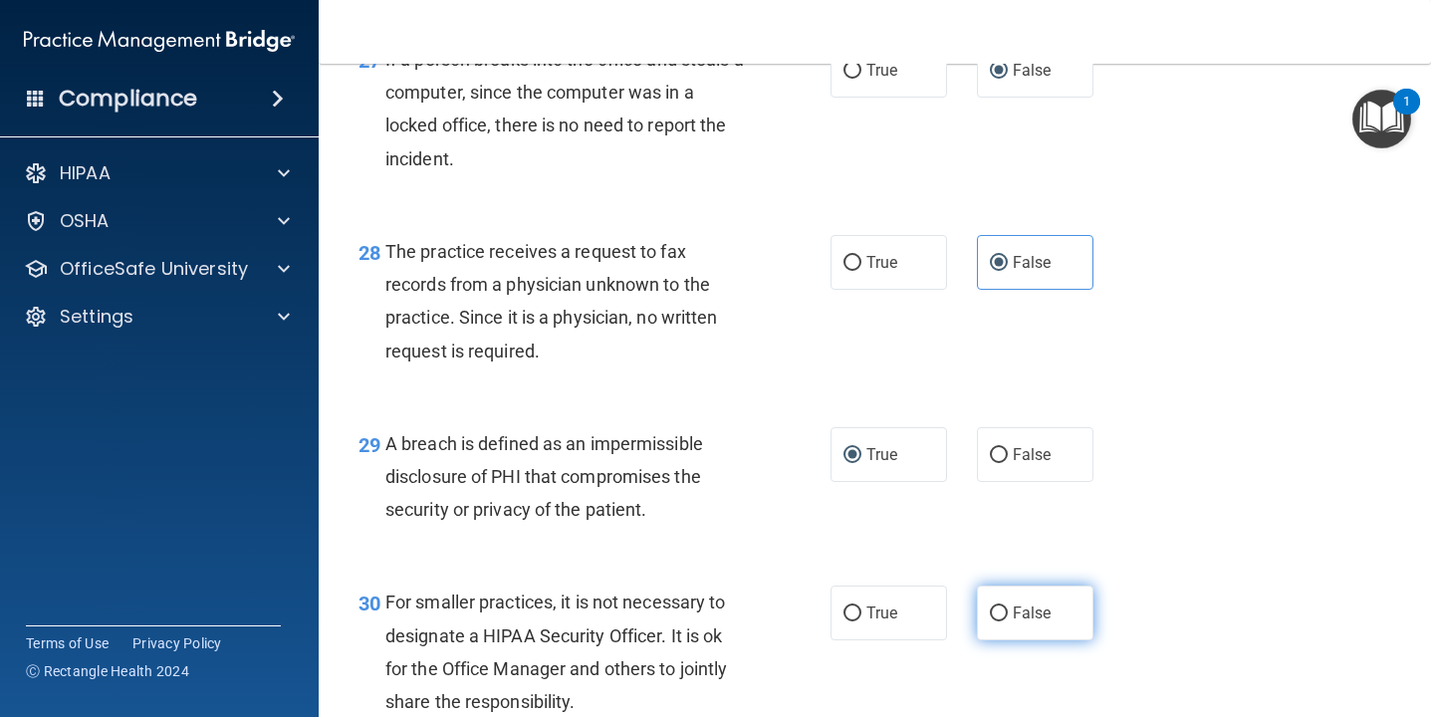
click at [995, 616] on input "False" at bounding box center [999, 613] width 18 height 15
radio input "true"
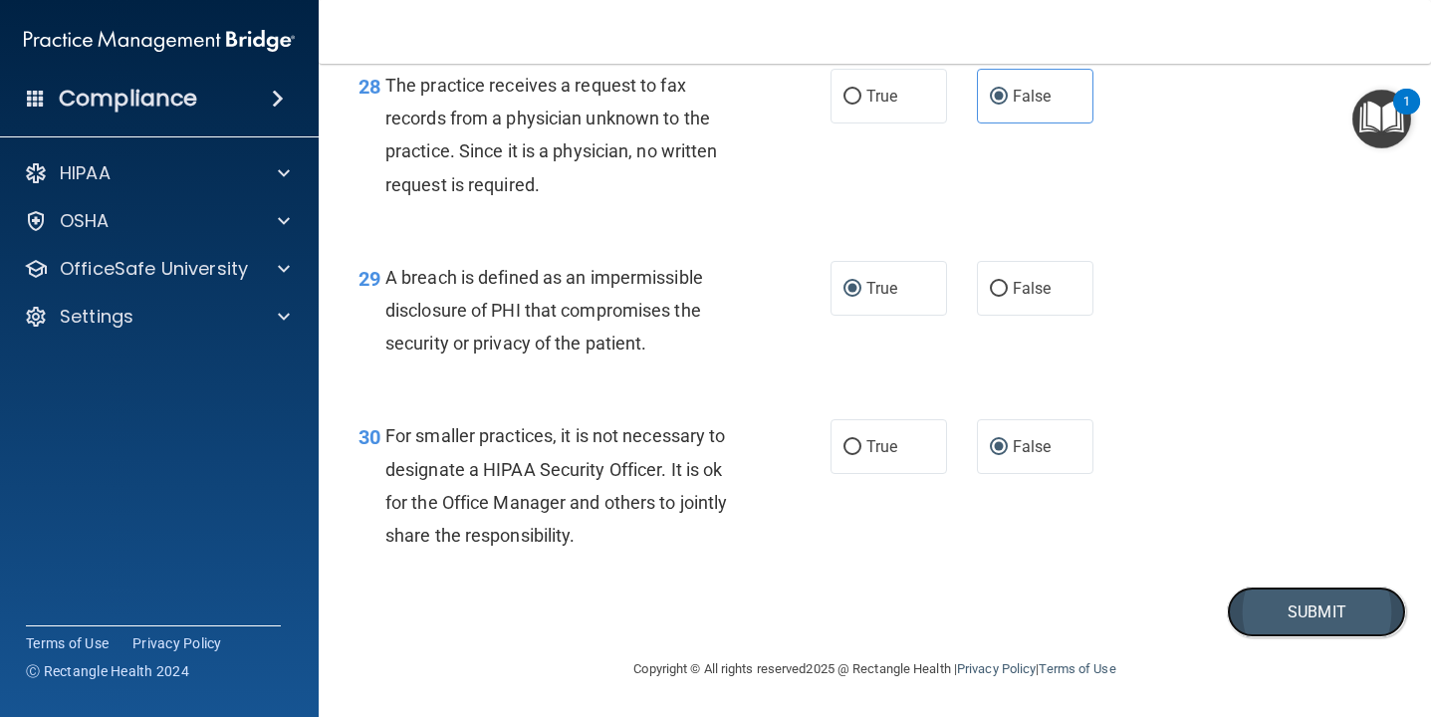
click at [1311, 612] on button "Submit" at bounding box center [1315, 611] width 179 height 51
